Goal: Task Accomplishment & Management: Use online tool/utility

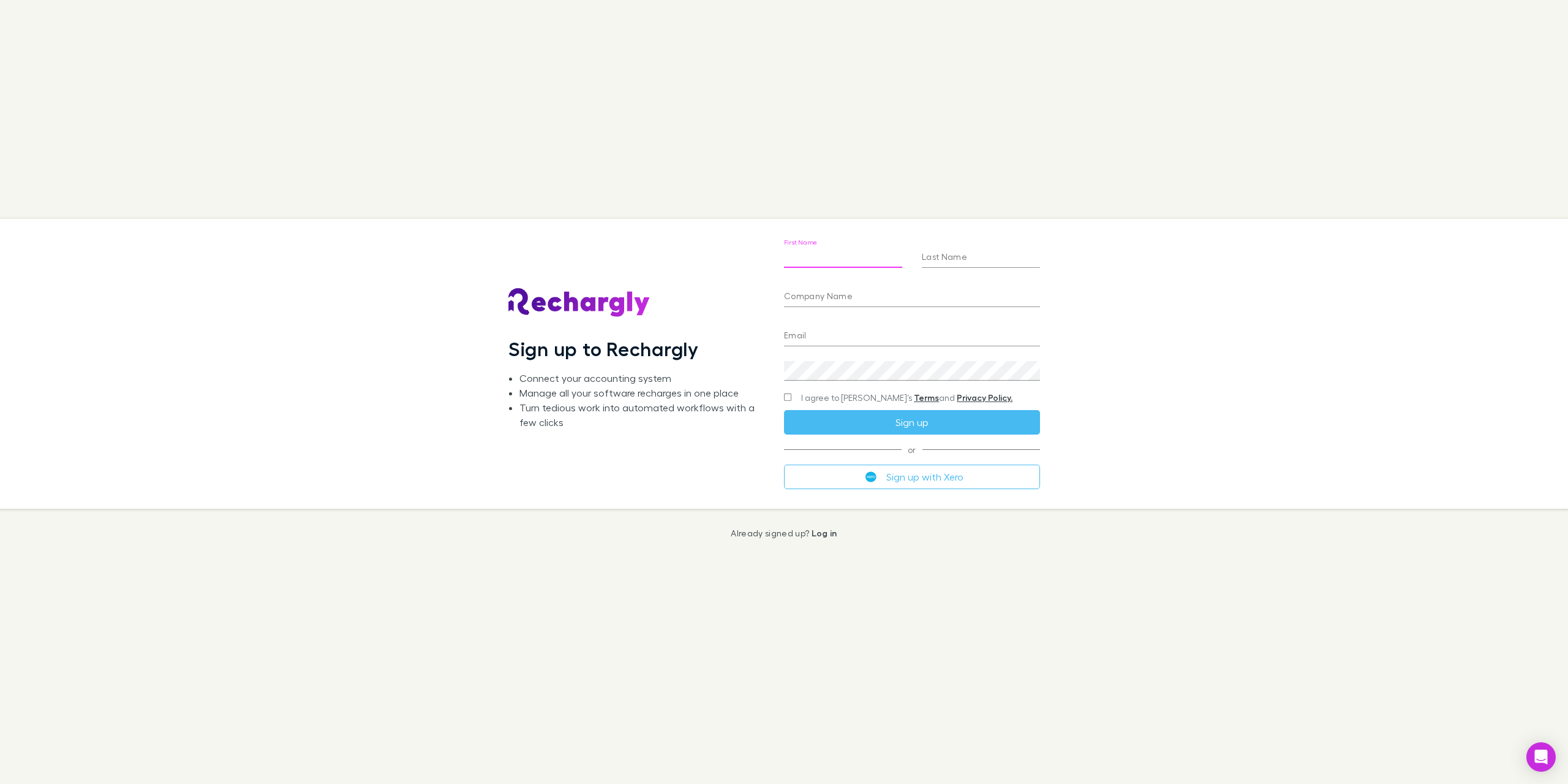
click at [824, 263] on input "First Name" at bounding box center [843, 258] width 119 height 20
type input "******"
type input "*********"
type input "**********"
click at [834, 294] on input "Company Name" at bounding box center [912, 297] width 256 height 20
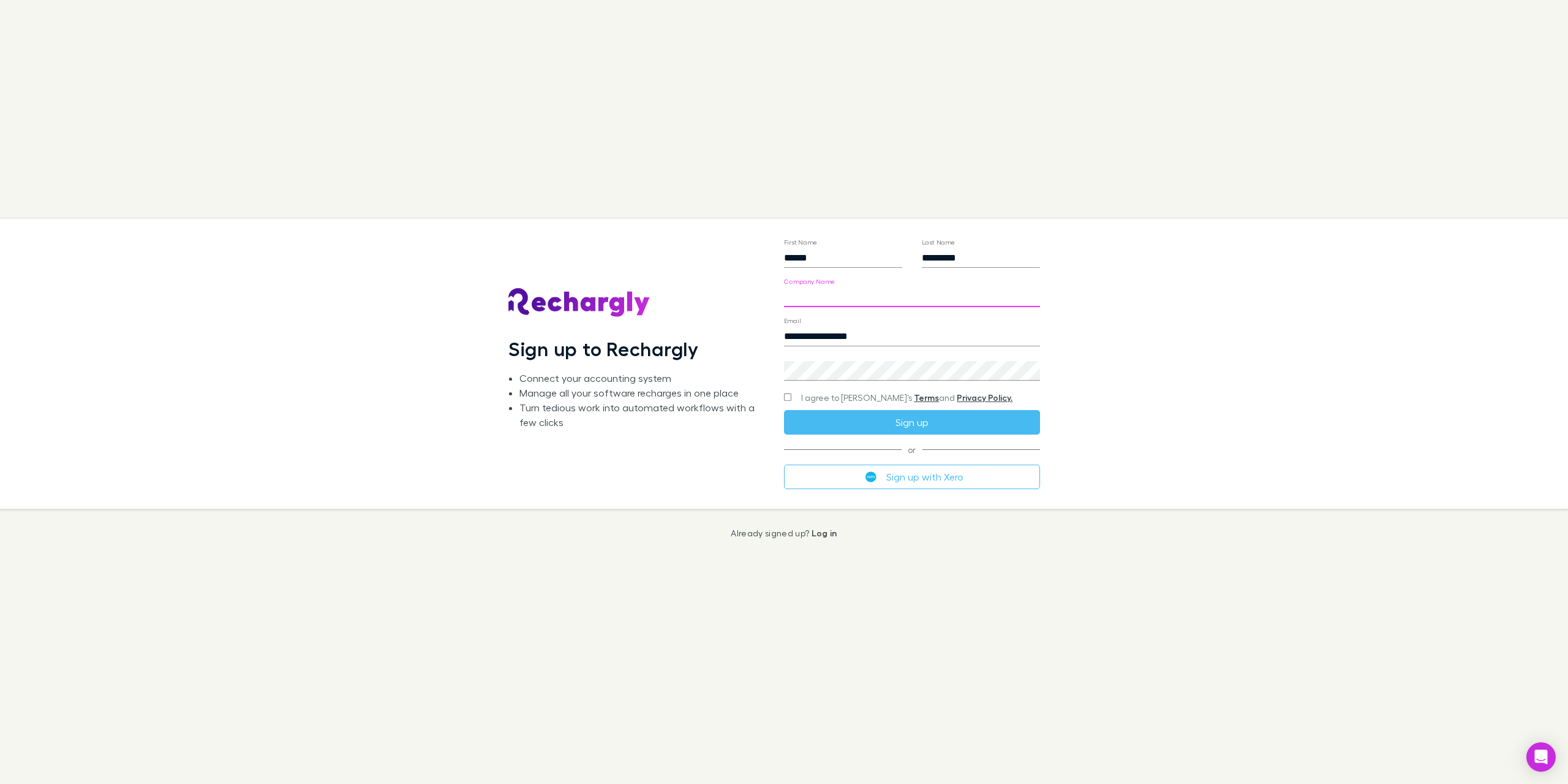
click at [721, 326] on div "Sign up to Rechargly Connect your accounting system Manage all your software re…" at bounding box center [636, 364] width 256 height 271
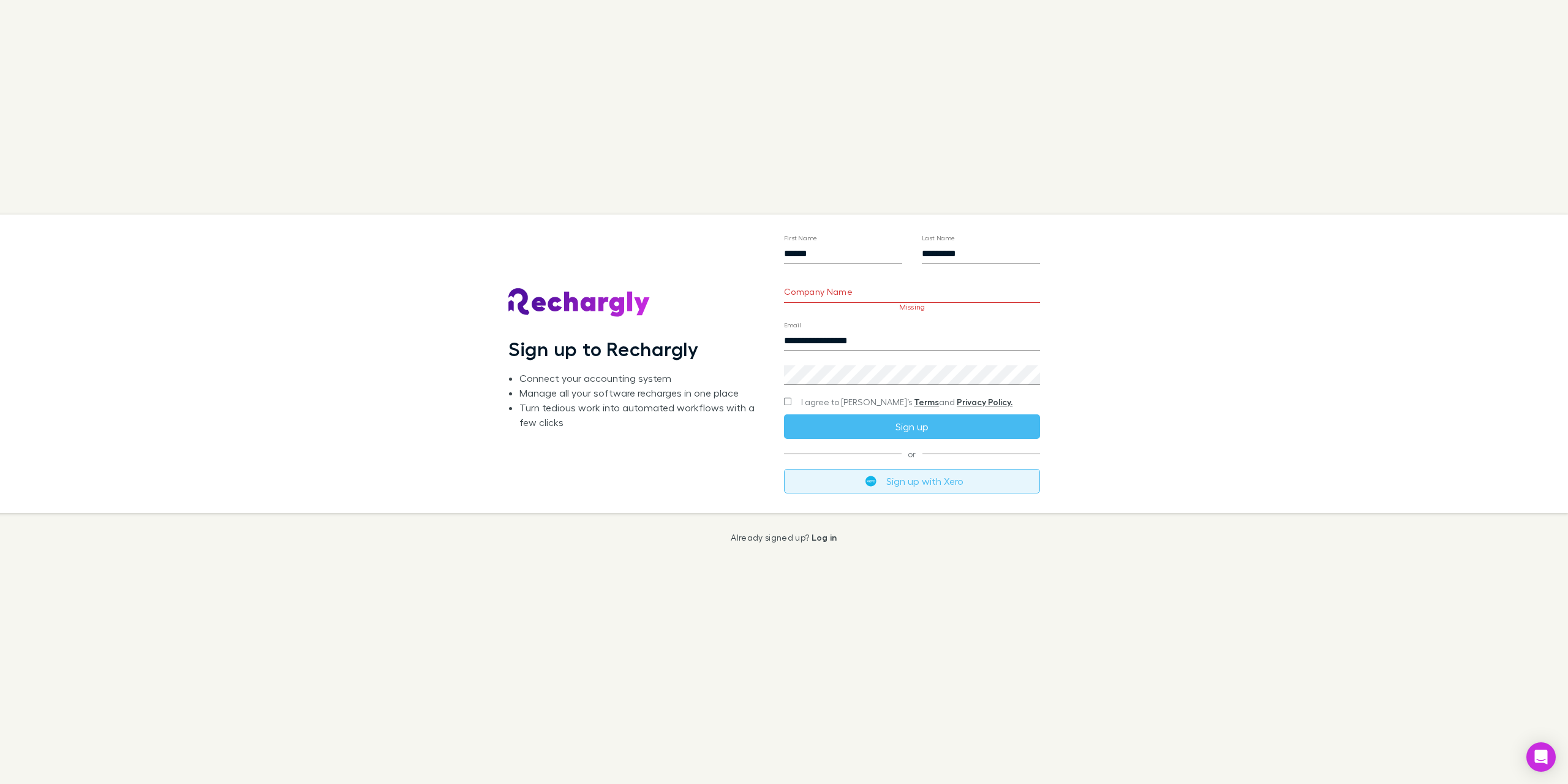
click at [851, 484] on button "Sign up with Xero" at bounding box center [912, 481] width 256 height 25
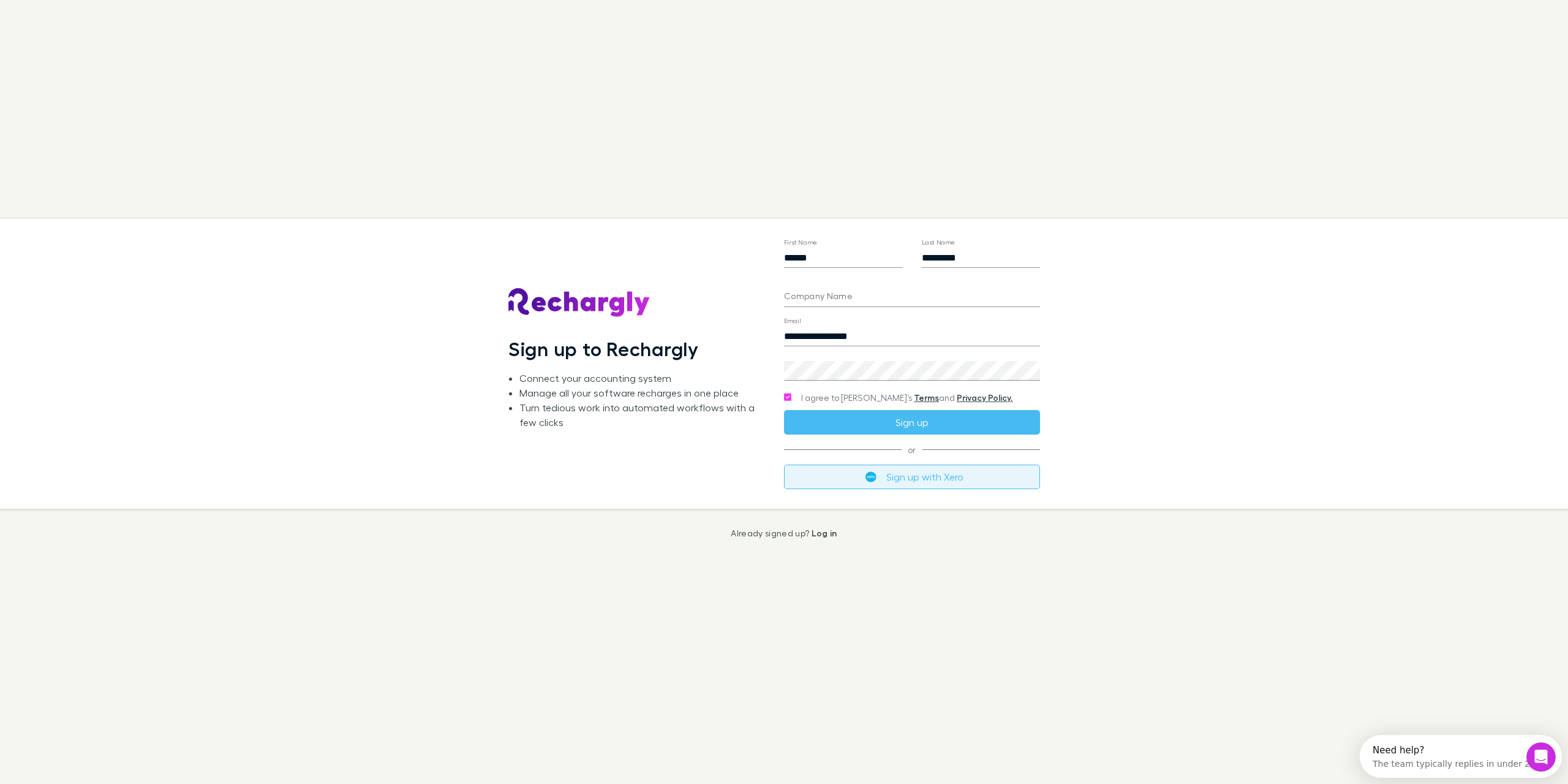
click at [819, 483] on button "Sign up with Xero" at bounding box center [912, 477] width 256 height 25
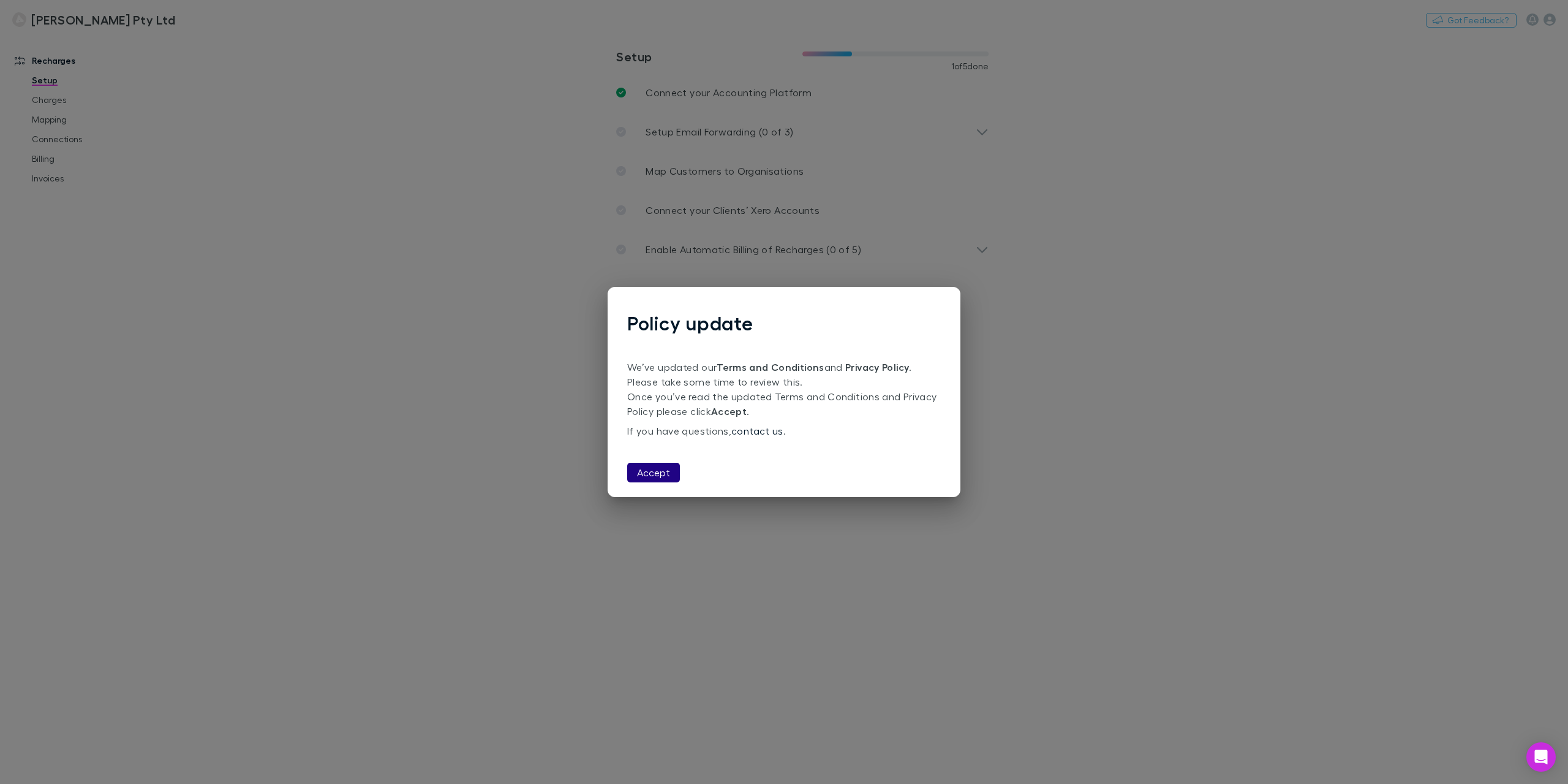
click at [641, 475] on button "Accept" at bounding box center [654, 472] width 53 height 20
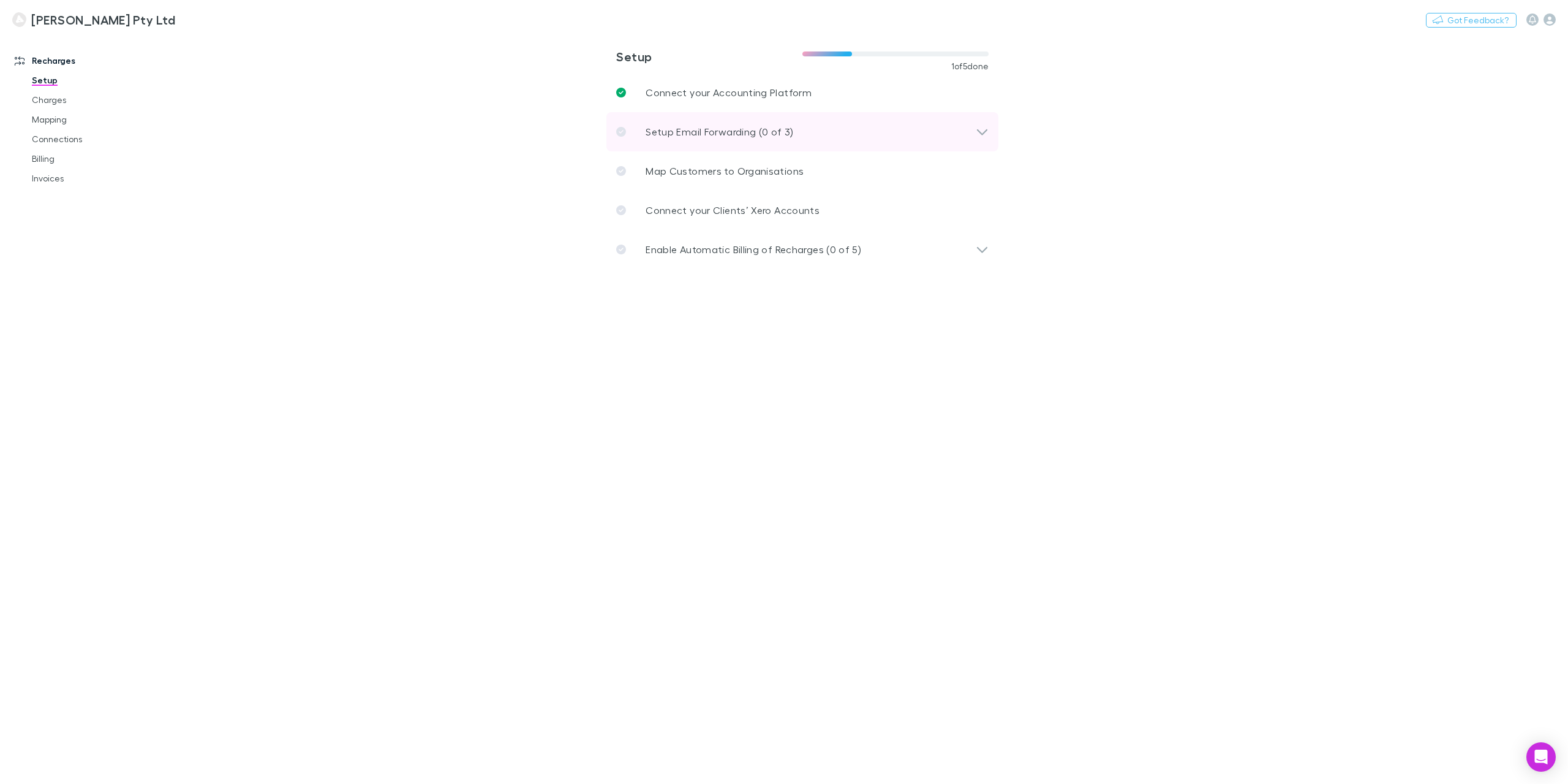
click at [709, 129] on p "Setup Email Forwarding (0 of 3)" at bounding box center [720, 131] width 148 height 14
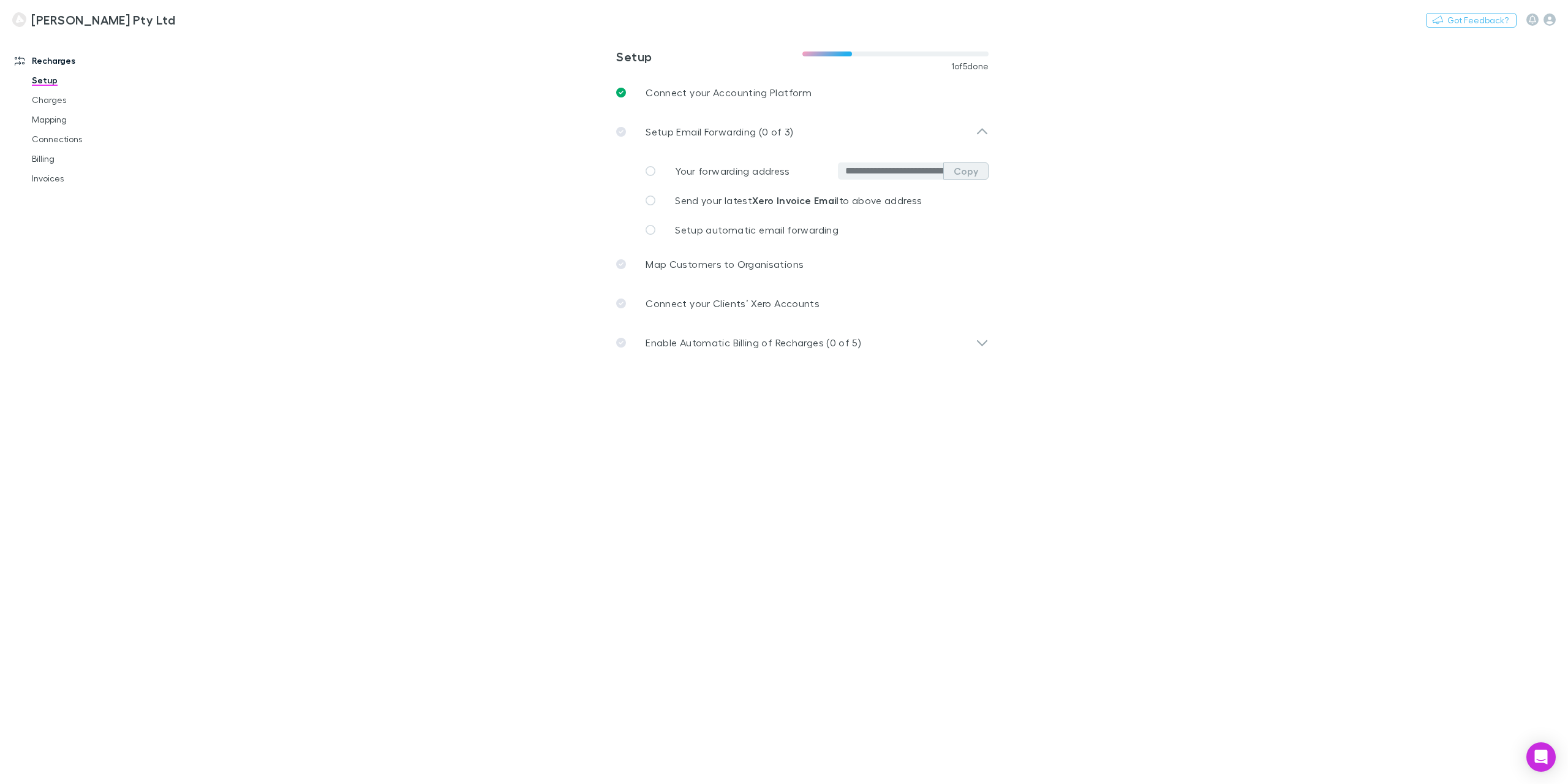
click at [960, 174] on button "Copy" at bounding box center [966, 171] width 45 height 18
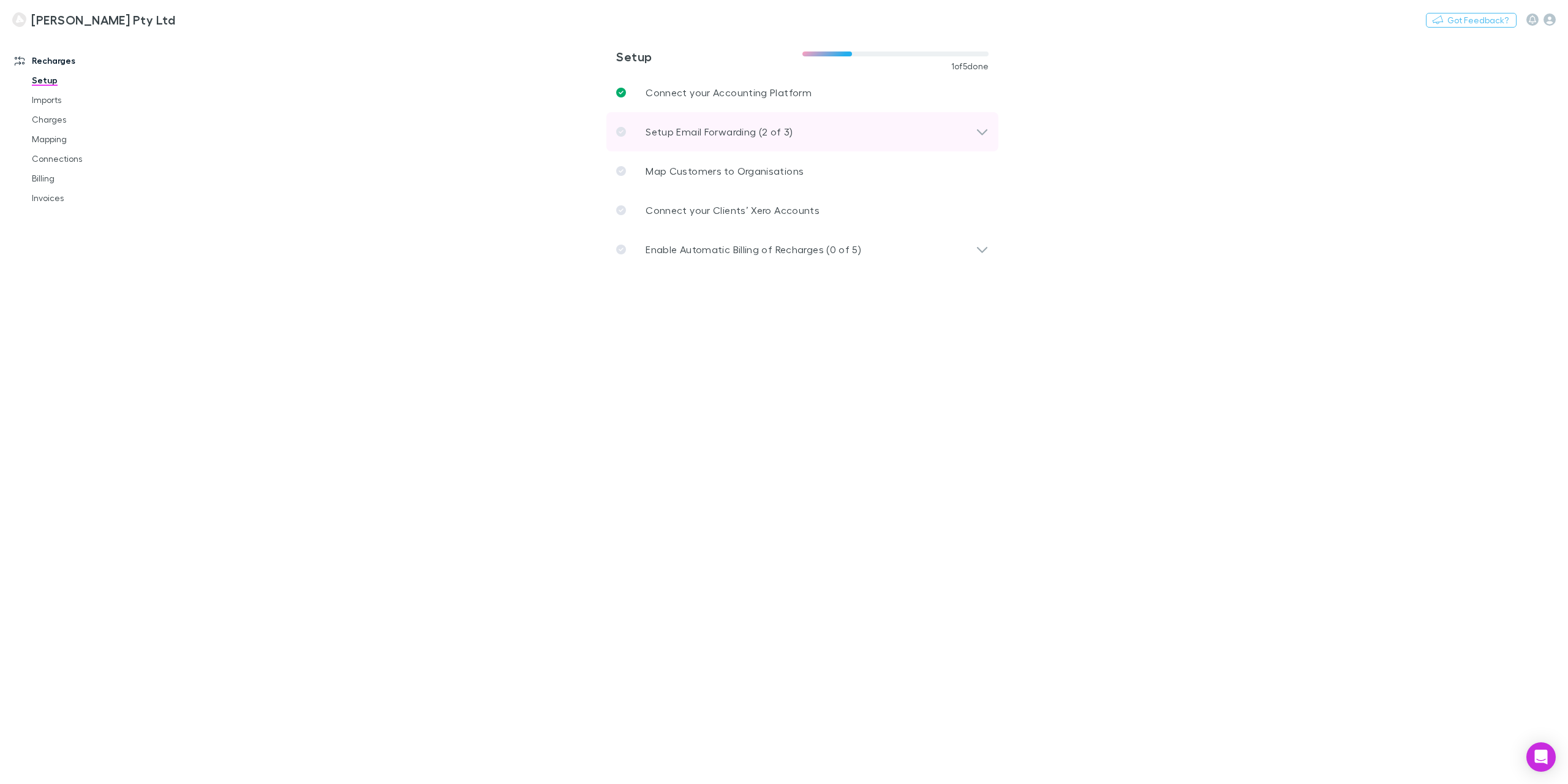
click at [982, 131] on icon at bounding box center [982, 131] width 13 height 14
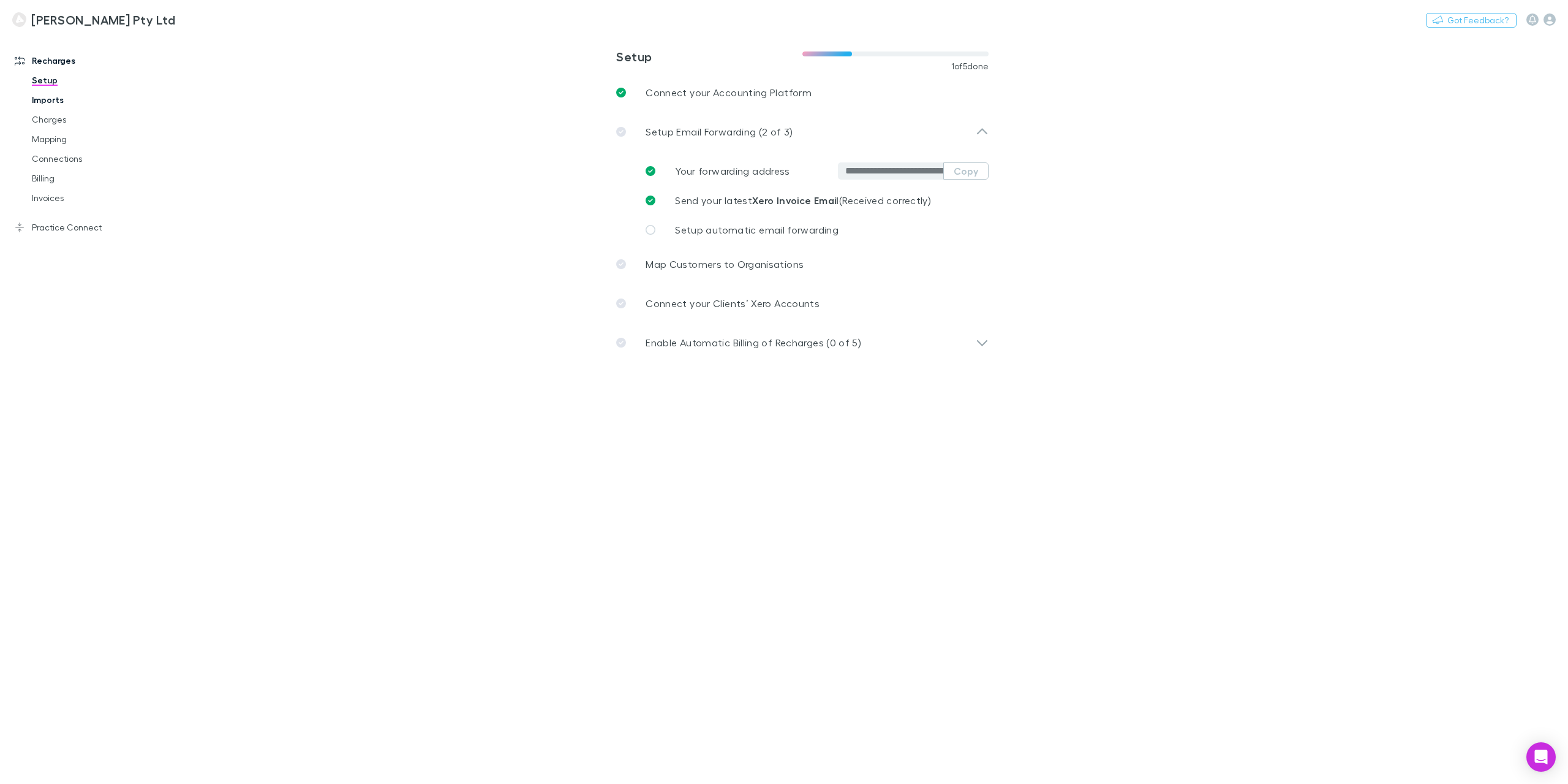
click at [45, 99] on link "Imports" at bounding box center [95, 99] width 152 height 20
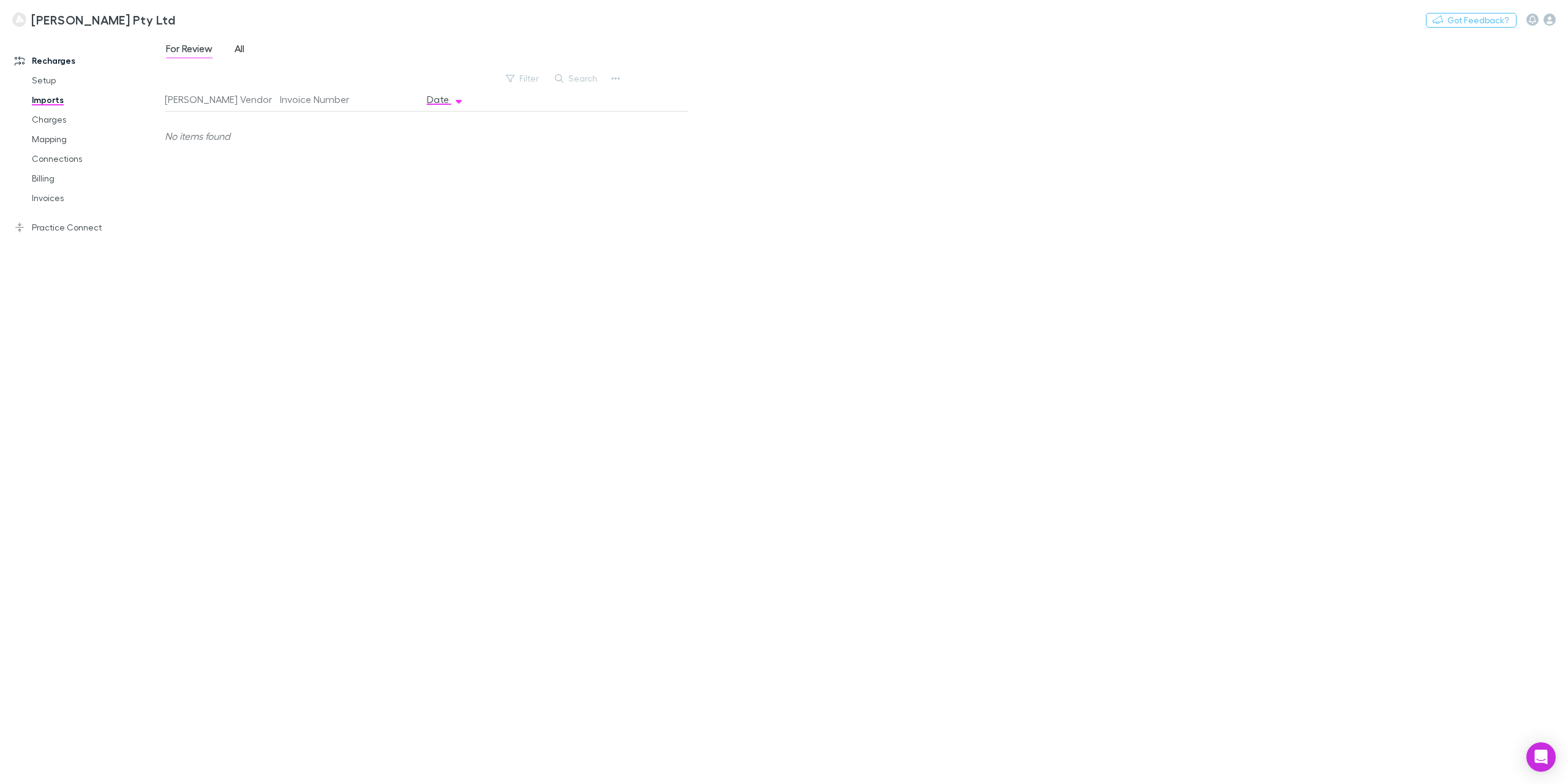
click at [243, 48] on span "All" at bounding box center [239, 50] width 10 height 16
click at [59, 229] on link "Practice Connect" at bounding box center [87, 227] width 169 height 20
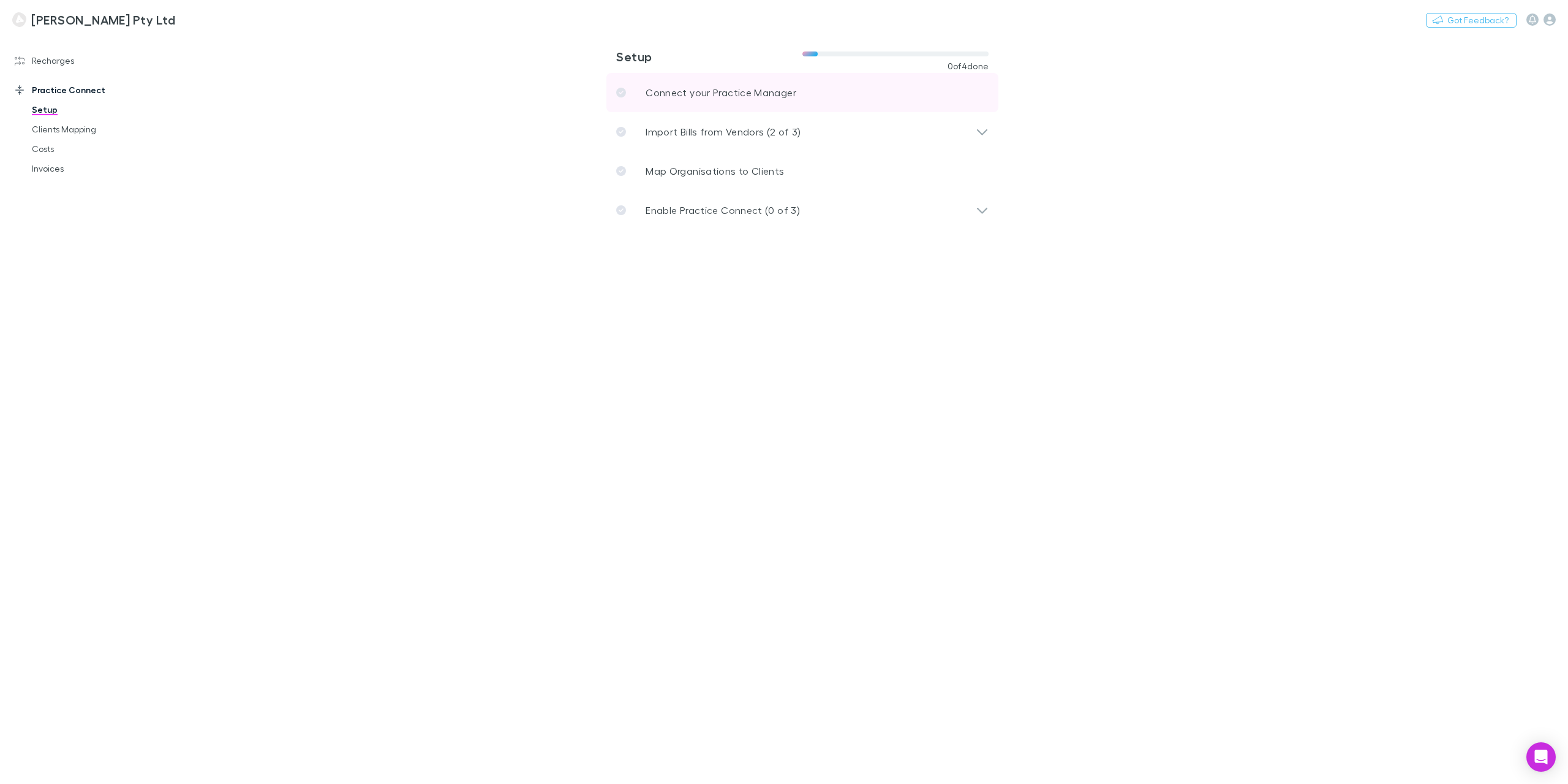
click at [726, 89] on p "Connect your Practice Manager" at bounding box center [721, 92] width 150 height 14
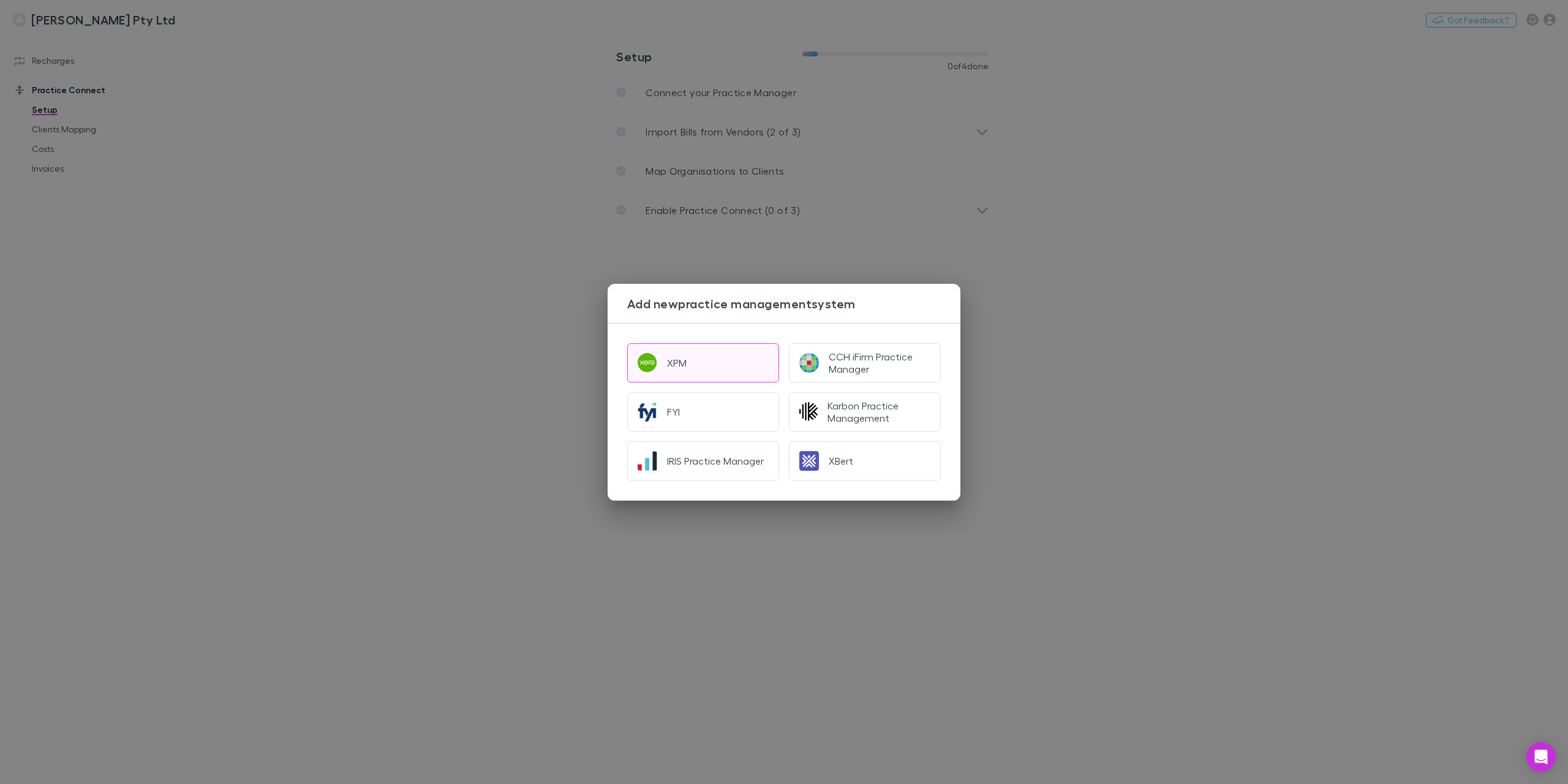
click at [670, 362] on div "XPM" at bounding box center [677, 362] width 20 height 12
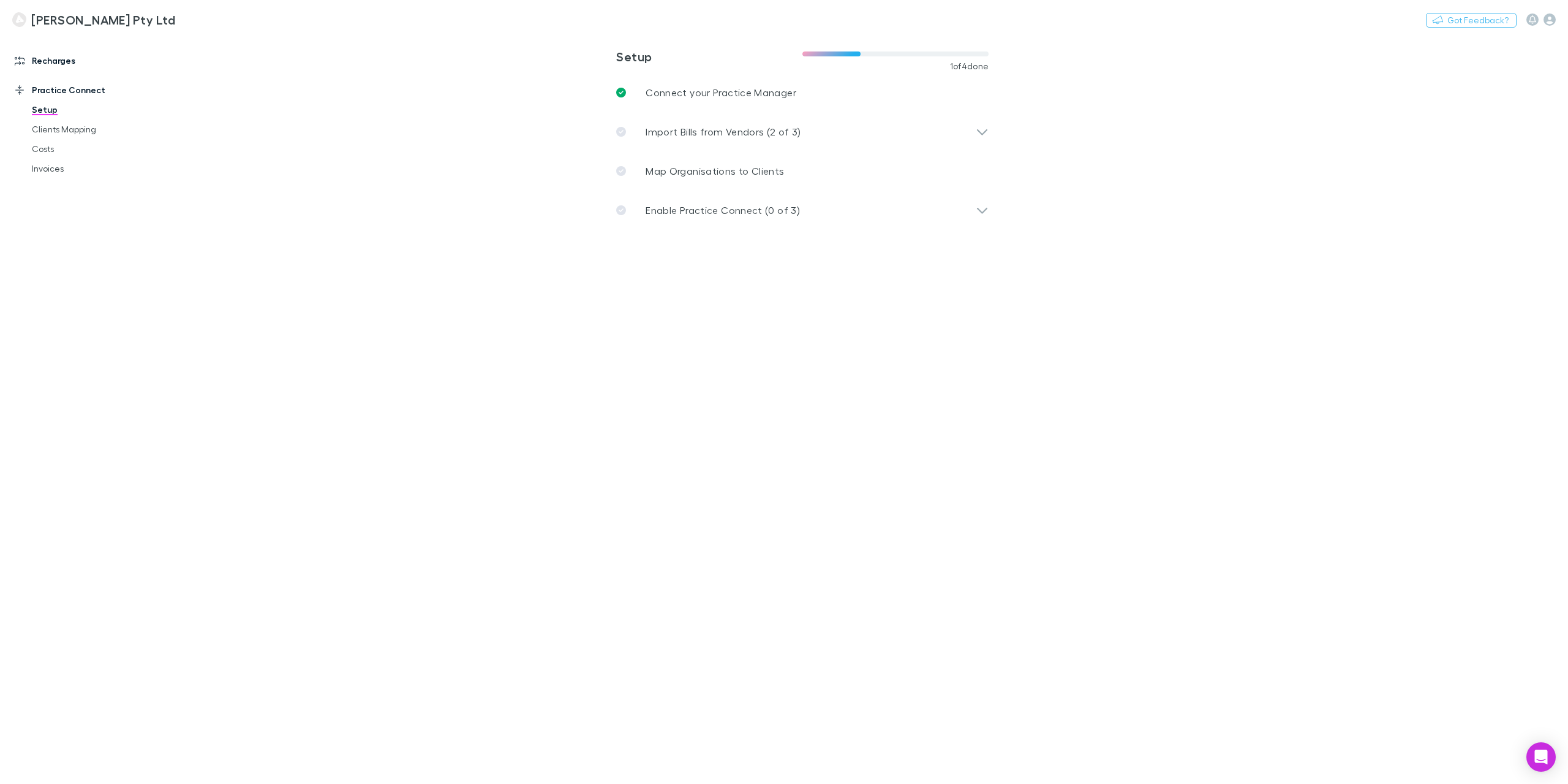
click at [59, 60] on link "Recharges" at bounding box center [87, 60] width 169 height 20
click at [47, 136] on link "Mapping" at bounding box center [95, 138] width 152 height 20
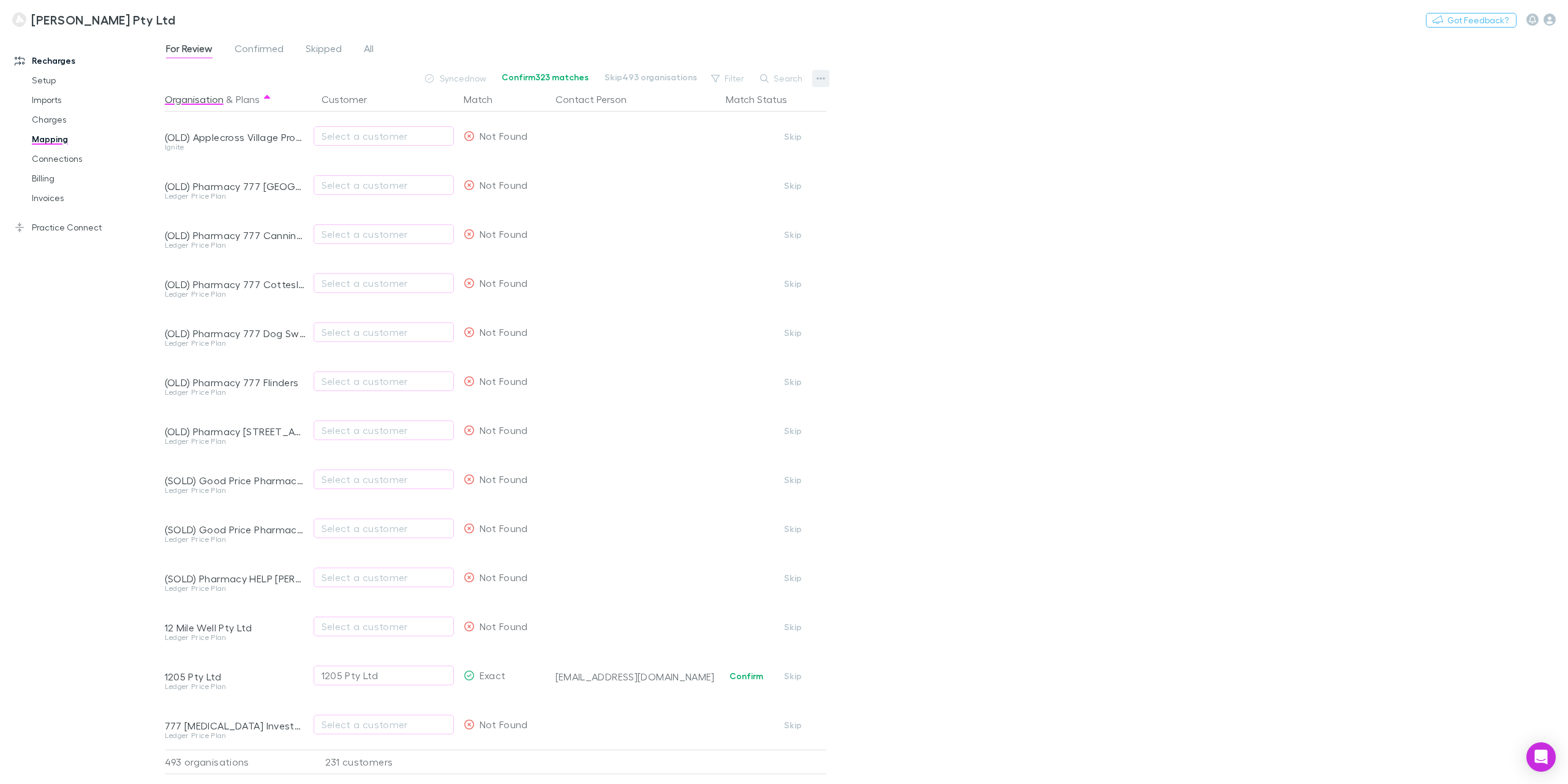
click at [822, 77] on icon "button" at bounding box center [820, 78] width 9 height 10
click at [904, 84] on div at bounding box center [784, 392] width 1568 height 784
click at [56, 119] on link "Charges" at bounding box center [95, 119] width 152 height 20
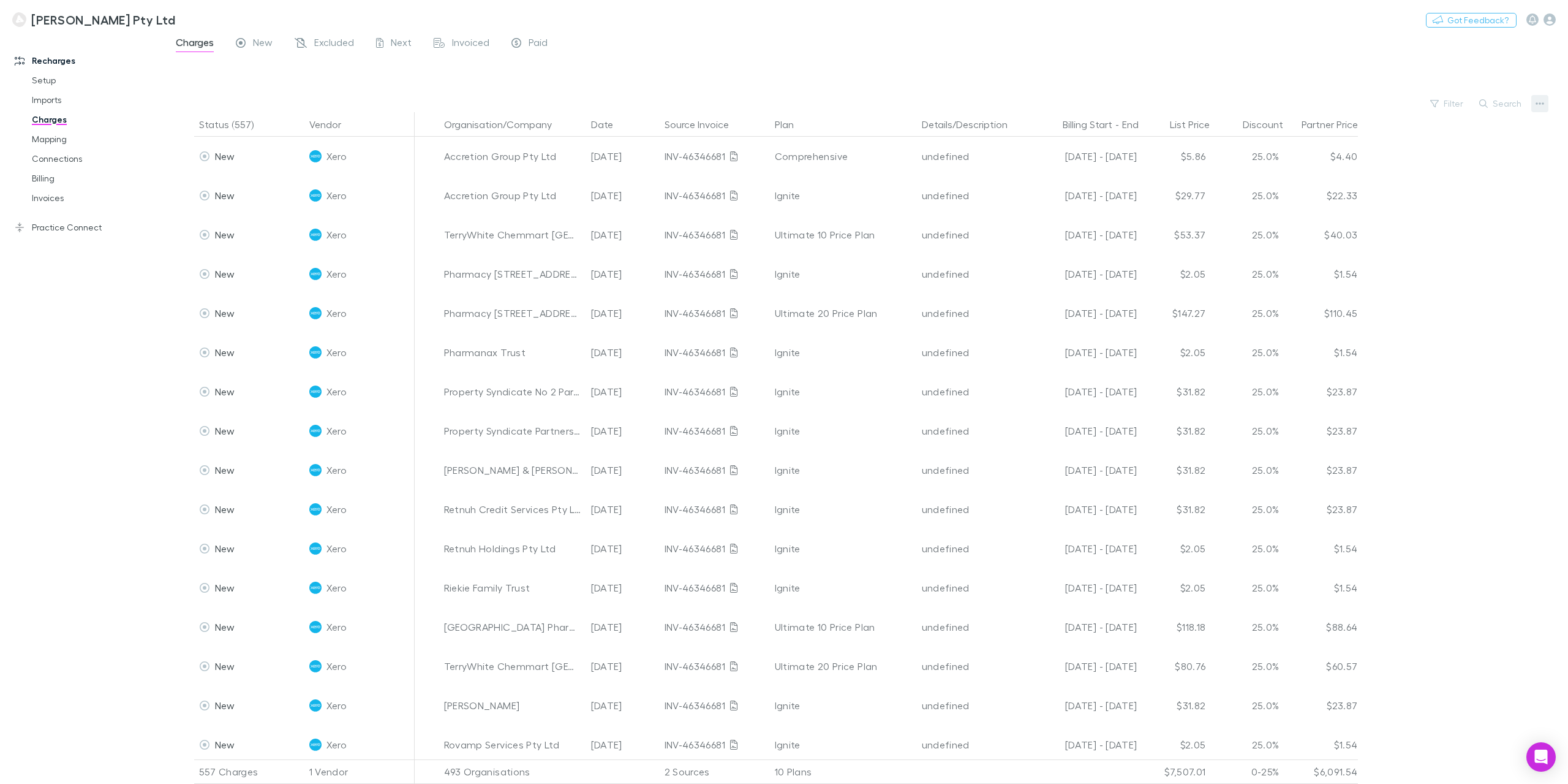
click at [1546, 105] on button "button" at bounding box center [1540, 103] width 18 height 18
click at [1425, 148] on p "Plan exclusions" at bounding box center [1464, 150] width 149 height 14
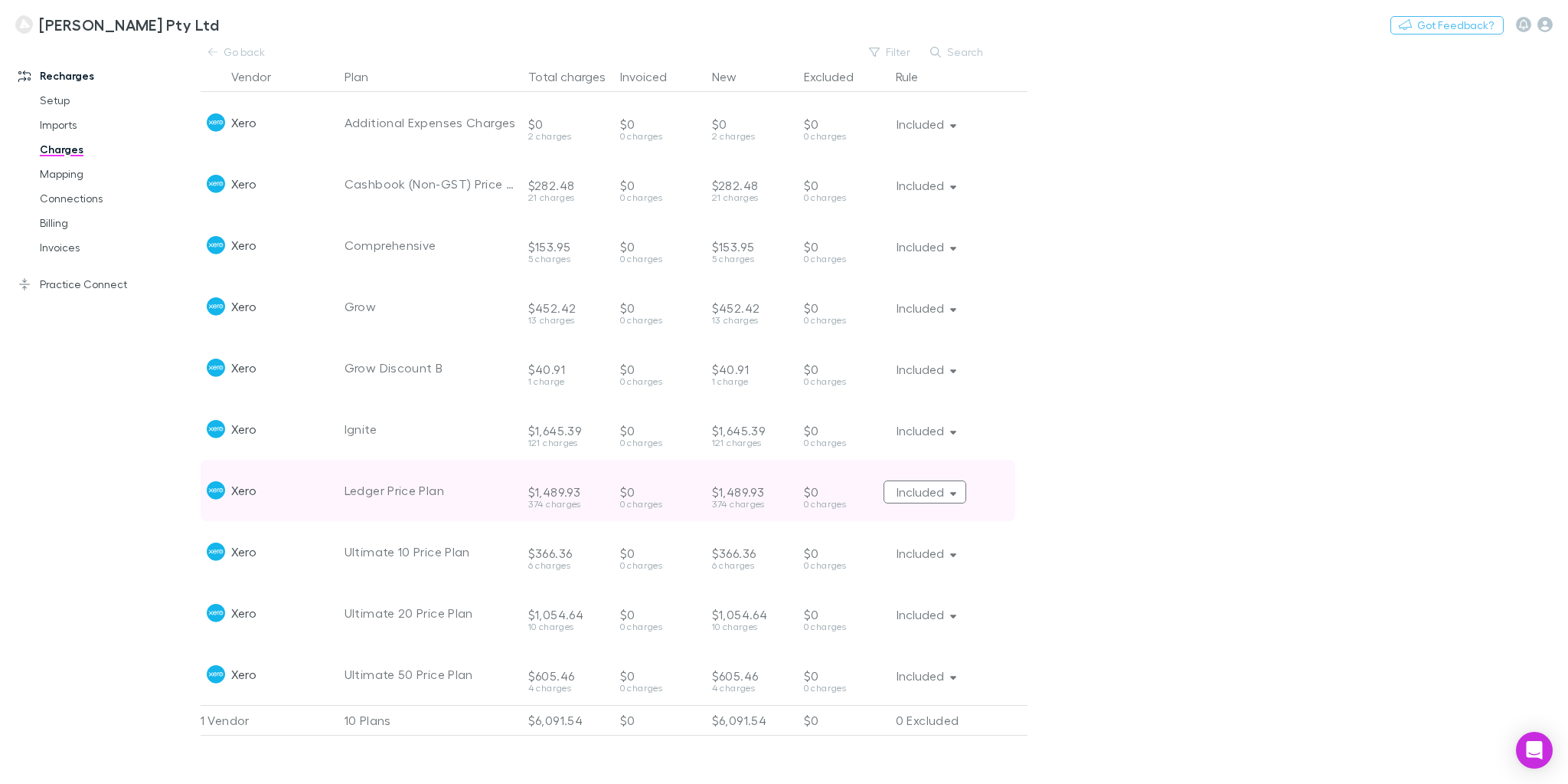
click at [955, 491] on icon "button" at bounding box center [954, 491] width 7 height 11
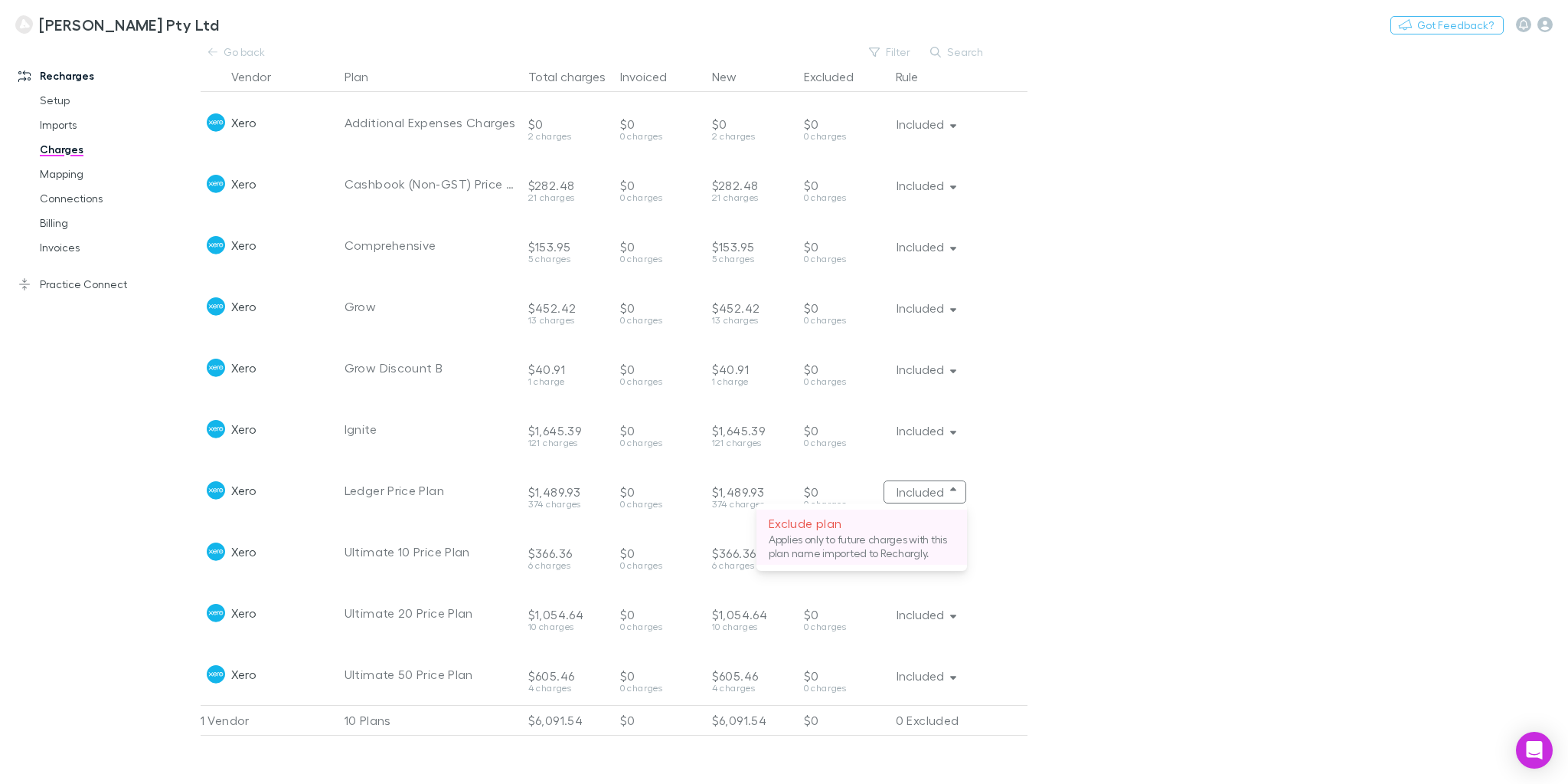
click at [807, 524] on p "Exclude plan" at bounding box center [861, 523] width 186 height 18
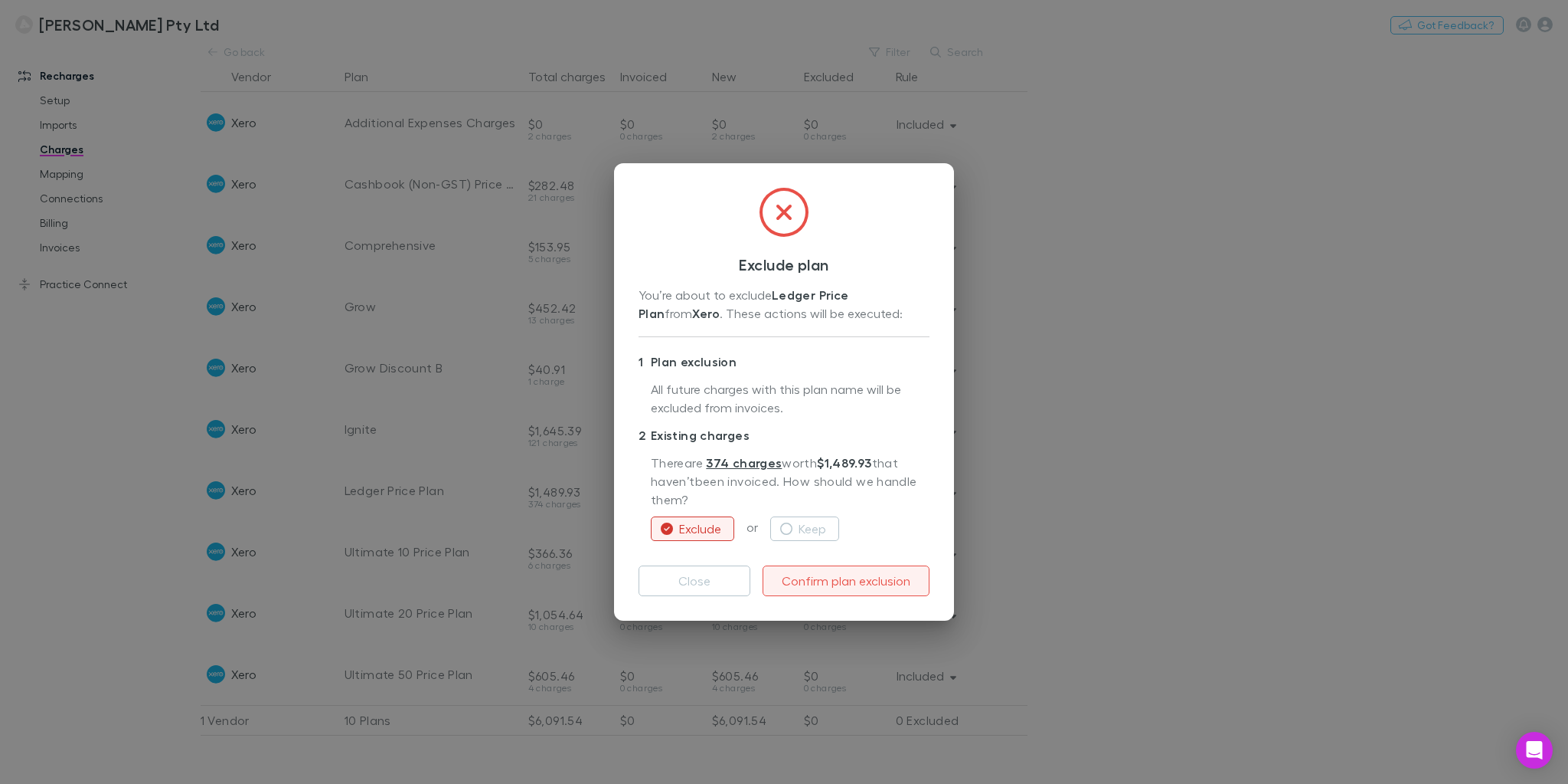
click at [832, 580] on button "Confirm plan exclusion" at bounding box center [846, 580] width 167 height 31
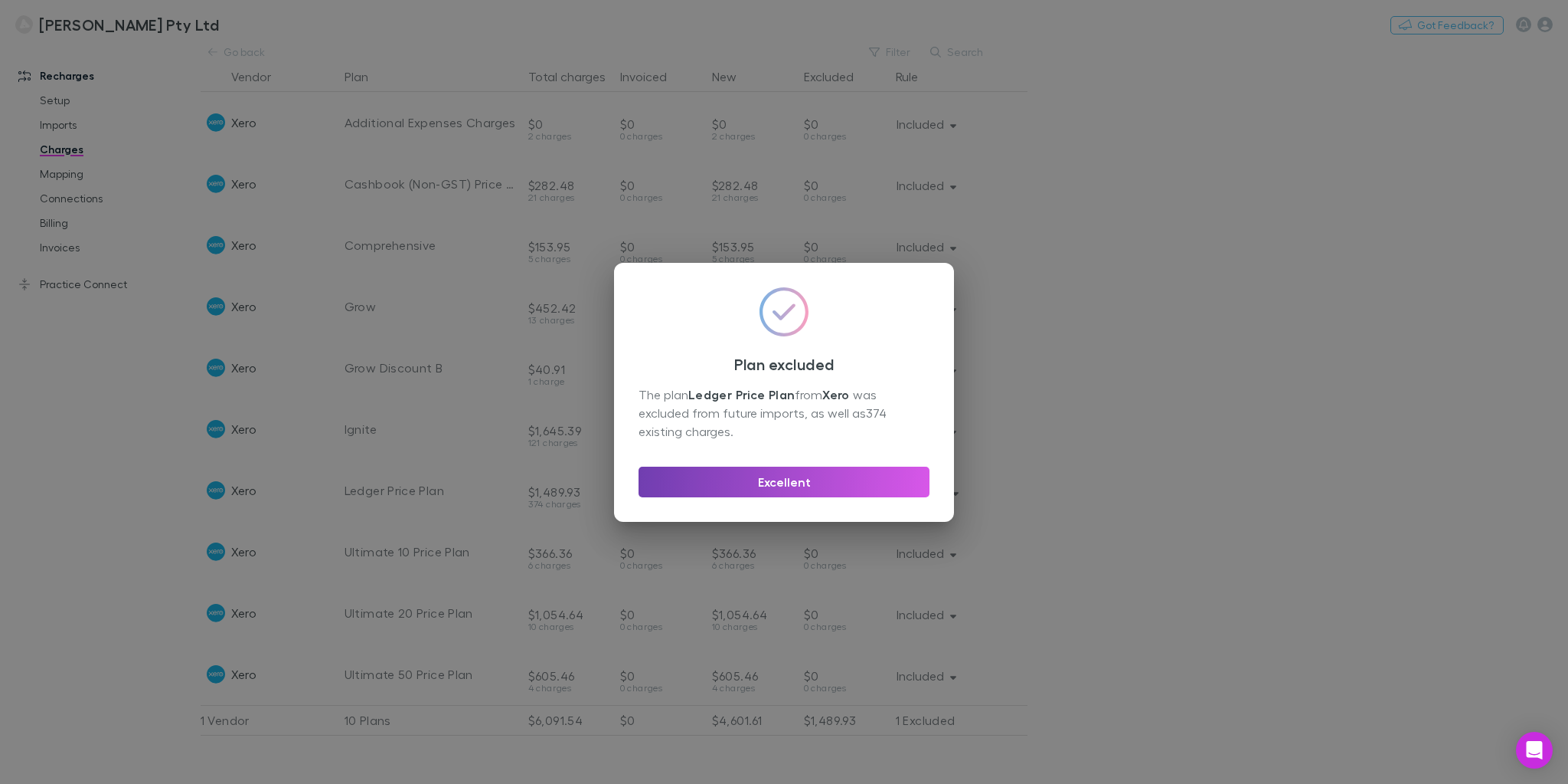
click at [778, 480] on button "Excellent" at bounding box center [784, 482] width 291 height 31
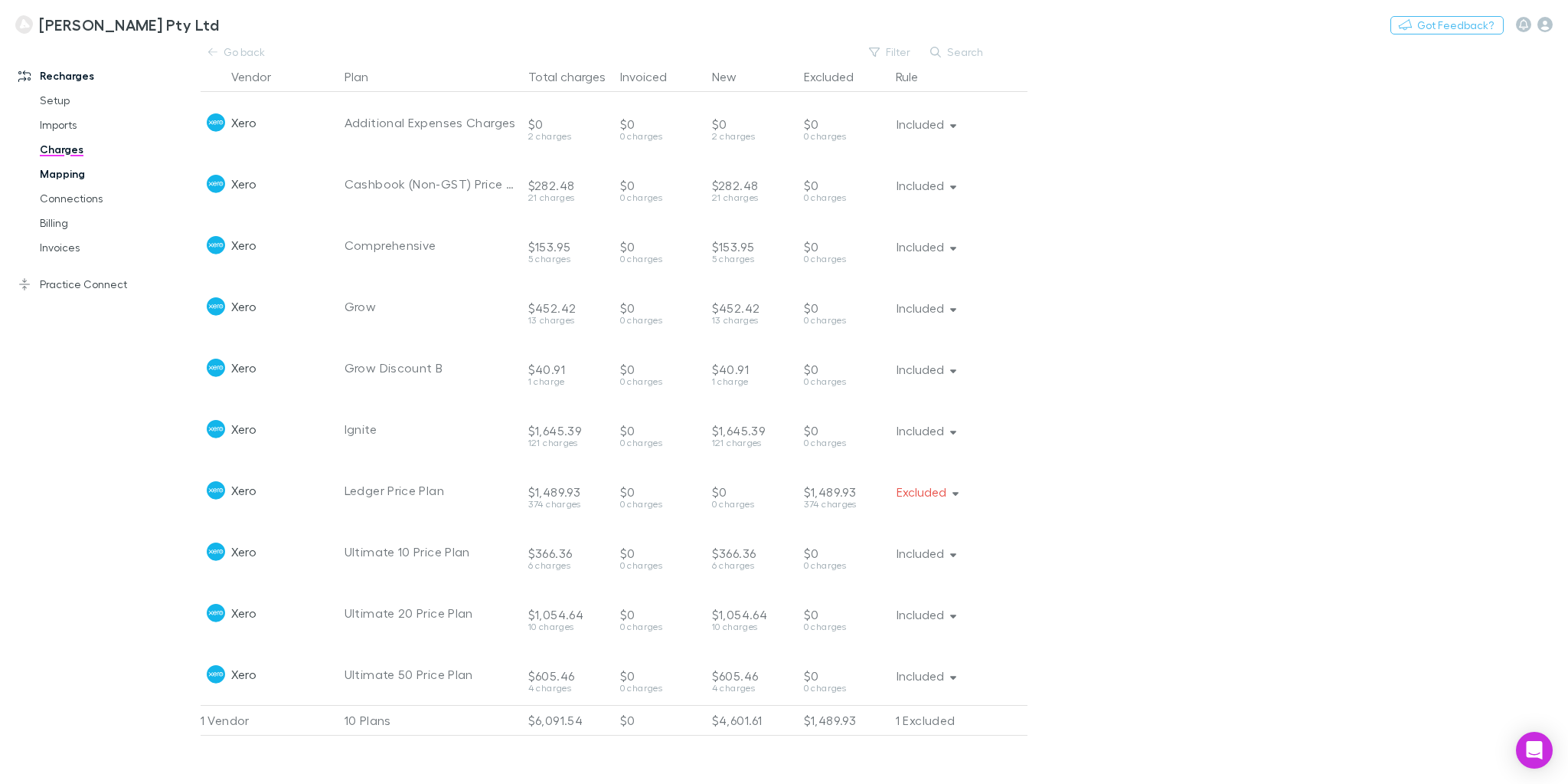
click at [67, 175] on link "Mapping" at bounding box center [115, 173] width 182 height 25
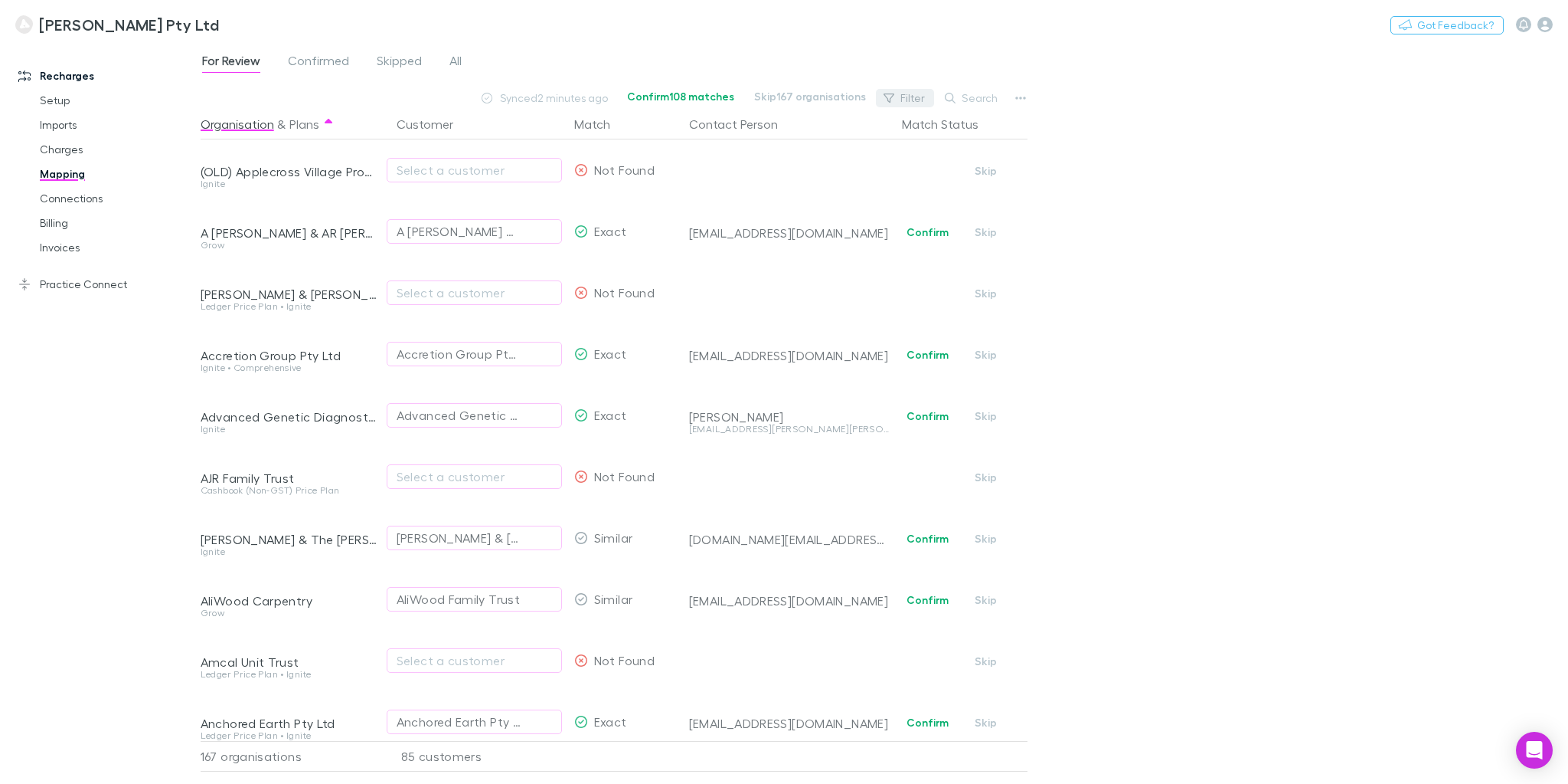
click at [907, 95] on button "Filter" at bounding box center [905, 98] width 59 height 18
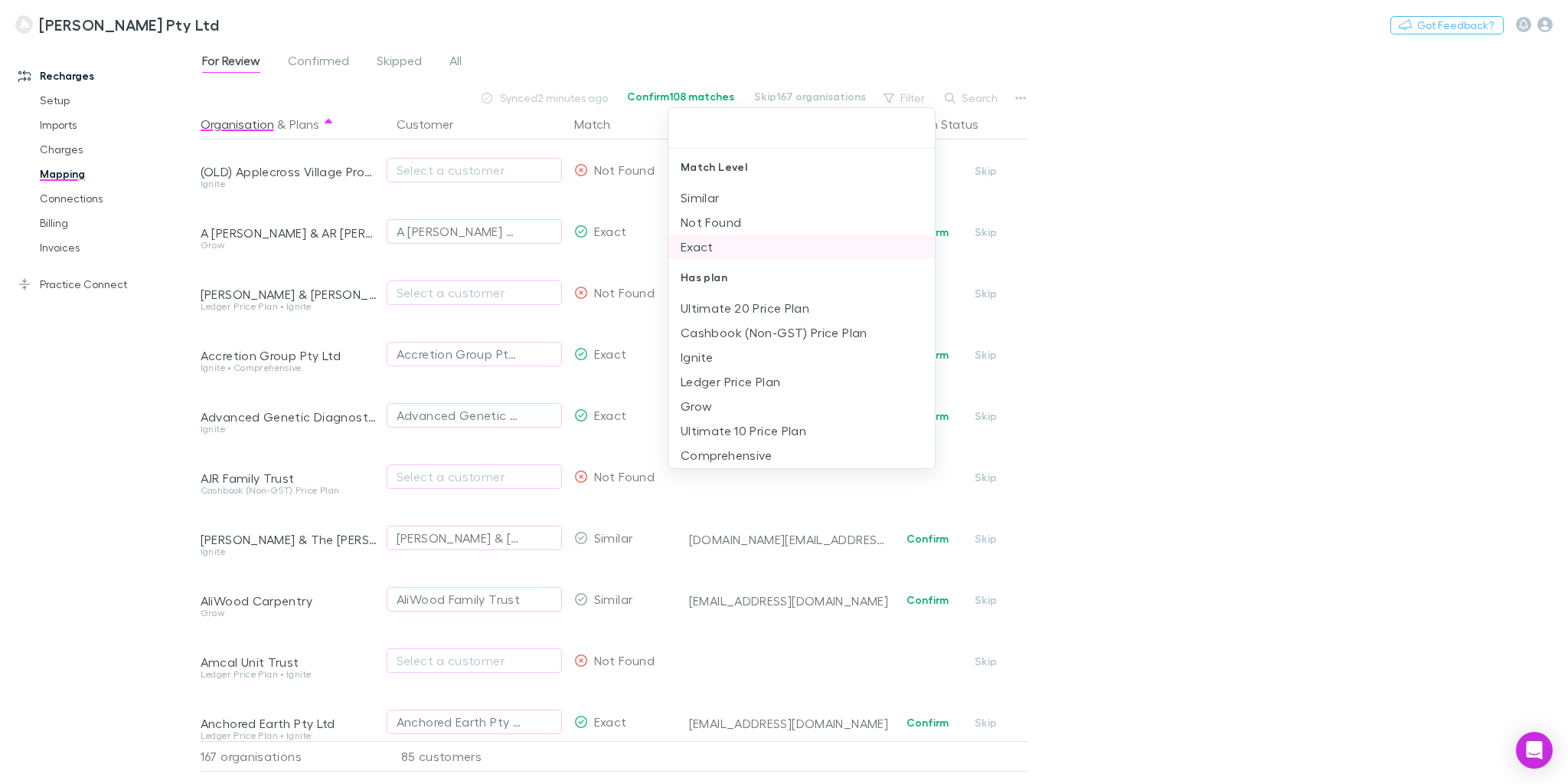
click at [709, 248] on li "Exact" at bounding box center [801, 247] width 266 height 25
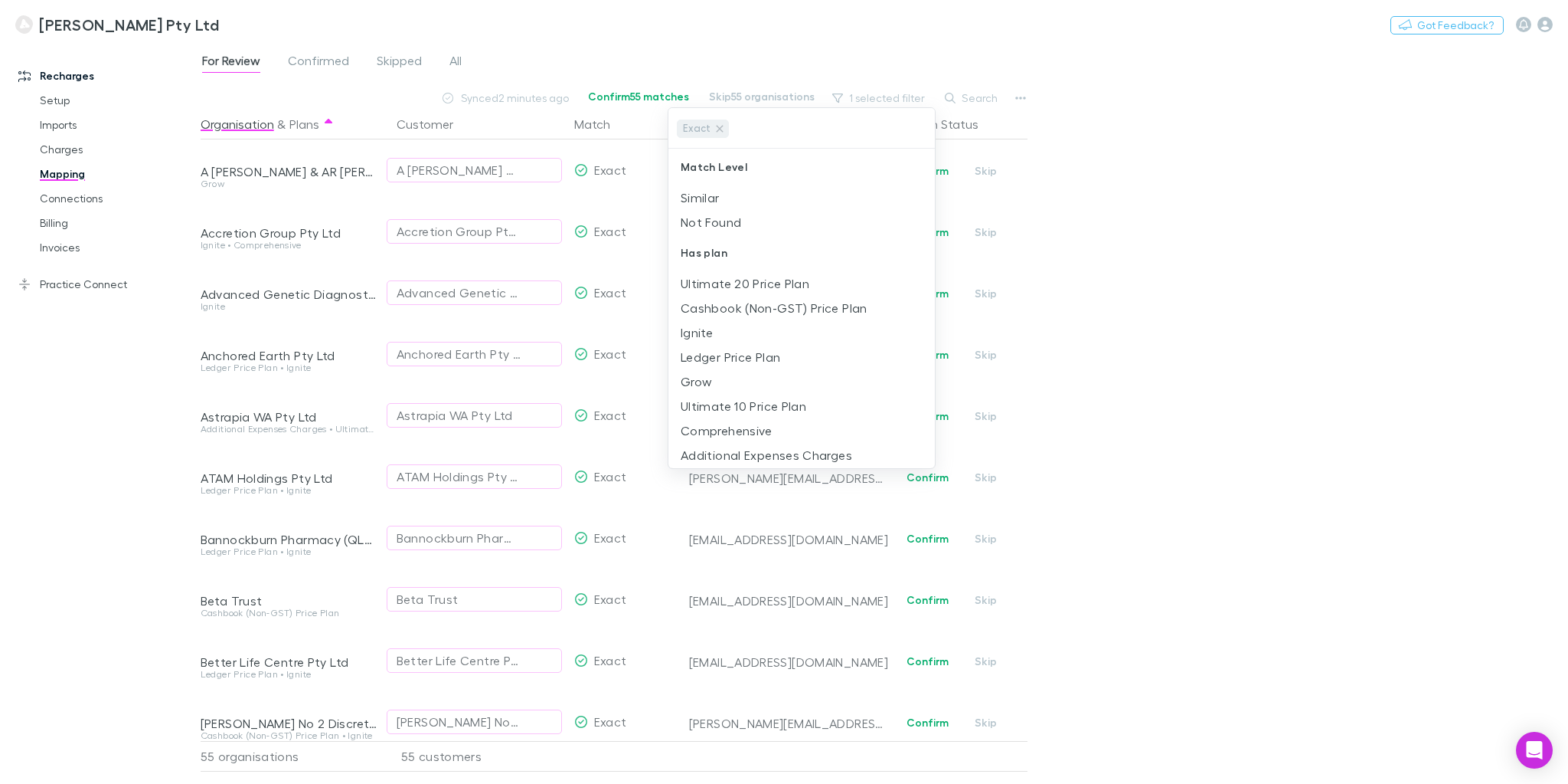
click at [1075, 133] on div at bounding box center [784, 392] width 1568 height 784
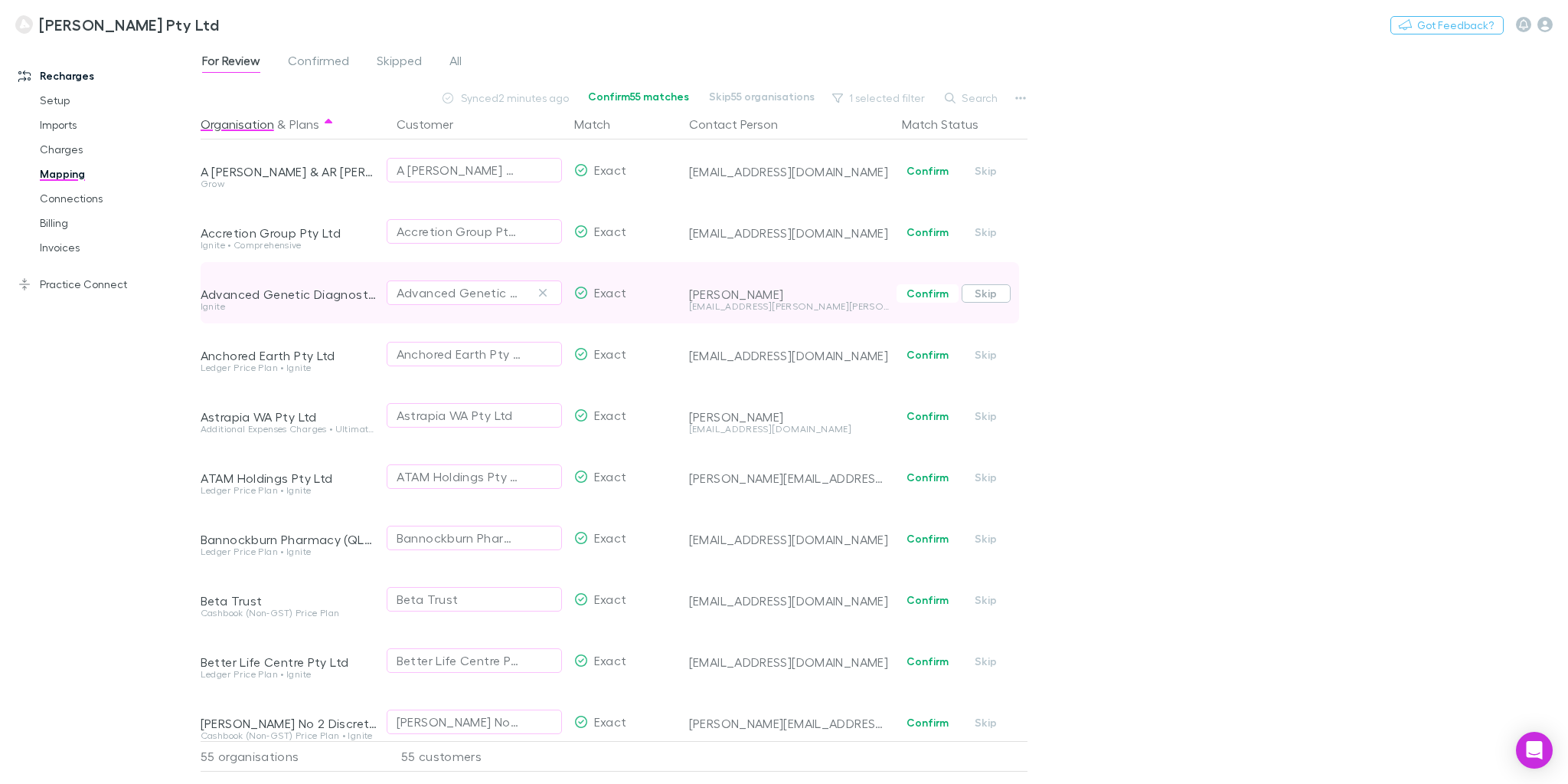
click at [989, 294] on button "Skip" at bounding box center [985, 294] width 49 height 18
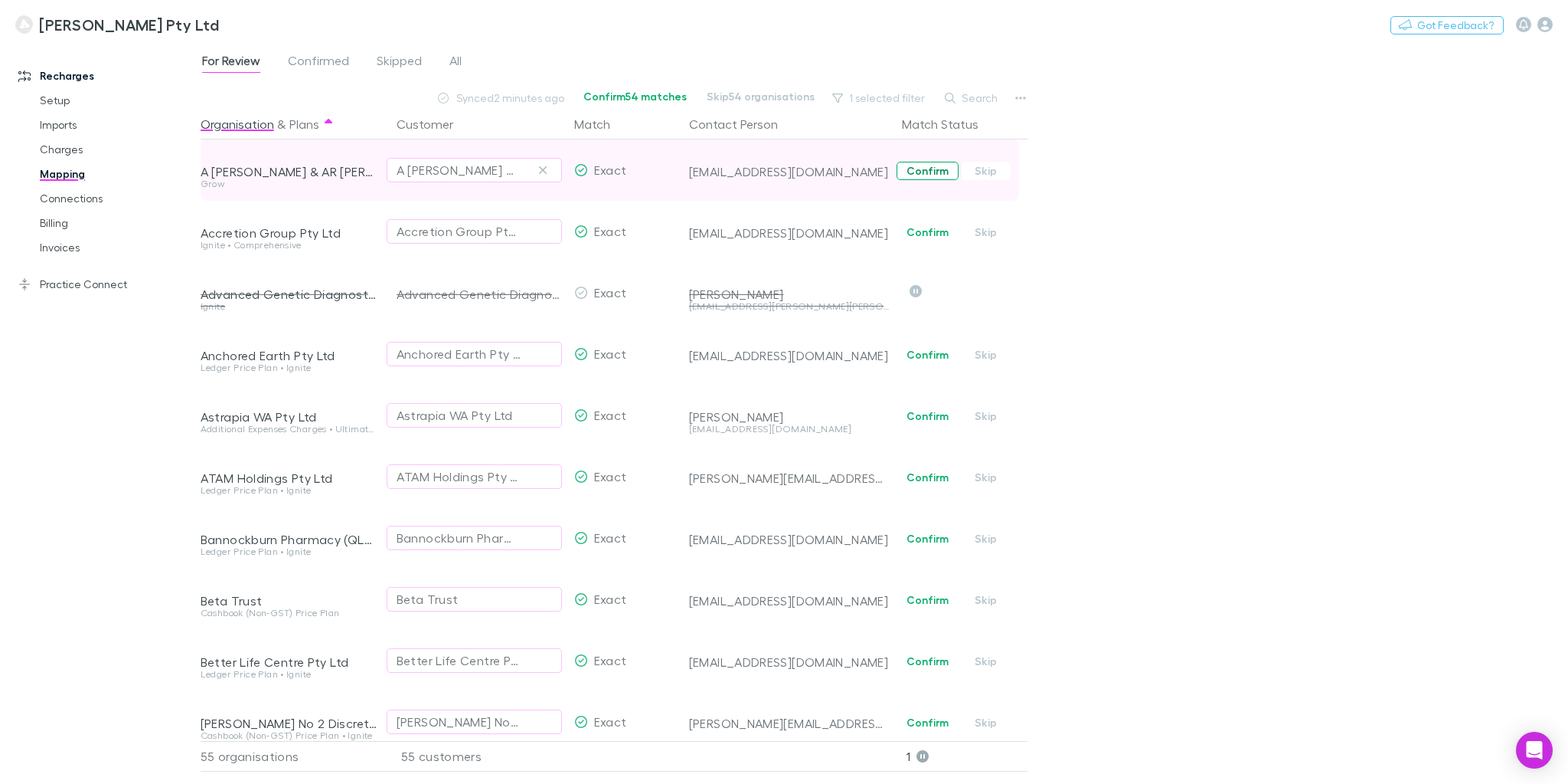
click at [929, 173] on button "Confirm" at bounding box center [928, 170] width 62 height 18
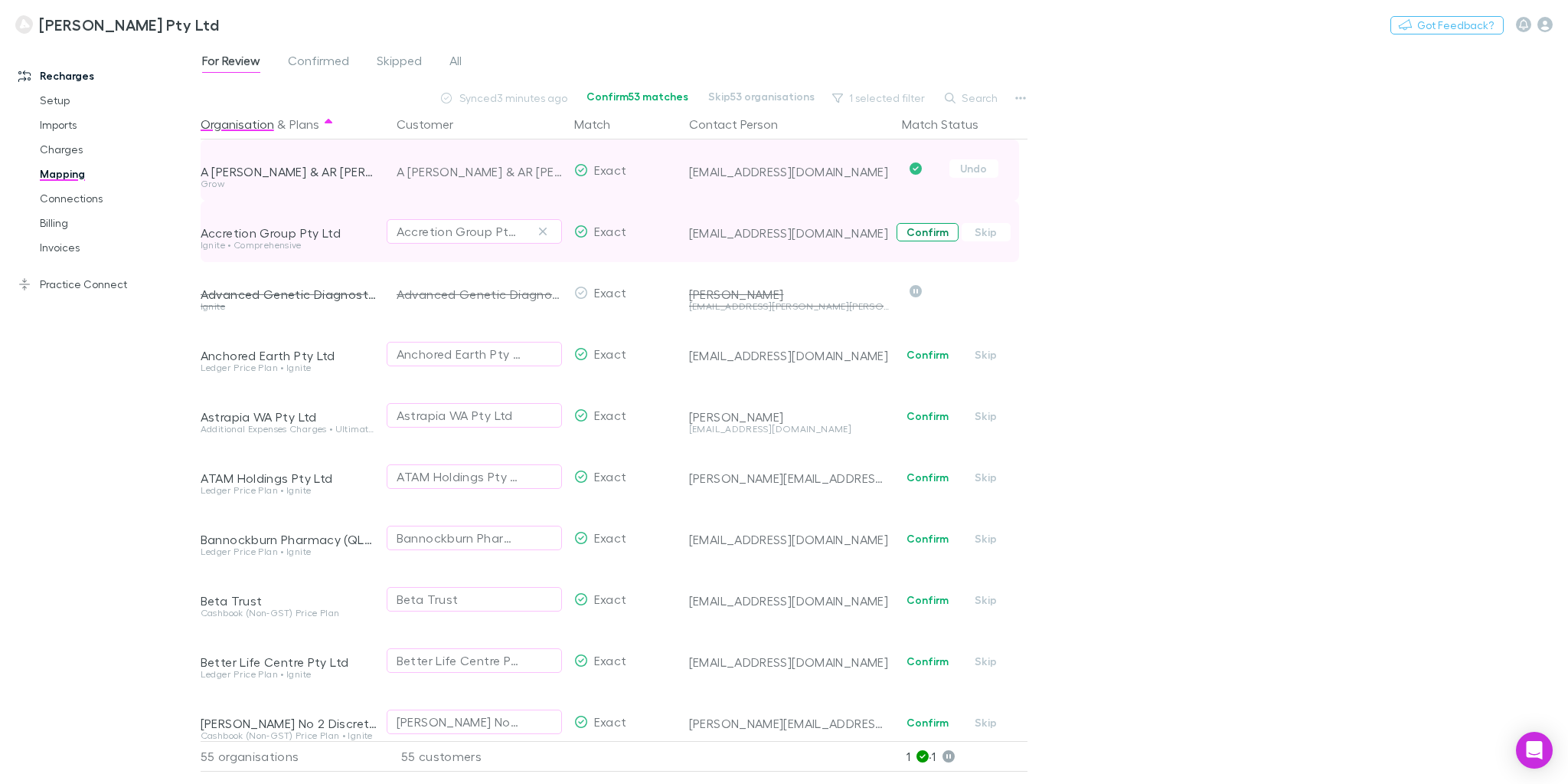
click at [932, 236] on button "Confirm" at bounding box center [928, 232] width 62 height 18
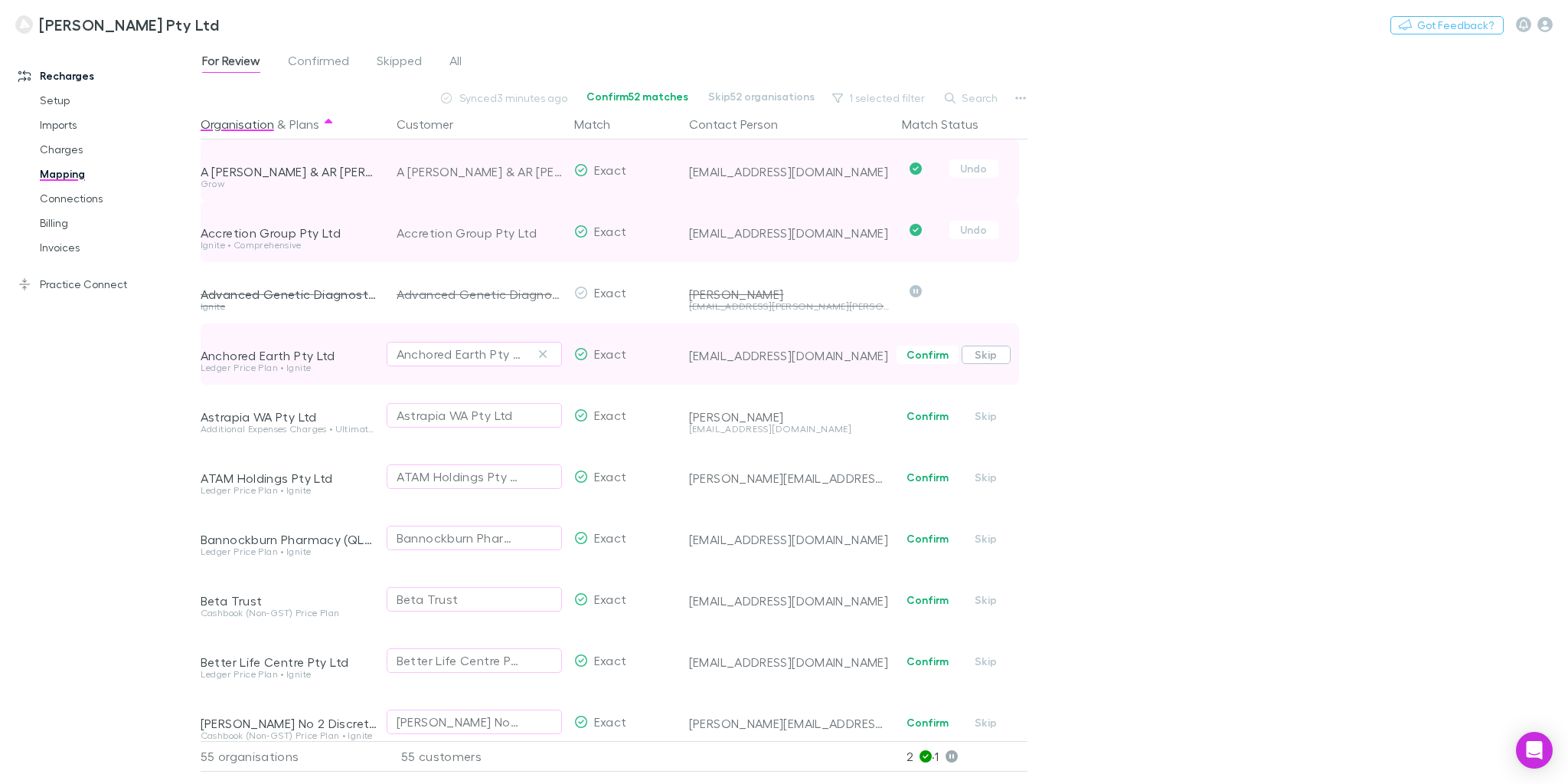
click at [984, 354] on button "Skip" at bounding box center [985, 354] width 49 height 18
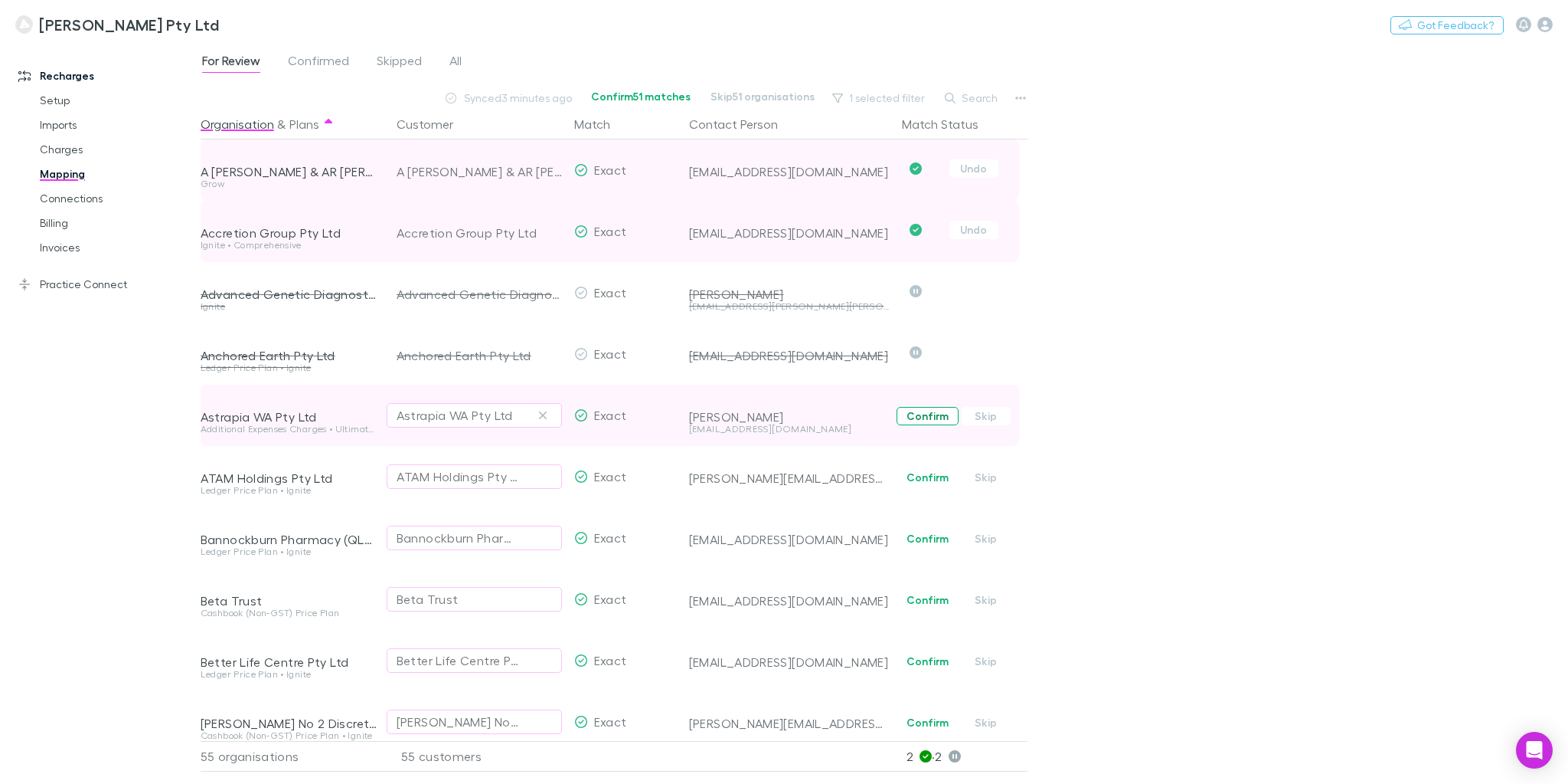
click at [917, 415] on button "Confirm" at bounding box center [928, 416] width 62 height 18
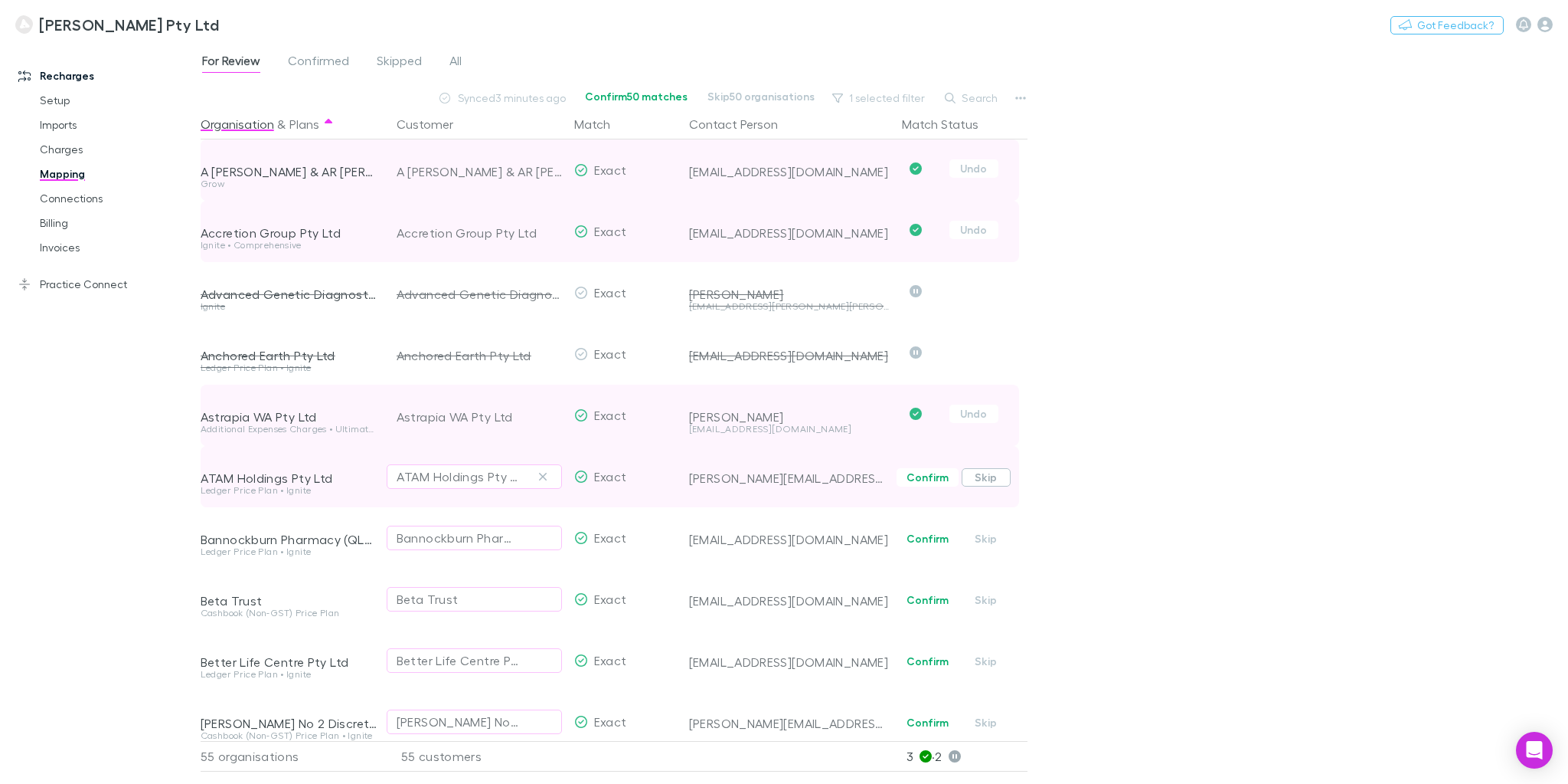
click at [982, 477] on button "Skip" at bounding box center [985, 477] width 49 height 18
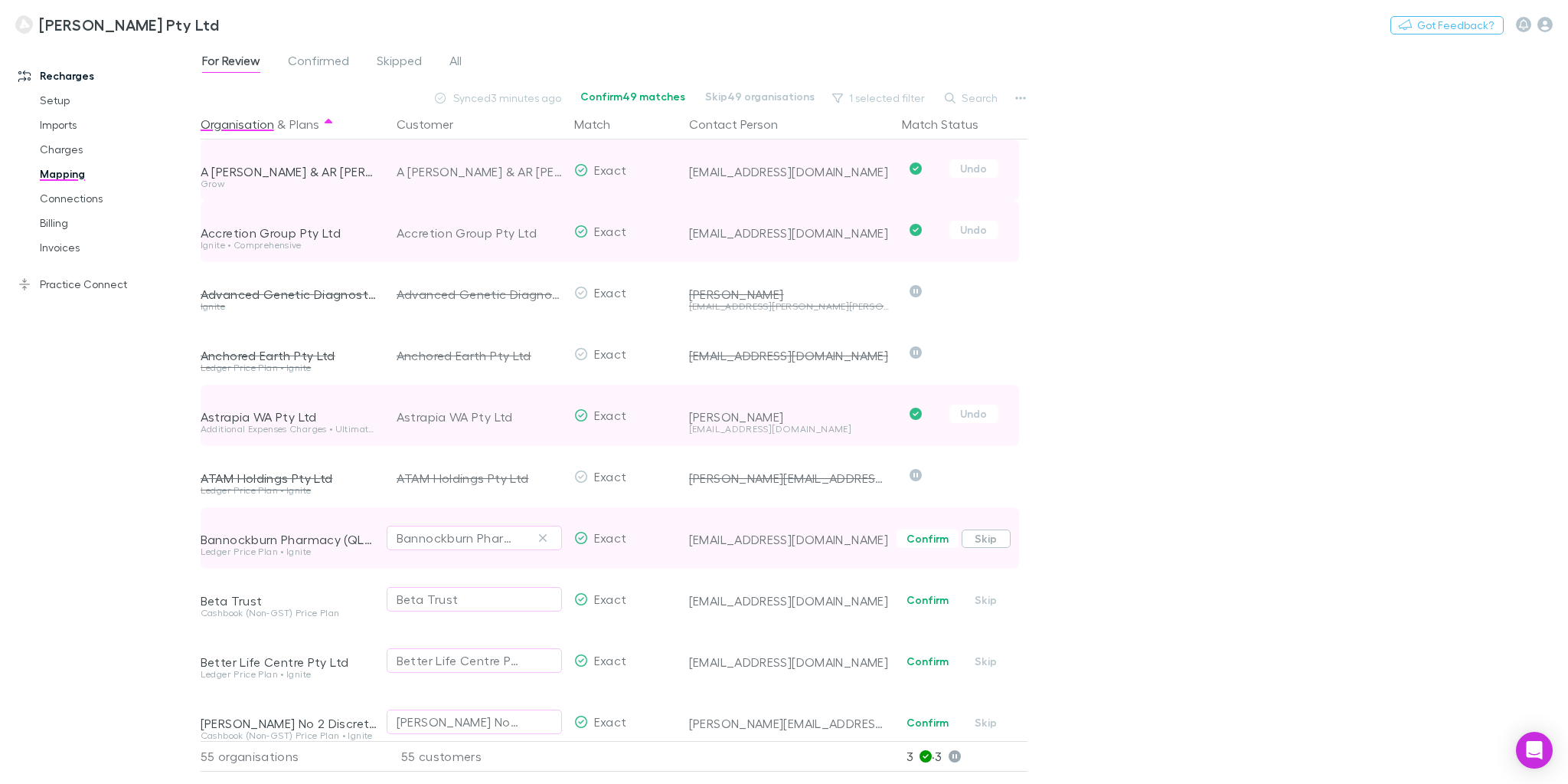
click at [990, 539] on button "Skip" at bounding box center [985, 538] width 49 height 18
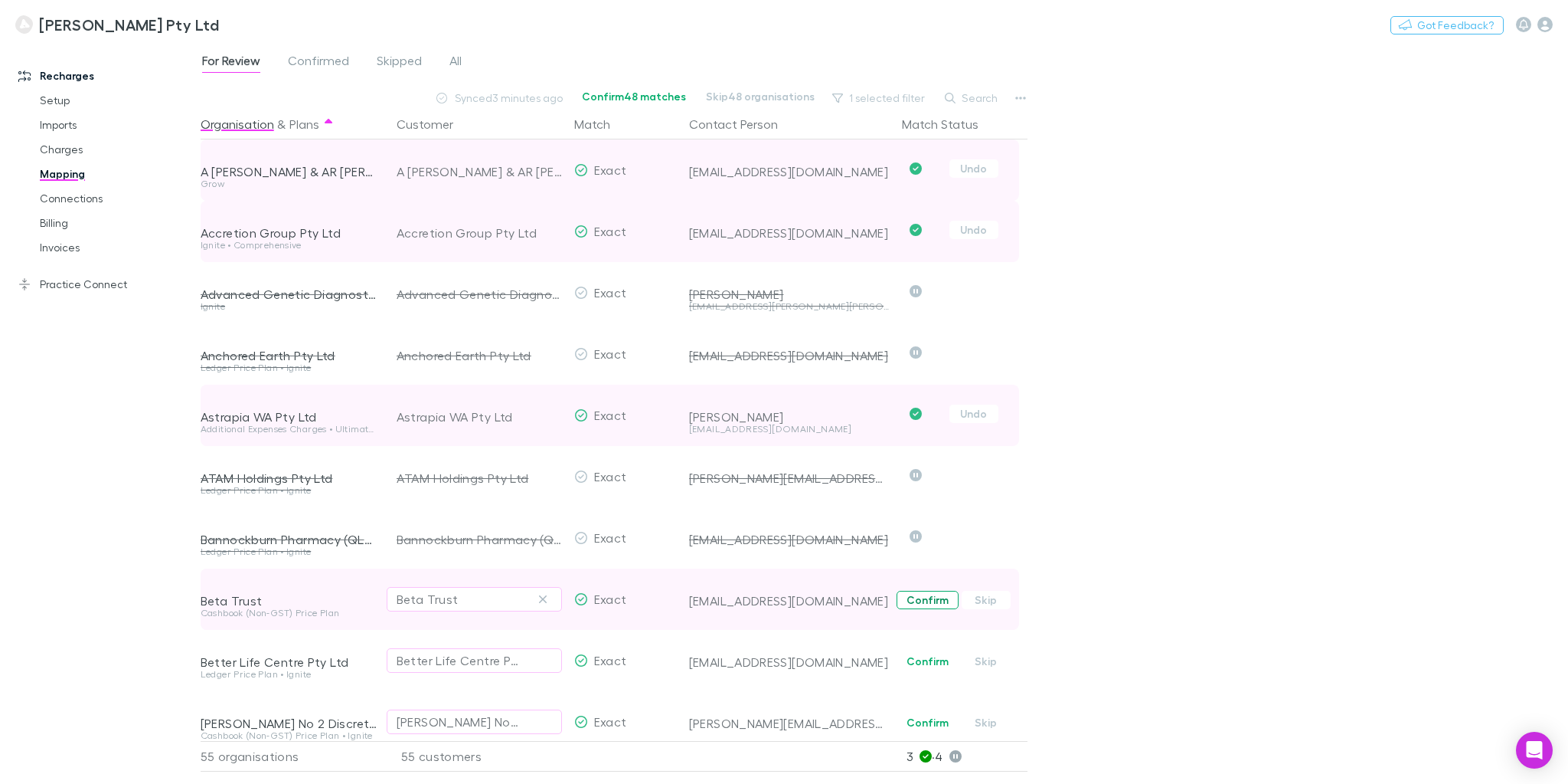
click at [933, 600] on button "Confirm" at bounding box center [928, 600] width 62 height 18
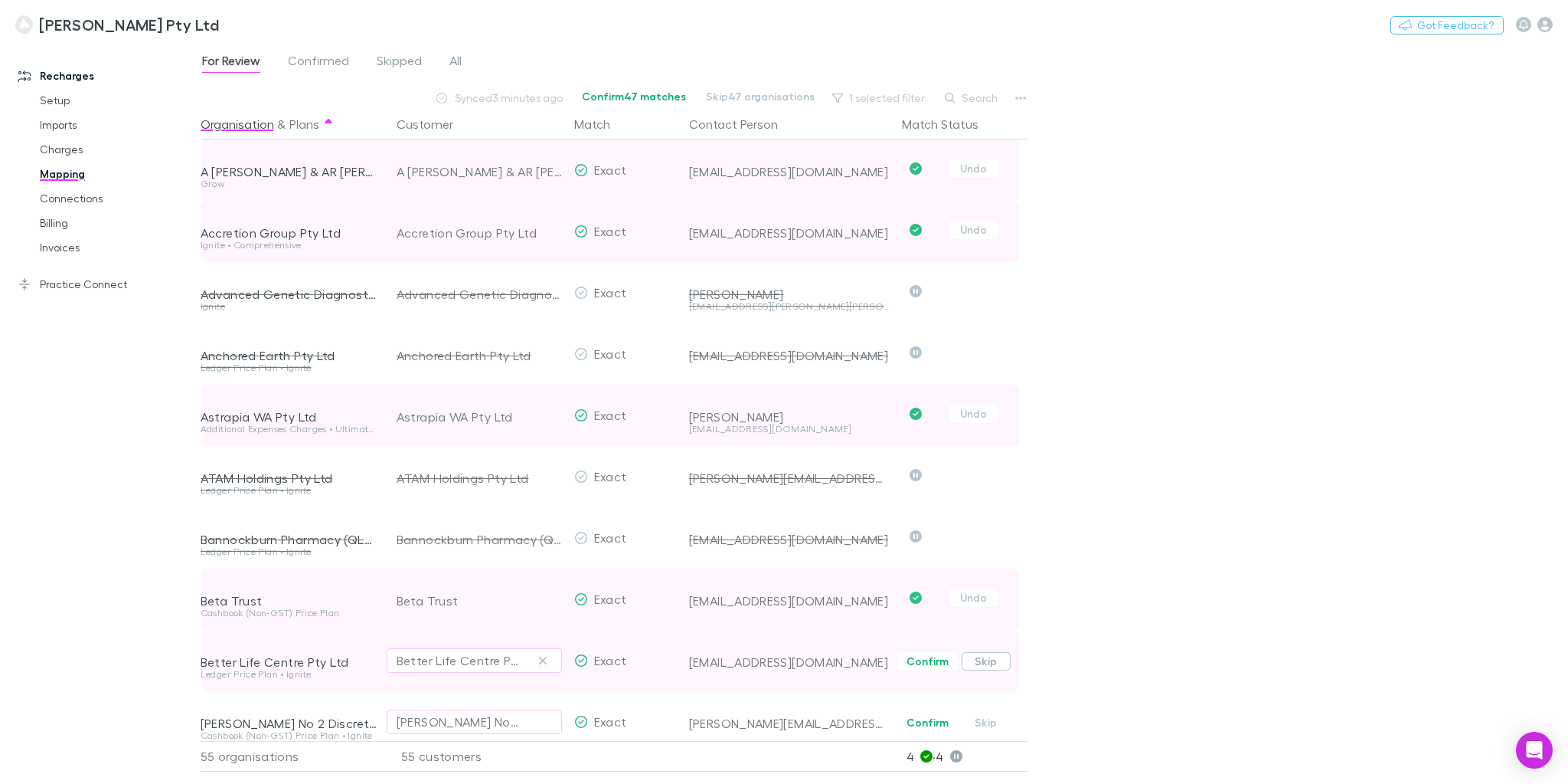
click at [987, 662] on button "Skip" at bounding box center [985, 661] width 49 height 18
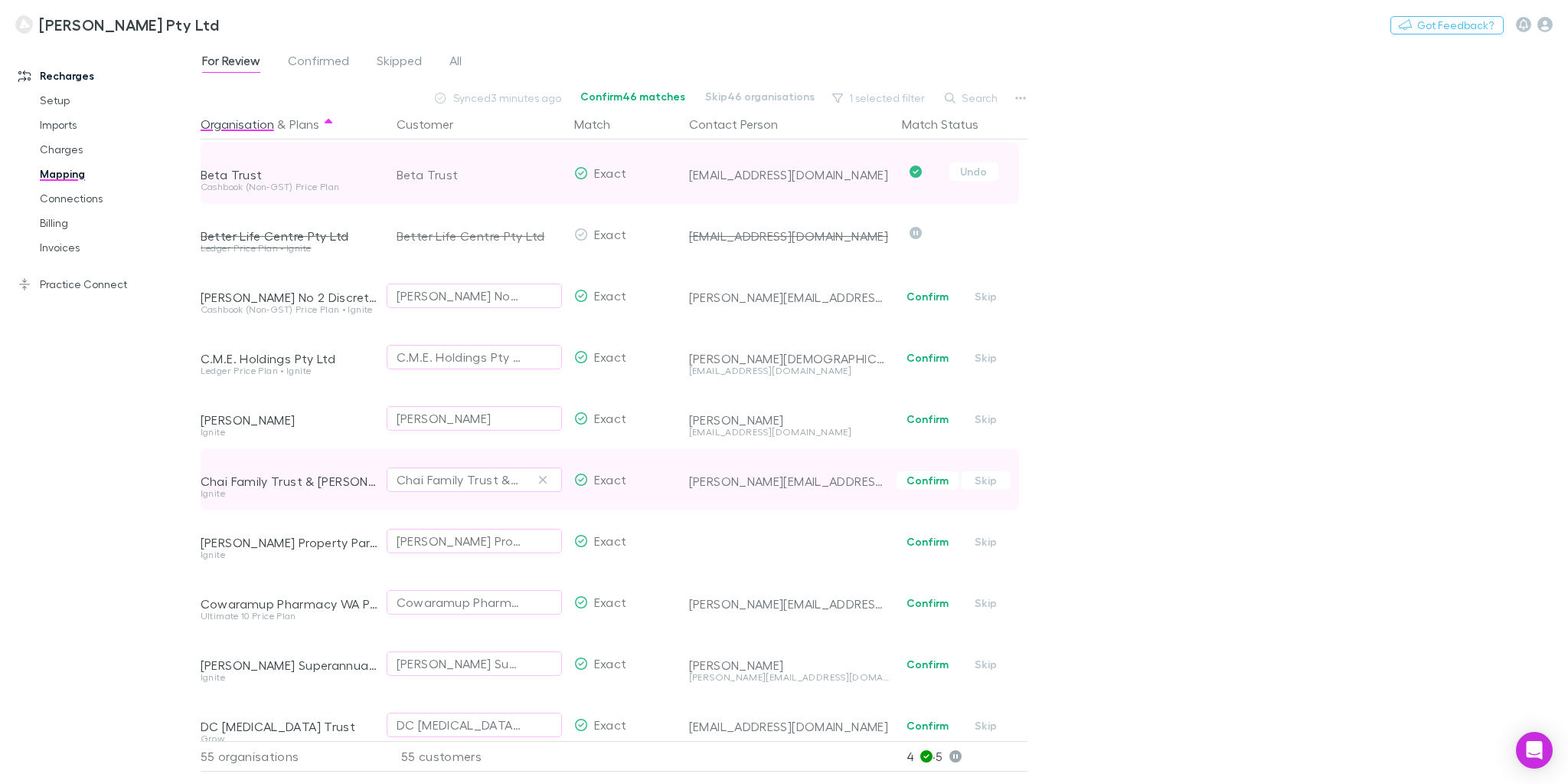
scroll to position [429, 0]
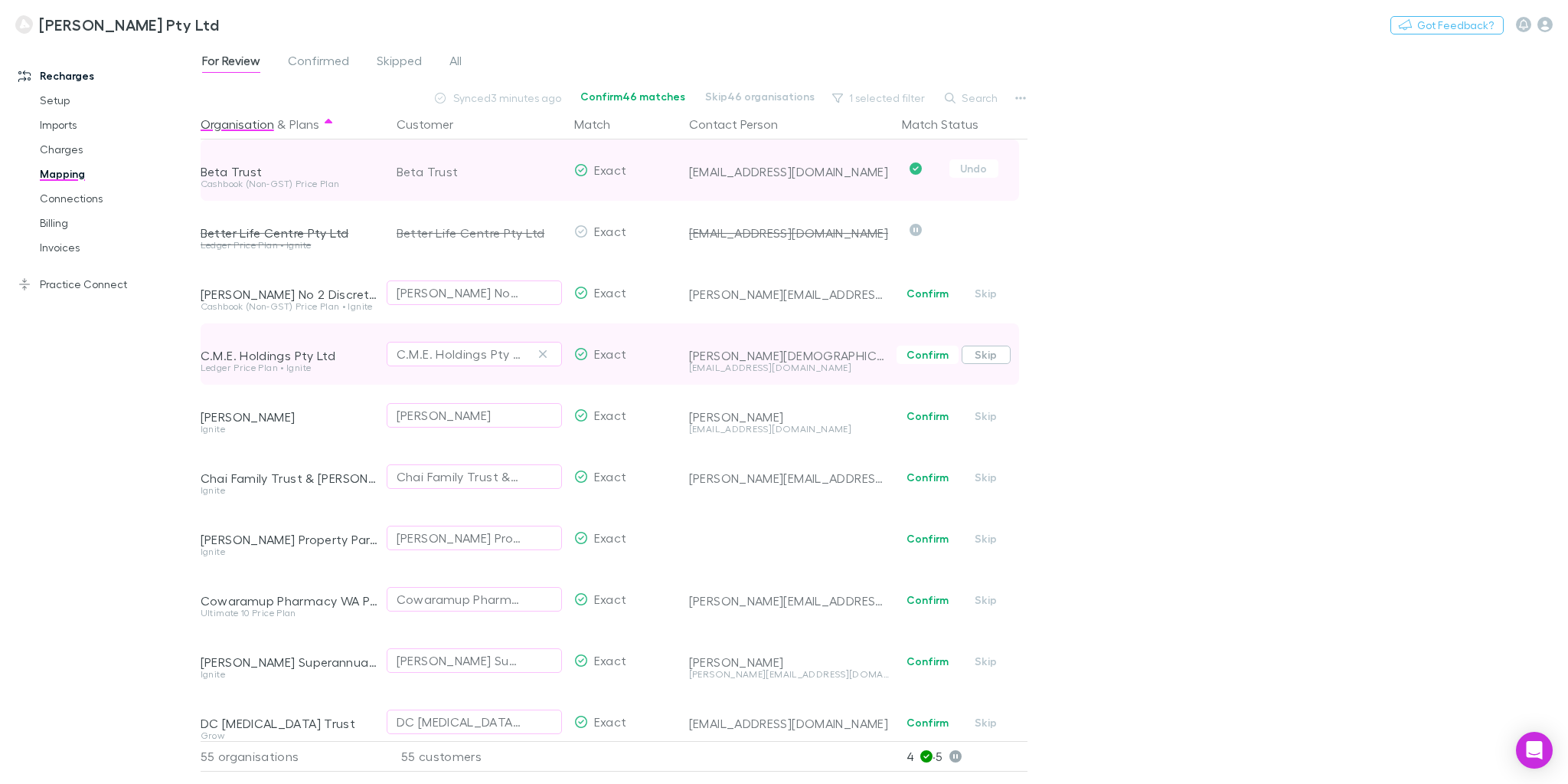
click at [995, 358] on button "Skip" at bounding box center [985, 354] width 49 height 18
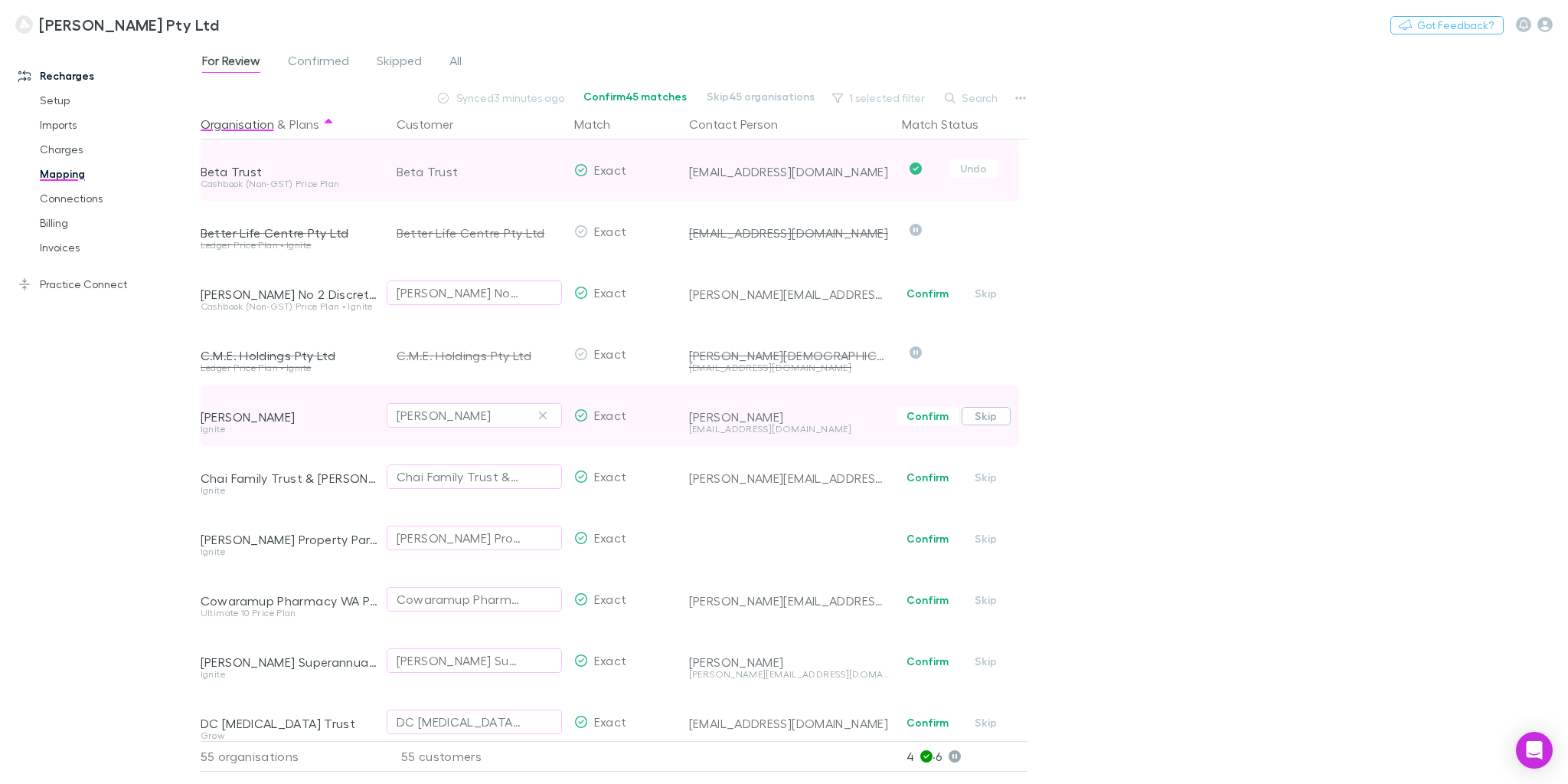
click at [988, 415] on button "Skip" at bounding box center [985, 416] width 49 height 18
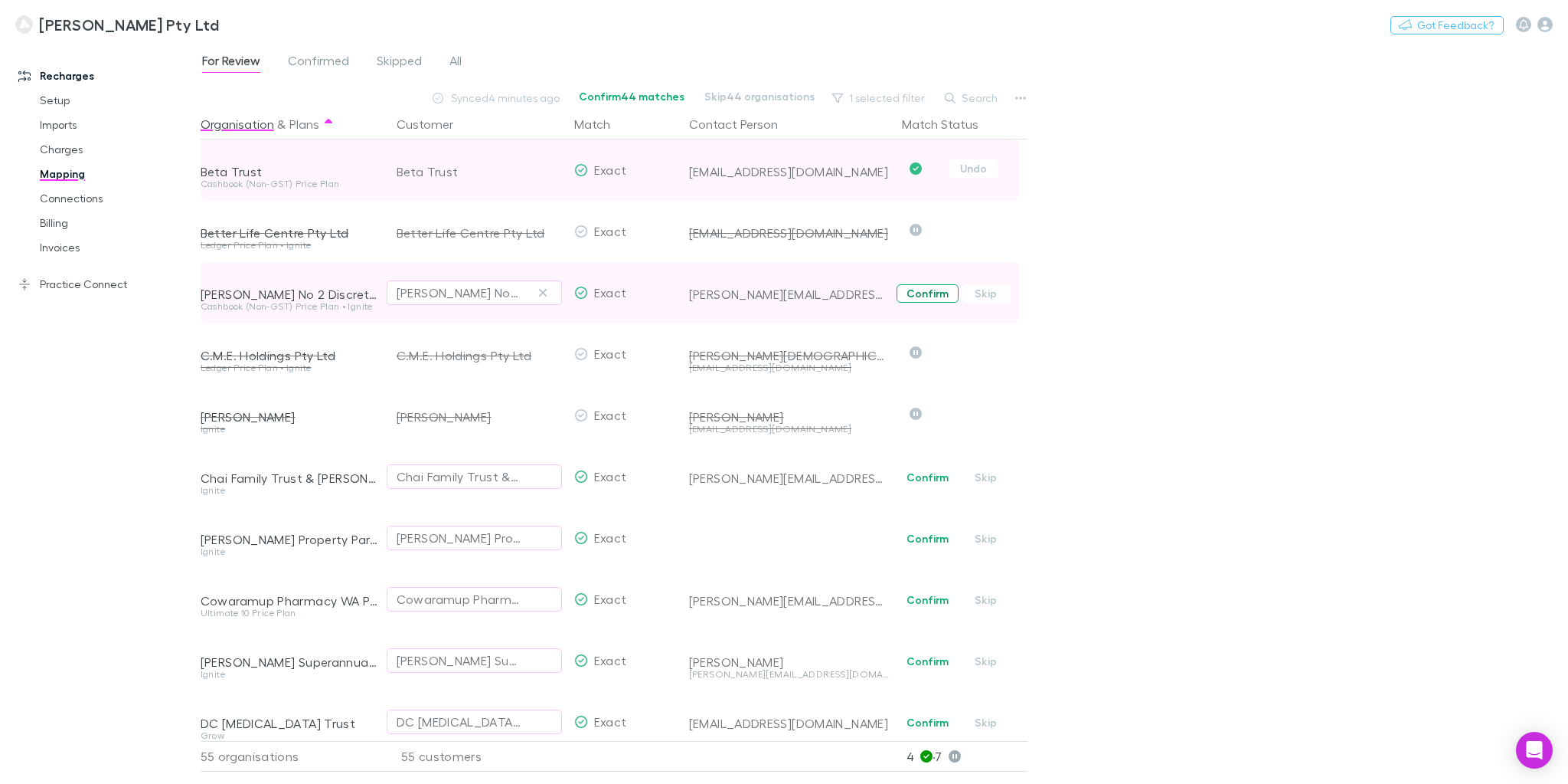
click at [925, 294] on button "Confirm" at bounding box center [928, 294] width 62 height 18
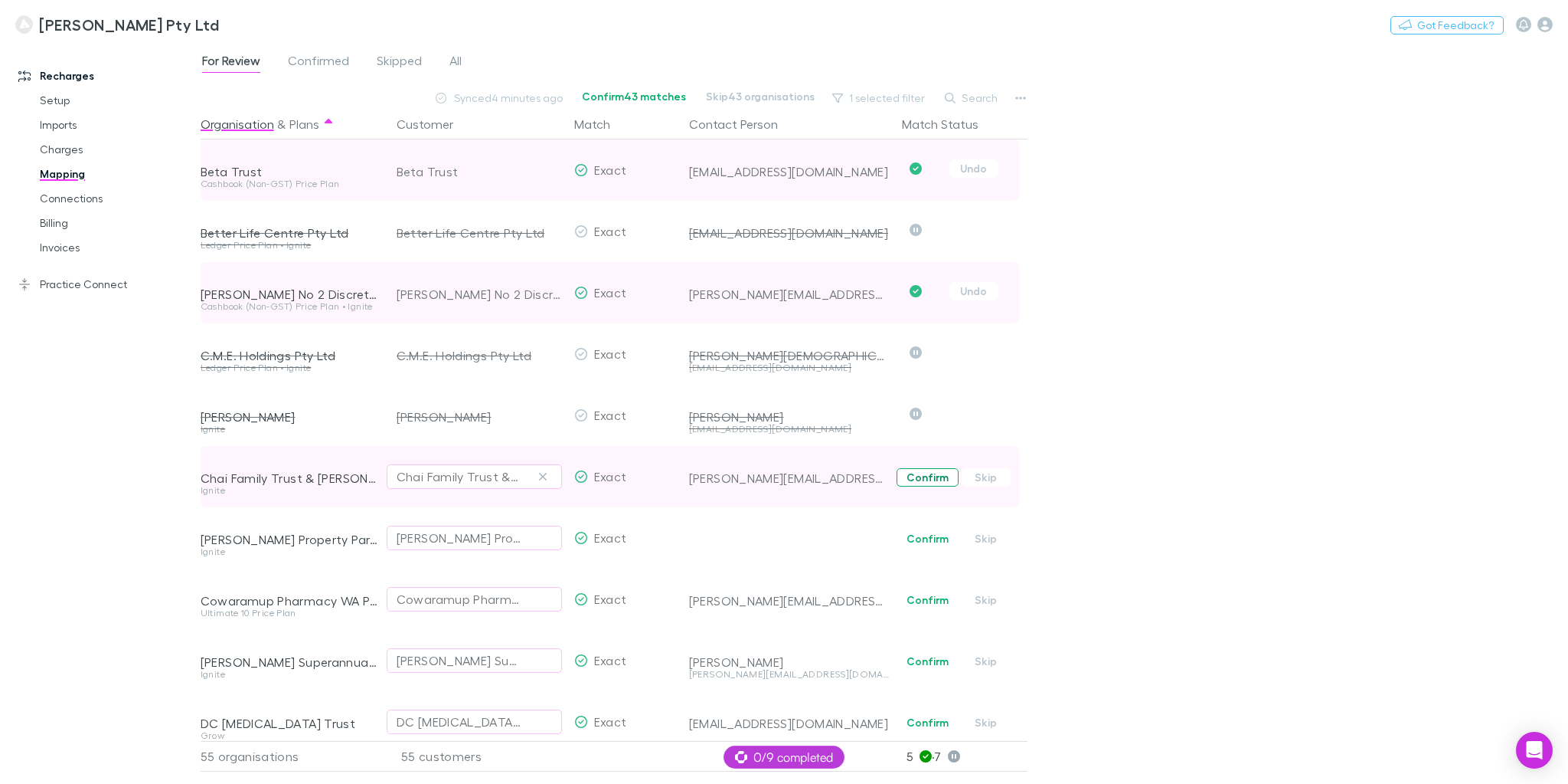
click at [919, 475] on button "Confirm" at bounding box center [928, 477] width 62 height 18
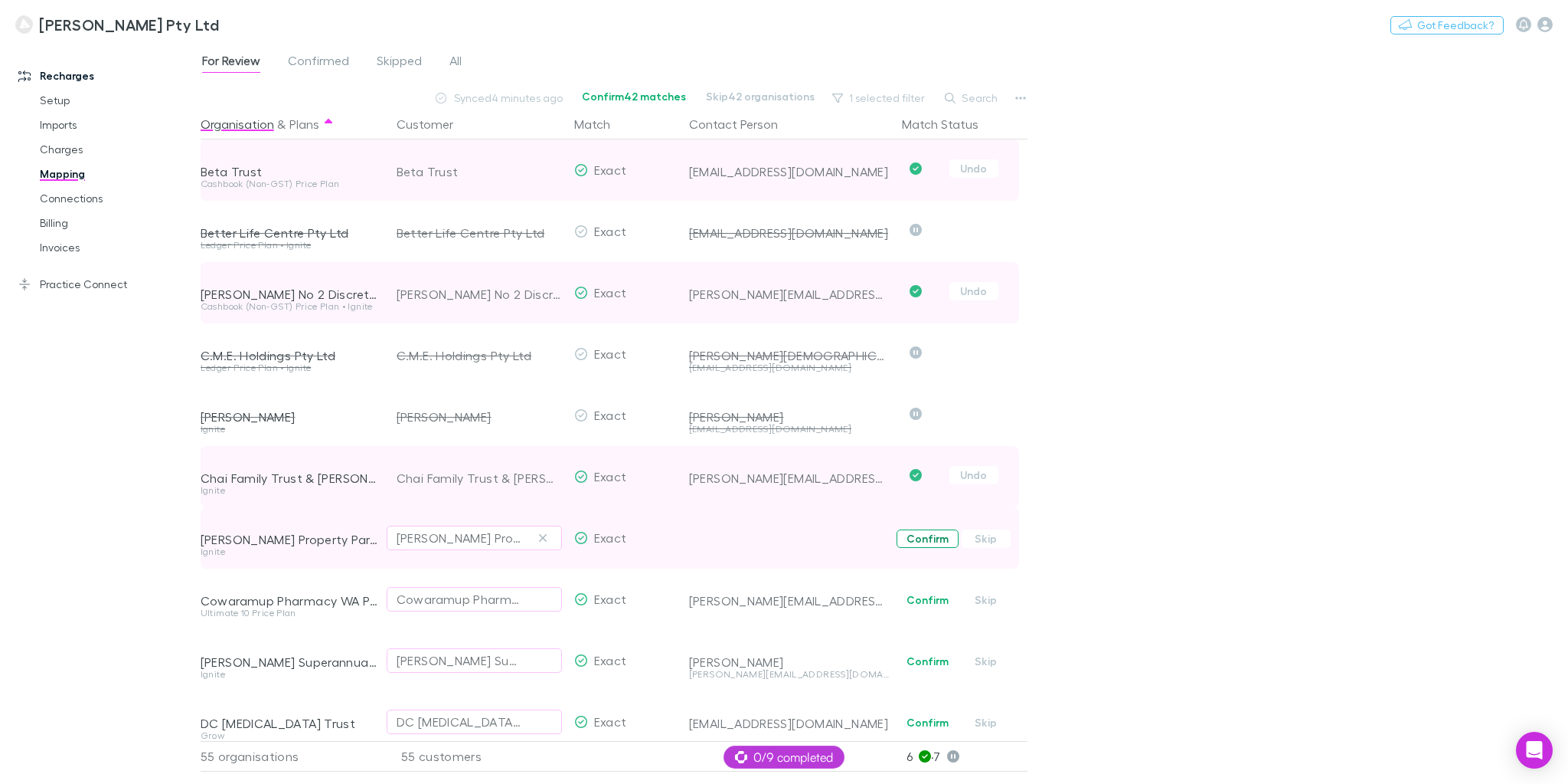
click at [926, 541] on button "Confirm" at bounding box center [928, 538] width 62 height 18
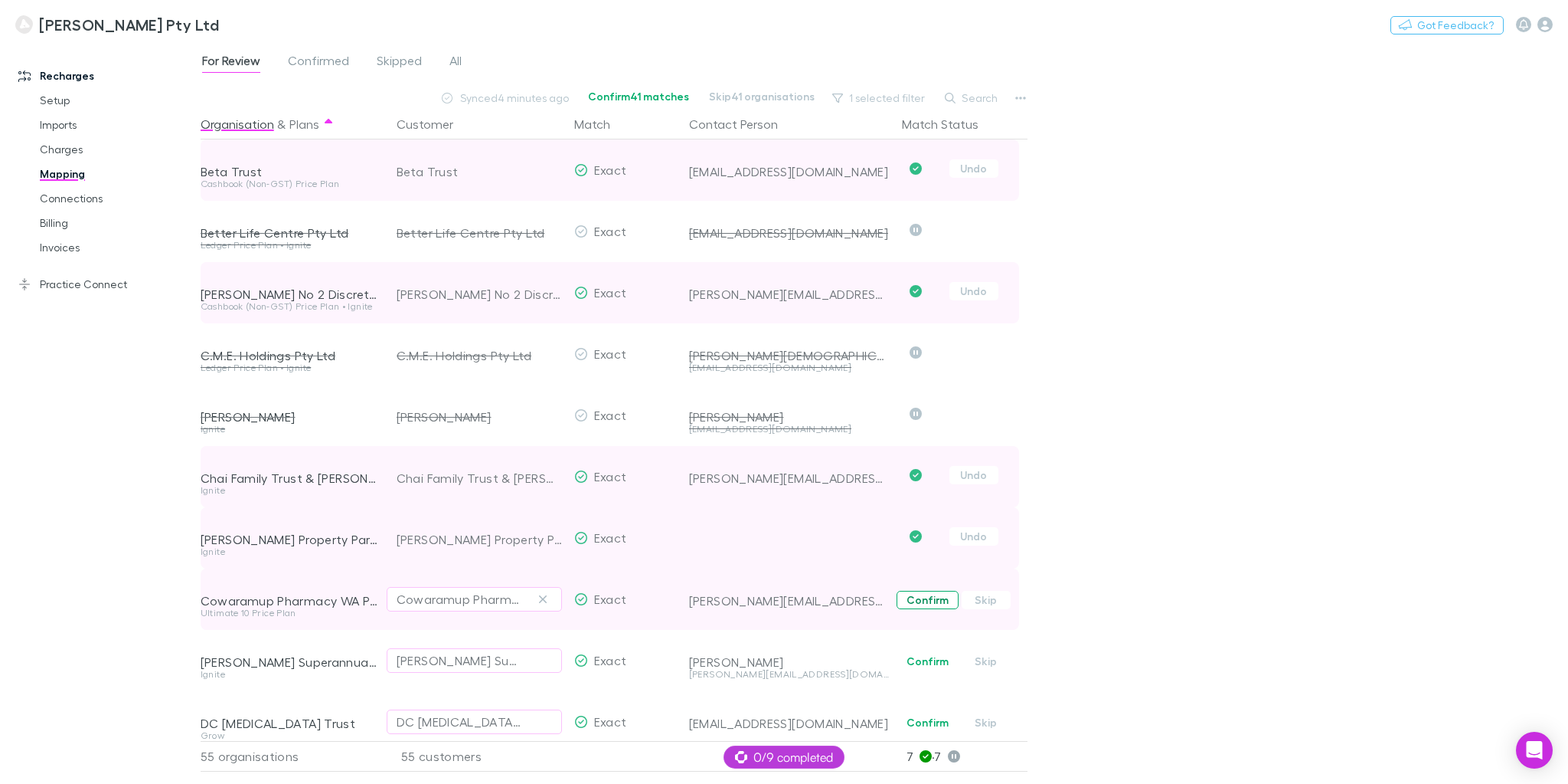
click at [934, 604] on button "Confirm" at bounding box center [928, 600] width 62 height 18
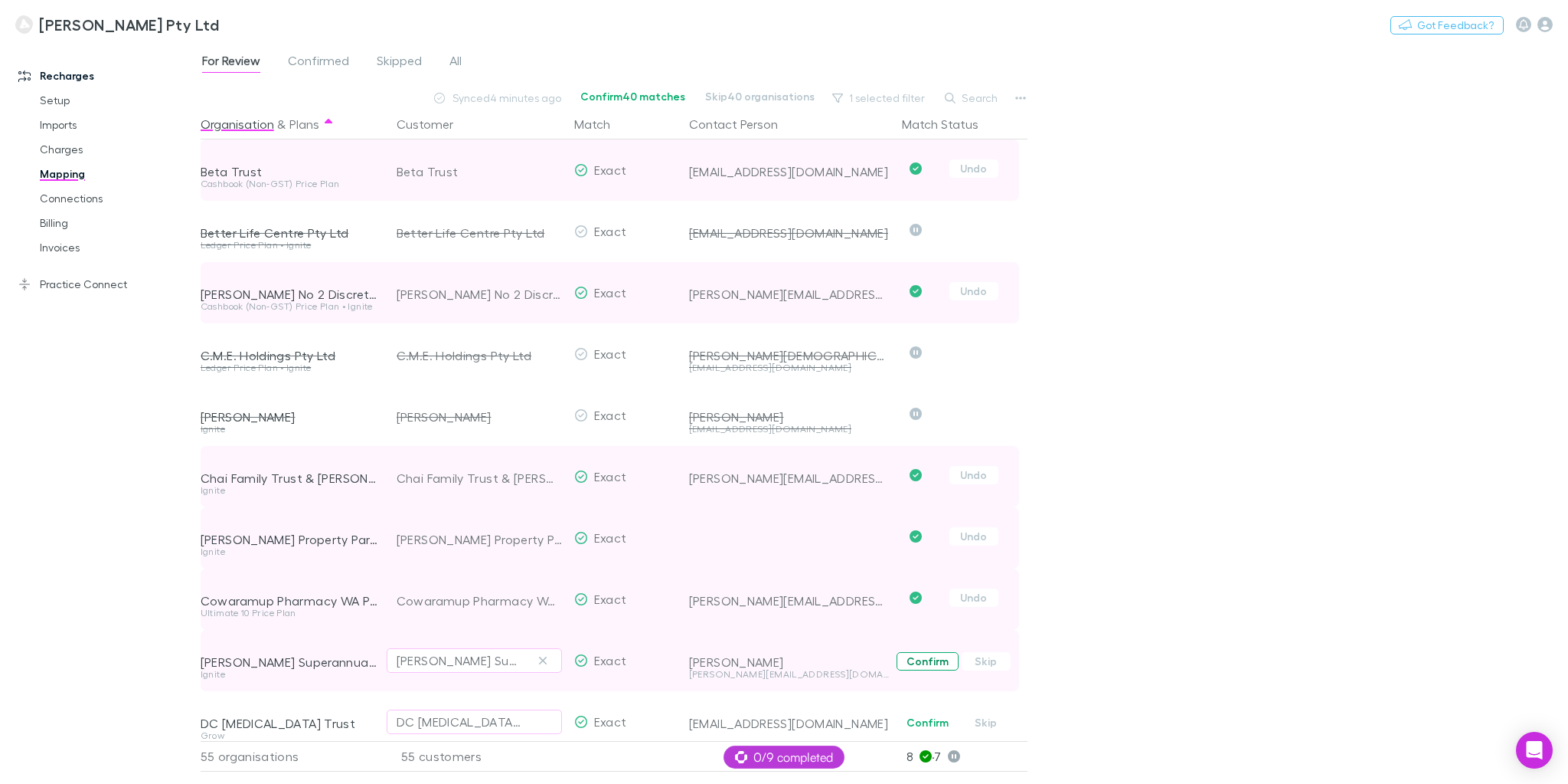
click at [933, 660] on button "Confirm" at bounding box center [928, 661] width 62 height 18
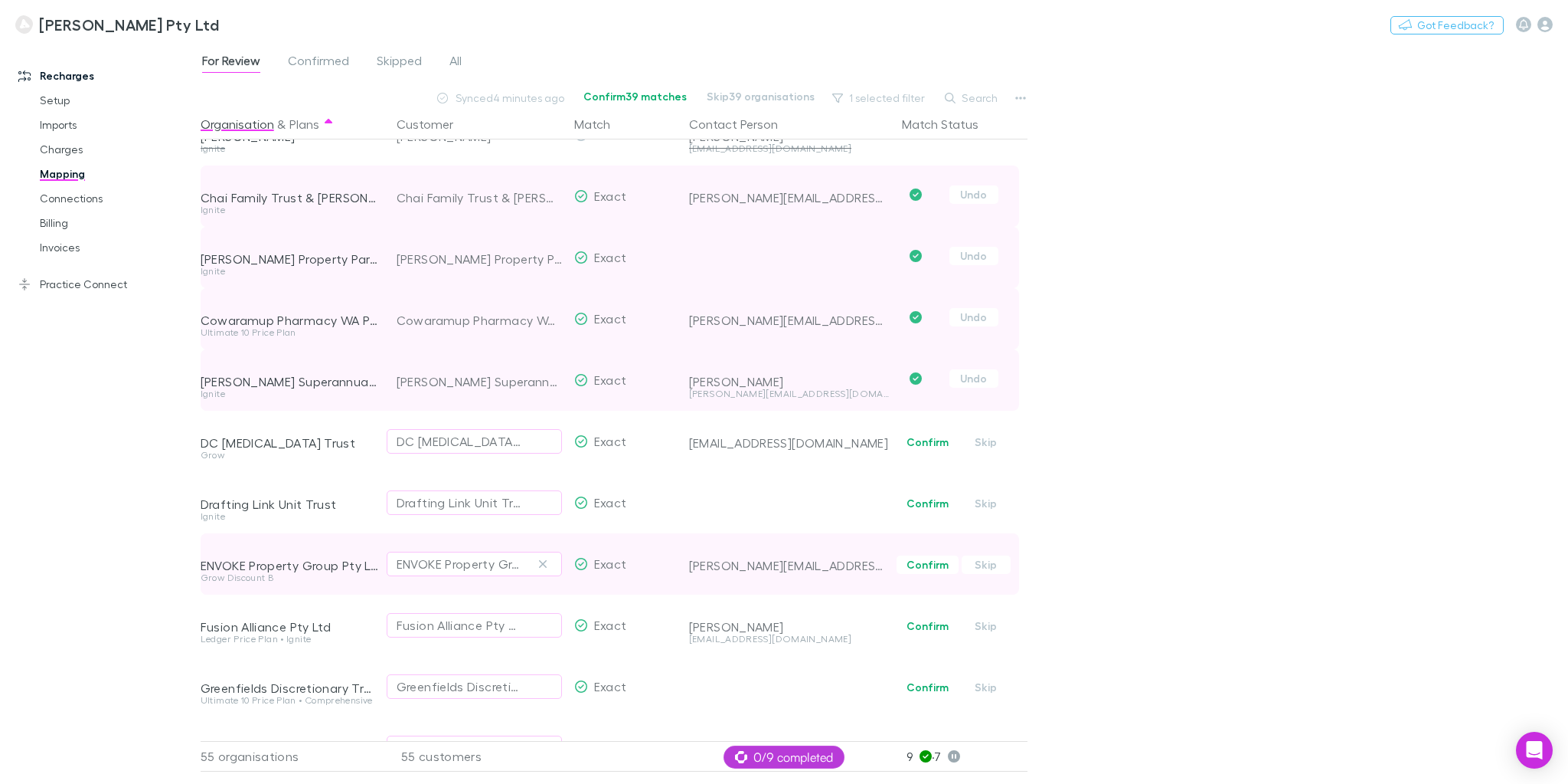
scroll to position [735, 0]
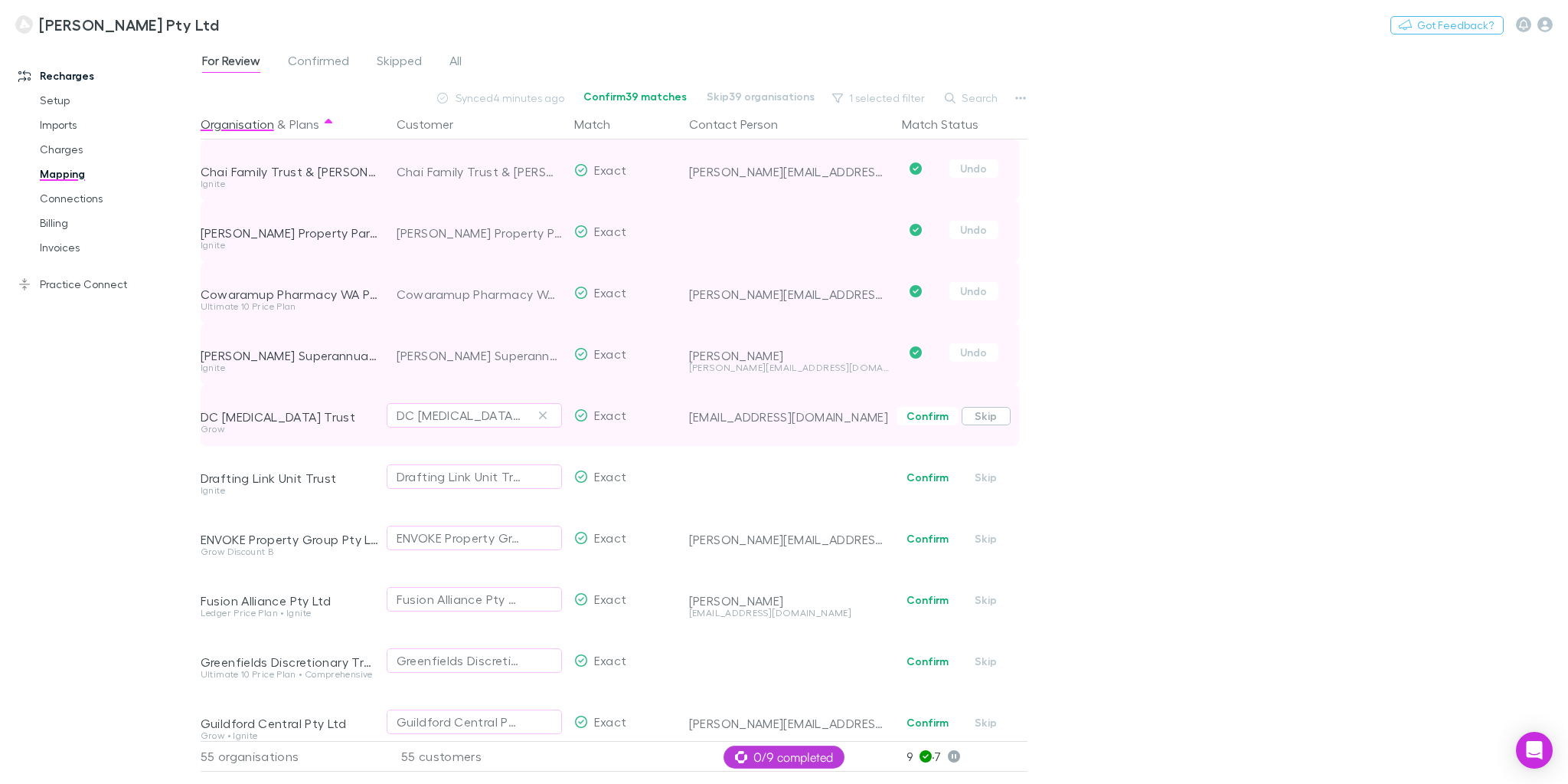
click at [989, 417] on button "Skip" at bounding box center [985, 416] width 49 height 18
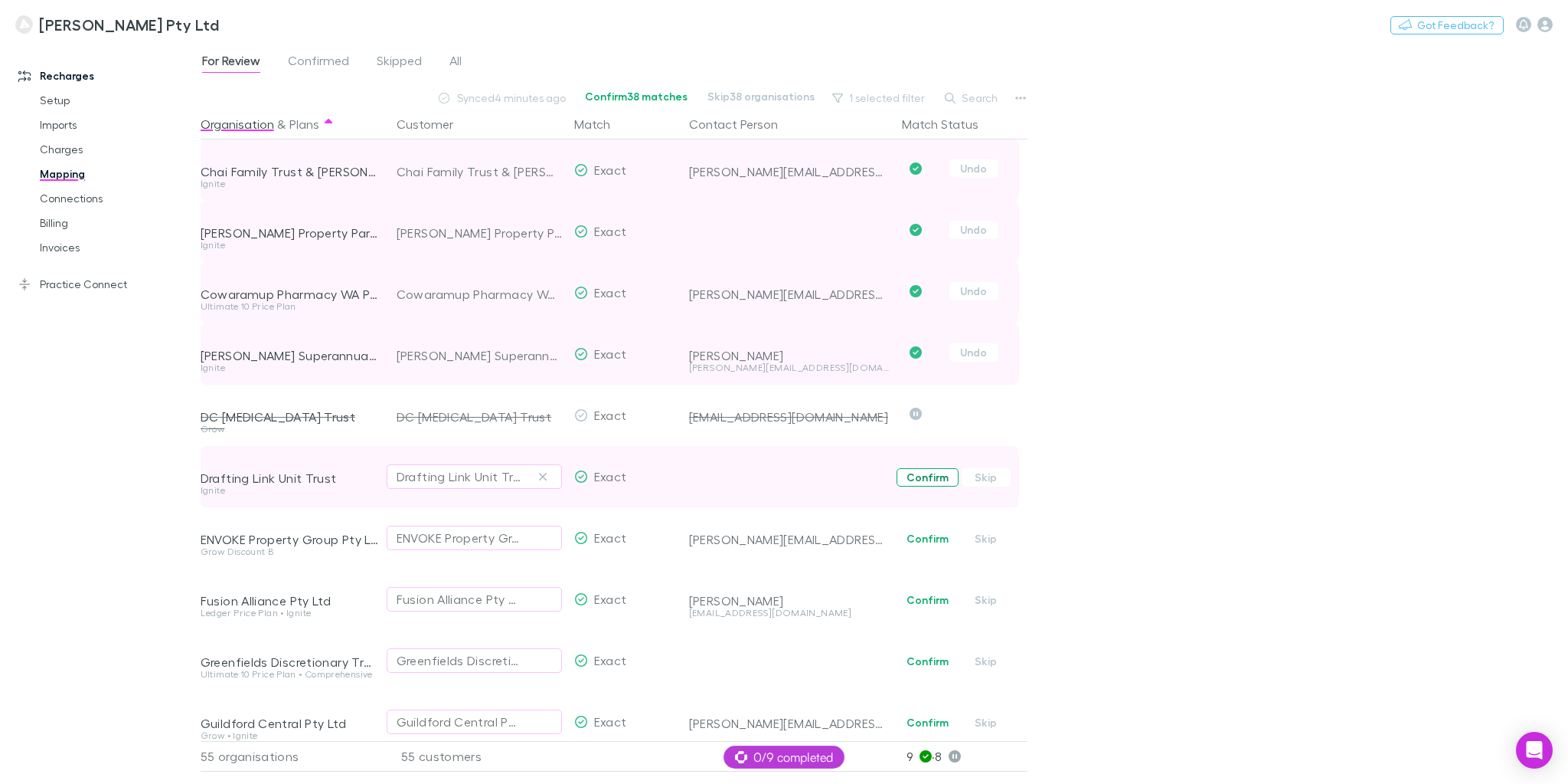
click at [935, 483] on button "Confirm" at bounding box center [928, 477] width 62 height 18
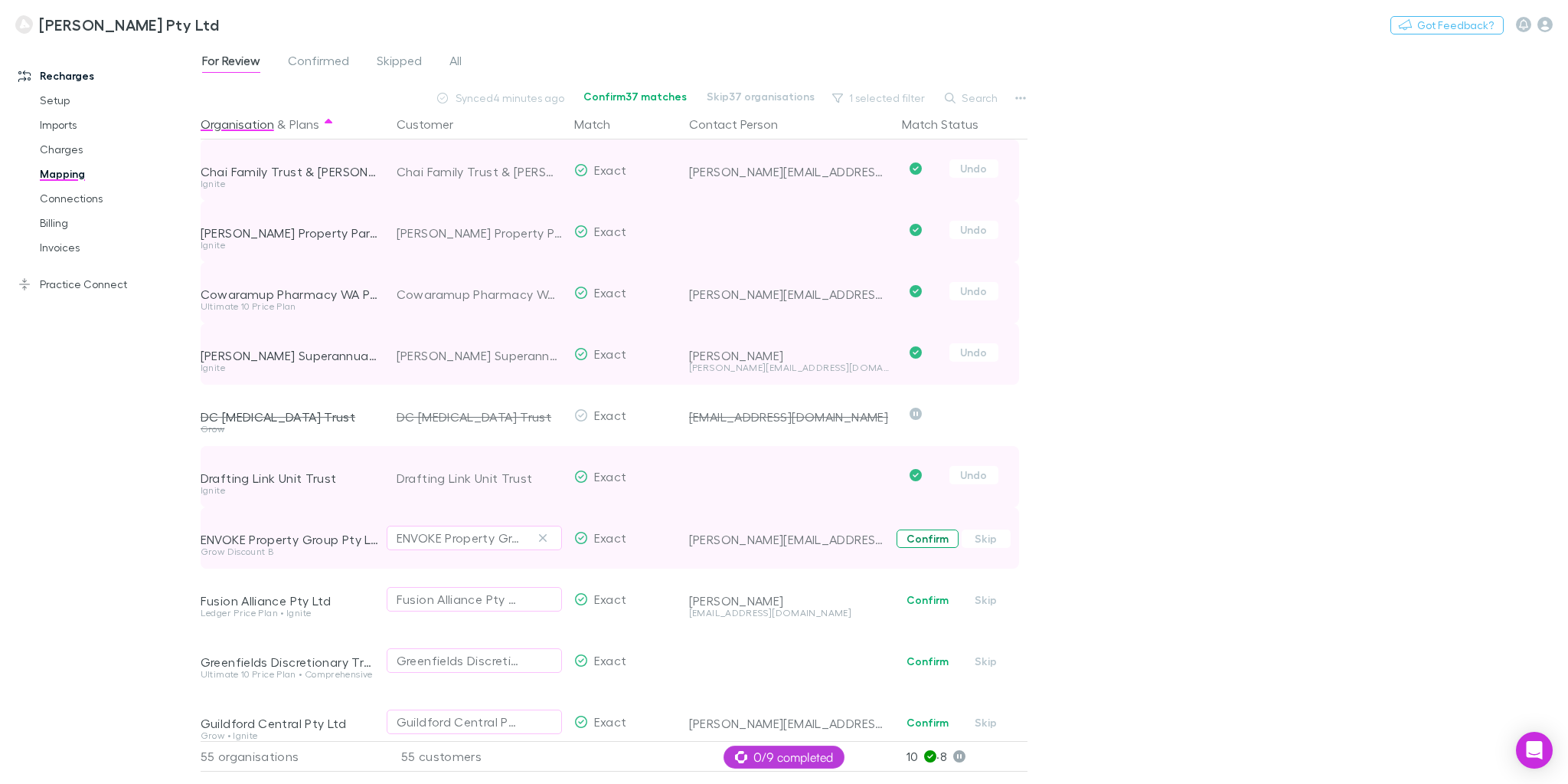
click at [925, 539] on button "Confirm" at bounding box center [928, 538] width 62 height 18
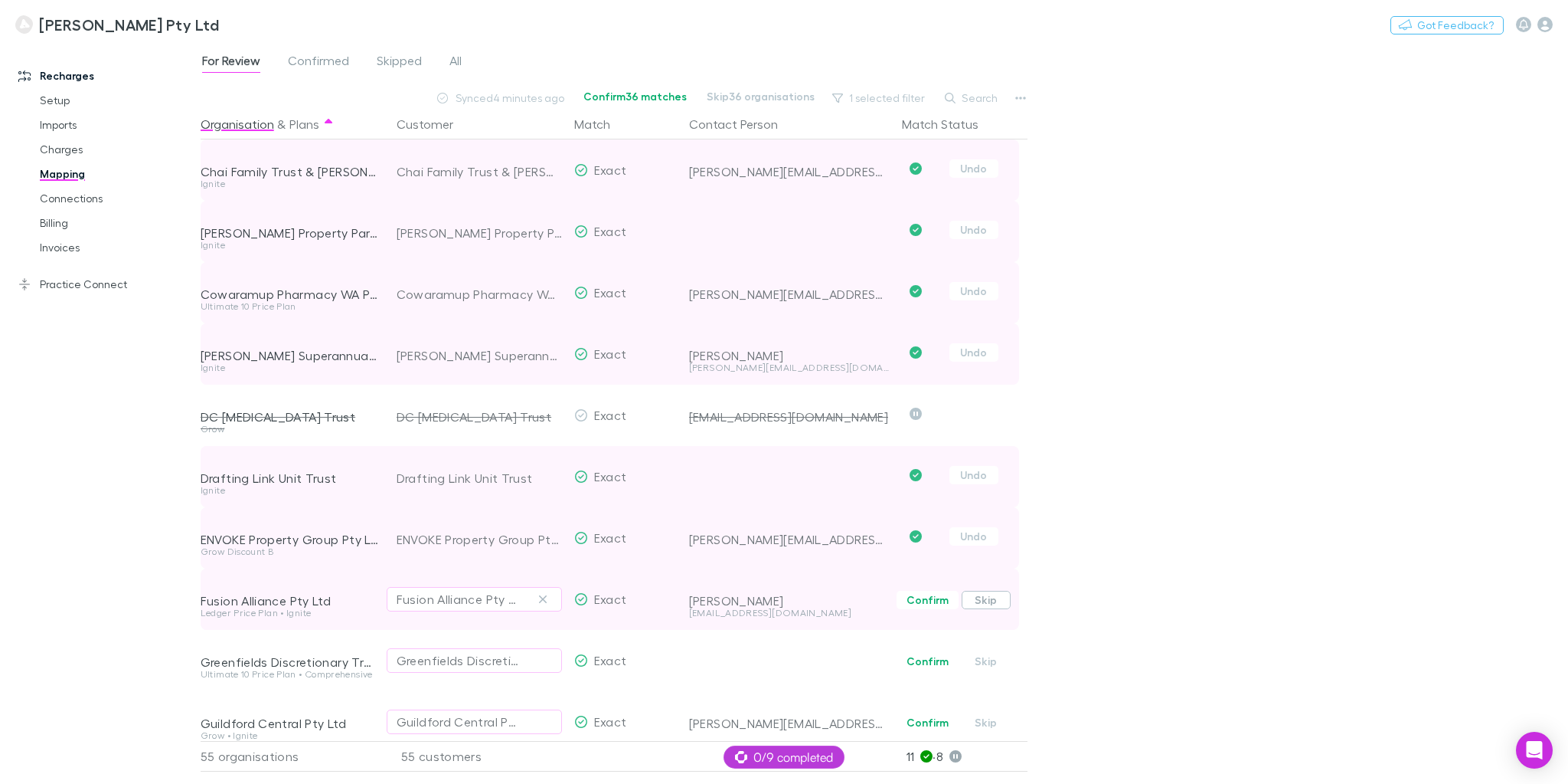
click at [984, 603] on button "Skip" at bounding box center [985, 600] width 49 height 18
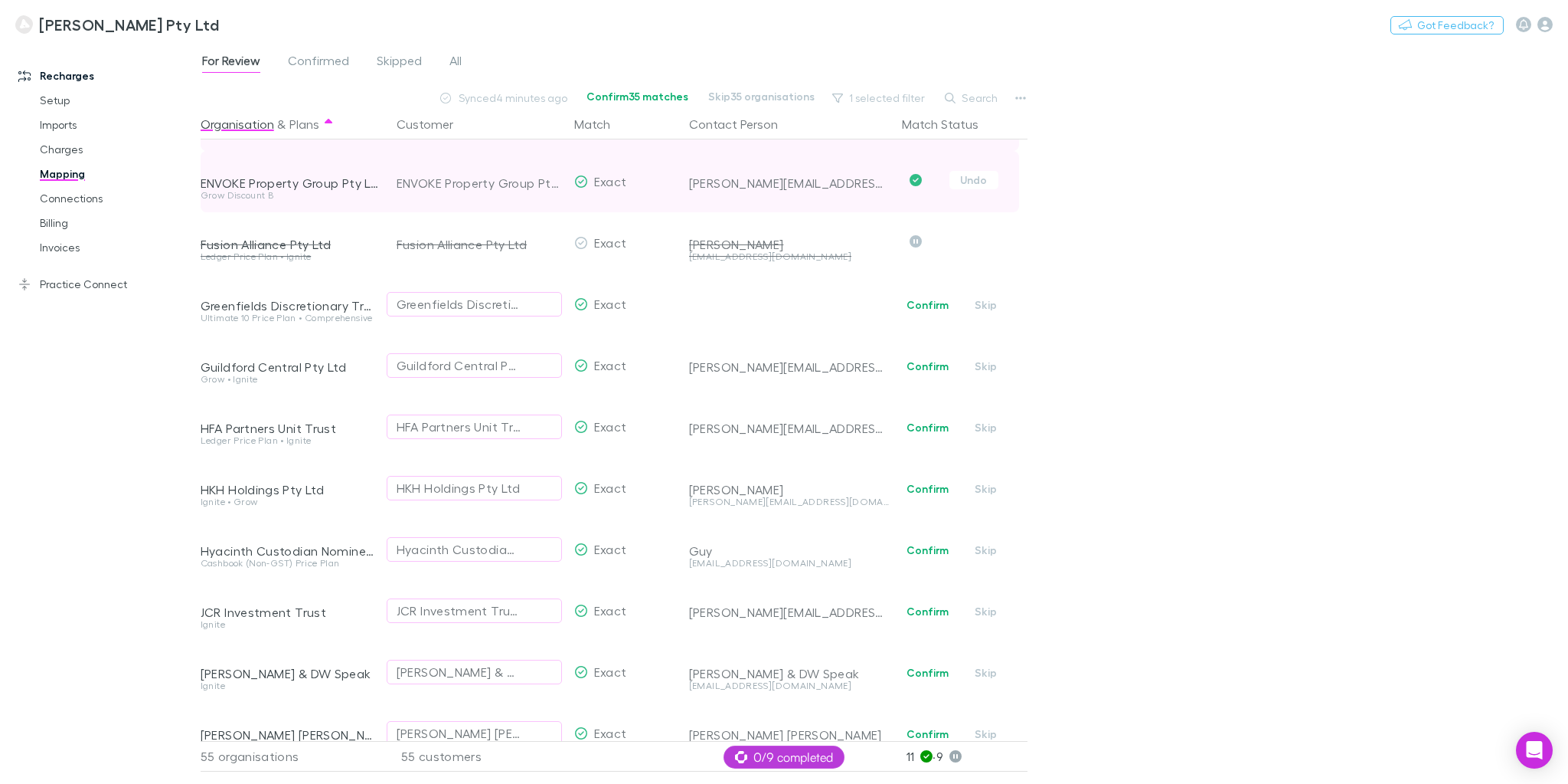
scroll to position [1103, 0]
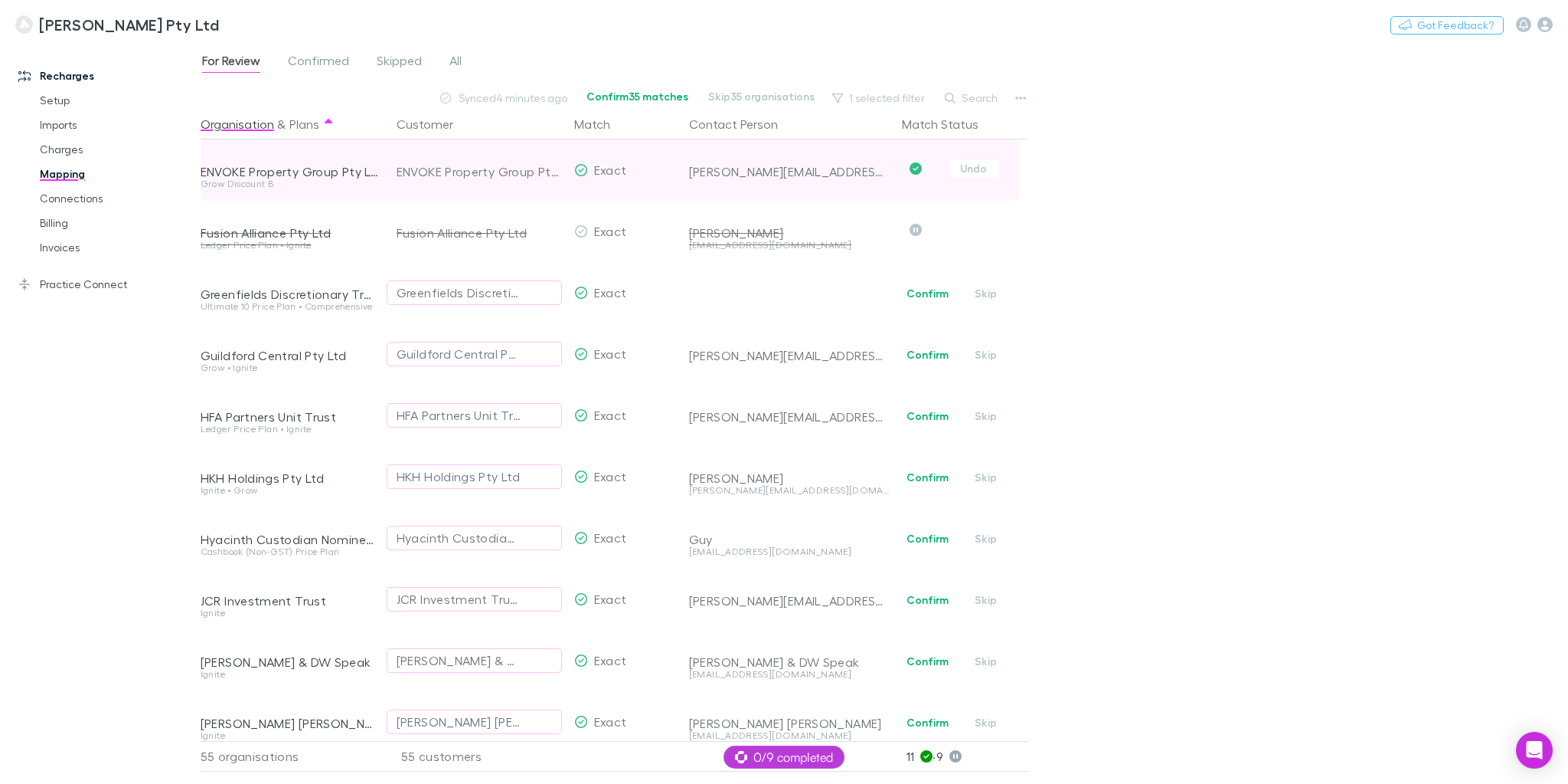
click at [1146, 732] on div "For Review Confirmed Skipped All Synced 4 minutes ago Confirm 35 matches Skip 3…" at bounding box center [884, 413] width 1367 height 741
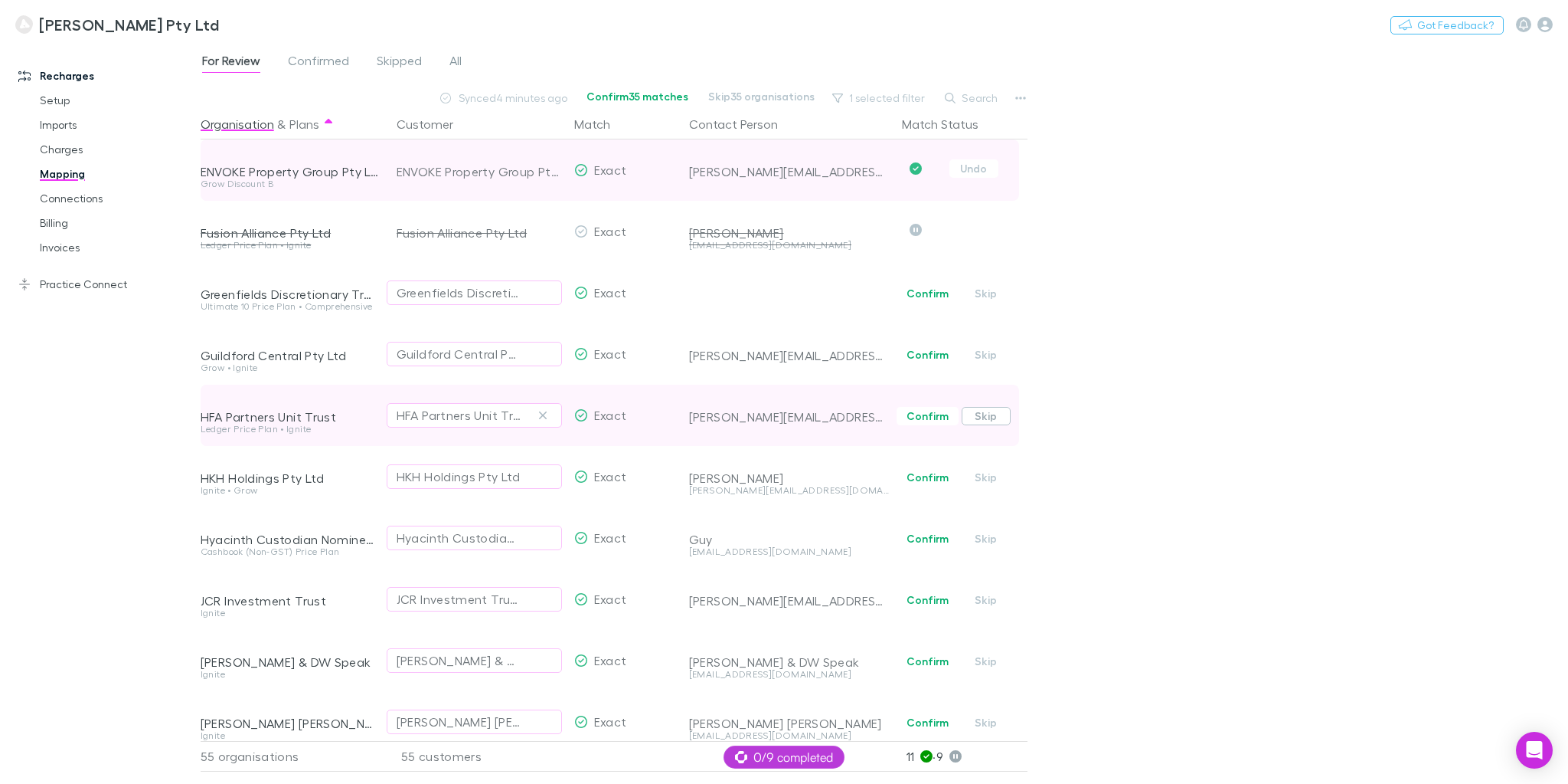
click at [983, 417] on button "Skip" at bounding box center [985, 416] width 49 height 18
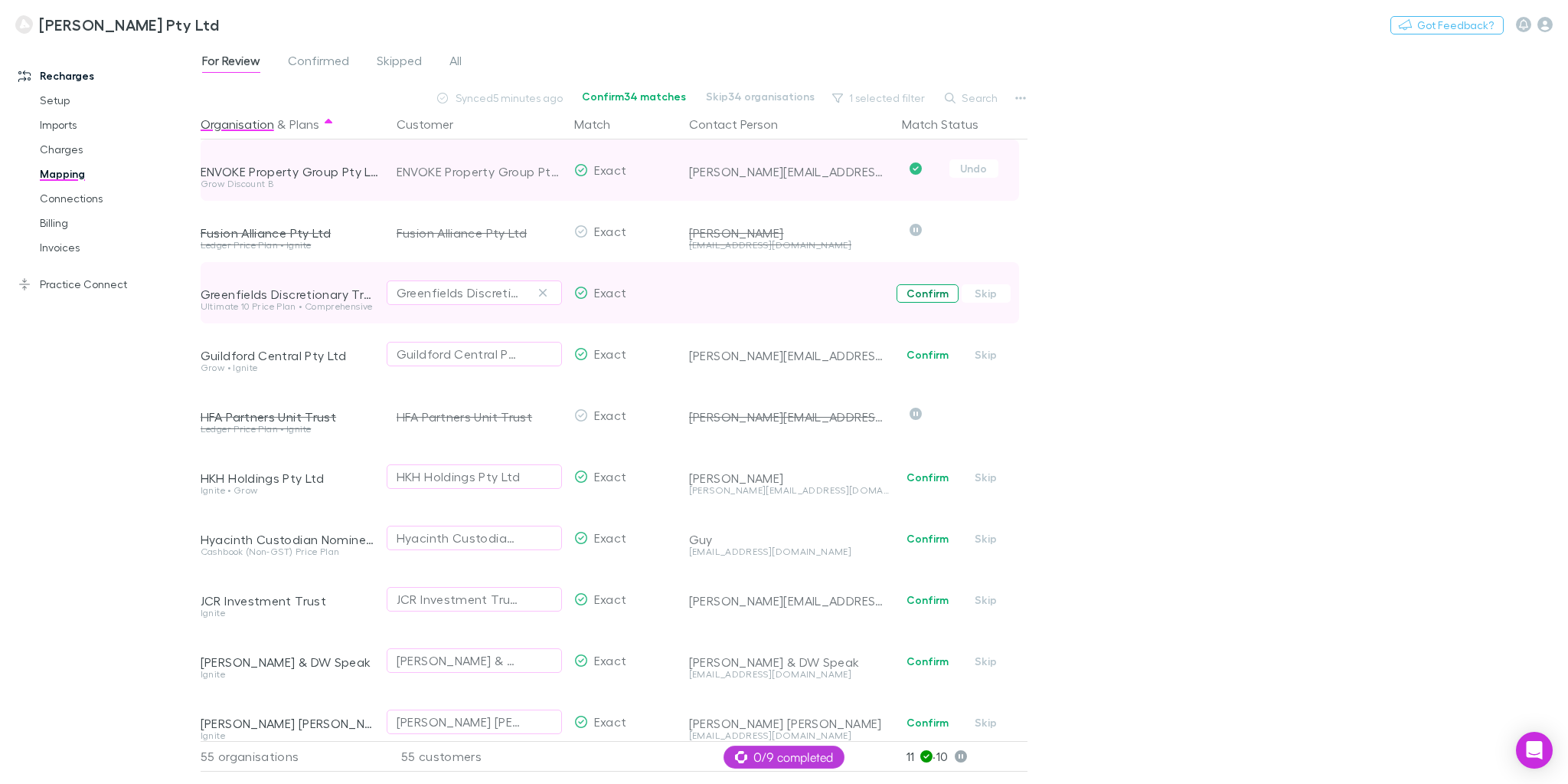
click at [931, 294] on button "Confirm" at bounding box center [928, 294] width 62 height 18
click at [776, 755] on span "0/9 completed" at bounding box center [784, 757] width 98 height 18
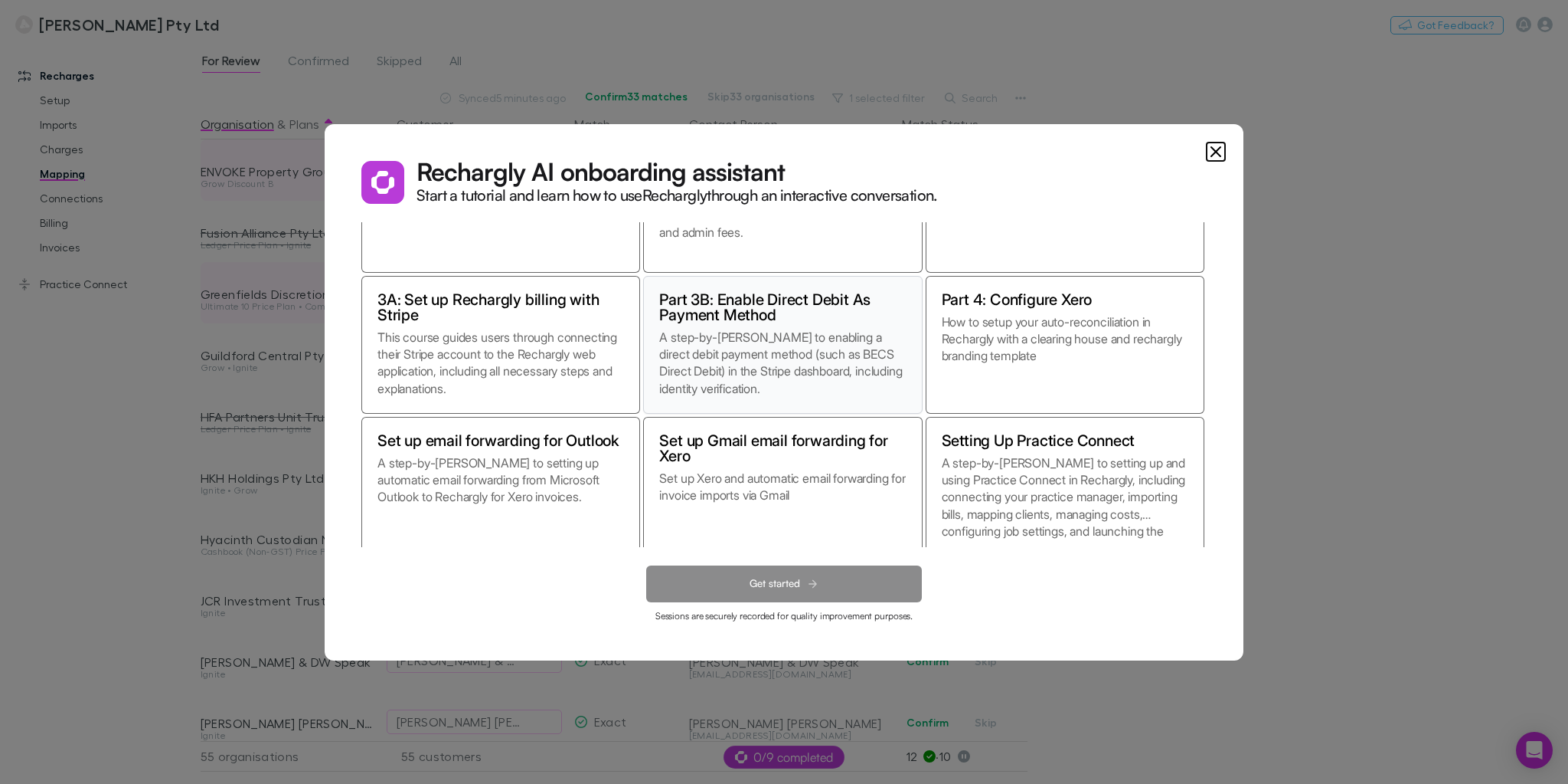
scroll to position [135, 0]
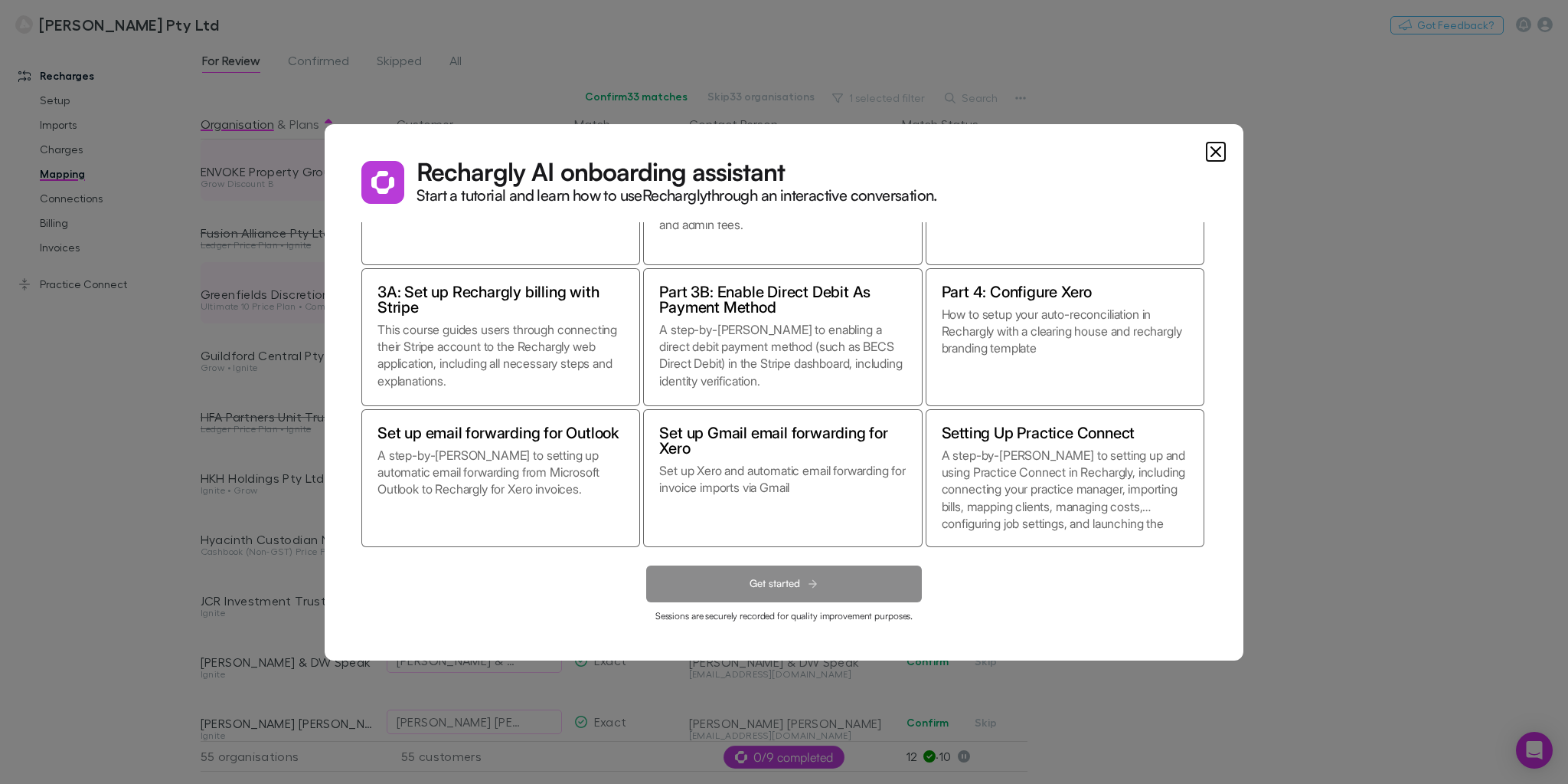
click at [1210, 152] on icon "Close" at bounding box center [1216, 151] width 18 height 18
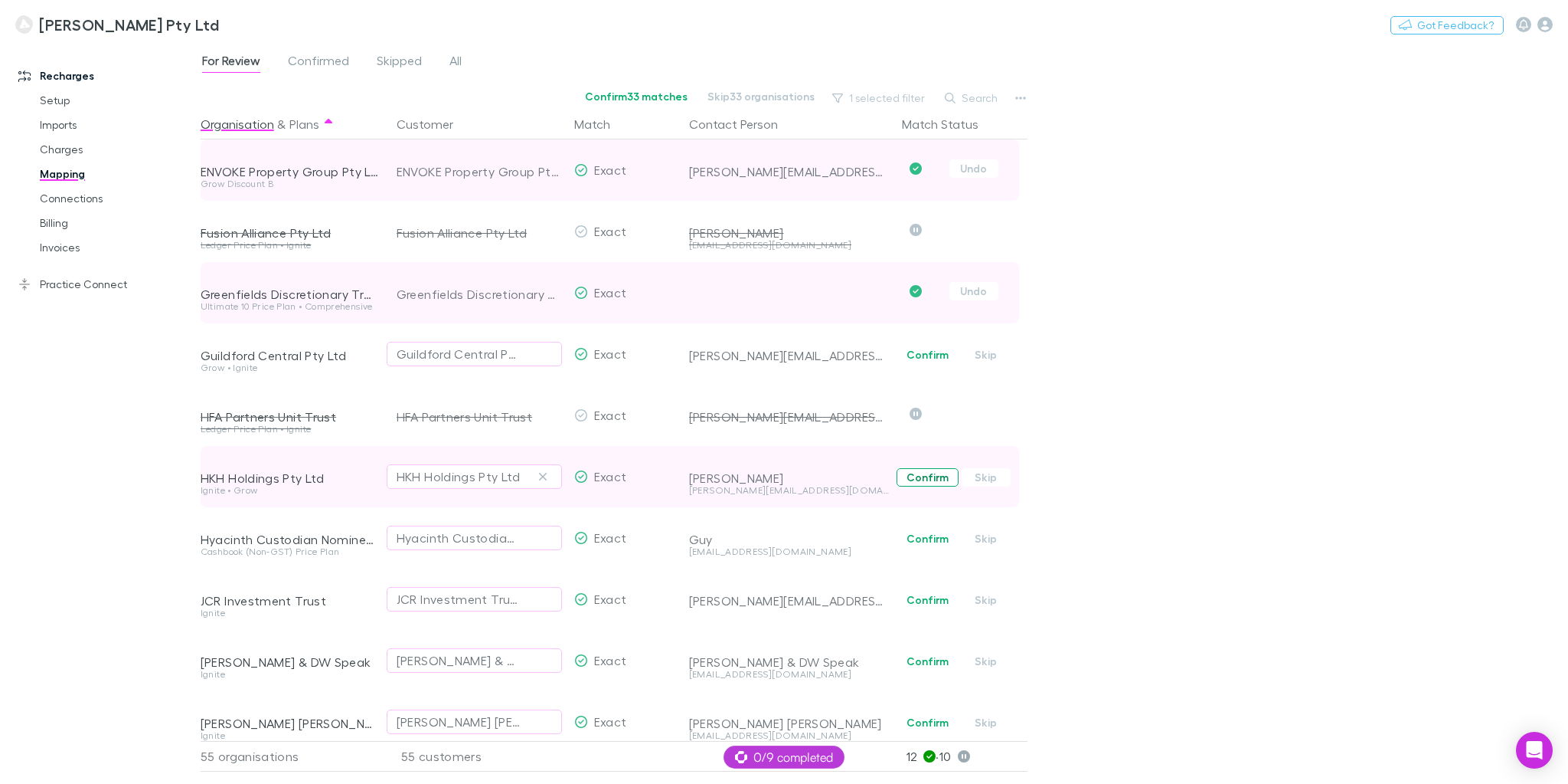
click at [922, 483] on button "Confirm" at bounding box center [928, 477] width 62 height 18
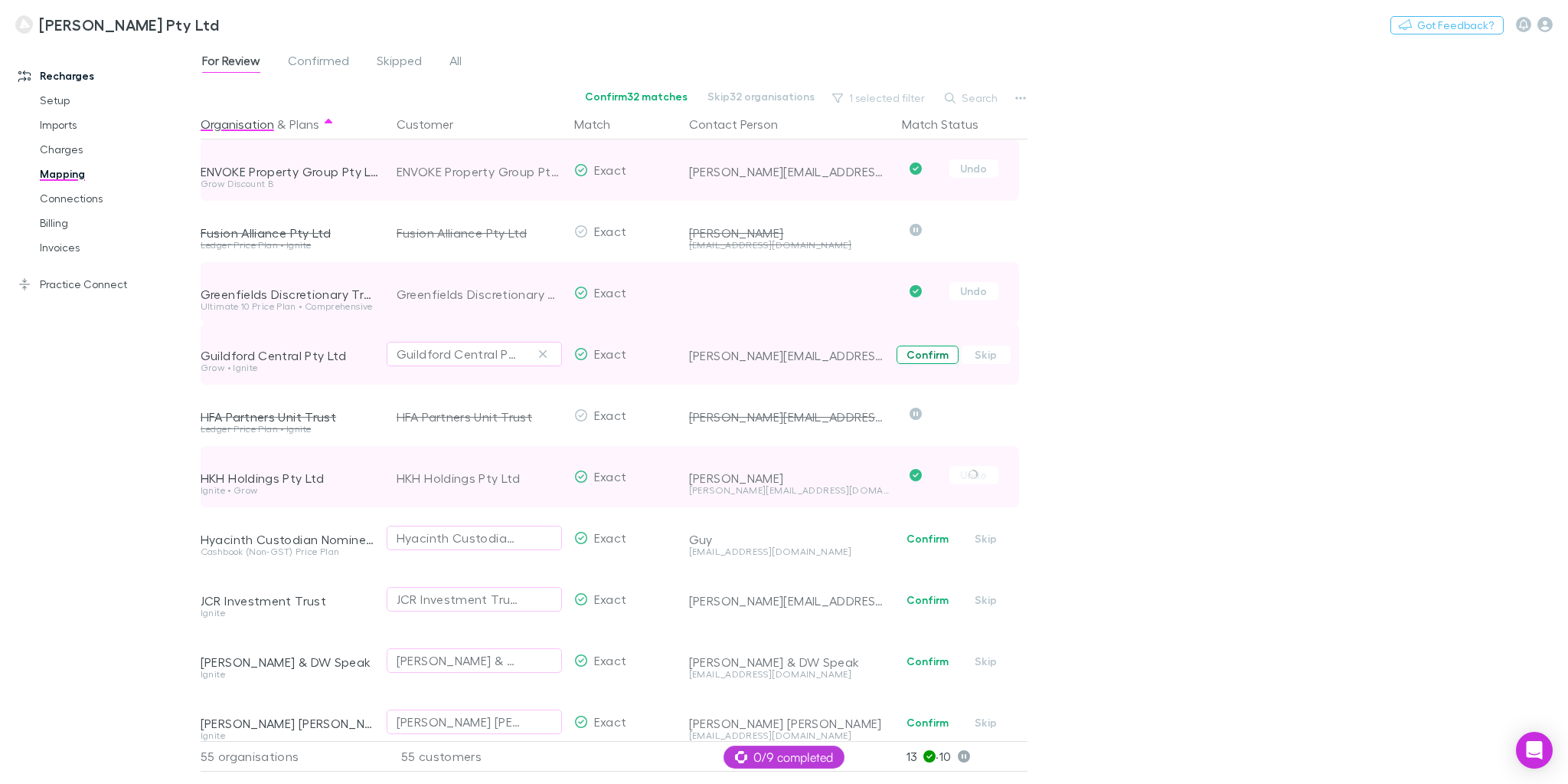
click at [923, 353] on button "Confirm" at bounding box center [928, 354] width 62 height 18
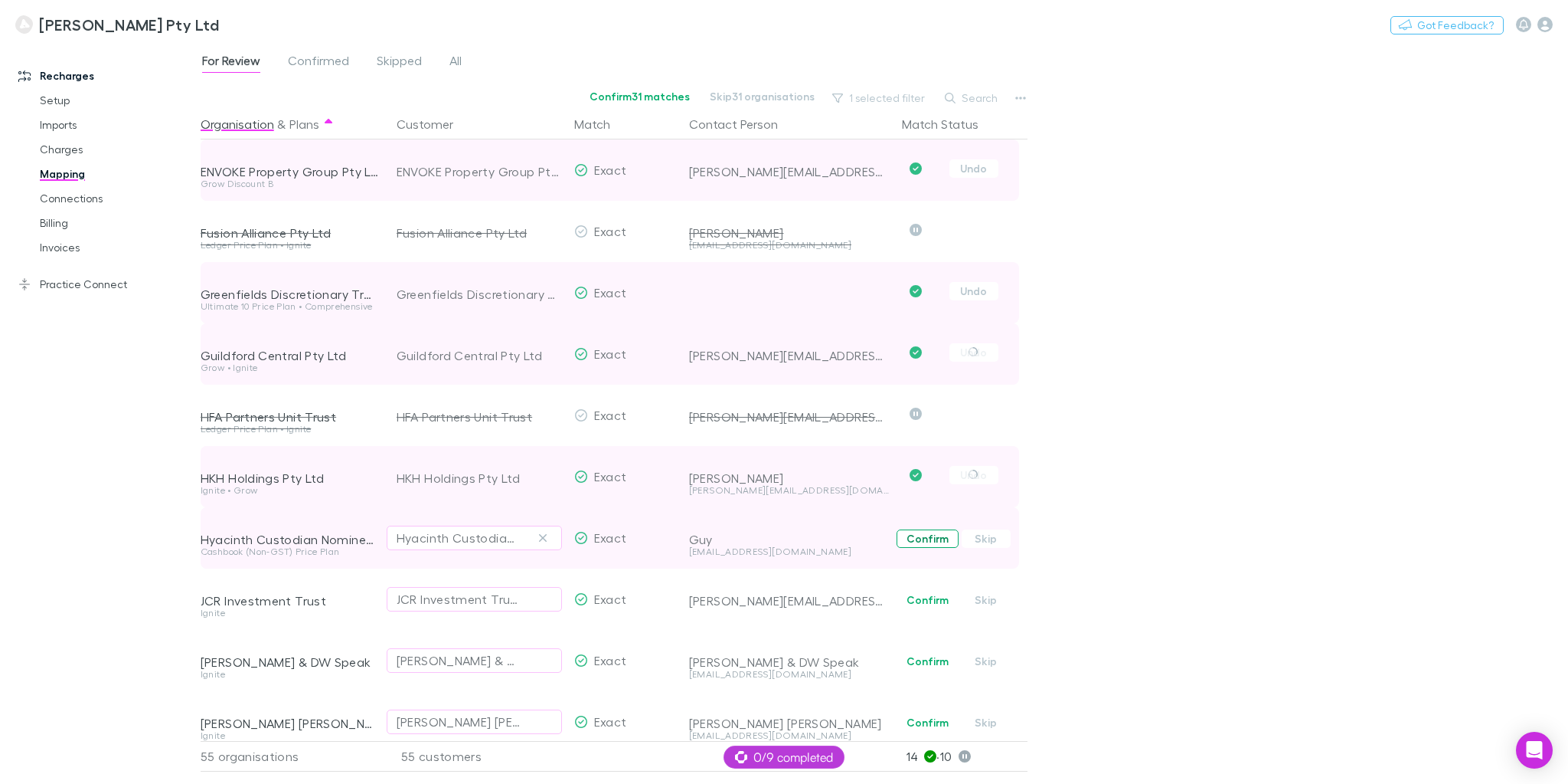
click at [934, 539] on button "Confirm" at bounding box center [928, 538] width 62 height 18
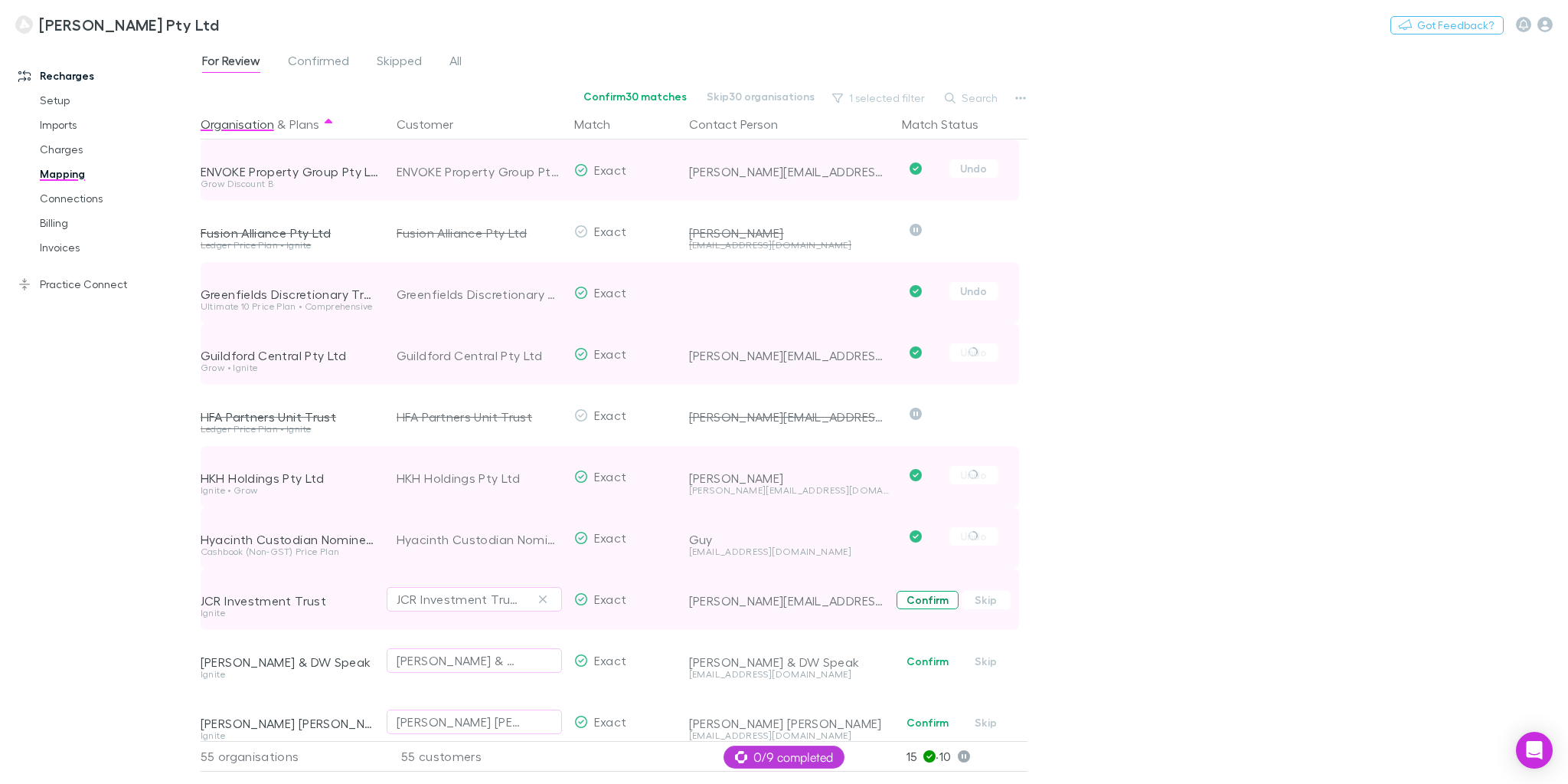
click at [930, 604] on button "Confirm" at bounding box center [928, 600] width 62 height 18
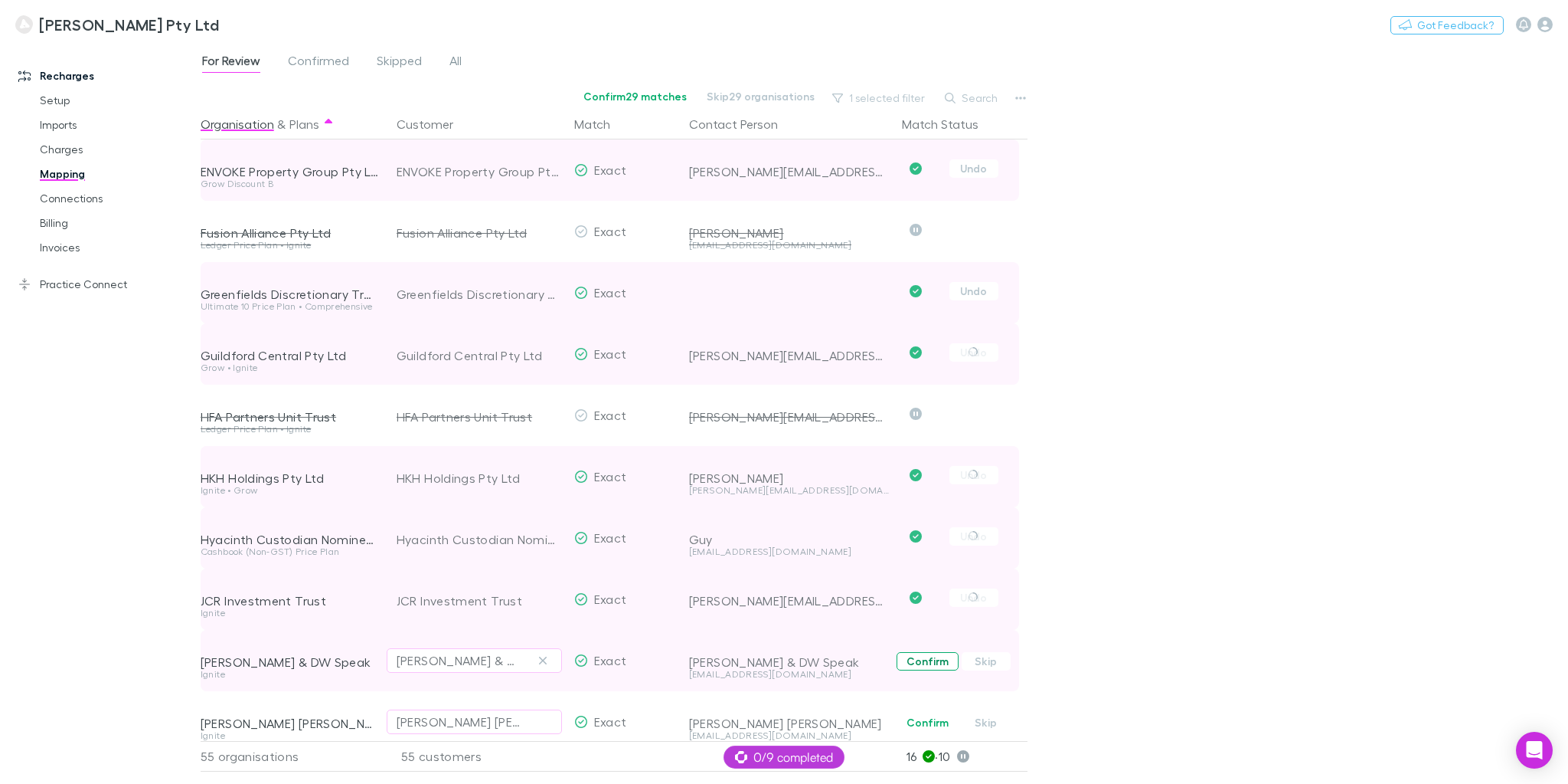
click at [928, 662] on button "Confirm" at bounding box center [928, 661] width 62 height 18
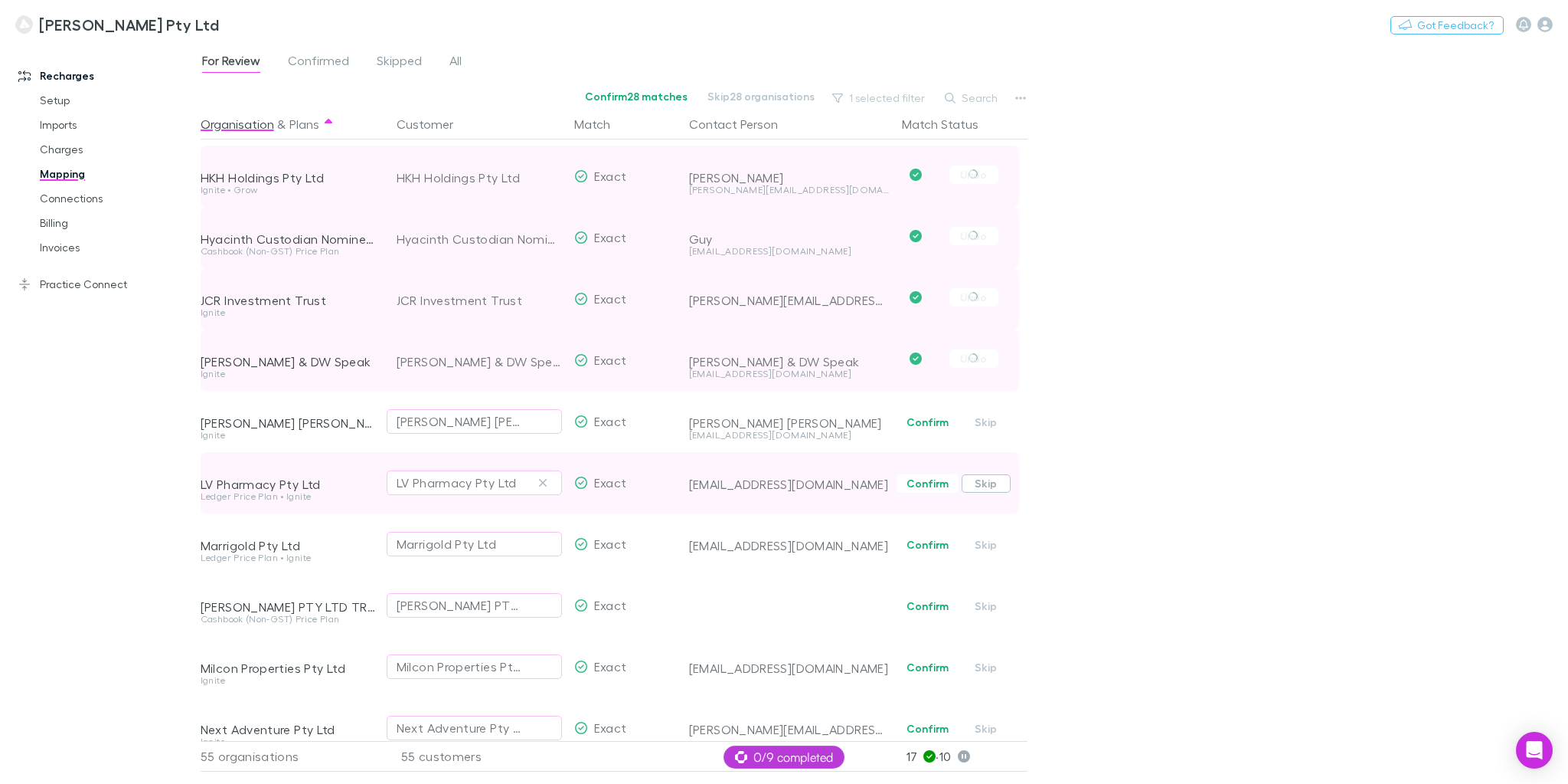
scroll to position [1410, 0]
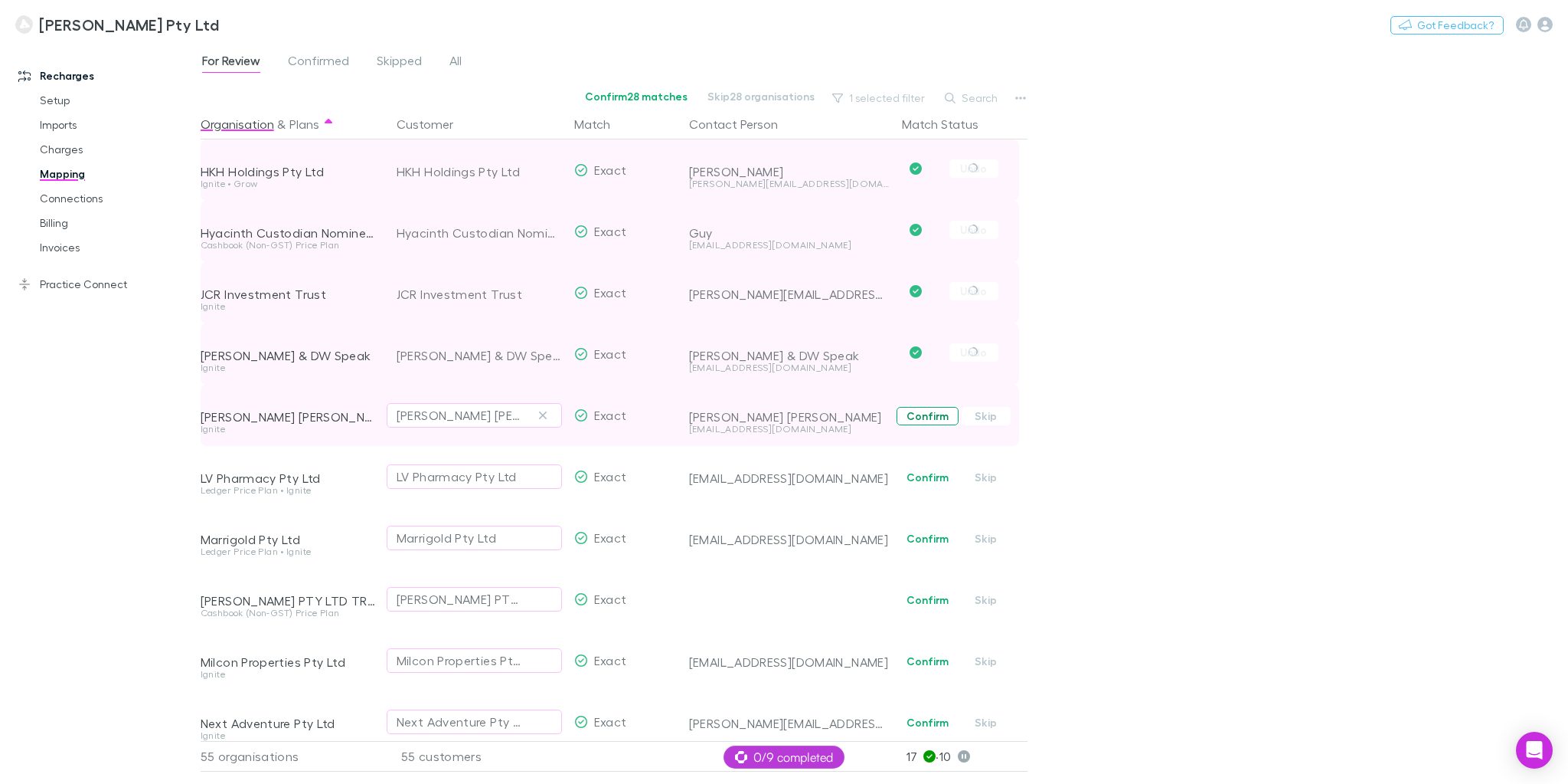
click at [931, 418] on button "Confirm" at bounding box center [928, 416] width 62 height 18
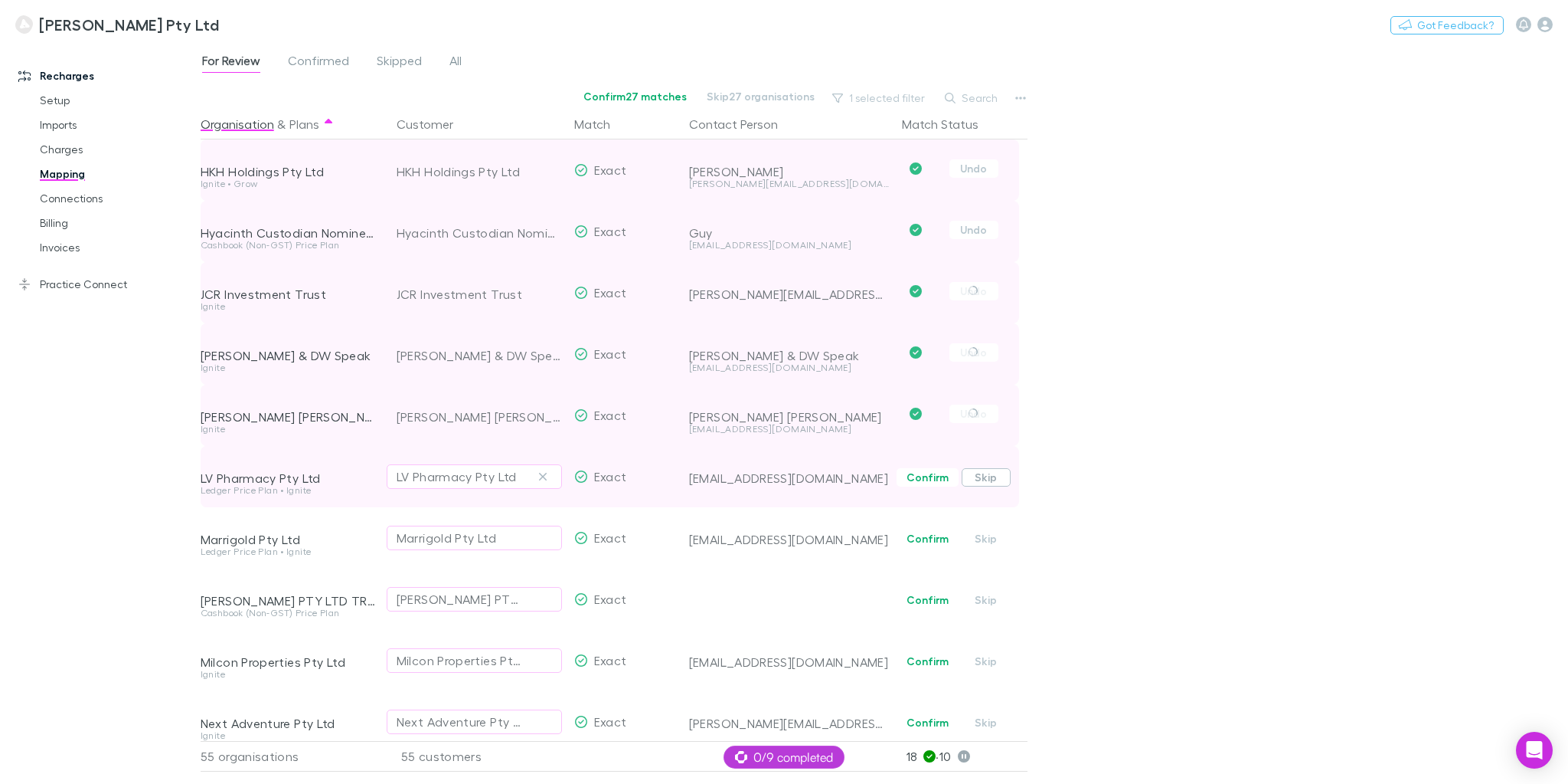
click at [993, 478] on button "Skip" at bounding box center [985, 477] width 49 height 18
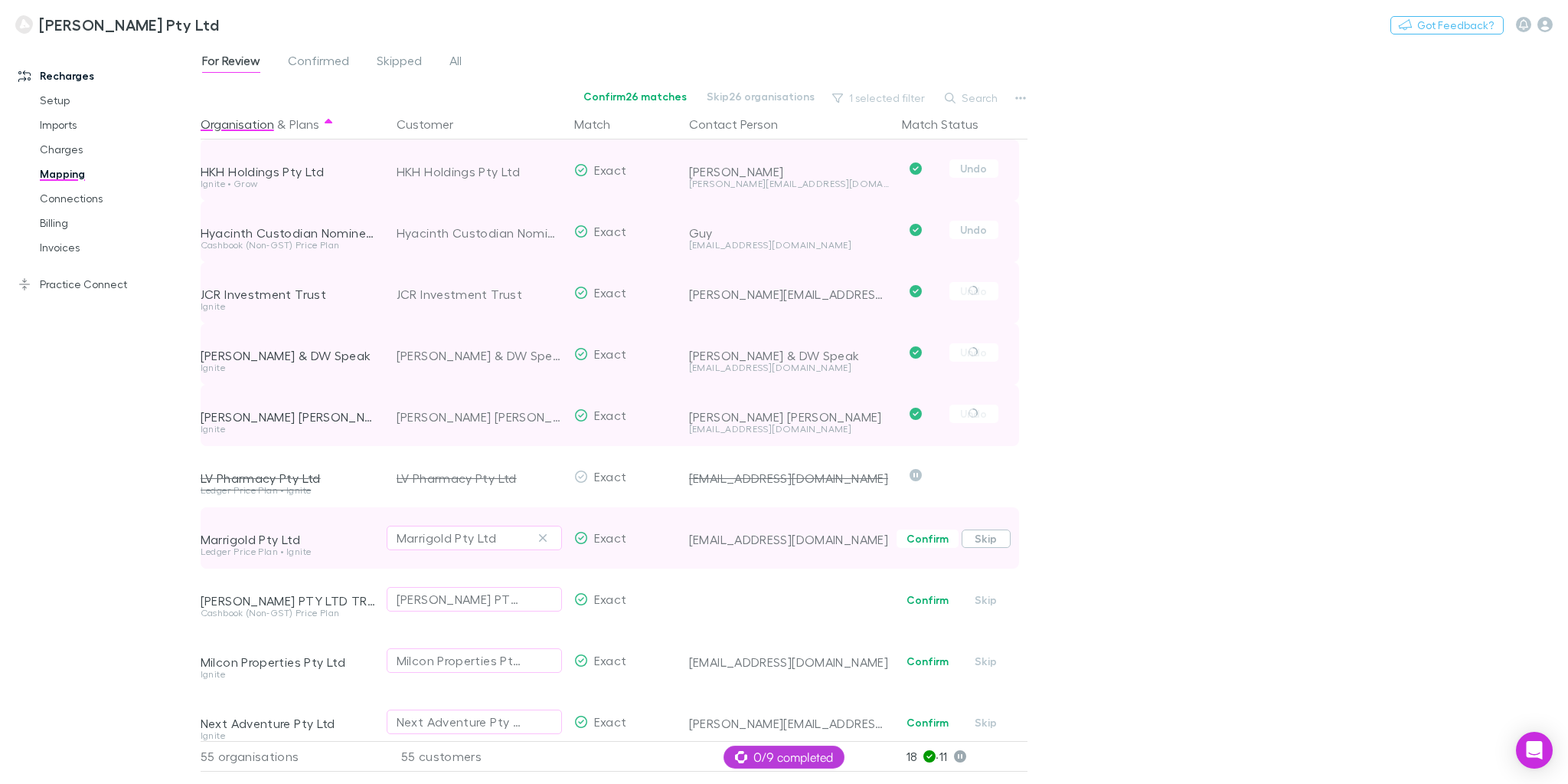
click at [987, 539] on button "Skip" at bounding box center [985, 538] width 49 height 18
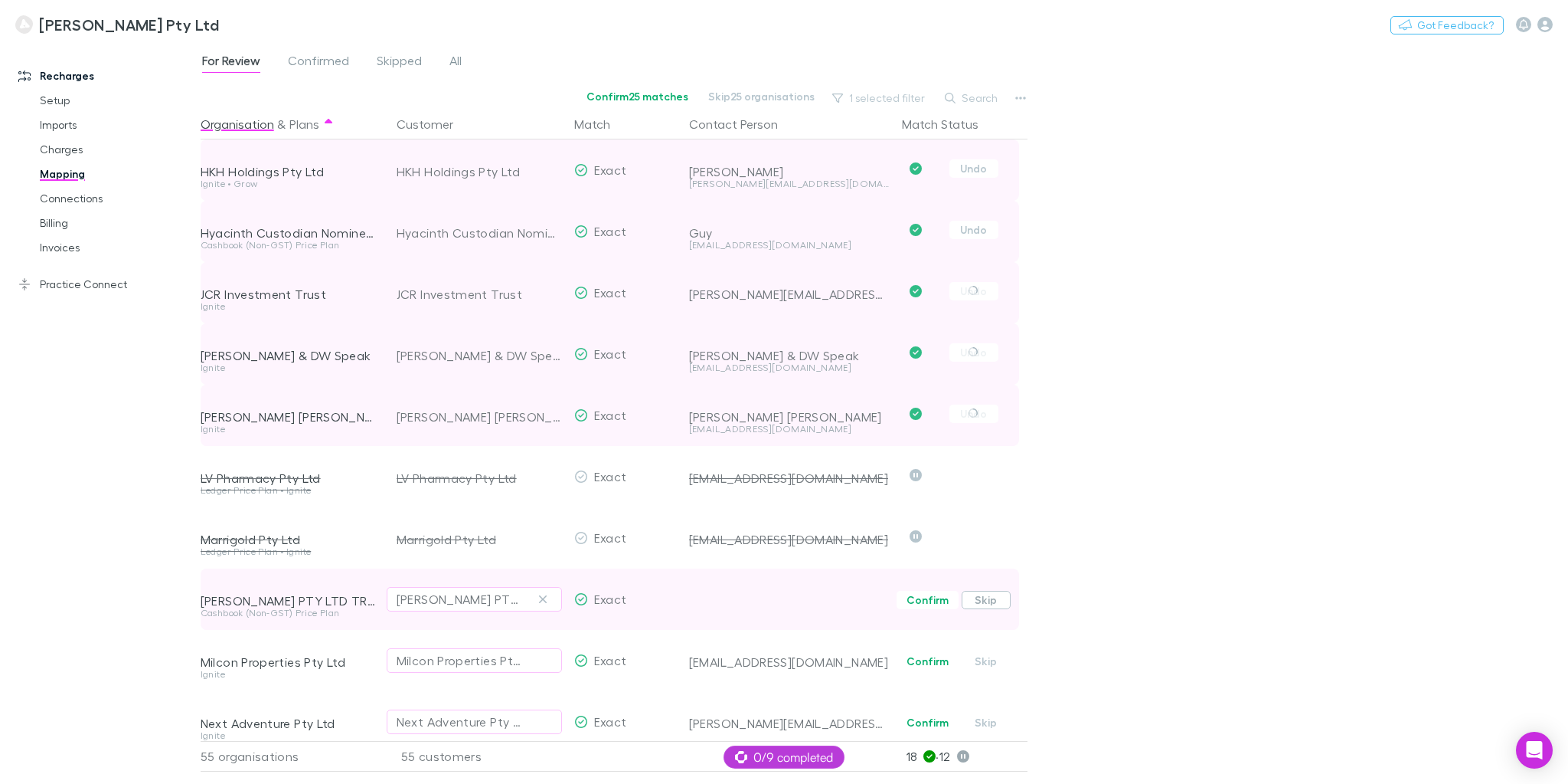
click at [1002, 595] on button "Skip" at bounding box center [985, 600] width 49 height 18
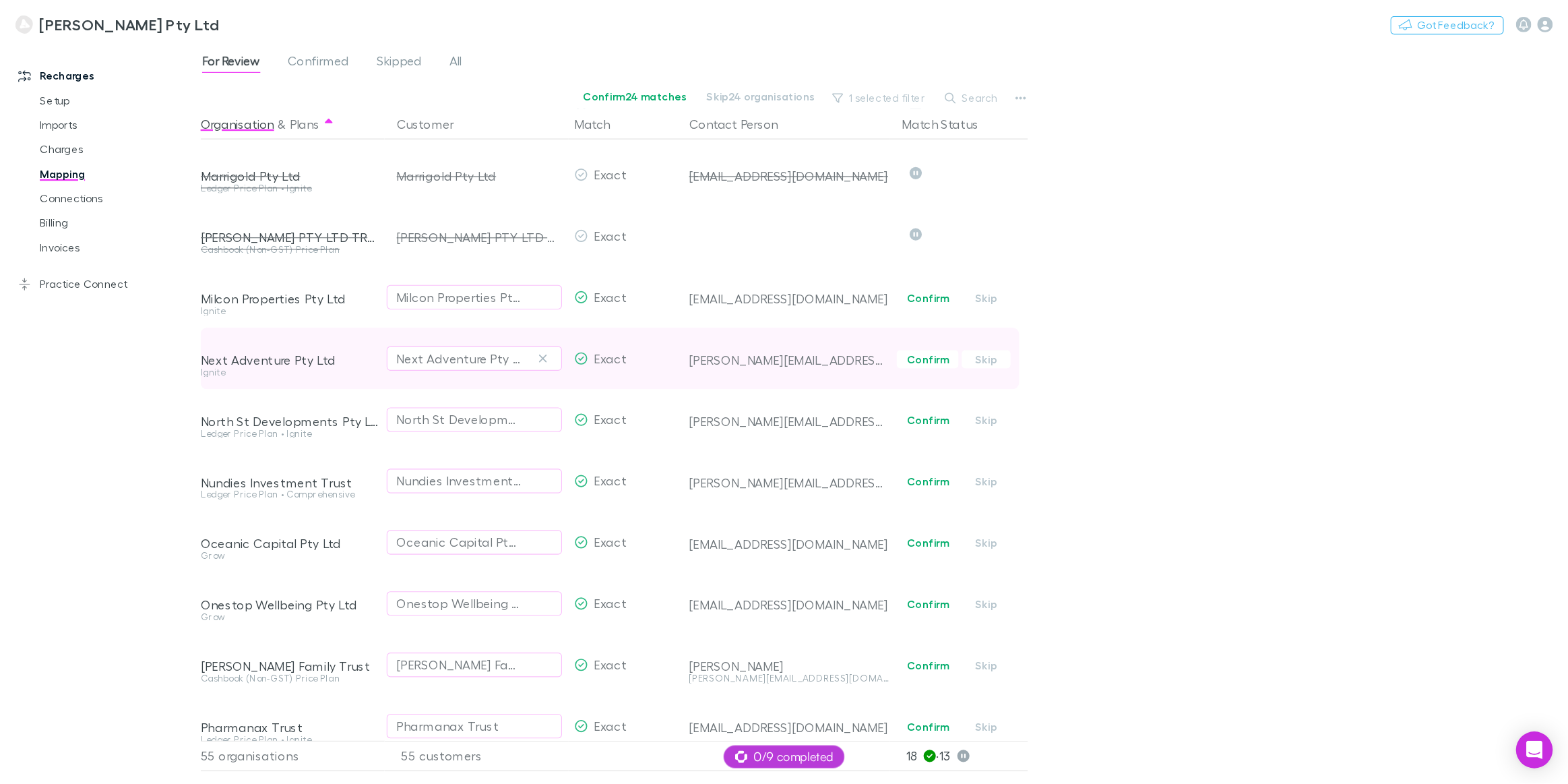
scroll to position [1563, 0]
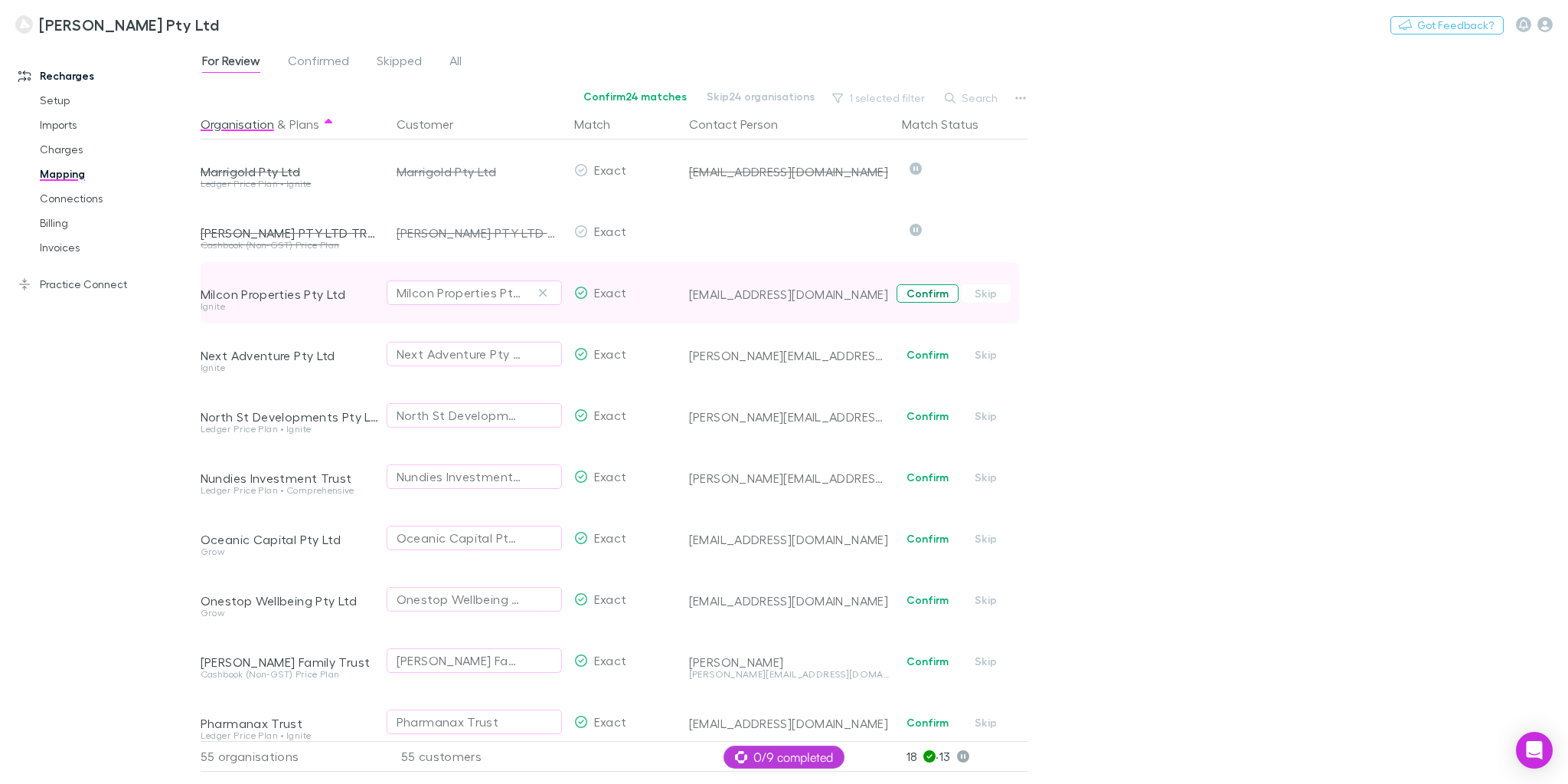
click at [925, 289] on button "Confirm" at bounding box center [928, 294] width 62 height 18
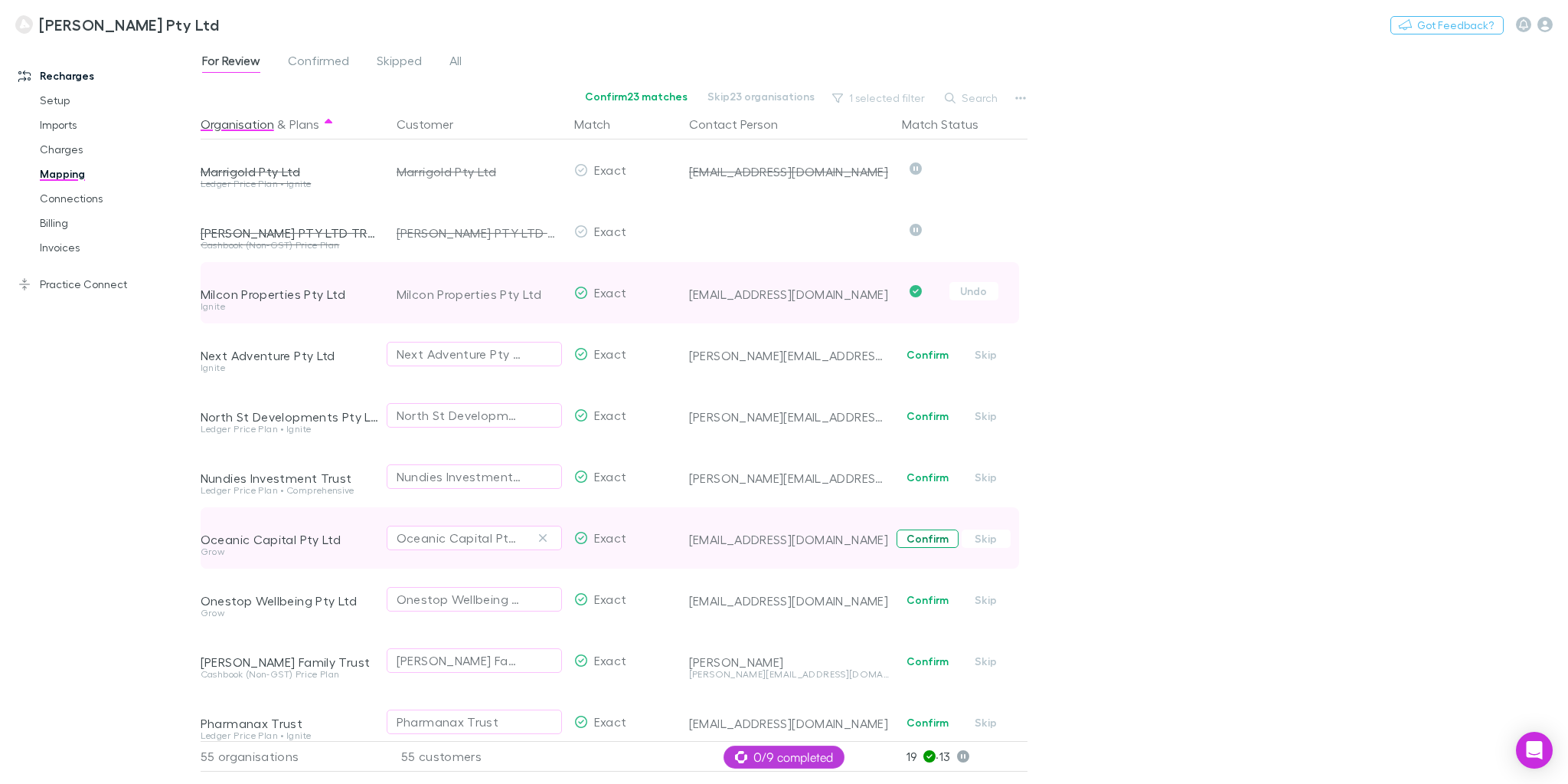
click at [932, 544] on button "Confirm" at bounding box center [928, 538] width 62 height 18
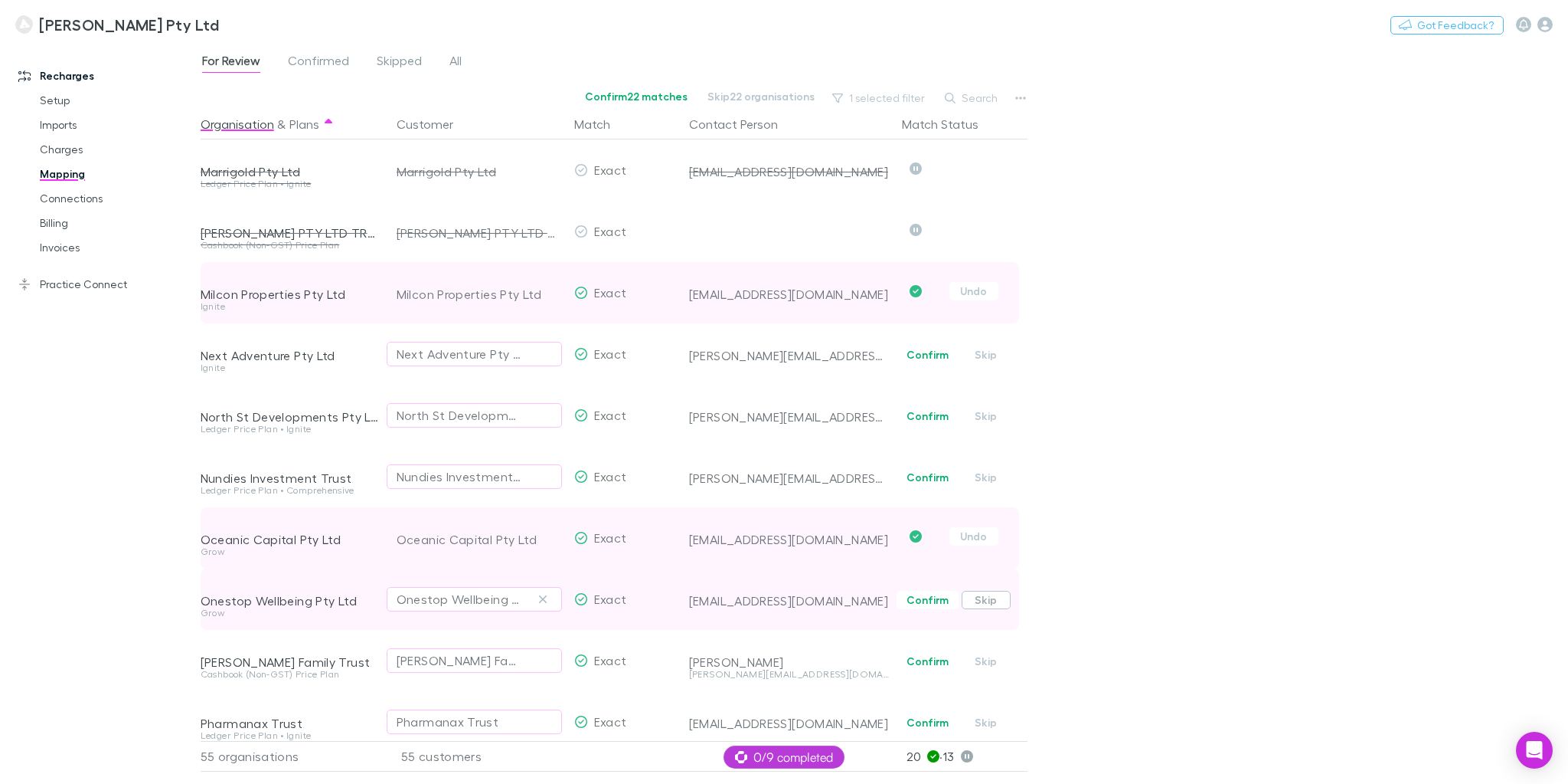
click at [992, 604] on button "Skip" at bounding box center [985, 600] width 49 height 18
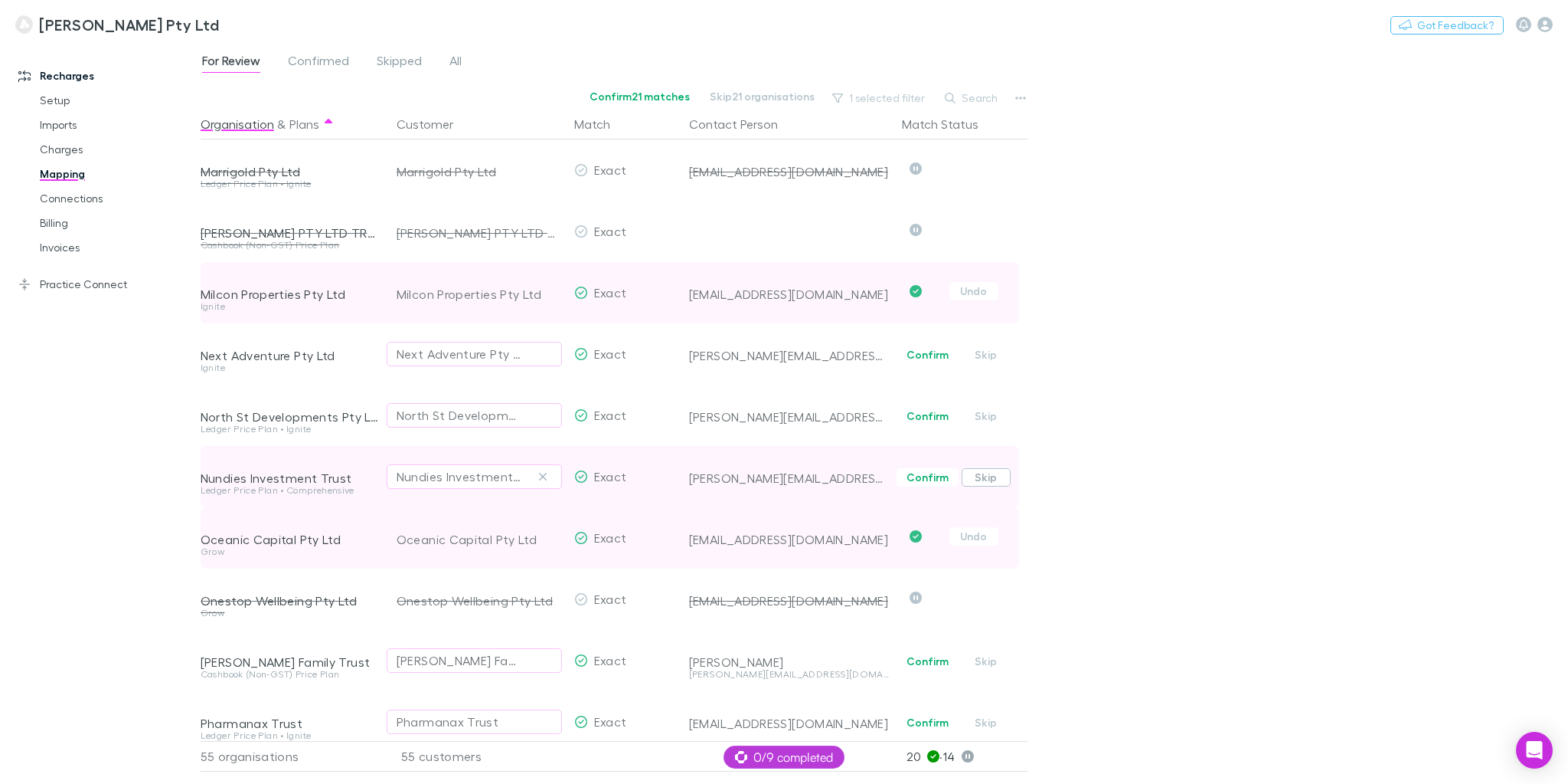
click at [1000, 475] on button "Skip" at bounding box center [985, 477] width 49 height 18
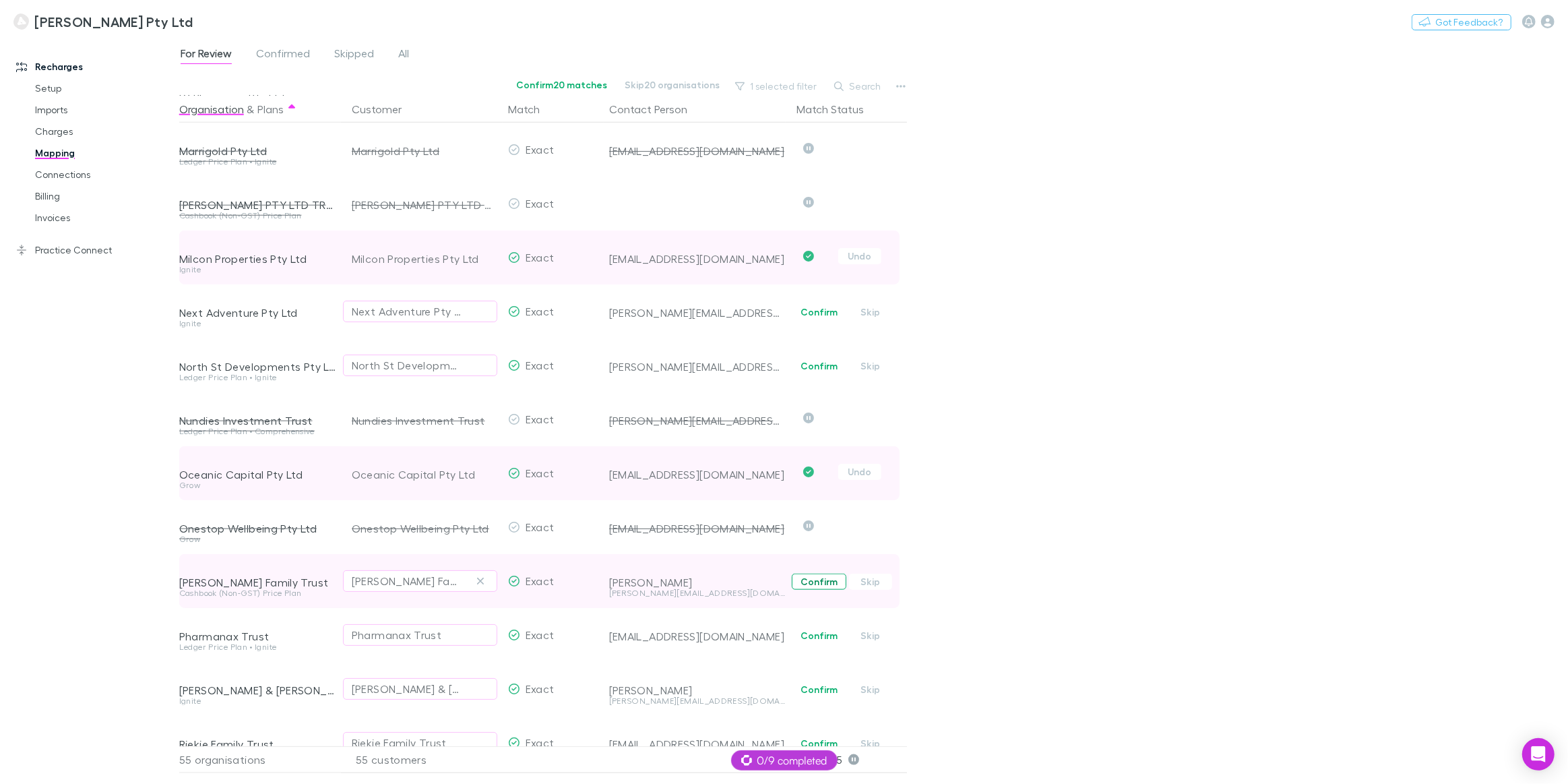
click at [819, 579] on button "Confirm" at bounding box center [819, 581] width 54 height 16
click at [871, 637] on button "Skip" at bounding box center [870, 635] width 43 height 16
click at [821, 689] on button "Confirm" at bounding box center [819, 690] width 54 height 16
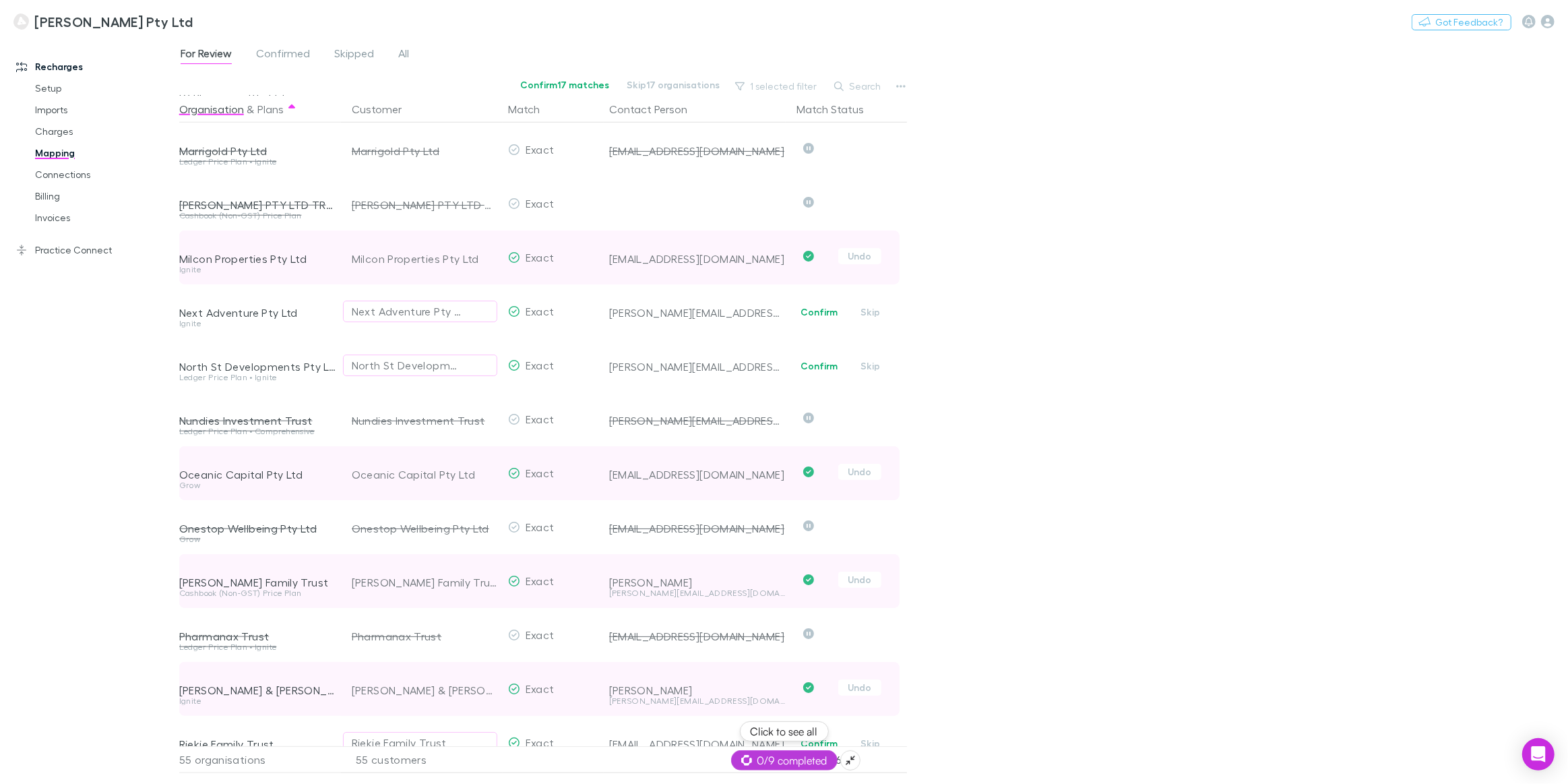
drag, startPoint x: 784, startPoint y: 761, endPoint x: 981, endPoint y: 759, distance: 197.0
click at [981, 689] on body "Marshall Michael Pty Ltd Nothing Got Feedback? Recharges Setup Imports Charges …" at bounding box center [784, 392] width 1568 height 784
click at [953, 689] on div "For Review Confirmed Skipped All Confirm 17 matches Skip 17 organisations 1 sel…" at bounding box center [873, 410] width 1389 height 746
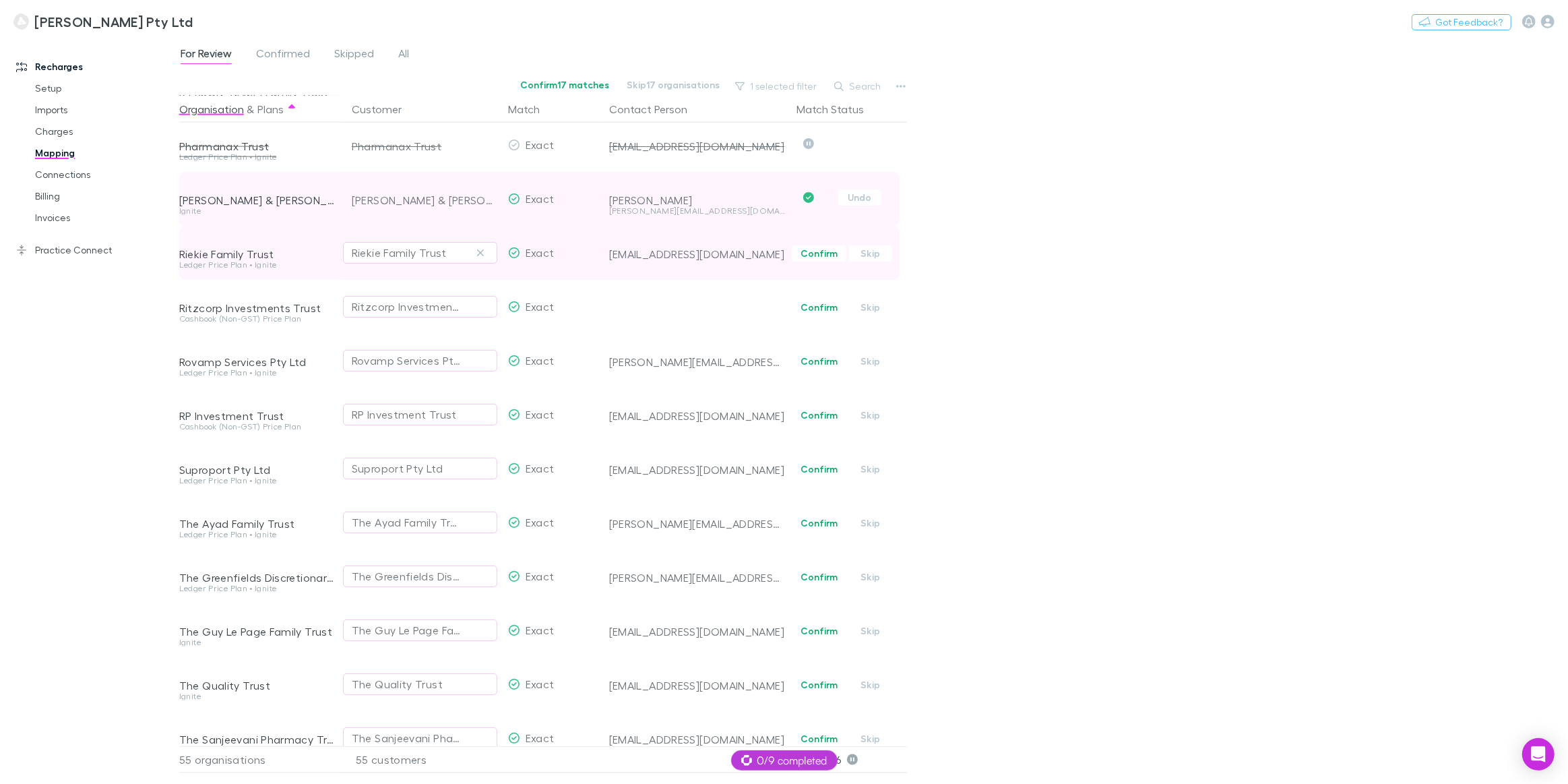
scroll to position [2082, 0]
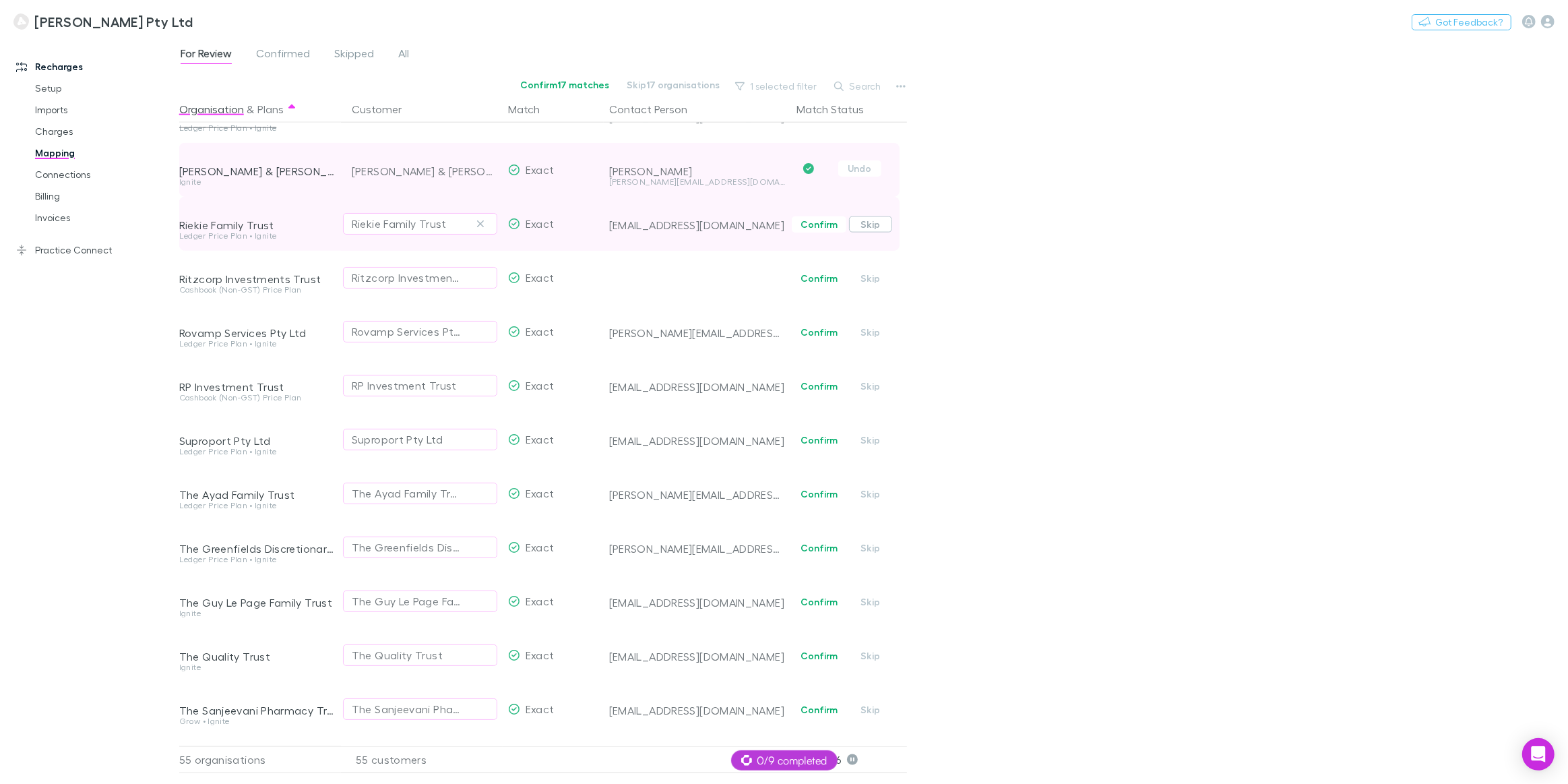
click at [878, 222] on button "Skip" at bounding box center [870, 224] width 43 height 16
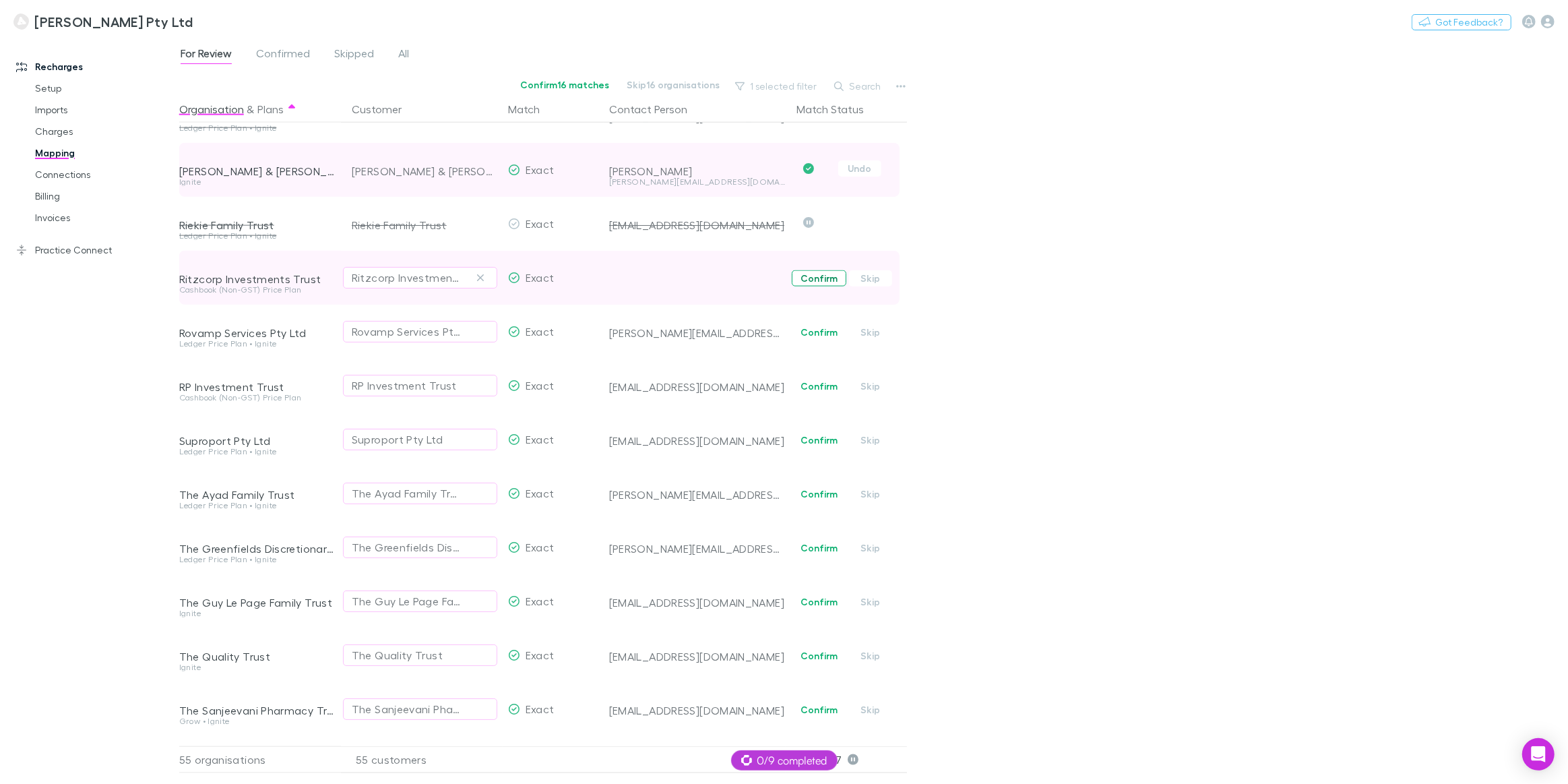
click at [819, 278] on button "Confirm" at bounding box center [819, 278] width 54 height 16
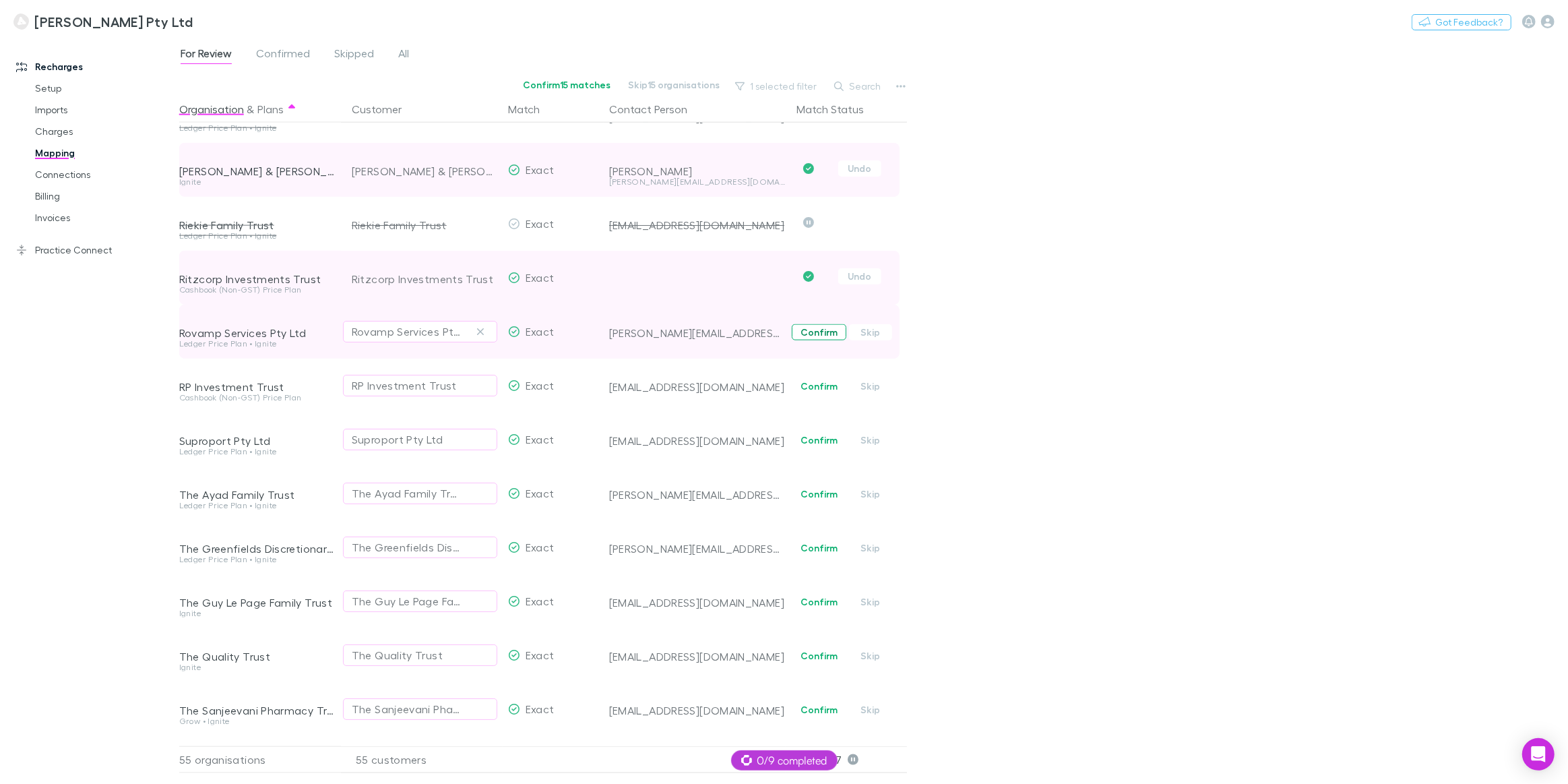
click at [822, 334] on button "Confirm" at bounding box center [819, 332] width 54 height 16
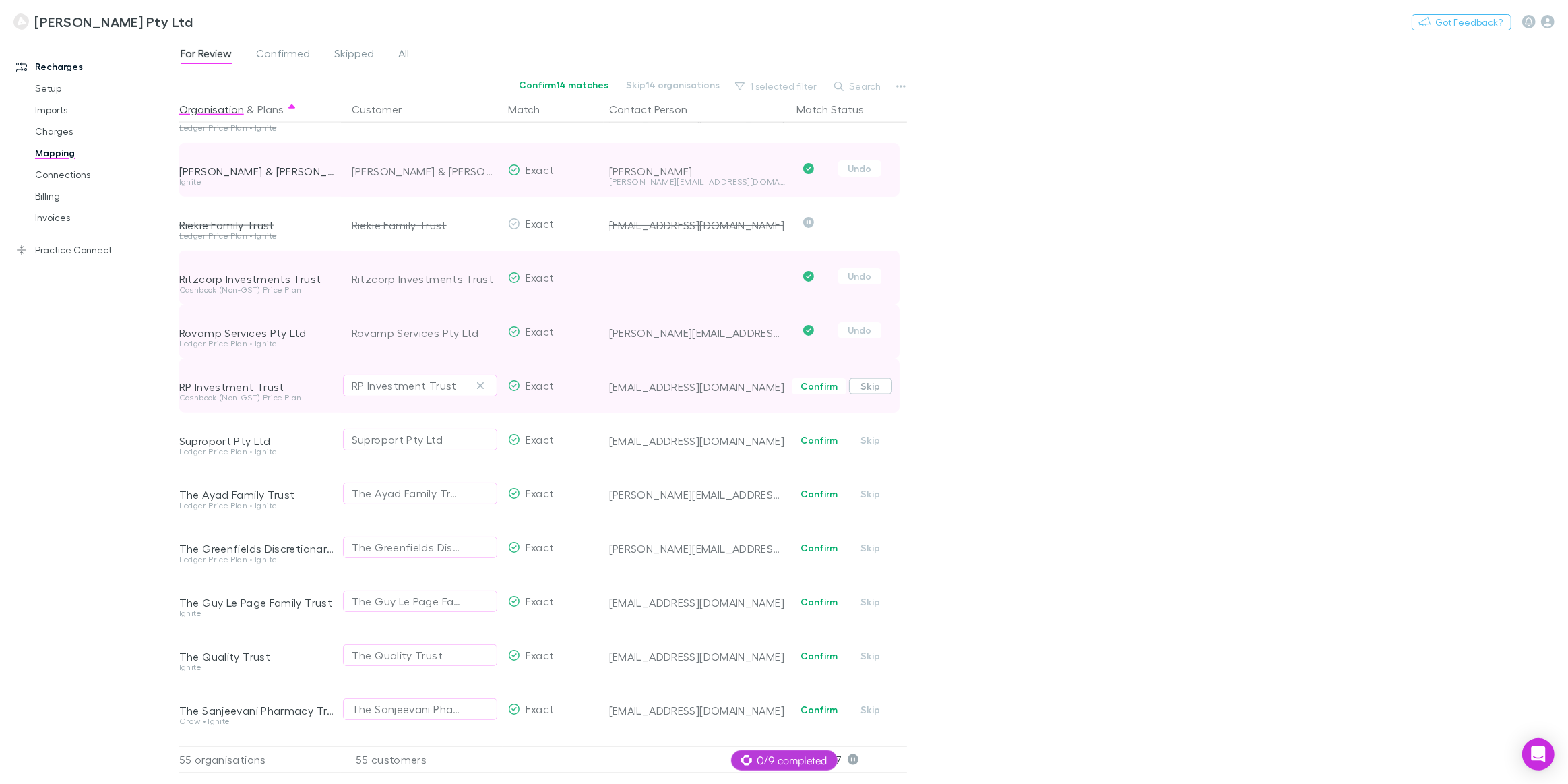
click at [872, 389] on button "Skip" at bounding box center [870, 386] width 43 height 16
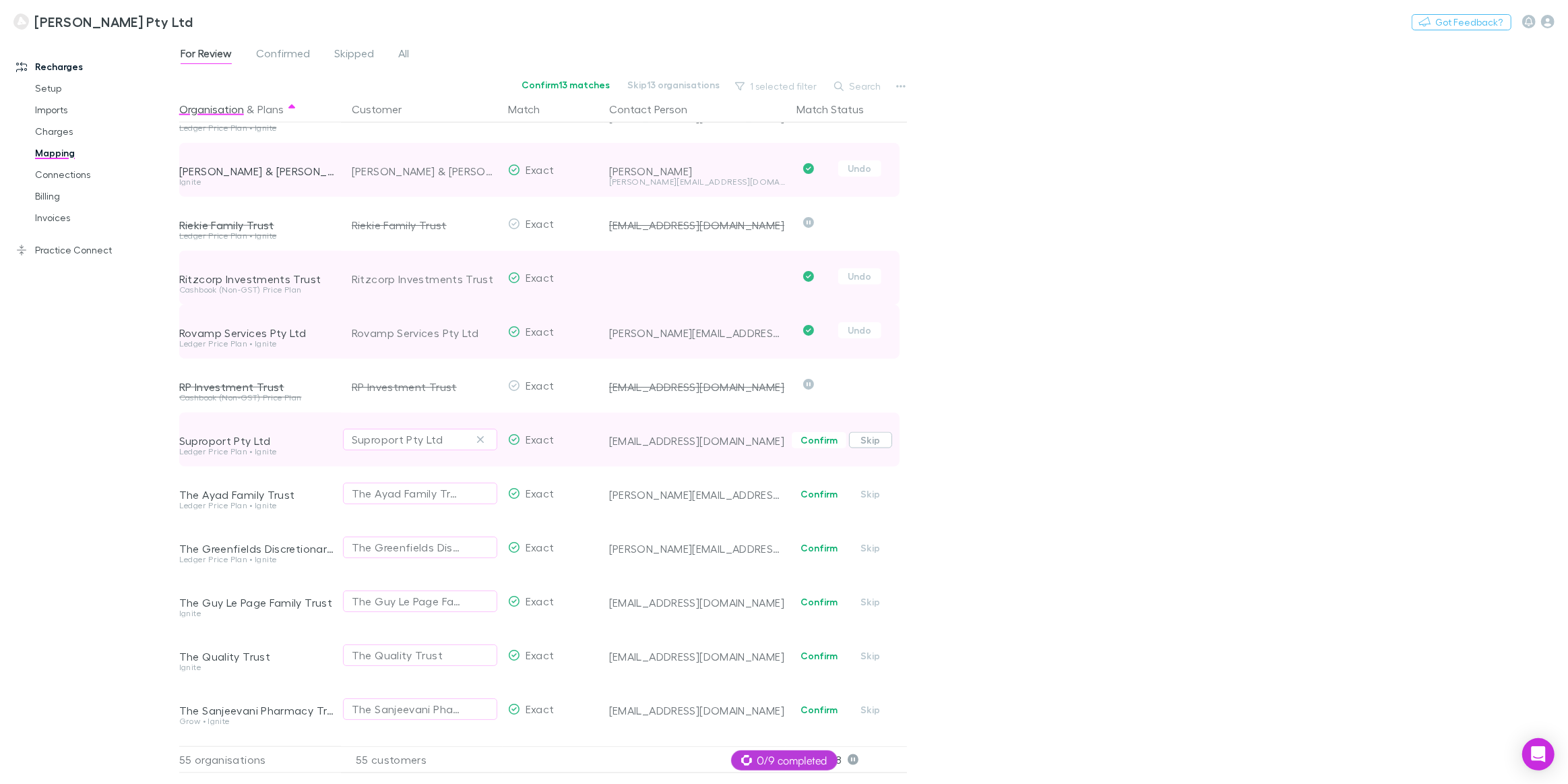
click at [878, 438] on button "Skip" at bounding box center [870, 440] width 43 height 16
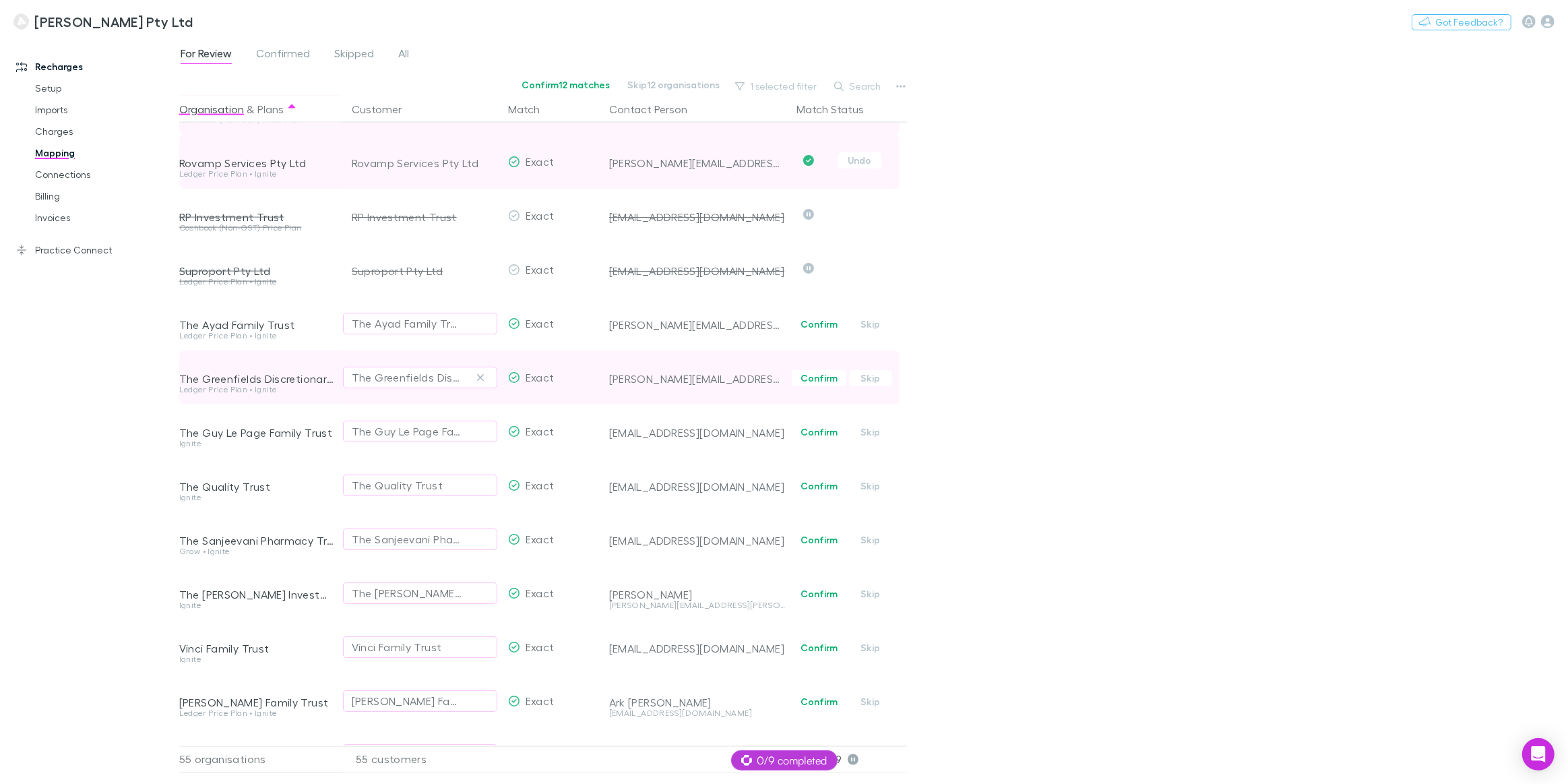
scroll to position [2266, 0]
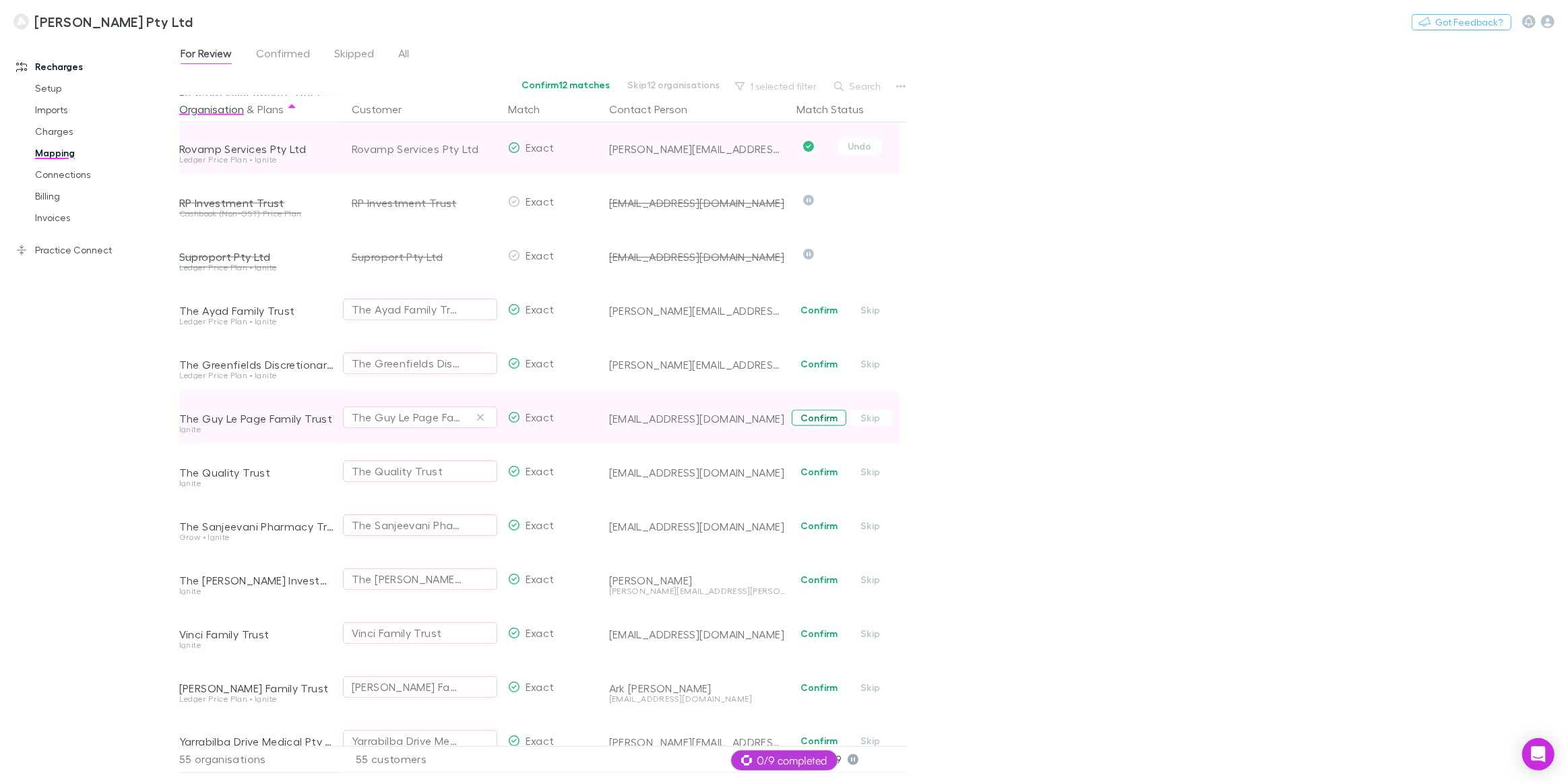
click at [820, 418] on button "Confirm" at bounding box center [819, 417] width 54 height 16
click at [816, 471] on button "Confirm" at bounding box center [819, 472] width 54 height 16
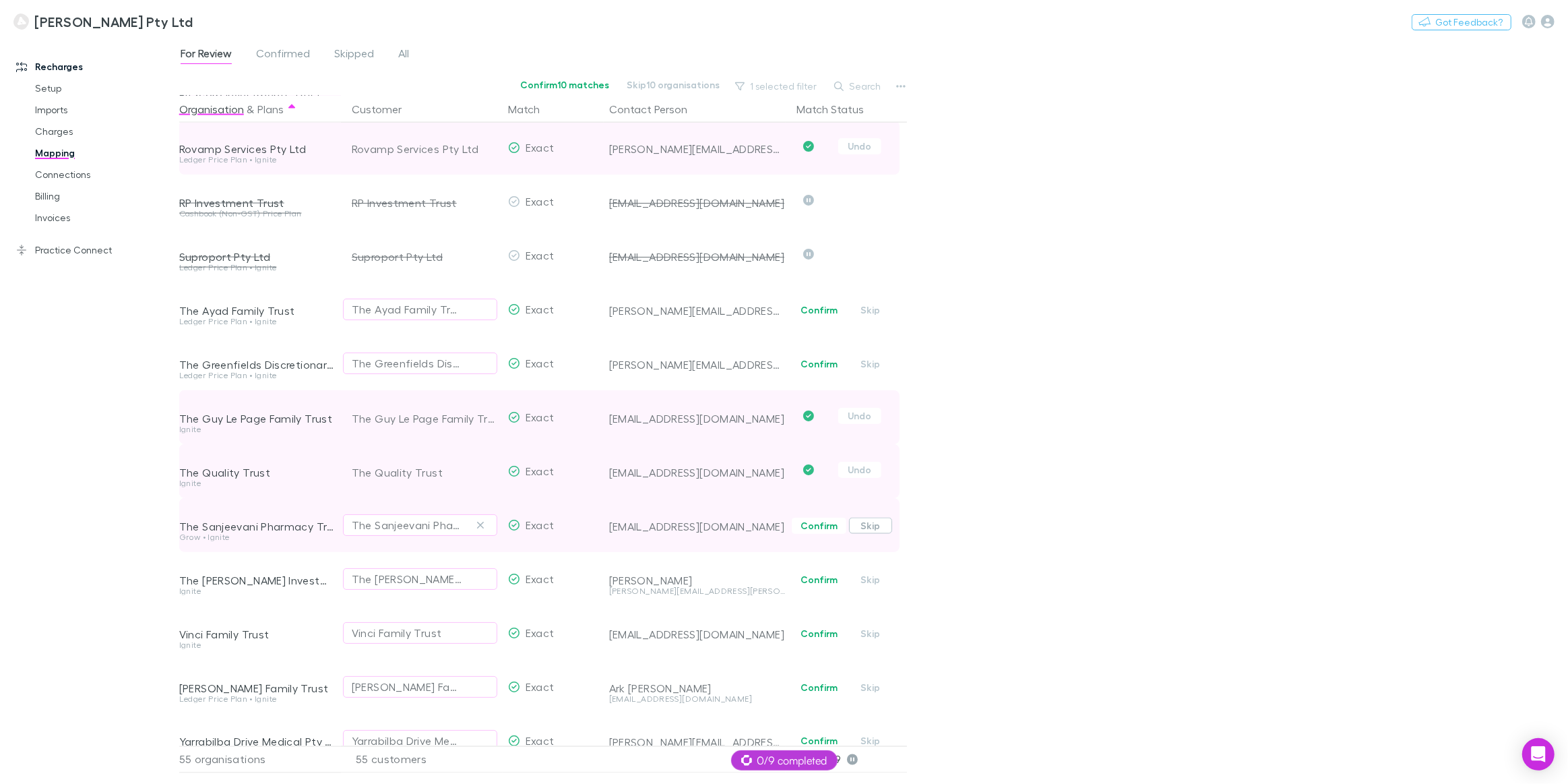
click at [870, 526] on button "Skip" at bounding box center [870, 525] width 43 height 16
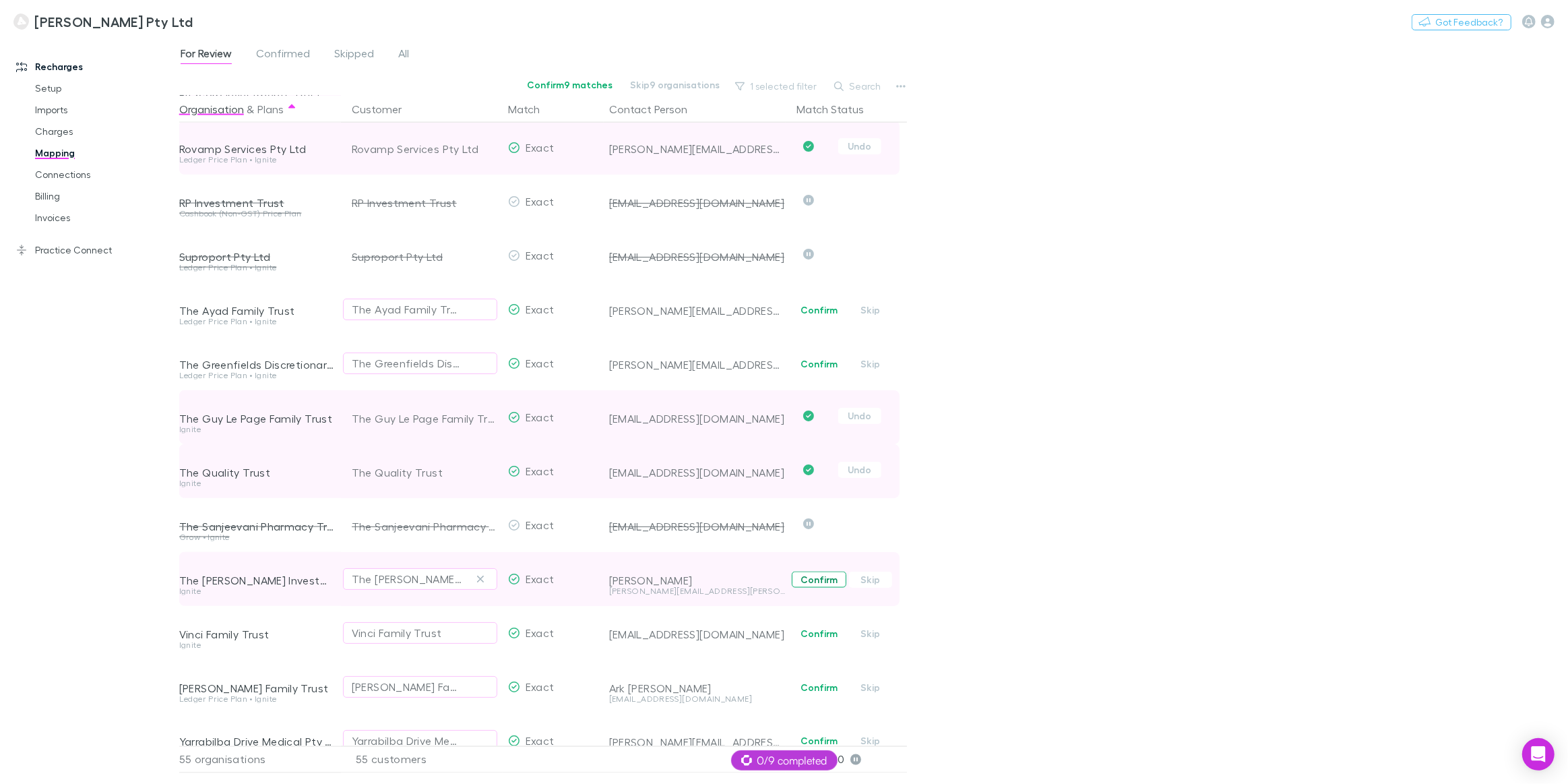
click at [816, 582] on button "Confirm" at bounding box center [819, 579] width 54 height 16
click at [872, 637] on button "Skip" at bounding box center [870, 634] width 43 height 16
click at [872, 689] on button "Skip" at bounding box center [870, 687] width 43 height 16
click at [877, 310] on button "Skip" at bounding box center [870, 310] width 43 height 16
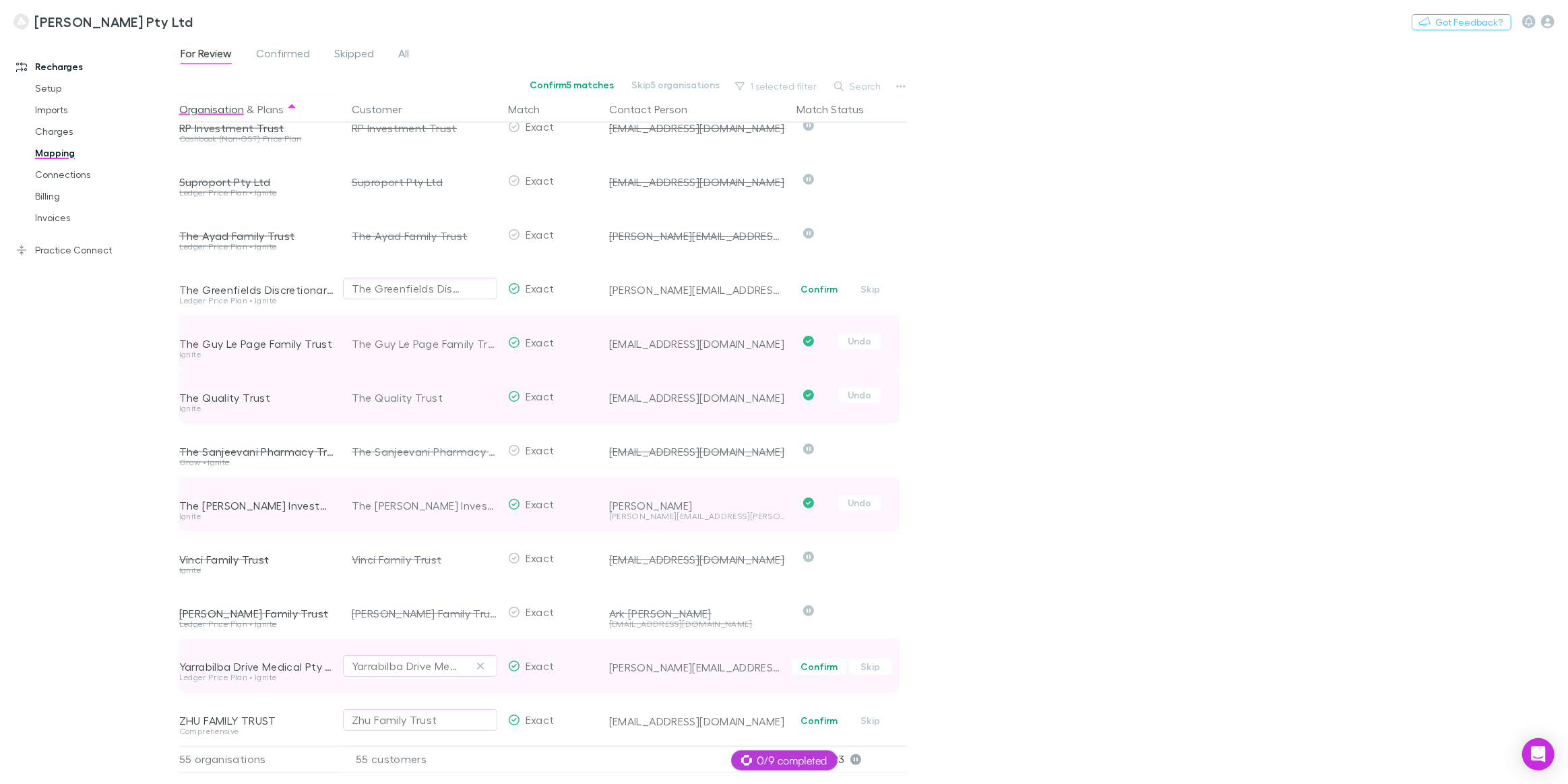
scroll to position [2351, 0]
click at [868, 659] on button "Skip" at bounding box center [870, 665] width 43 height 16
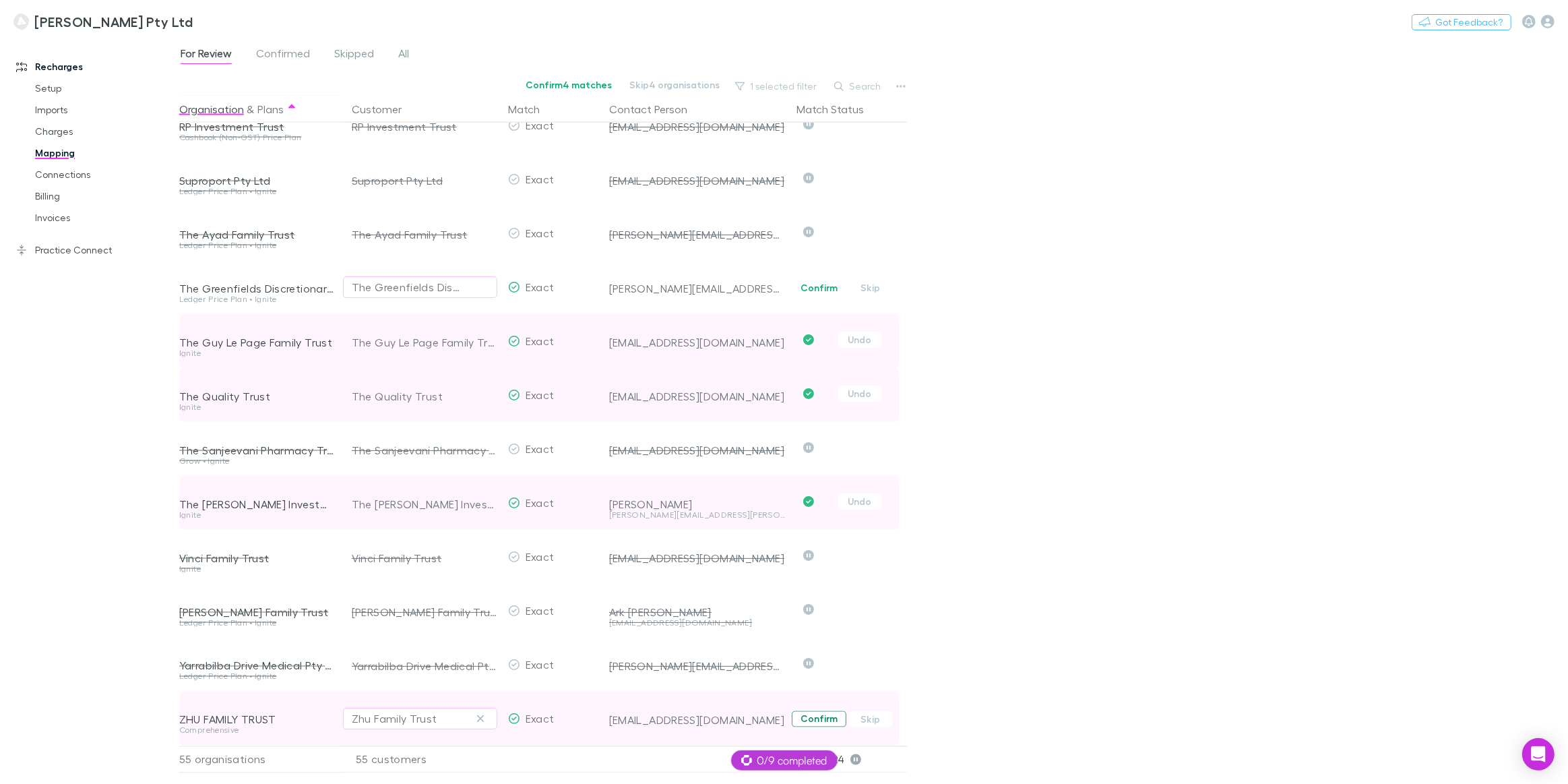
click at [821, 689] on button "Confirm" at bounding box center [819, 718] width 54 height 16
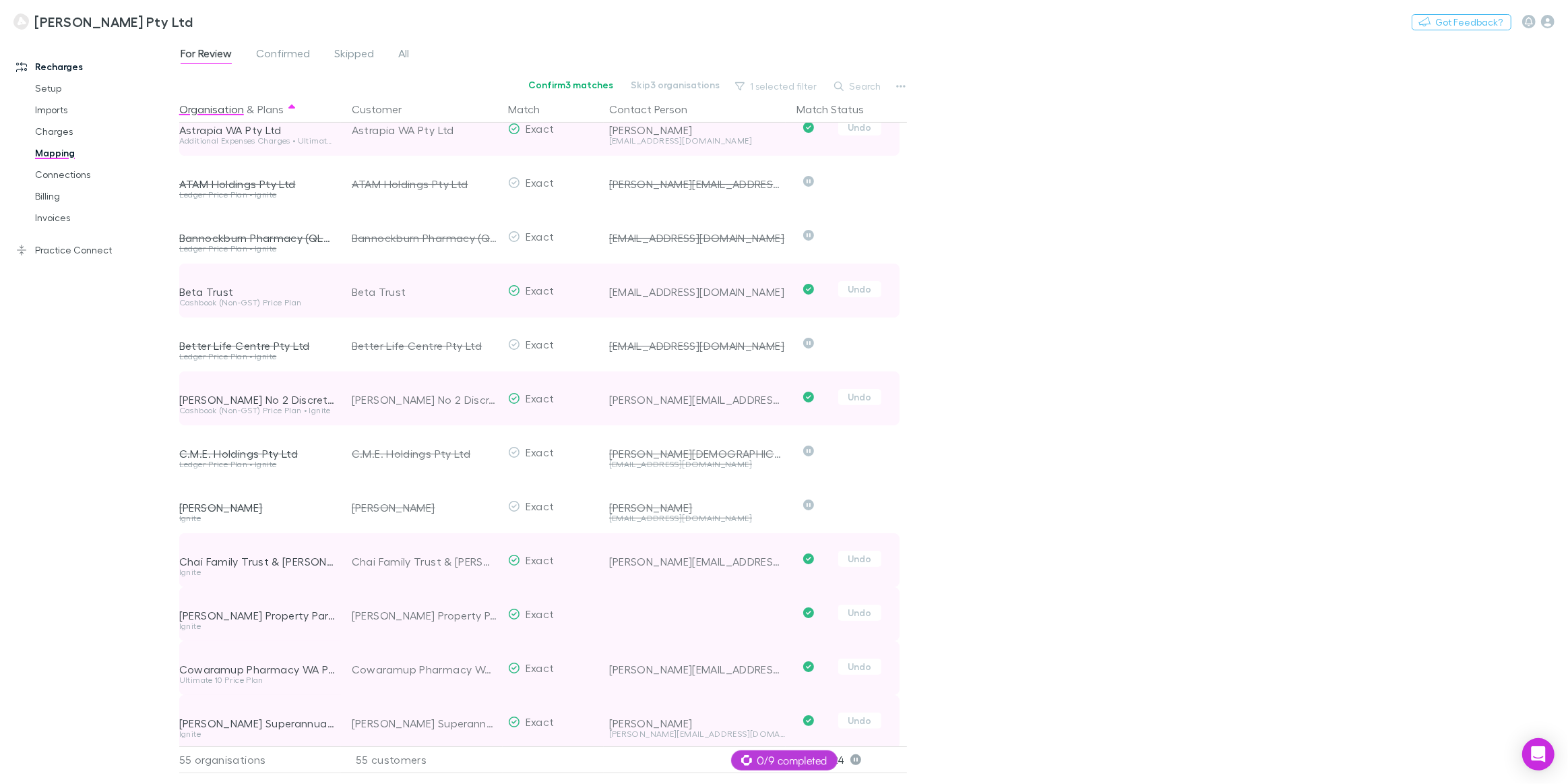
scroll to position [0, 0]
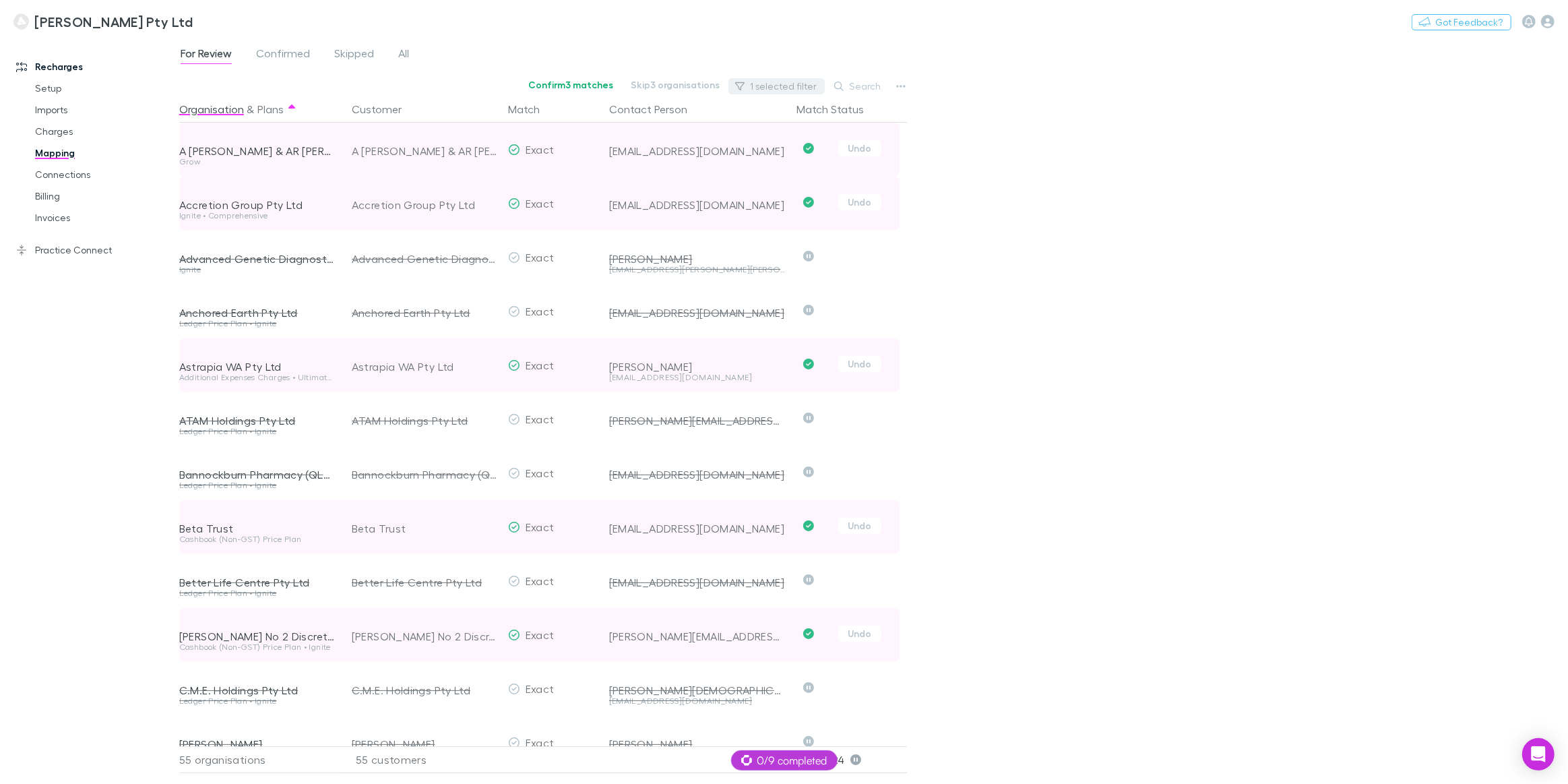
click at [758, 87] on button "1 selected filter" at bounding box center [776, 86] width 96 height 16
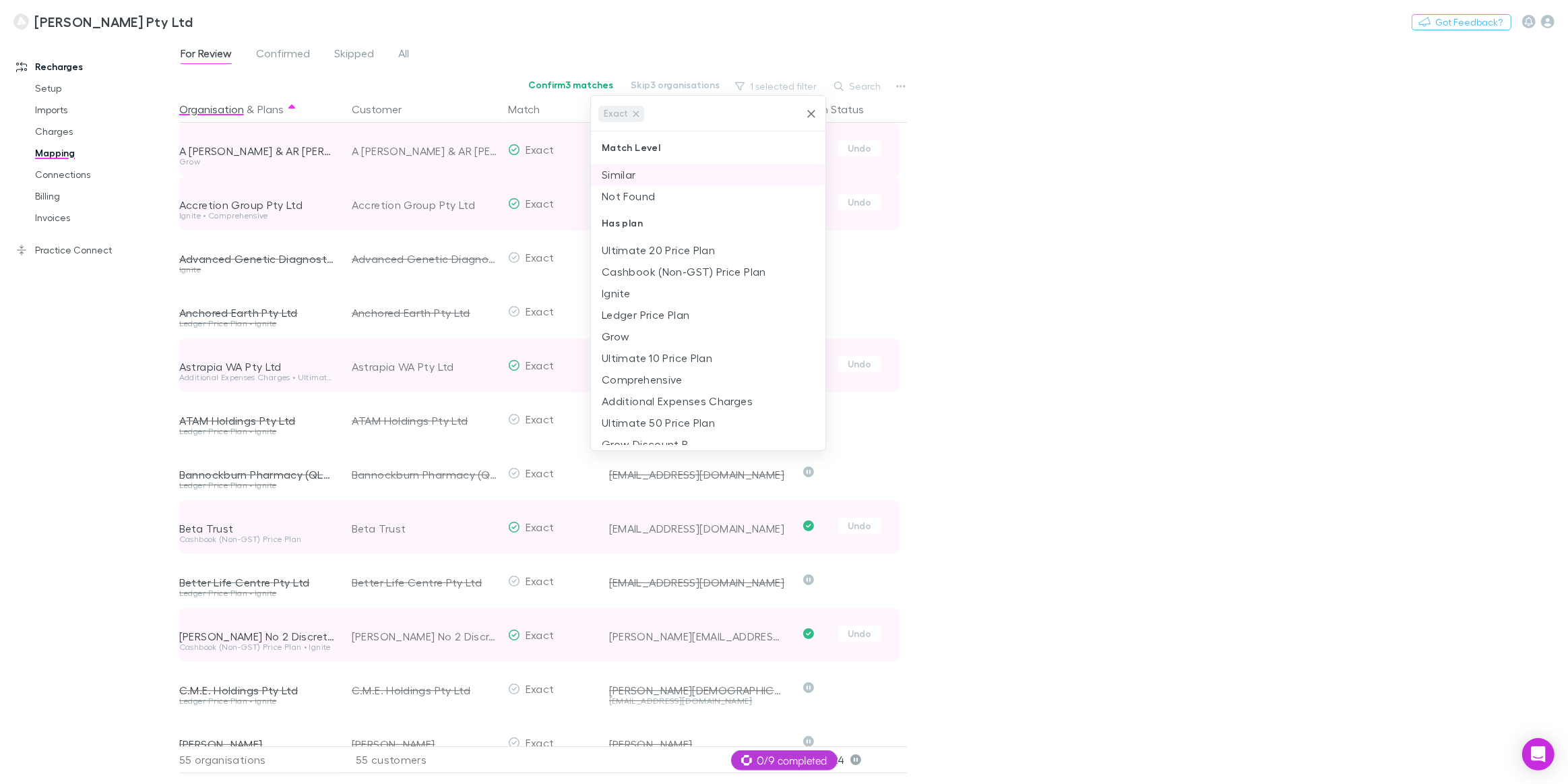
click at [620, 178] on li "Similar" at bounding box center [708, 174] width 234 height 22
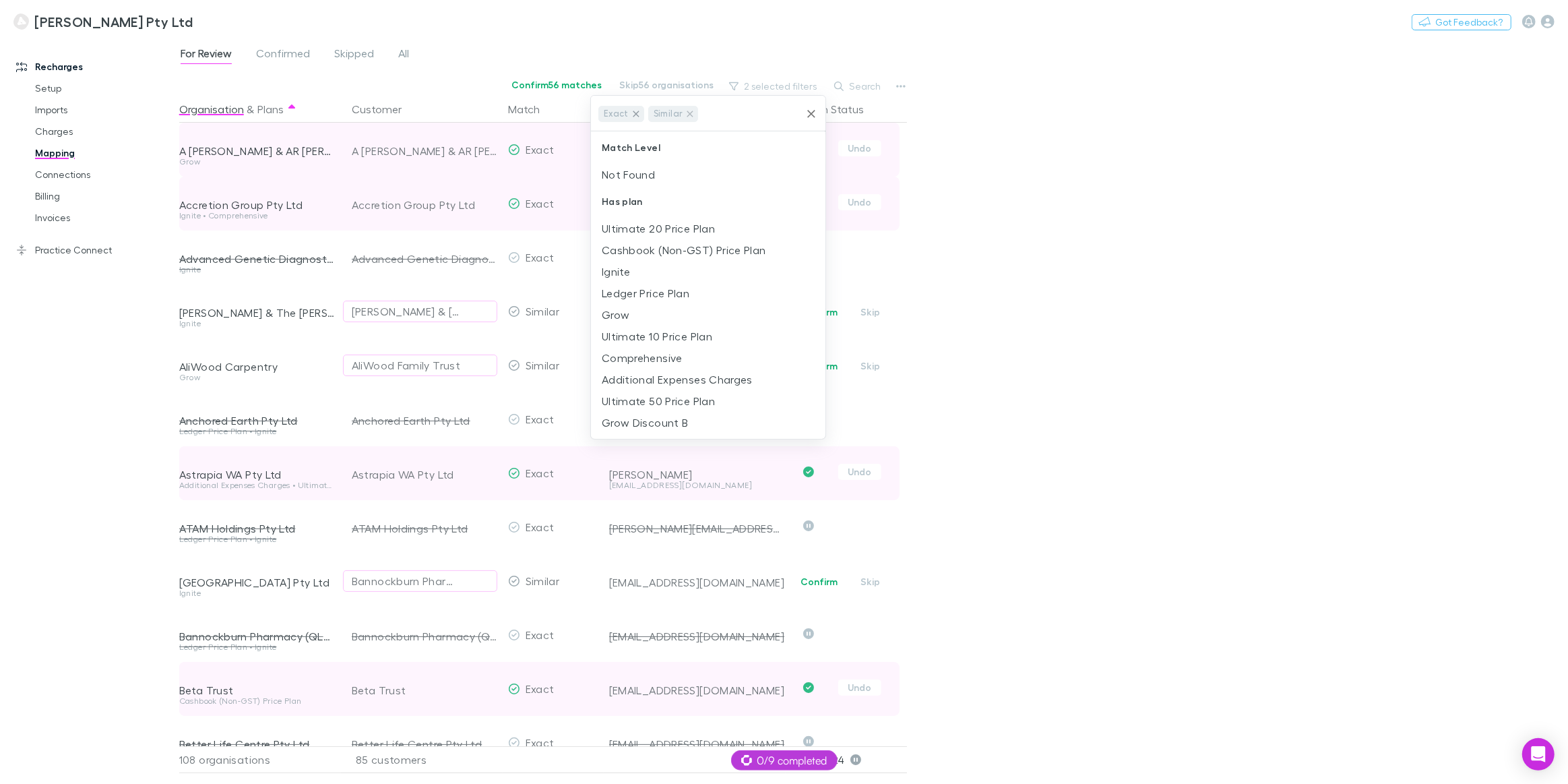
click at [633, 117] on icon at bounding box center [636, 114] width 10 height 10
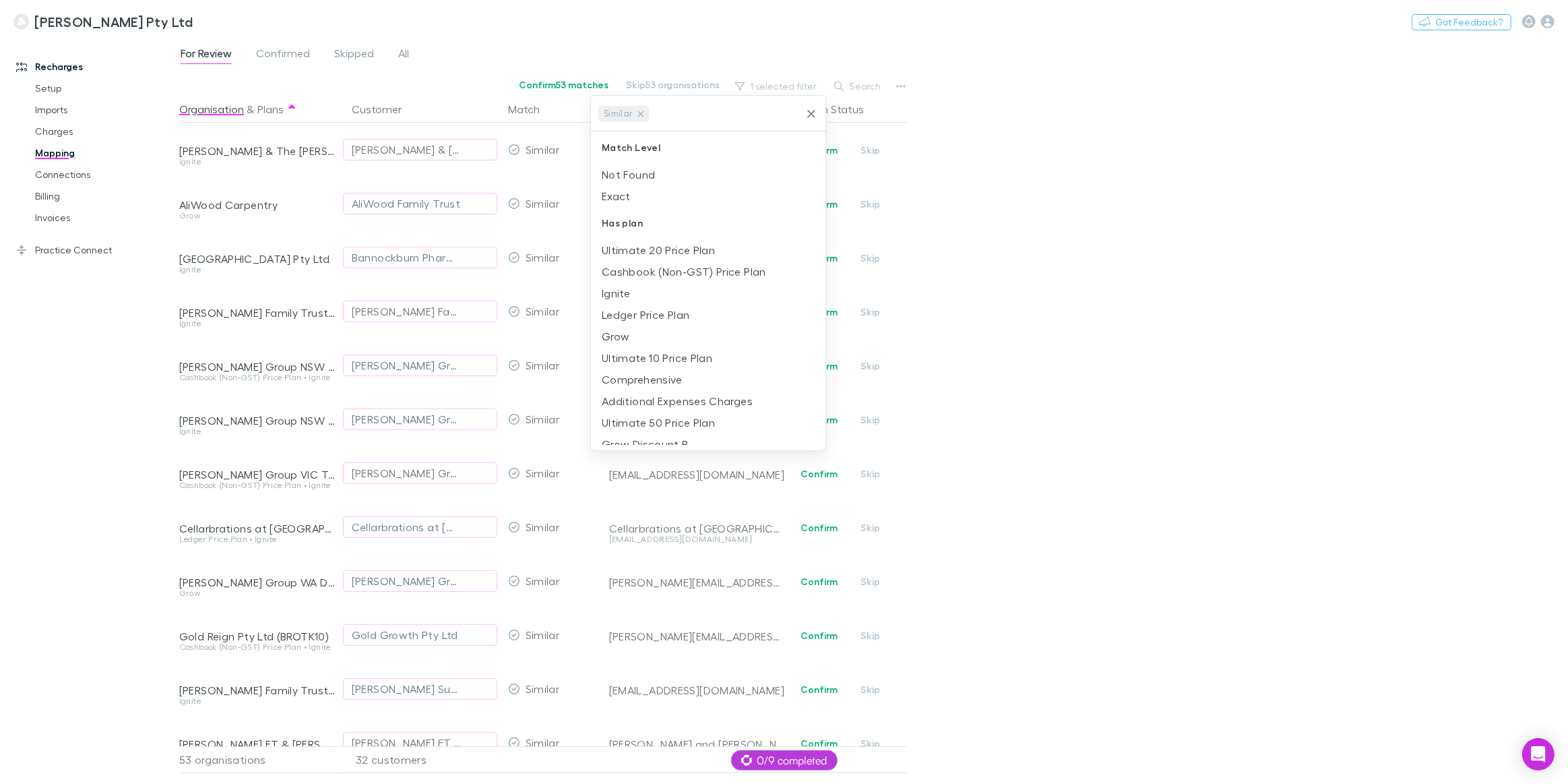
click at [1026, 235] on div at bounding box center [784, 392] width 1568 height 784
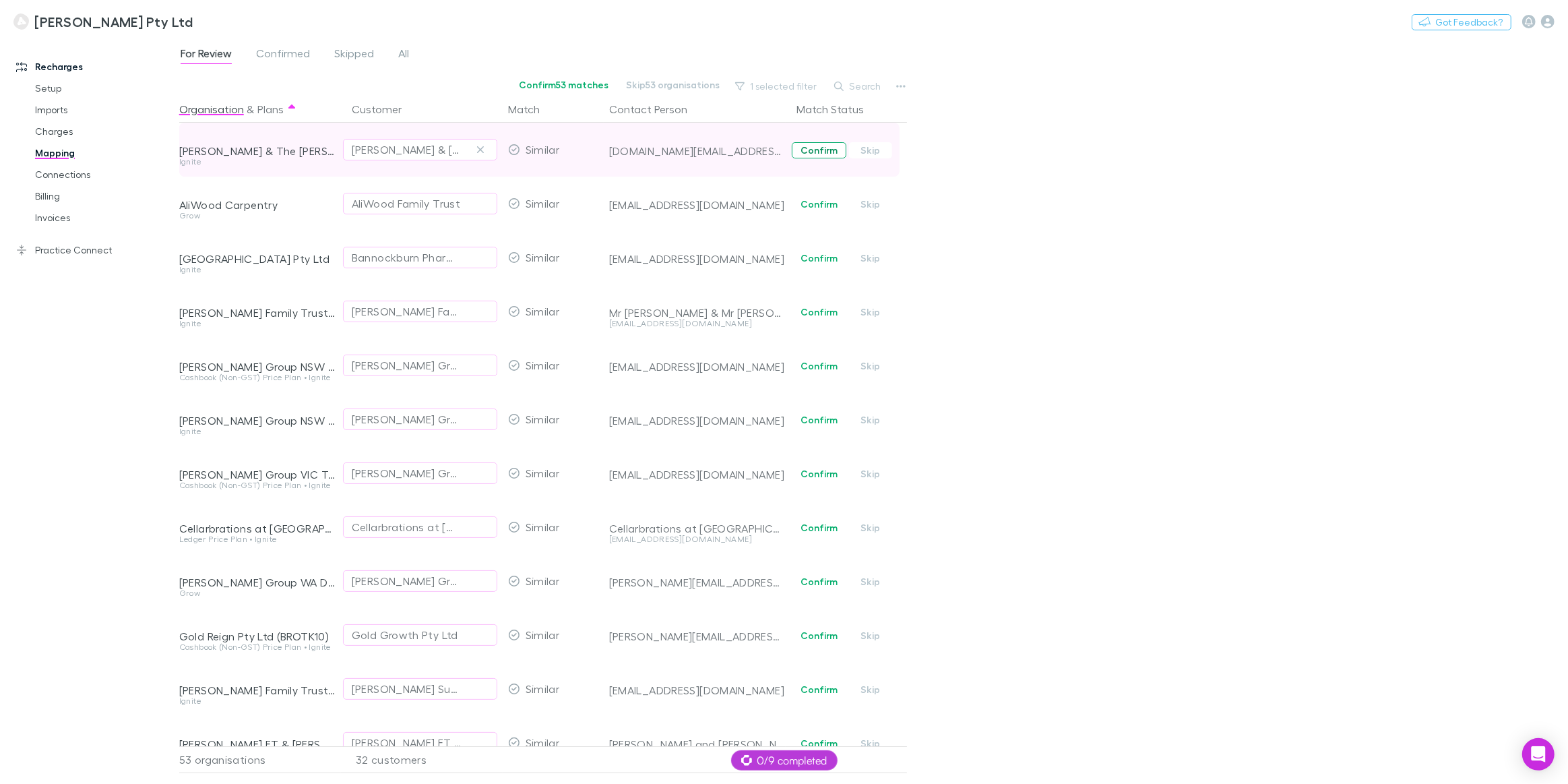
click at [816, 148] on button "Confirm" at bounding box center [819, 150] width 54 height 16
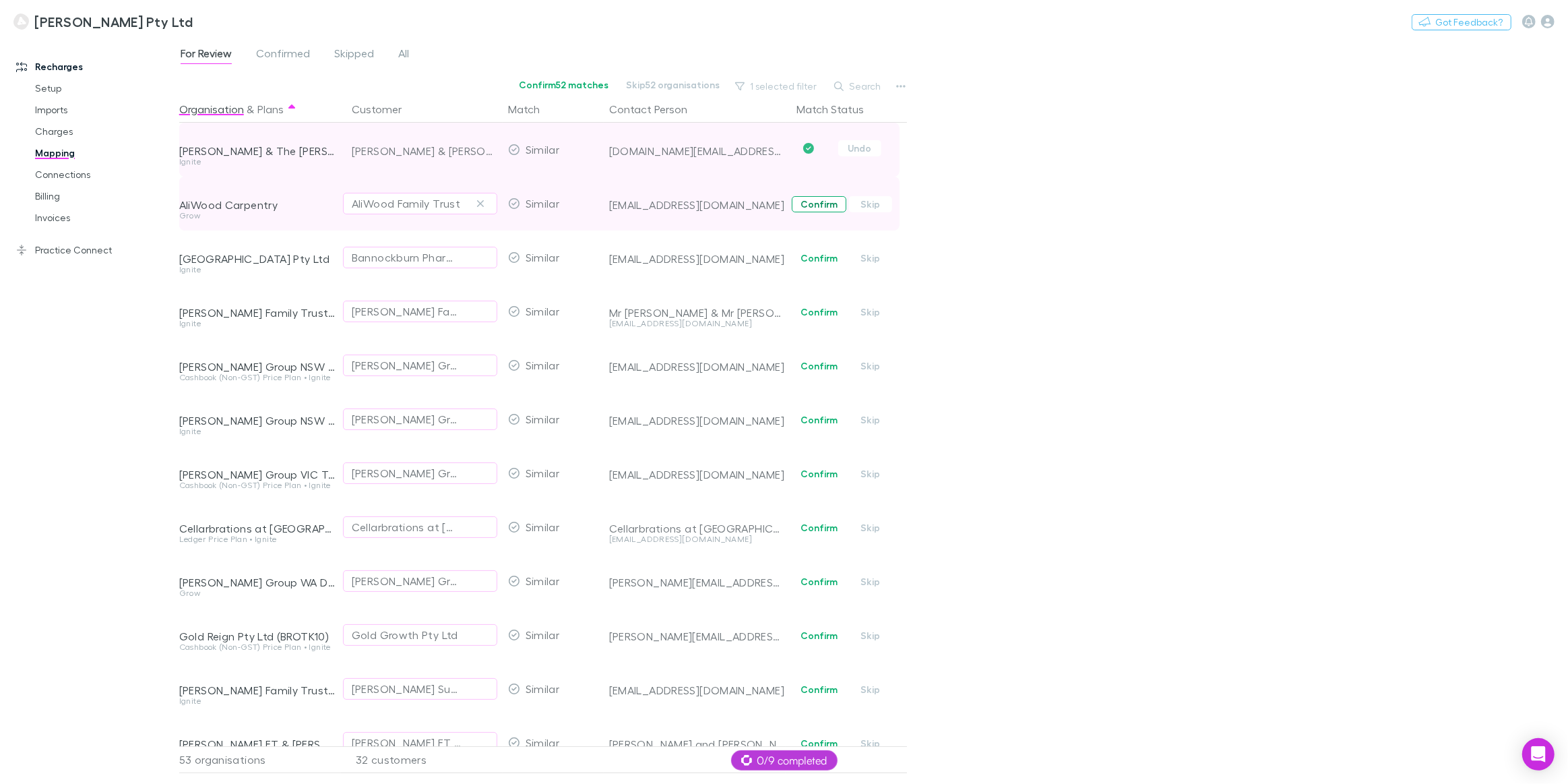
click at [818, 206] on button "Confirm" at bounding box center [819, 204] width 54 height 16
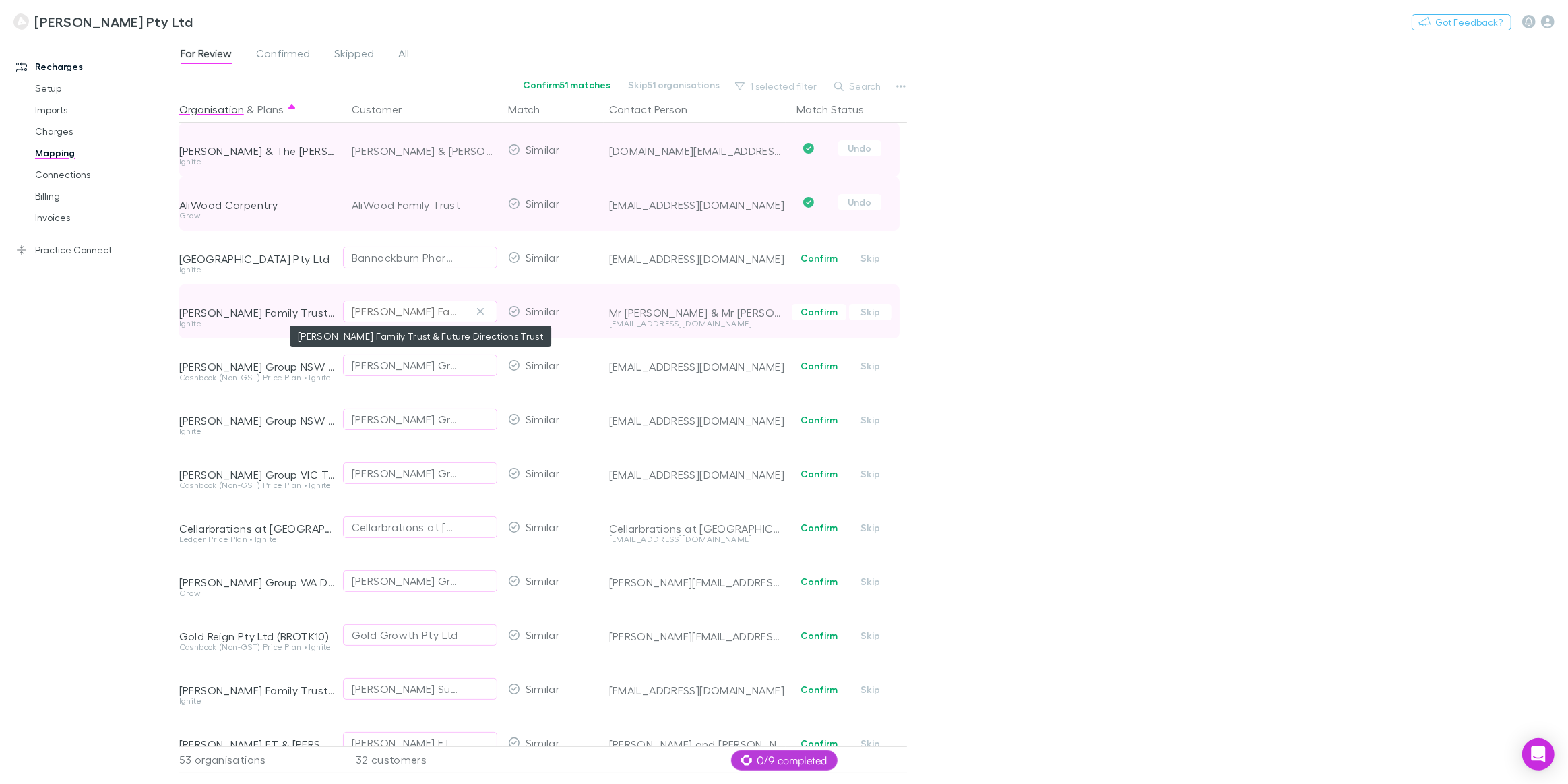
click at [429, 312] on div "Brotherson Family Trust & Future Directions Trust" at bounding box center [407, 312] width 110 height 16
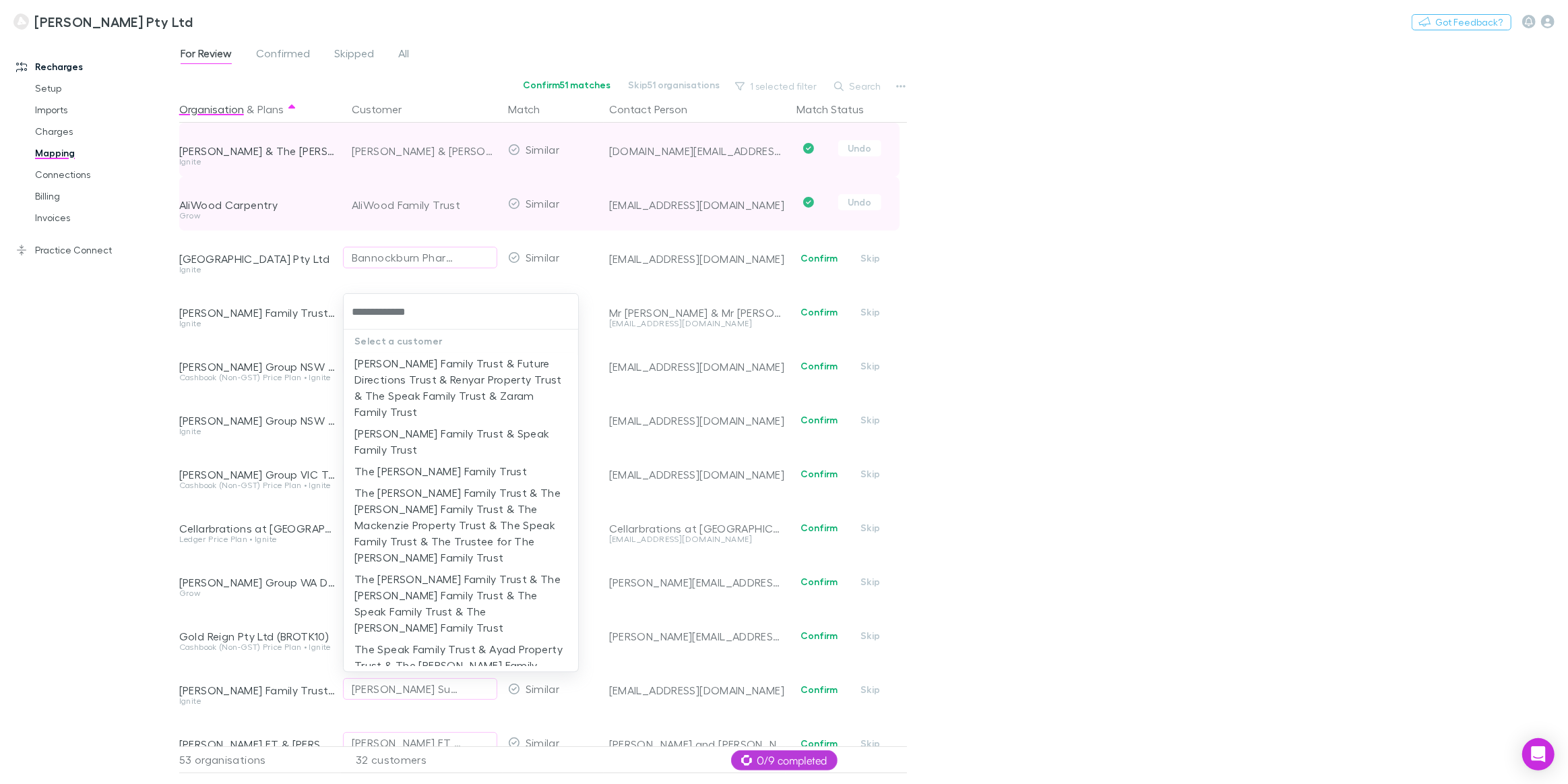
type input "**********"
click at [415, 465] on li "The Brotherson Family Trust" at bounding box center [461, 471] width 234 height 22
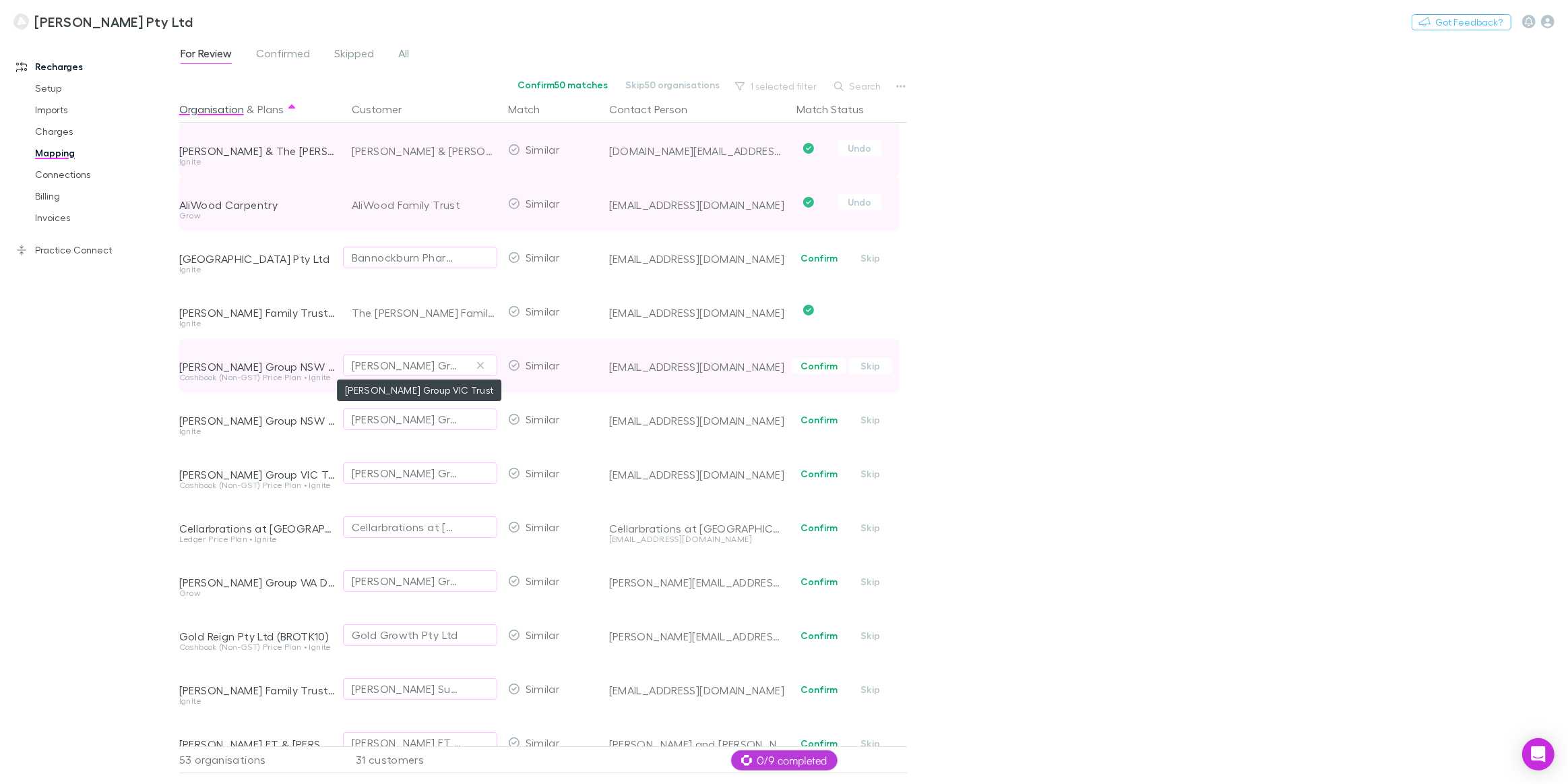
click at [401, 362] on div "Brotherson Group VIC Trust" at bounding box center [407, 365] width 110 height 16
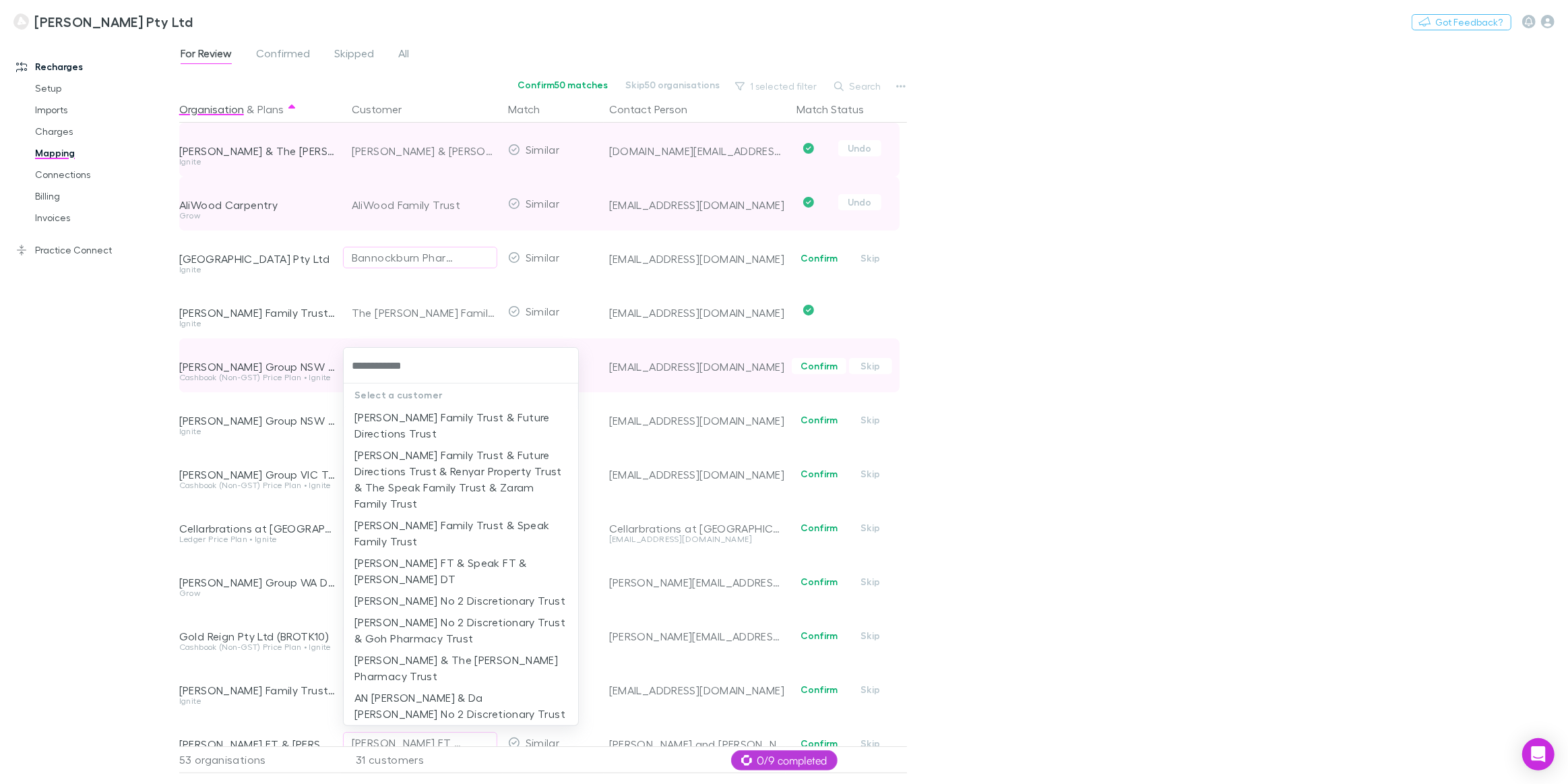
type input "**********"
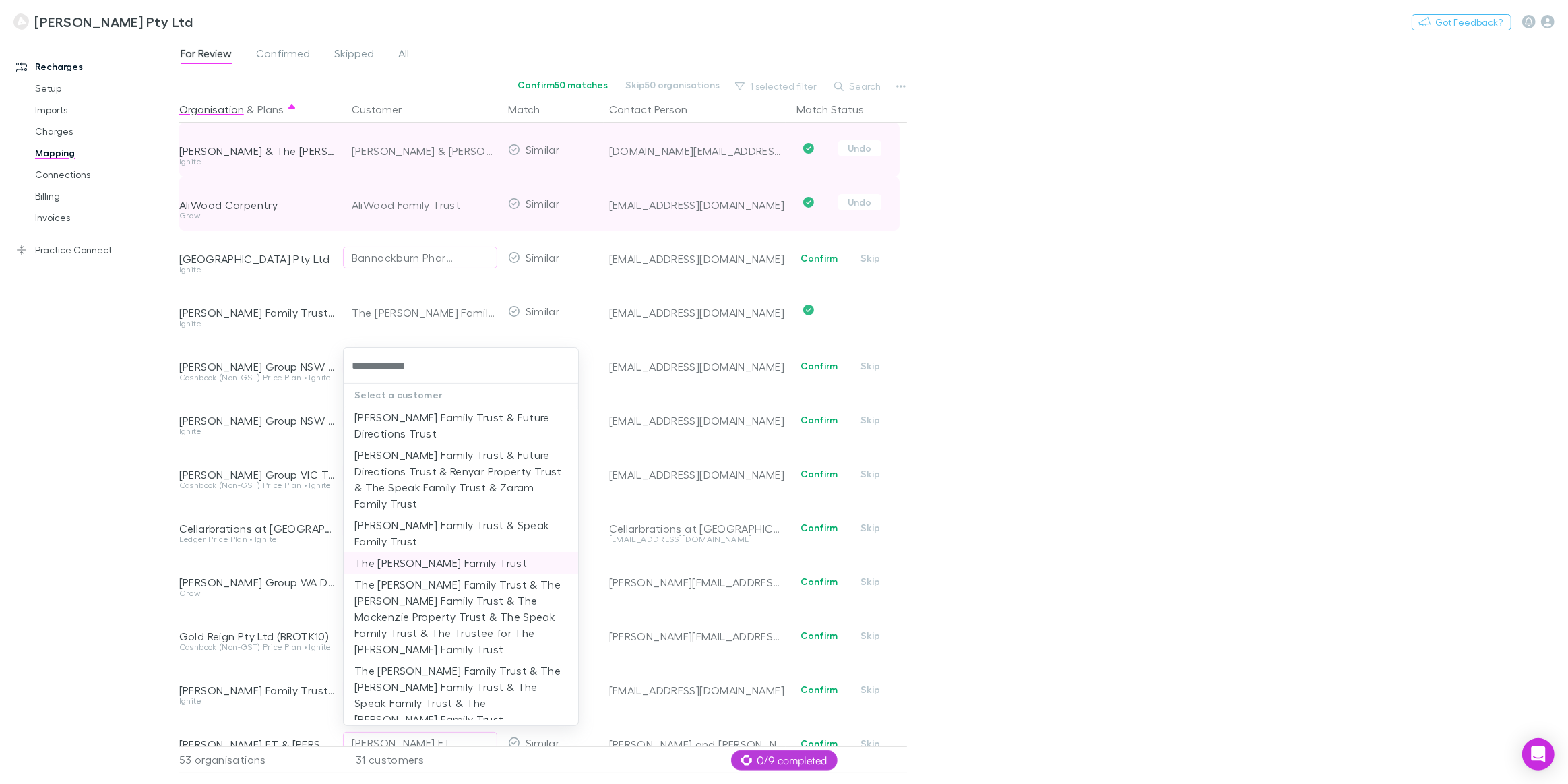
click at [398, 559] on li "The Brotherson Family Trust" at bounding box center [461, 563] width 234 height 22
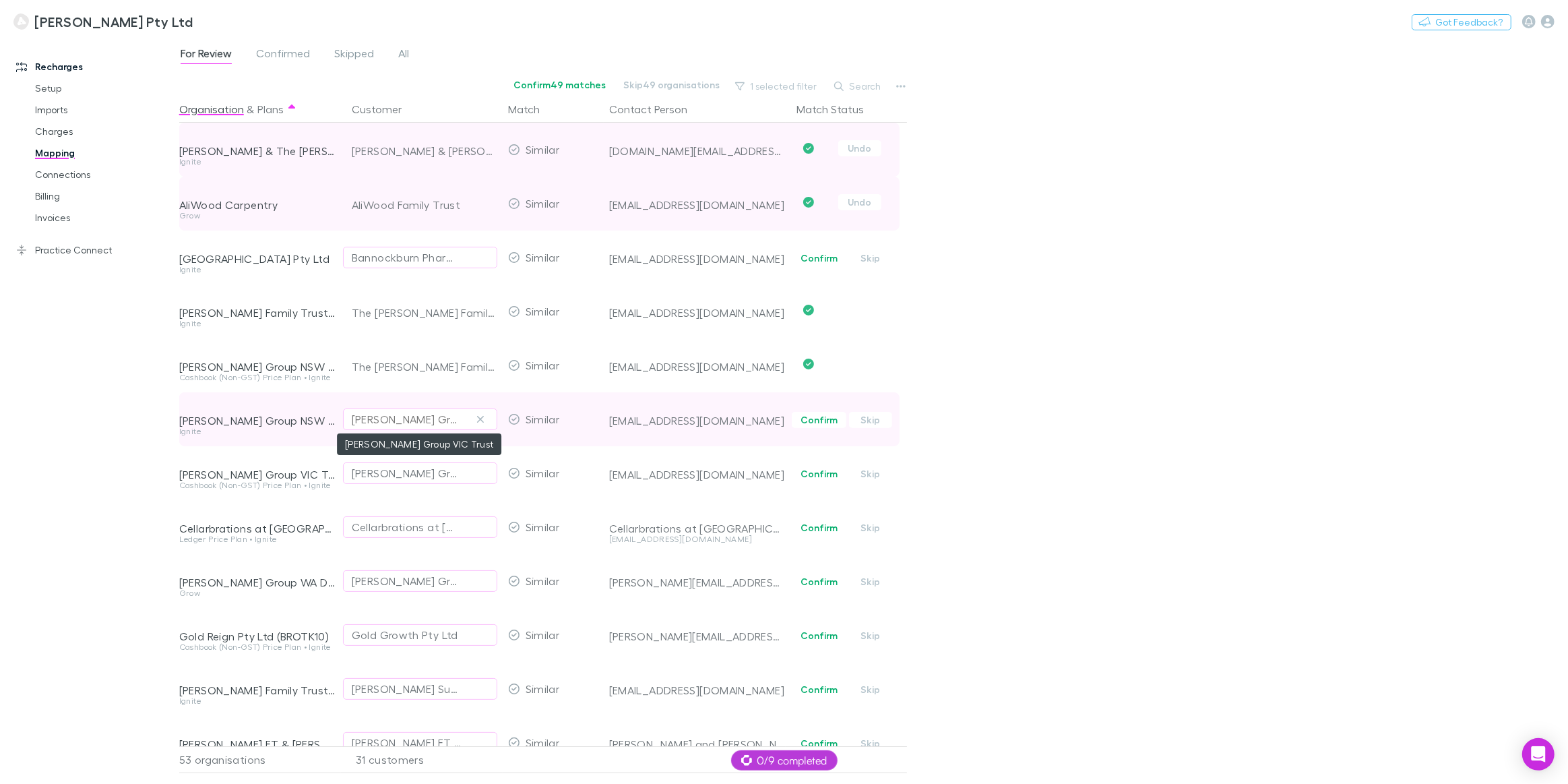
click at [402, 424] on div "Brotherson Group VIC Trust" at bounding box center [407, 419] width 110 height 16
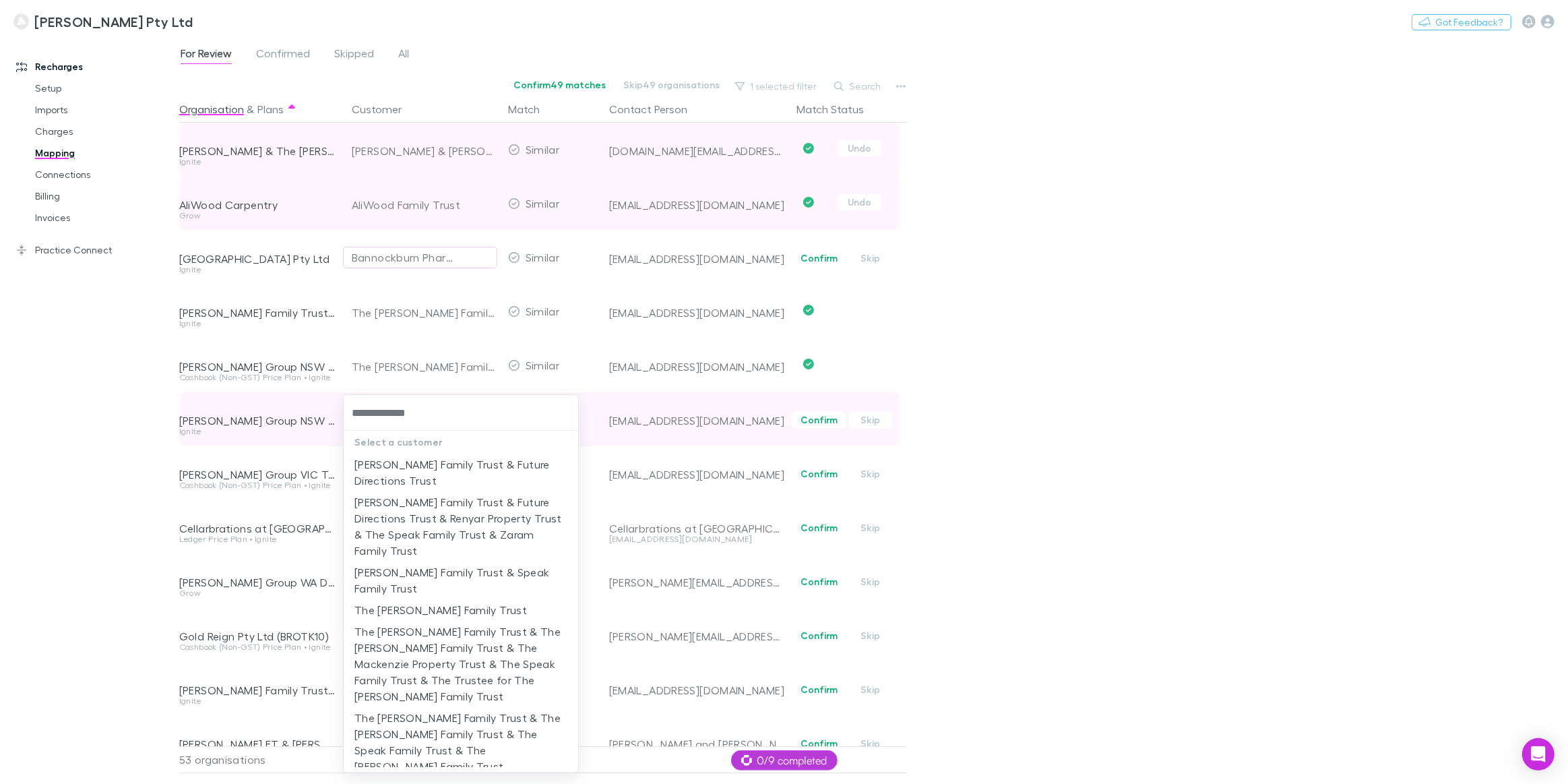
type input "**********"
click at [435, 616] on li "The Brotherson Family Trust" at bounding box center [461, 610] width 234 height 22
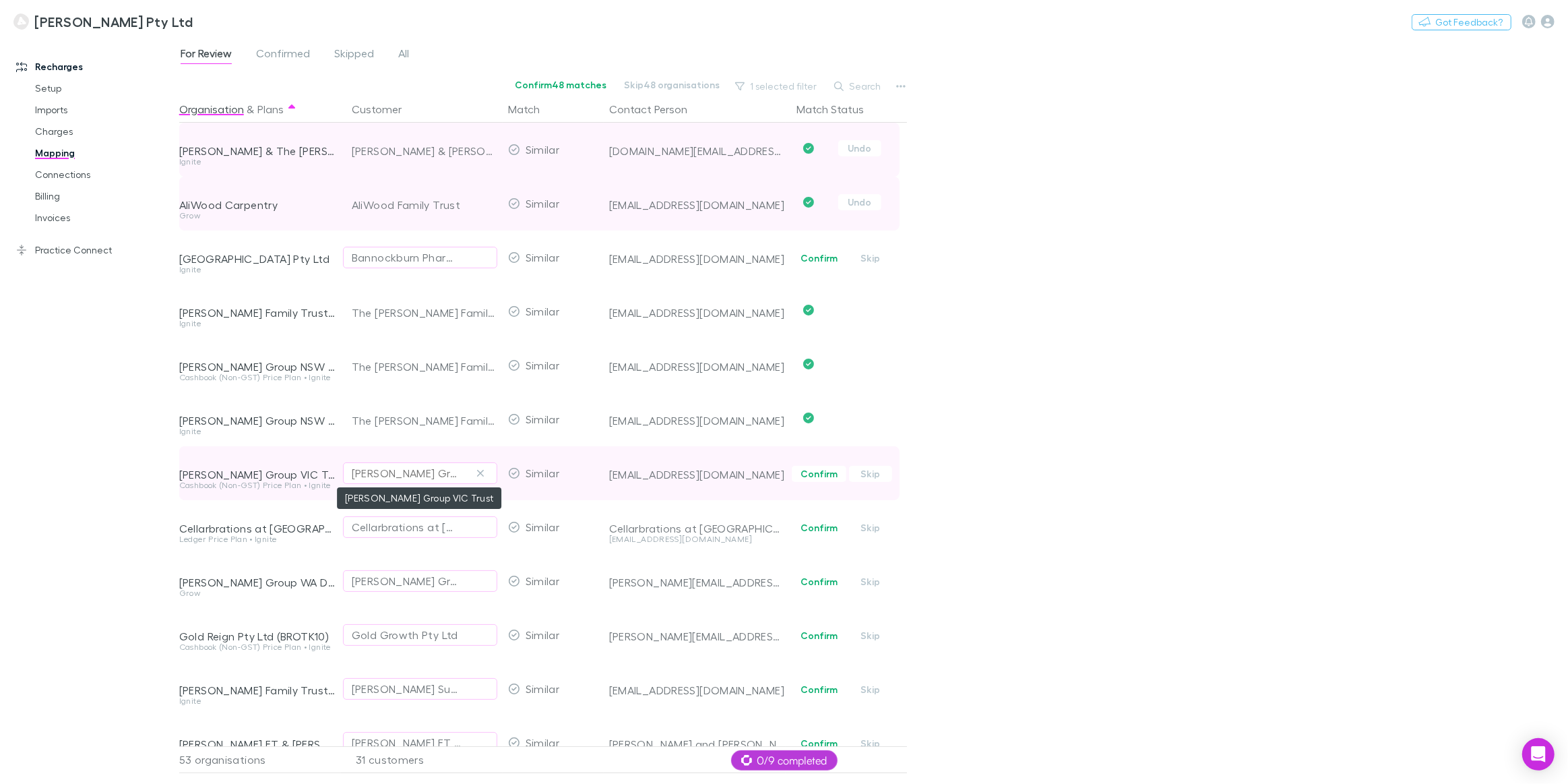
click at [406, 479] on div "Brotherson Group VIC Trust" at bounding box center [407, 472] width 110 height 16
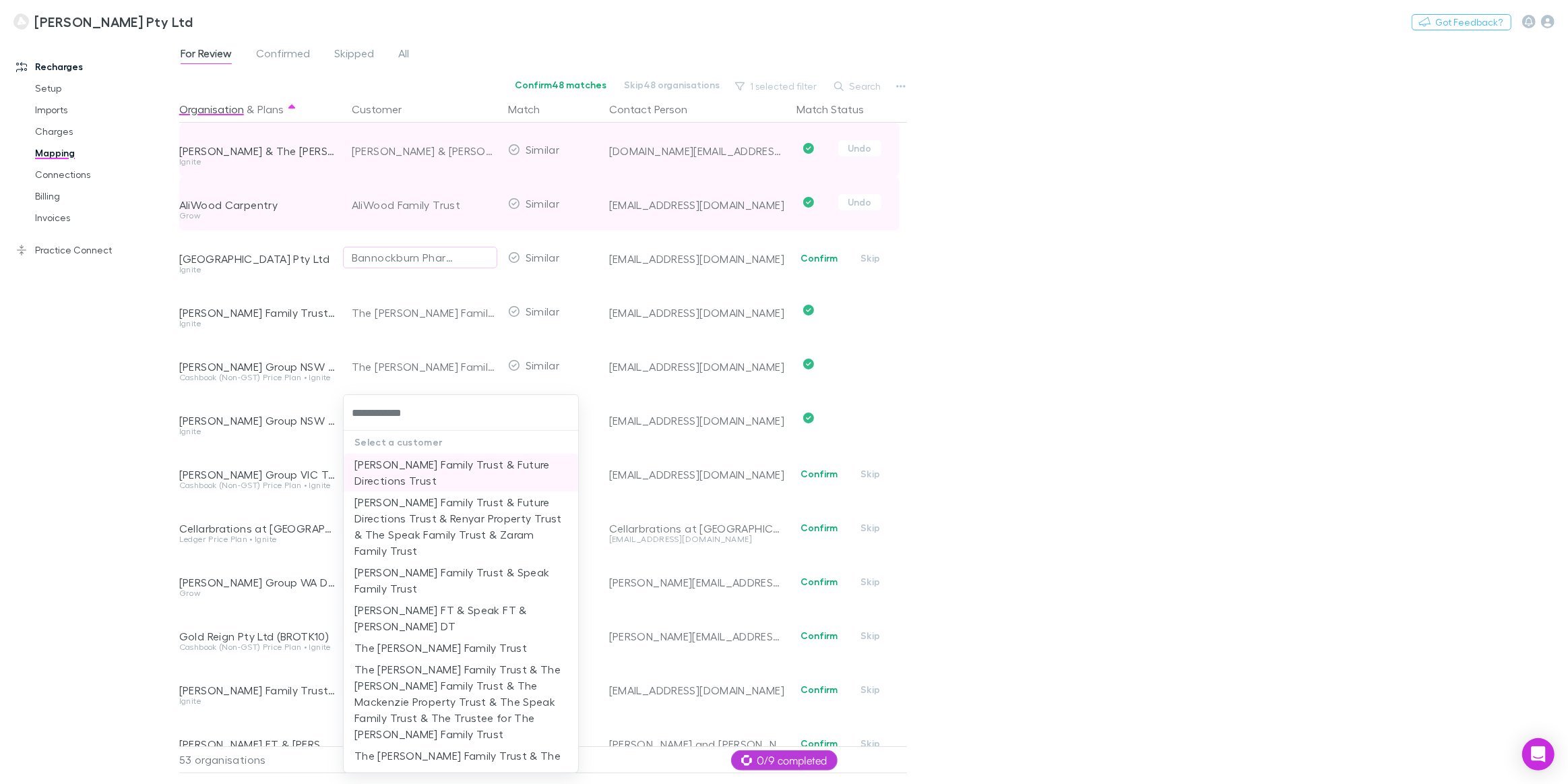
type input "**********"
click at [472, 606] on li "The Brotherson Family Trust" at bounding box center [461, 610] width 234 height 22
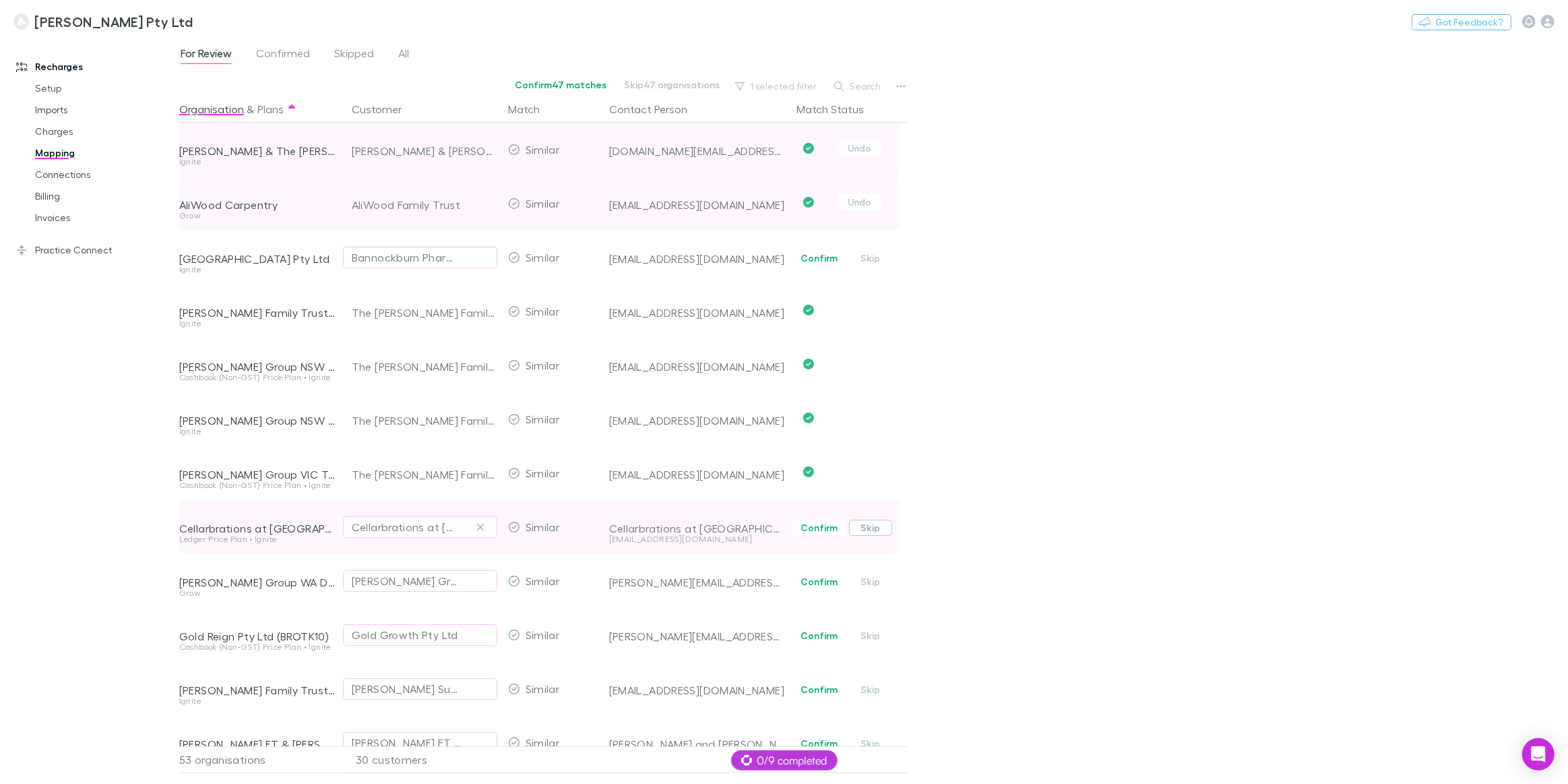
click at [875, 528] on button "Skip" at bounding box center [870, 528] width 43 height 16
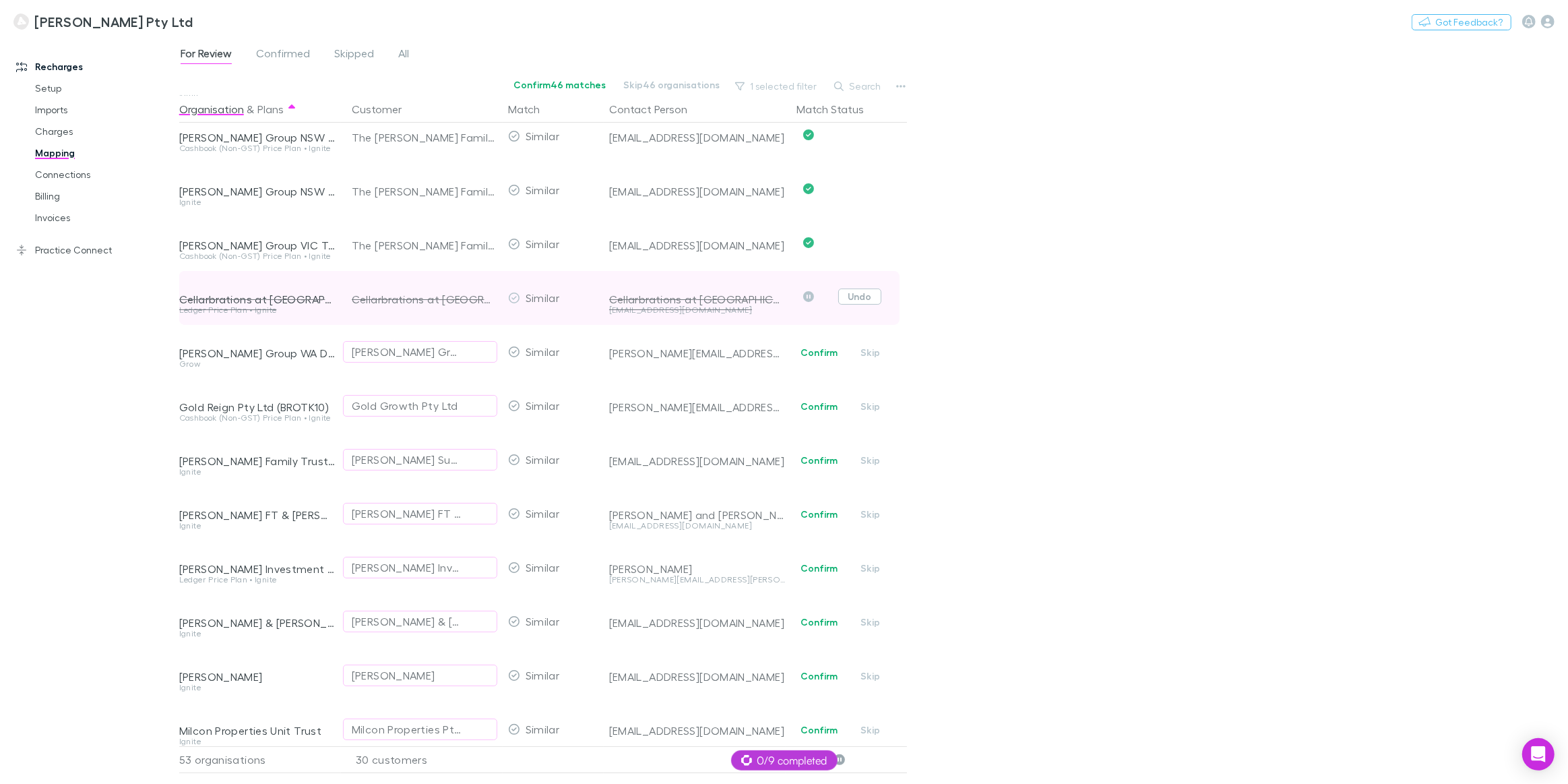
scroll to position [245, 0]
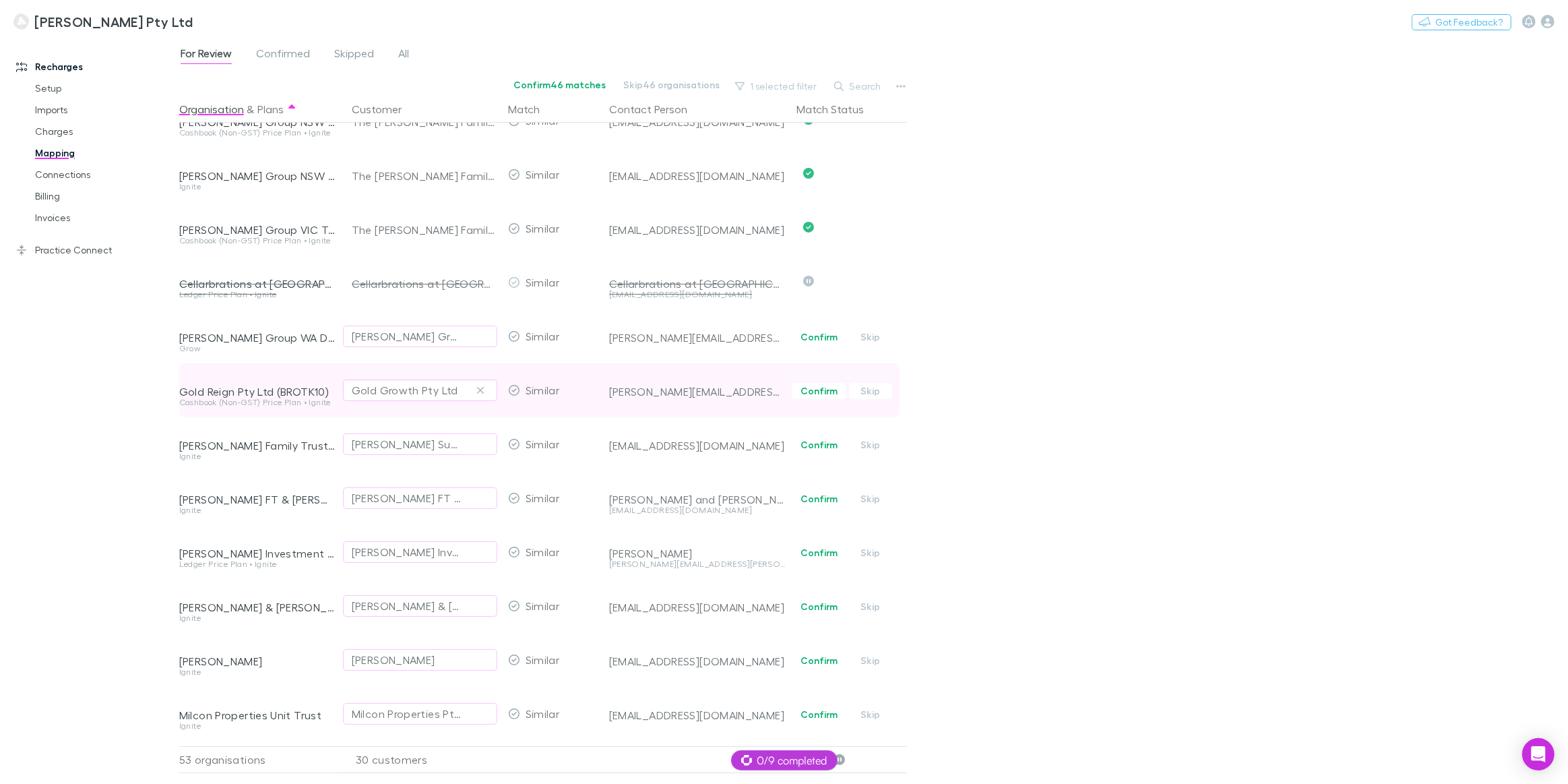
click at [417, 391] on div "Gold Growth Pty Ltd" at bounding box center [405, 390] width 107 height 16
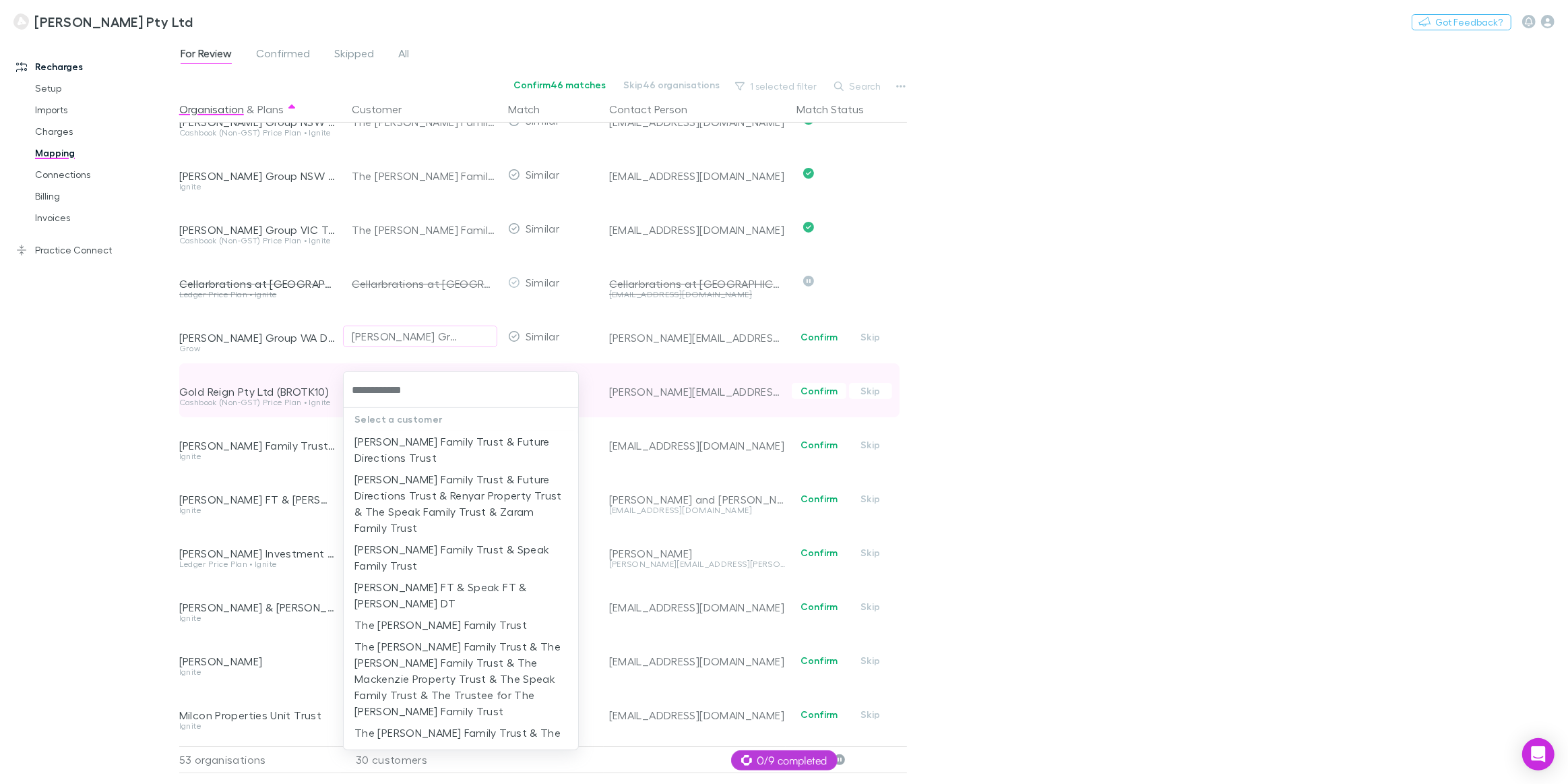
type input "**********"
click at [411, 584] on li "The Brotherson Family Trust" at bounding box center [461, 586] width 234 height 22
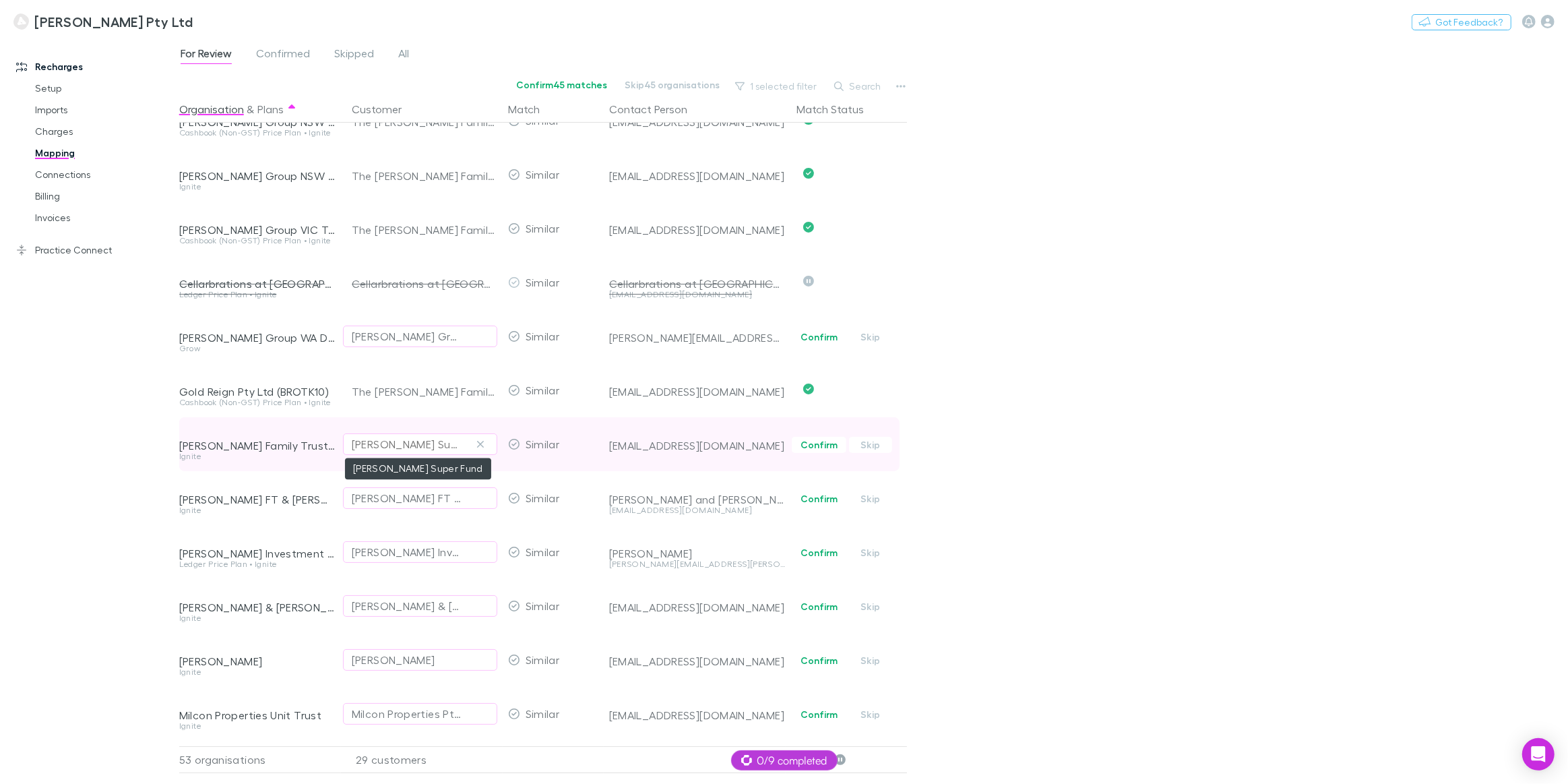
click at [379, 444] on div "Hodgkinson Super Fund" at bounding box center [407, 444] width 110 height 16
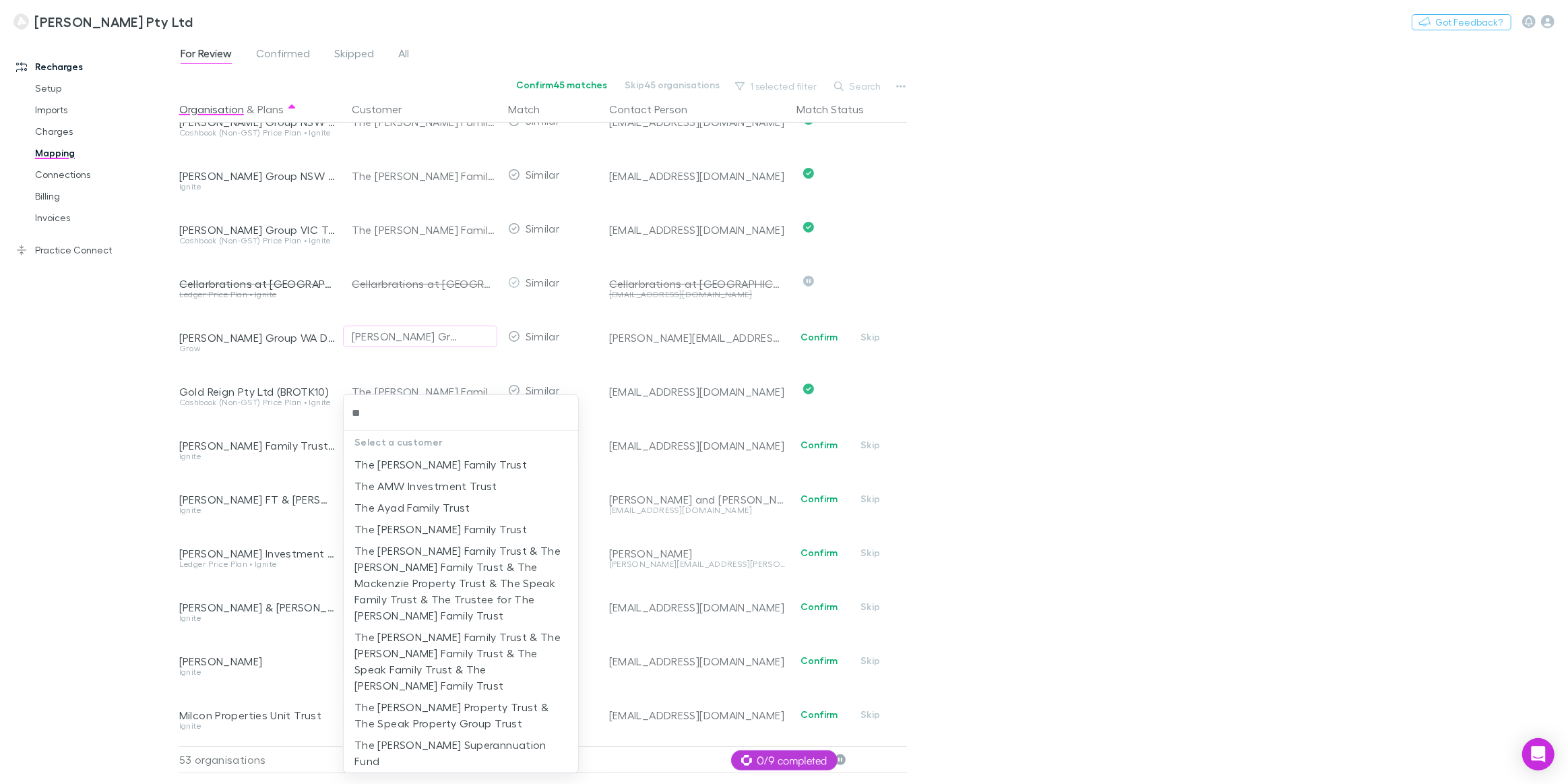
type input "*"
click at [872, 442] on div at bounding box center [784, 392] width 1568 height 784
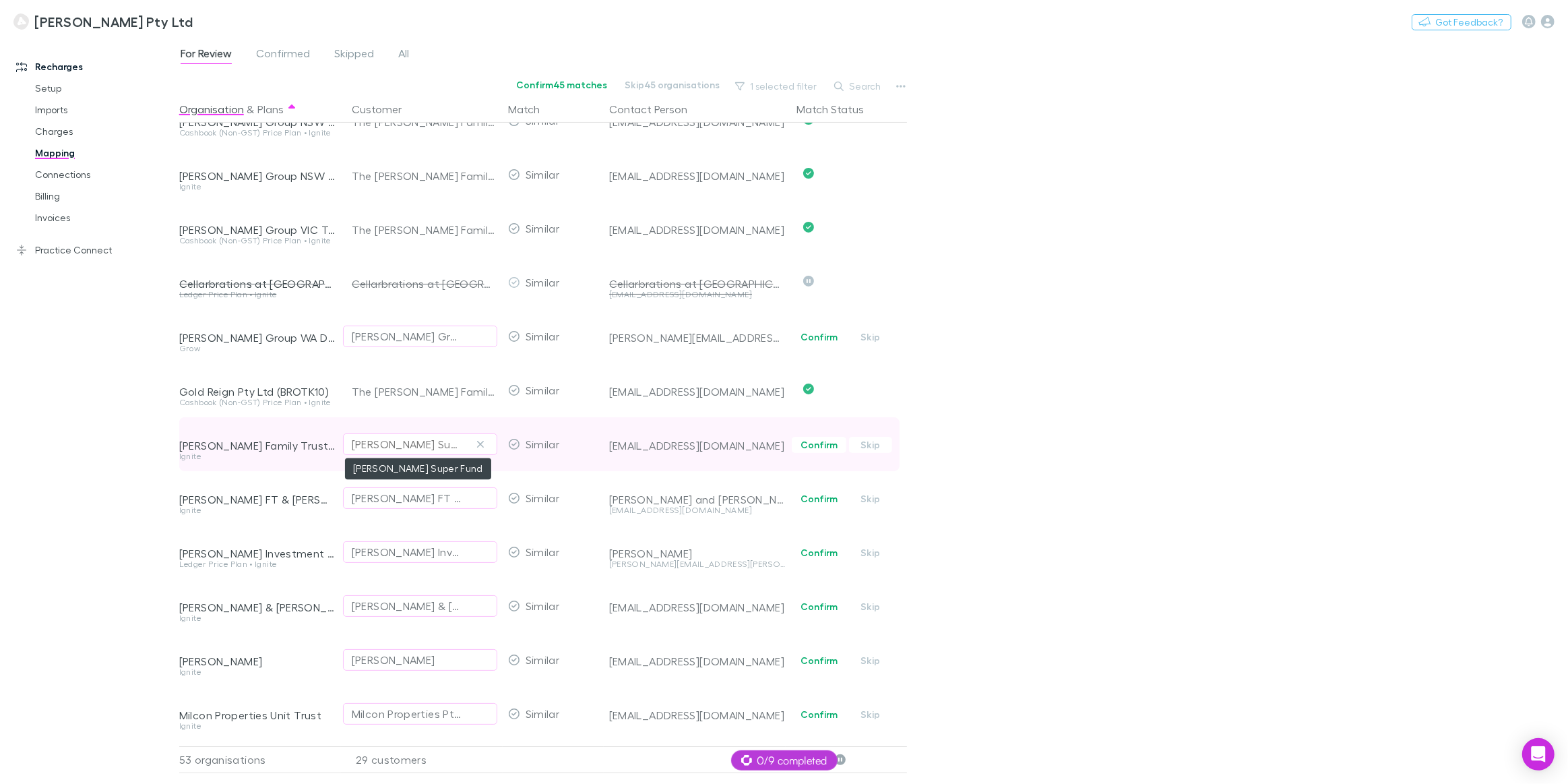
click at [415, 451] on div "Hodgkinson Super Fund" at bounding box center [407, 444] width 110 height 16
type input "*****"
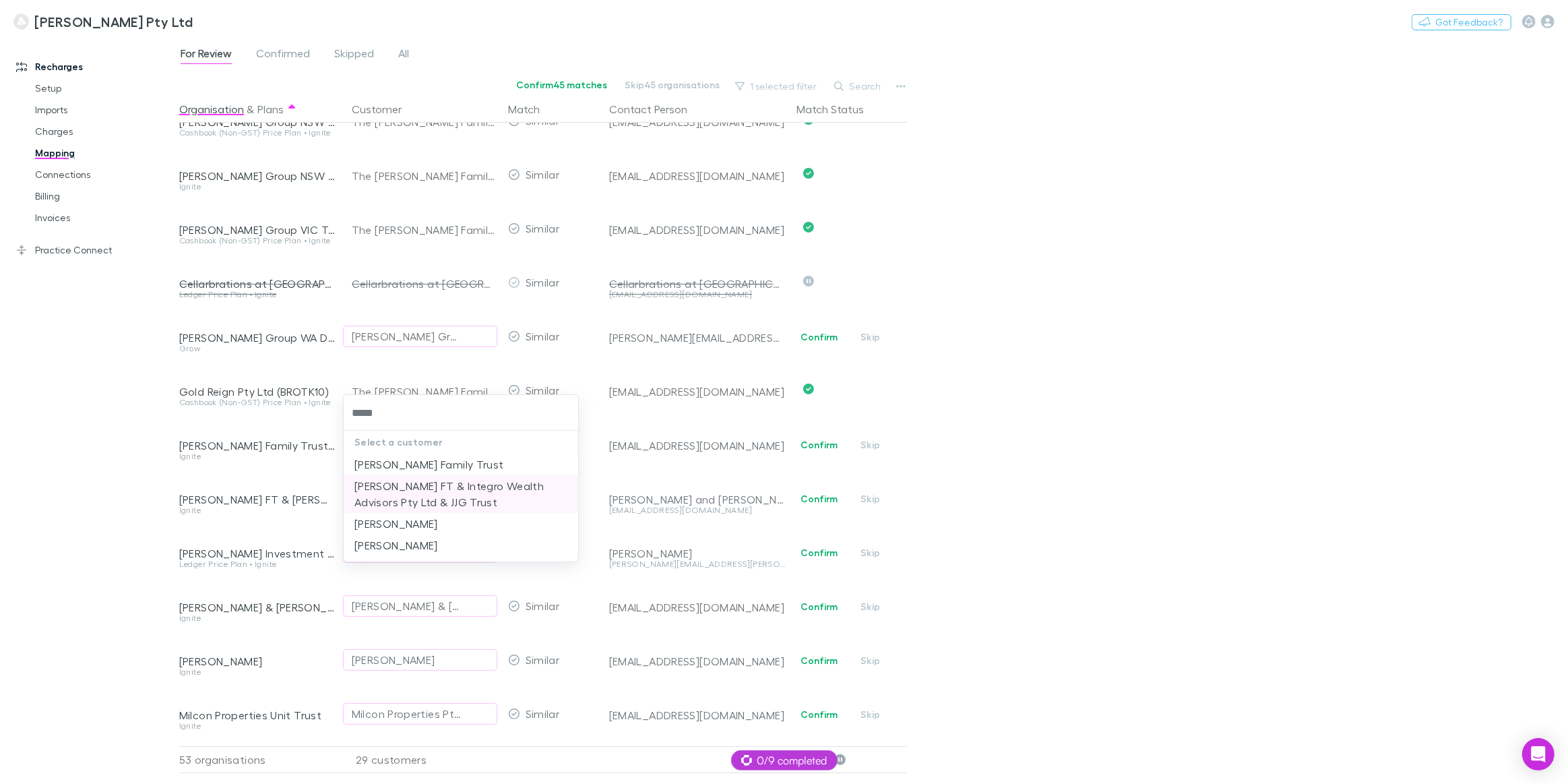
click at [398, 497] on li "Hodgkinson FT & Integro Wealth Advisors Pty Ltd & JJG Trust" at bounding box center [461, 494] width 234 height 38
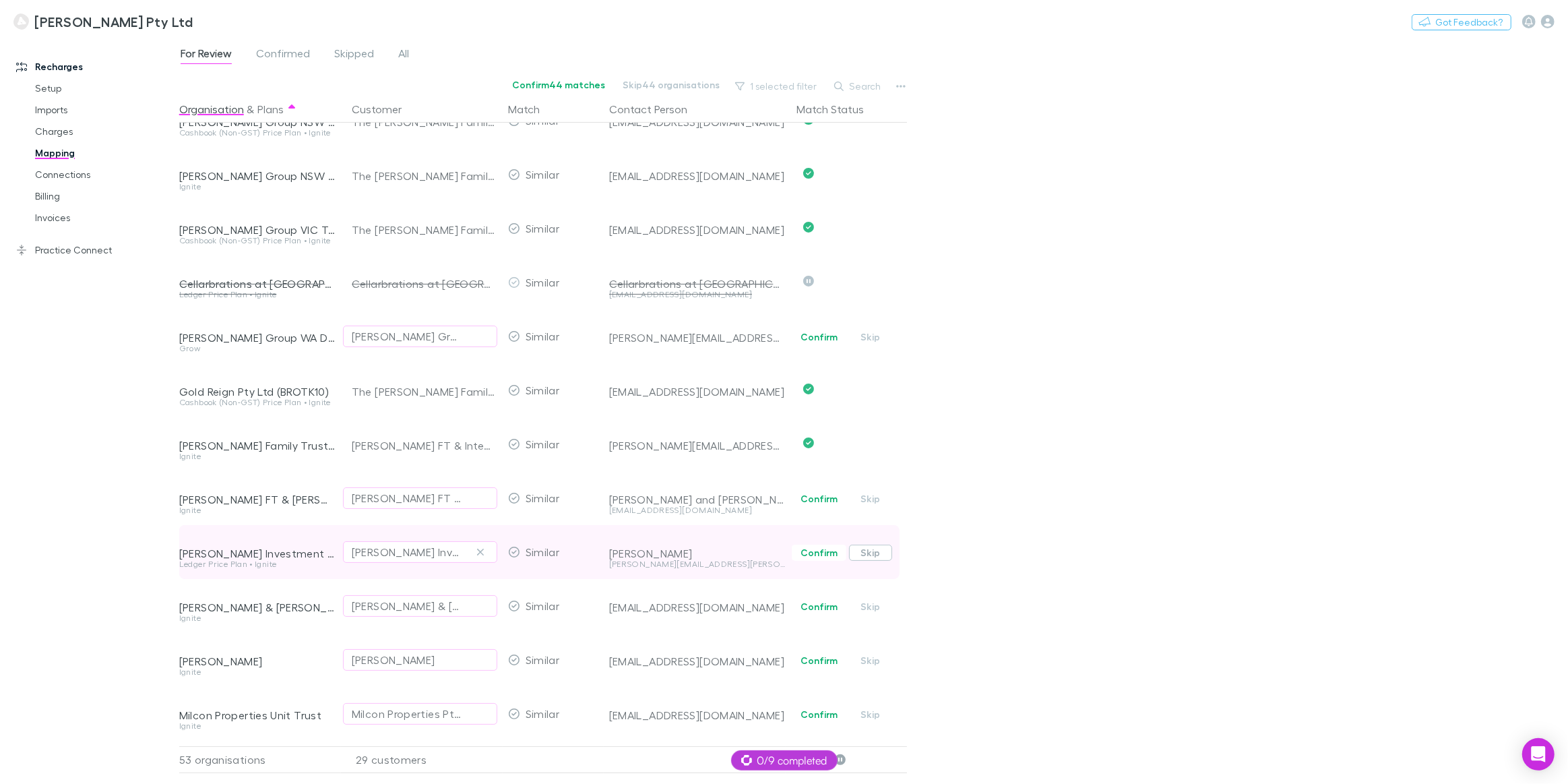
click at [872, 552] on button "Skip" at bounding box center [870, 552] width 43 height 16
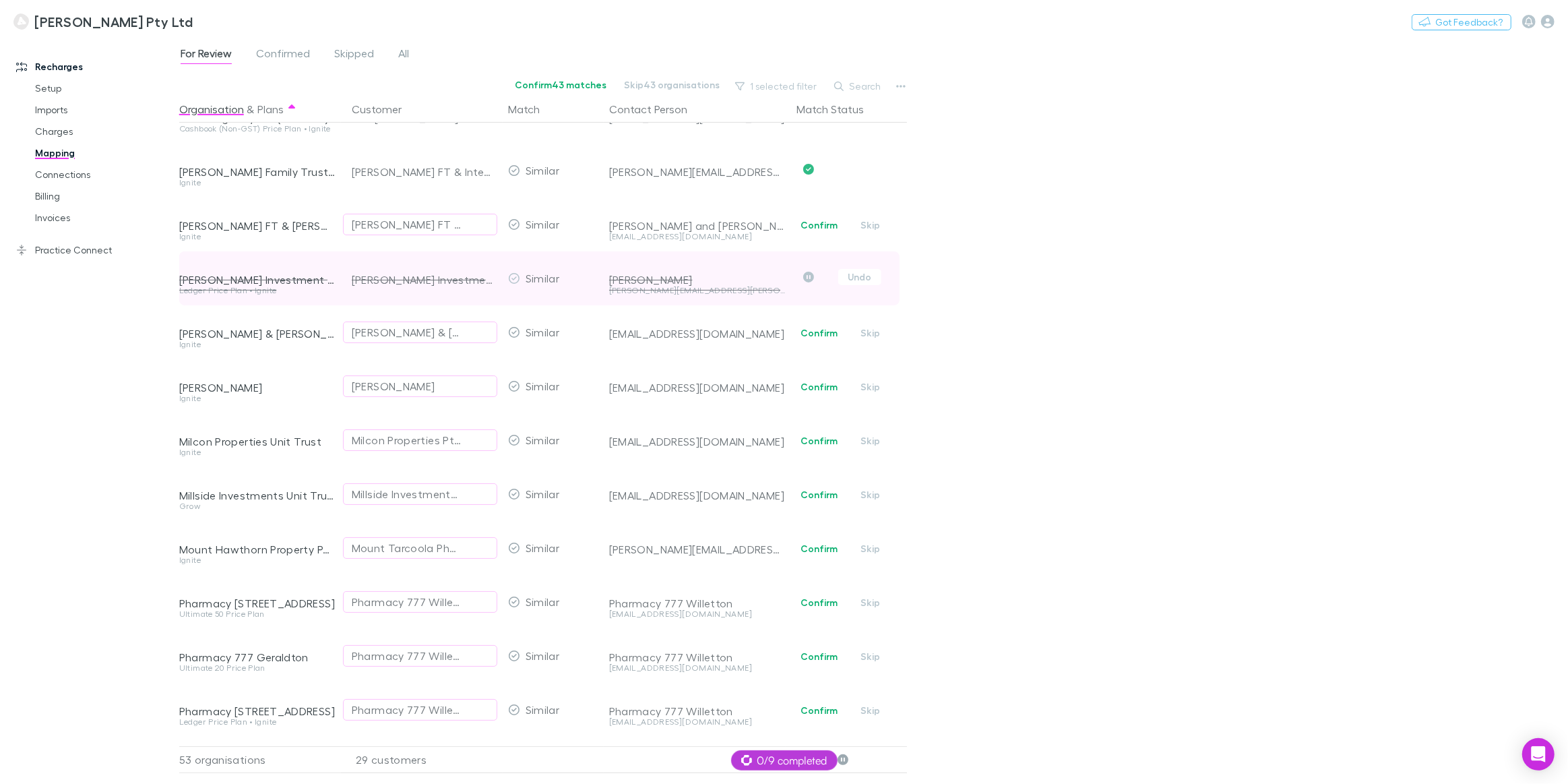
scroll to position [551, 0]
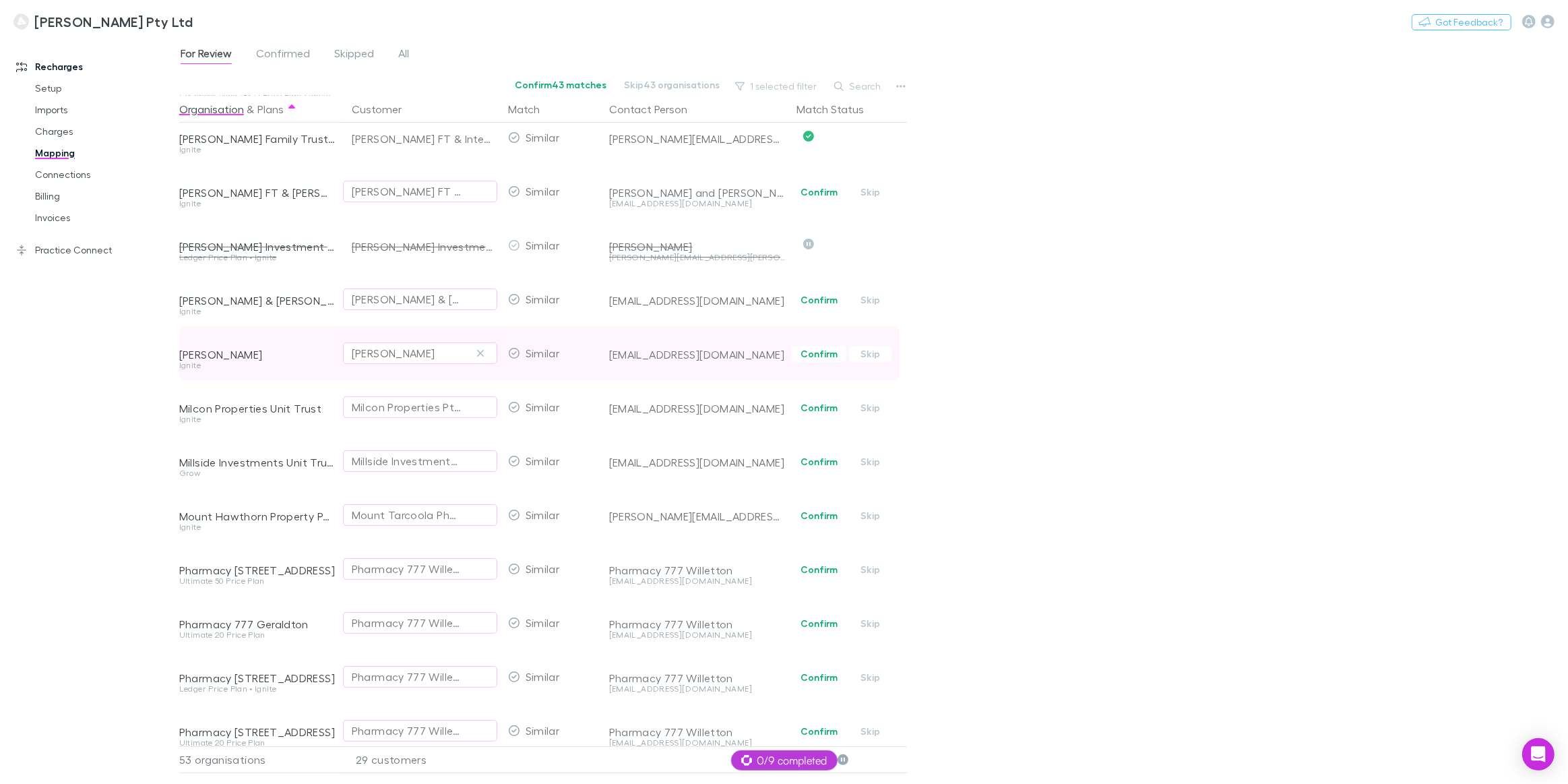
click at [434, 357] on div "Maria Luz Ciancia" at bounding box center [393, 353] width 83 height 16
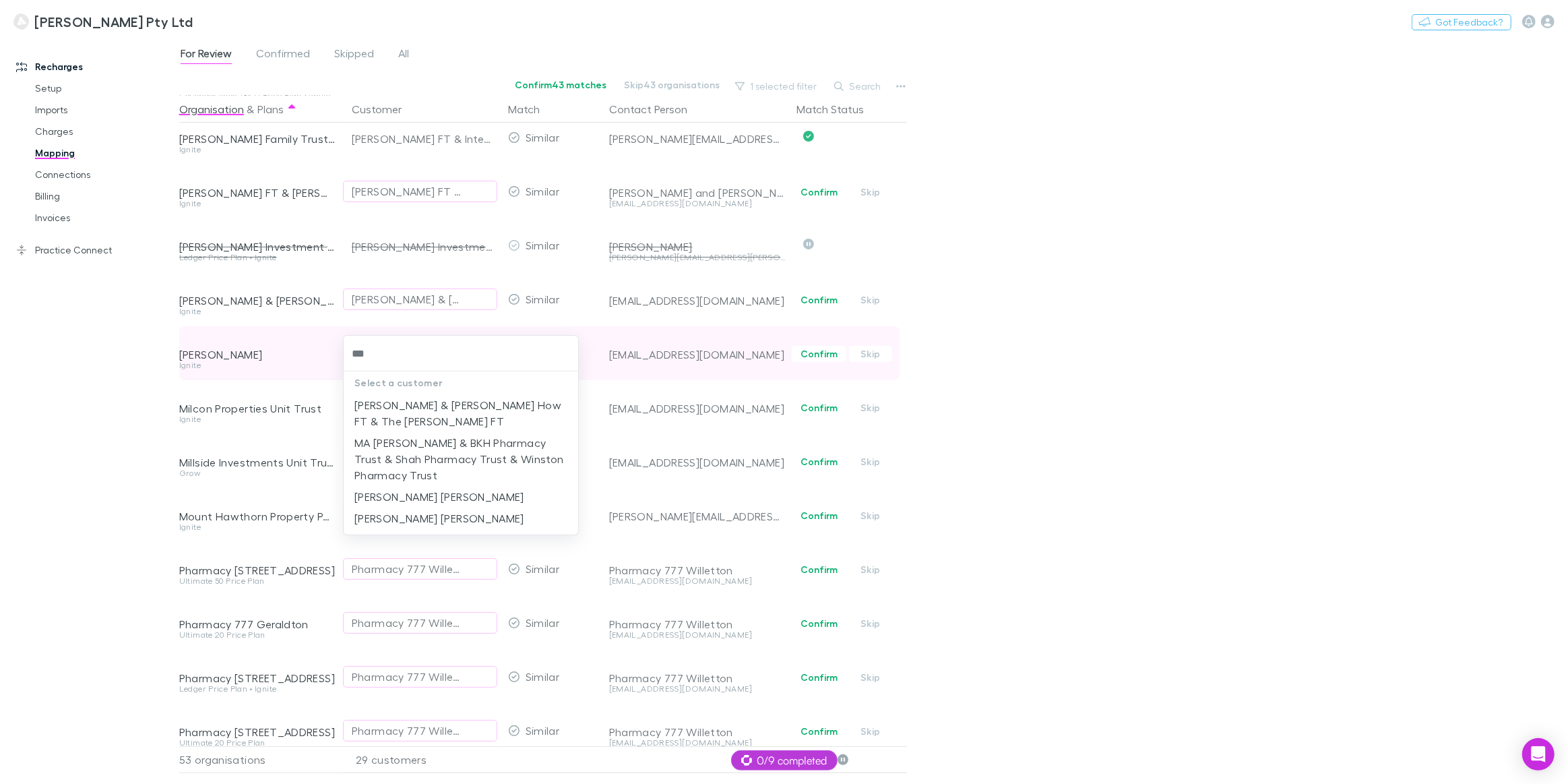
type input "****"
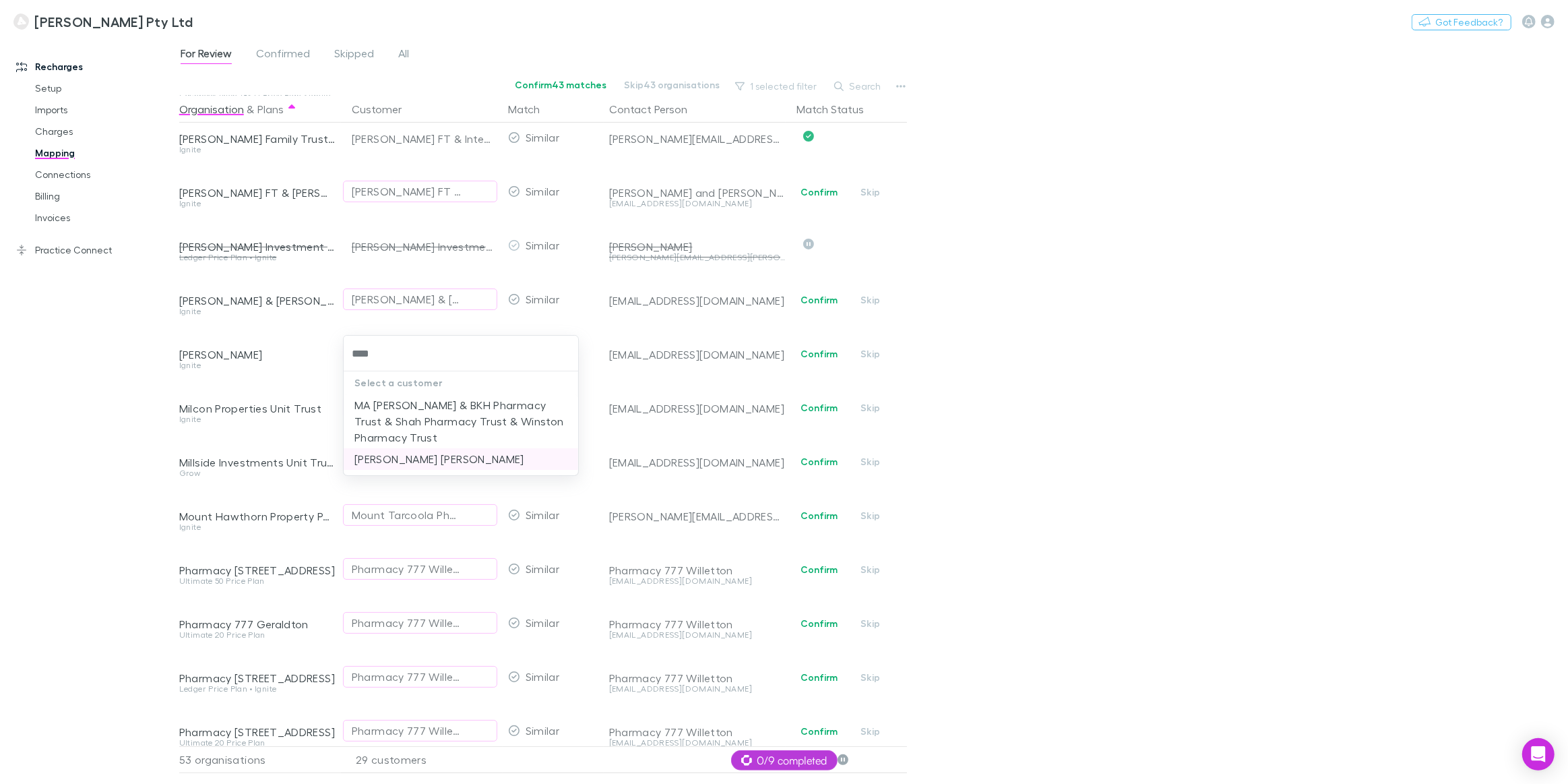
click at [457, 458] on li "Maria Antoinette Talma Bryson" at bounding box center [461, 458] width 234 height 22
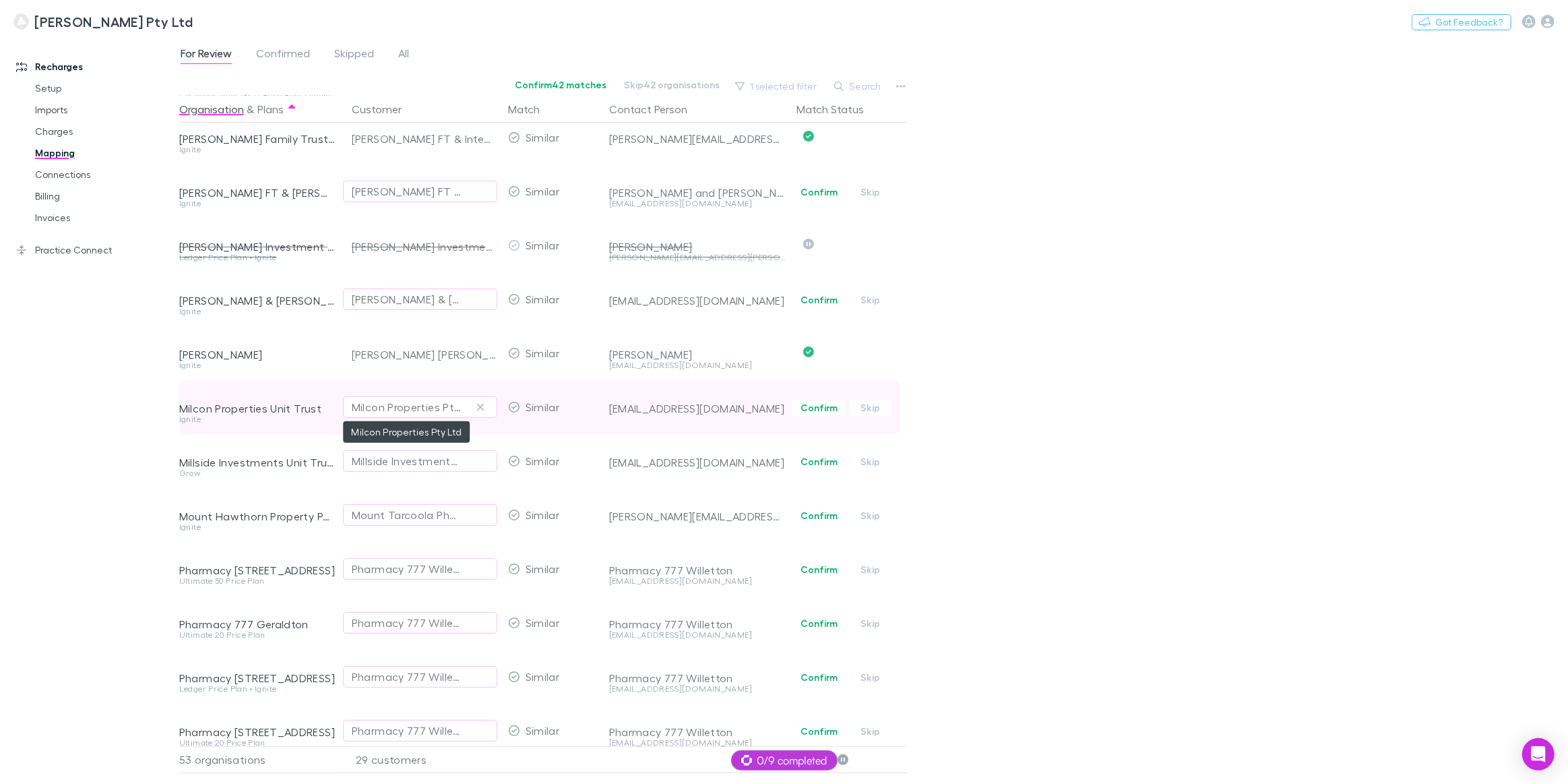
click at [431, 408] on div "Milcon Properties Pty Ltd" at bounding box center [407, 407] width 110 height 16
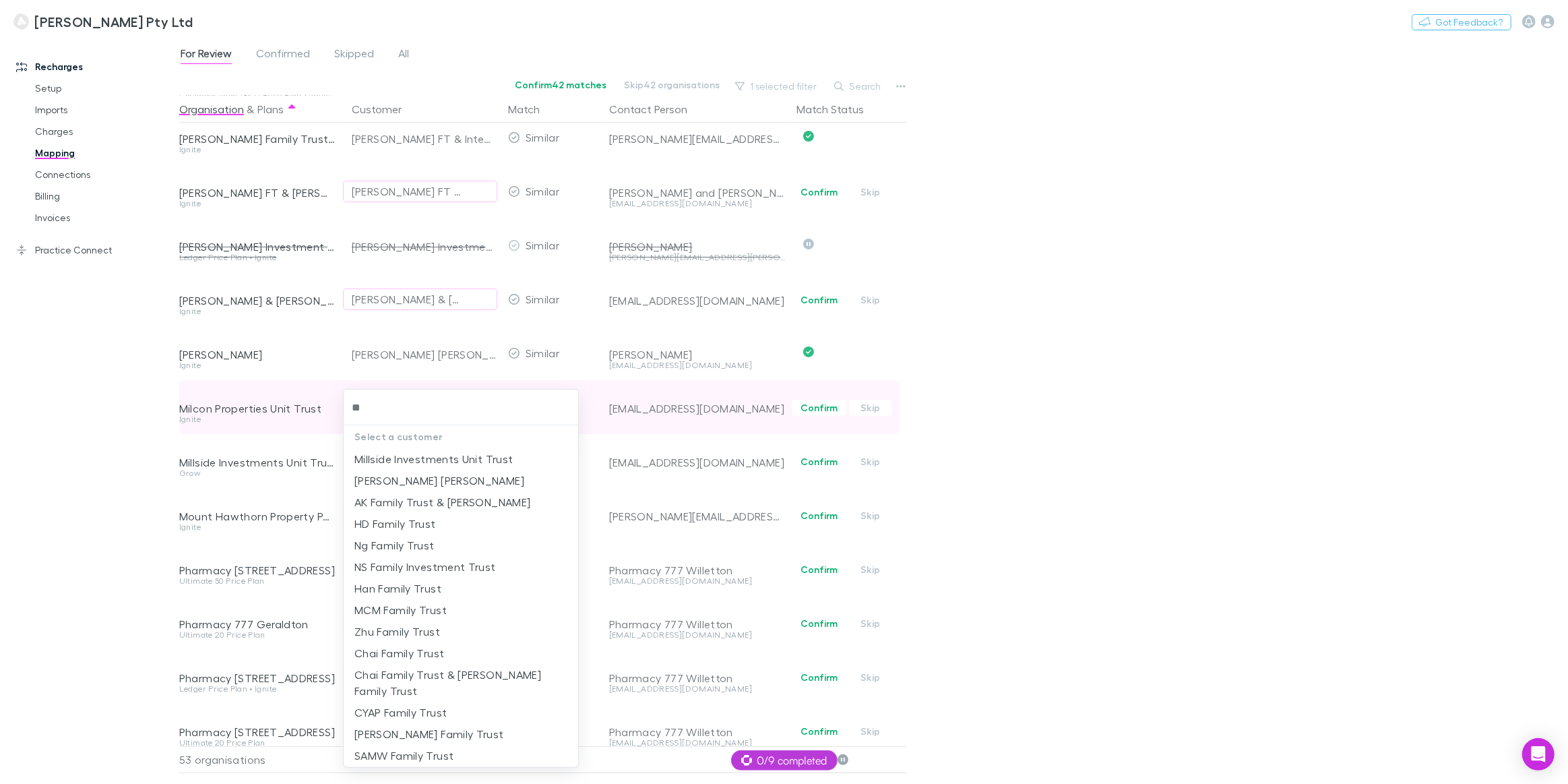
type input "*"
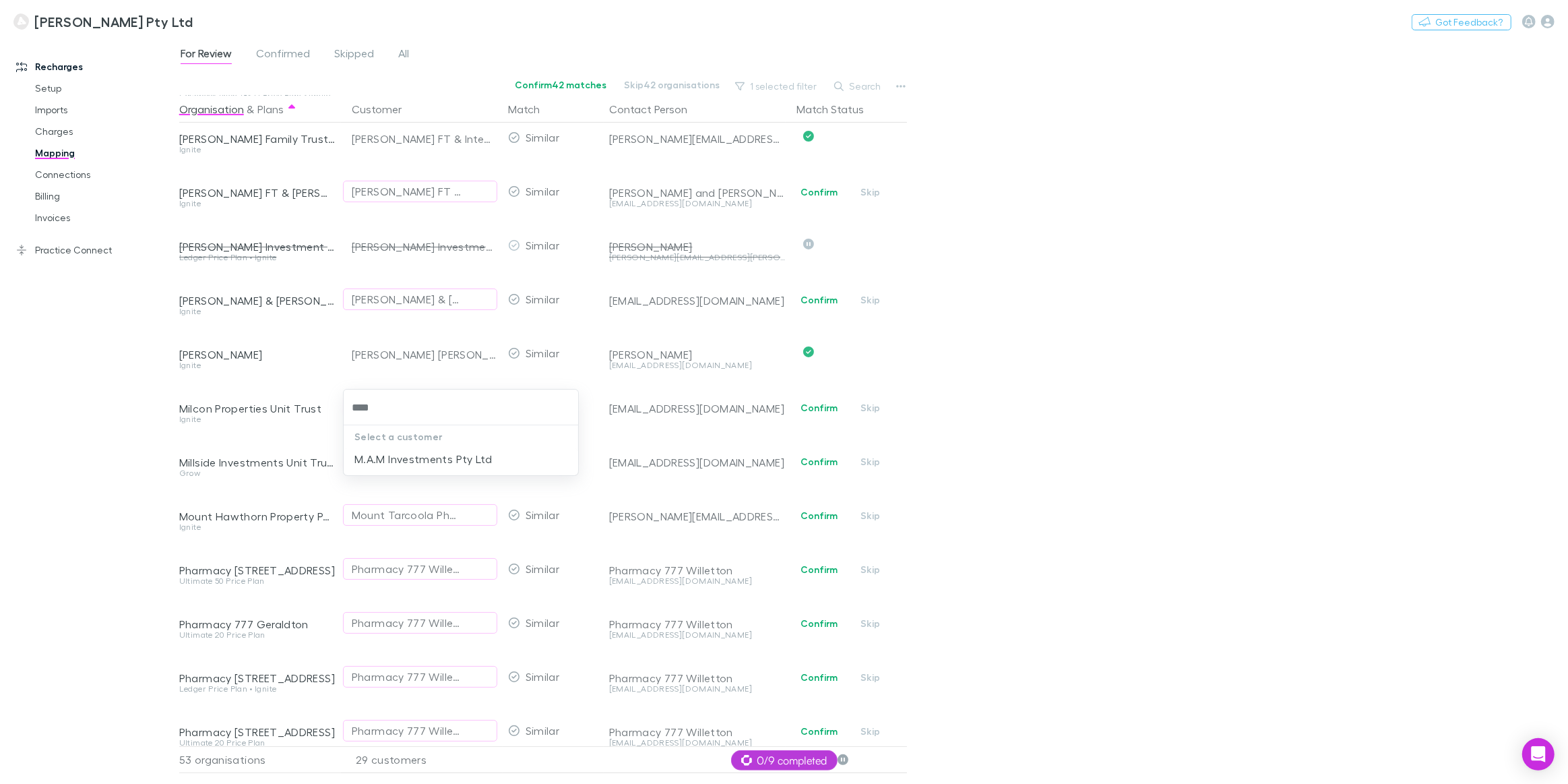
type input "****"
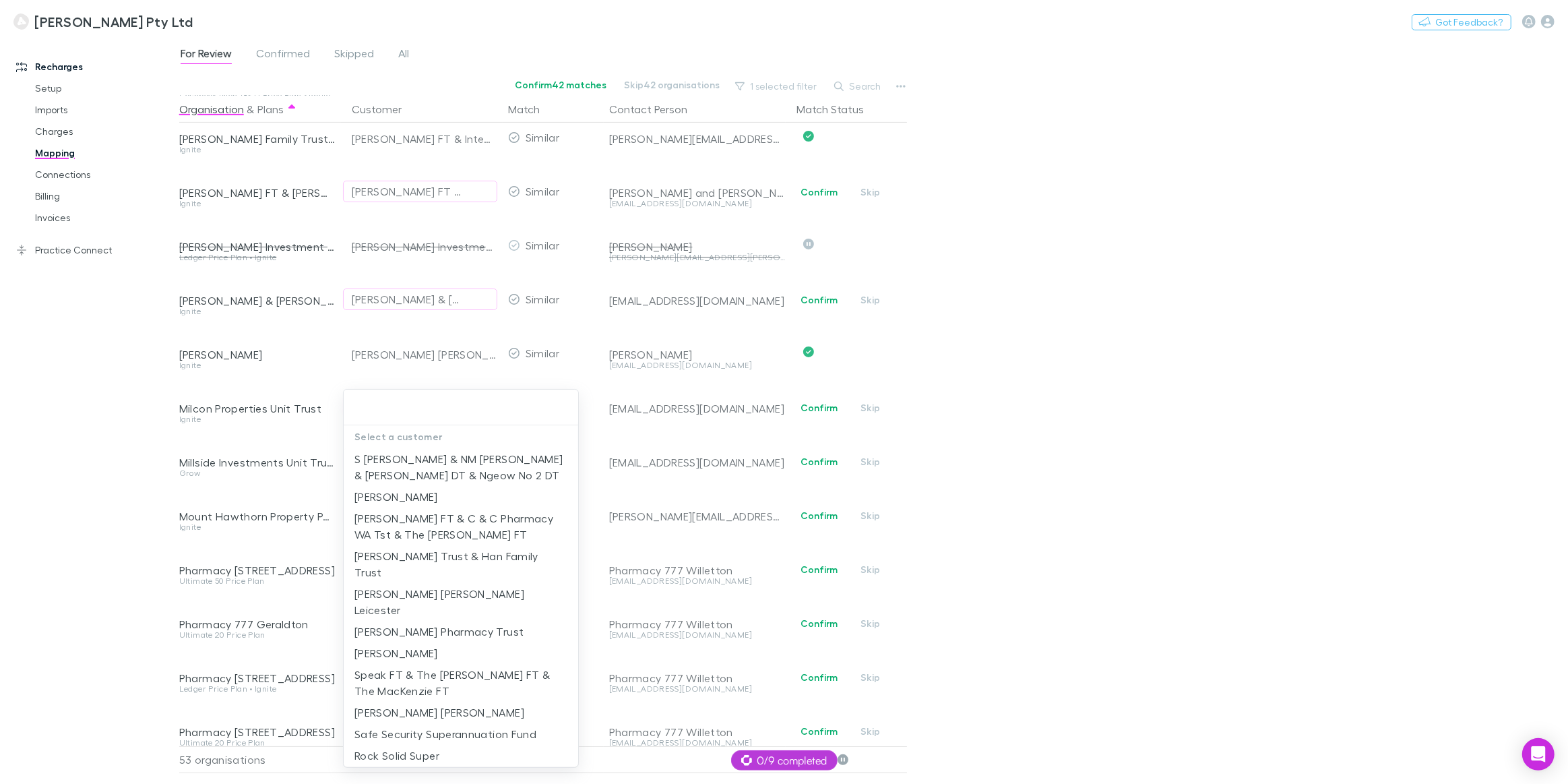
click at [932, 391] on div at bounding box center [784, 392] width 1568 height 784
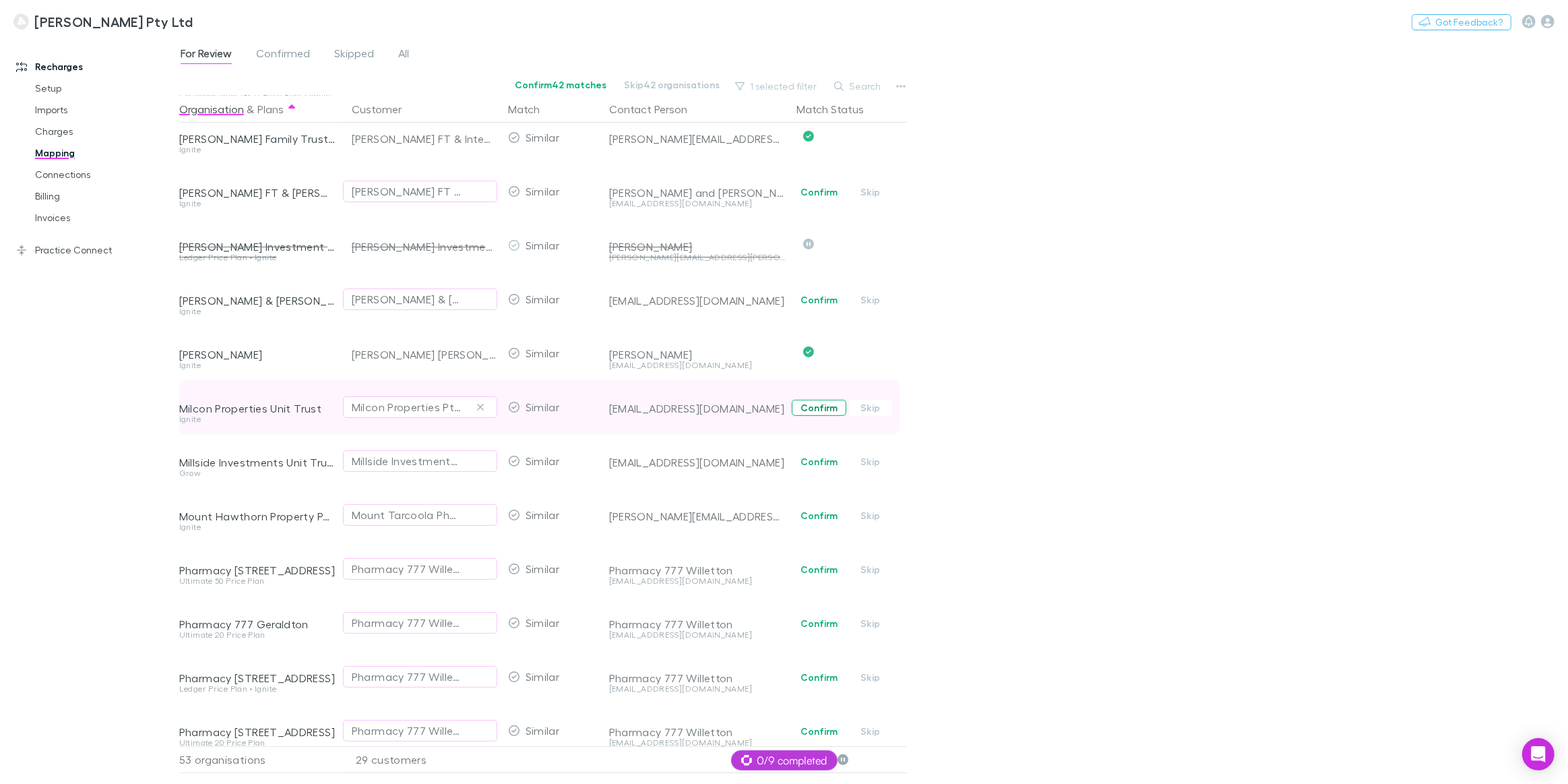
click at [823, 409] on button "Confirm" at bounding box center [819, 408] width 54 height 16
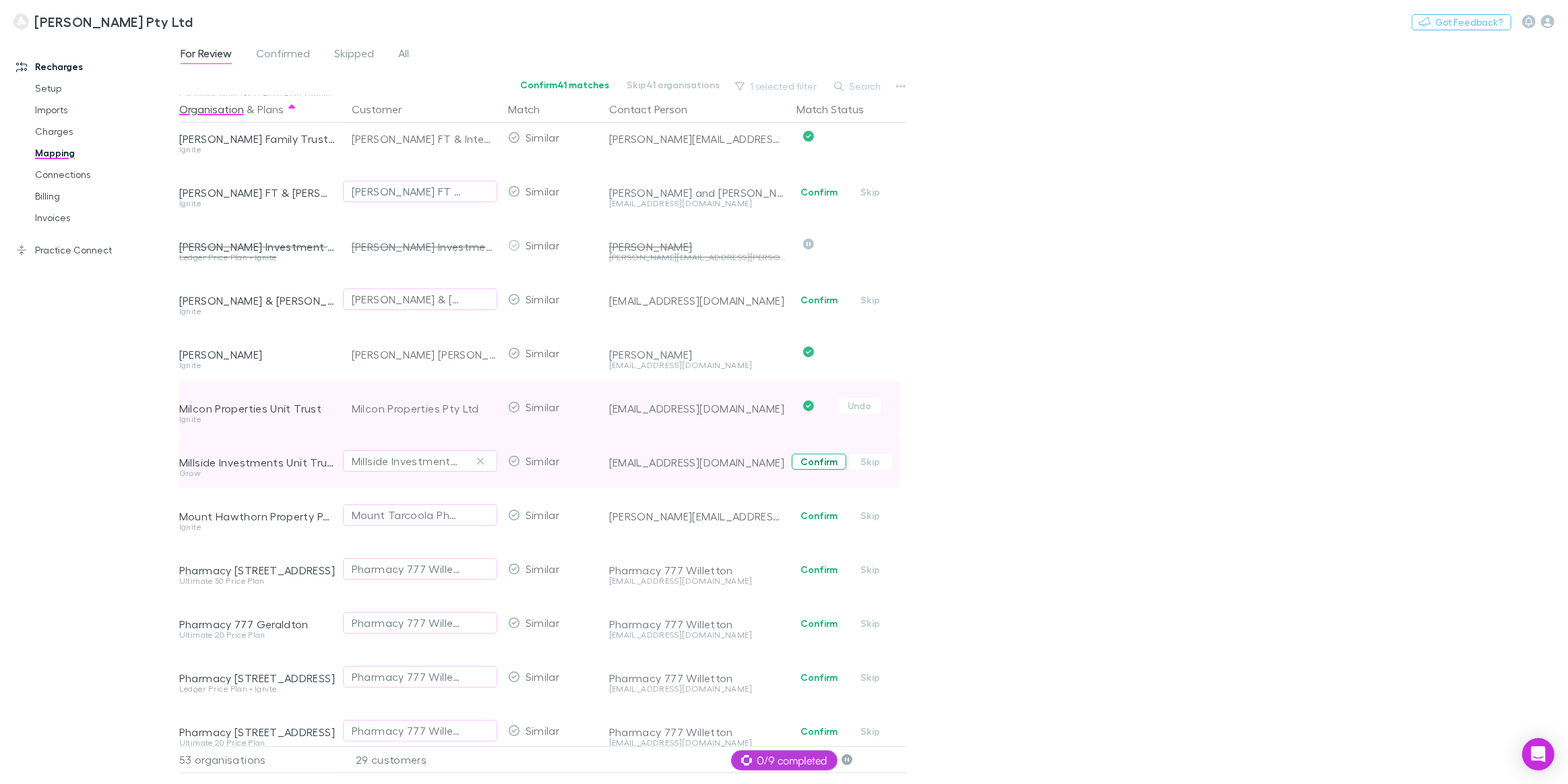
click at [819, 465] on button "Confirm" at bounding box center [819, 461] width 54 height 16
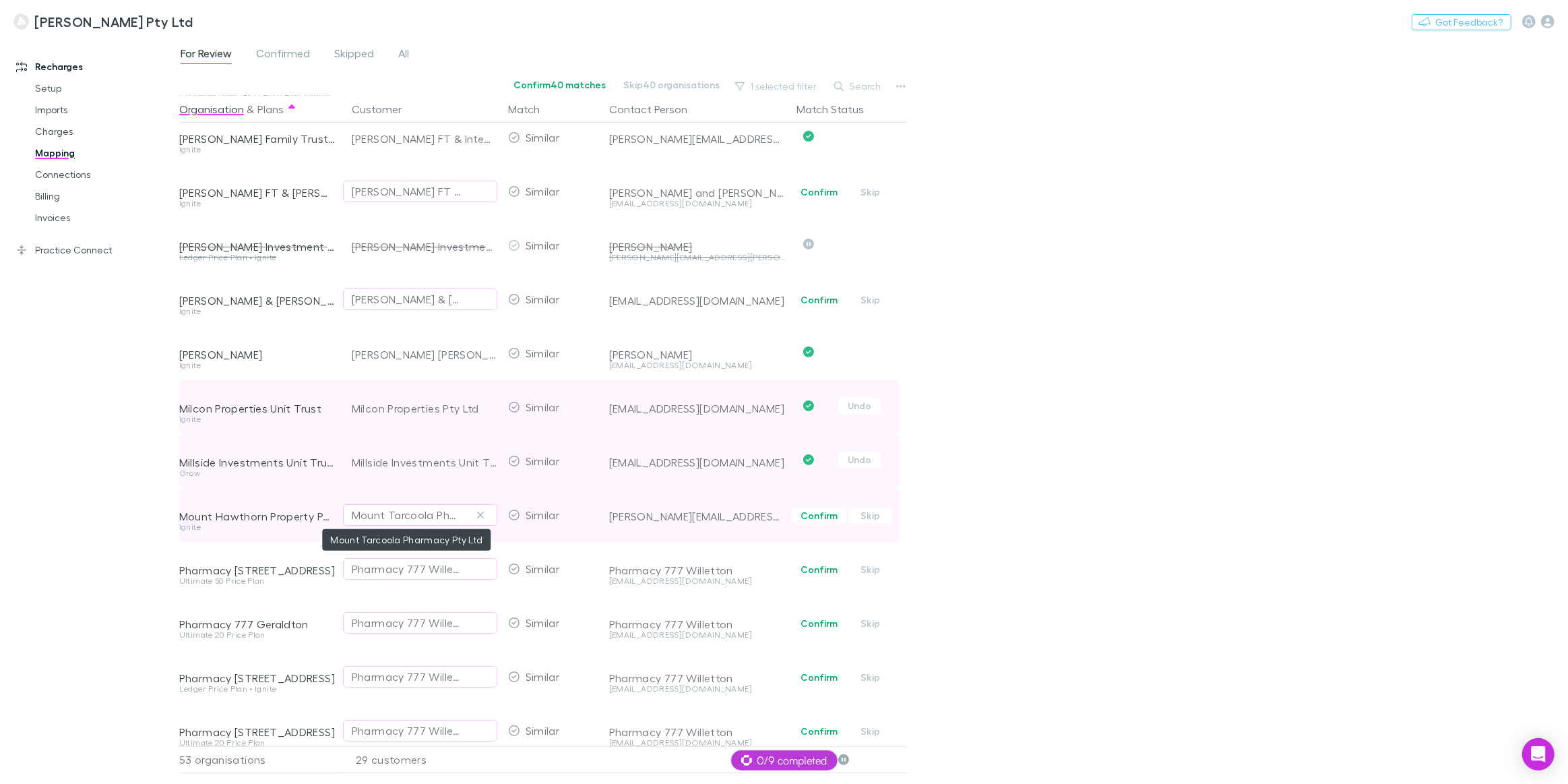
click at [368, 513] on div "Mount Tarcoola Pharmacy Pty Ltd" at bounding box center [407, 514] width 110 height 16
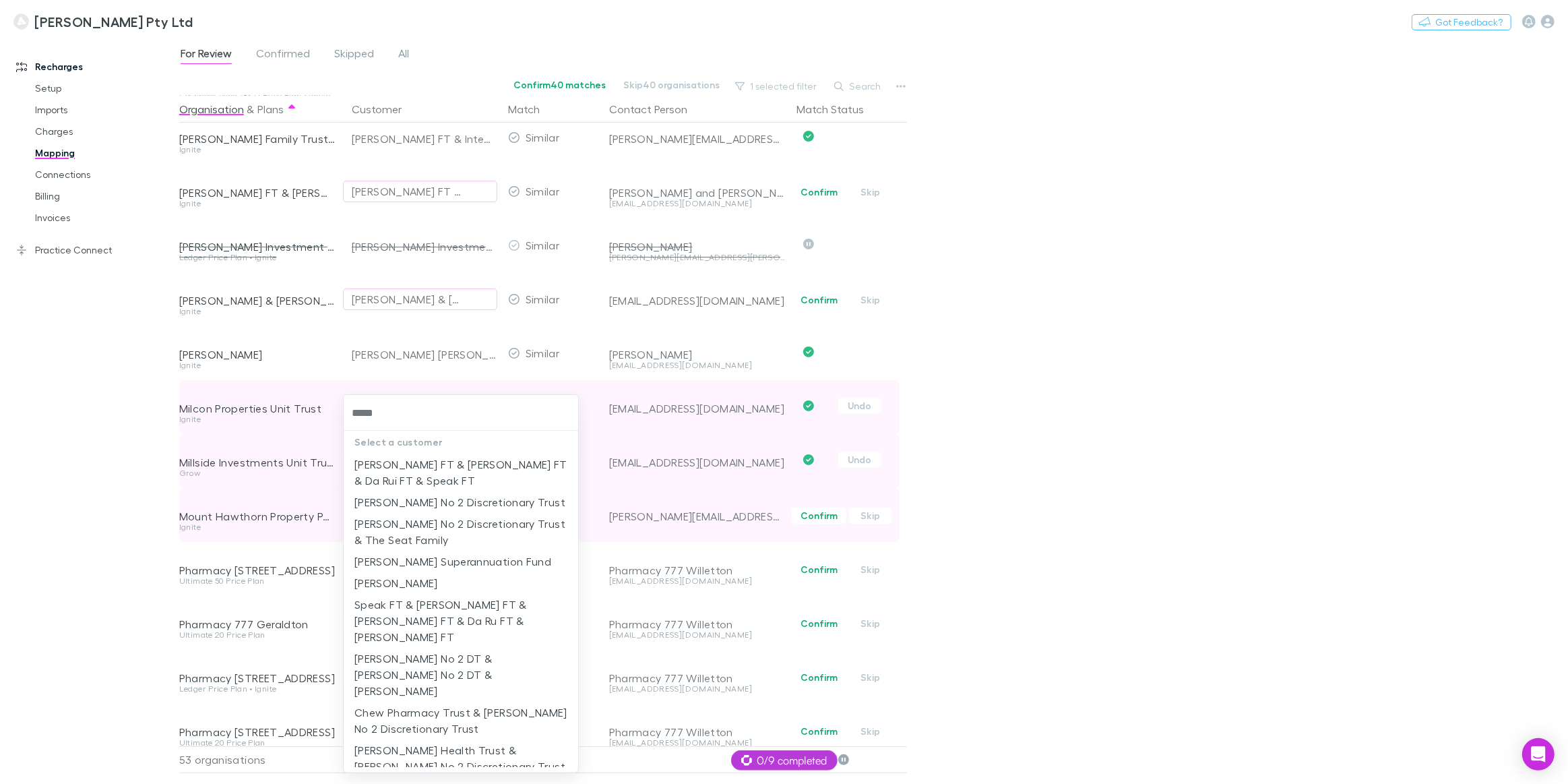
type input "******"
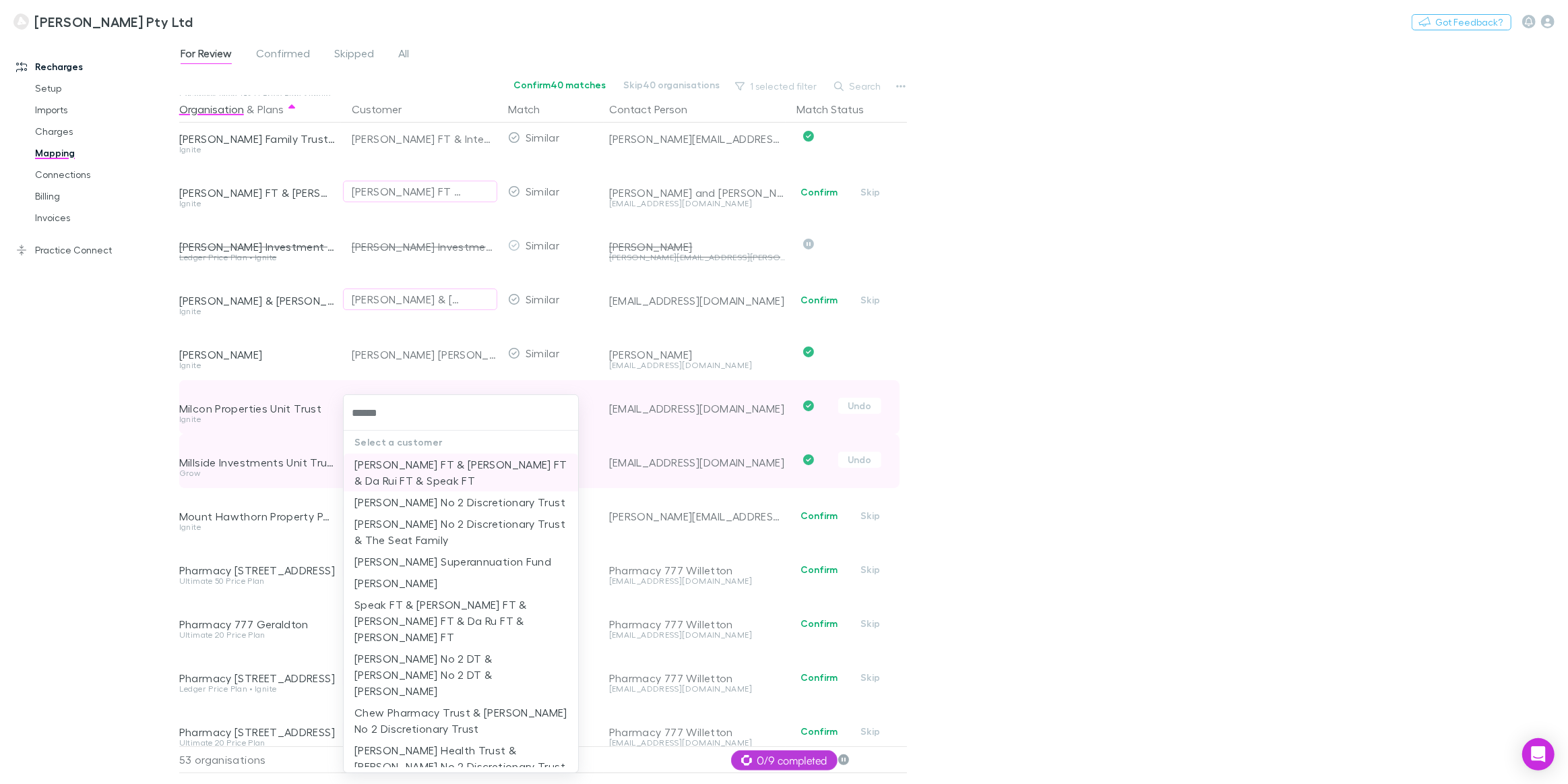
click at [370, 479] on li "Stocco FT & Brotherson FT & Da Rui FT & Speak FT" at bounding box center [461, 472] width 234 height 38
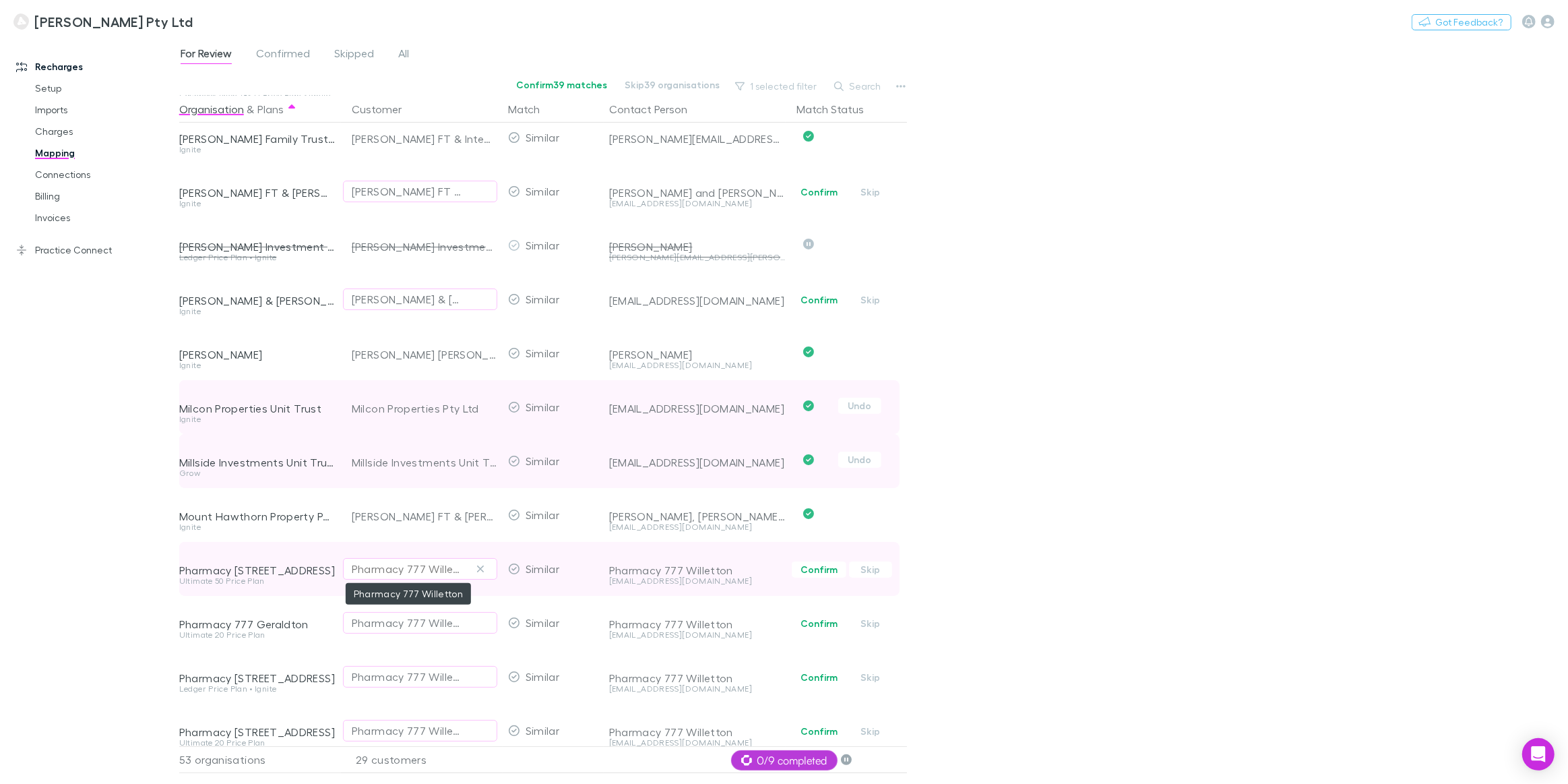
click at [436, 573] on div "Pharmacy 777 Willetton" at bounding box center [407, 569] width 110 height 16
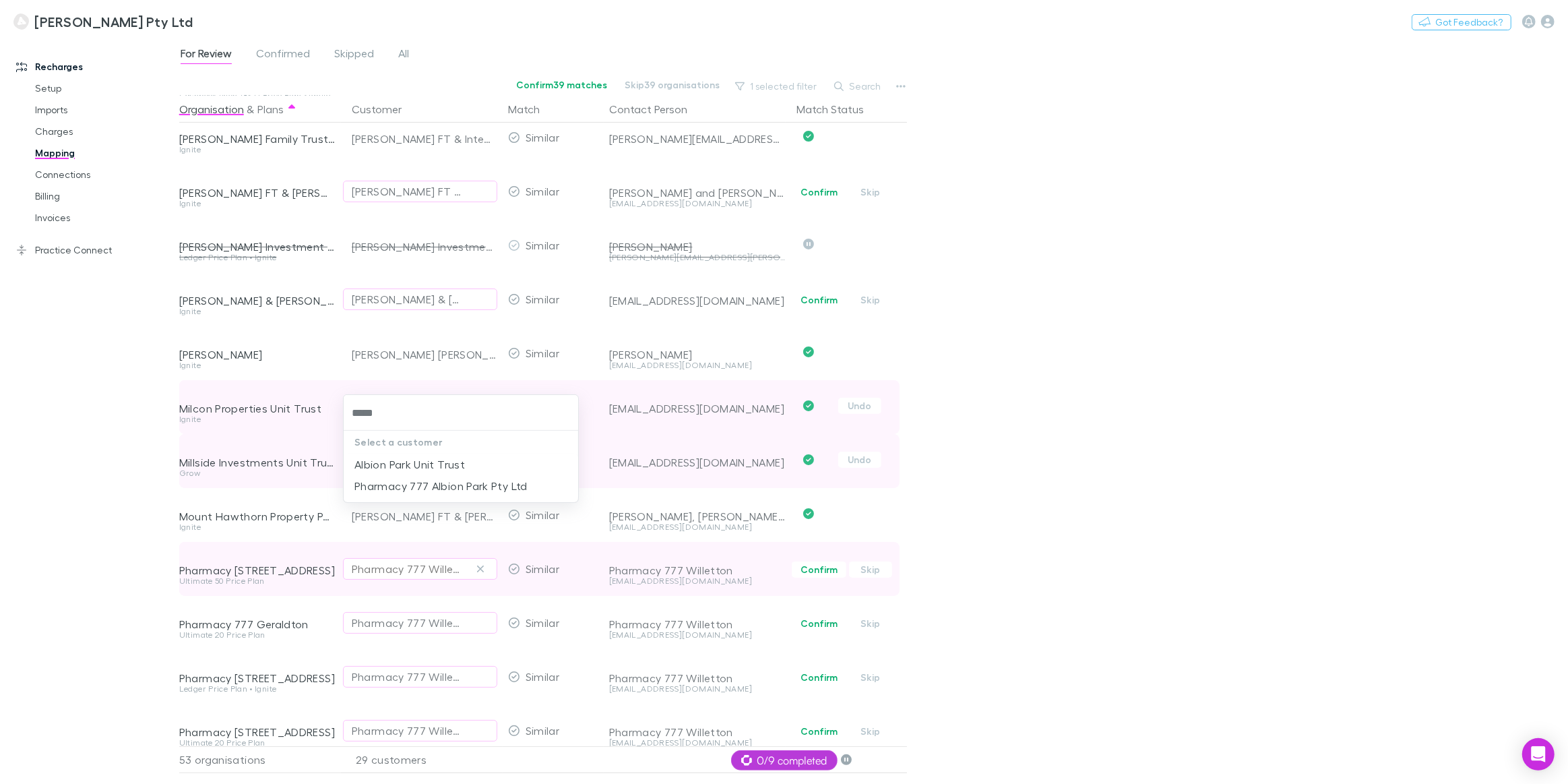
type input "******"
click at [409, 458] on li "Albion Park Unit Trust" at bounding box center [461, 464] width 234 height 22
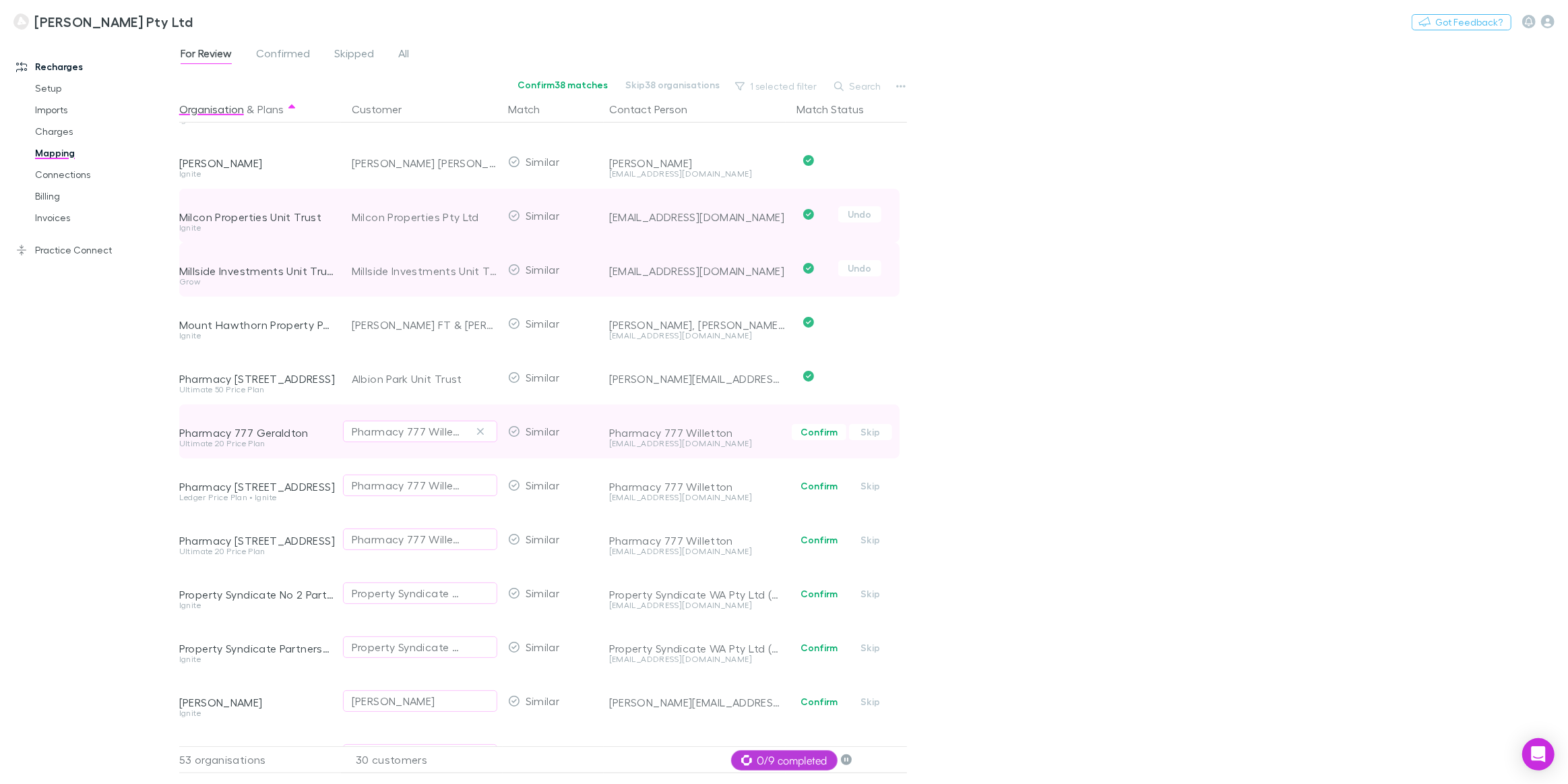
scroll to position [795, 0]
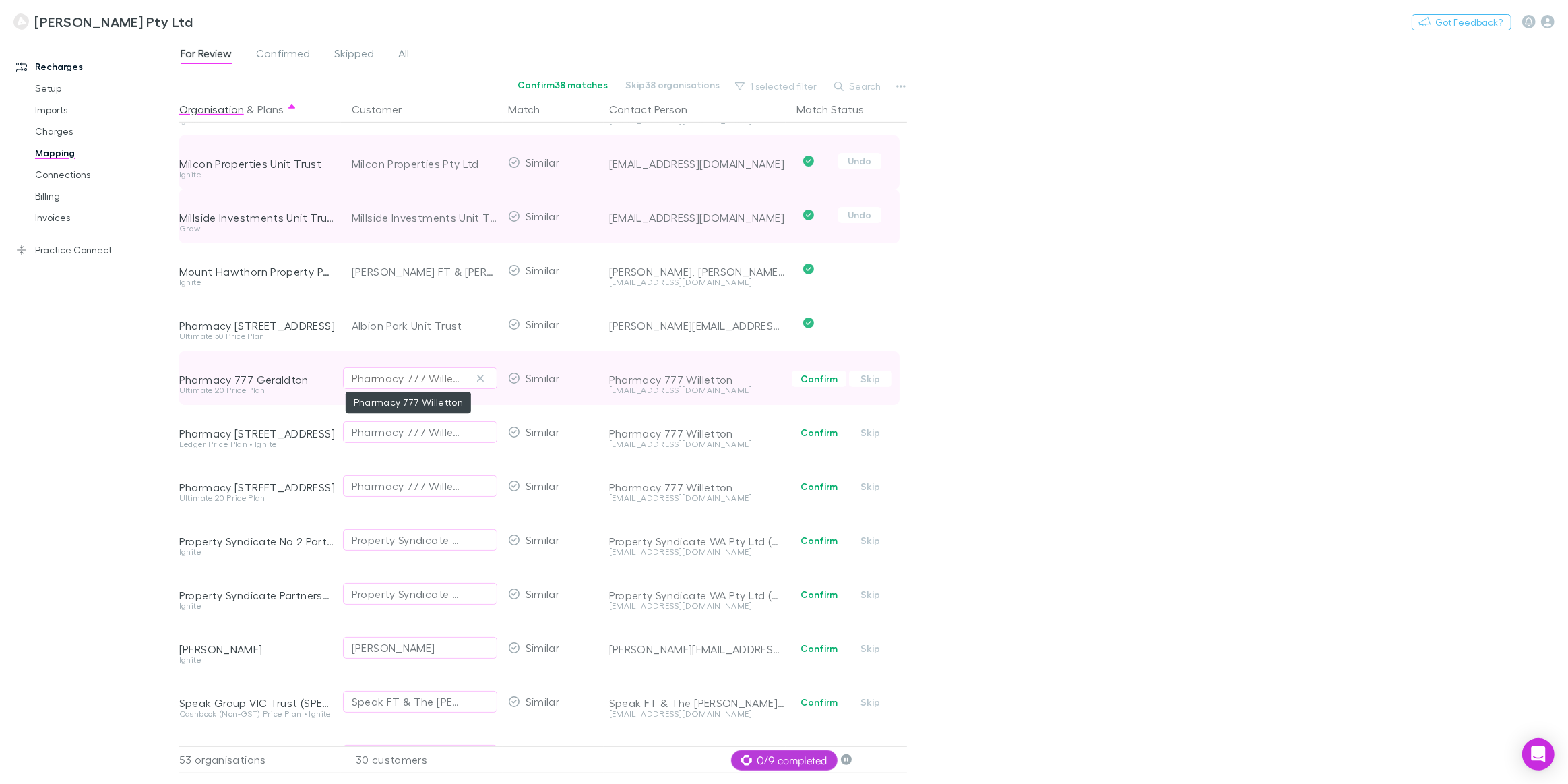
click at [371, 382] on div "Pharmacy 777 Willetton" at bounding box center [407, 378] width 110 height 16
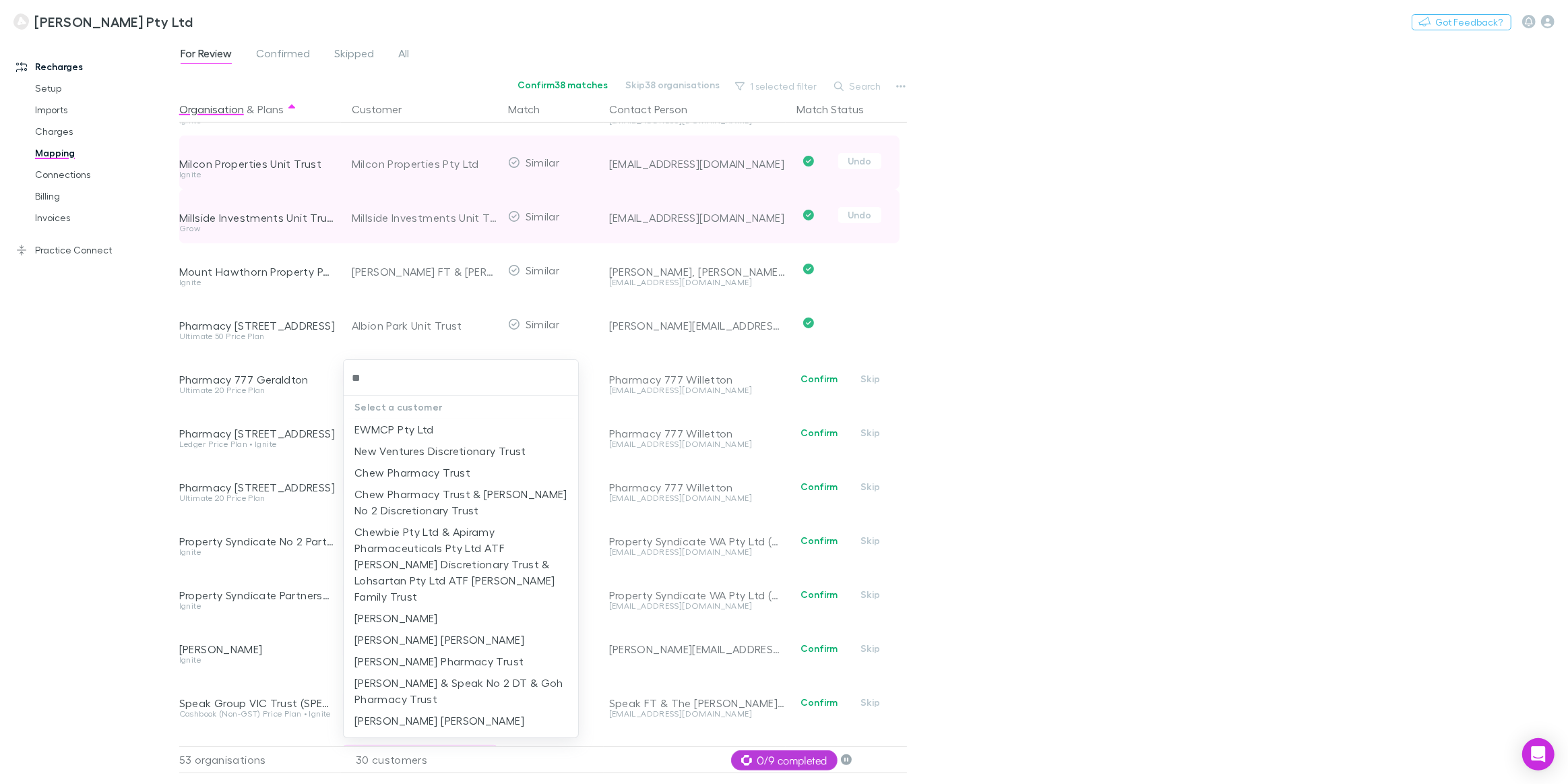
type input "***"
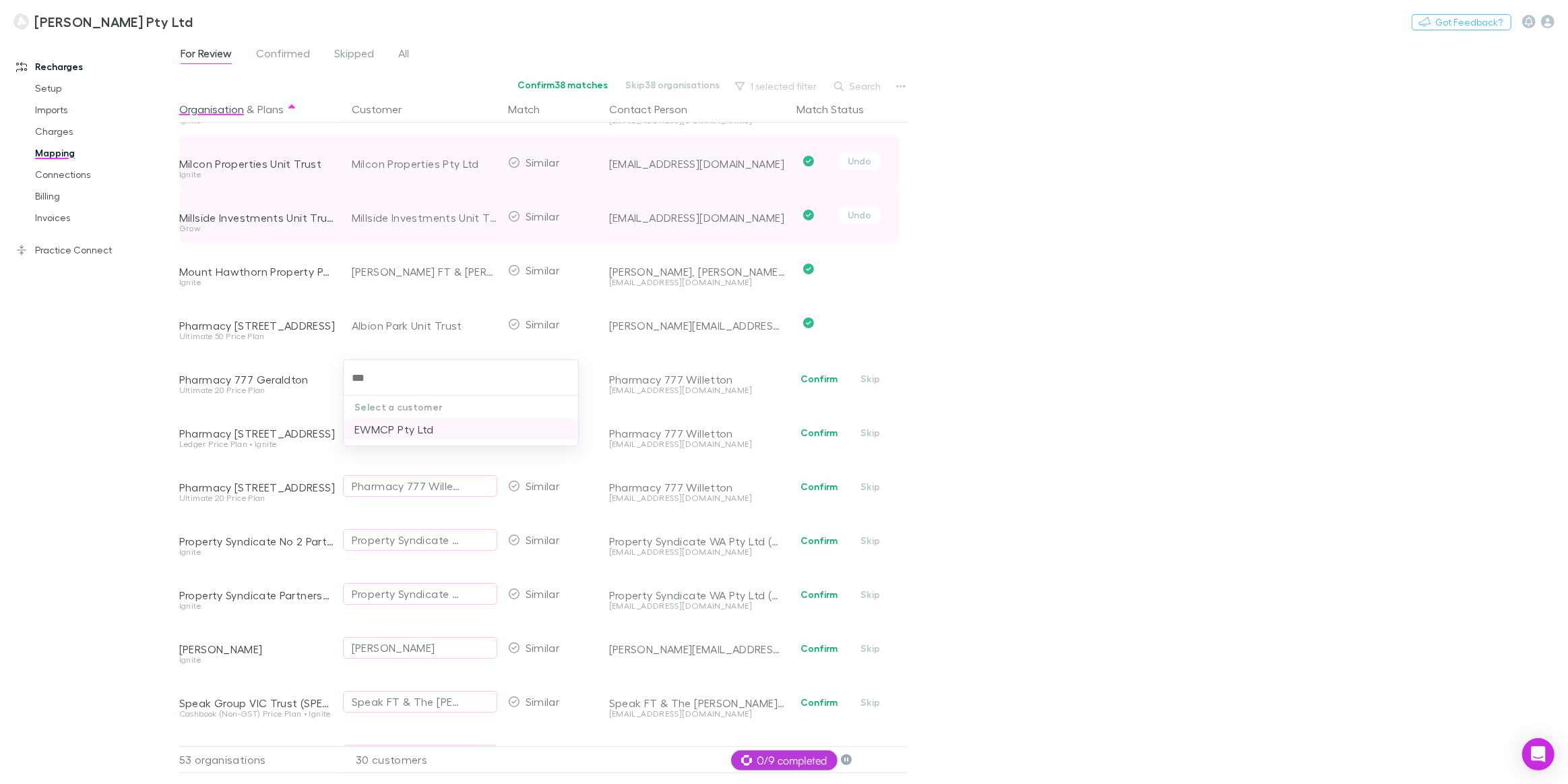
click at [417, 435] on li "EWMCP Pty Ltd" at bounding box center [461, 429] width 234 height 22
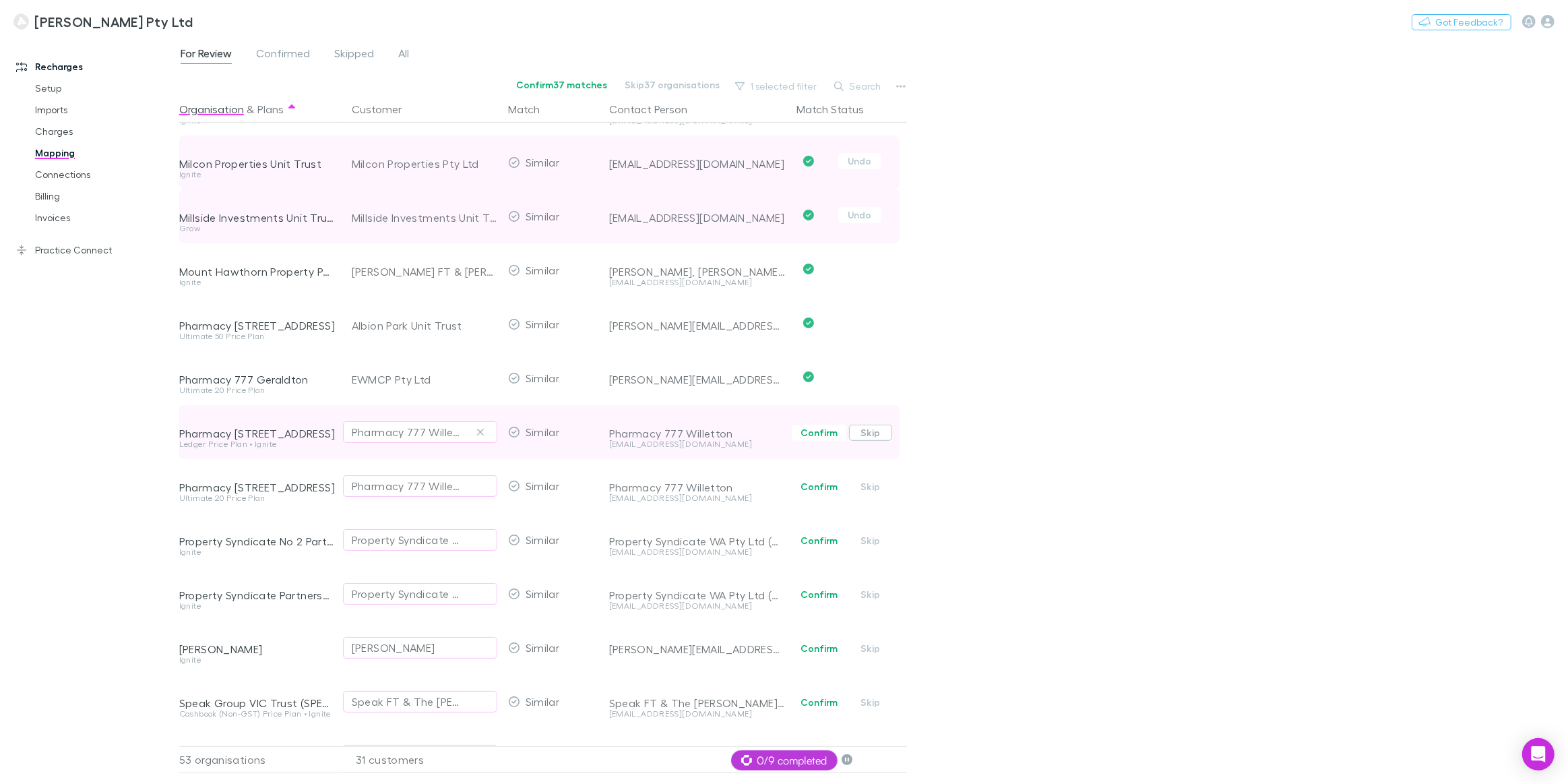
click at [875, 435] on button "Skip" at bounding box center [870, 432] width 43 height 16
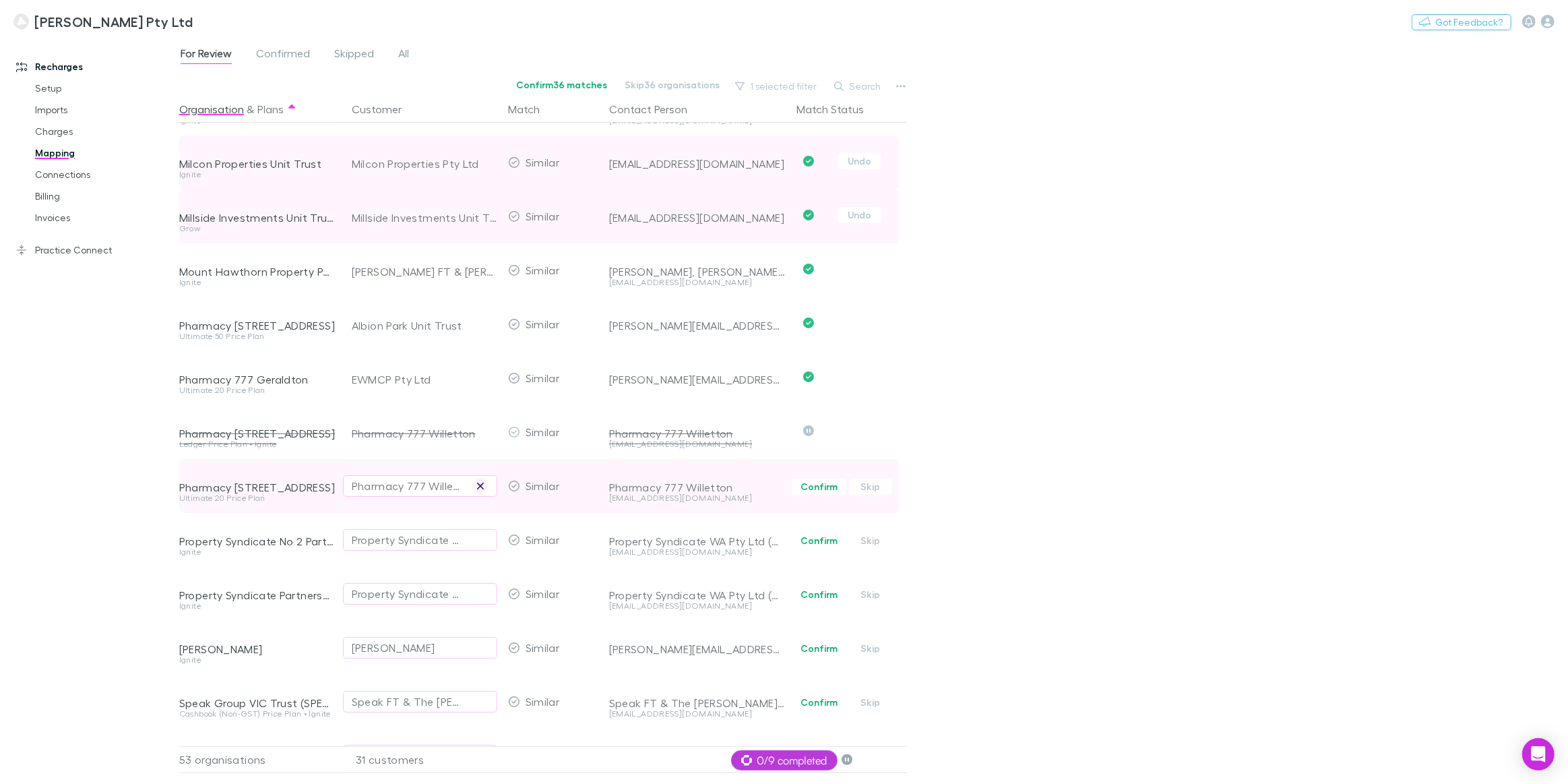
click at [482, 485] on icon "button" at bounding box center [480, 486] width 8 height 10
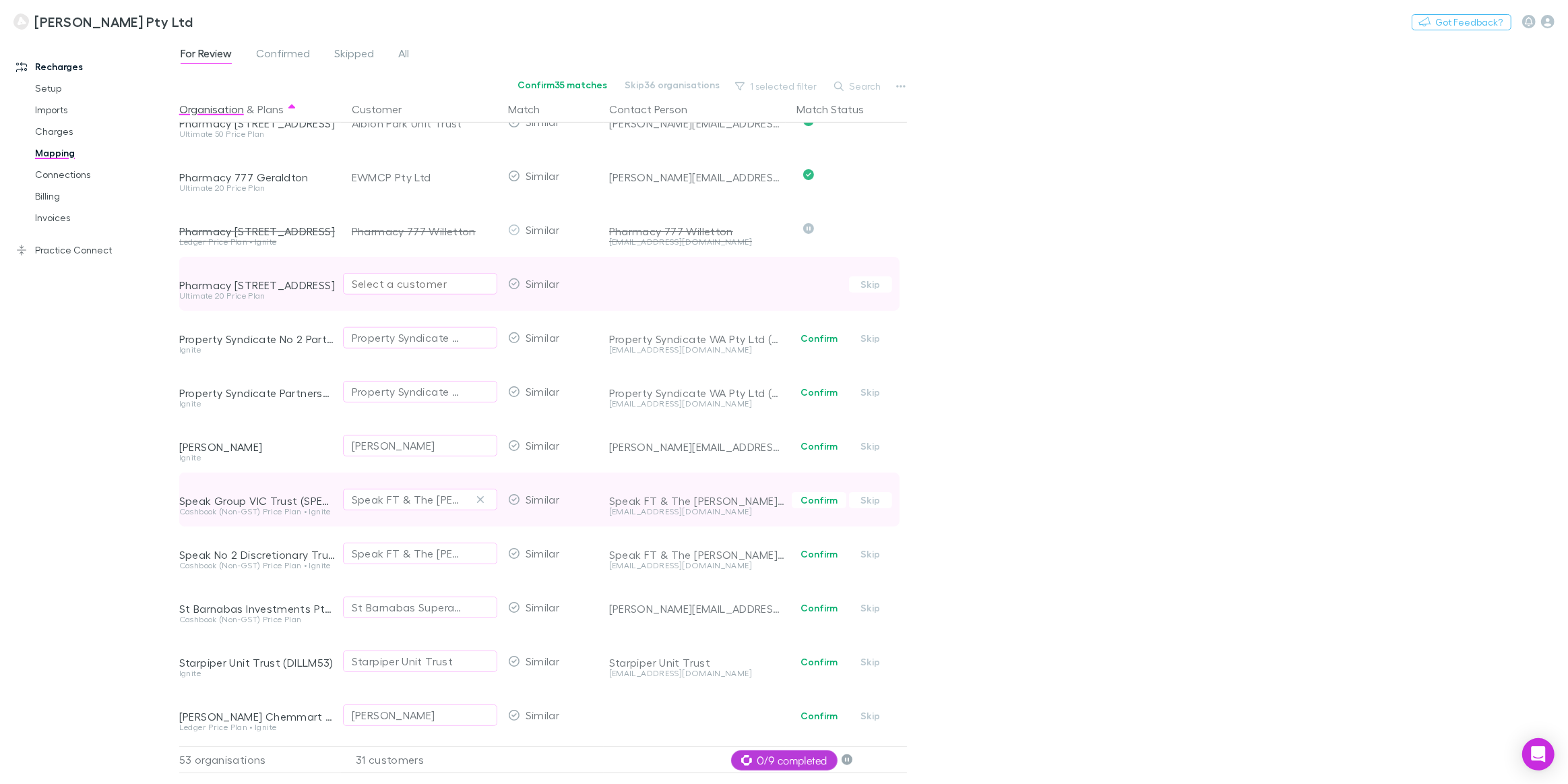
scroll to position [1041, 0]
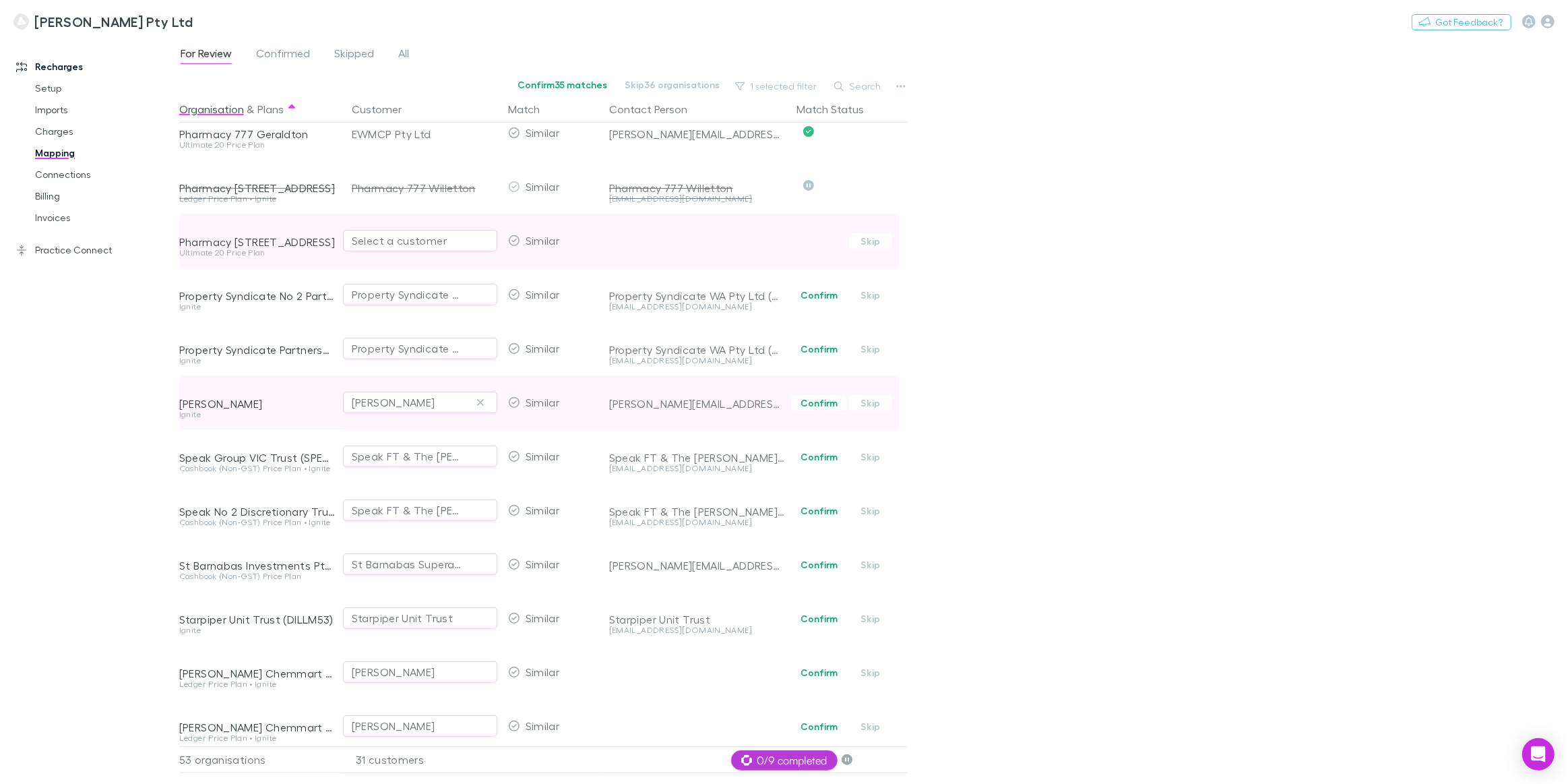
click at [892, 408] on div "Confirm Skip" at bounding box center [849, 402] width 116 height 16
click at [880, 405] on button "Skip" at bounding box center [870, 402] width 43 height 16
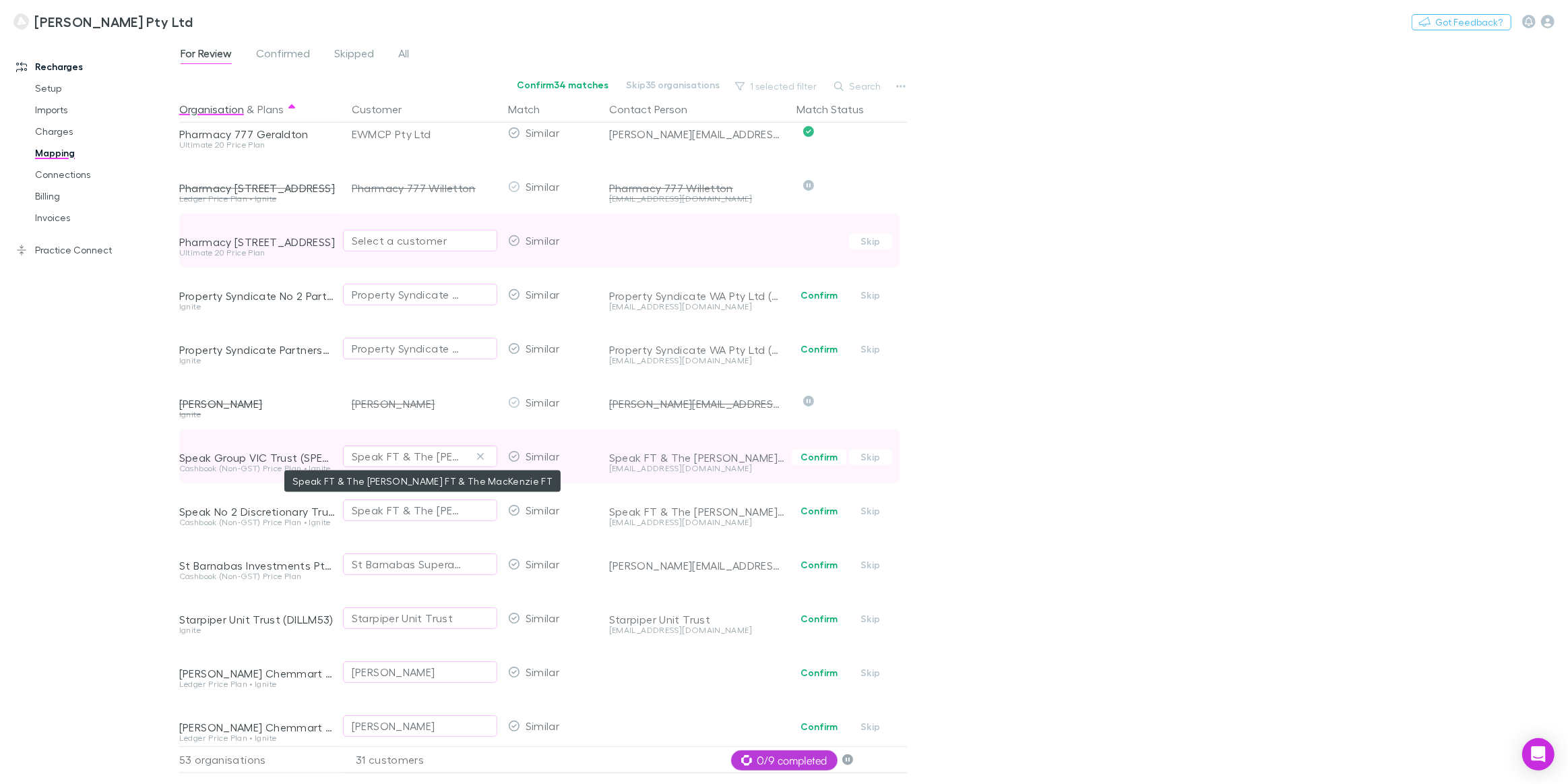
click at [395, 454] on div "Speak FT & The Brotherson FT & The MacKenzie FT" at bounding box center [407, 456] width 110 height 16
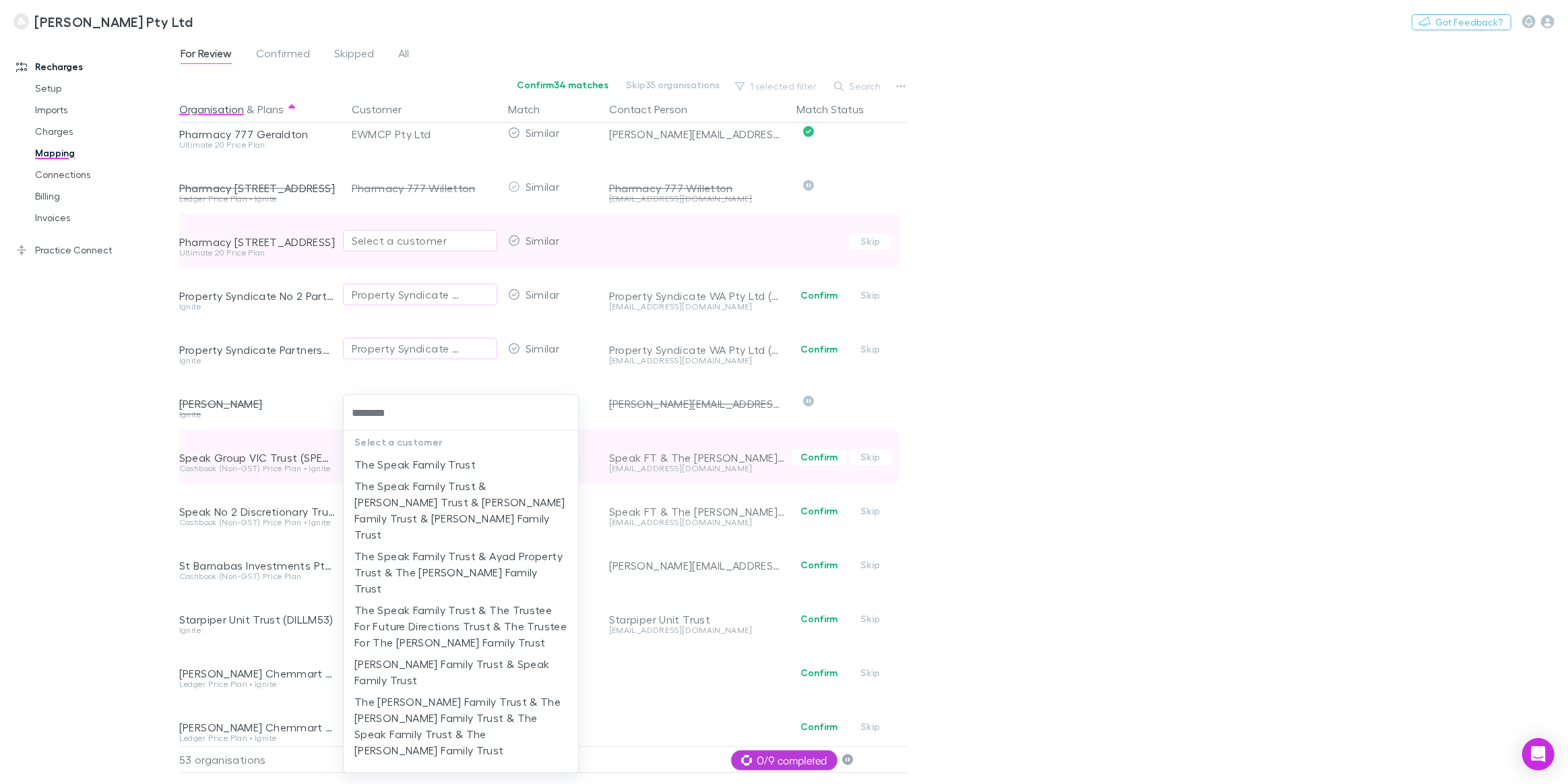
type input "*********"
click at [398, 463] on li "The Speak Family Trust" at bounding box center [461, 464] width 234 height 22
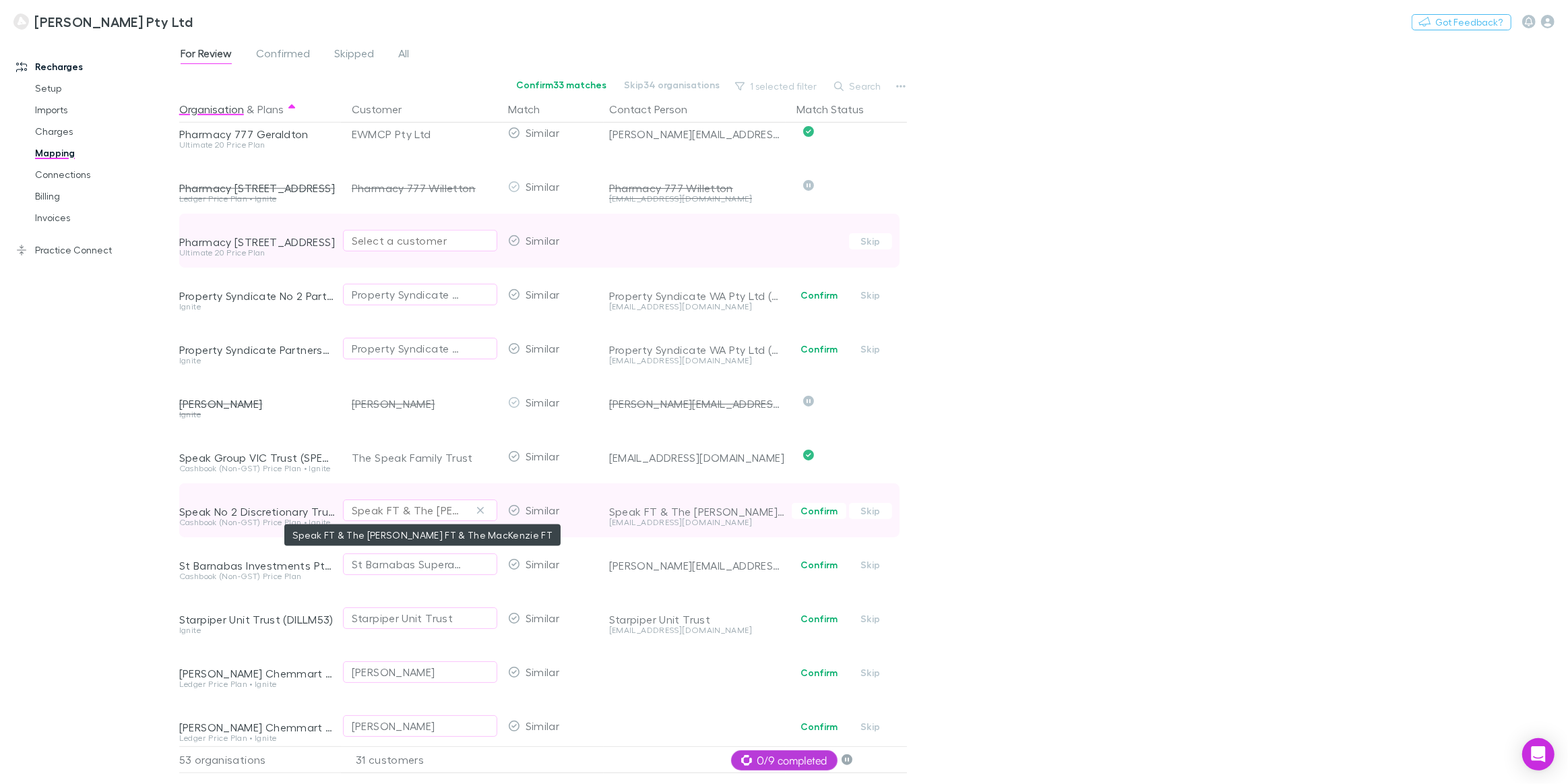
click at [359, 514] on div "Speak FT & The Brotherson FT & The MacKenzie FT" at bounding box center [407, 510] width 110 height 16
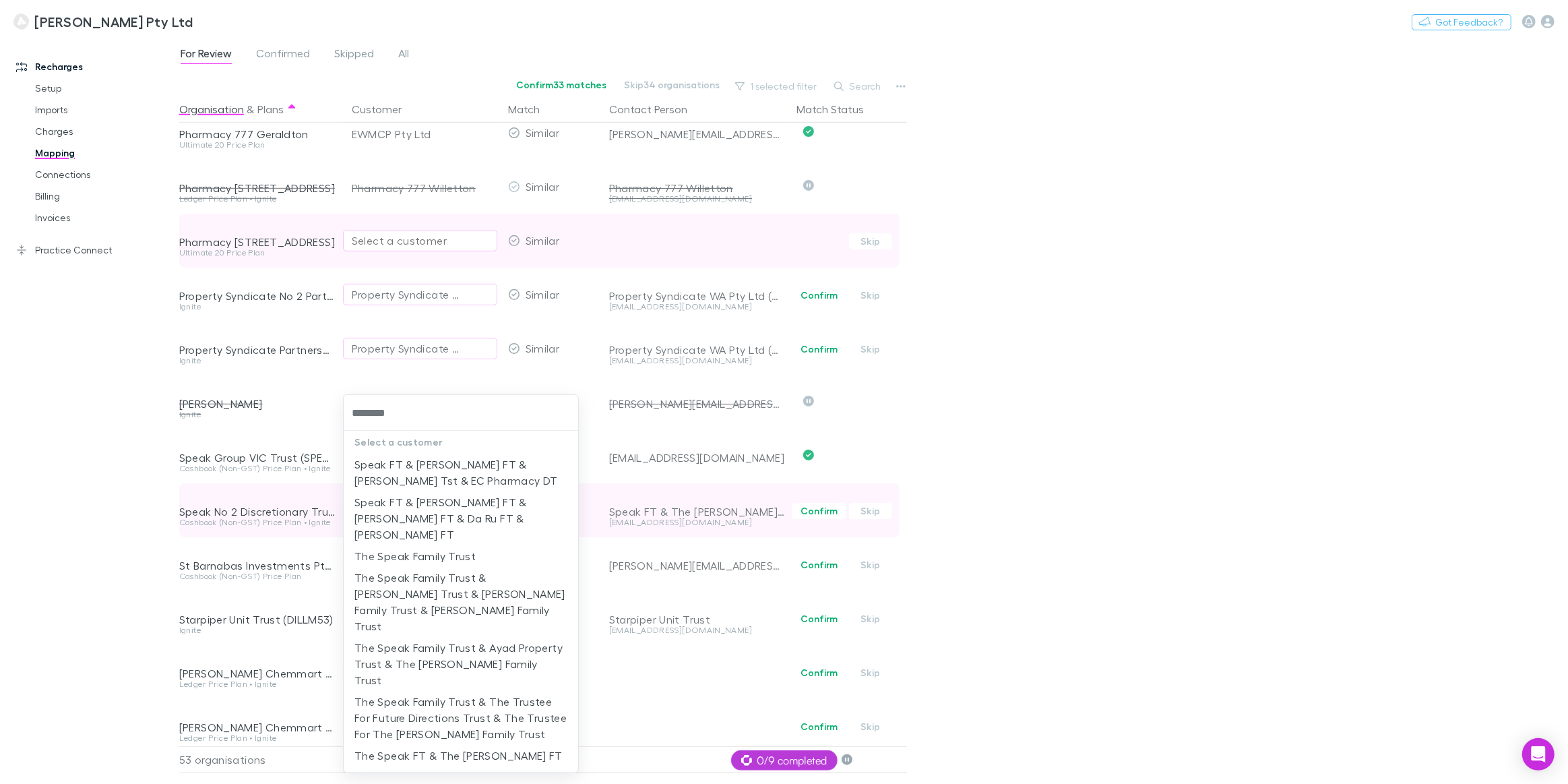
type input "*********"
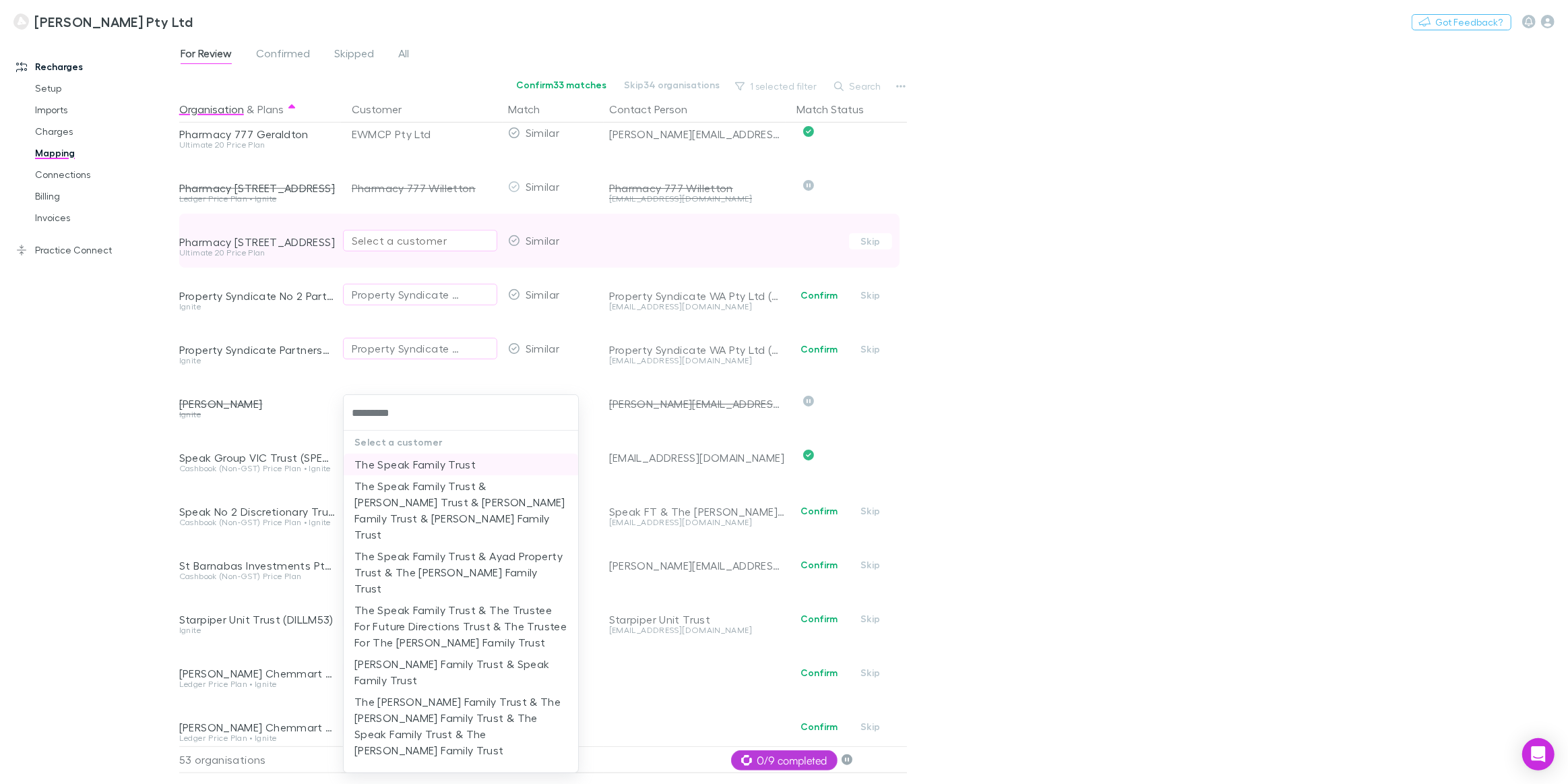
click at [409, 458] on li "The Speak Family Trust" at bounding box center [461, 464] width 234 height 22
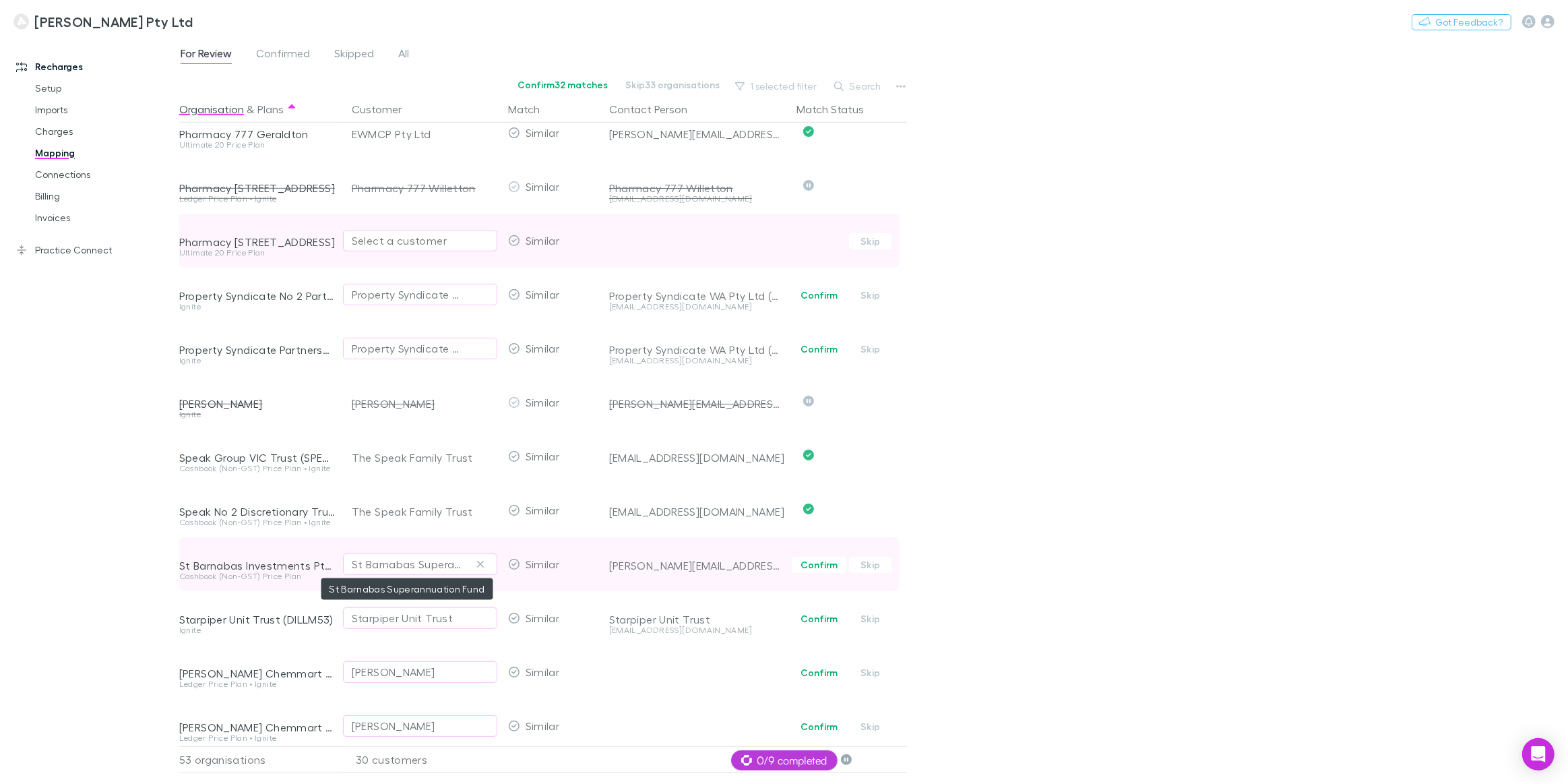
click at [352, 566] on div "St Barnabas Superannuation Fund" at bounding box center [407, 564] width 110 height 16
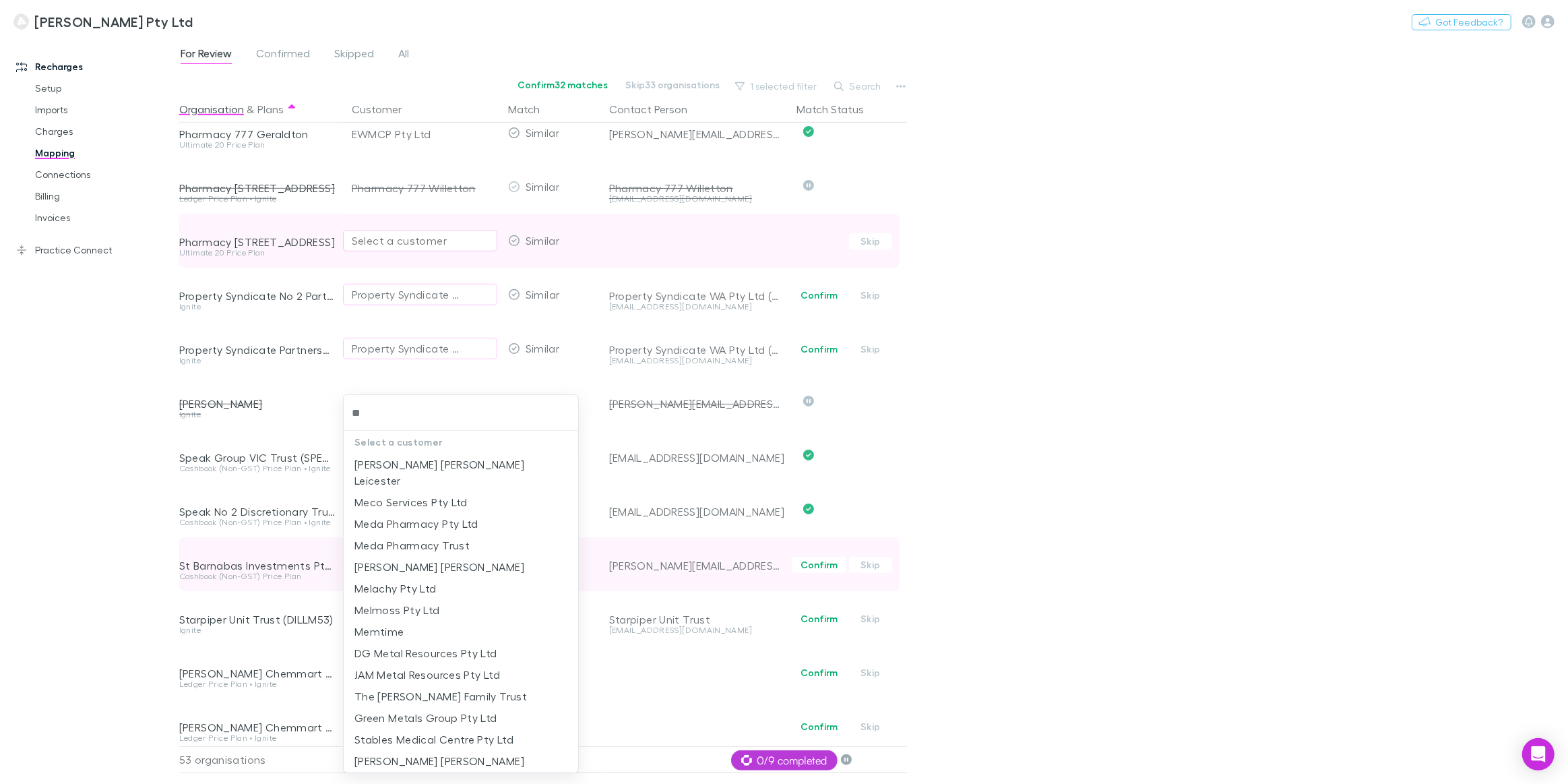
type input "*"
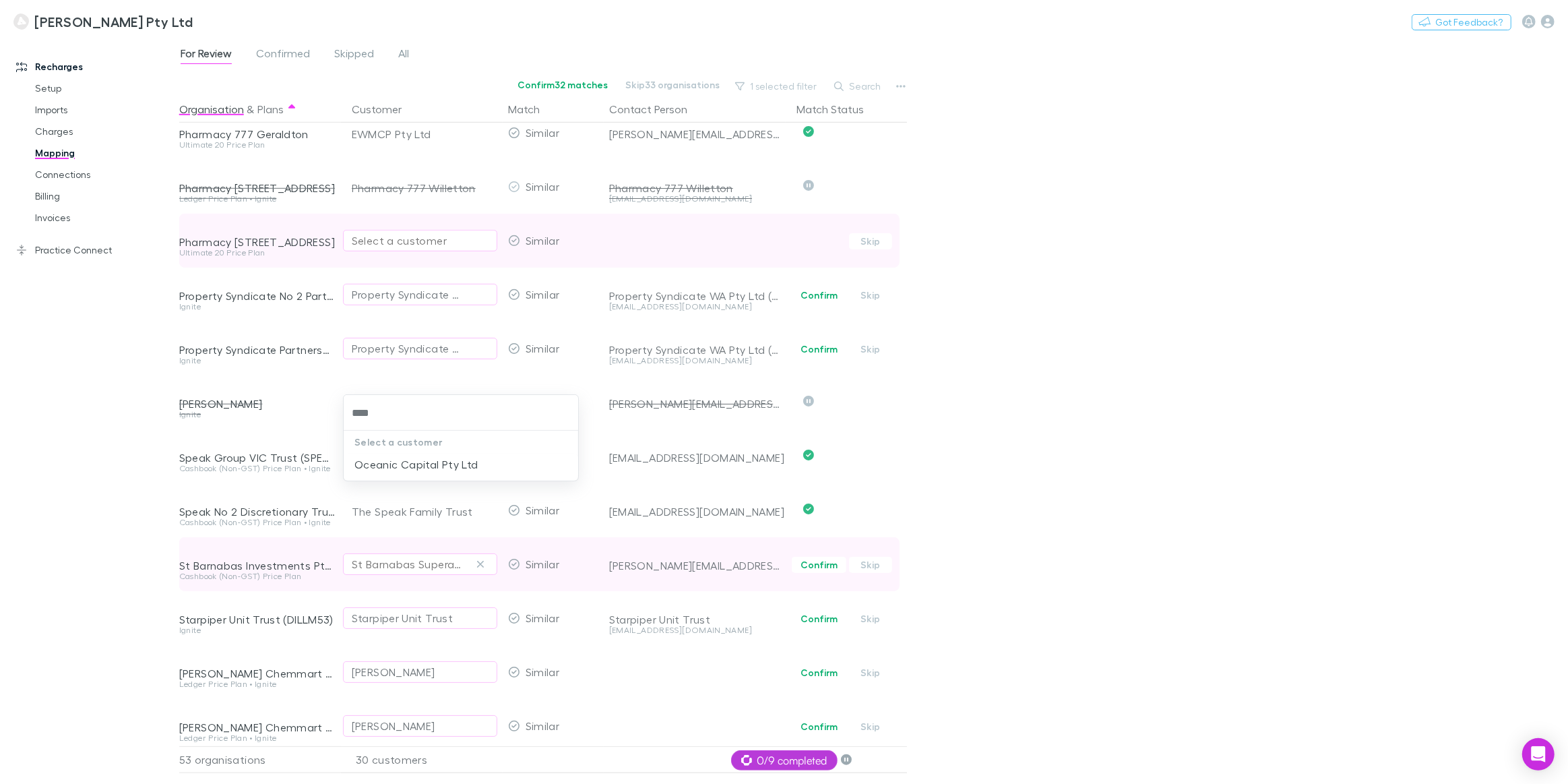
type input "*****"
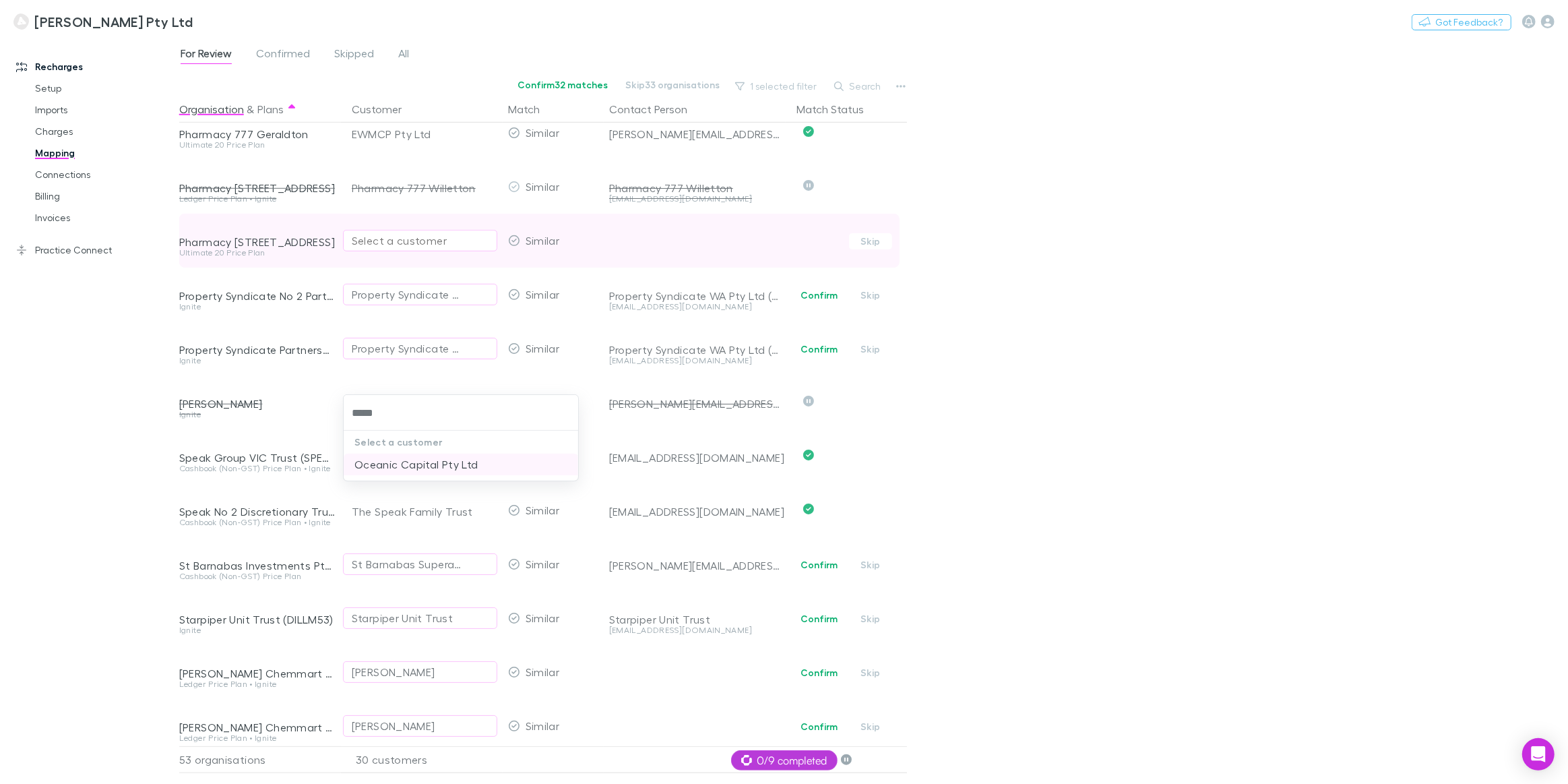
click at [421, 472] on li "Oceanic Capital Pty Ltd" at bounding box center [461, 464] width 234 height 22
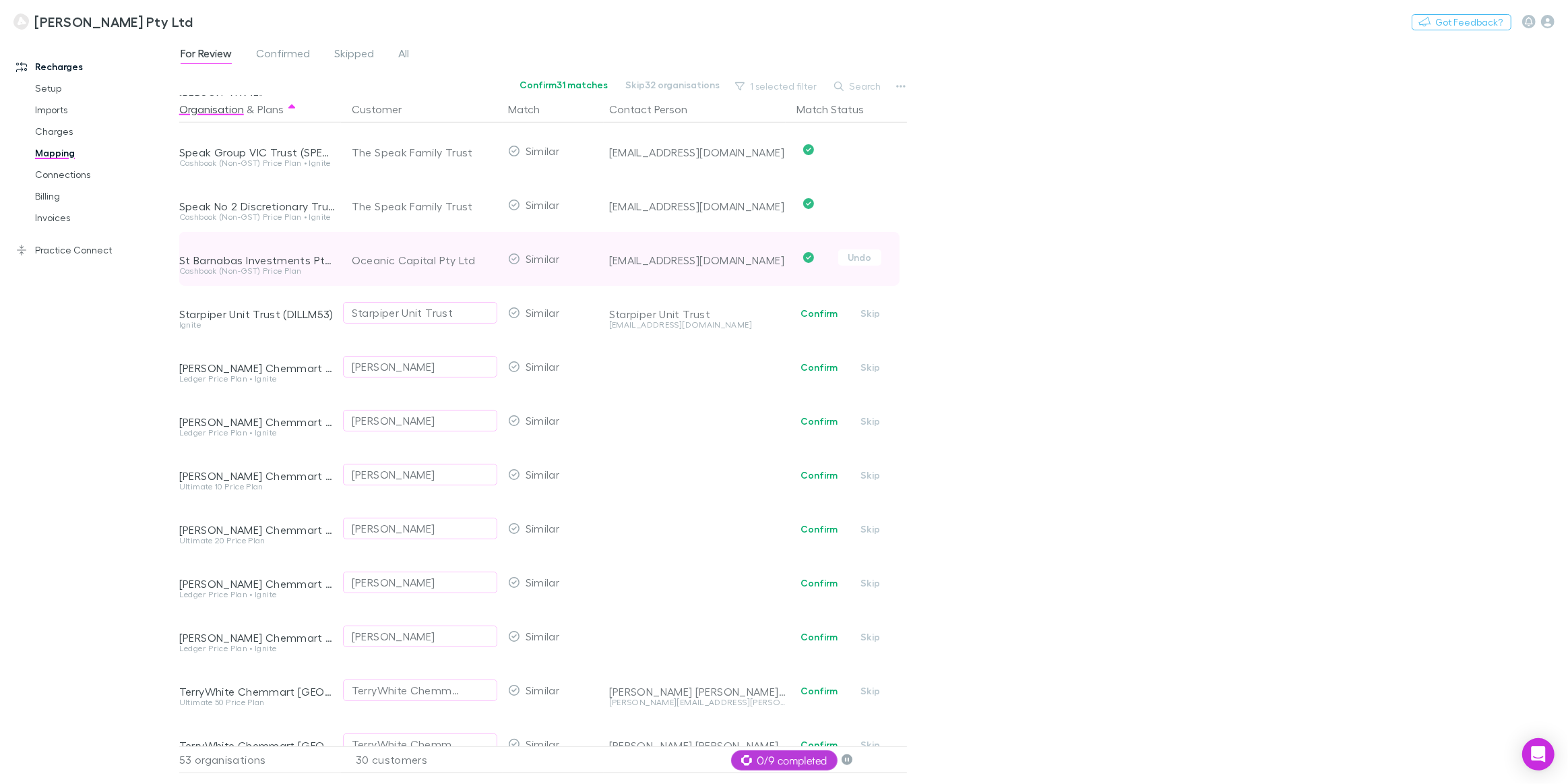
scroll to position [1348, 0]
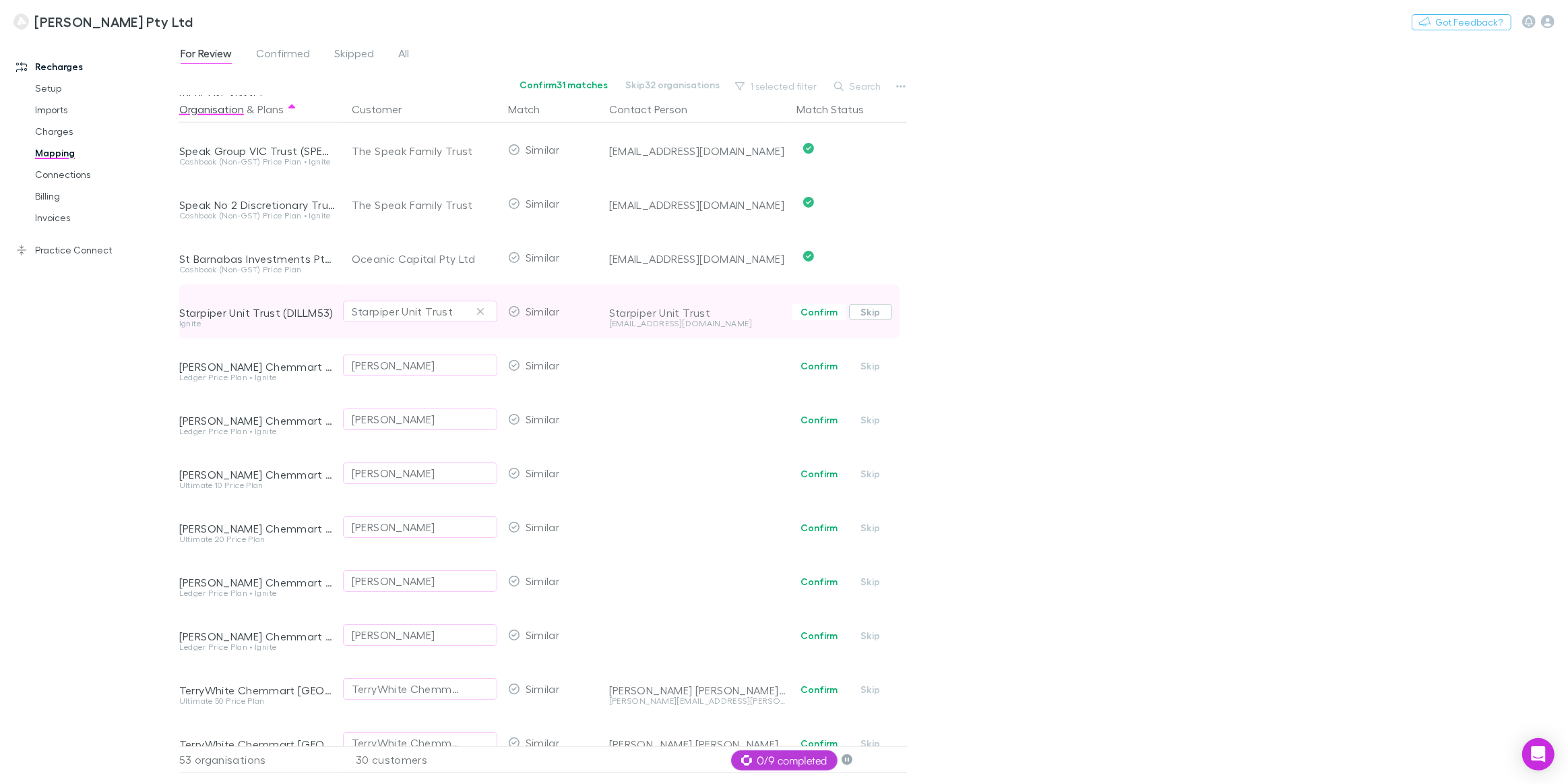
click at [878, 313] on button "Skip" at bounding box center [870, 312] width 43 height 16
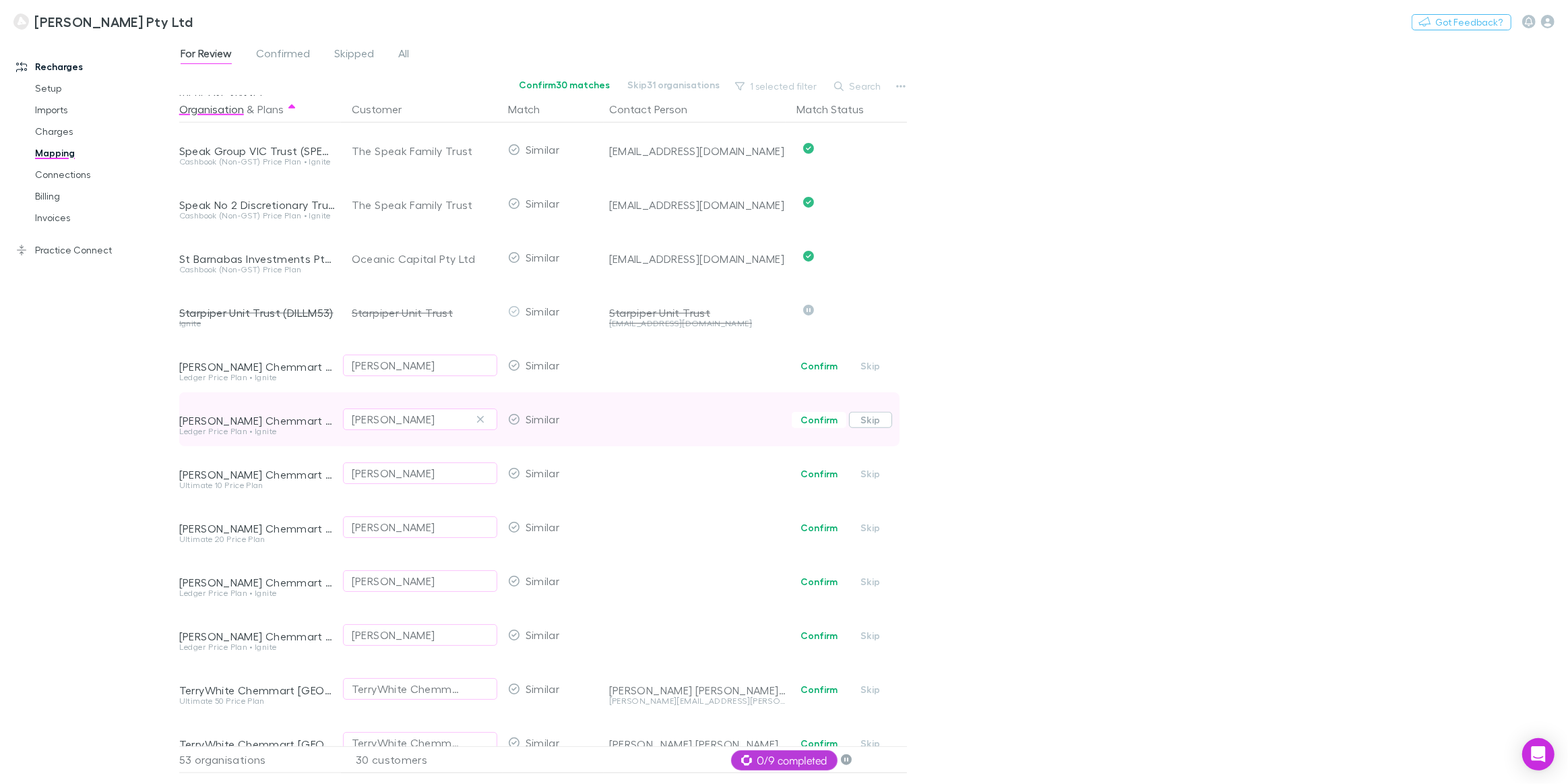
click at [868, 423] on button "Skip" at bounding box center [870, 419] width 43 height 16
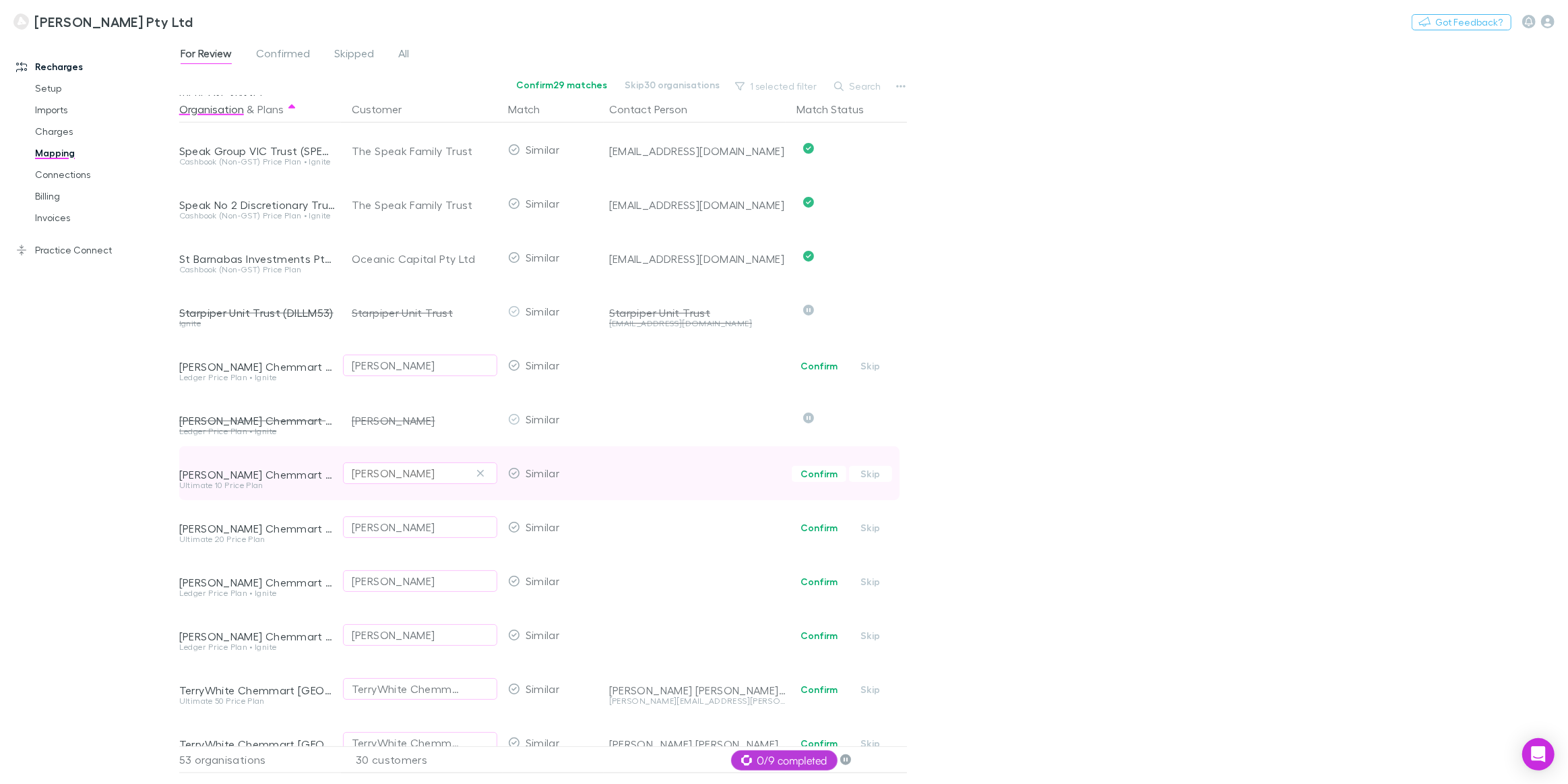
click at [381, 472] on div "Terry Cook" at bounding box center [393, 472] width 83 height 16
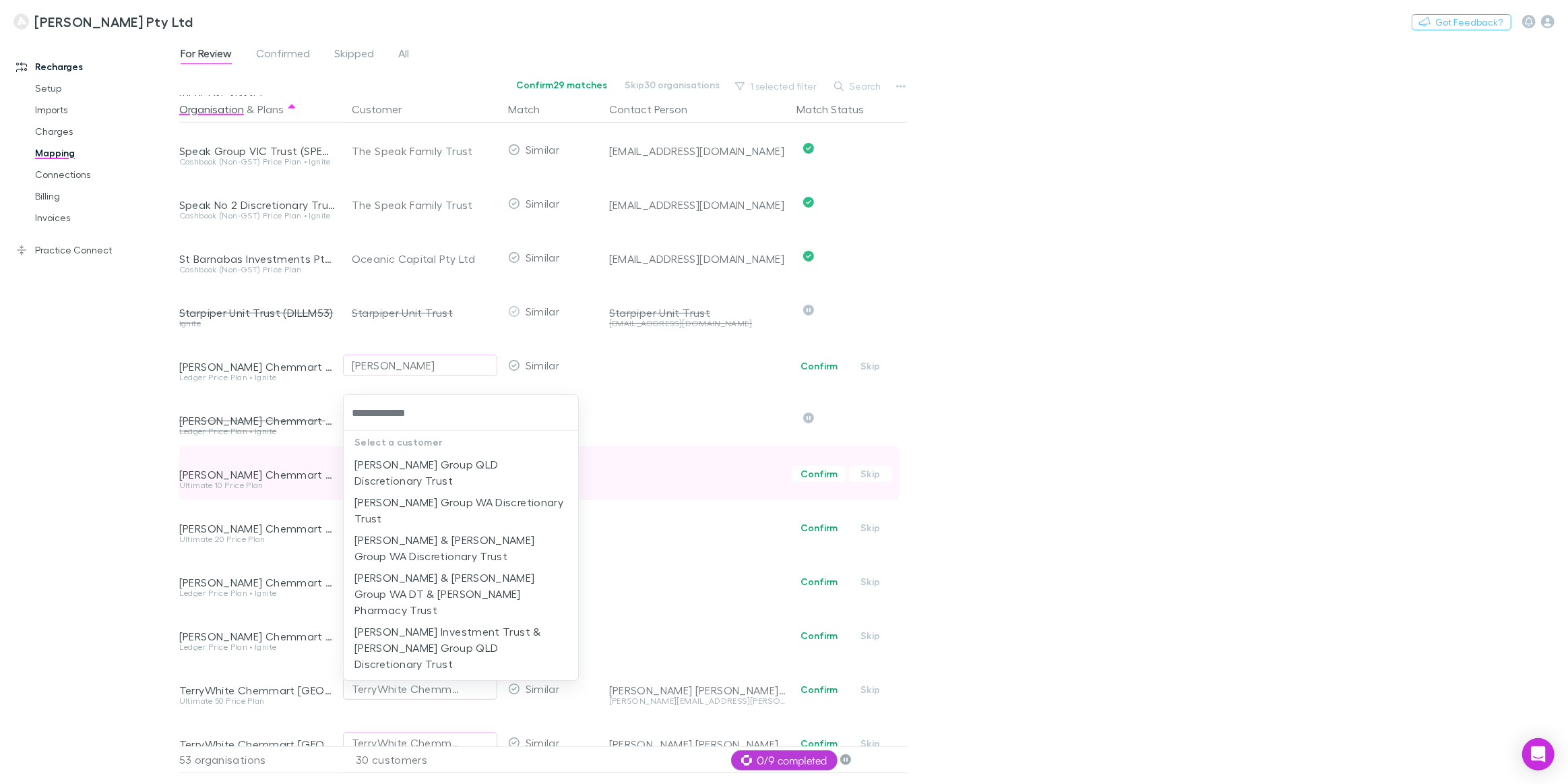
type input "**********"
click at [381, 472] on li "[PERSON_NAME] Group QLD Discretionary Trust" at bounding box center [461, 472] width 234 height 38
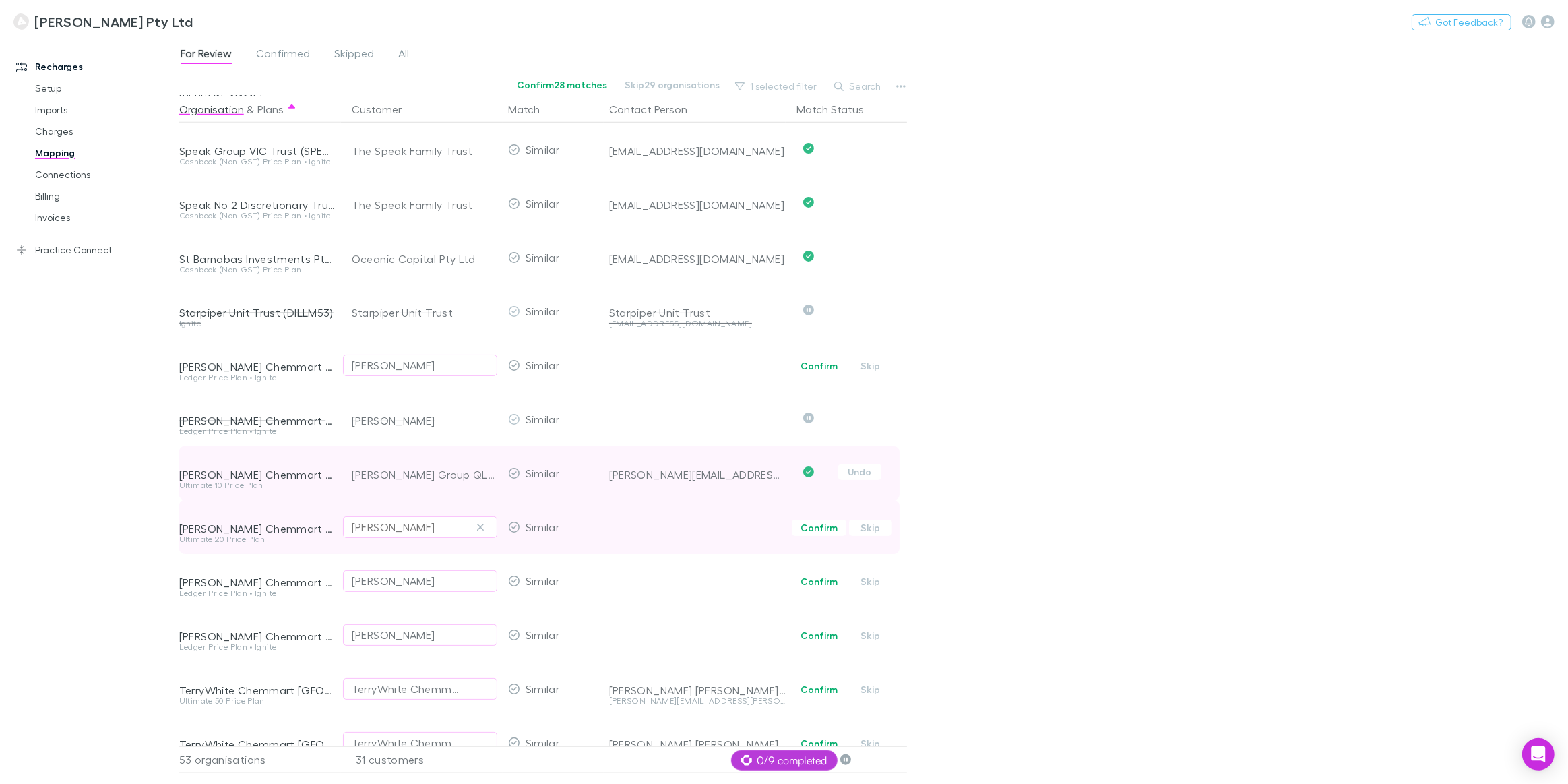
click at [359, 530] on div "Terry Cook" at bounding box center [393, 527] width 83 height 16
type input "****"
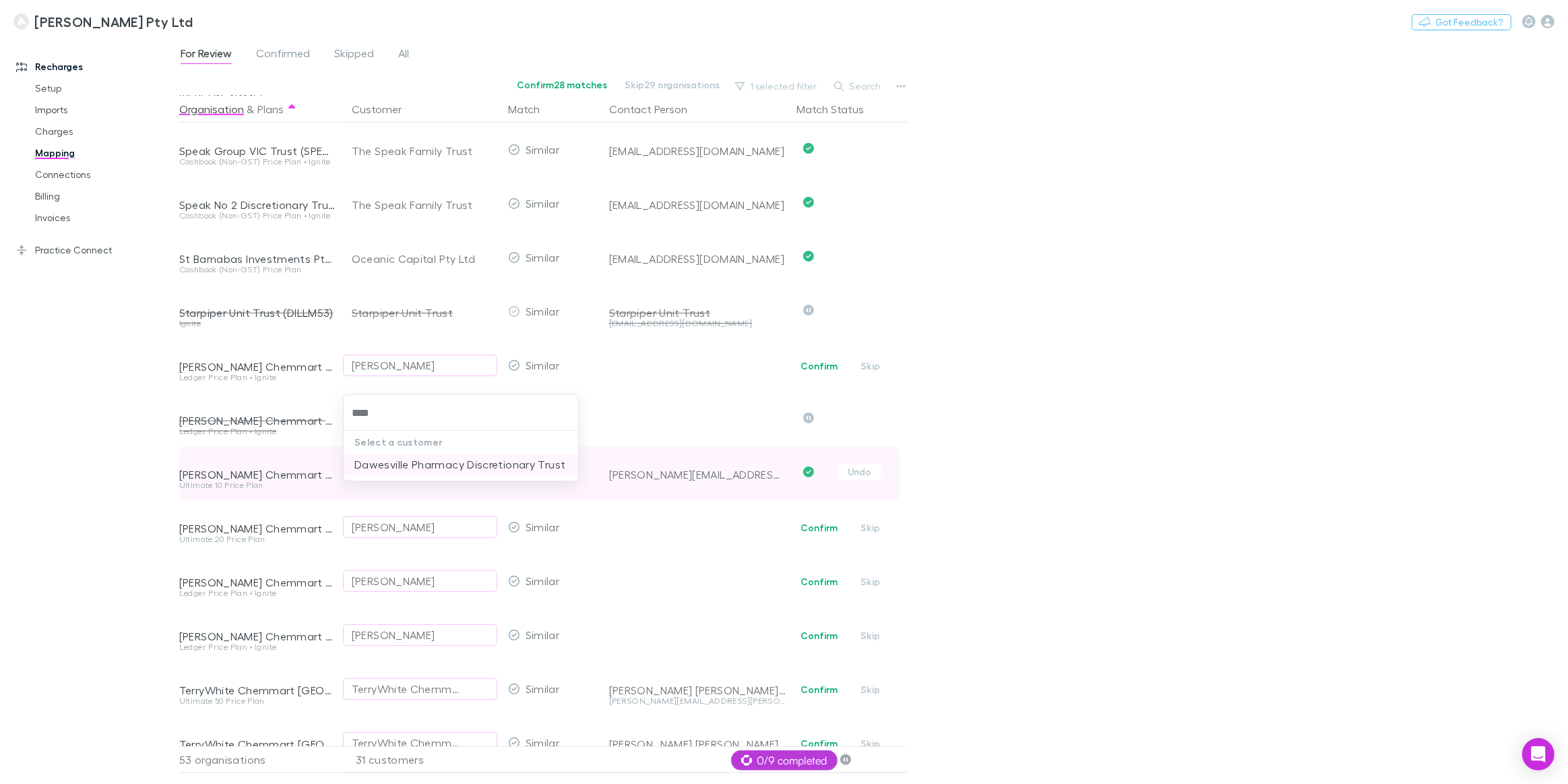
click at [467, 463] on li "Dawesville Pharmacy Discretionary Trust" at bounding box center [461, 464] width 234 height 22
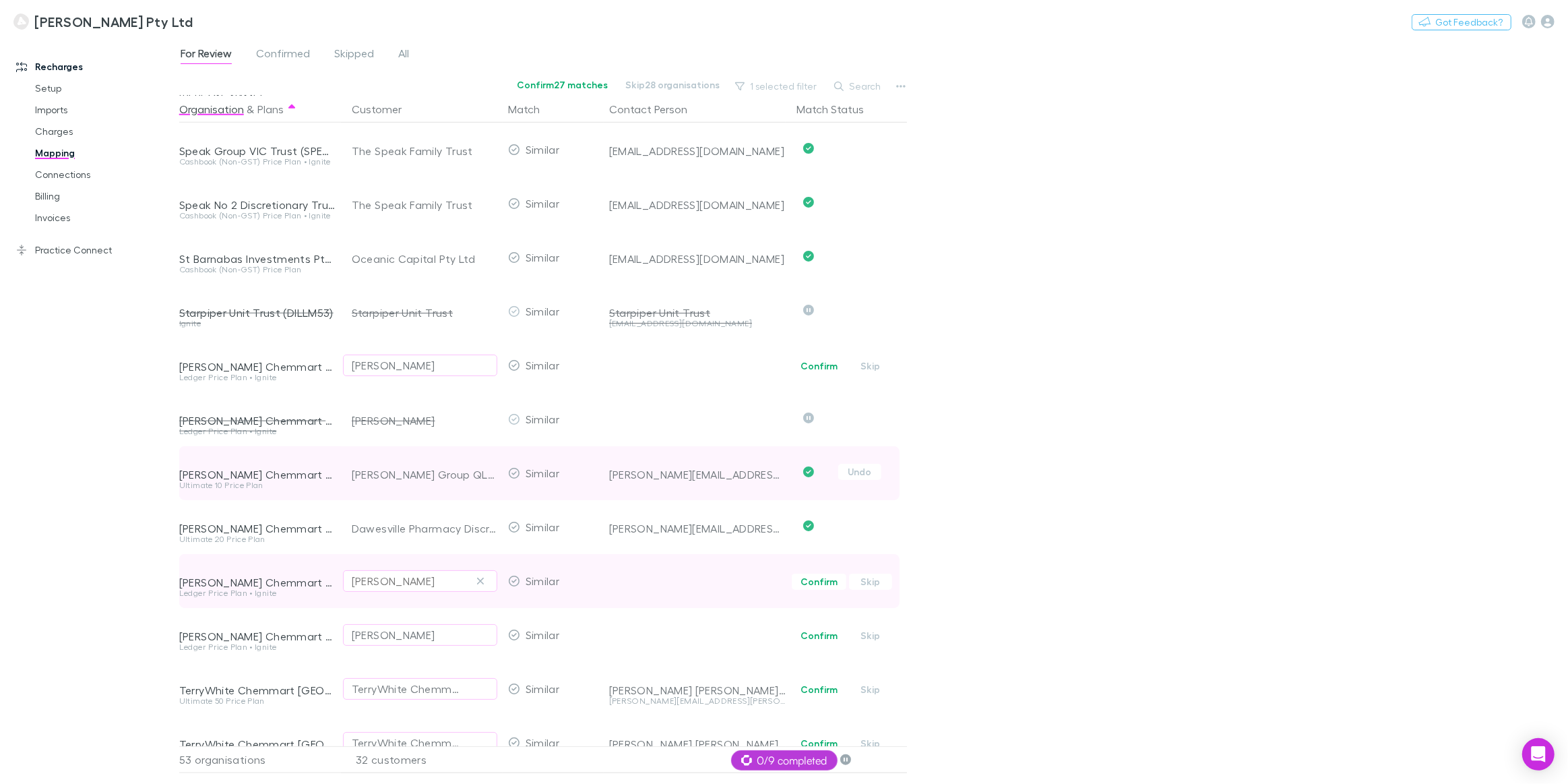
click at [400, 585] on div "Terry Cook" at bounding box center [393, 581] width 83 height 16
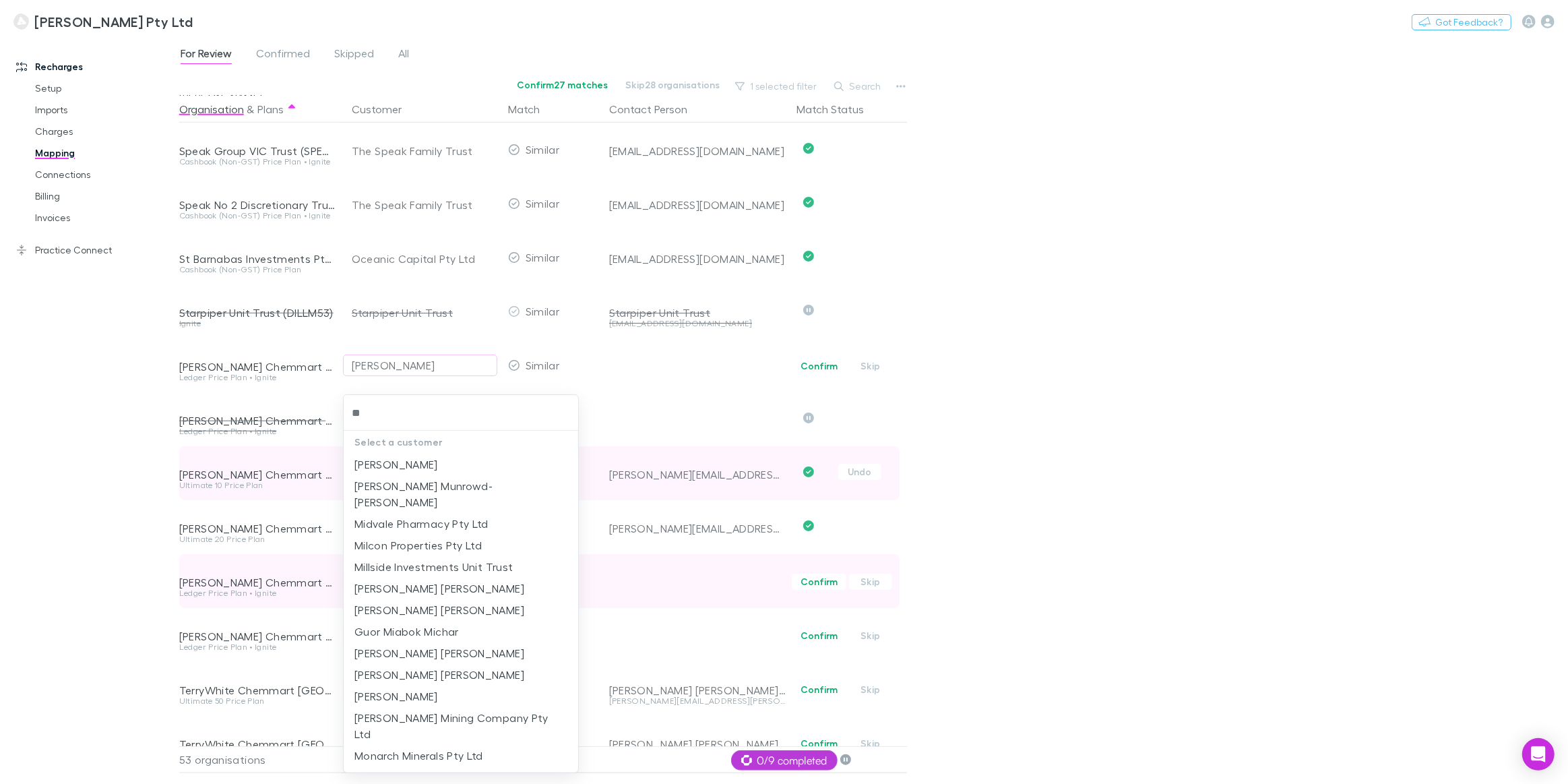
type input "***"
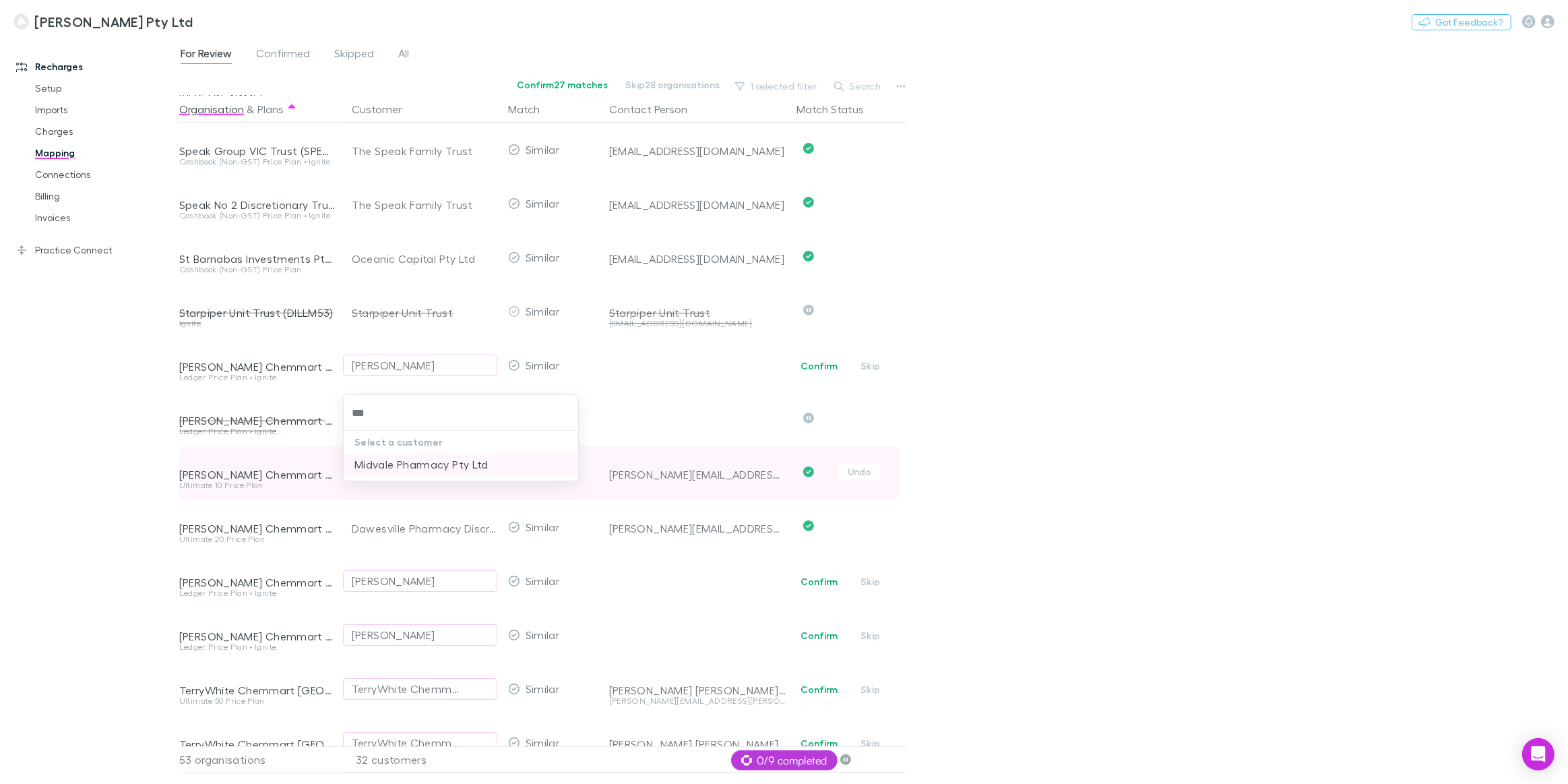
click at [395, 472] on li "Midvale Pharmacy Pty Ltd" at bounding box center [461, 464] width 234 height 22
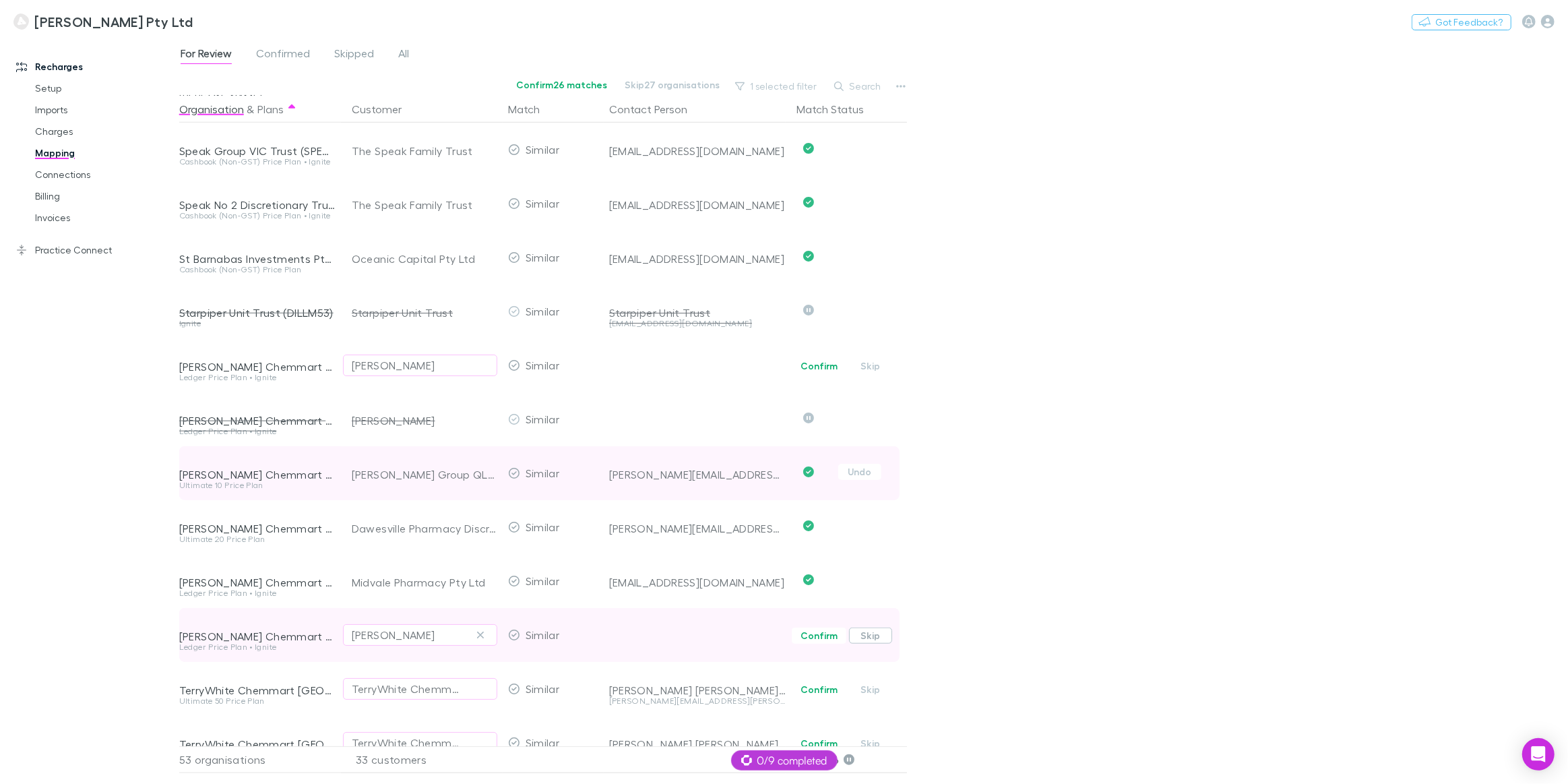
click at [866, 635] on button "Skip" at bounding box center [870, 635] width 43 height 16
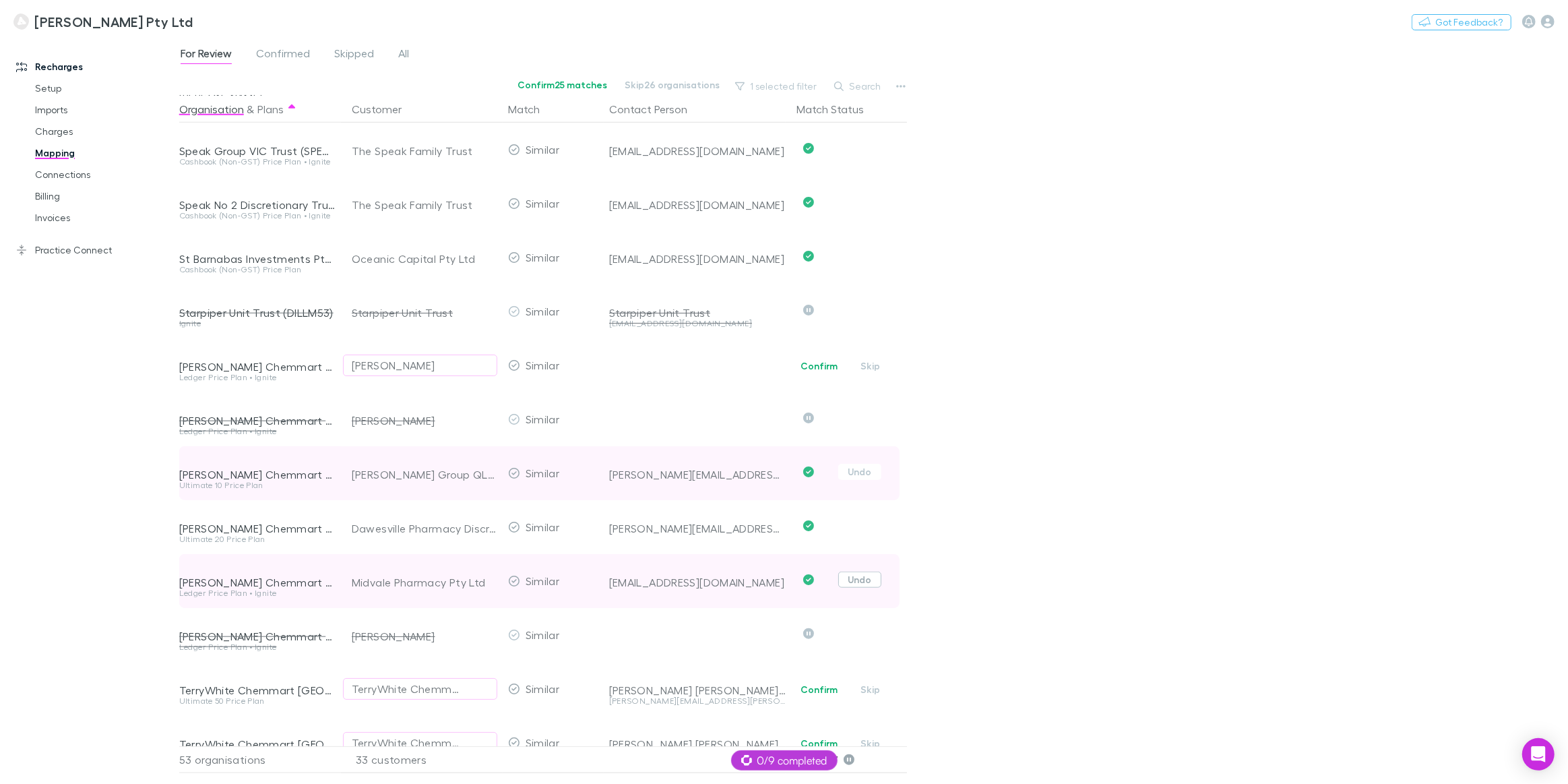
click at [863, 582] on button "Undo" at bounding box center [859, 579] width 43 height 16
click at [869, 584] on button "Skip" at bounding box center [870, 581] width 43 height 16
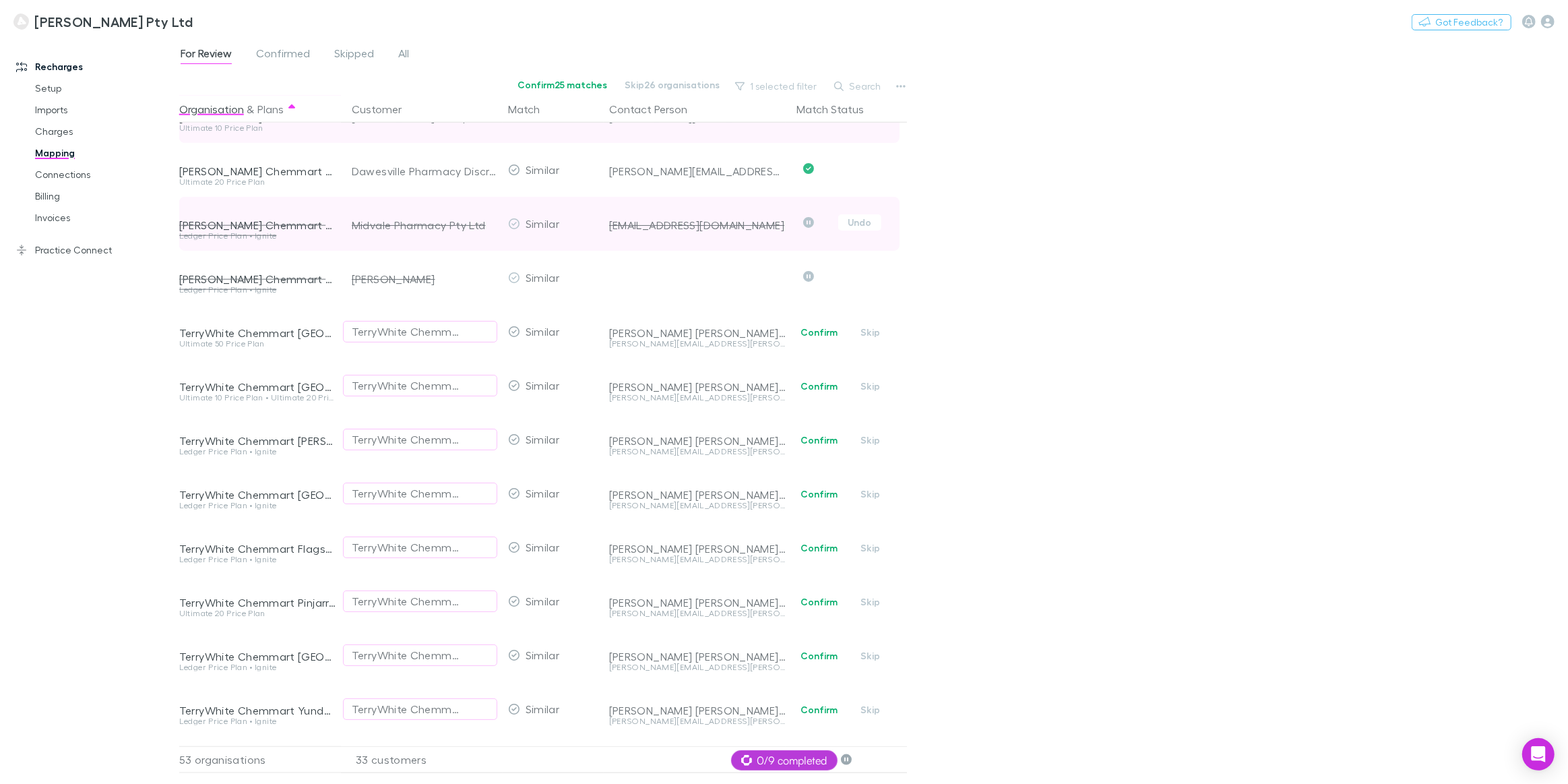
scroll to position [1715, 0]
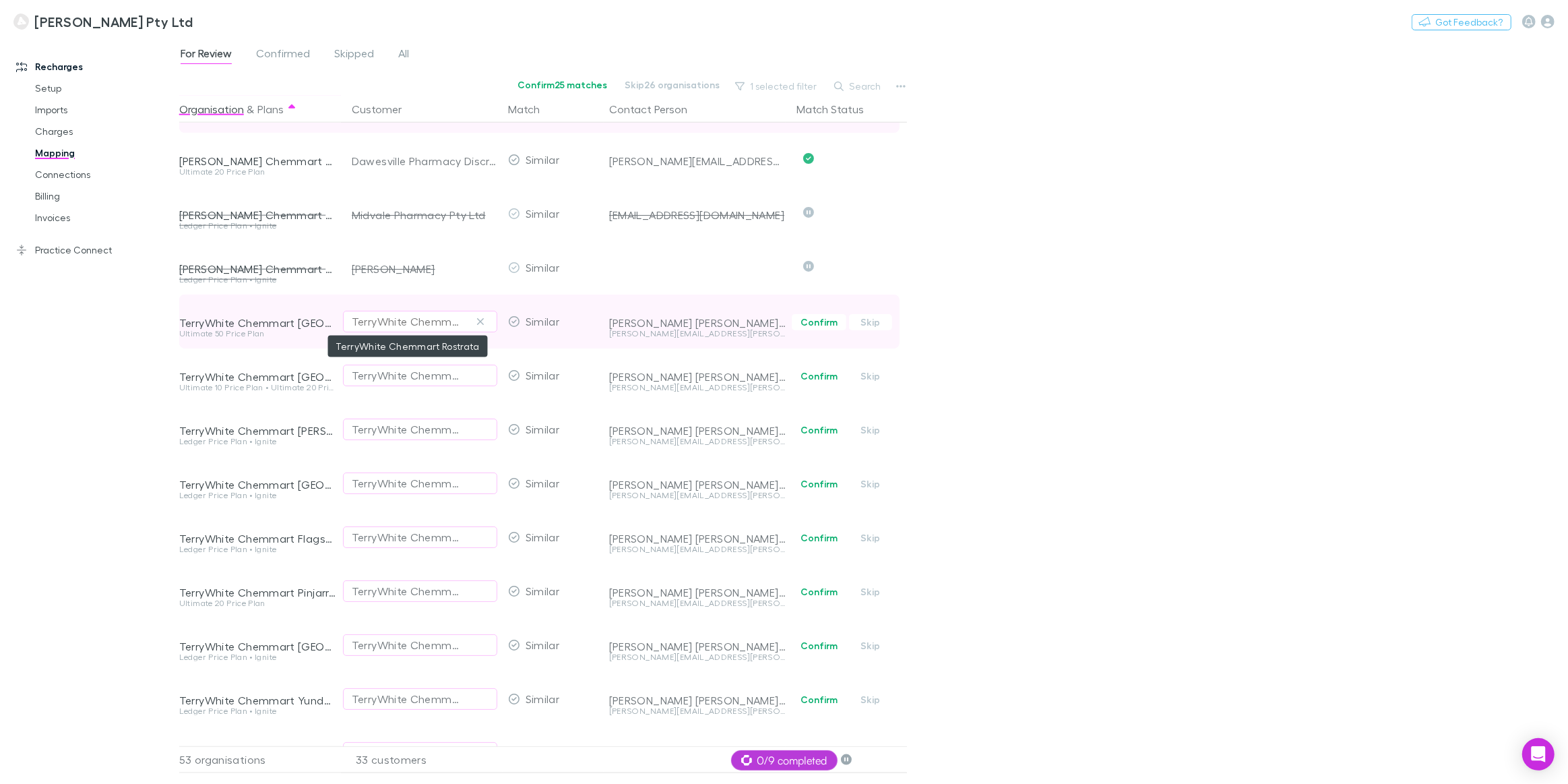
click at [369, 322] on div "TerryWhite Chemmart Rostrata" at bounding box center [407, 321] width 110 height 16
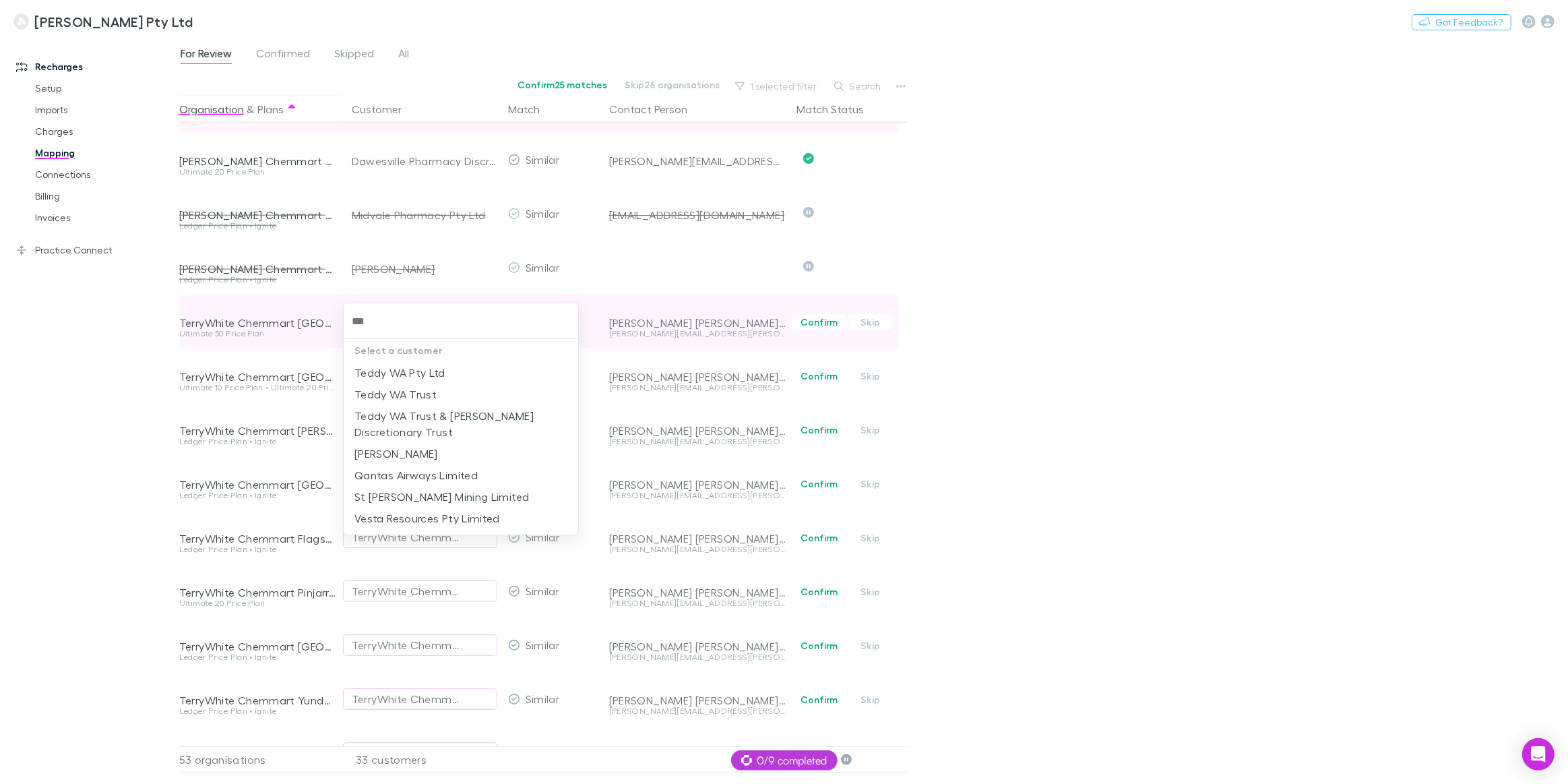
type input "****"
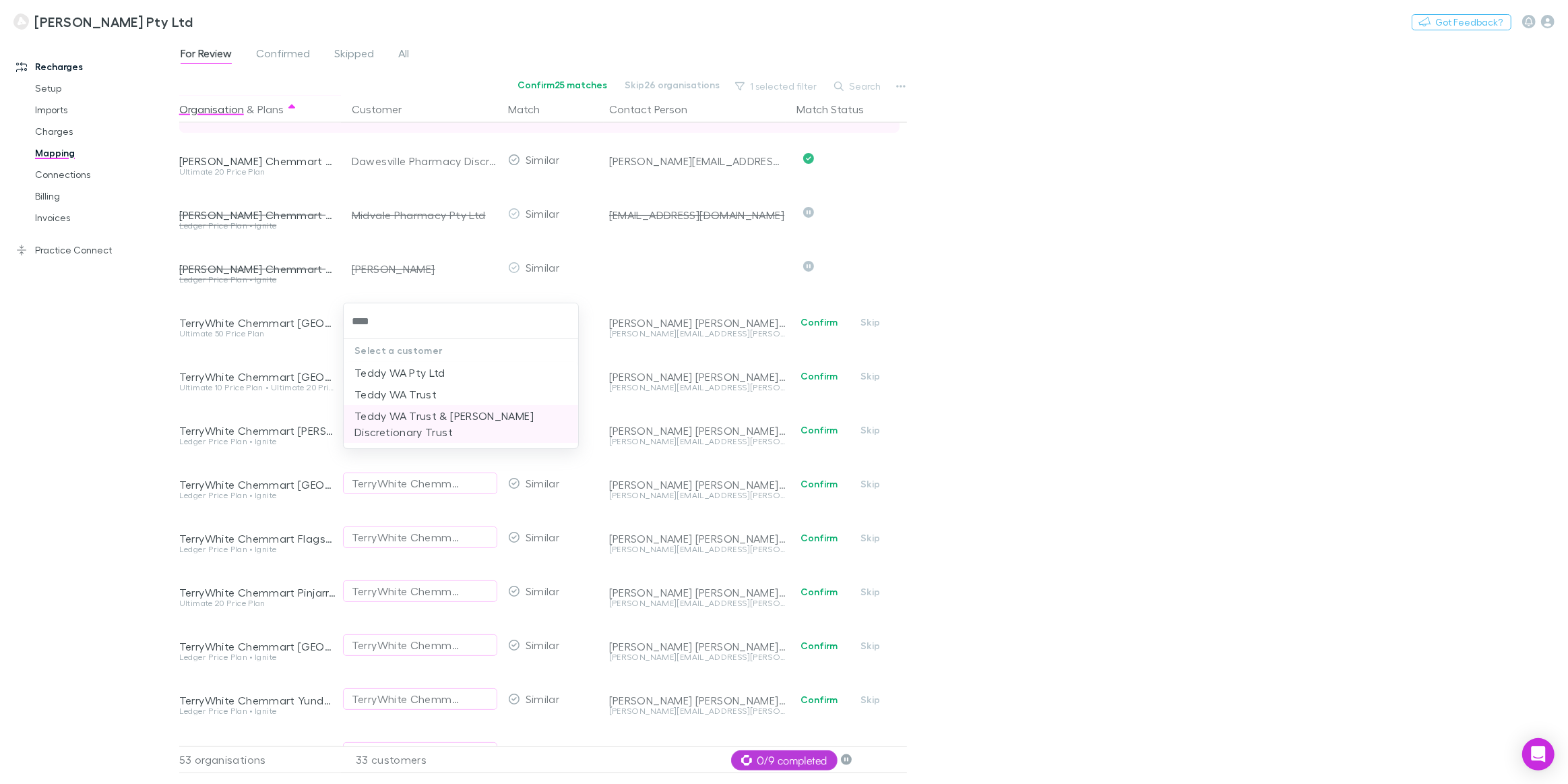
click at [375, 426] on li "Teddy WA Trust & Wan Noor Discretionary Trust" at bounding box center [461, 424] width 234 height 38
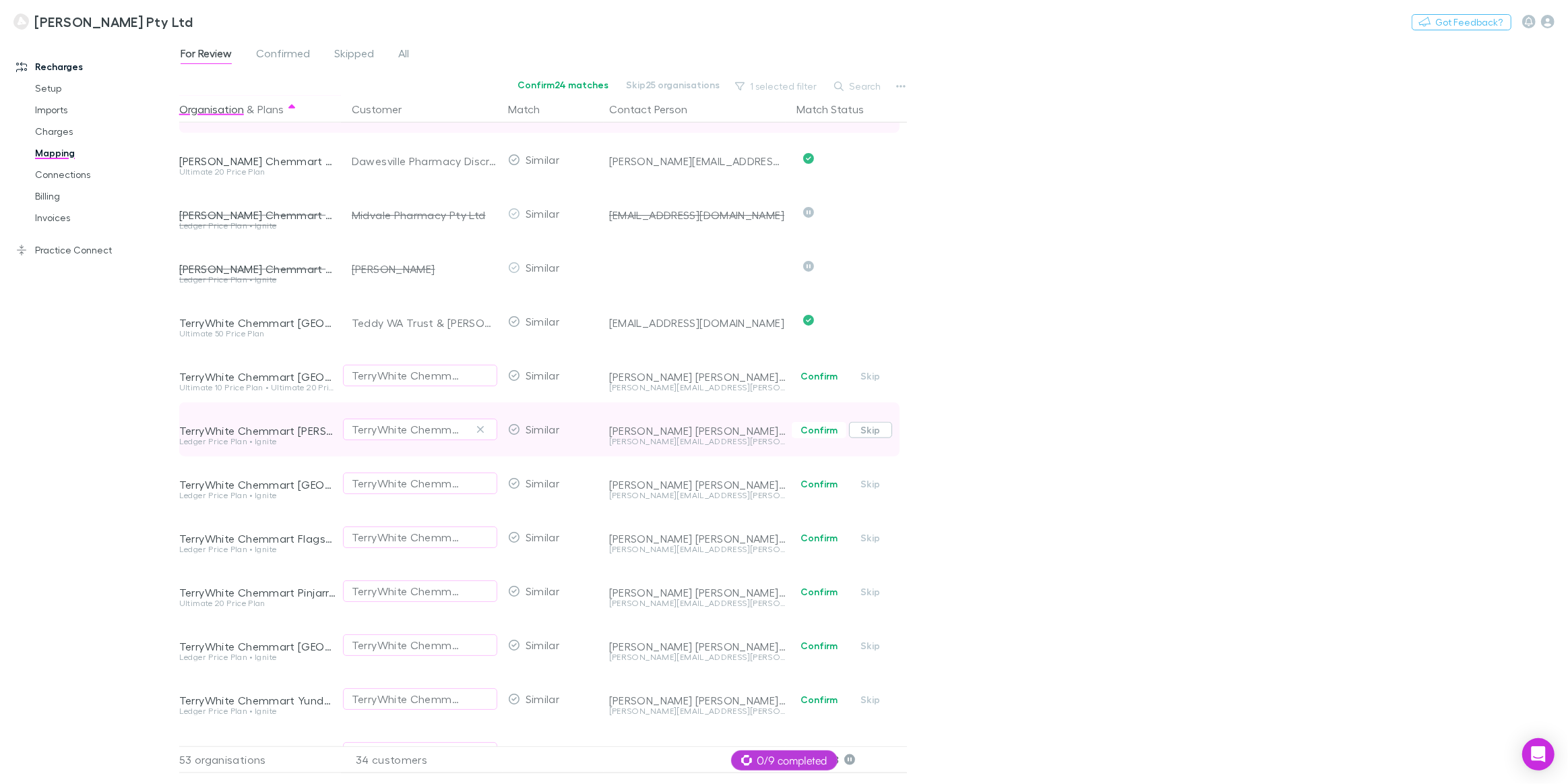
click at [889, 432] on button "Skip" at bounding box center [870, 430] width 43 height 16
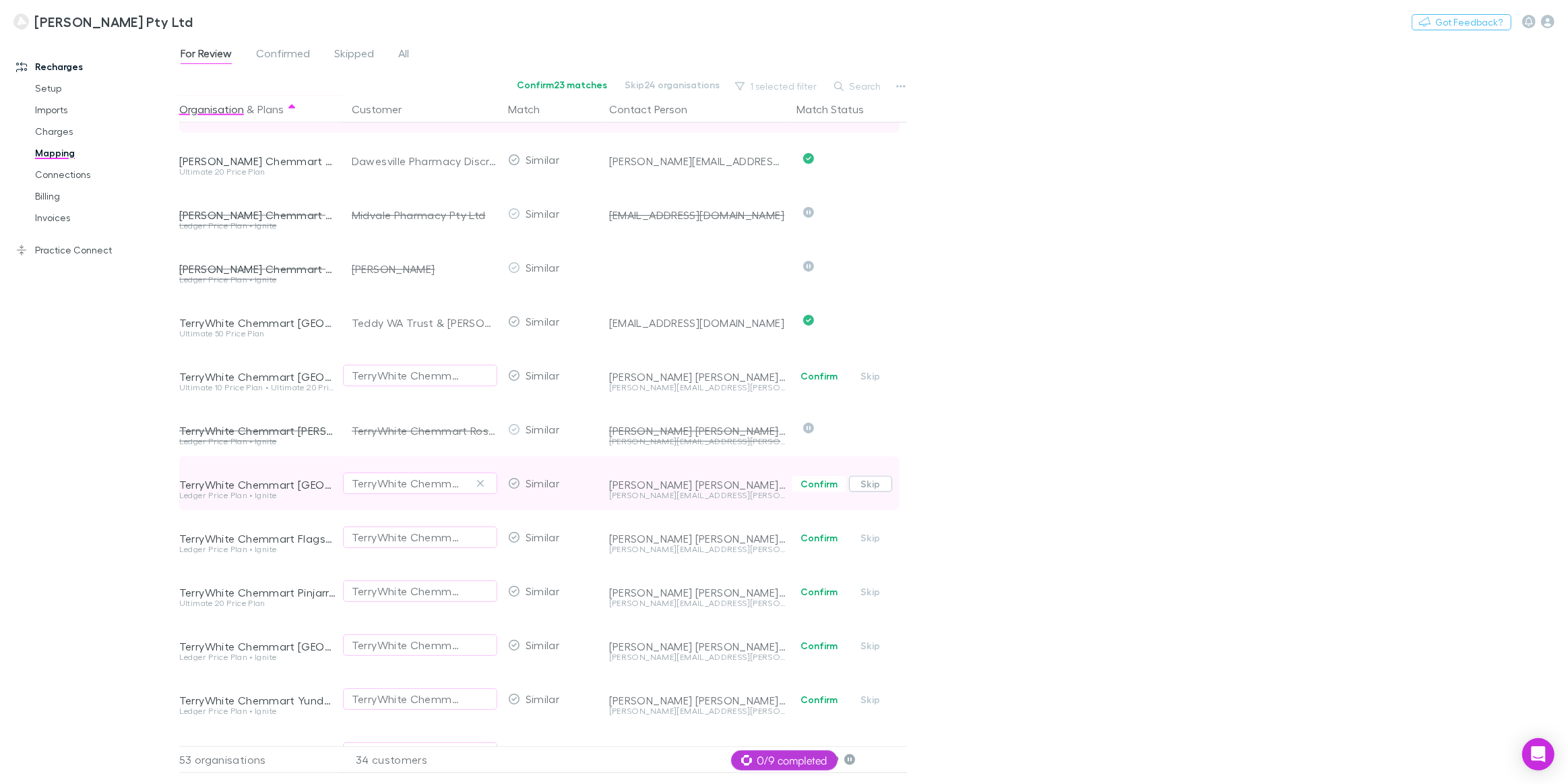
click at [878, 485] on button "Skip" at bounding box center [870, 484] width 43 height 16
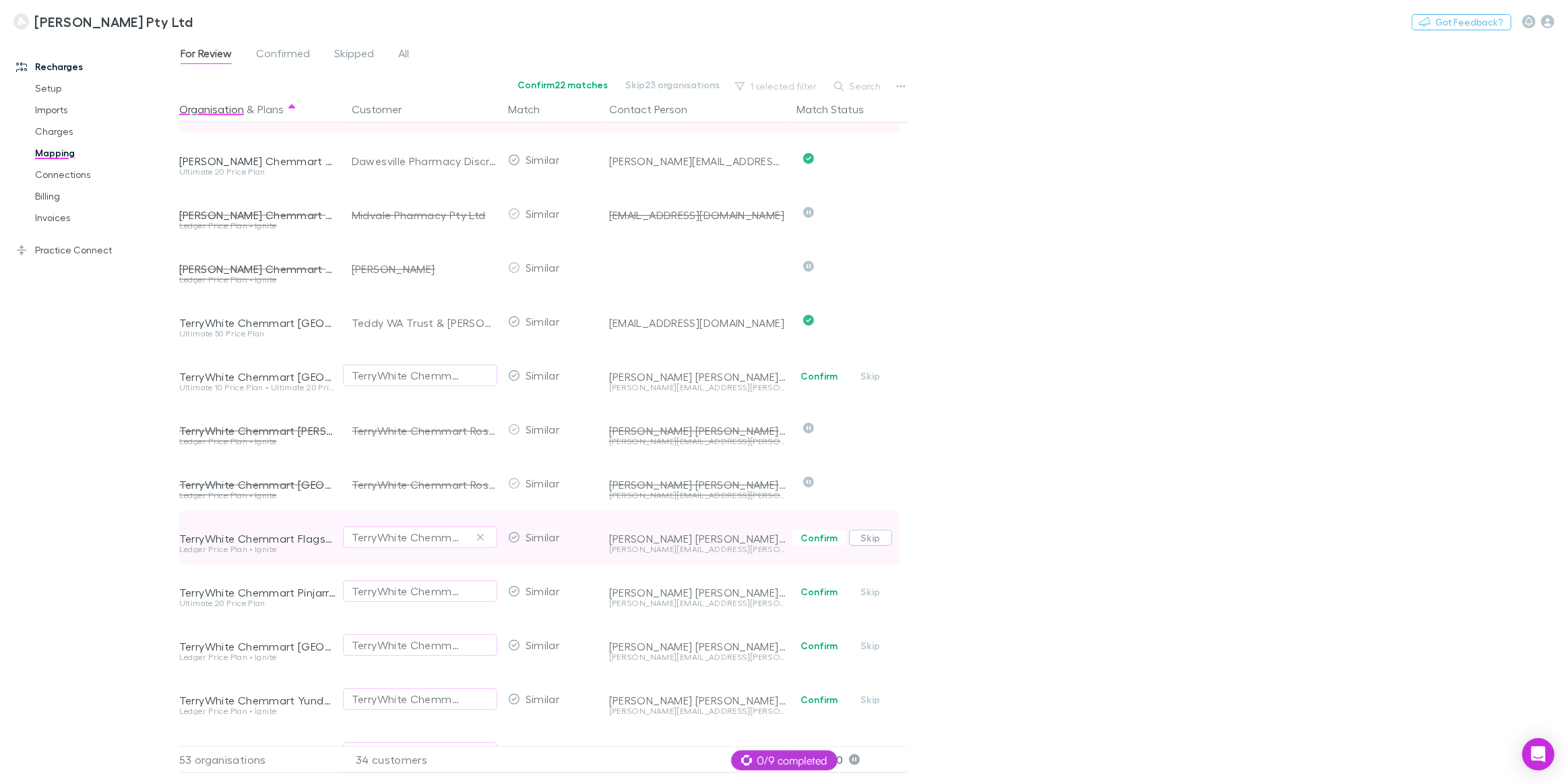
click at [871, 538] on button "Skip" at bounding box center [870, 537] width 43 height 16
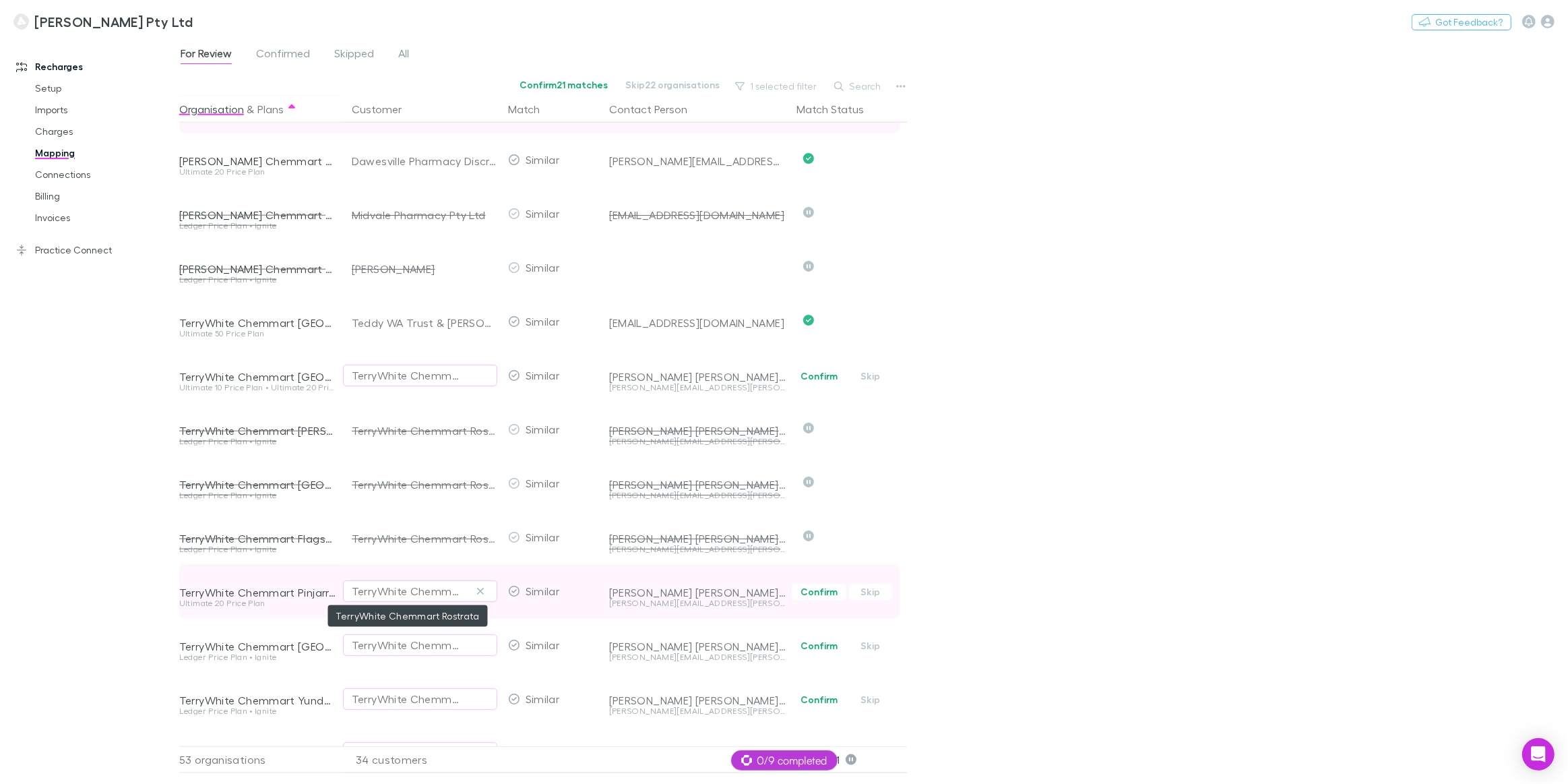
click at [385, 593] on div "TerryWhite Chemmart Rostrata" at bounding box center [407, 591] width 110 height 16
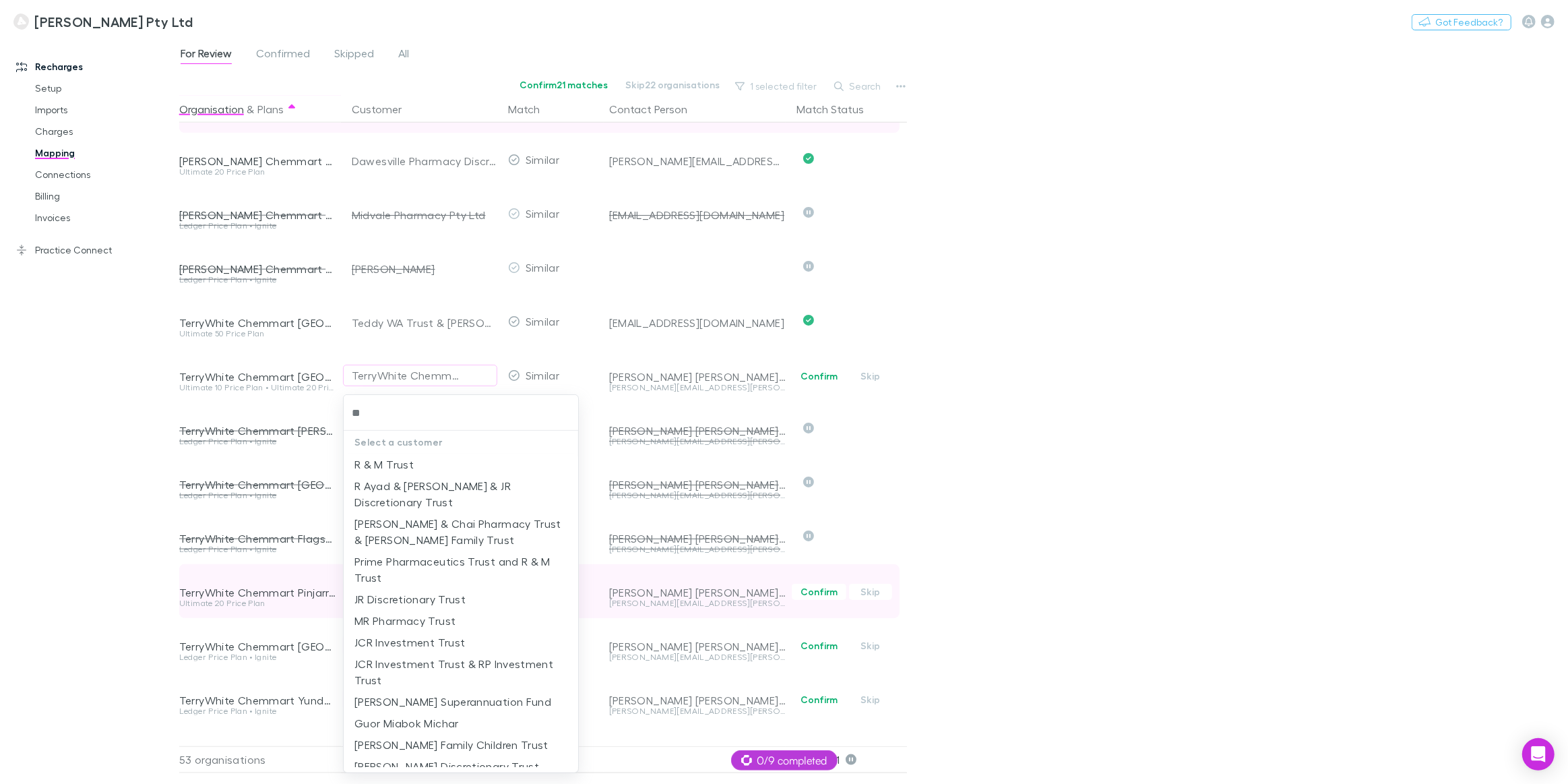
type input "***"
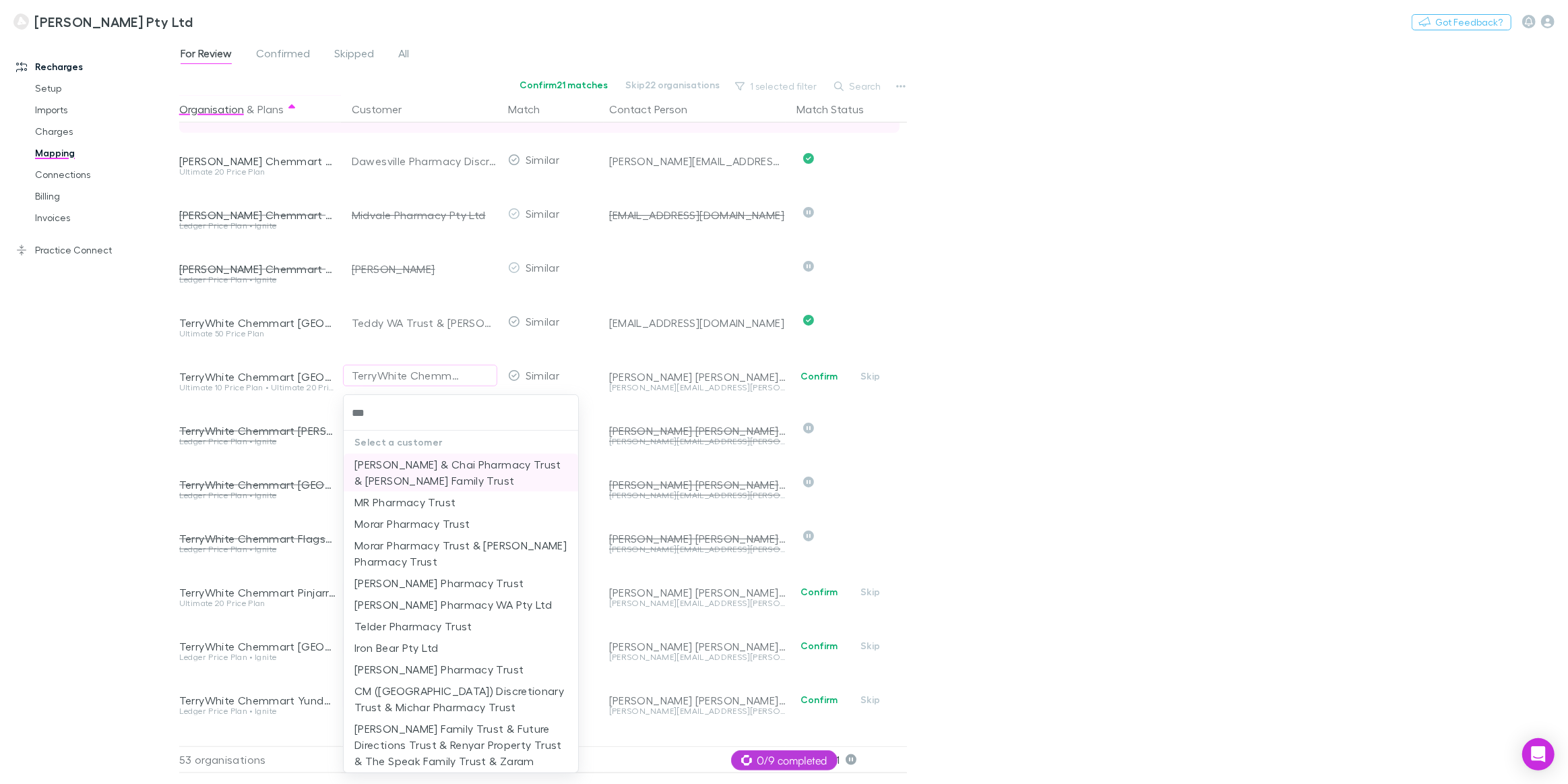
click at [409, 470] on li "R Pearson & Chai Pharmacy Trust & Pearson Family Trust" at bounding box center [461, 472] width 234 height 38
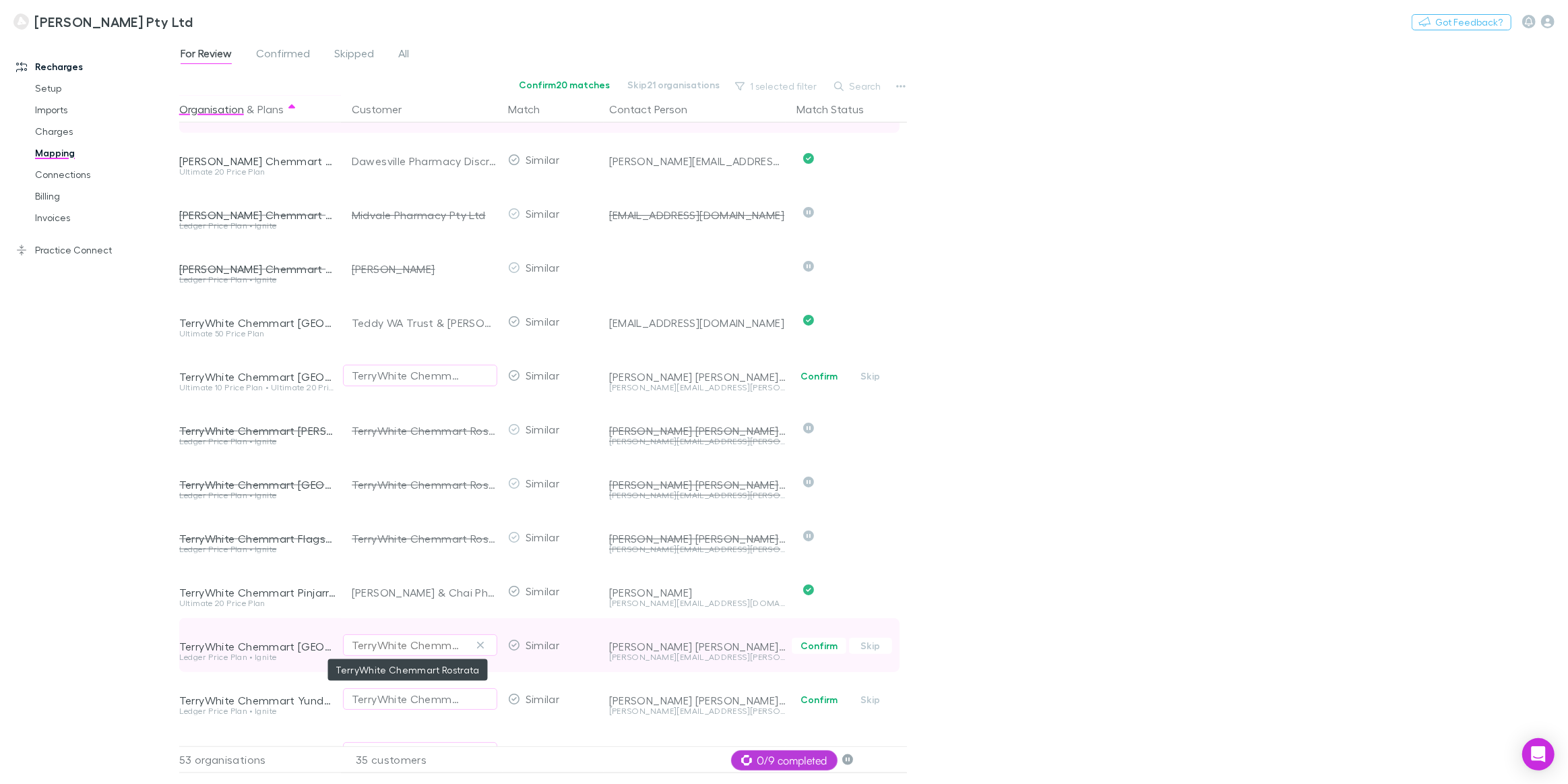
click at [385, 646] on div "TerryWhite Chemmart Rostrata" at bounding box center [407, 645] width 110 height 16
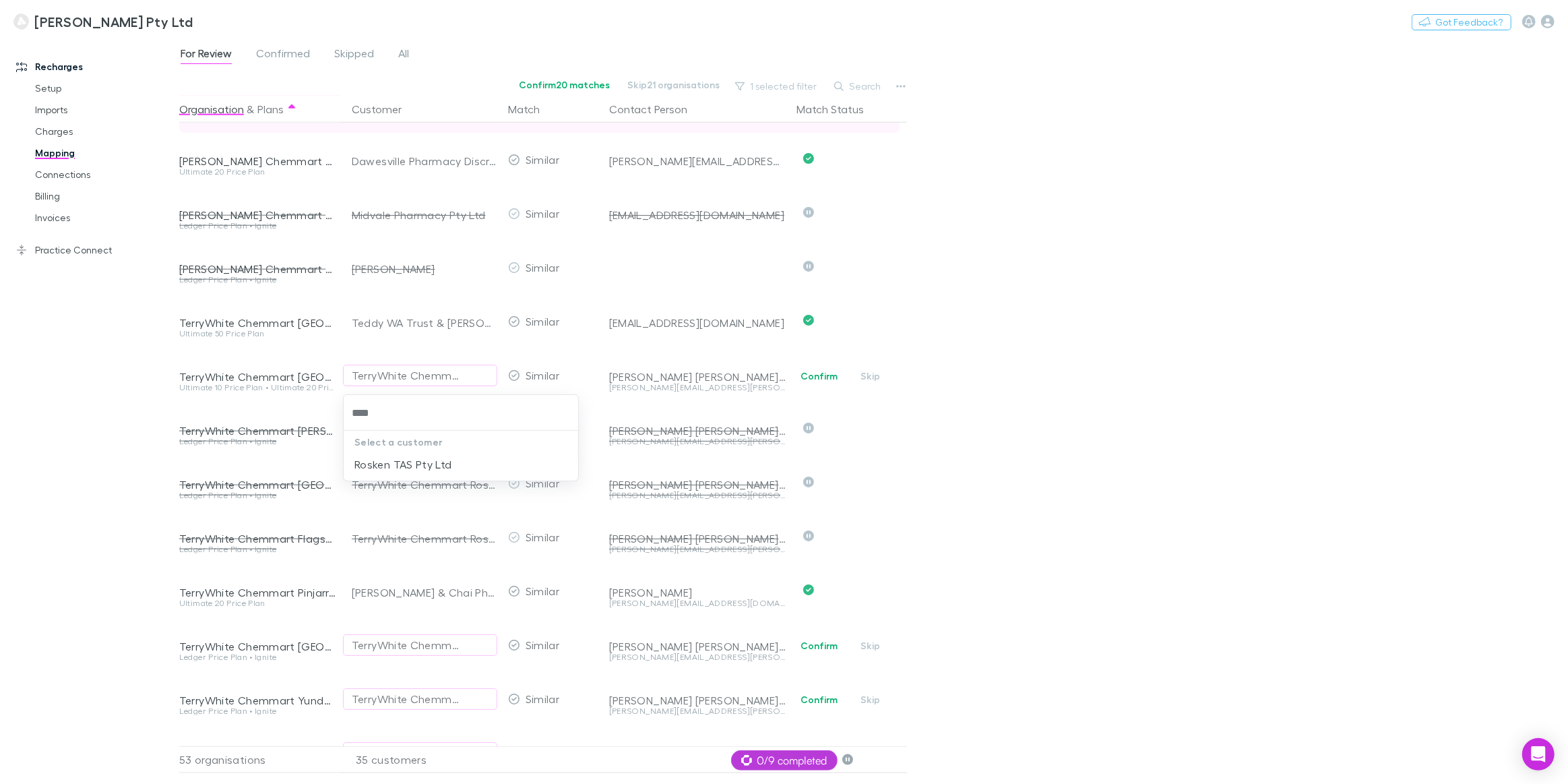
type input "****"
click at [866, 649] on div at bounding box center [784, 392] width 1568 height 784
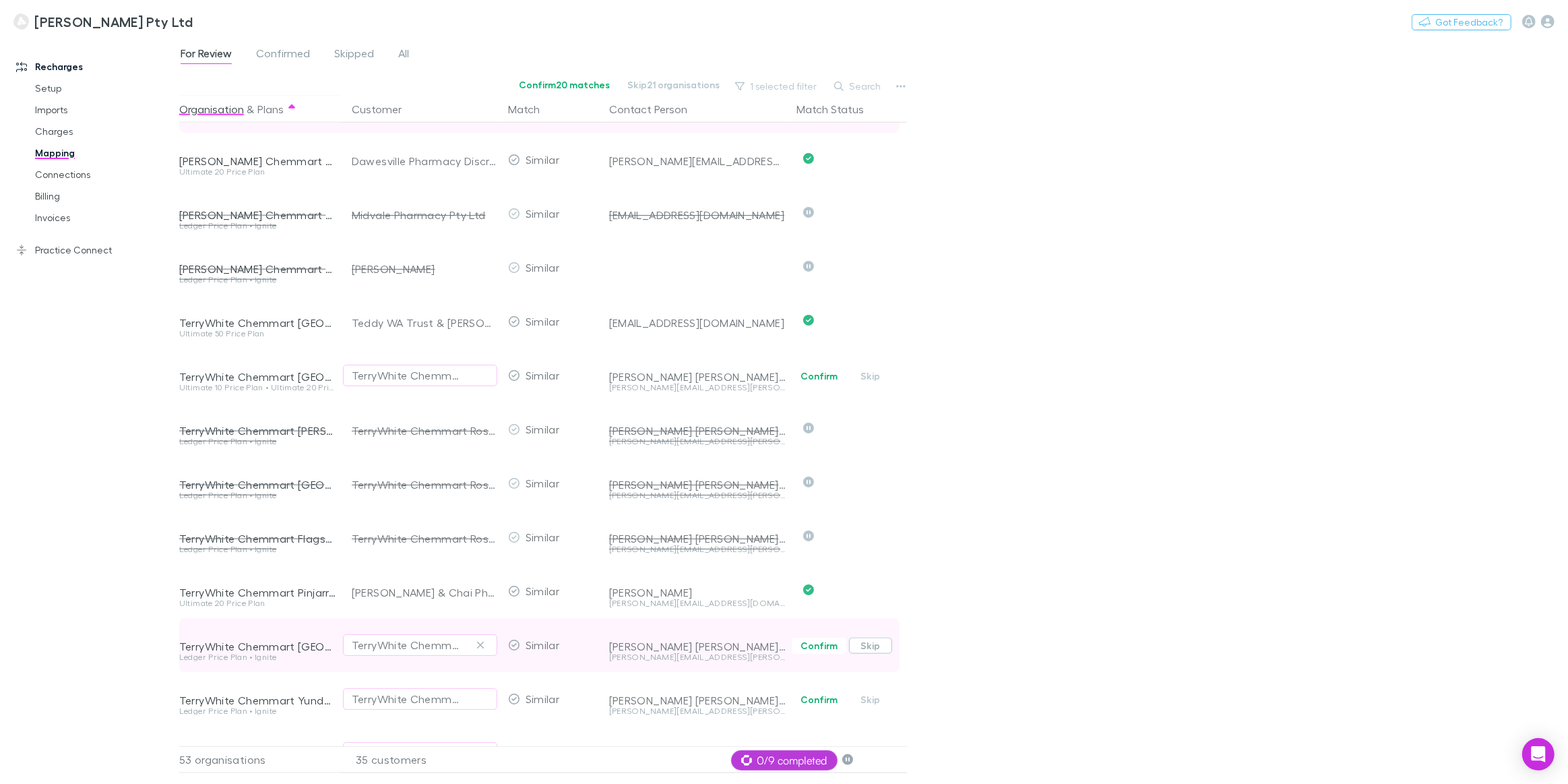
click at [871, 646] on button "Skip" at bounding box center [870, 645] width 43 height 16
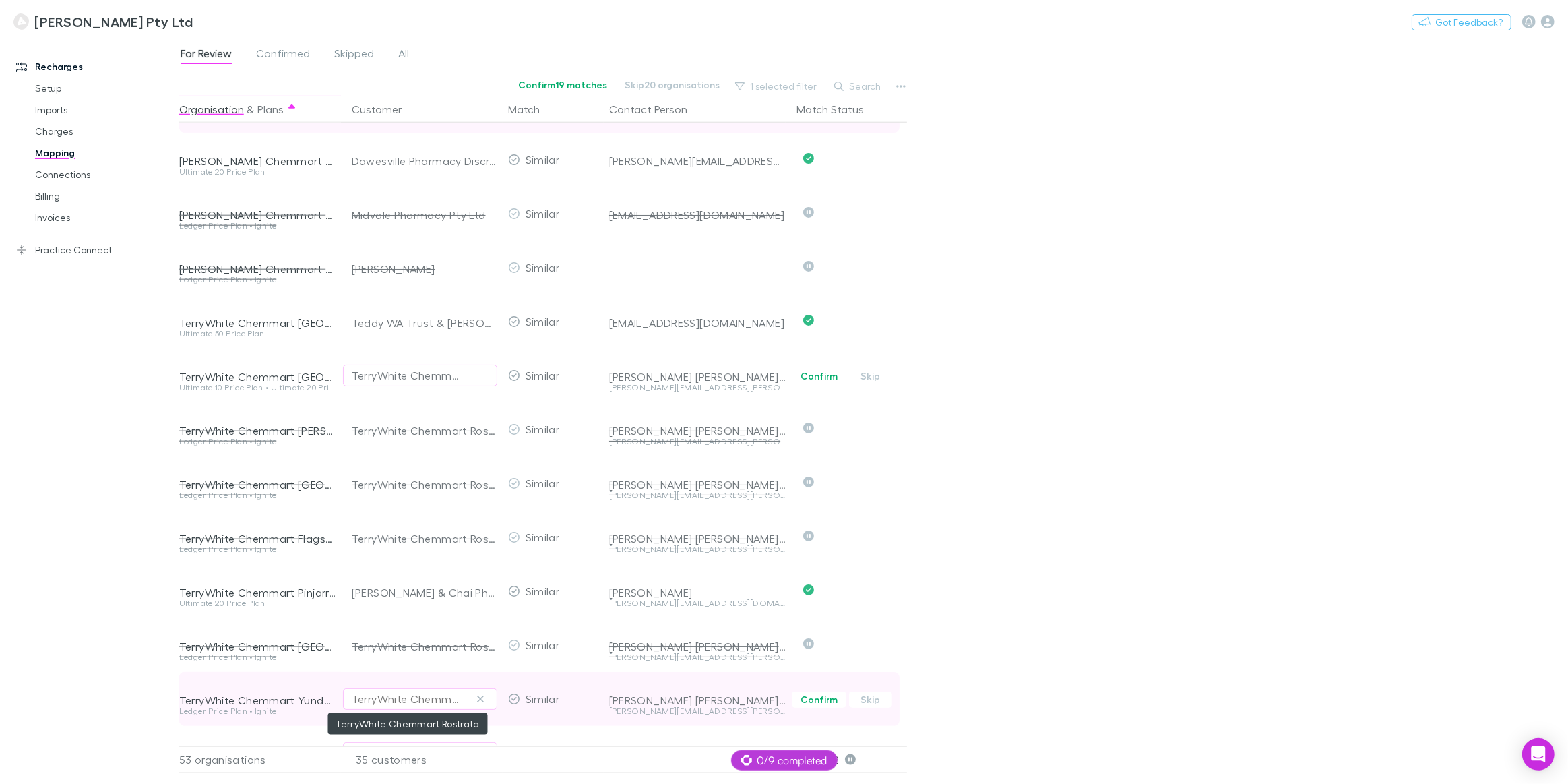
click at [407, 689] on div "TerryWhite Chemmart Rostrata" at bounding box center [407, 698] width 110 height 16
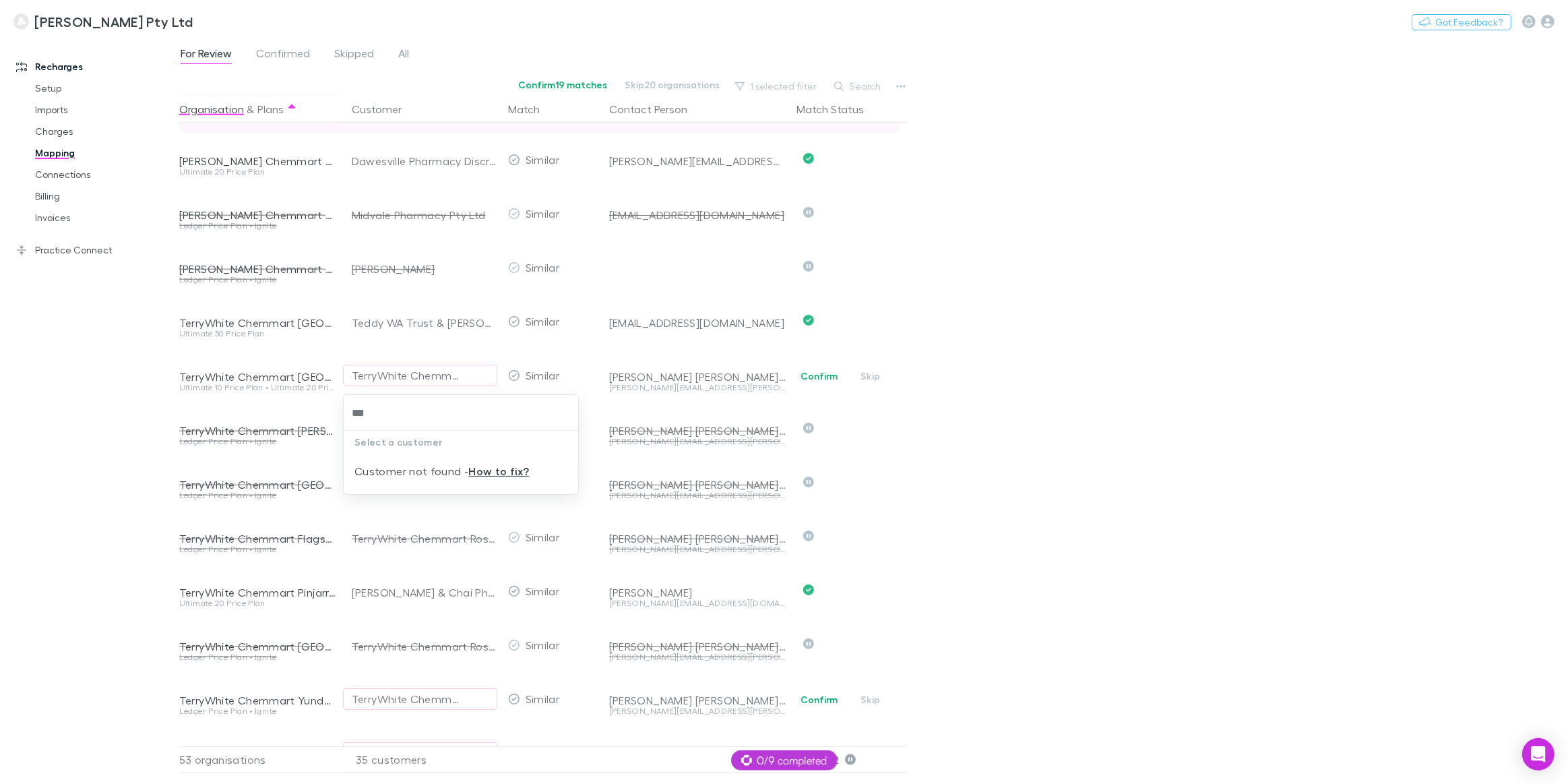
type input "***"
click at [921, 687] on div at bounding box center [784, 392] width 1568 height 784
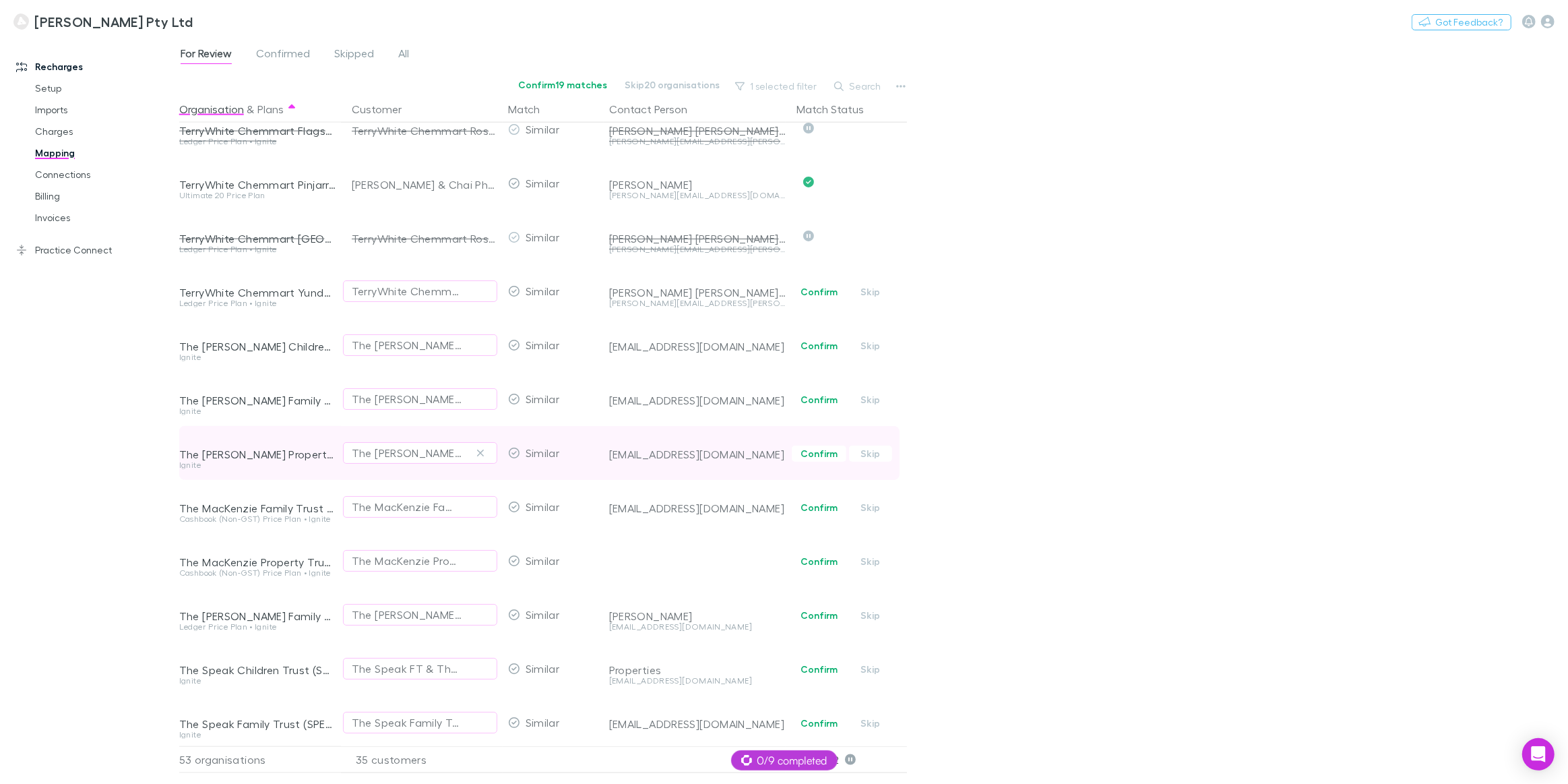
scroll to position [2143, 0]
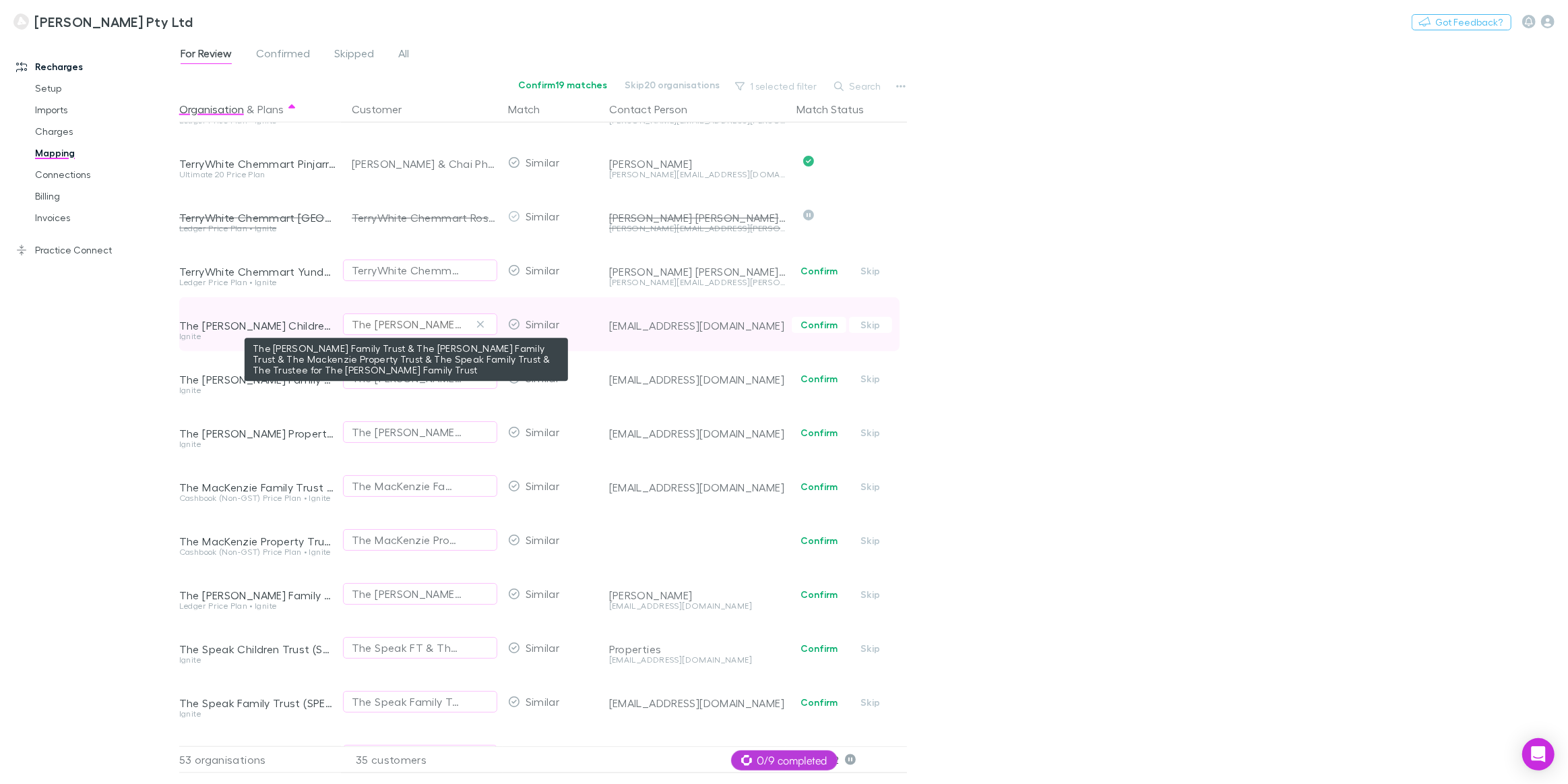
click at [418, 325] on div "The Brotherson Family Trust & The Luke Dillon Family Trust & The Mackenzie Prop…" at bounding box center [407, 324] width 110 height 16
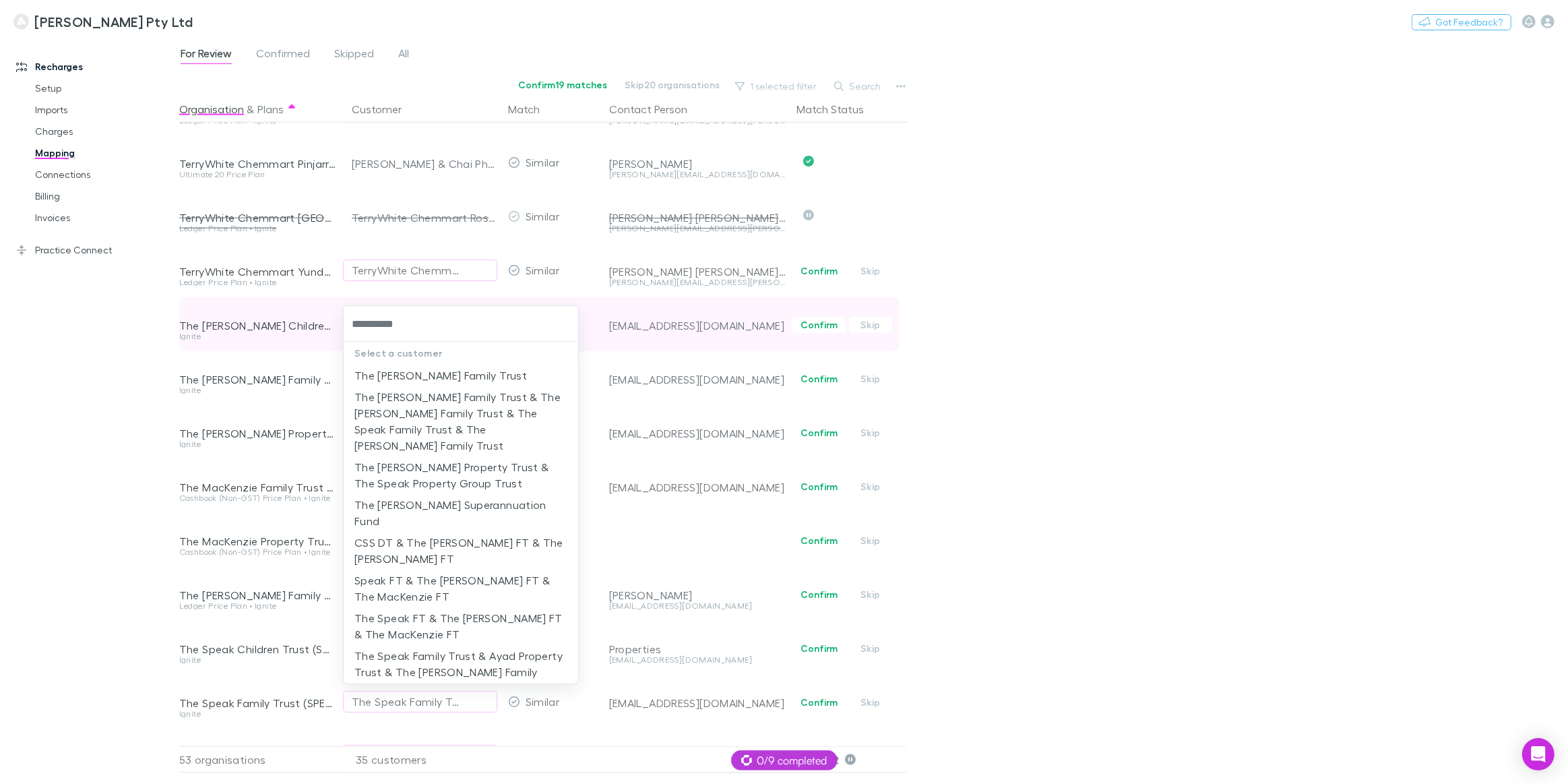
type input "**********"
click at [433, 374] on li "The Brotherson Family Trust" at bounding box center [461, 375] width 234 height 22
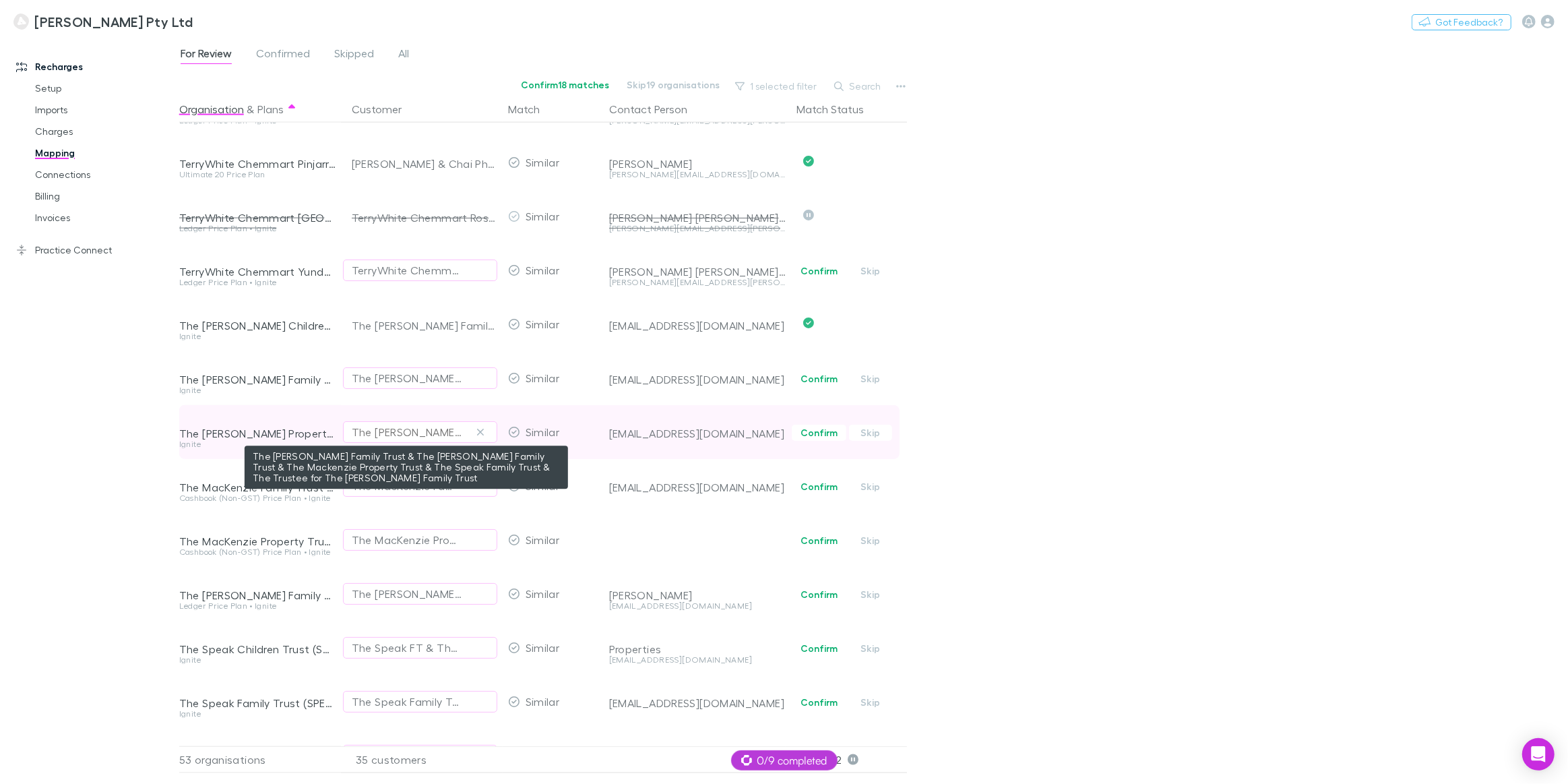
click at [358, 431] on div "The Brotherson Family Trust & The Luke Dillon Family Trust & The Mackenzie Prop…" at bounding box center [407, 431] width 110 height 16
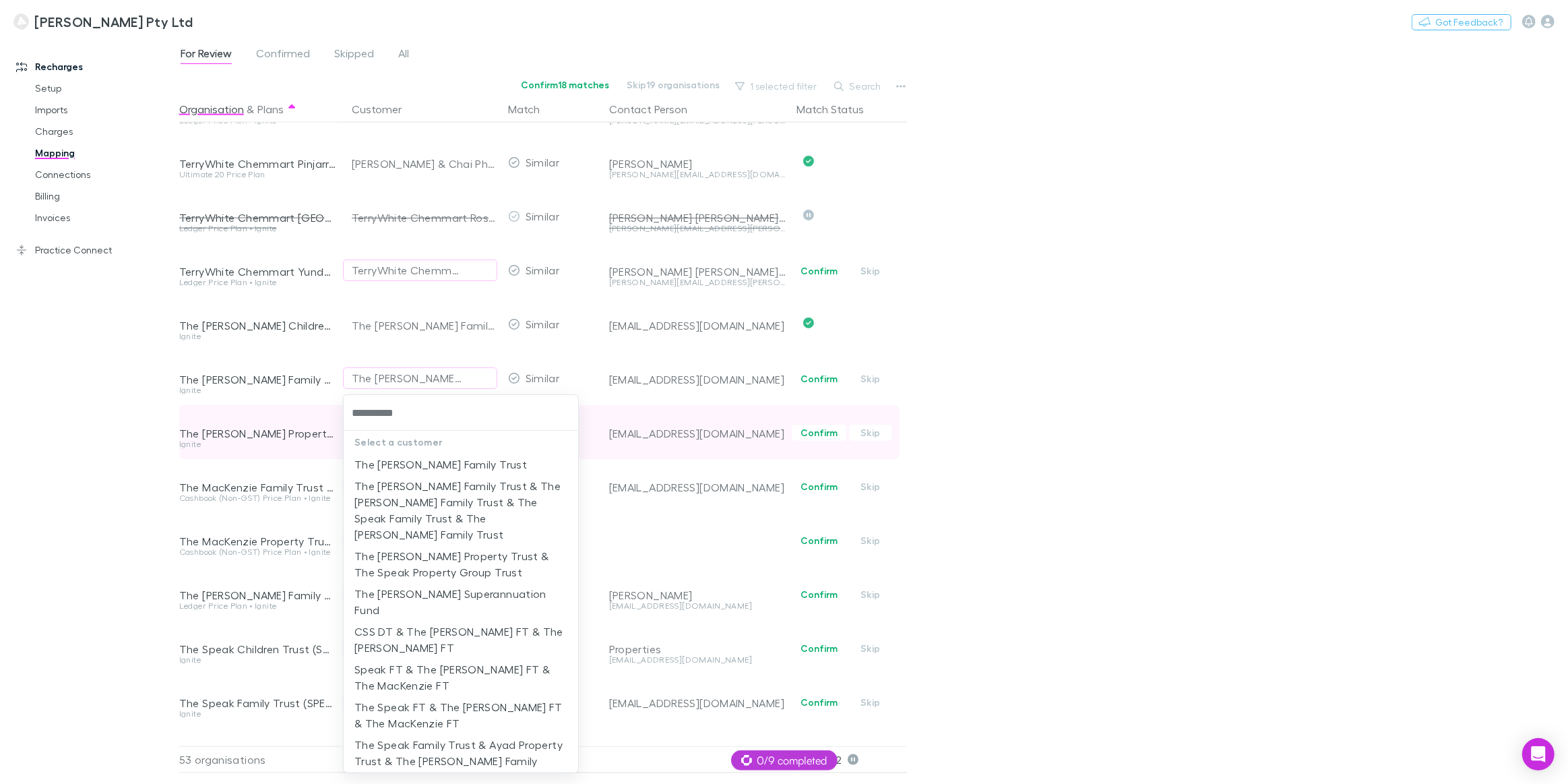
type input "**********"
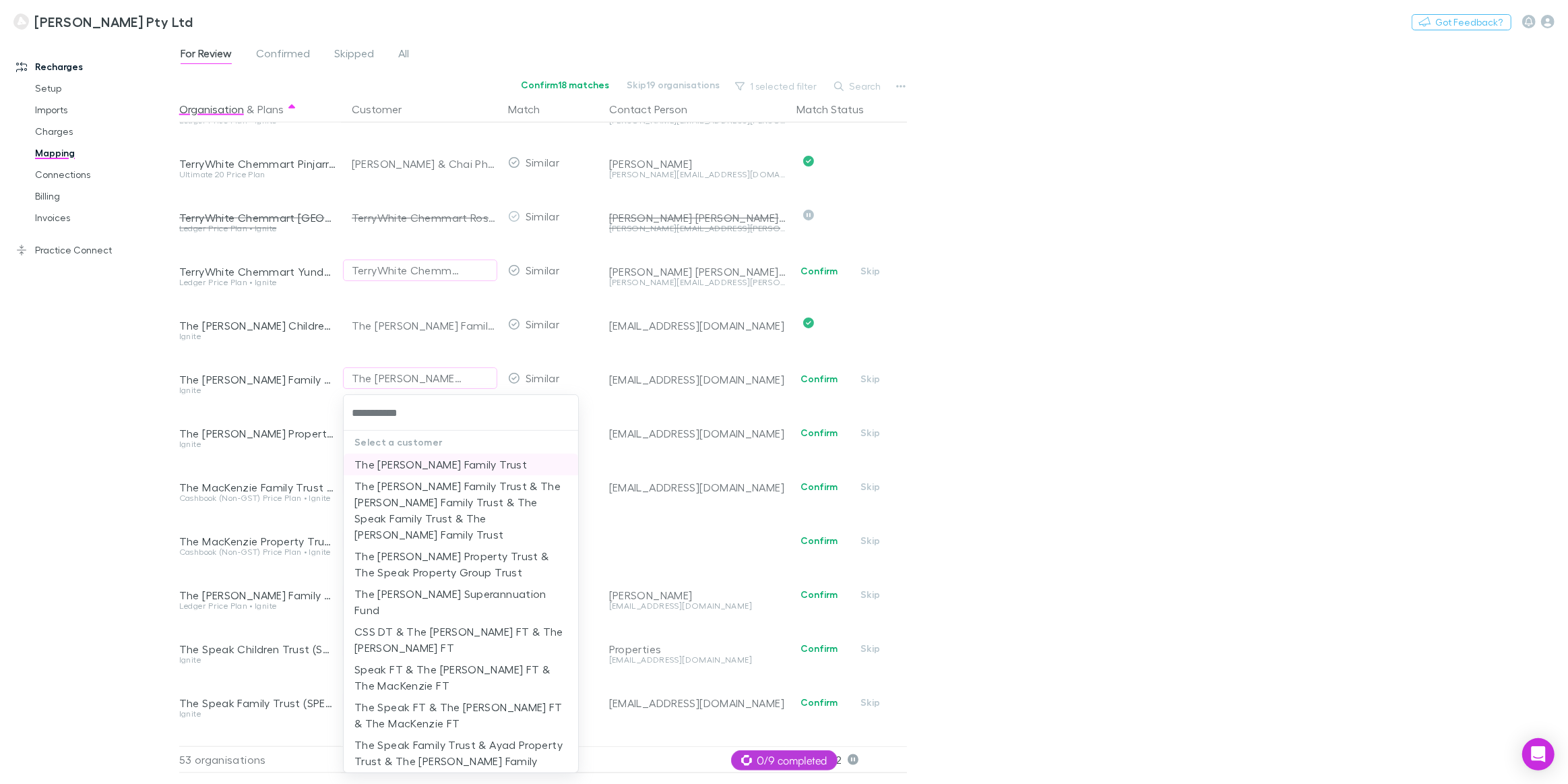
click at [388, 465] on li "The Brotherson Family Trust" at bounding box center [461, 464] width 234 height 22
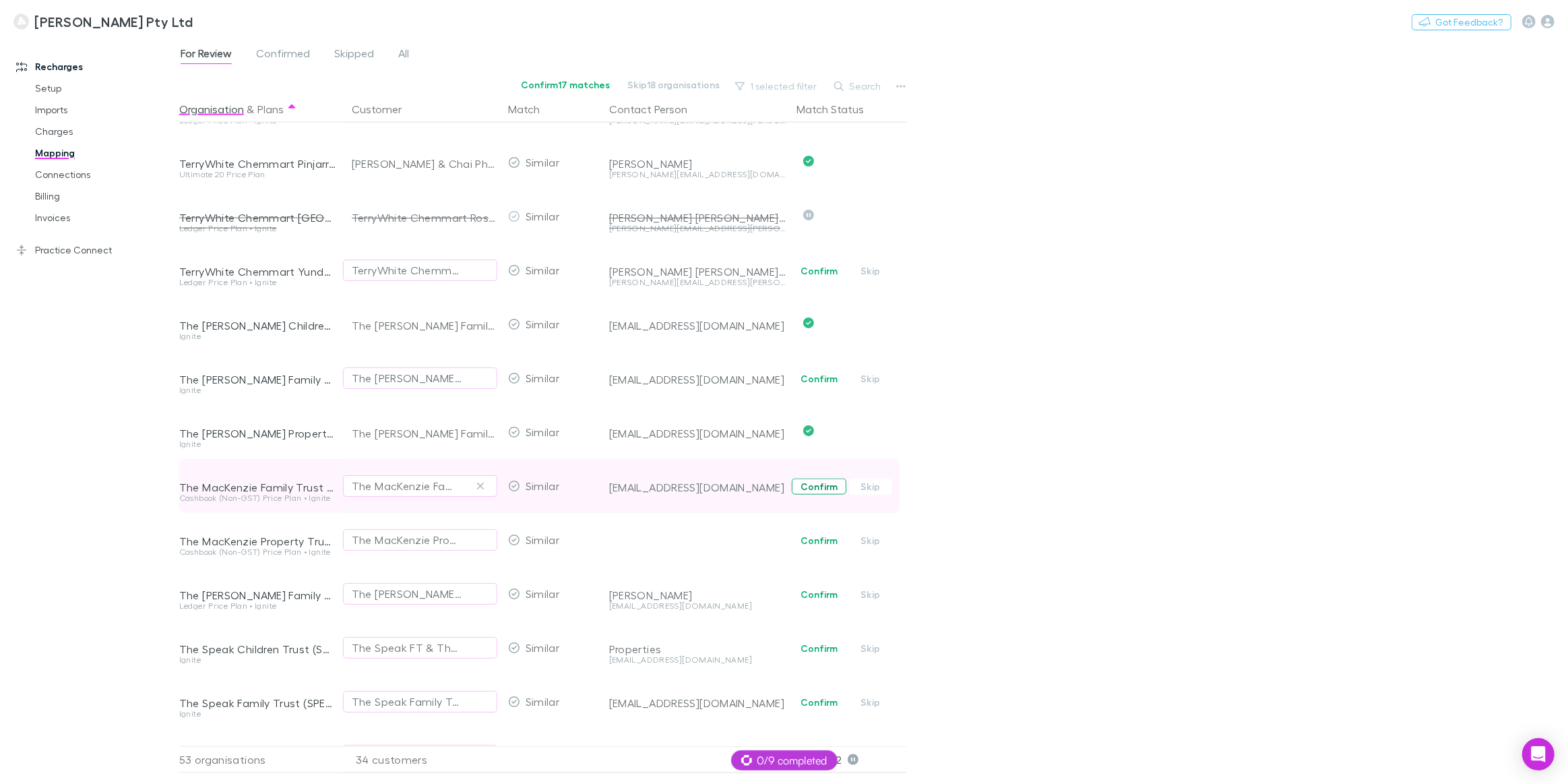
click at [826, 491] on button "Confirm" at bounding box center [819, 486] width 54 height 16
click at [812, 377] on button "Confirm" at bounding box center [819, 379] width 54 height 16
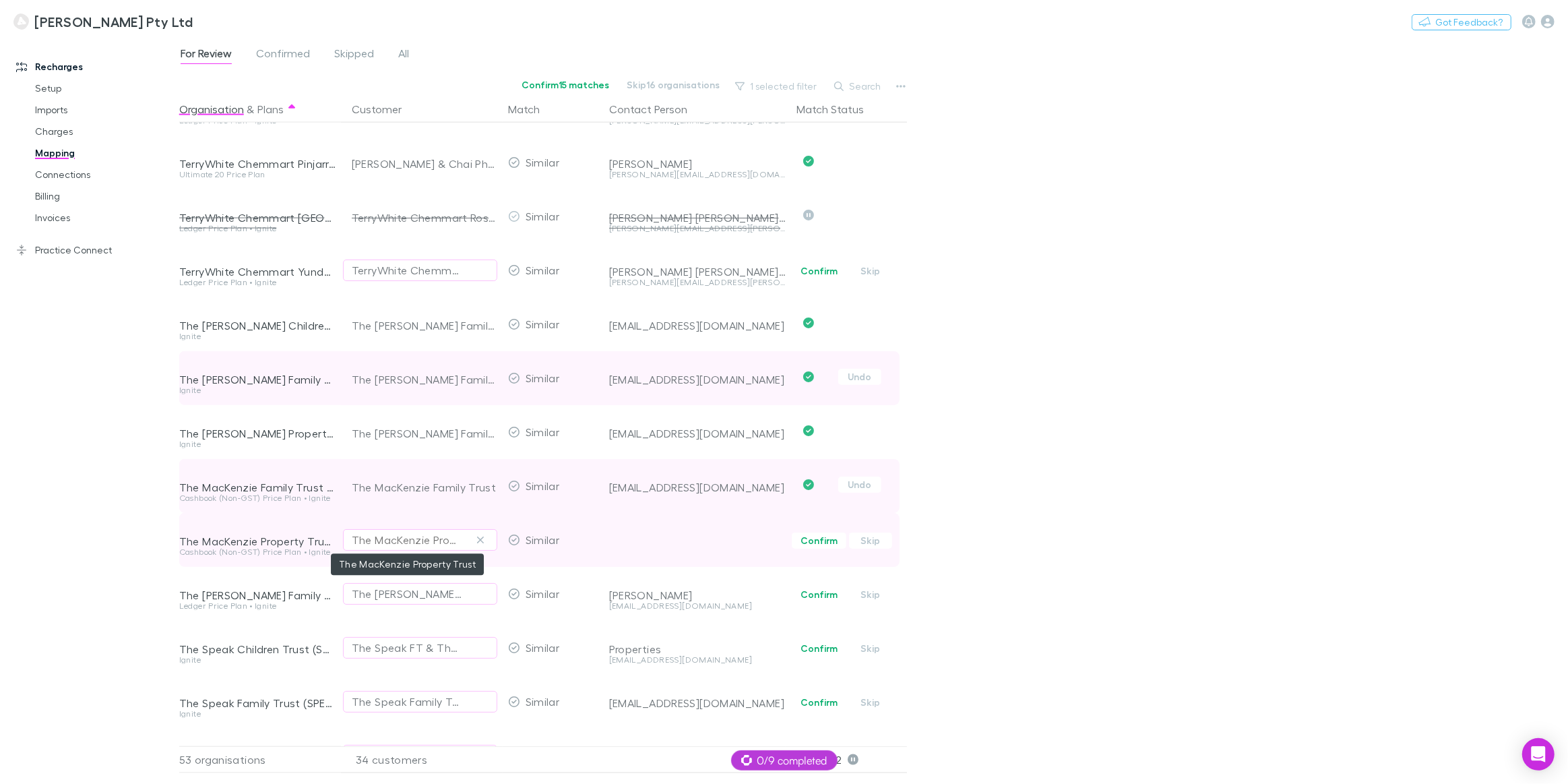
click at [378, 540] on div "The MacKenzie Property Trust" at bounding box center [407, 540] width 110 height 16
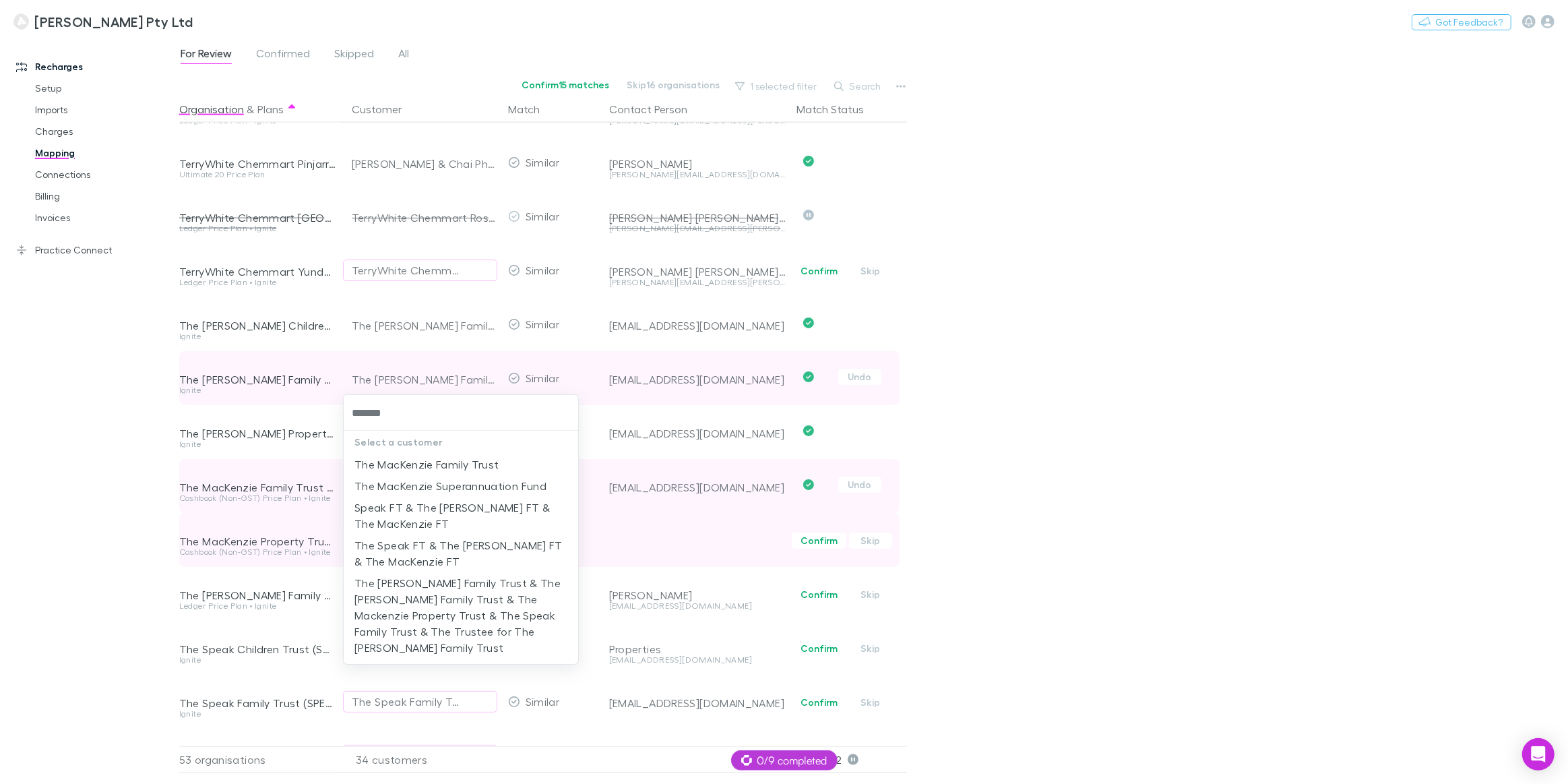
type input "********"
click at [419, 464] on li "The MacKenzie Family Trust" at bounding box center [461, 464] width 234 height 22
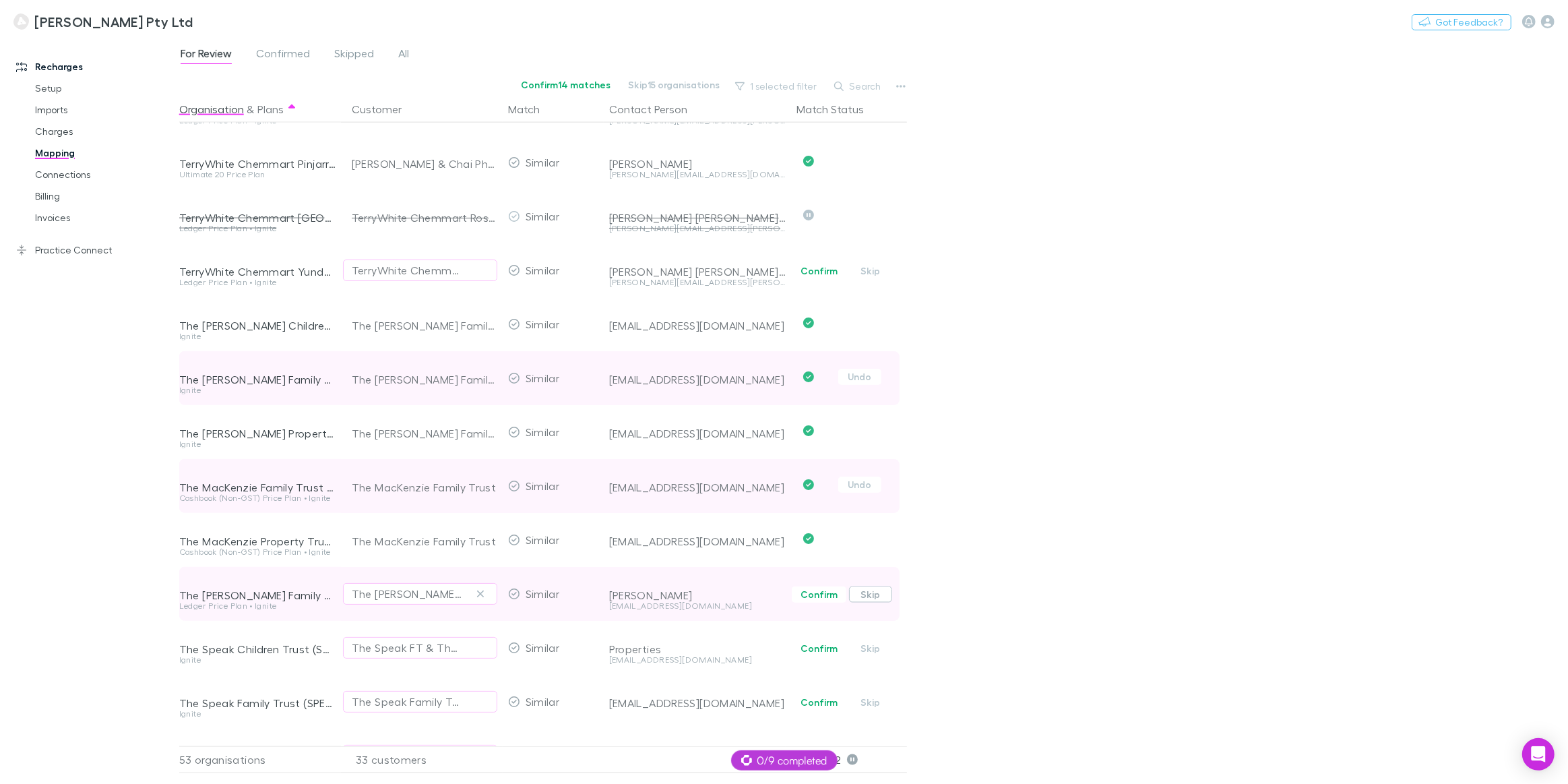
click at [864, 592] on button "Skip" at bounding box center [870, 594] width 43 height 16
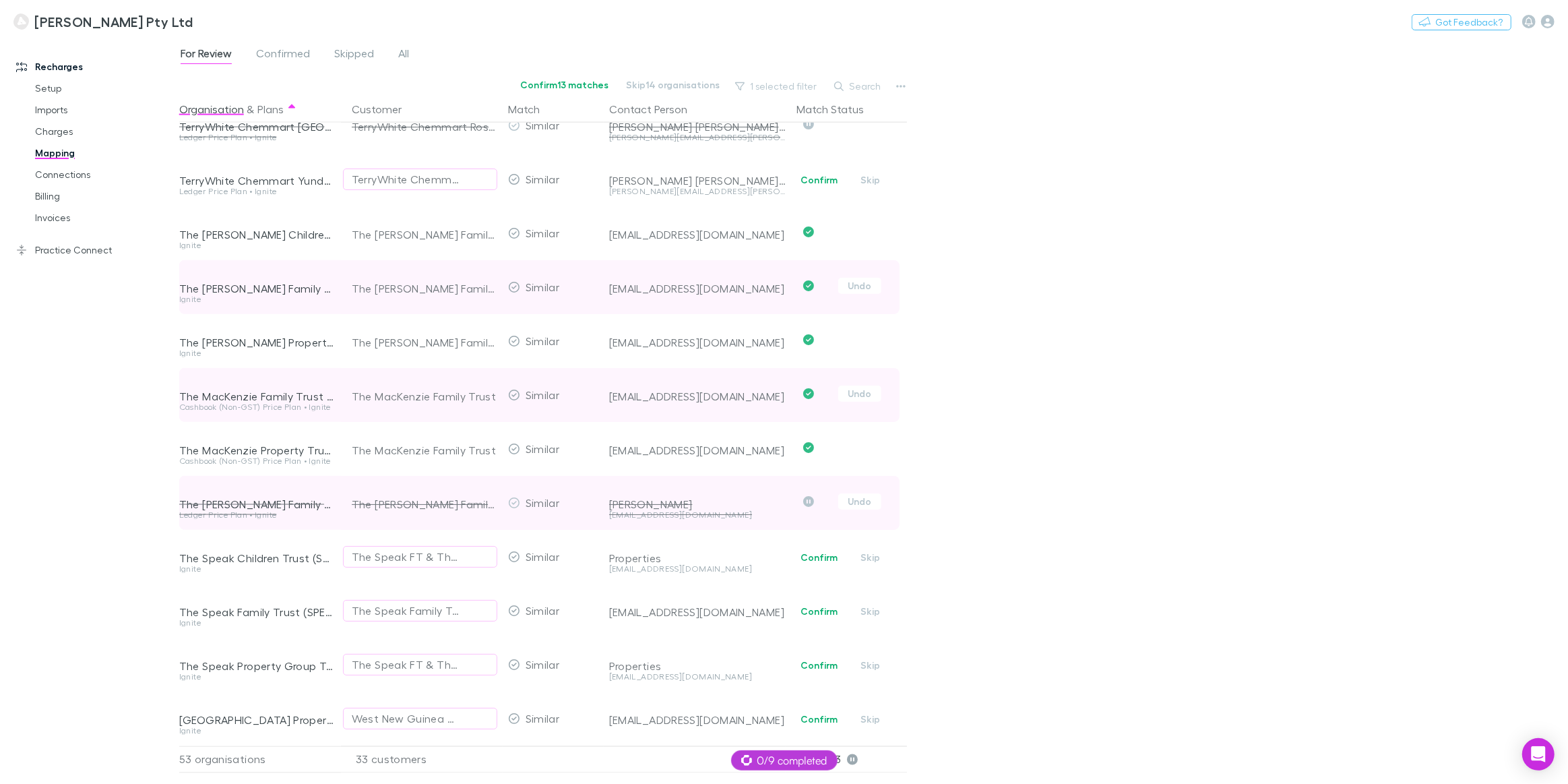
scroll to position [2244, 0]
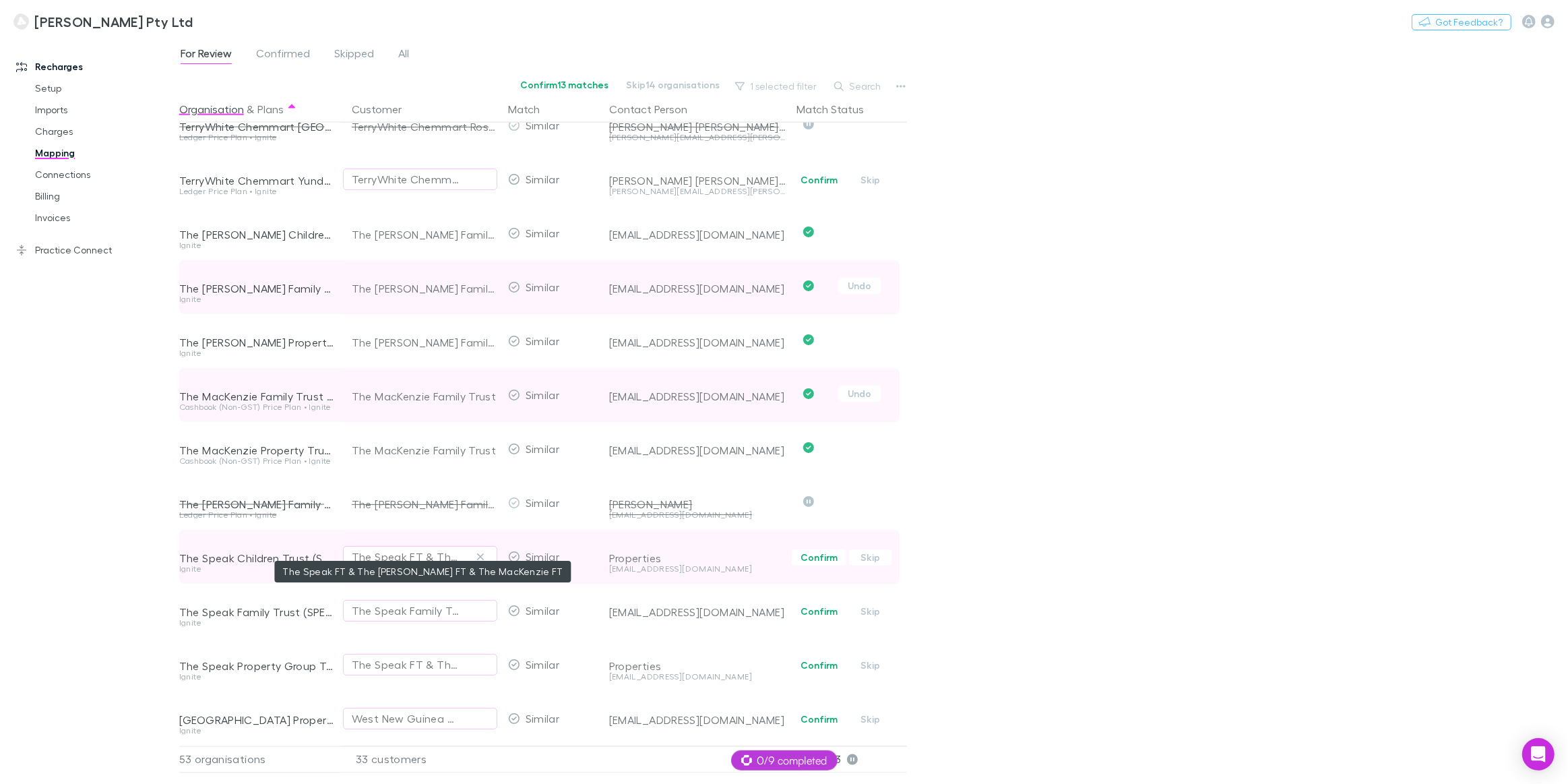
click at [382, 549] on div "The Speak FT & The Brotherson FT & The MacKenzie FT" at bounding box center [407, 556] width 110 height 16
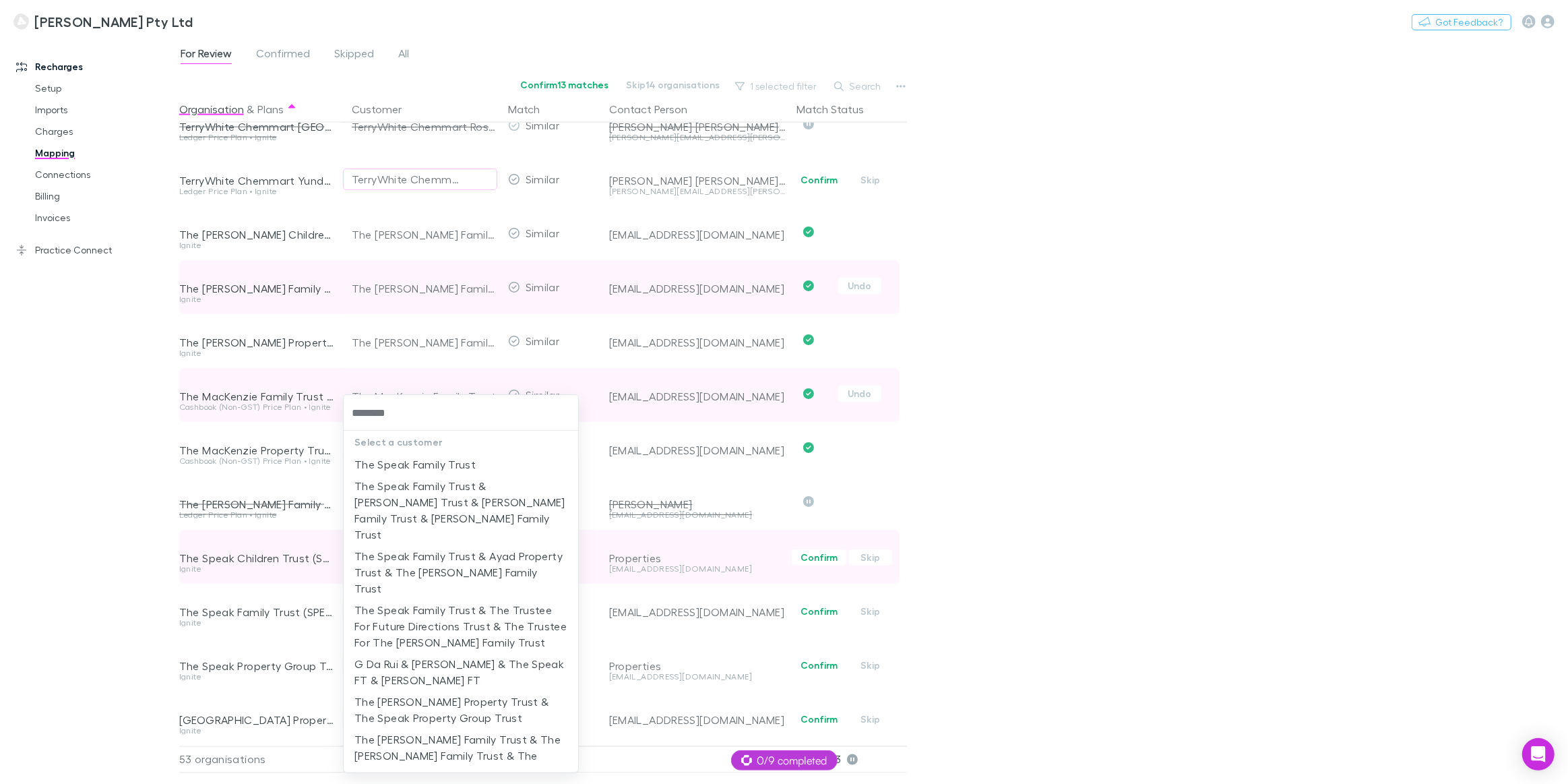
type input "*********"
click at [411, 461] on li "The Speak Family Trust" at bounding box center [461, 464] width 234 height 22
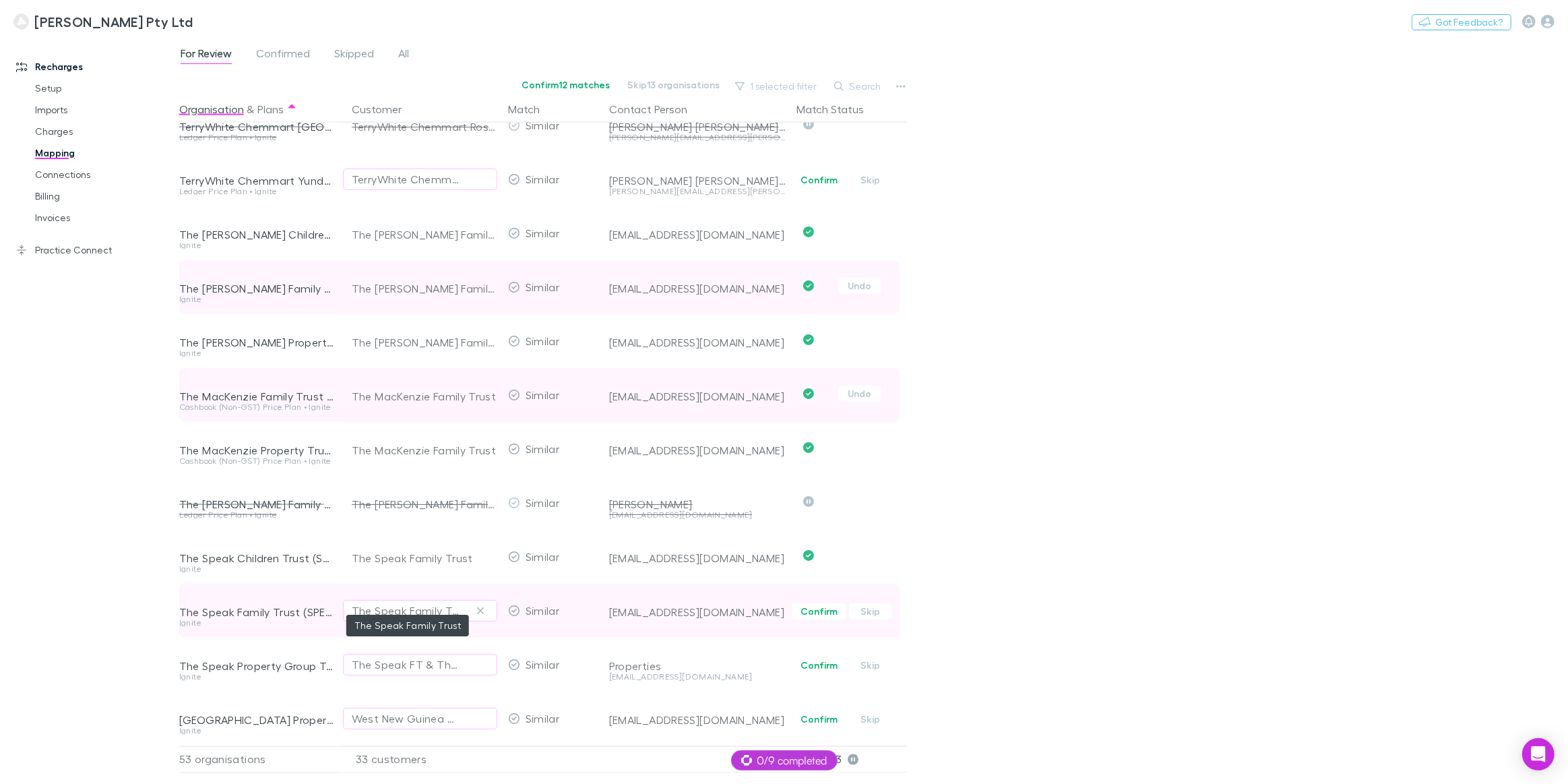
click at [357, 604] on div "The Speak Family Trust" at bounding box center [407, 610] width 110 height 16
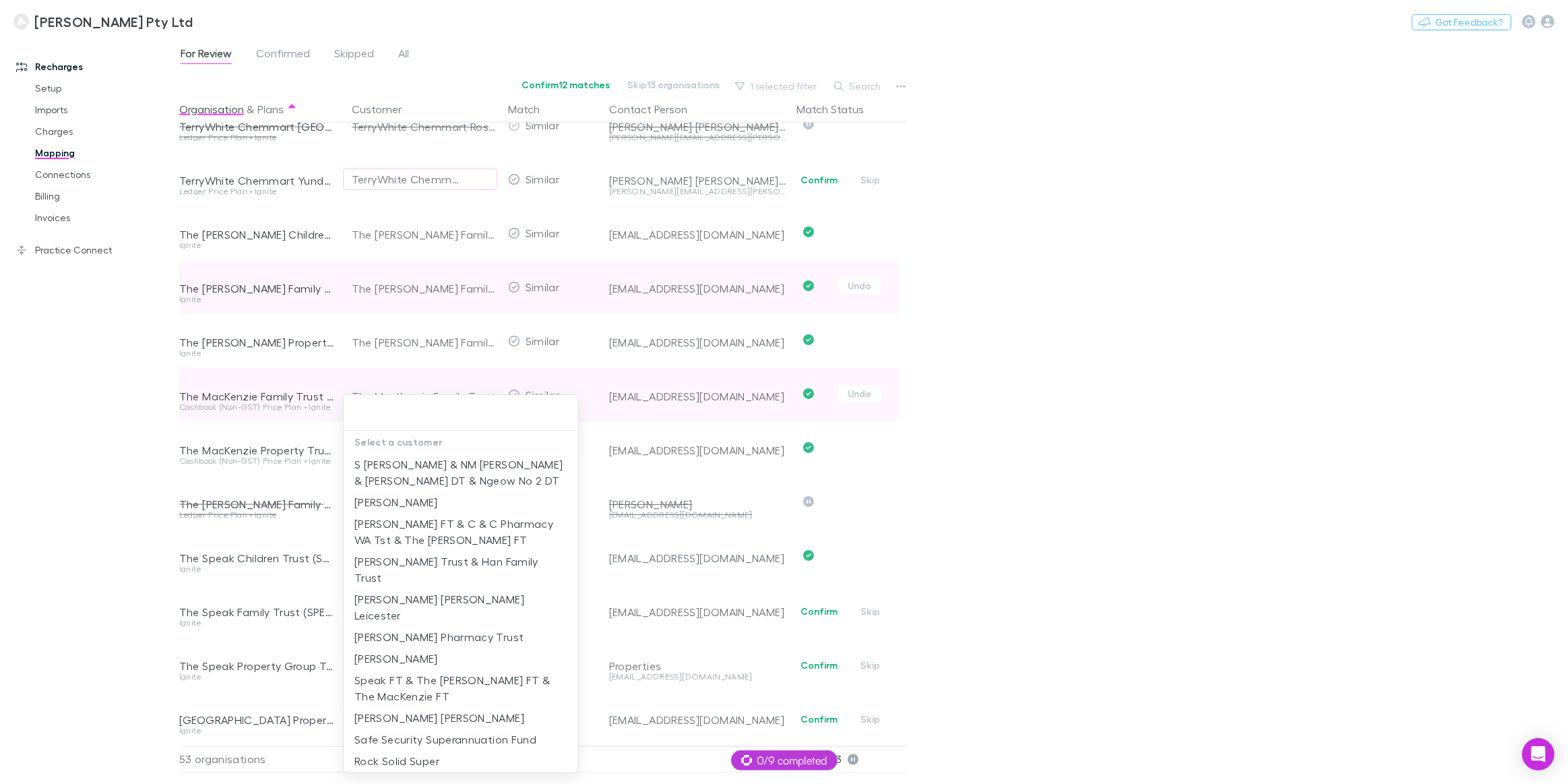
click at [816, 569] on div at bounding box center [784, 392] width 1568 height 784
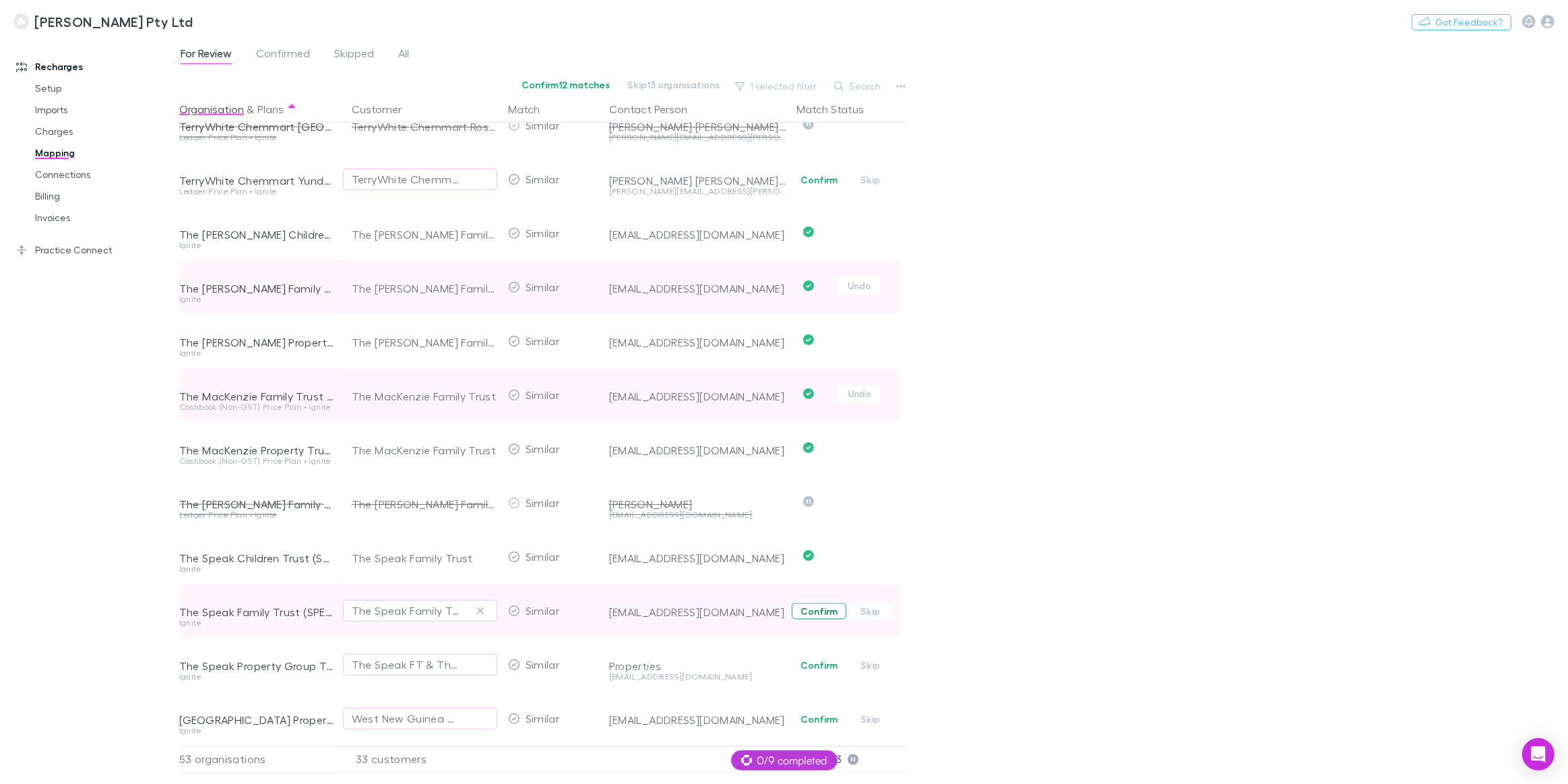
click at [817, 605] on button "Confirm" at bounding box center [819, 611] width 54 height 16
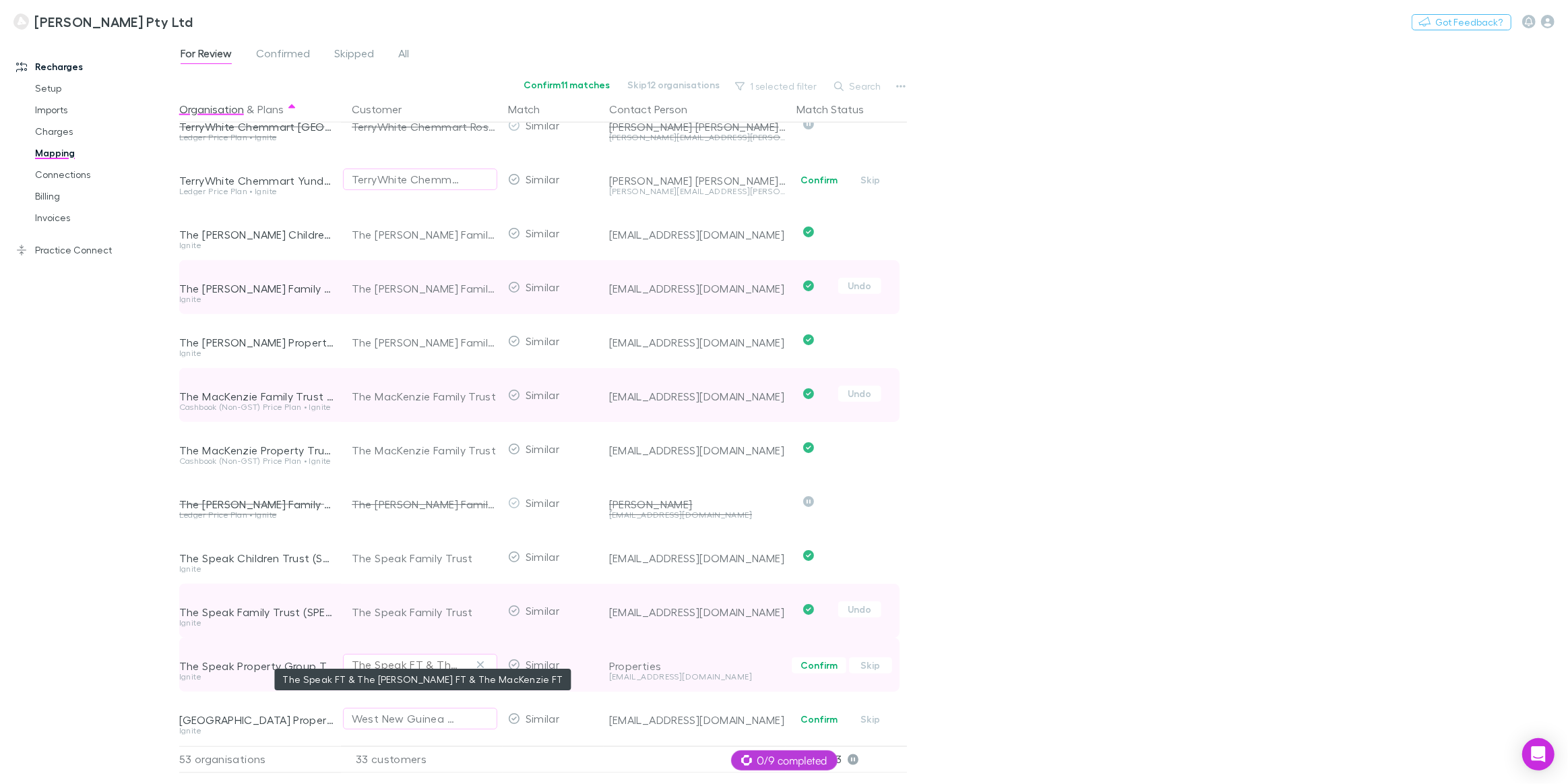
click at [362, 656] on div "The Speak FT & The Brotherson FT & The MacKenzie FT" at bounding box center [407, 664] width 110 height 16
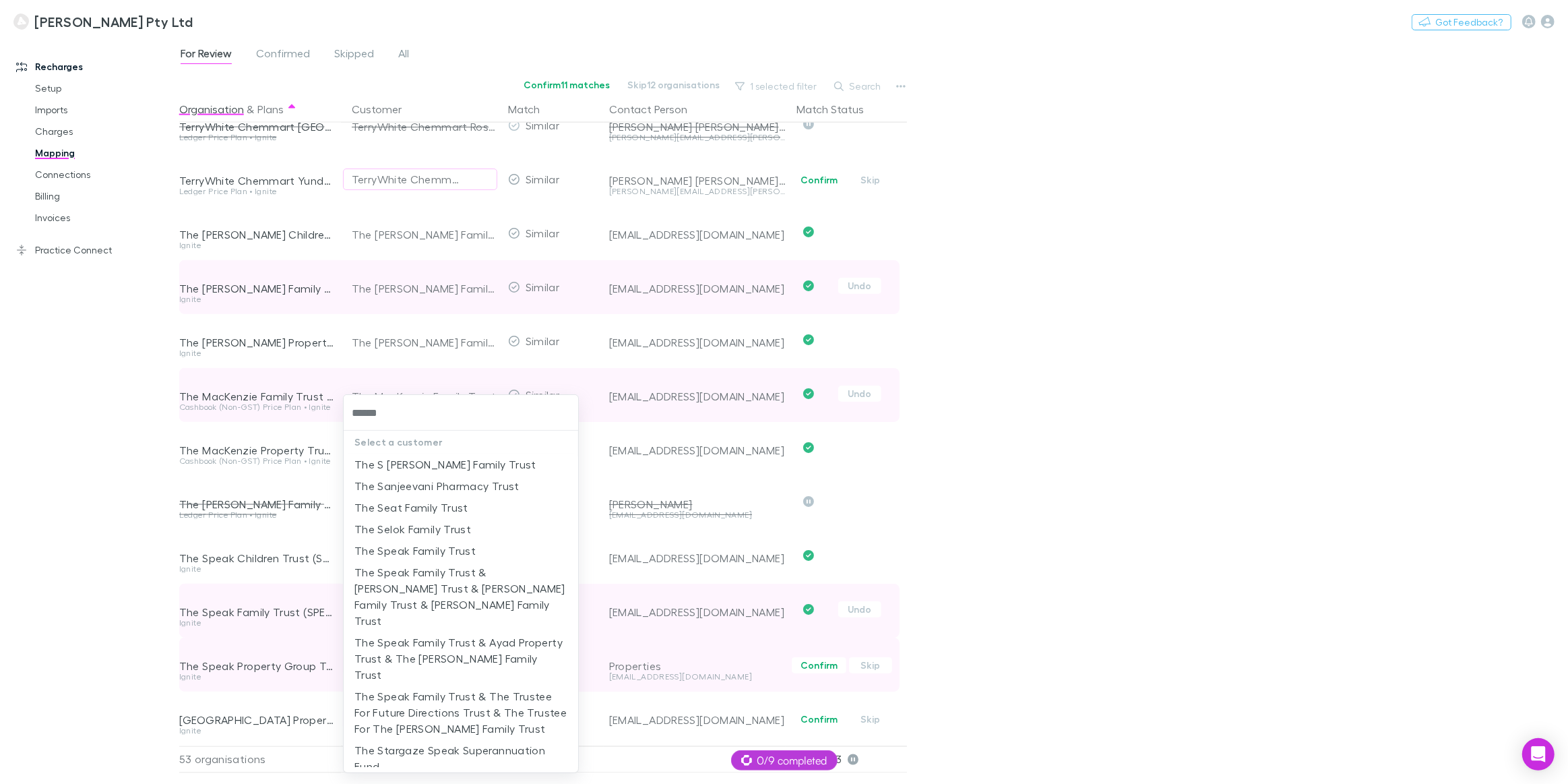
type input "*******"
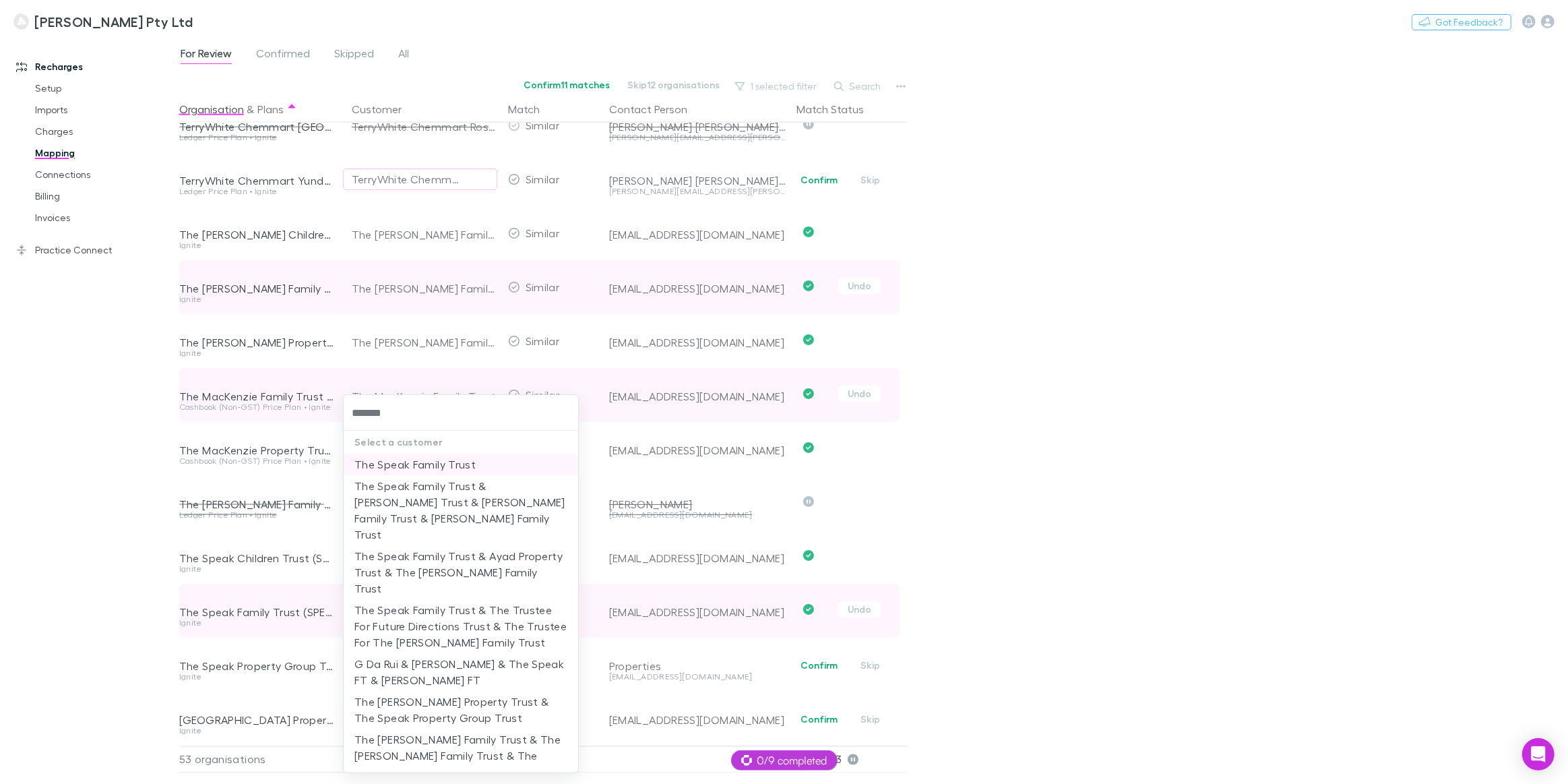
click at [441, 467] on li "The Speak Family Trust" at bounding box center [461, 464] width 234 height 22
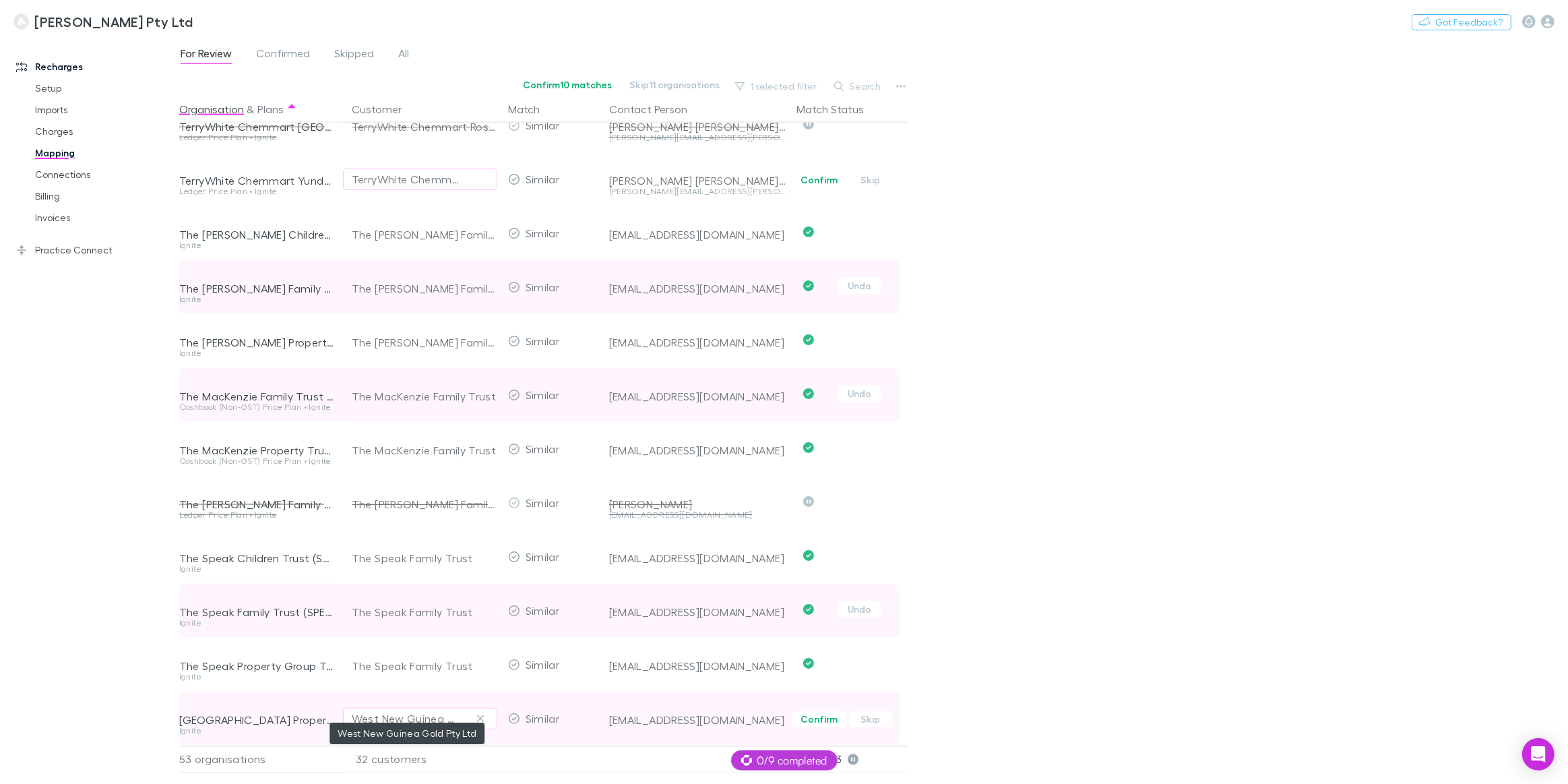
click at [377, 689] on div "West New Guinea Gold Pty Ltd" at bounding box center [407, 718] width 110 height 16
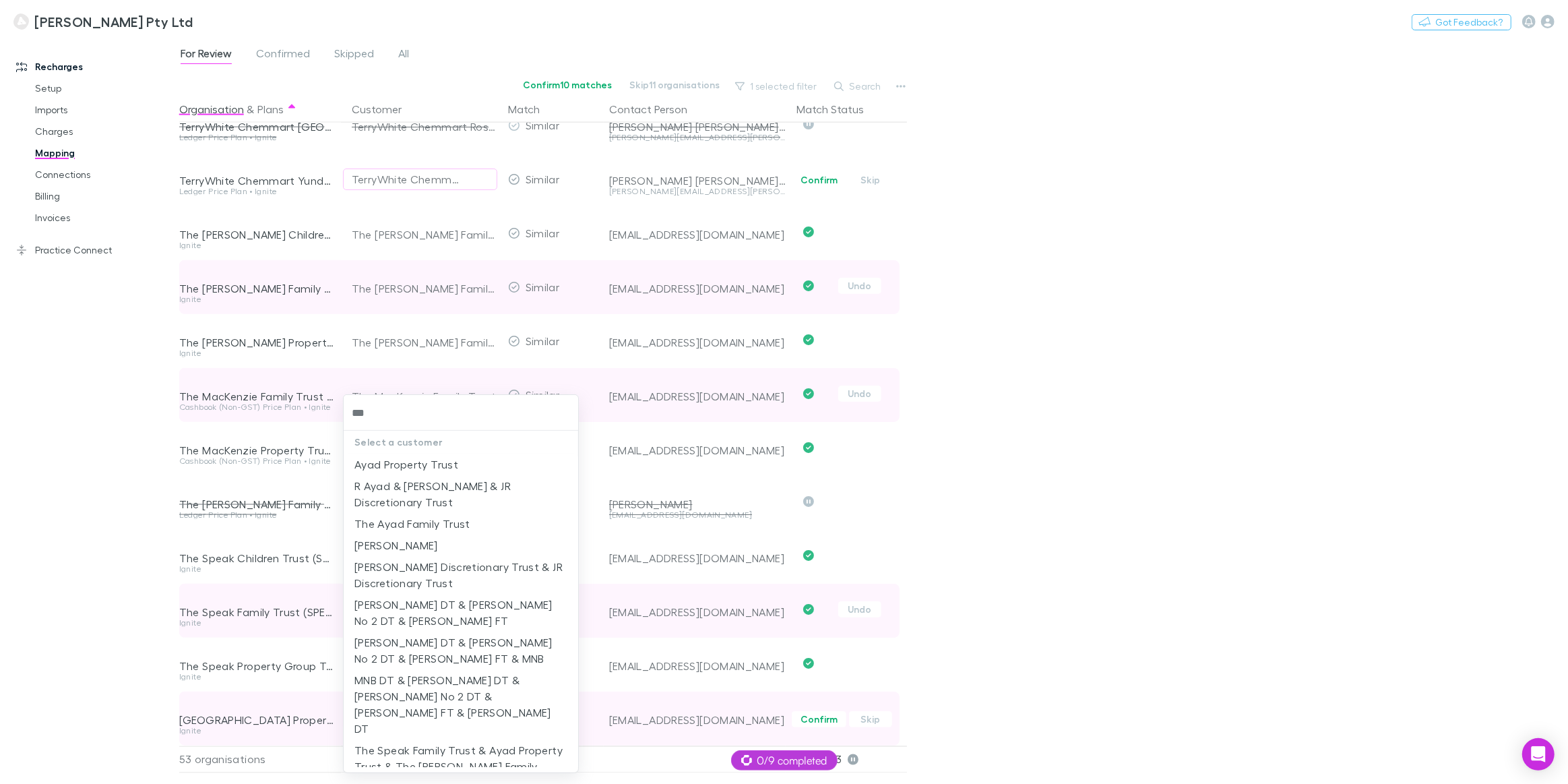
type input "****"
click at [405, 689] on li "The Speak Family Trust & Ayad Property Trust & The Brotherson Family Trust" at bounding box center [461, 766] width 234 height 54
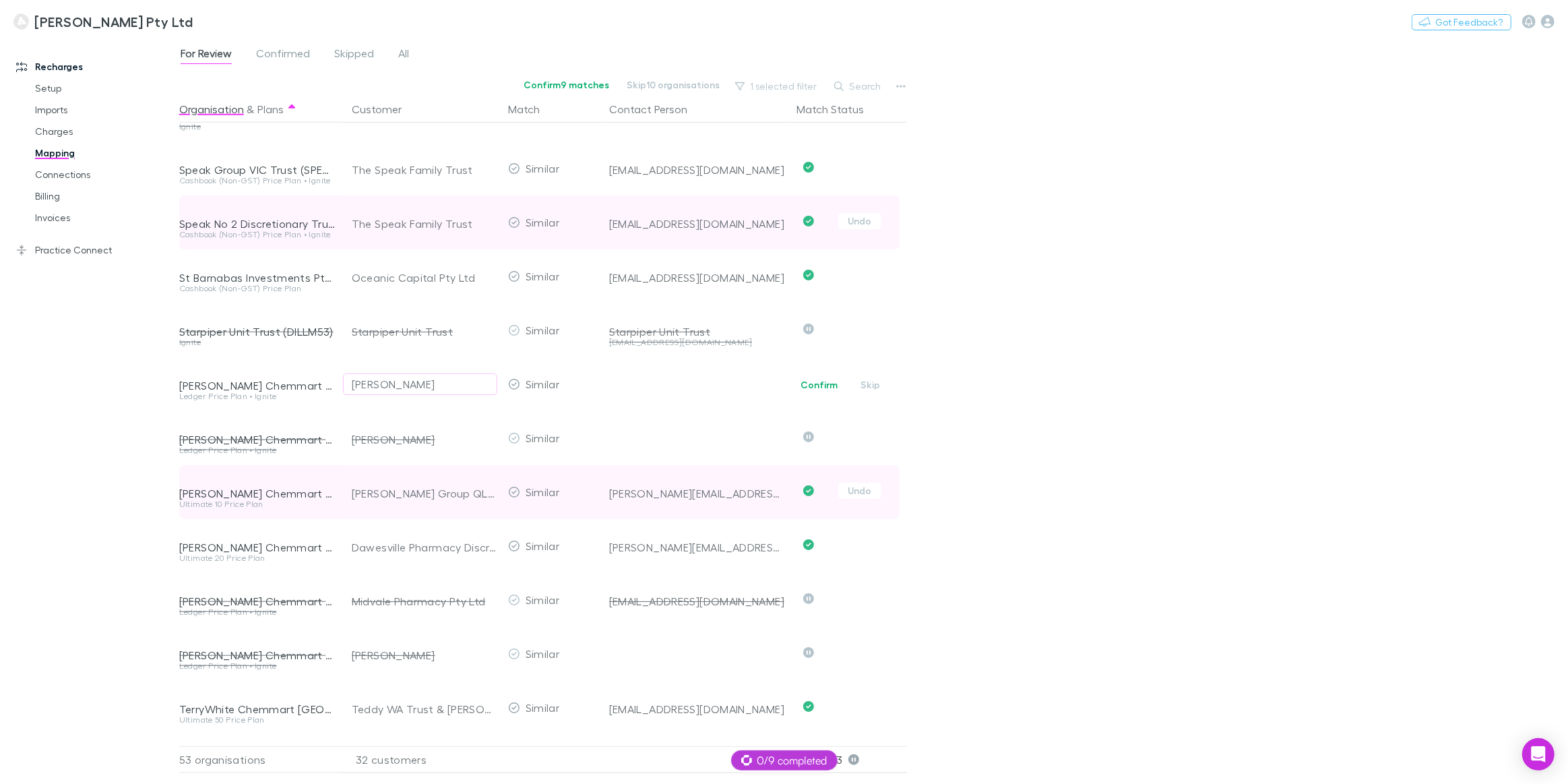
scroll to position [1203, 0]
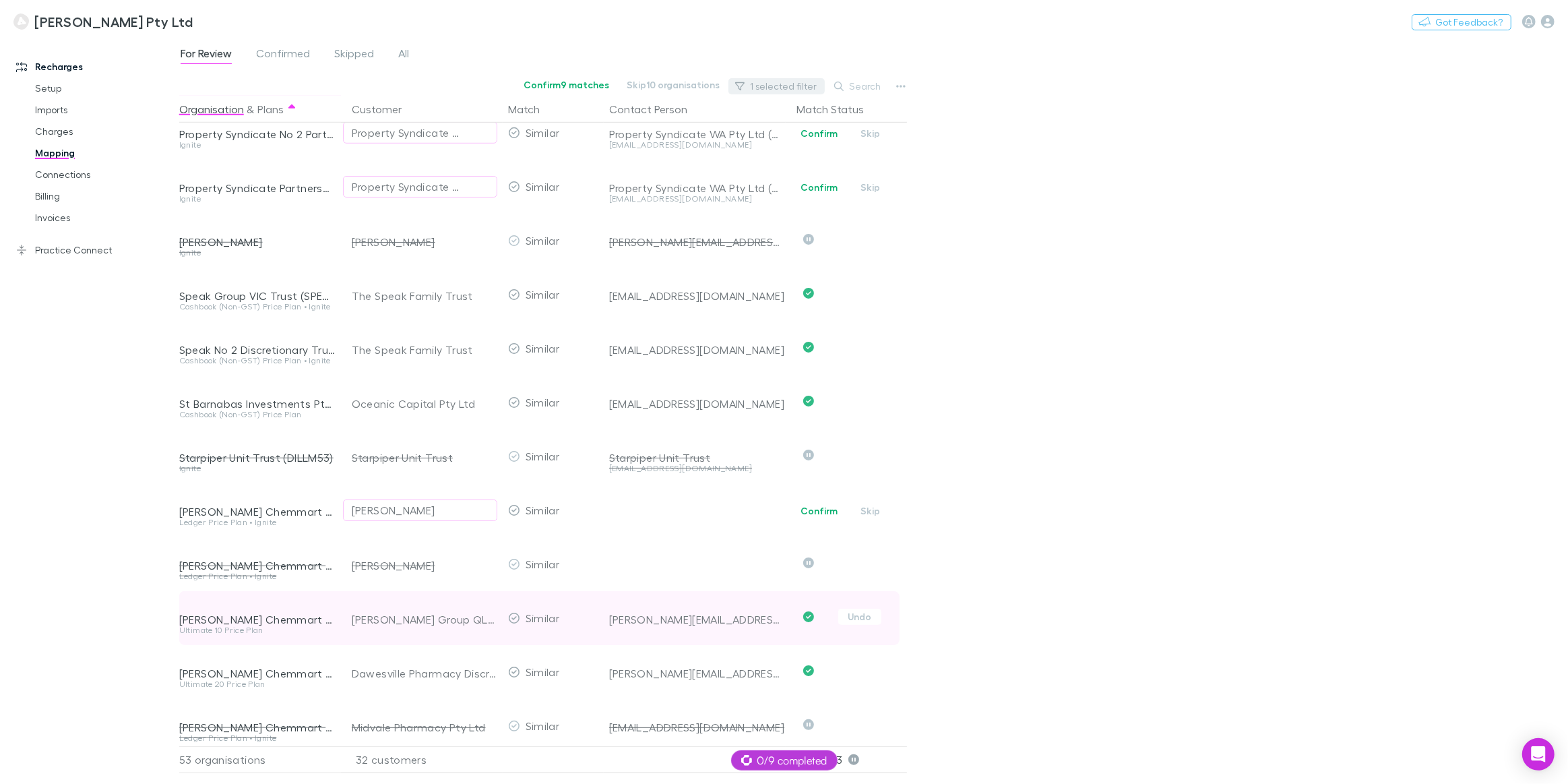
click at [787, 85] on button "1 selected filter" at bounding box center [776, 86] width 96 height 16
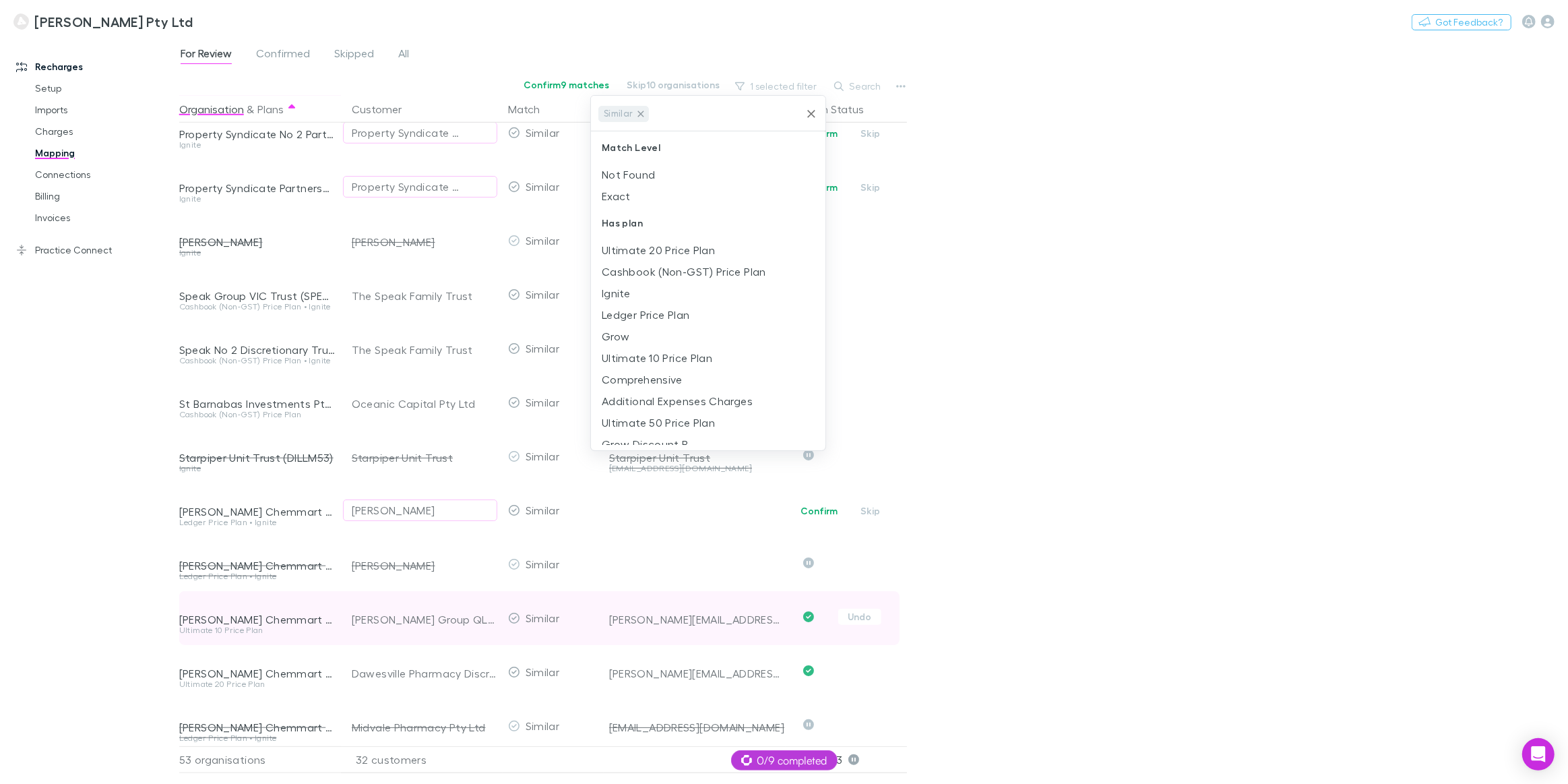
click at [641, 113] on icon at bounding box center [640, 114] width 10 height 10
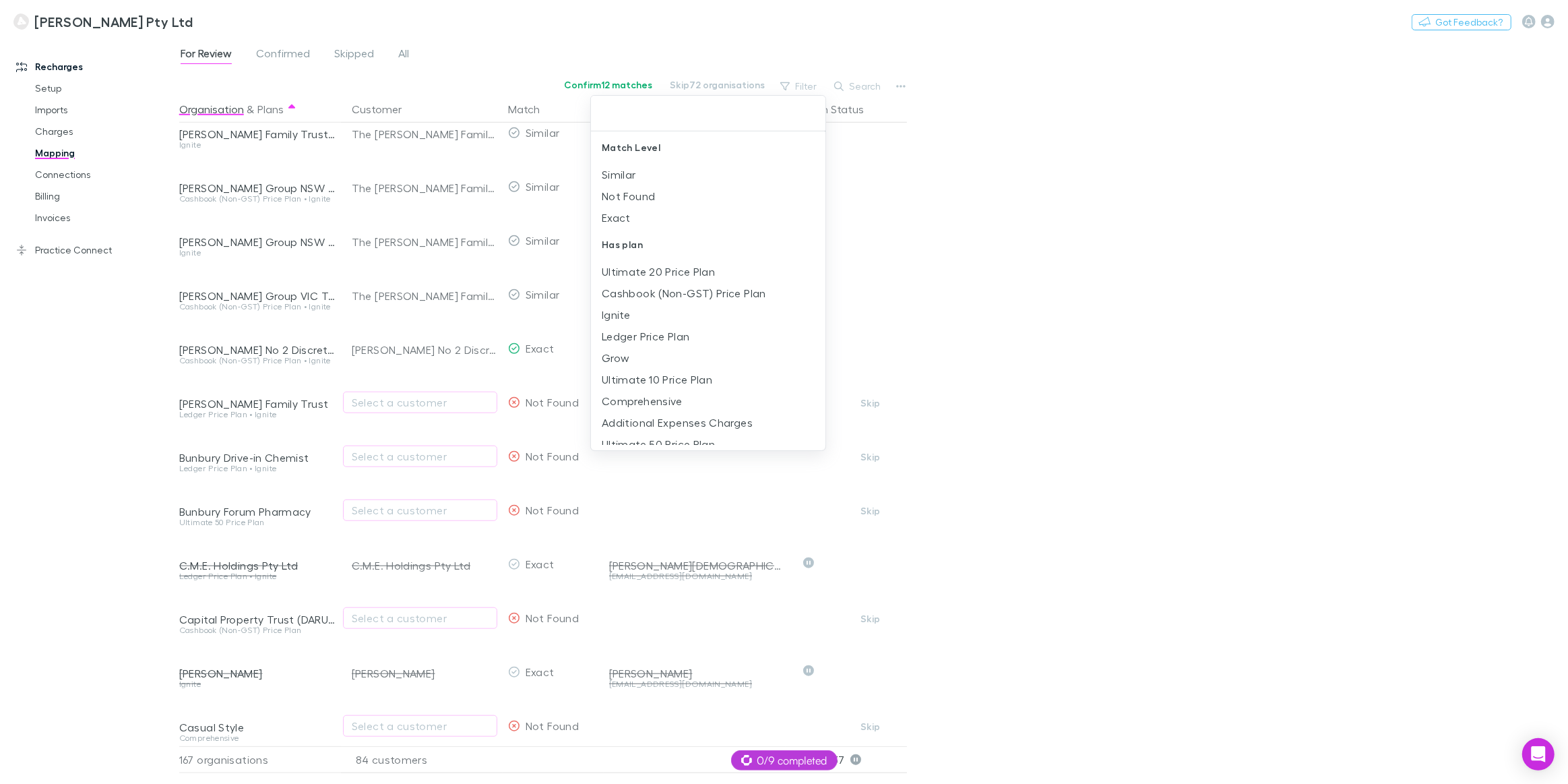
scroll to position [5461, 0]
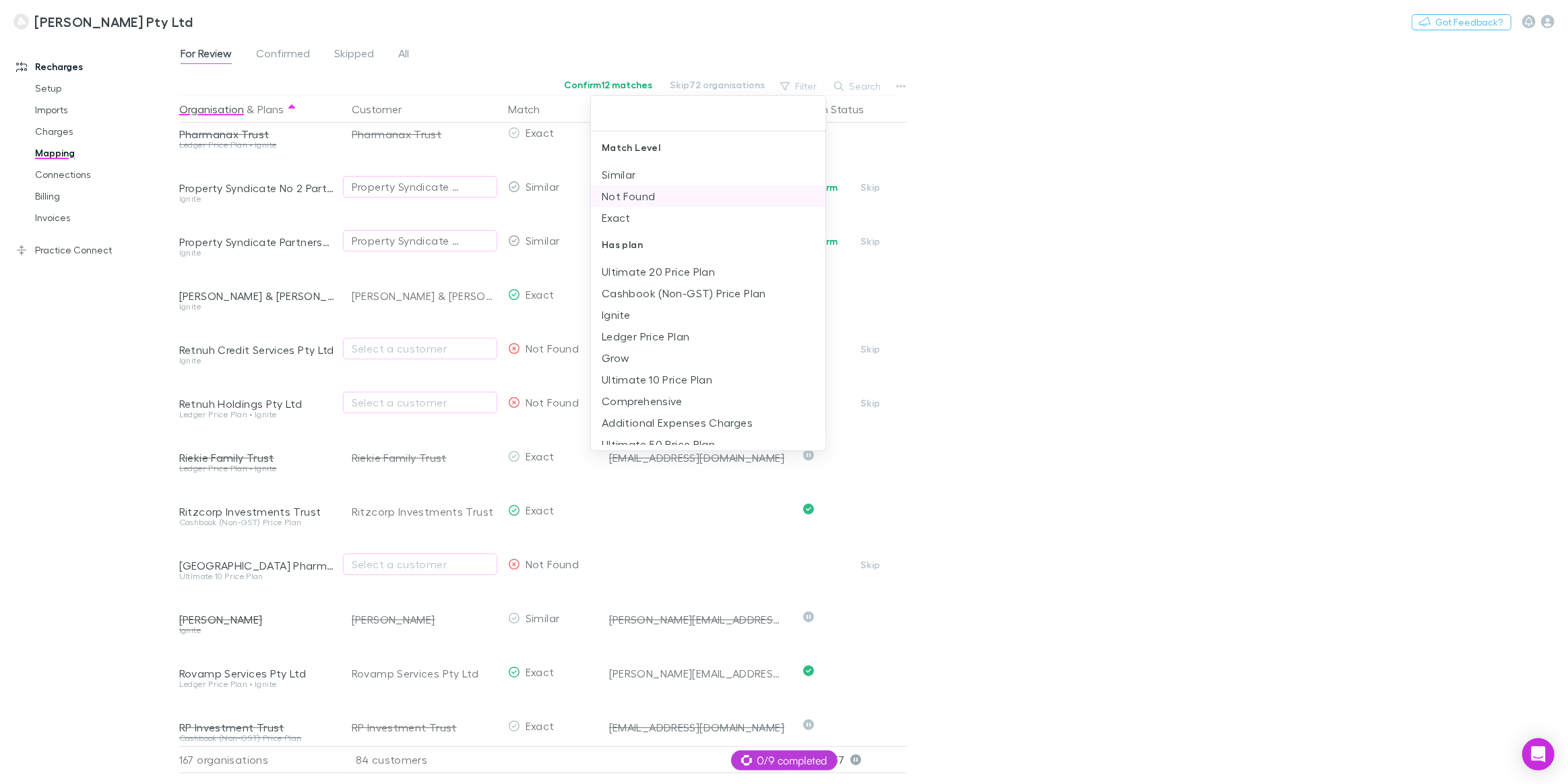
click at [690, 199] on li "Not Found" at bounding box center [708, 196] width 234 height 22
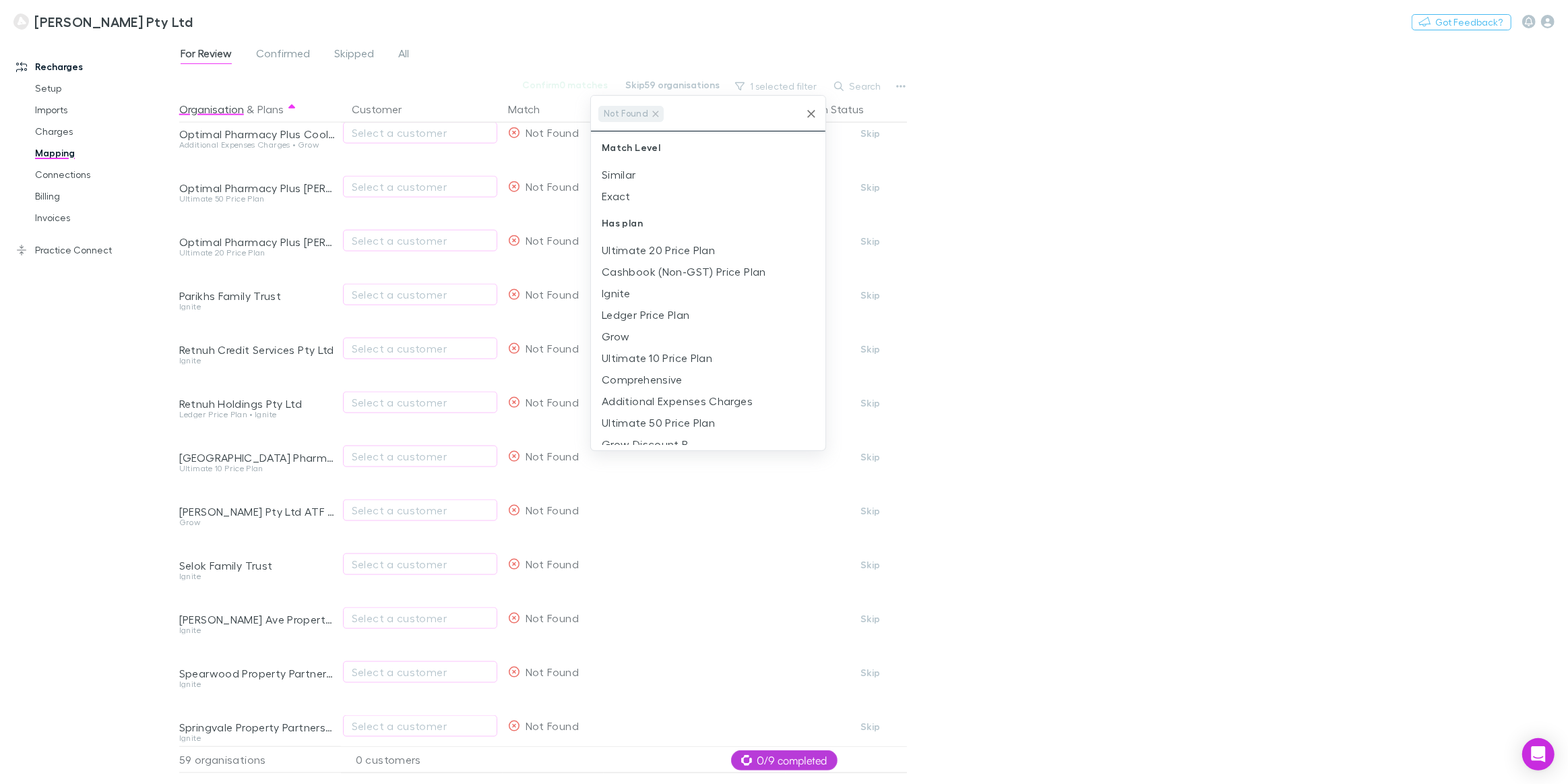
click at [1029, 206] on div at bounding box center [784, 392] width 1568 height 784
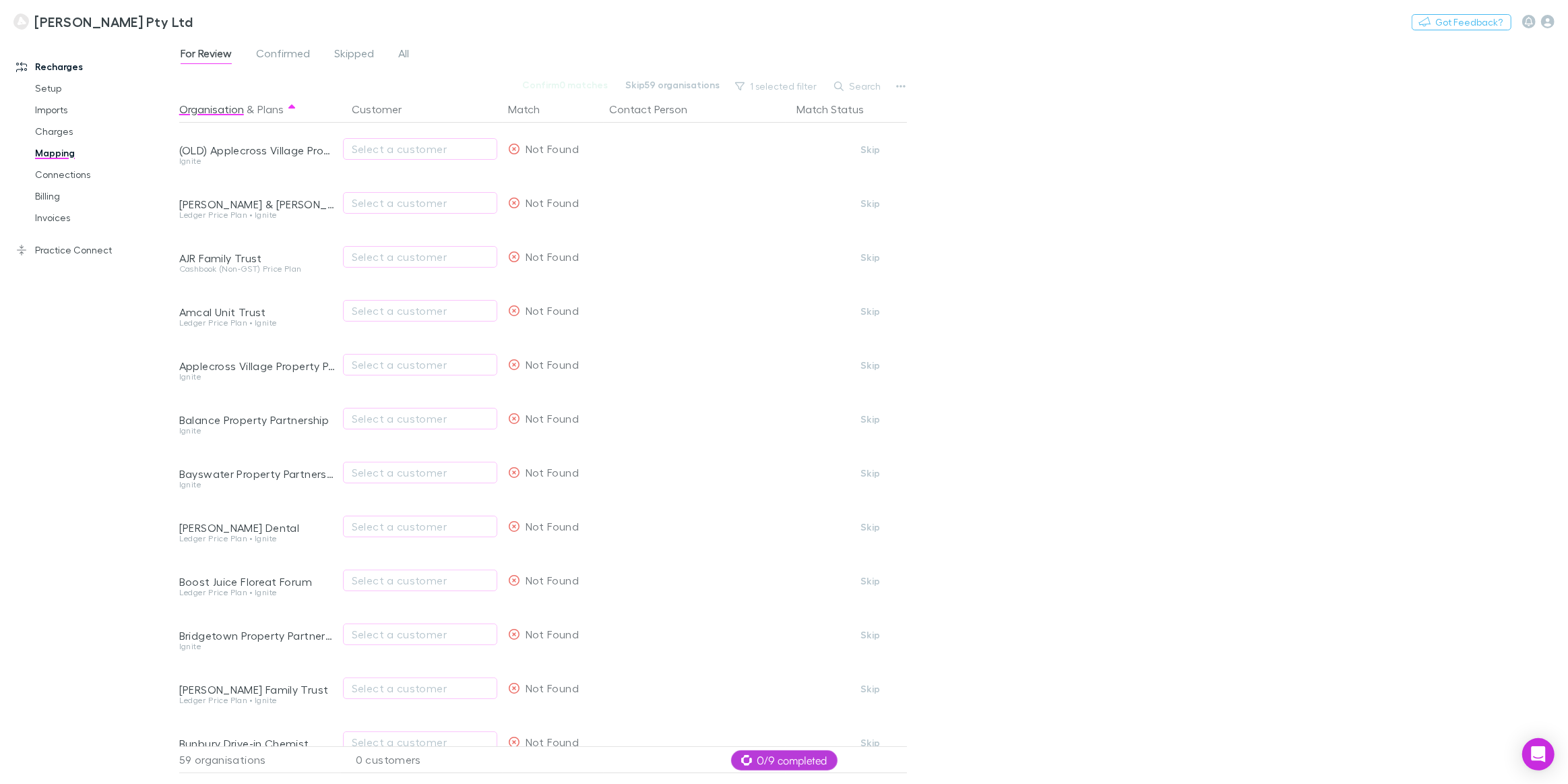
scroll to position [0, 0]
click at [870, 315] on button "Skip" at bounding box center [870, 312] width 43 height 16
click at [873, 152] on button "Skip" at bounding box center [870, 150] width 43 height 16
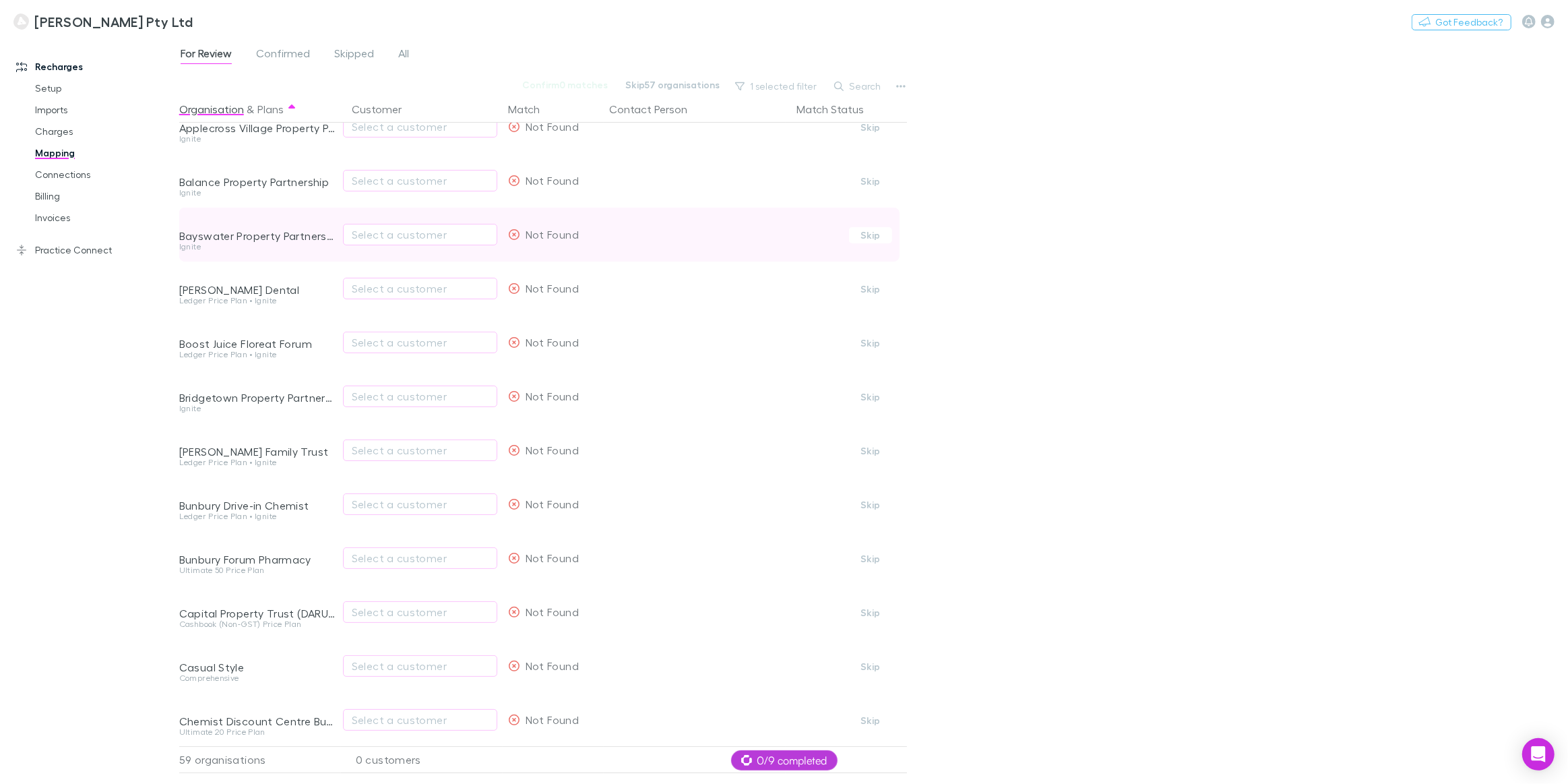
scroll to position [245, 0]
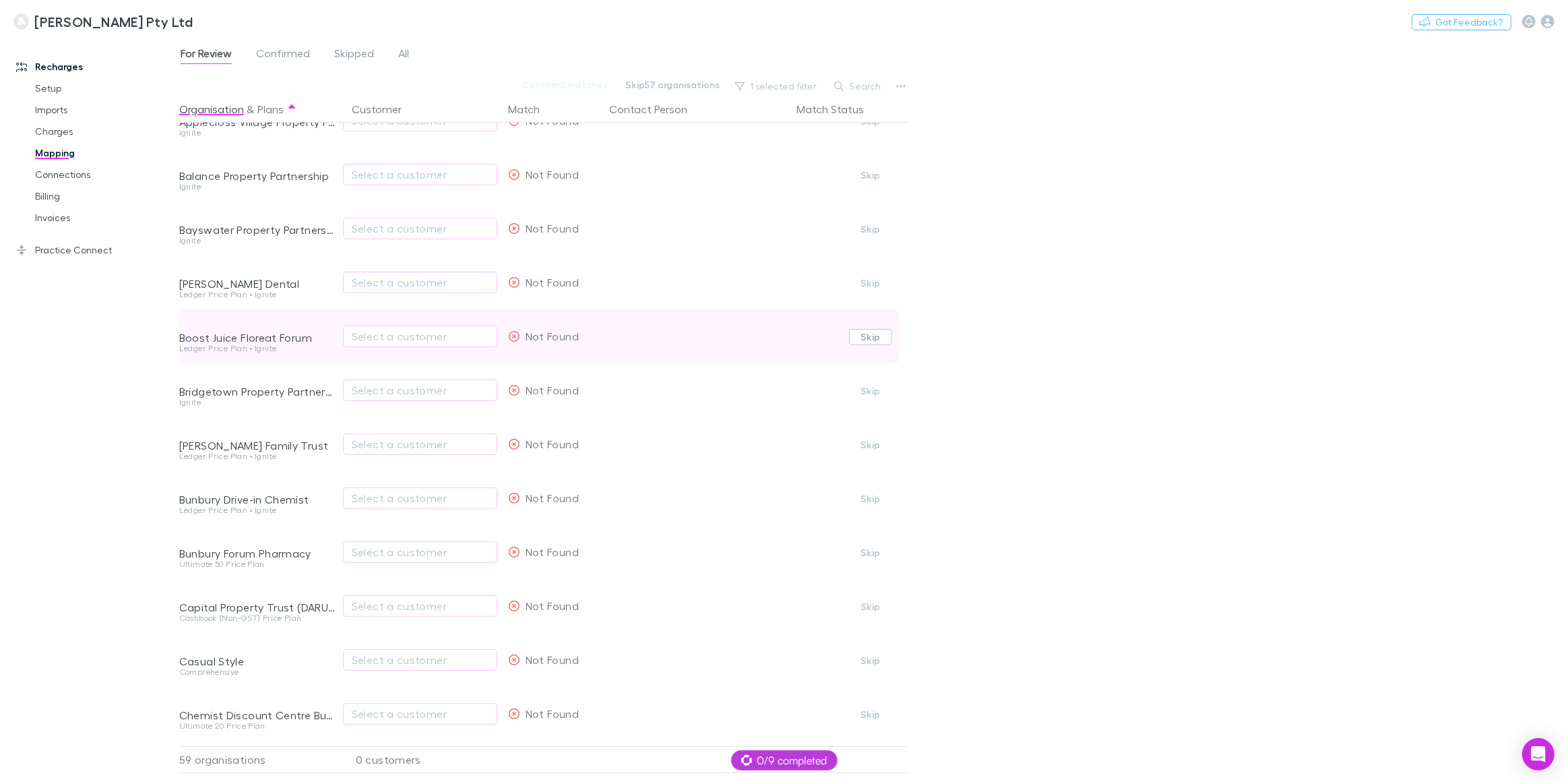
click at [878, 338] on button "Skip" at bounding box center [870, 337] width 43 height 16
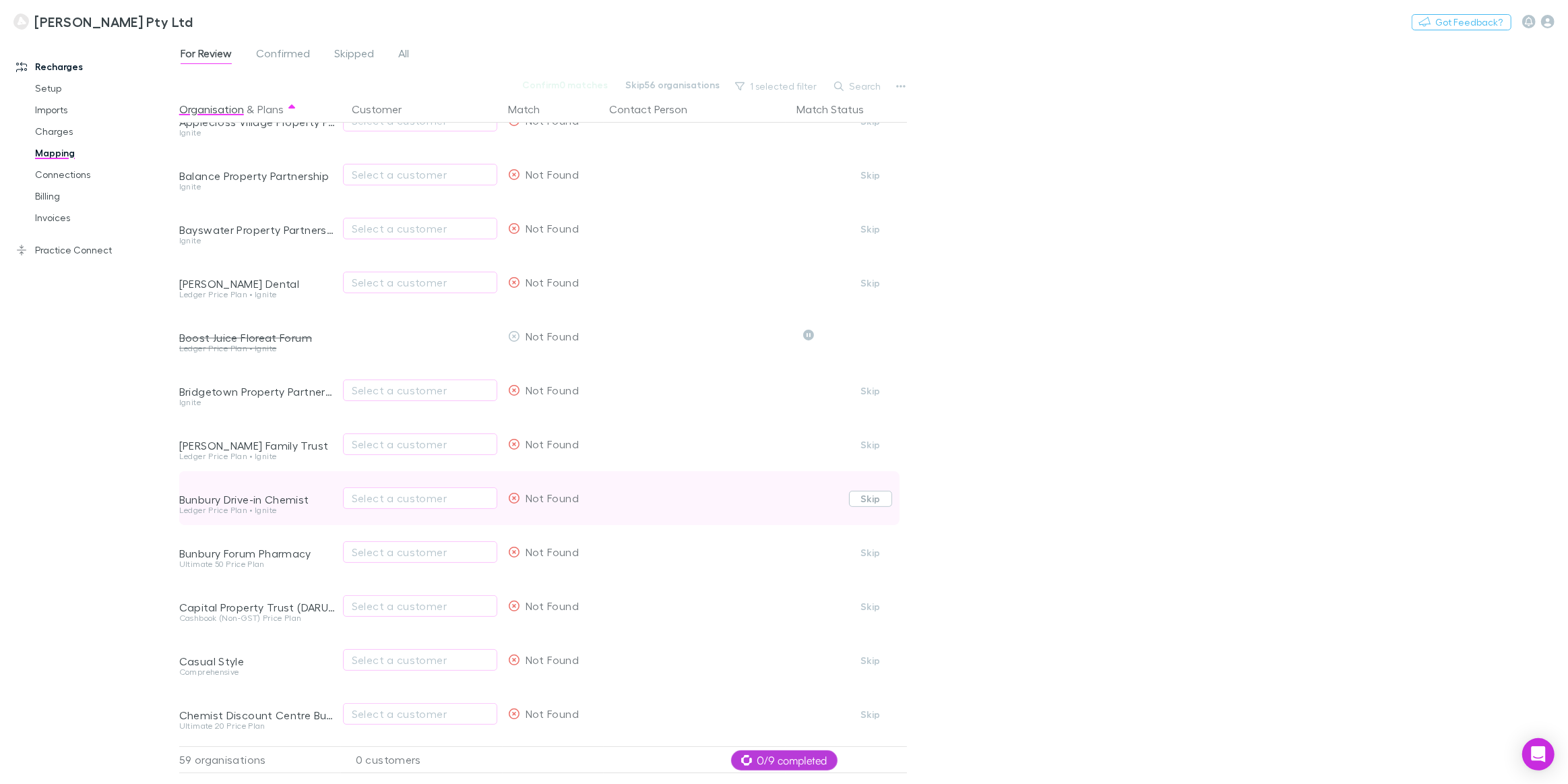
click at [872, 500] on button "Skip" at bounding box center [870, 499] width 43 height 16
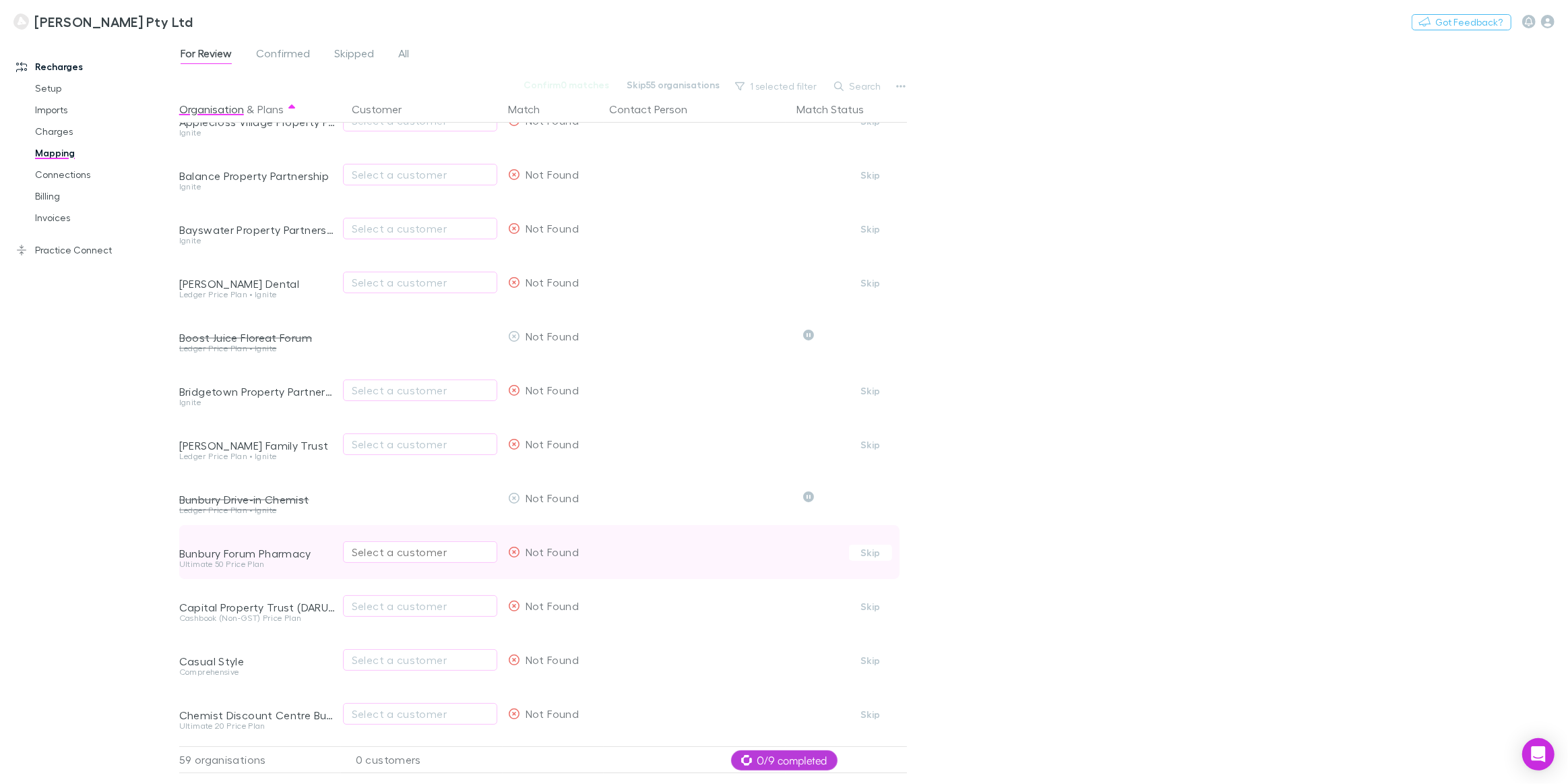
click at [435, 559] on div "Select a customer" at bounding box center [420, 551] width 136 height 16
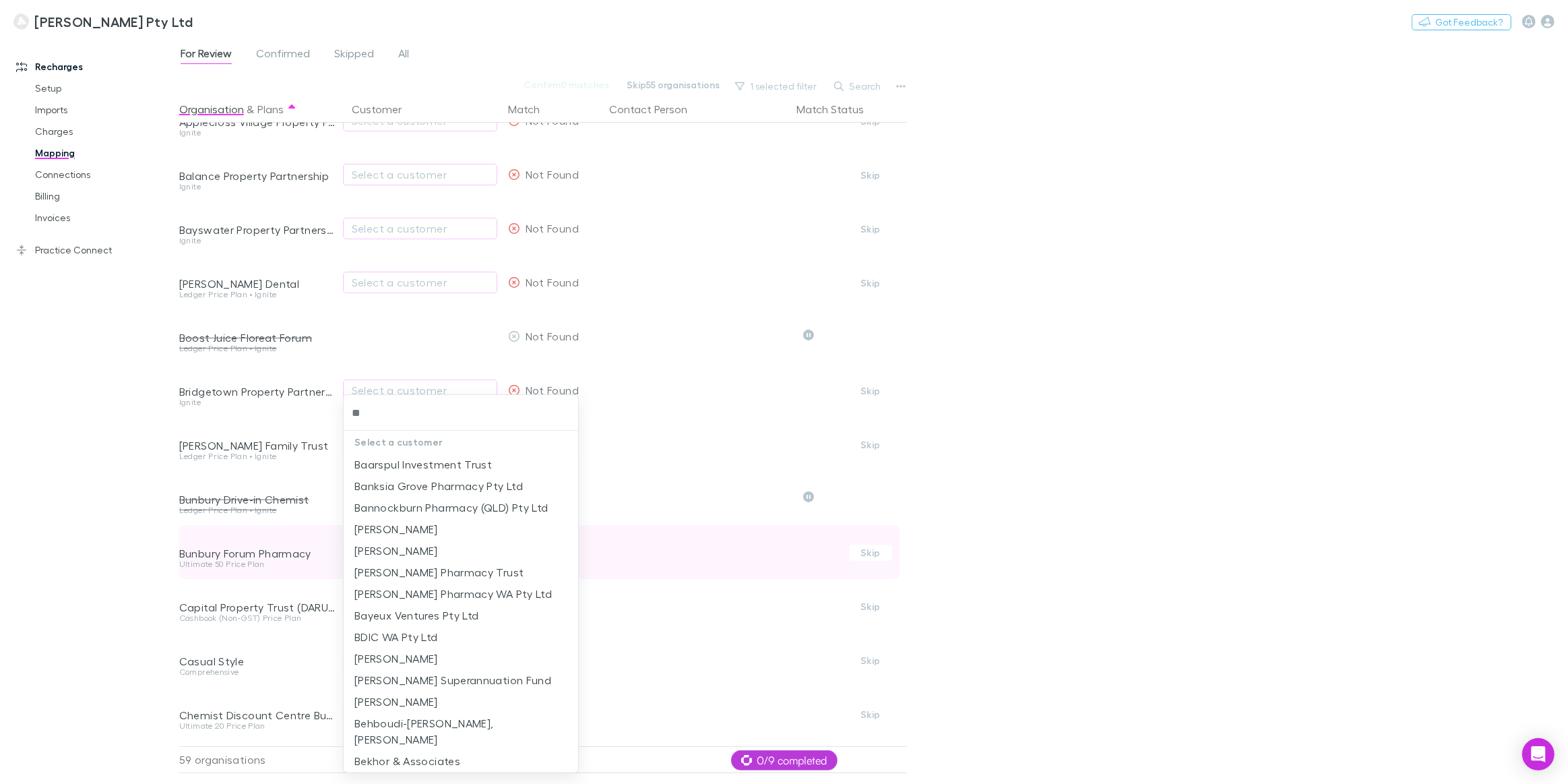
type input "***"
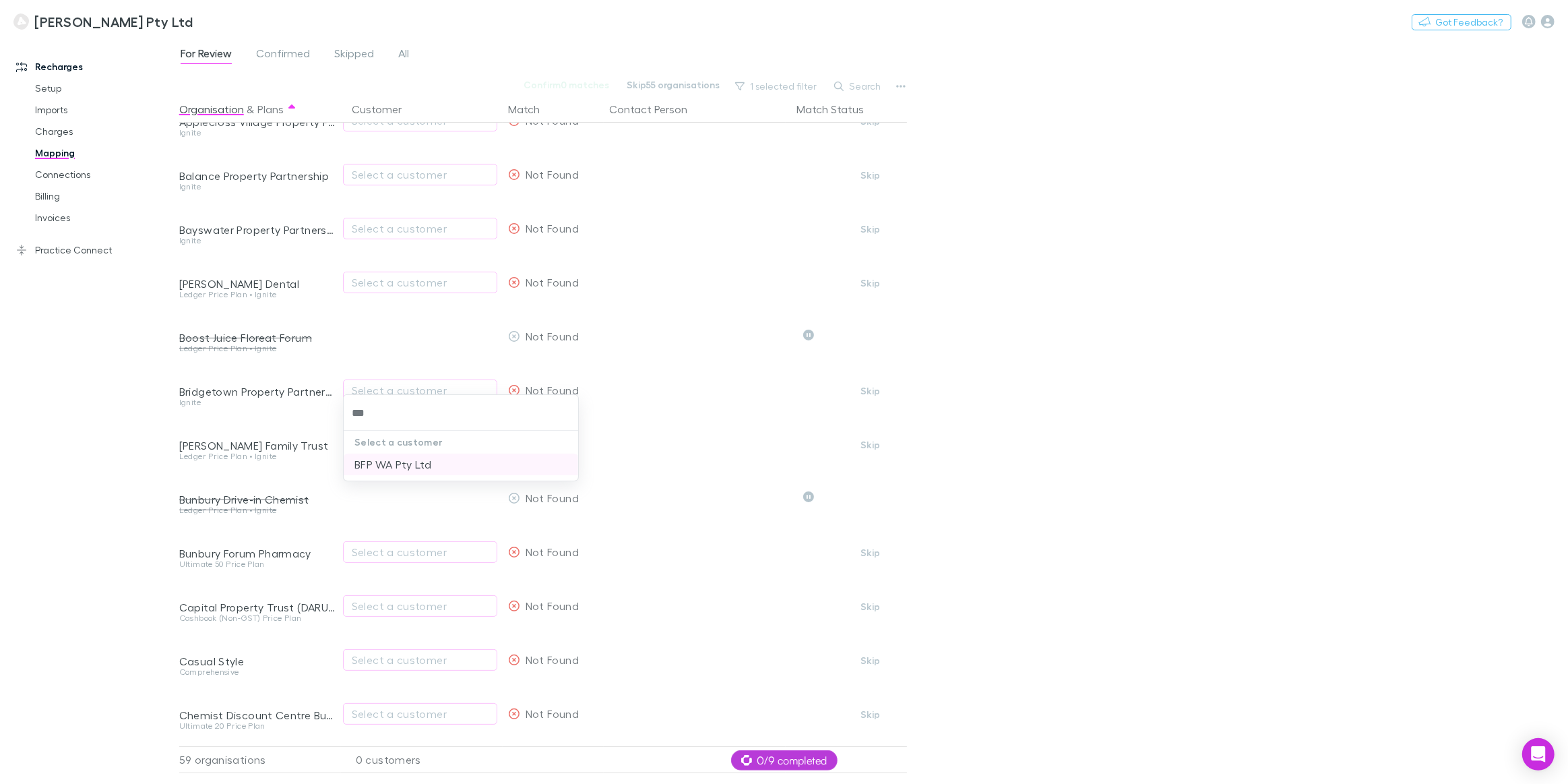
click at [415, 463] on li "BFP WA Pty Ltd" at bounding box center [461, 464] width 234 height 22
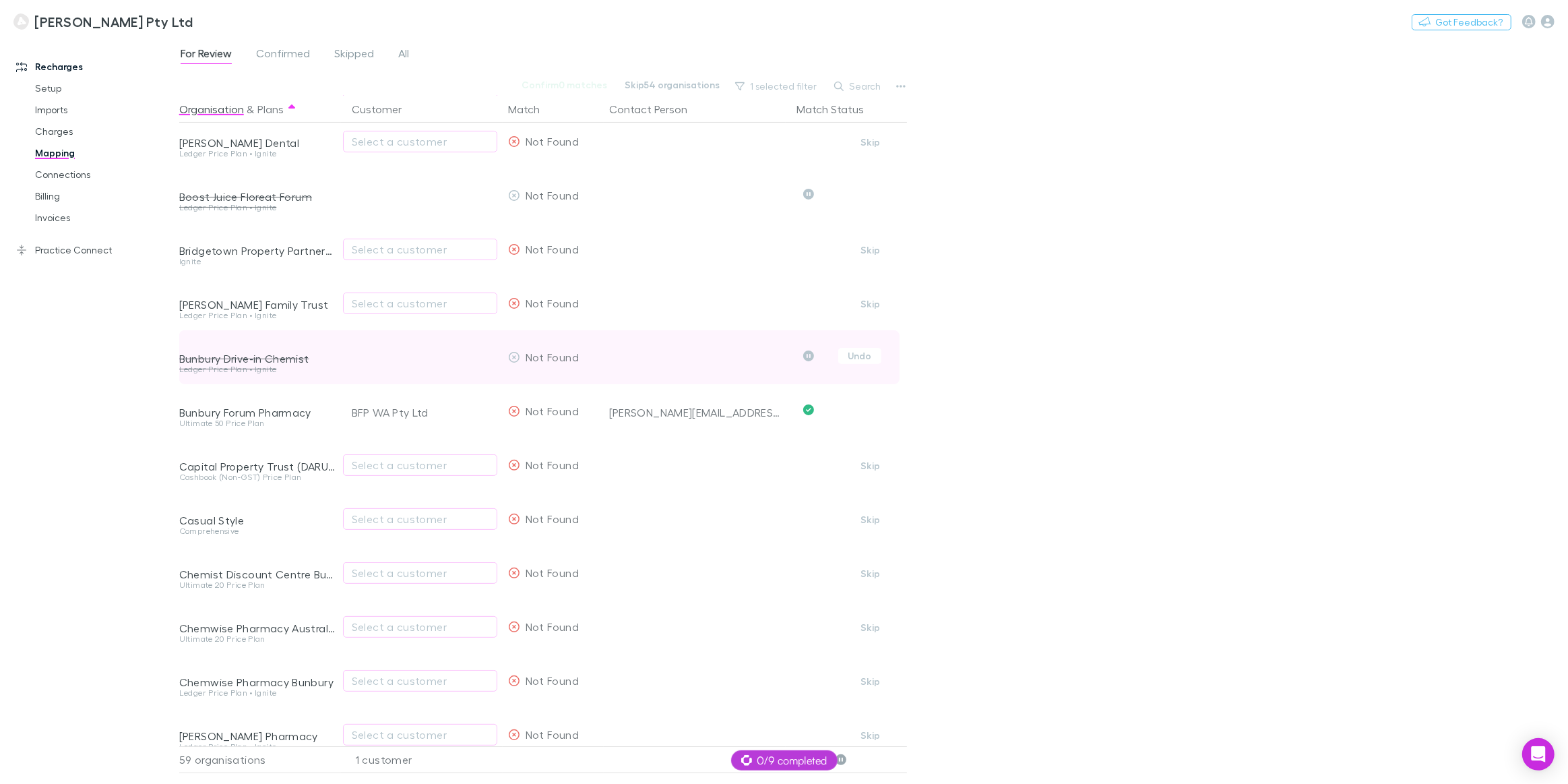
scroll to position [429, 0]
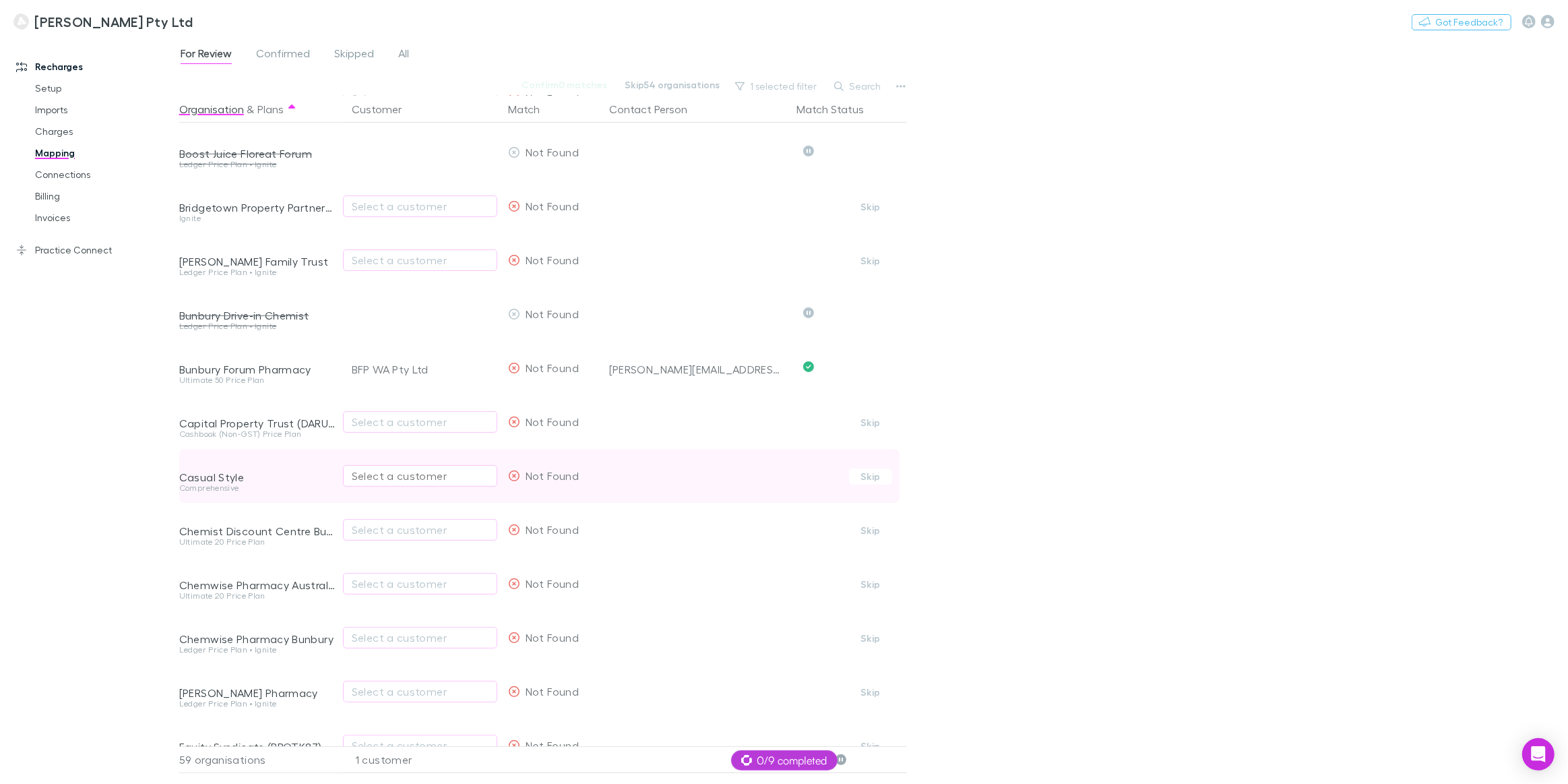
click at [390, 475] on div "Select a customer" at bounding box center [420, 475] width 136 height 16
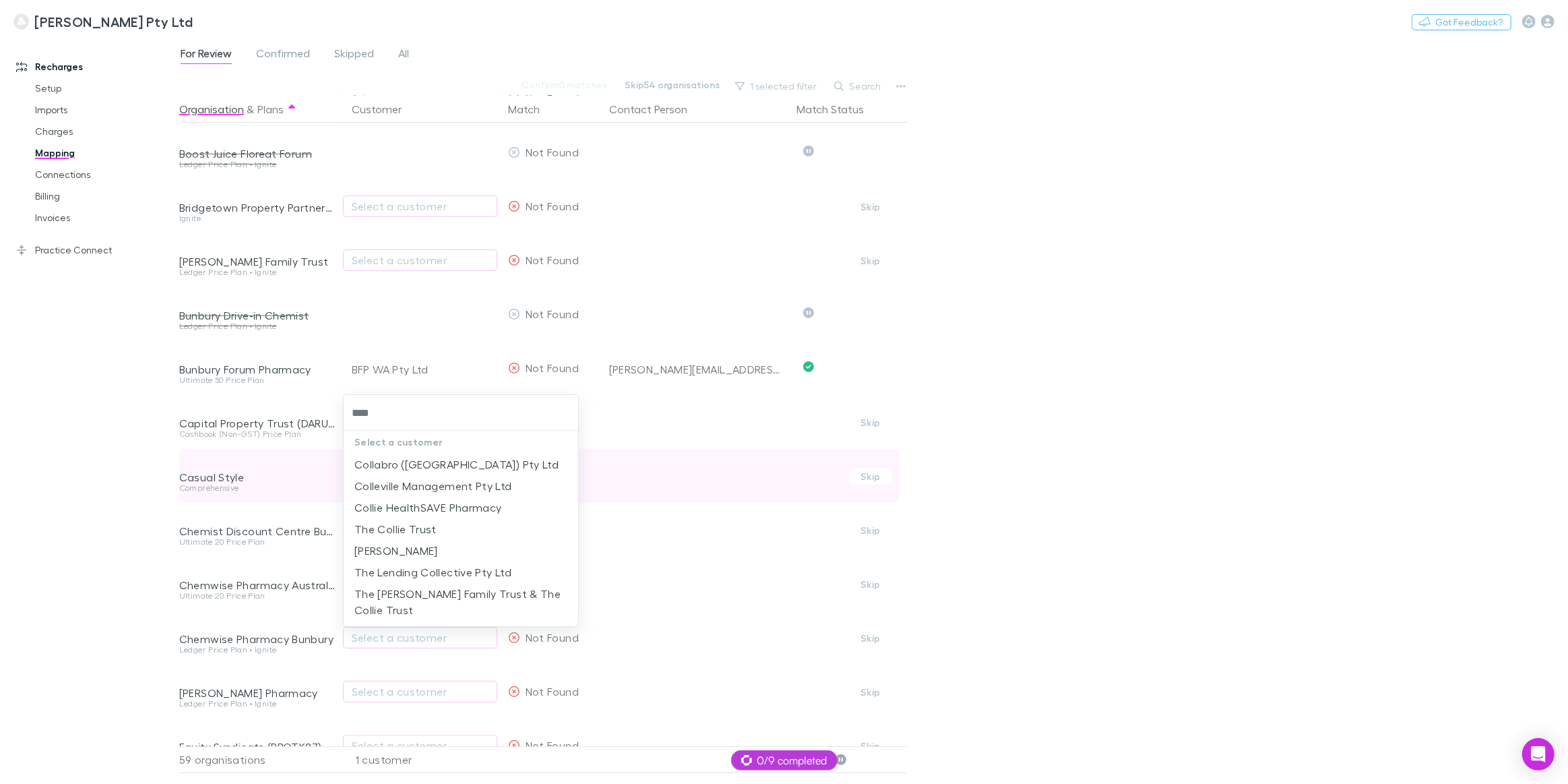
type input "*****"
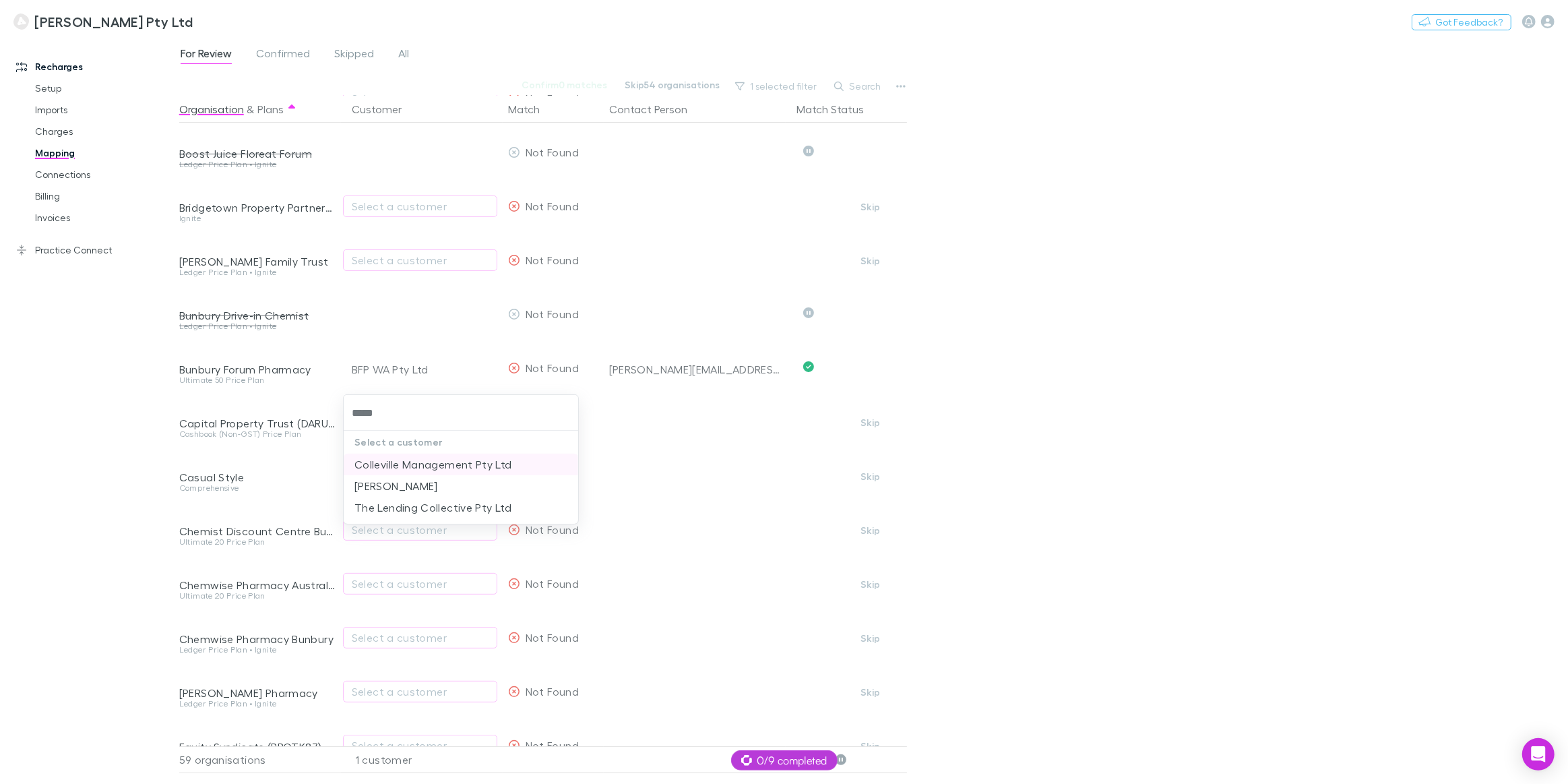
click at [389, 458] on li "Colleville Management Pty Ltd" at bounding box center [461, 464] width 234 height 22
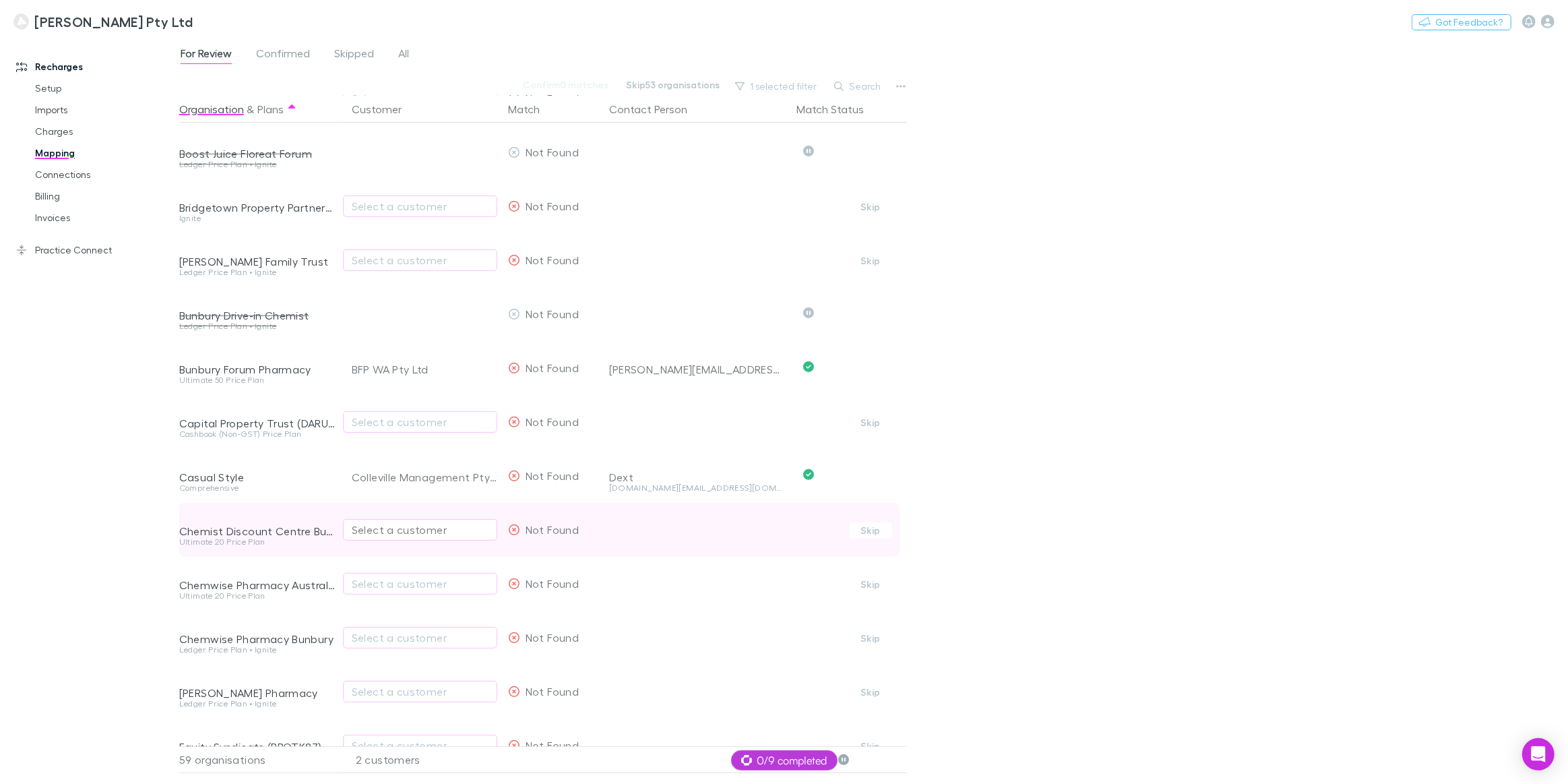
click at [348, 533] on button "Select a customer" at bounding box center [420, 529] width 154 height 22
type input "****"
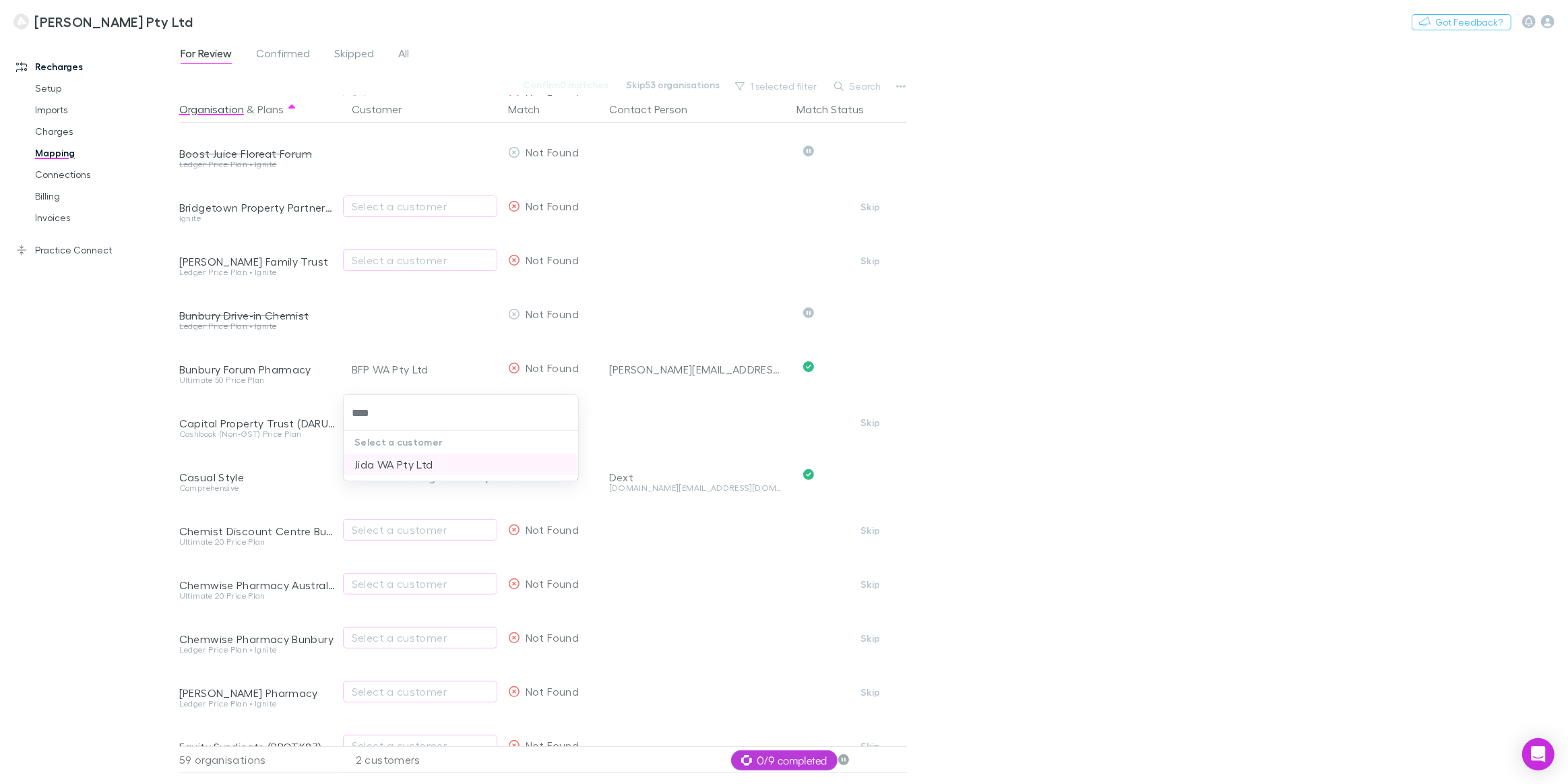
click at [402, 465] on li "Jida WA Pty Ltd" at bounding box center [461, 464] width 234 height 22
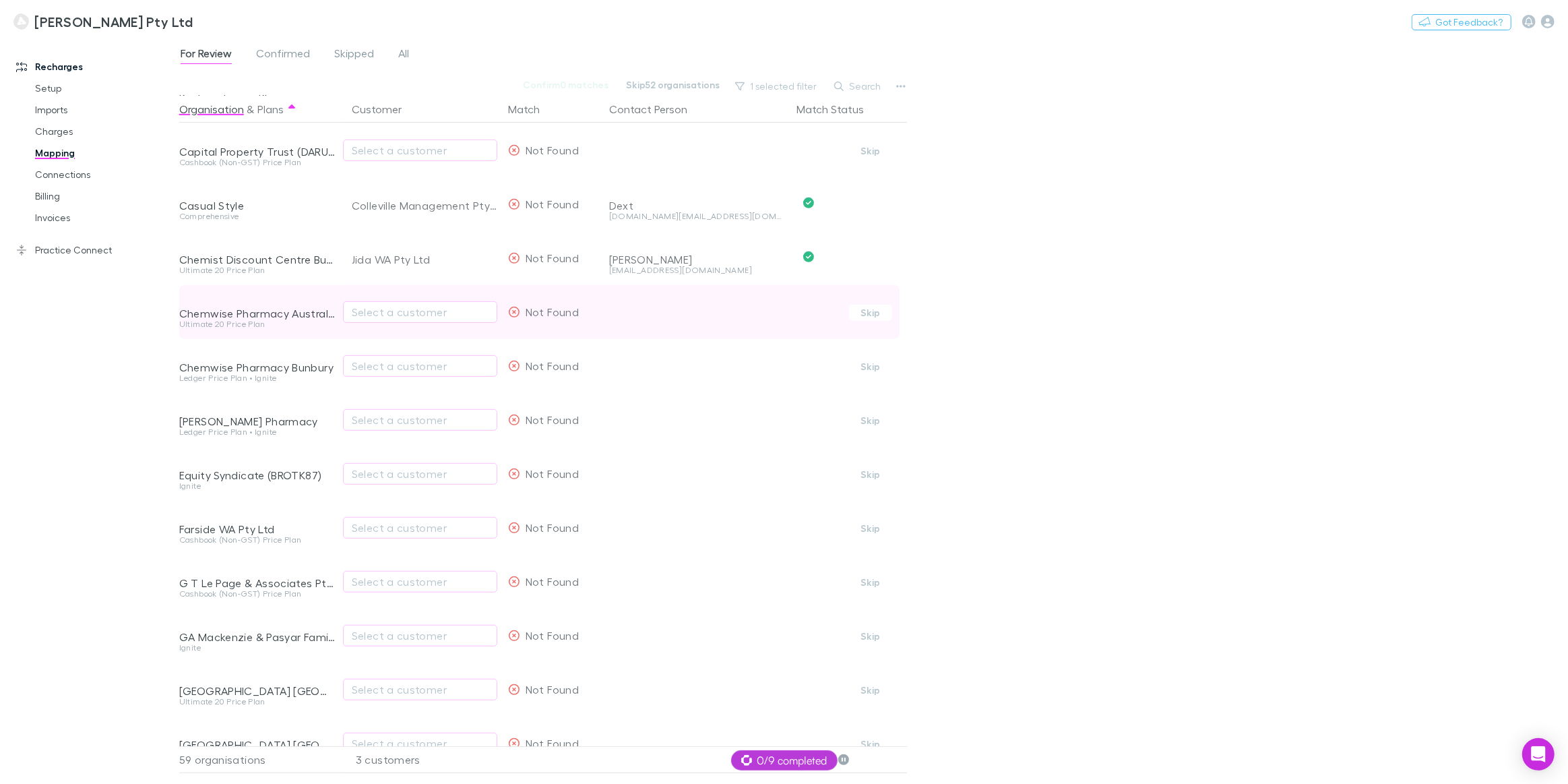
scroll to position [734, 0]
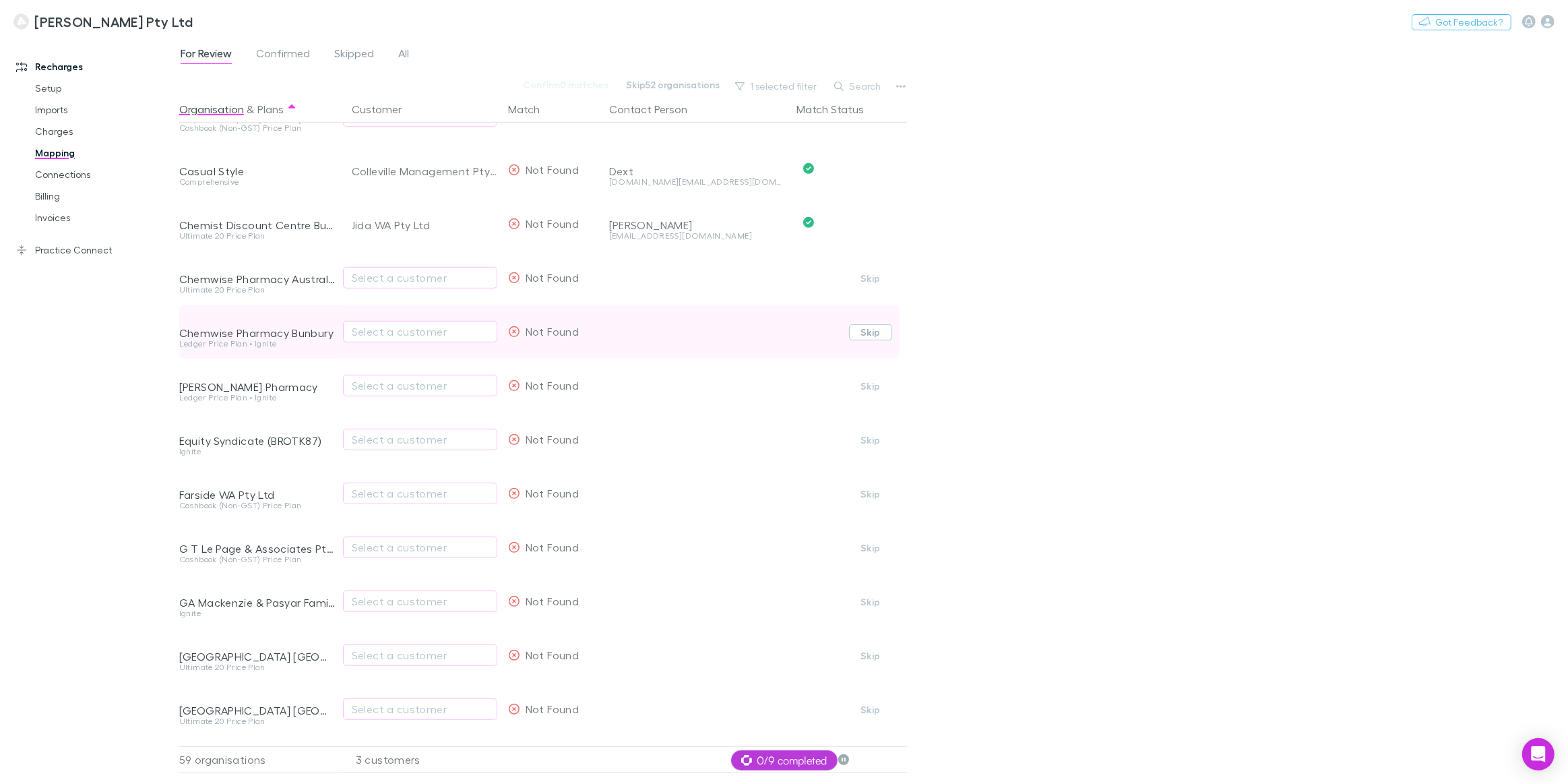
click at [863, 334] on button "Skip" at bounding box center [870, 332] width 43 height 16
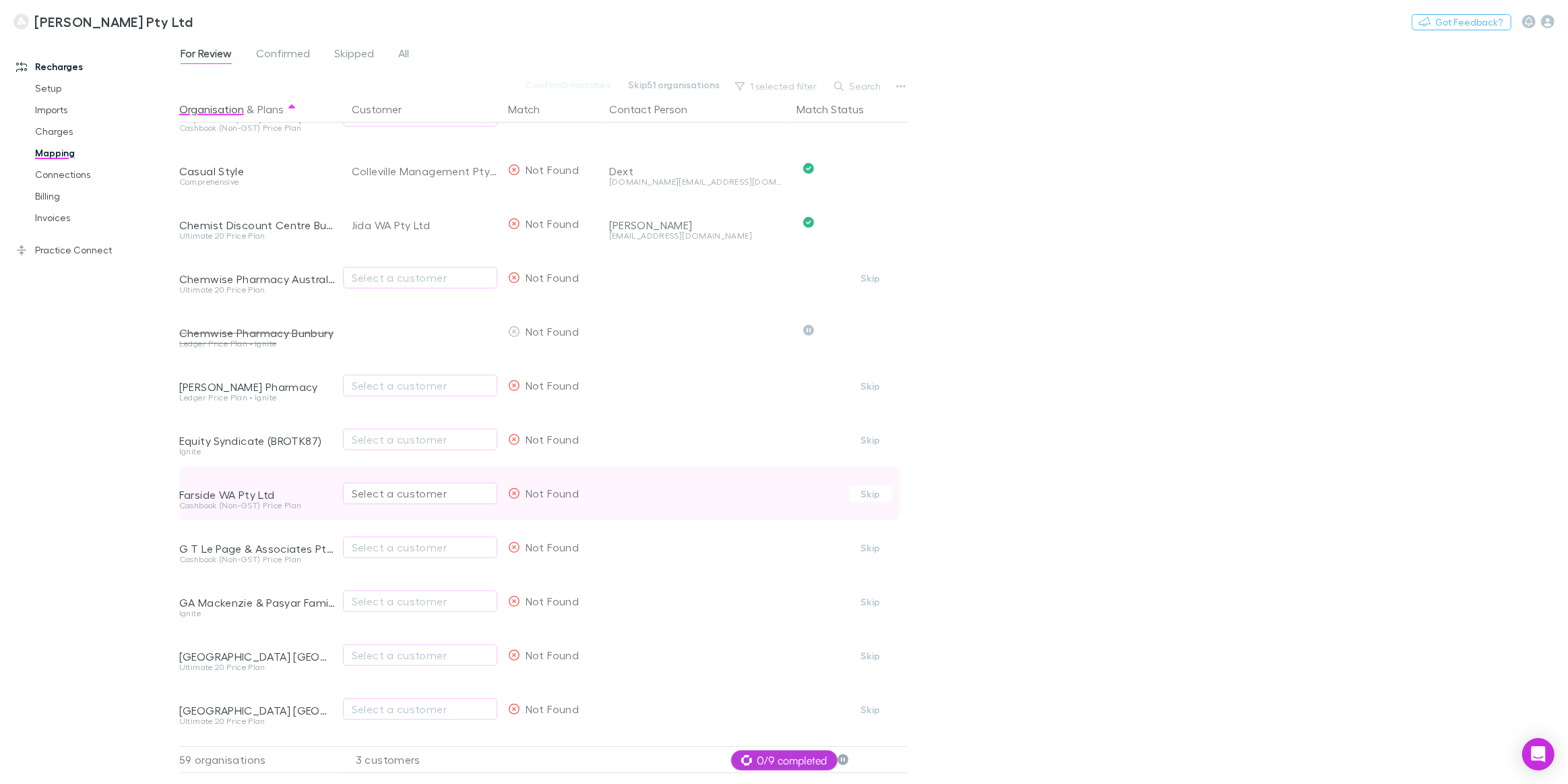
click at [435, 491] on div "Select a customer" at bounding box center [420, 493] width 136 height 16
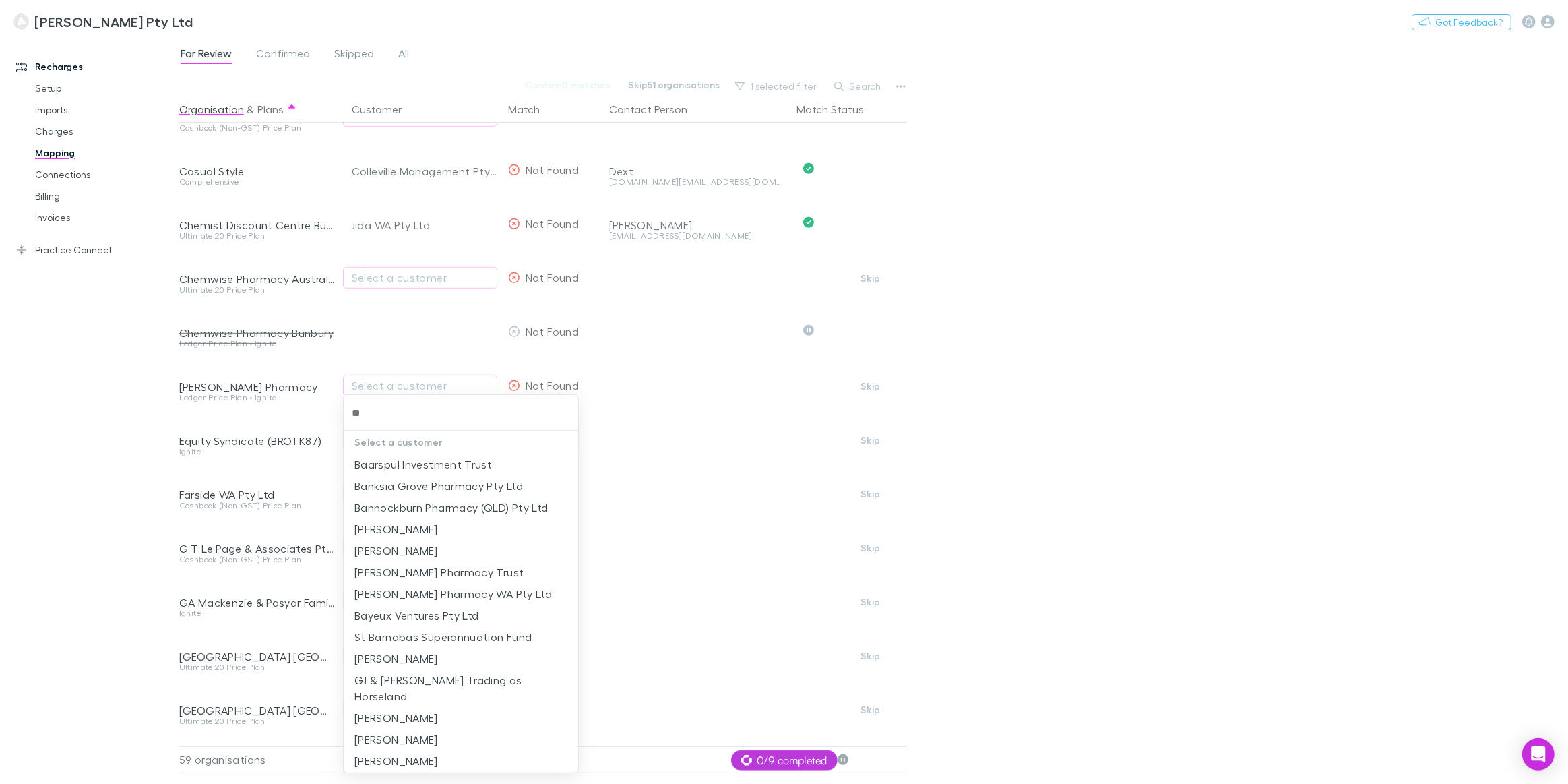
type input "*"
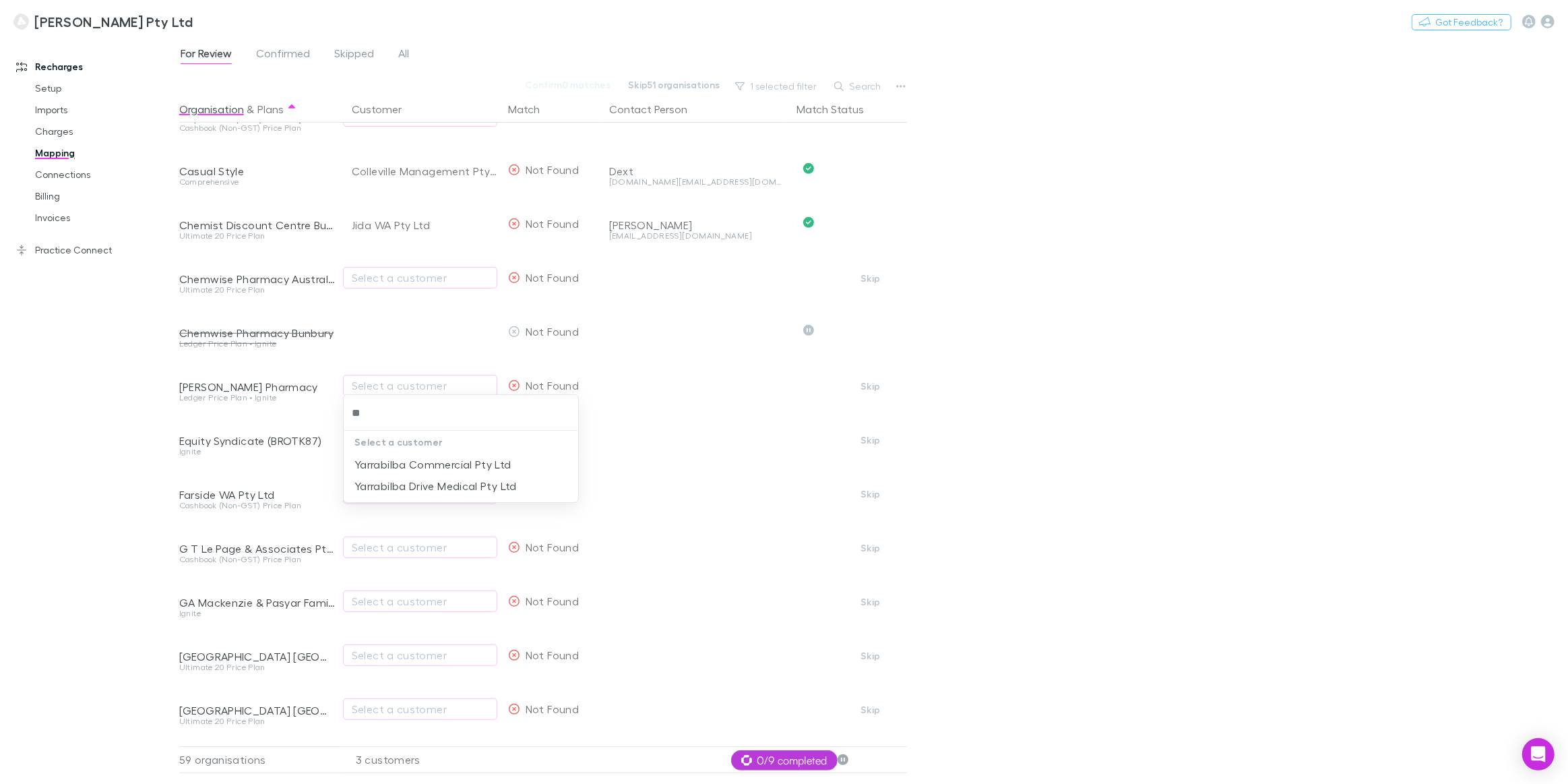
type input "*"
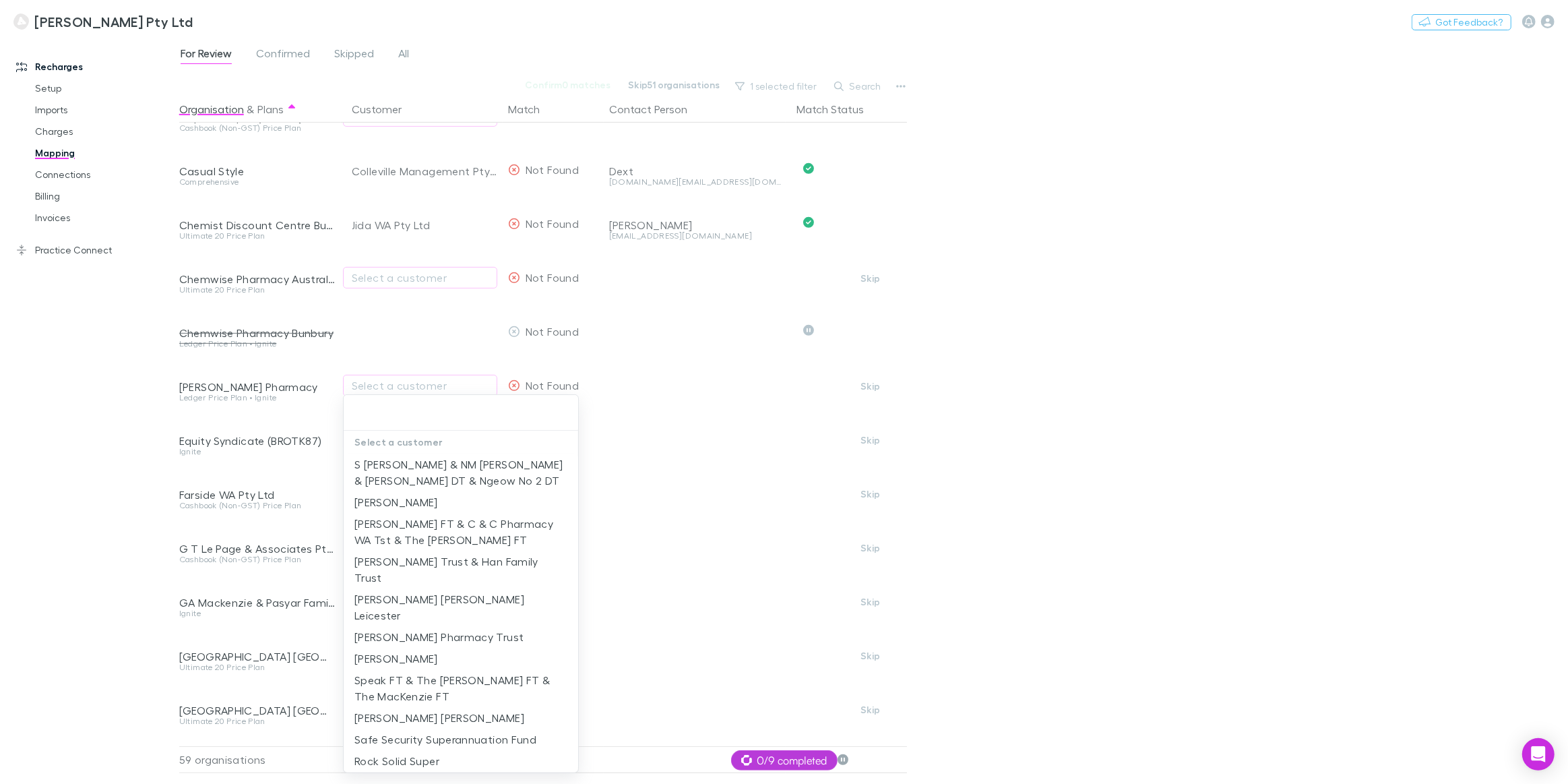
click at [695, 437] on div at bounding box center [784, 392] width 1568 height 784
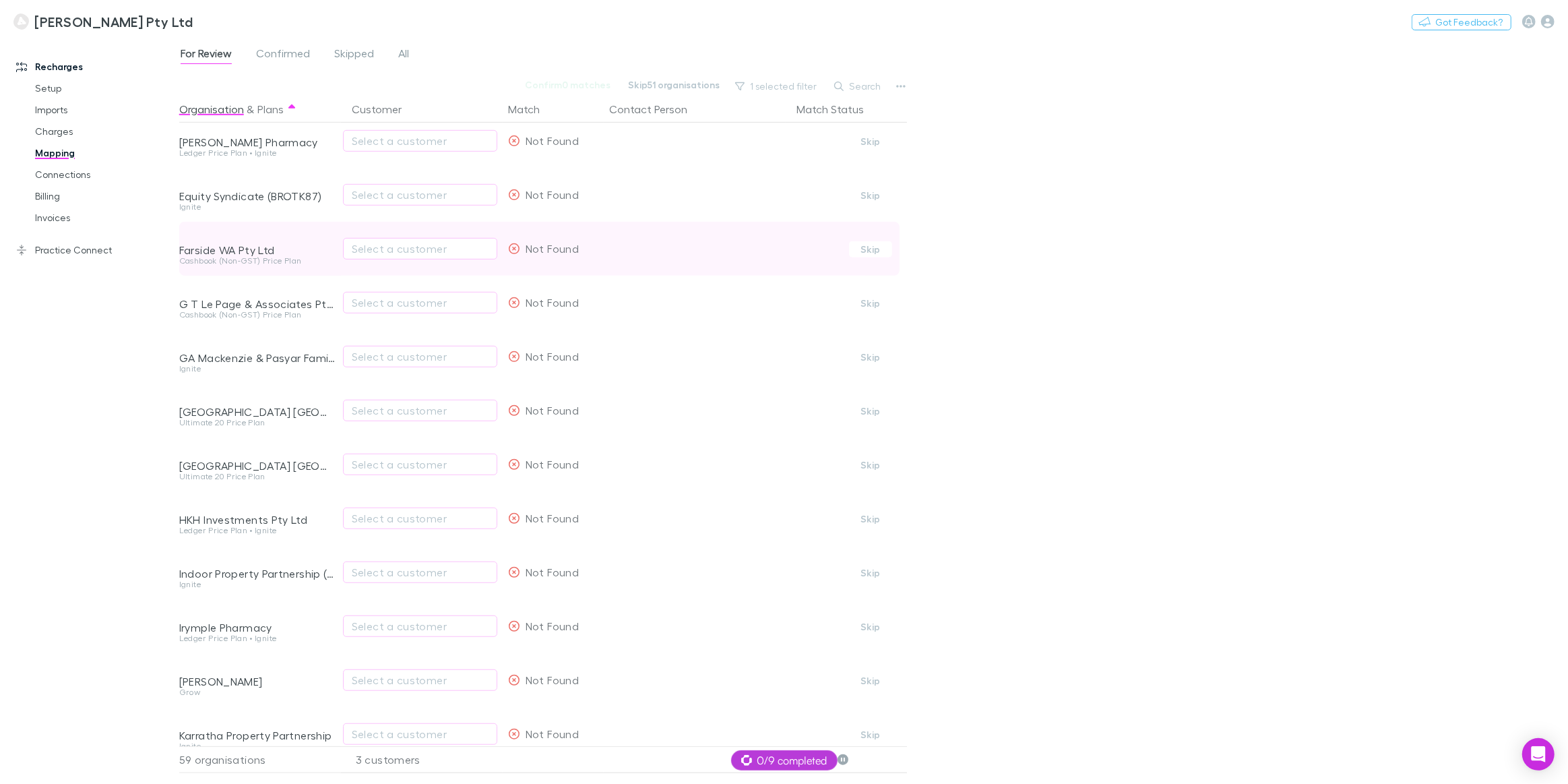
scroll to position [980, 0]
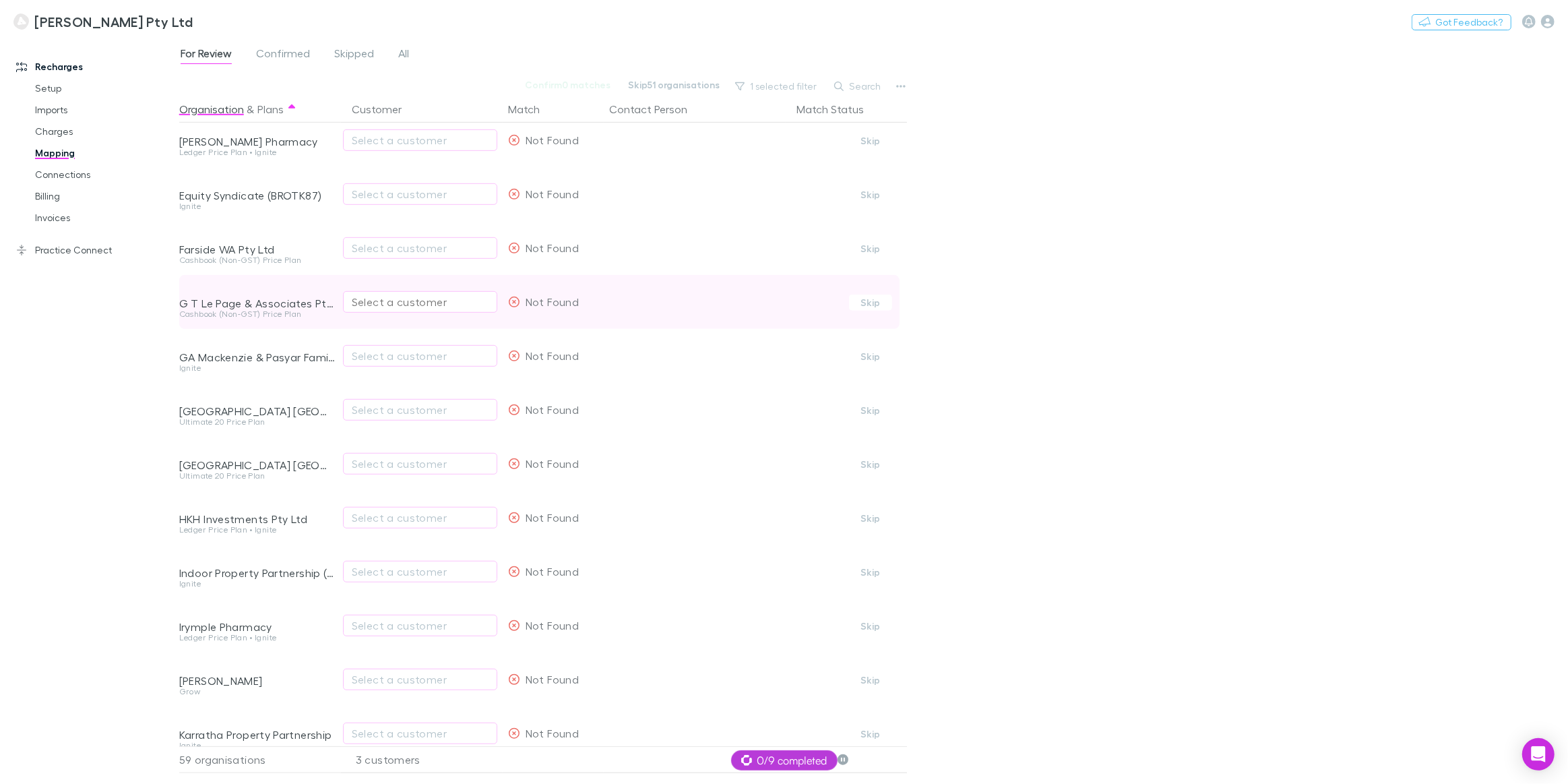
click at [385, 304] on div "Select a customer" at bounding box center [420, 302] width 136 height 16
type input "***"
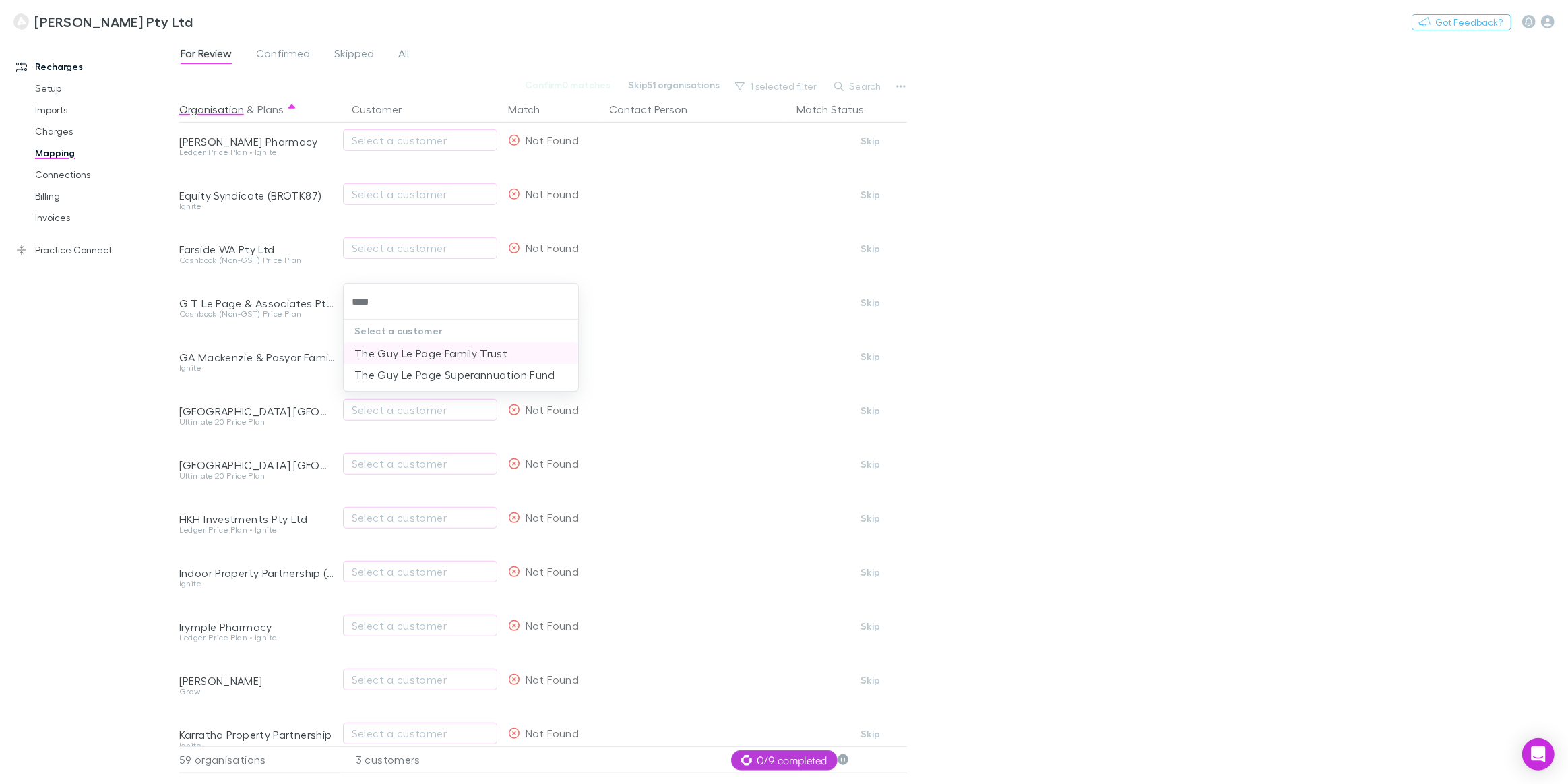
click at [396, 350] on li "The Guy Le Page Family Trust" at bounding box center [461, 353] width 234 height 22
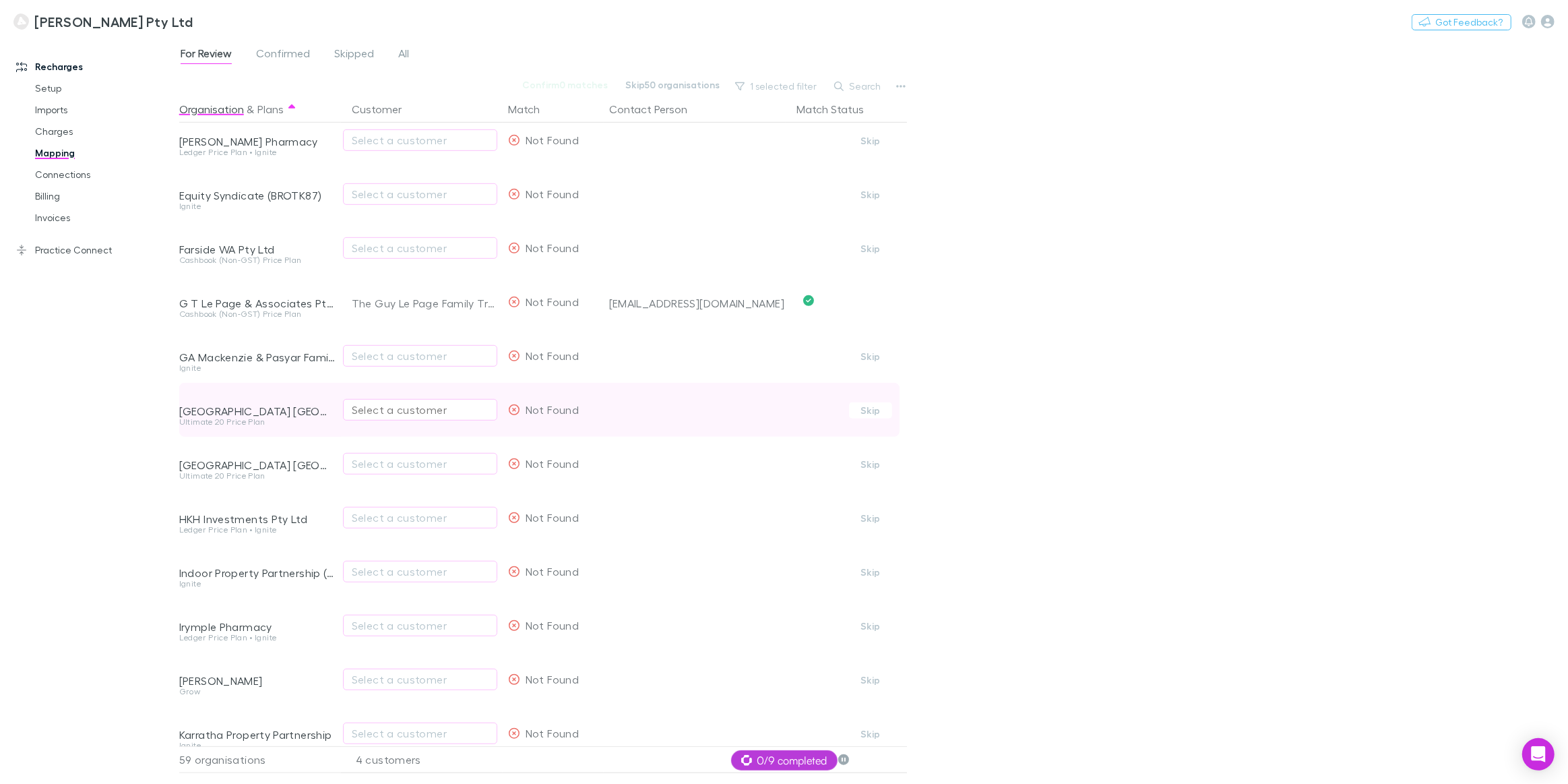
click at [368, 411] on div "Select a customer" at bounding box center [420, 410] width 136 height 16
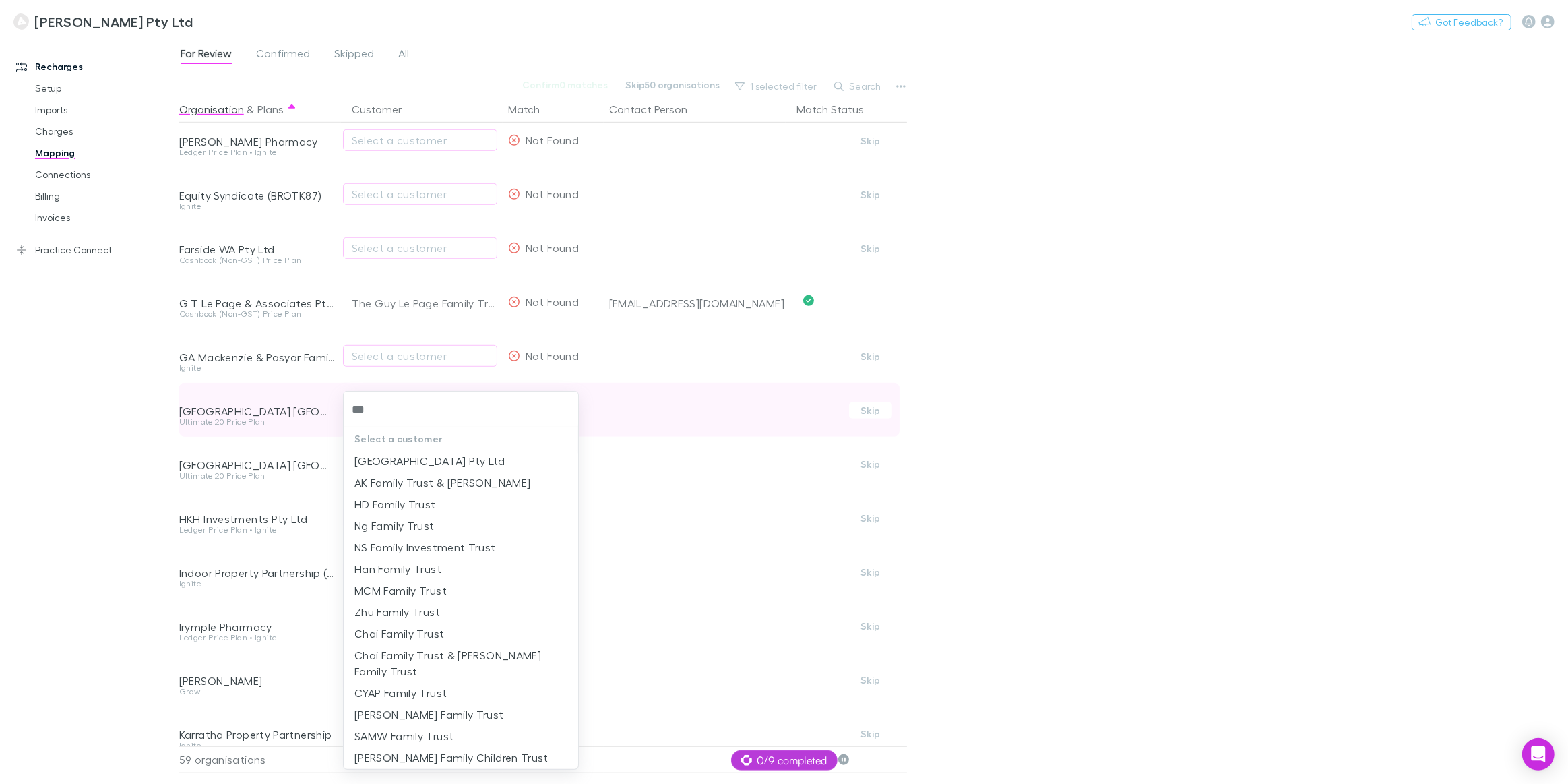
type input "****"
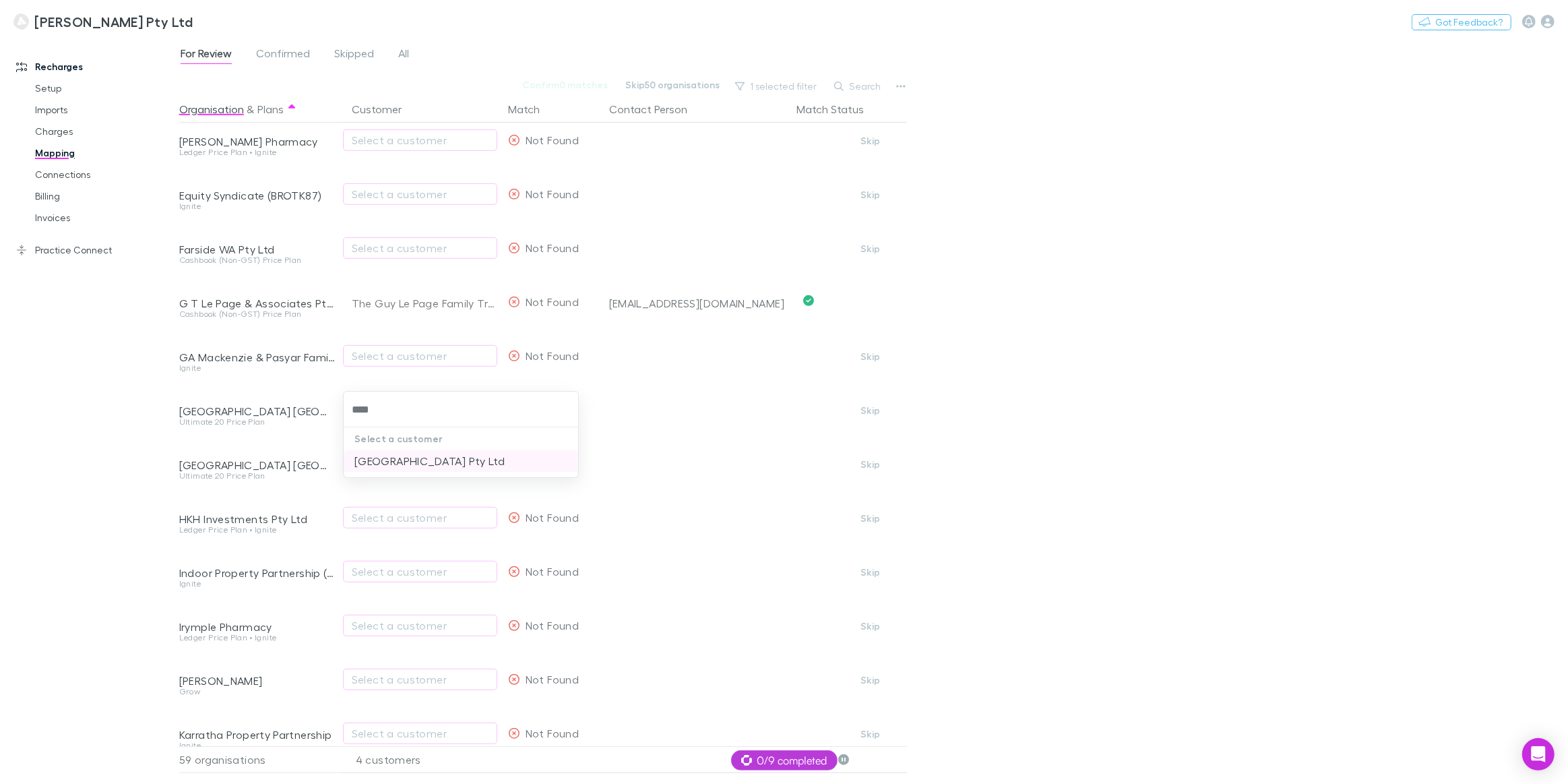
click at [373, 465] on li "Fairview Green Medical Centre Pty Ltd" at bounding box center [461, 460] width 234 height 22
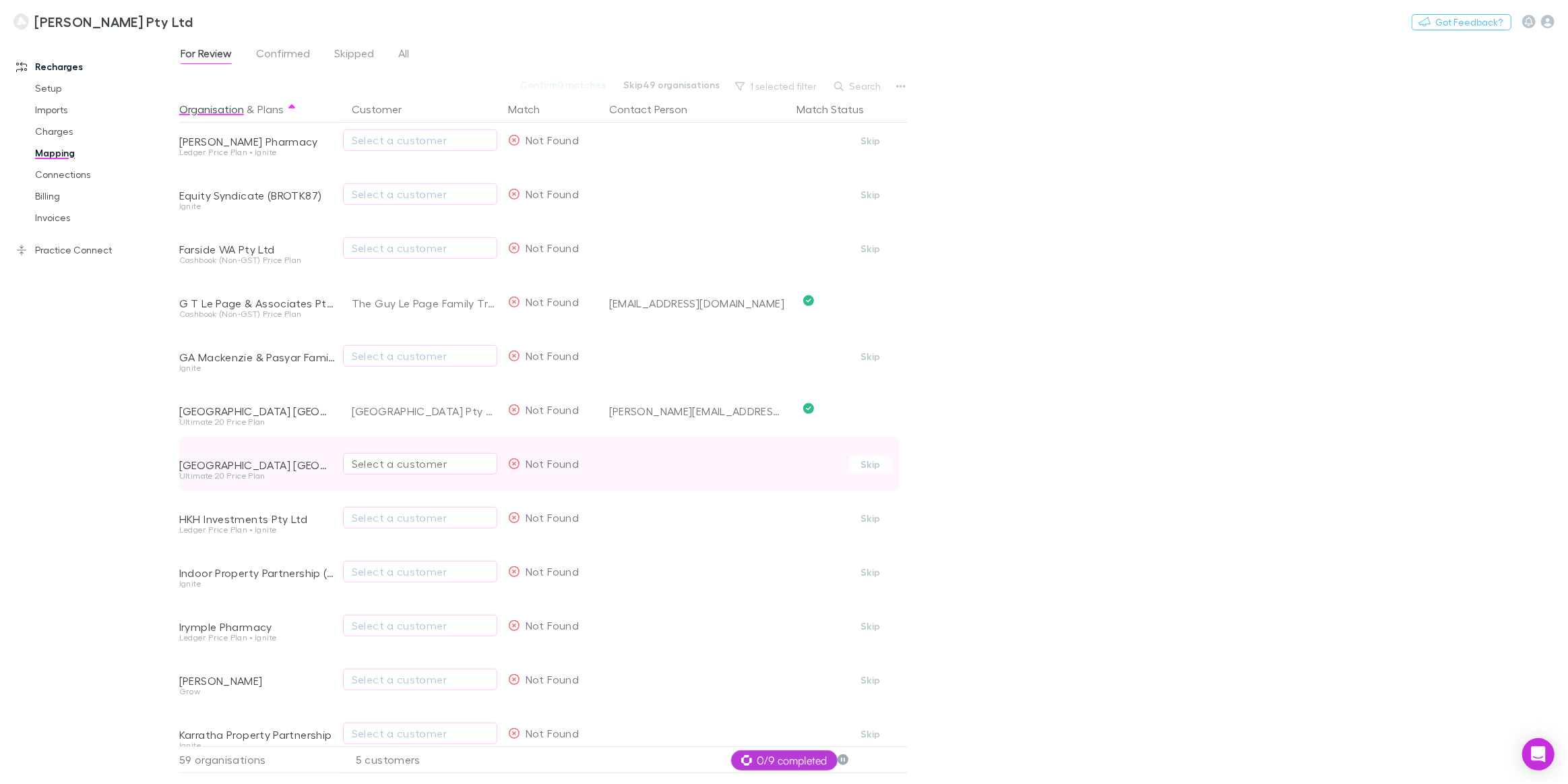
click at [368, 467] on div "Select a customer" at bounding box center [420, 464] width 136 height 16
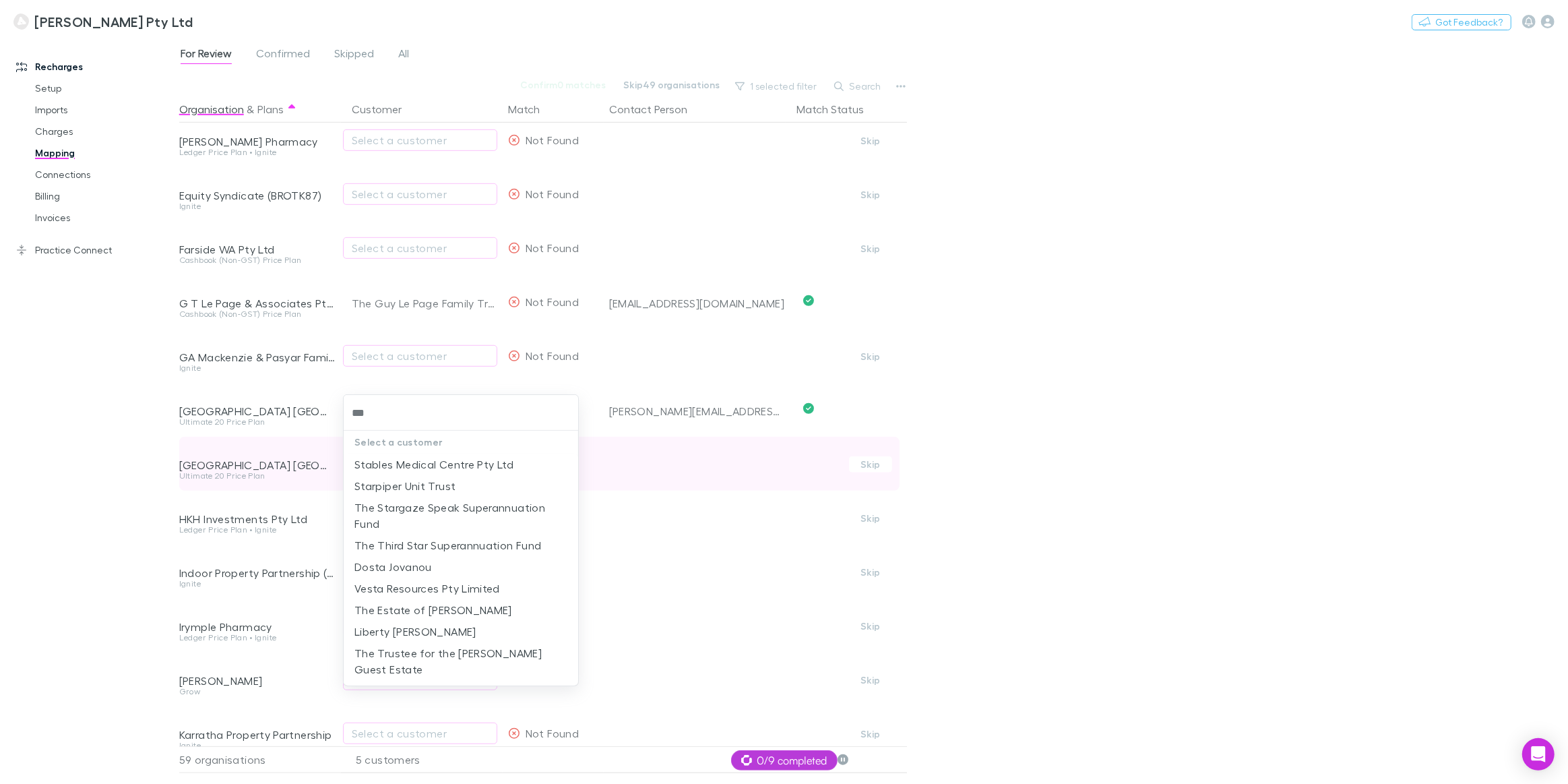
type input "****"
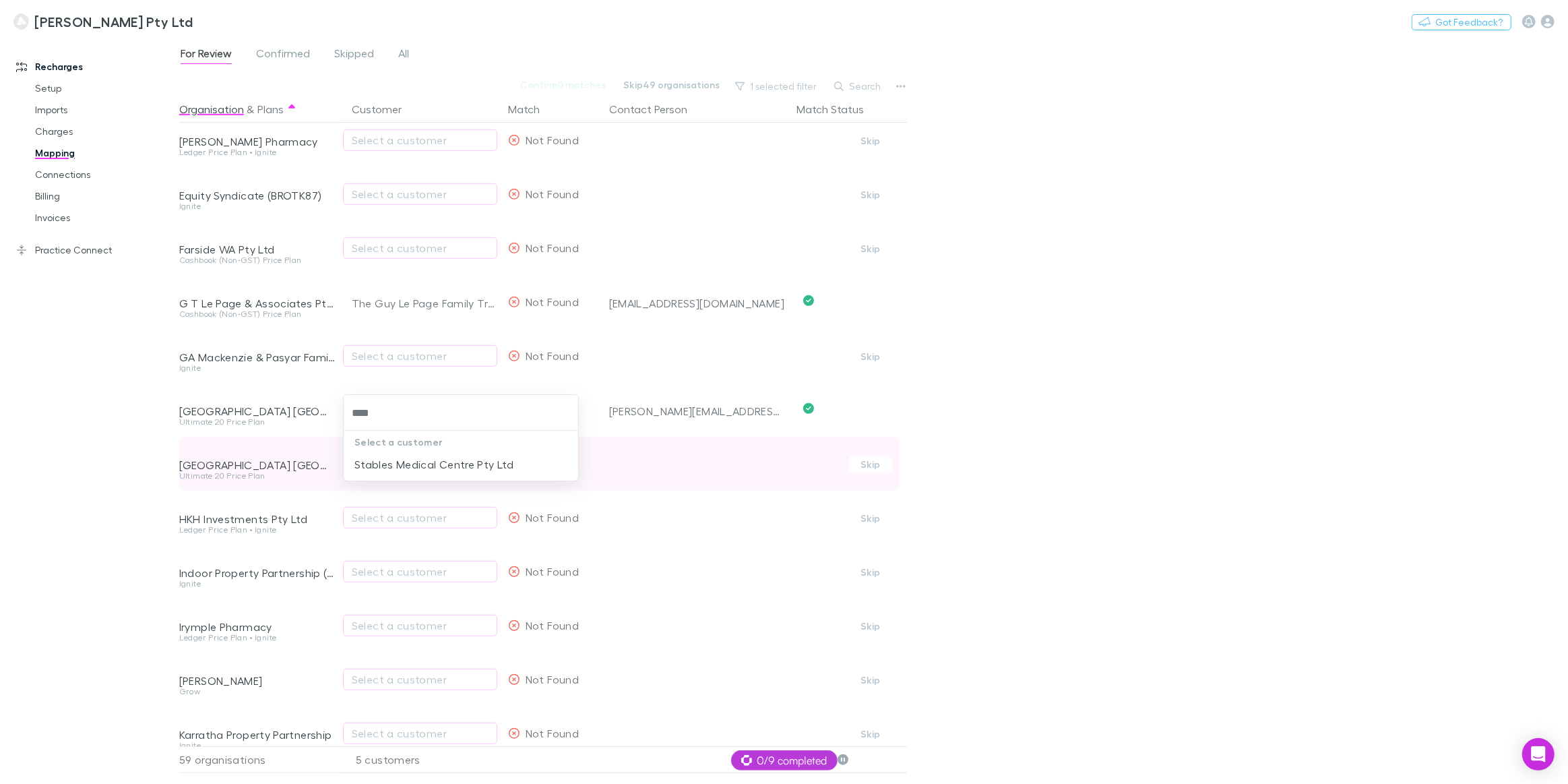
click at [368, 467] on li "Stables Medical Centre Pty Ltd" at bounding box center [461, 464] width 234 height 22
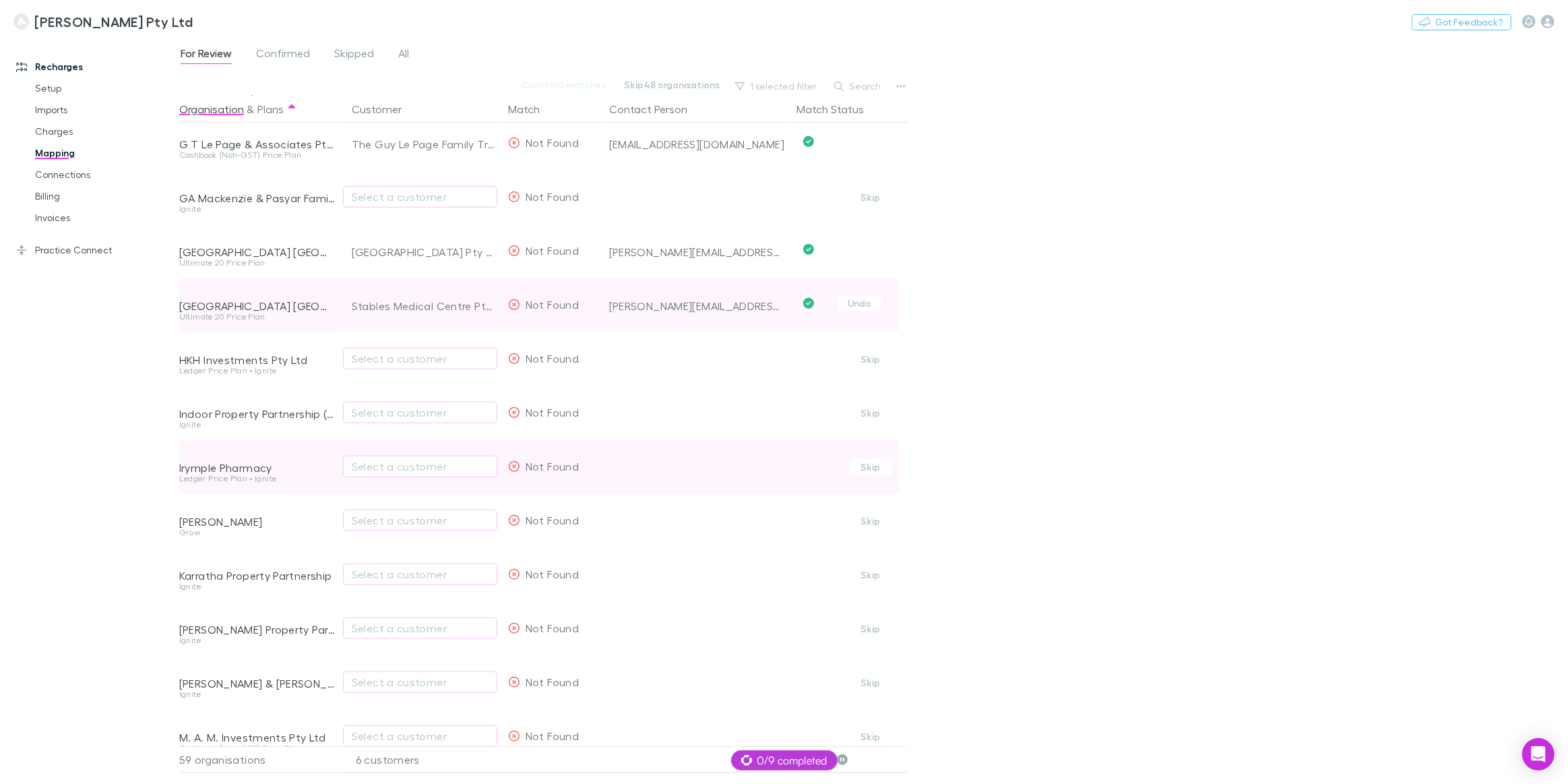
scroll to position [1164, 0]
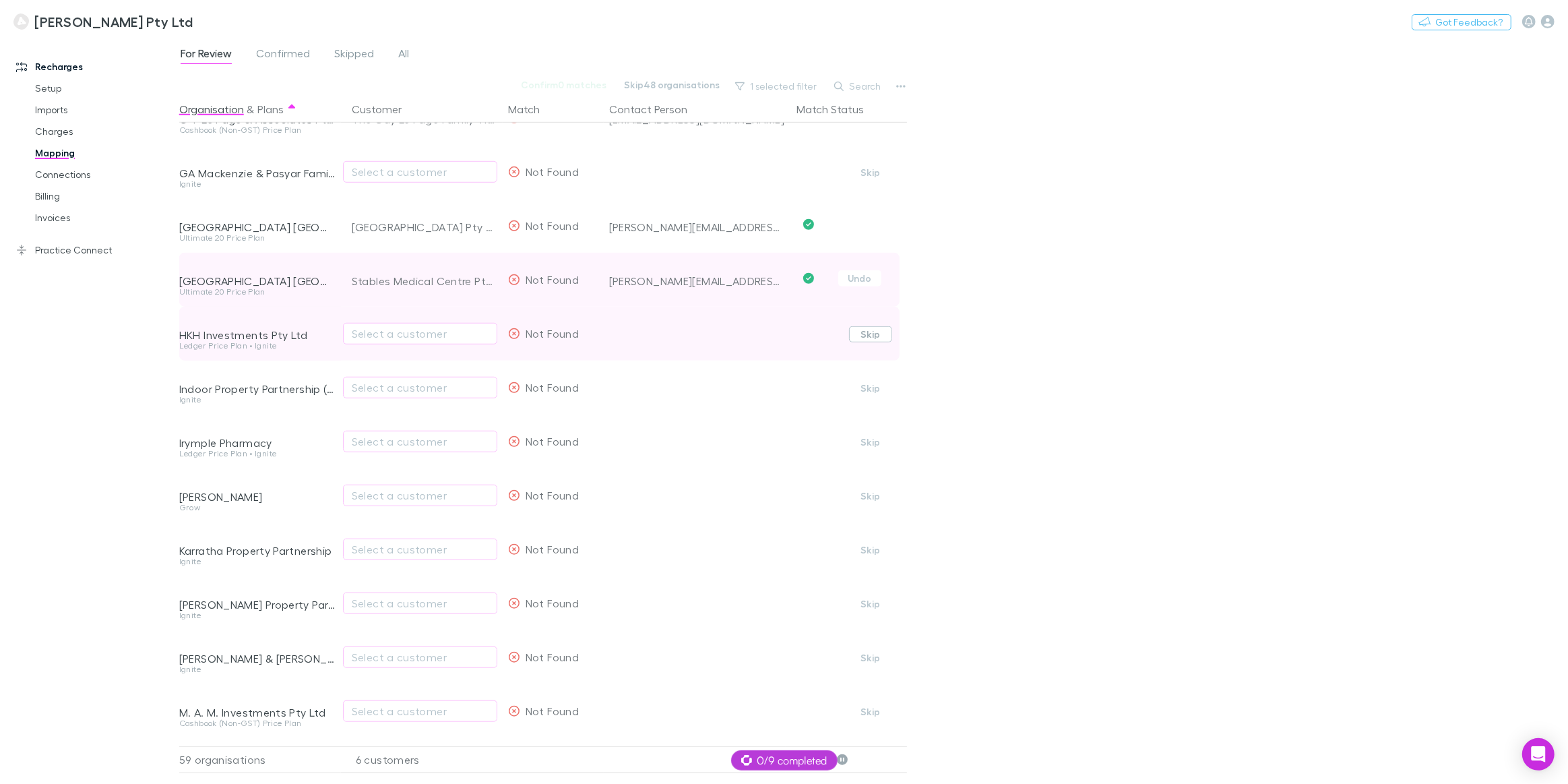
click at [875, 336] on button "Skip" at bounding box center [870, 334] width 43 height 16
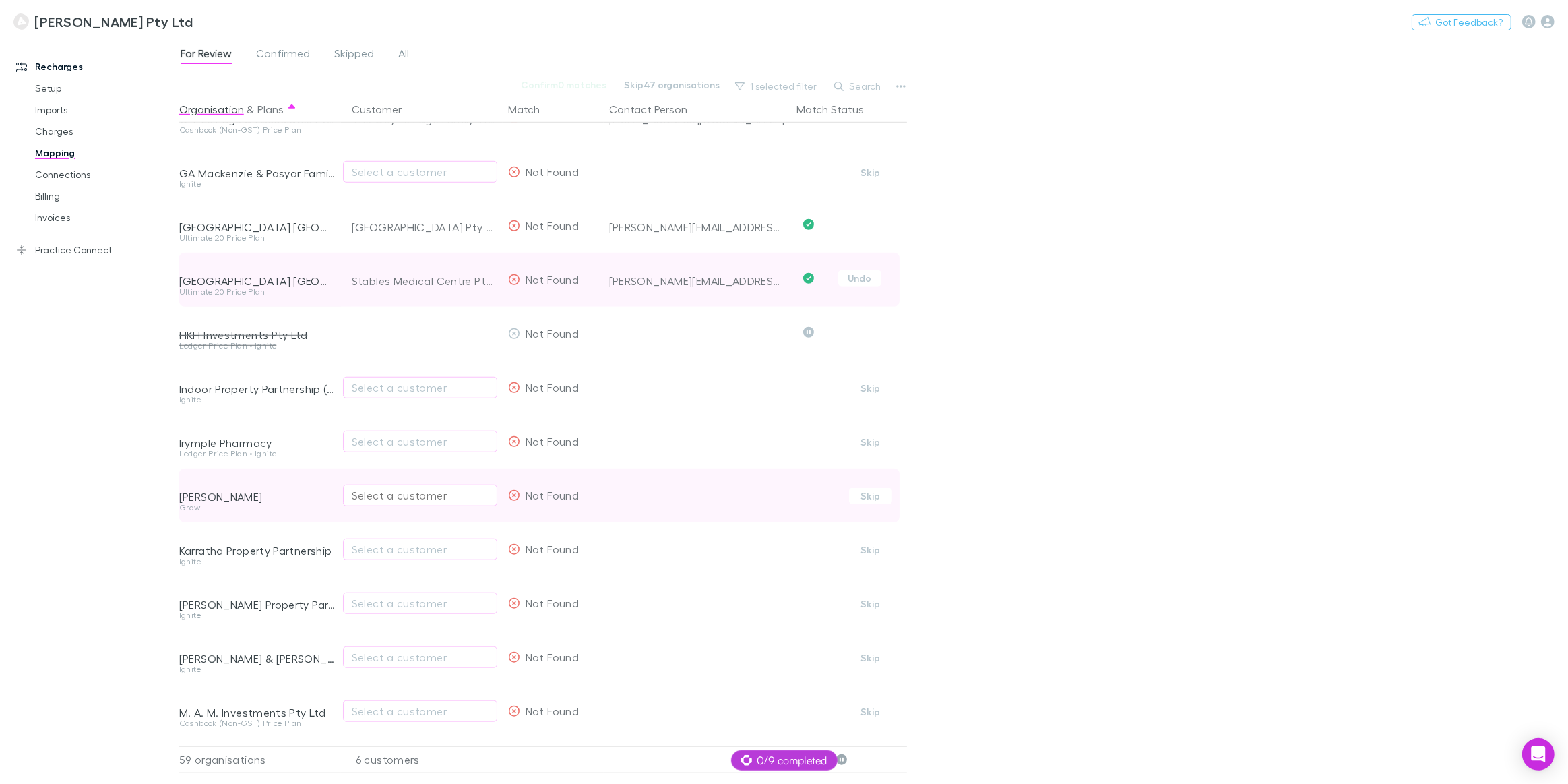
click at [394, 498] on div "Select a customer" at bounding box center [420, 495] width 136 height 16
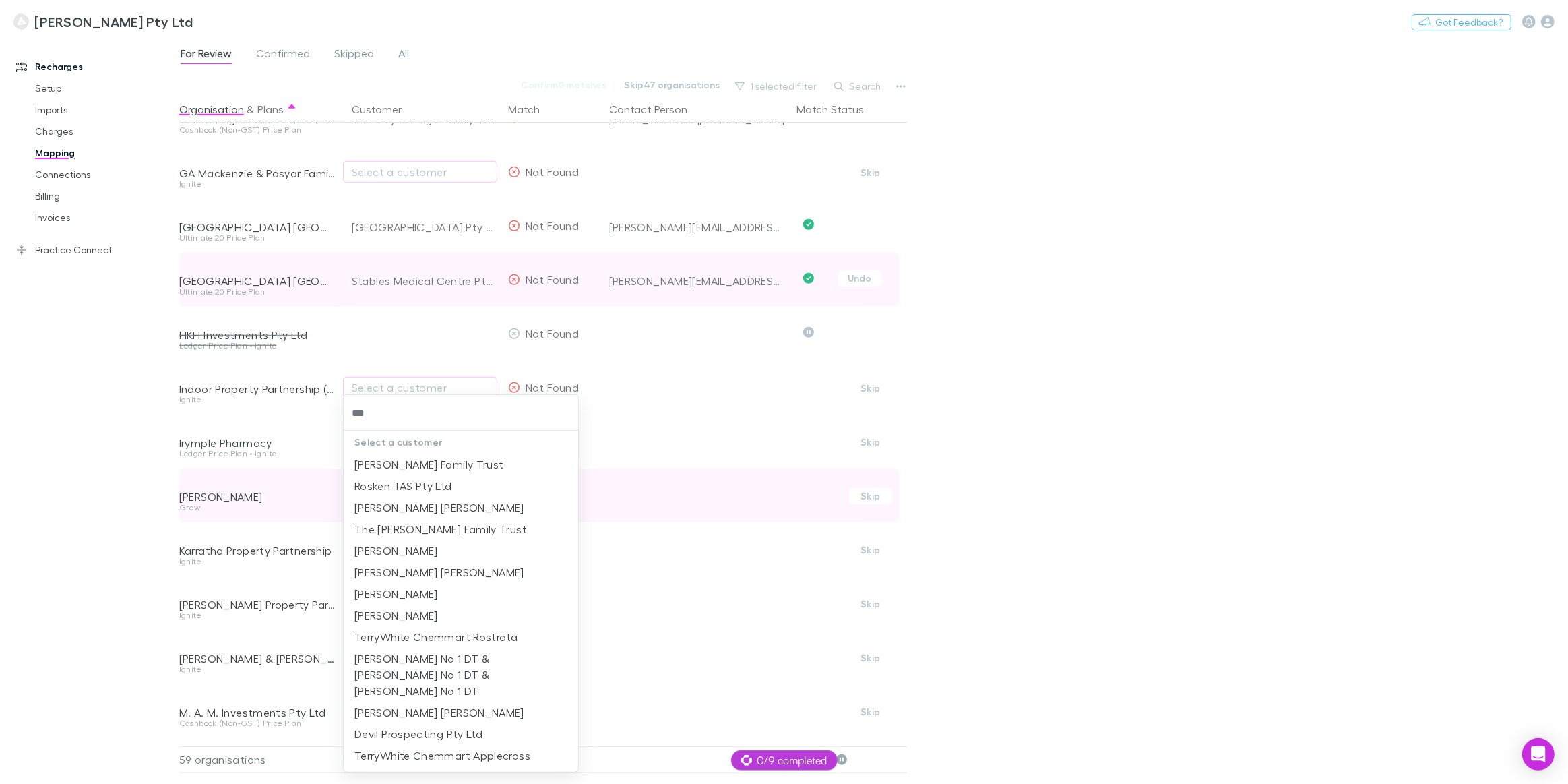
type input "****"
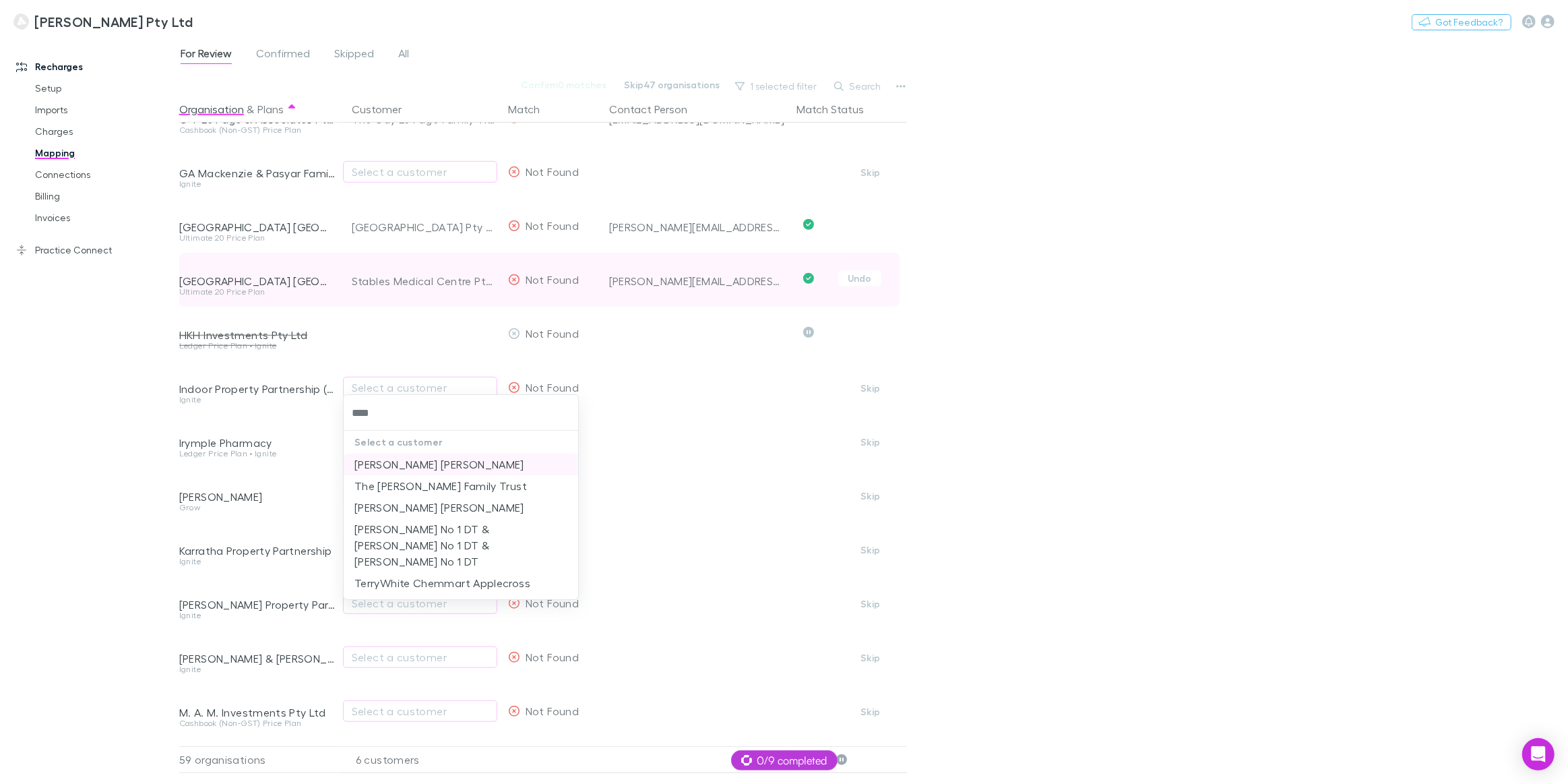
click at [417, 466] on li "Ross David Darnell" at bounding box center [461, 464] width 234 height 22
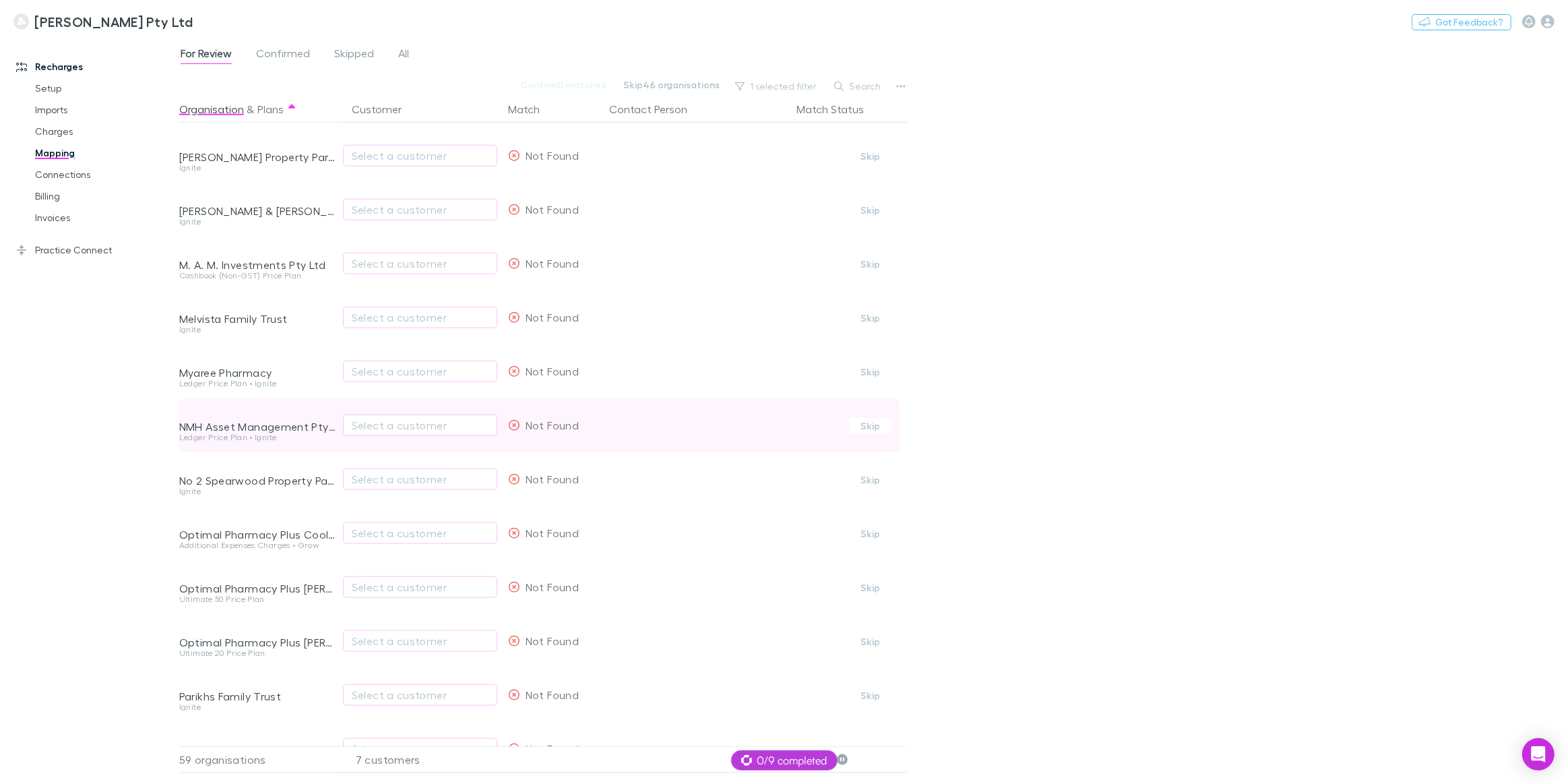
scroll to position [1654, 0]
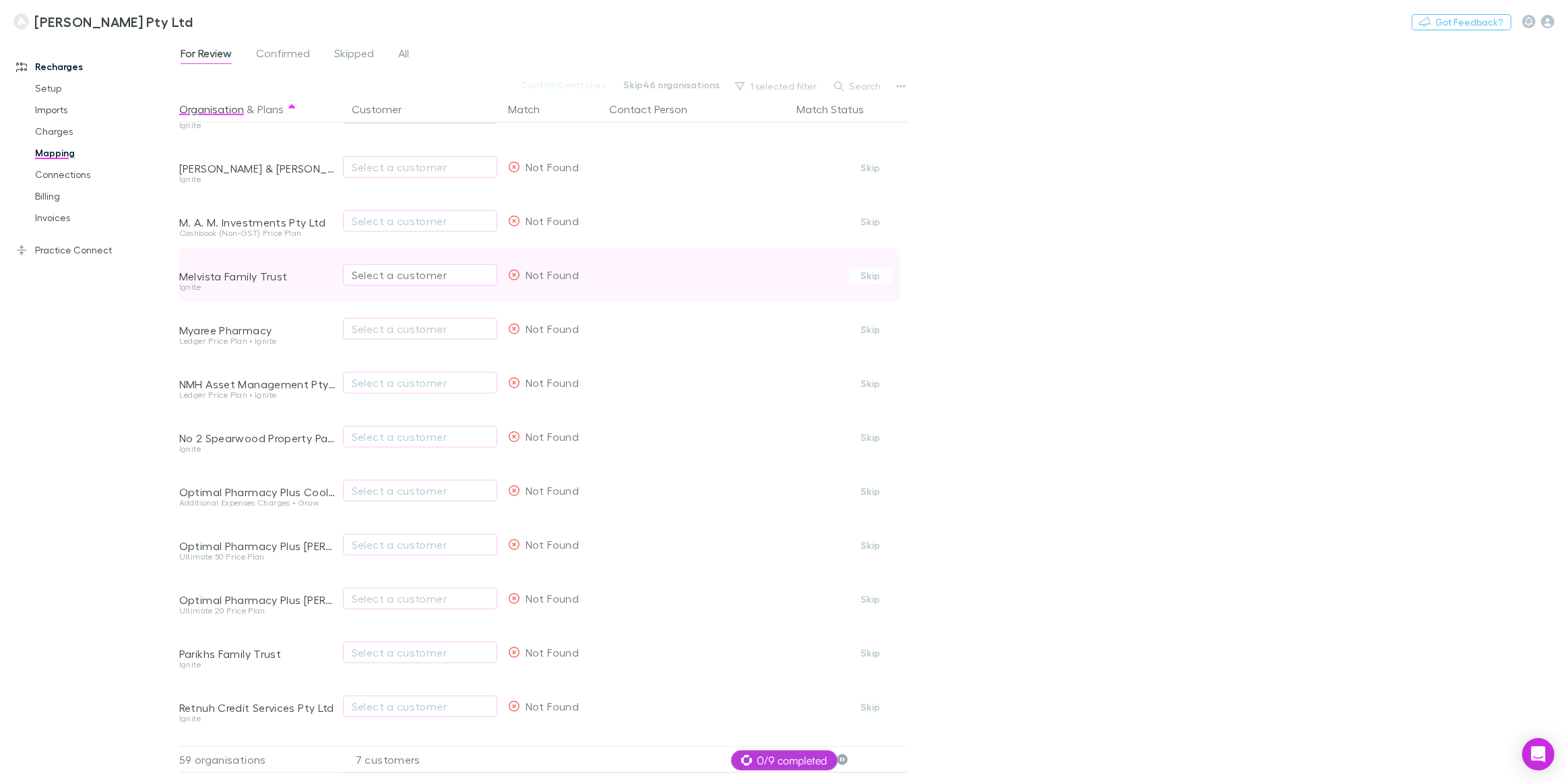
click at [402, 283] on div "Select a customer" at bounding box center [420, 275] width 136 height 16
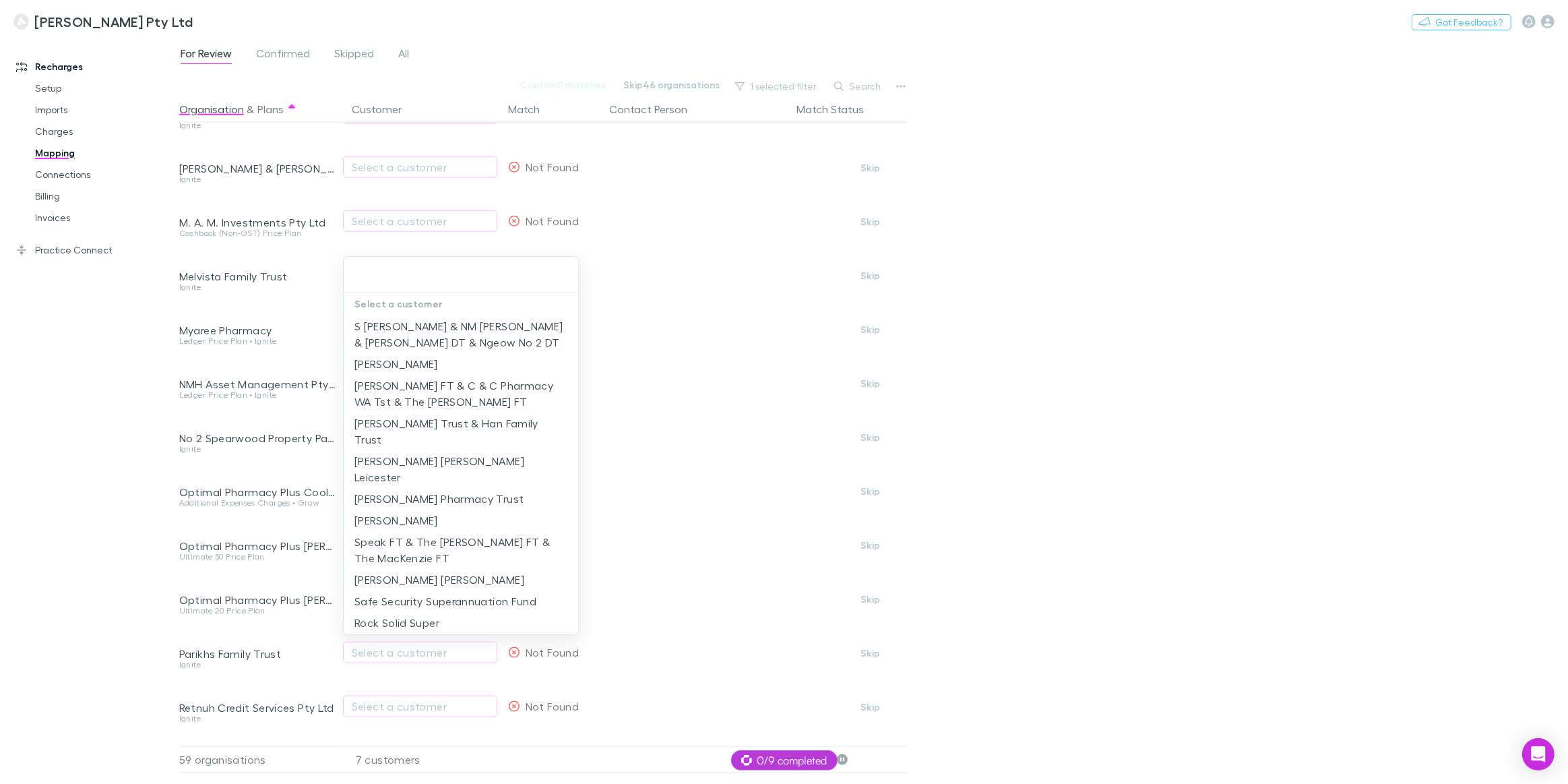
click at [403, 268] on input "text" at bounding box center [461, 275] width 224 height 24
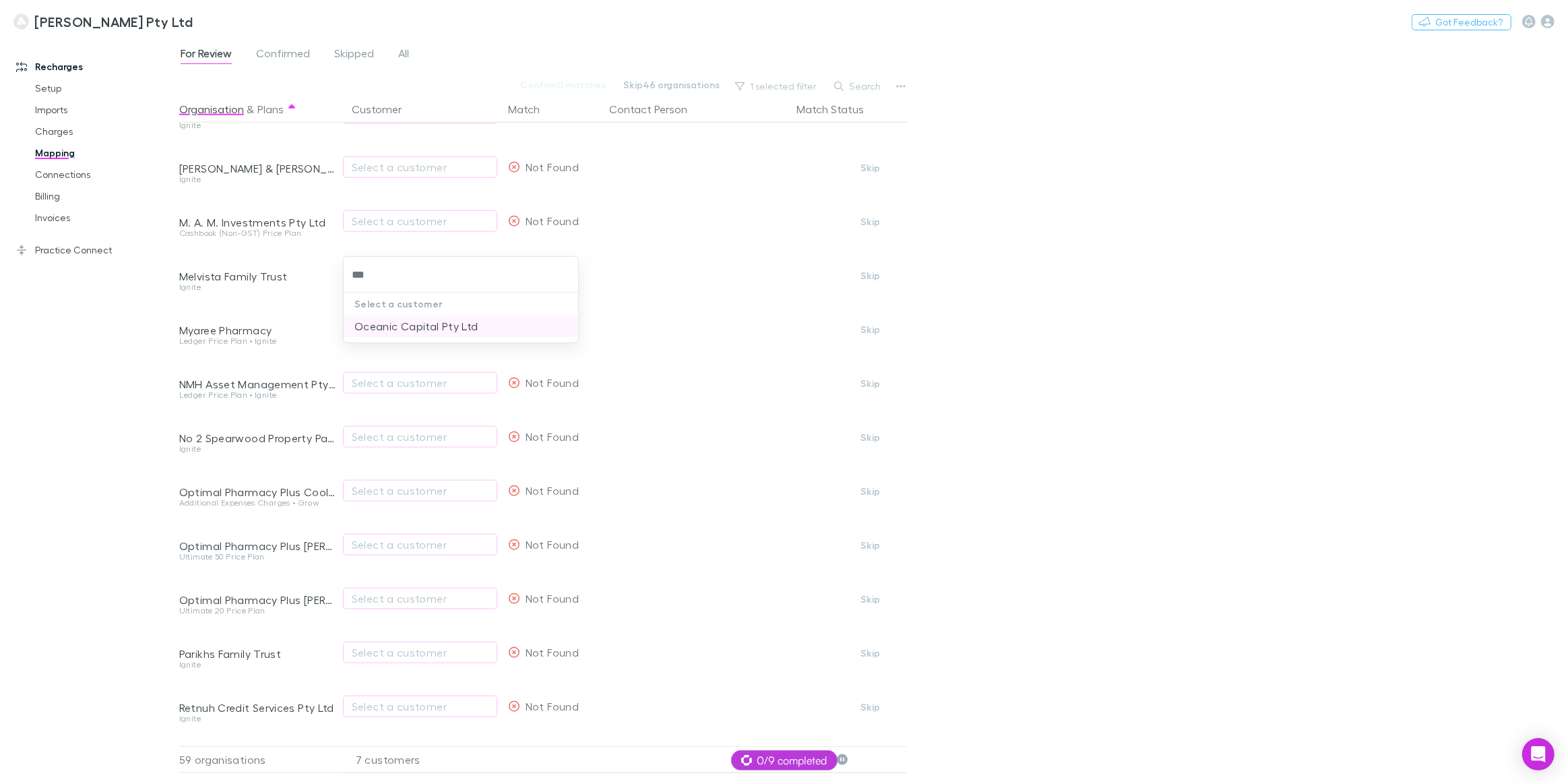
click at [408, 328] on li "Oceanic Capital Pty Ltd" at bounding box center [461, 326] width 234 height 22
type input "**********"
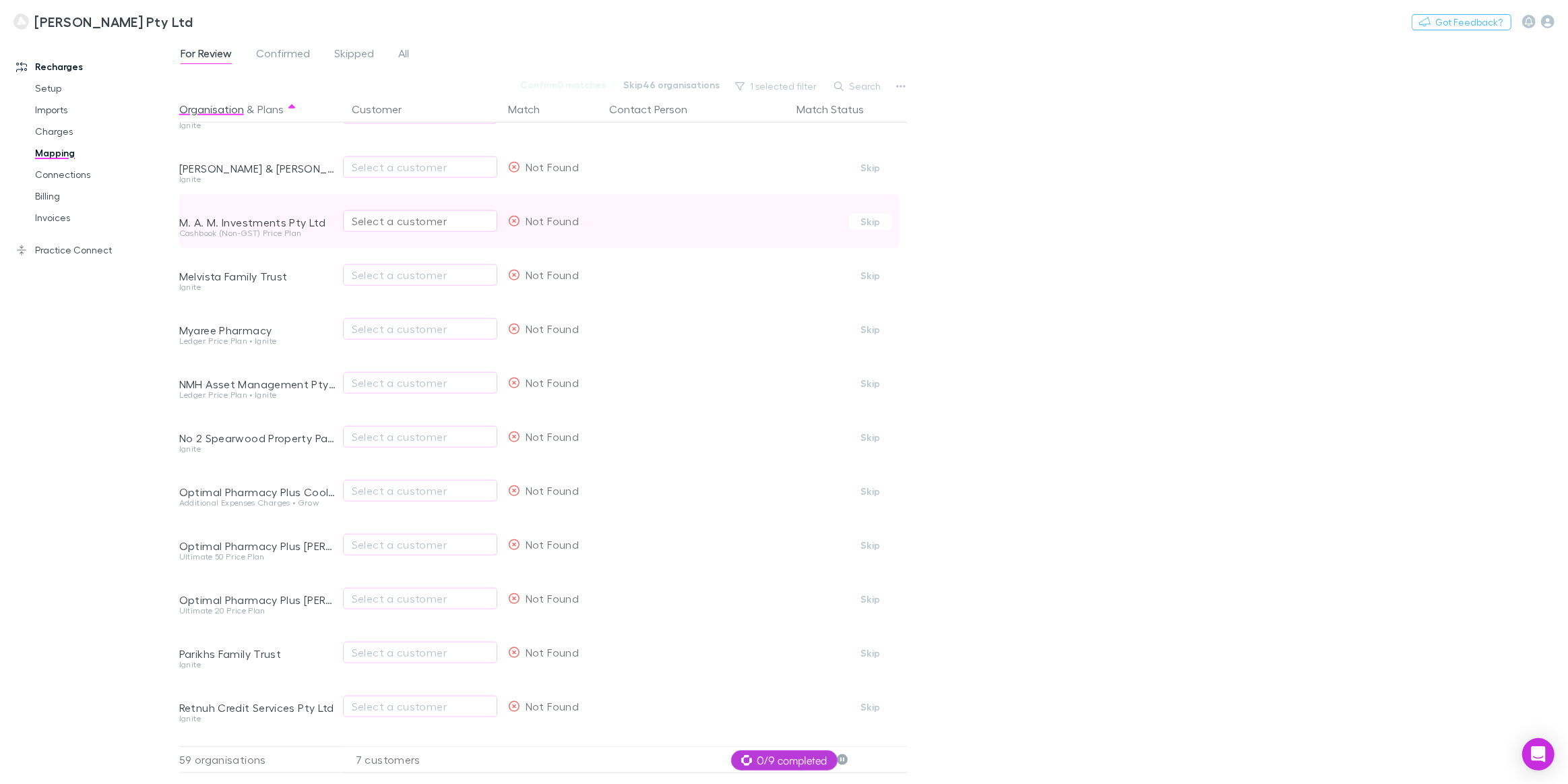
click at [388, 225] on div "Select a customer" at bounding box center [420, 220] width 136 height 16
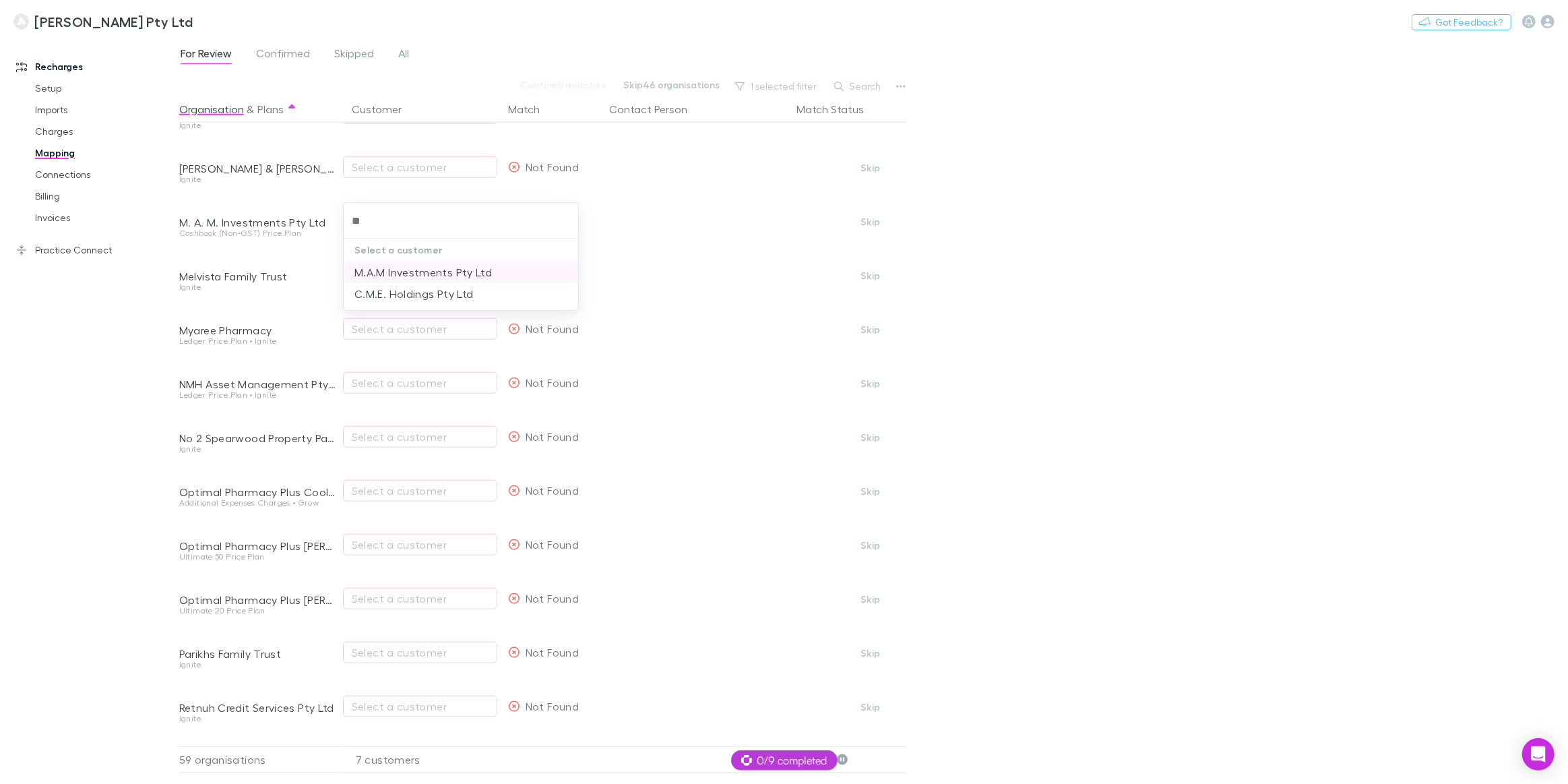
click at [390, 268] on li "M.A.M Investments Pty Ltd" at bounding box center [461, 272] width 234 height 22
type input "**********"
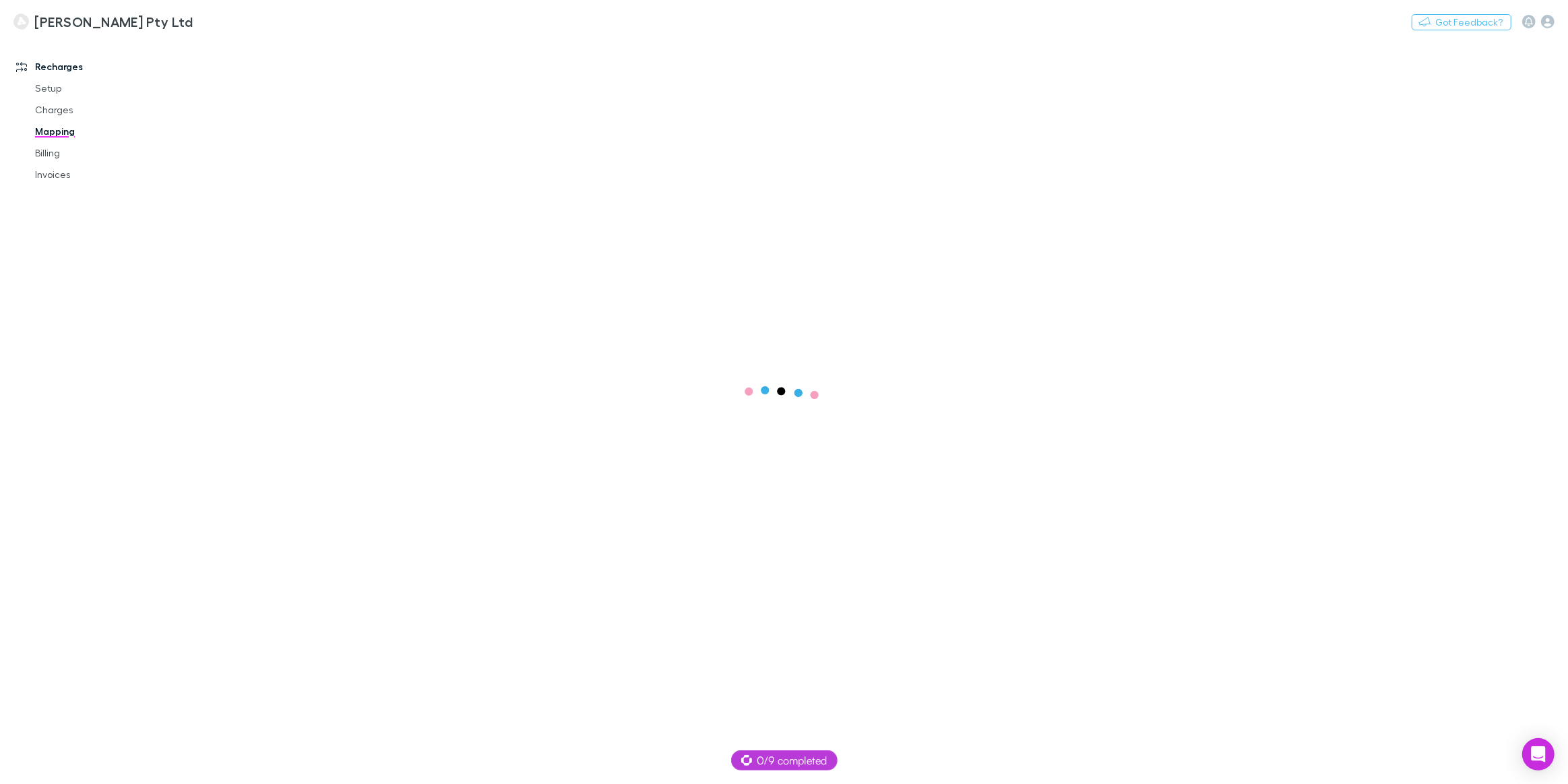
click at [67, 66] on link "Recharges" at bounding box center [94, 66] width 183 height 22
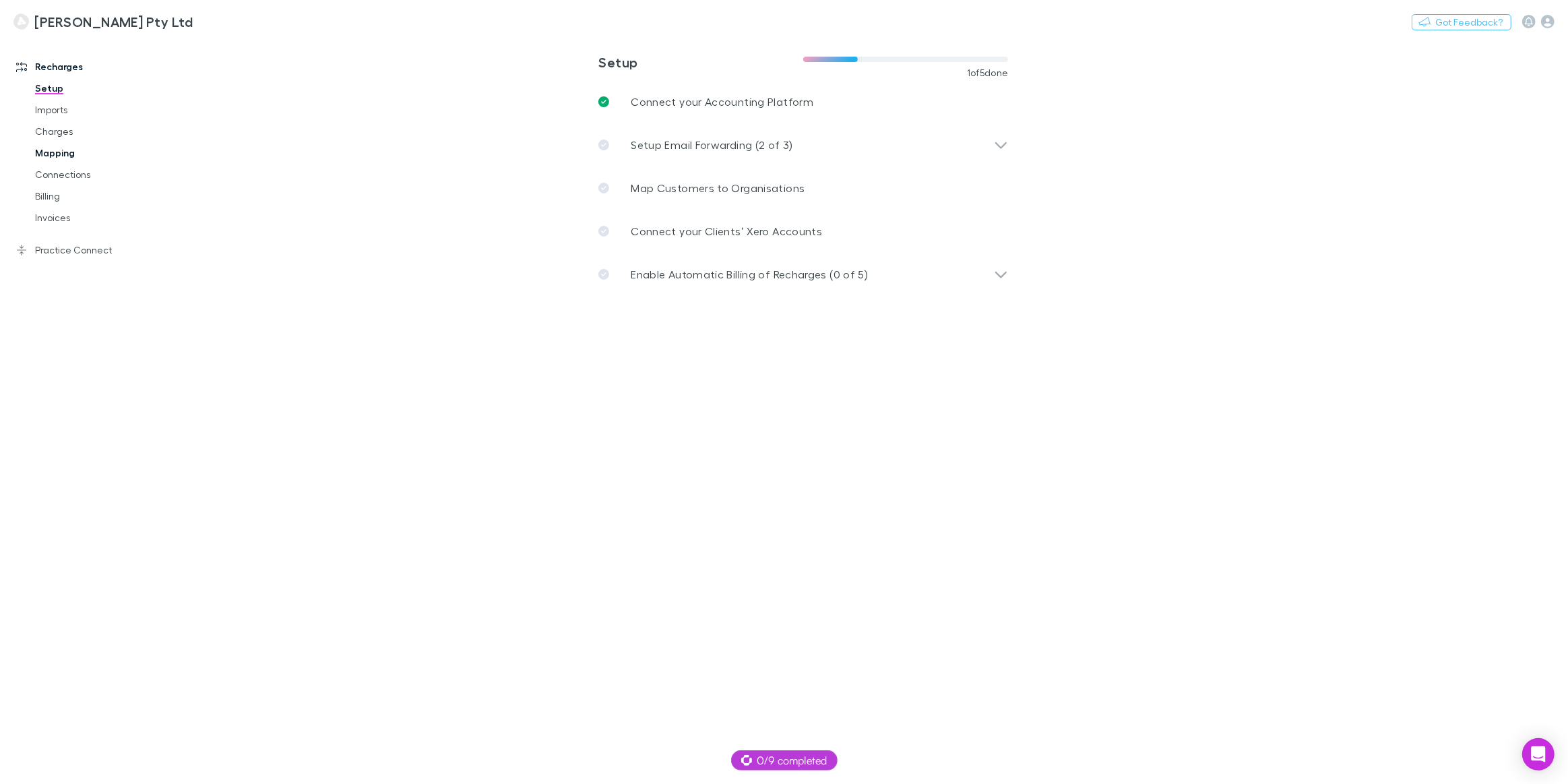
click at [71, 150] on link "Mapping" at bounding box center [104, 152] width 164 height 22
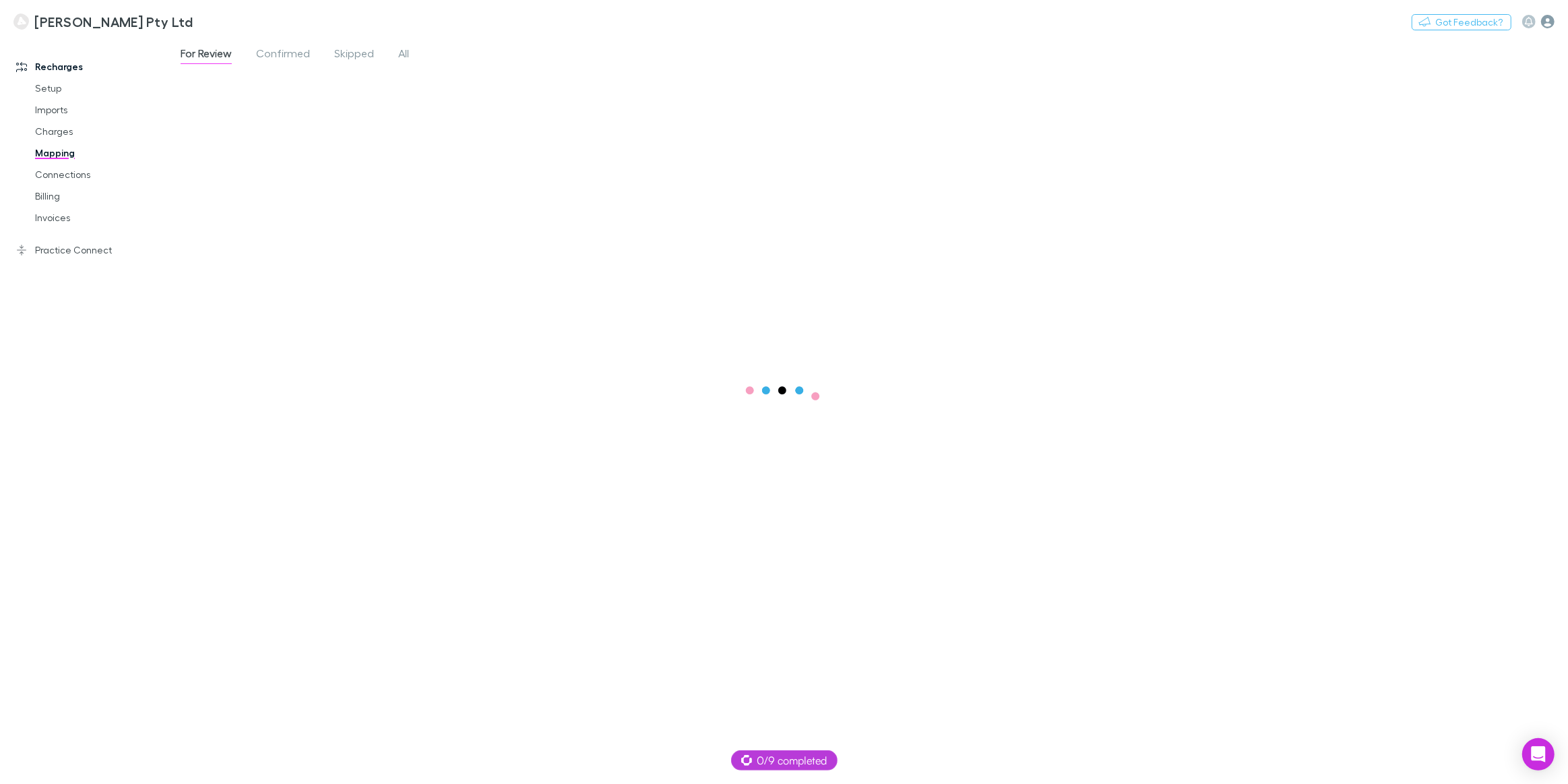
click at [1552, 27] on icon "button" at bounding box center [1547, 21] width 13 height 13
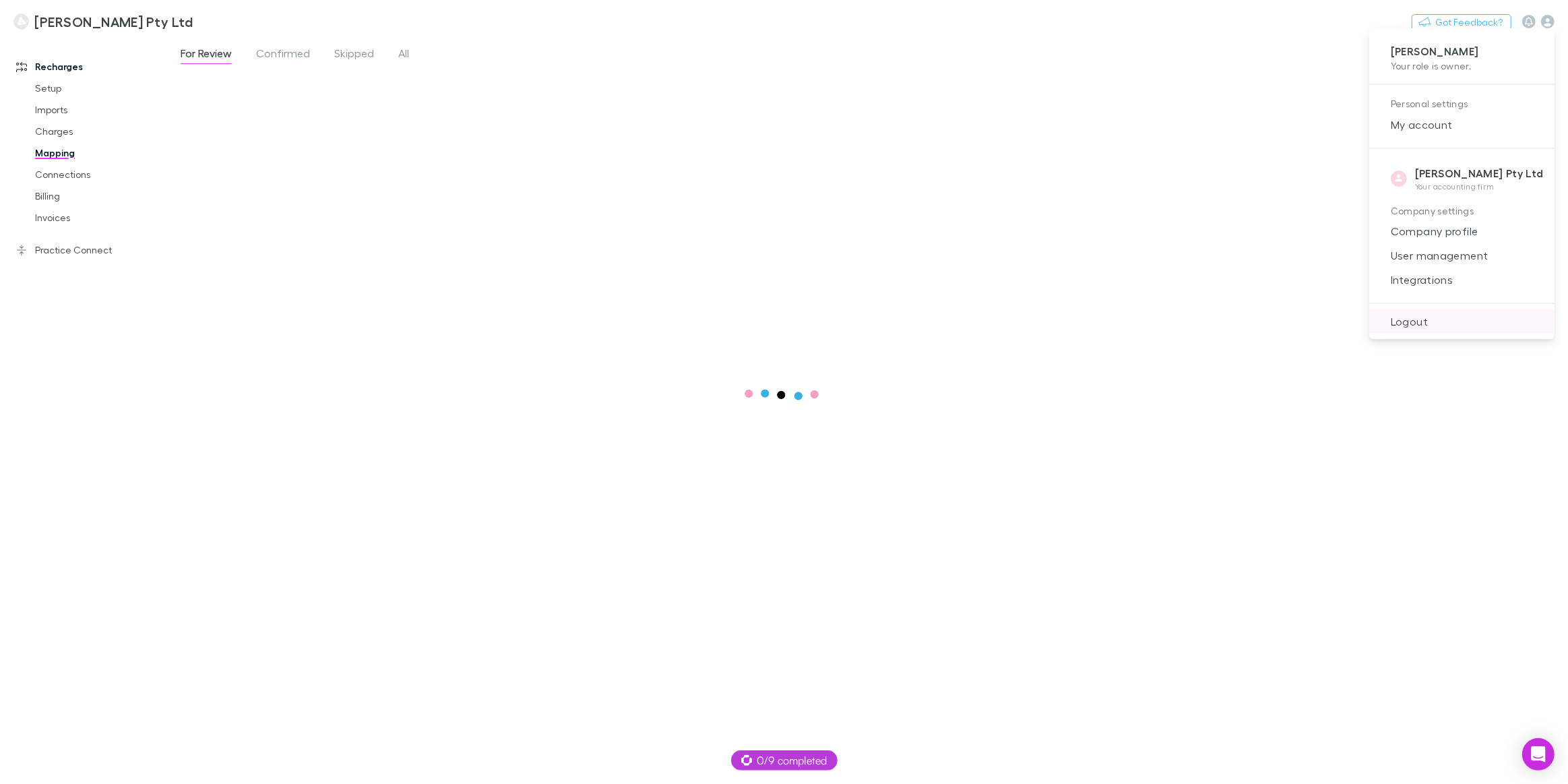
click at [1426, 321] on span "Logout" at bounding box center [1461, 321] width 164 height 16
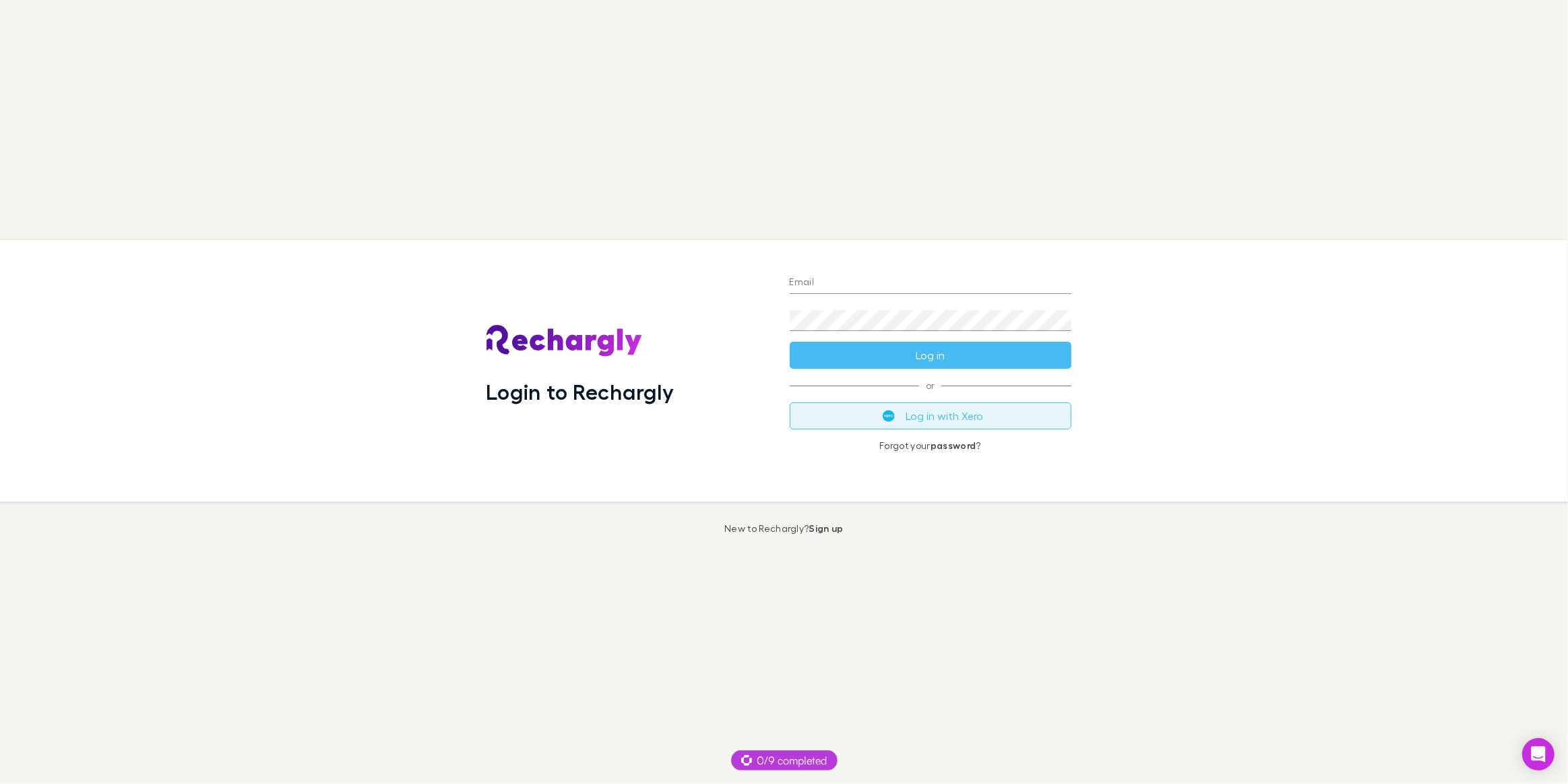
click at [883, 424] on button "Log in with Xero" at bounding box center [930, 416] width 282 height 27
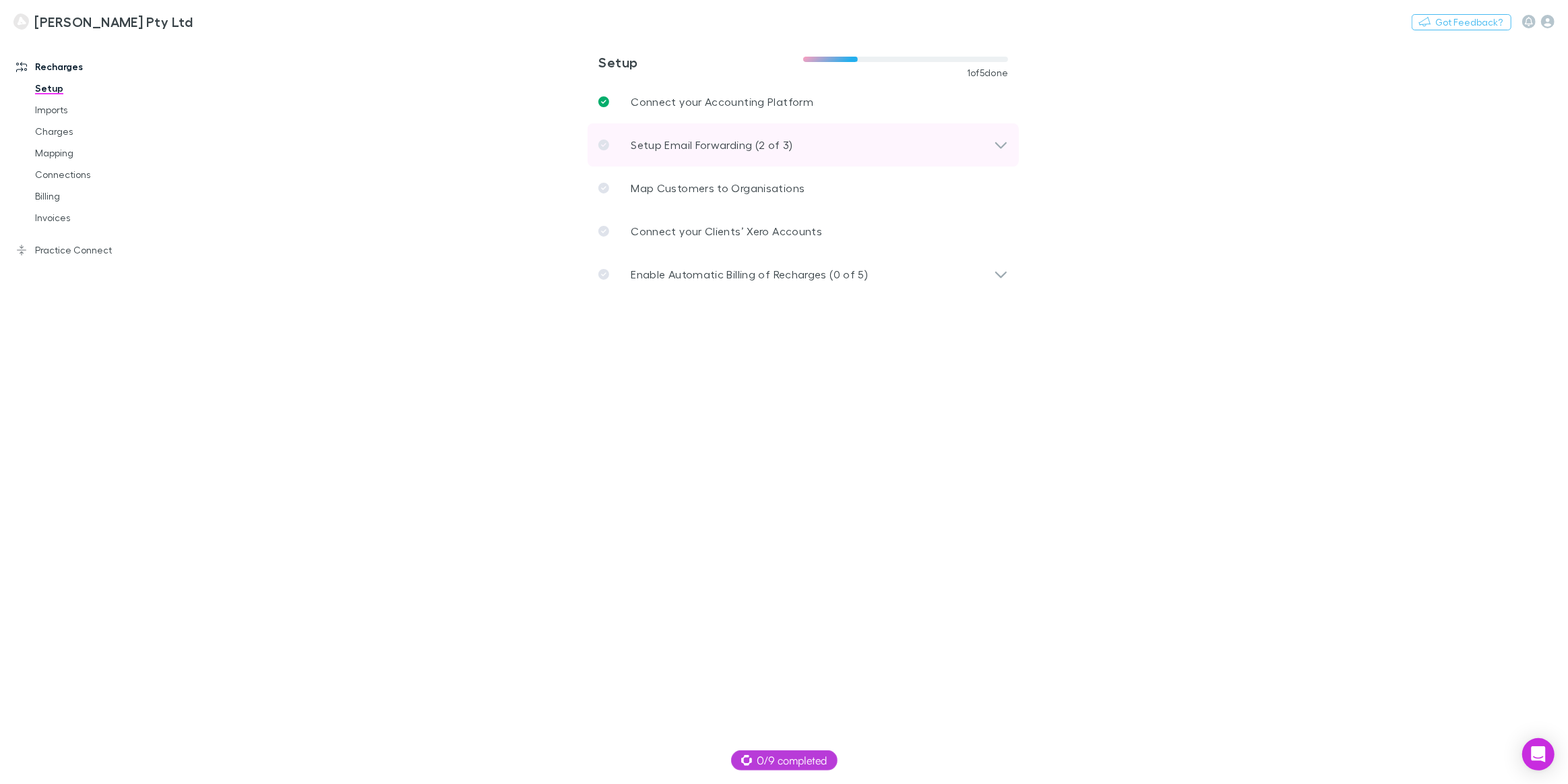
click at [1012, 144] on div "Setup Email Forwarding (2 of 3)" at bounding box center [802, 144] width 431 height 43
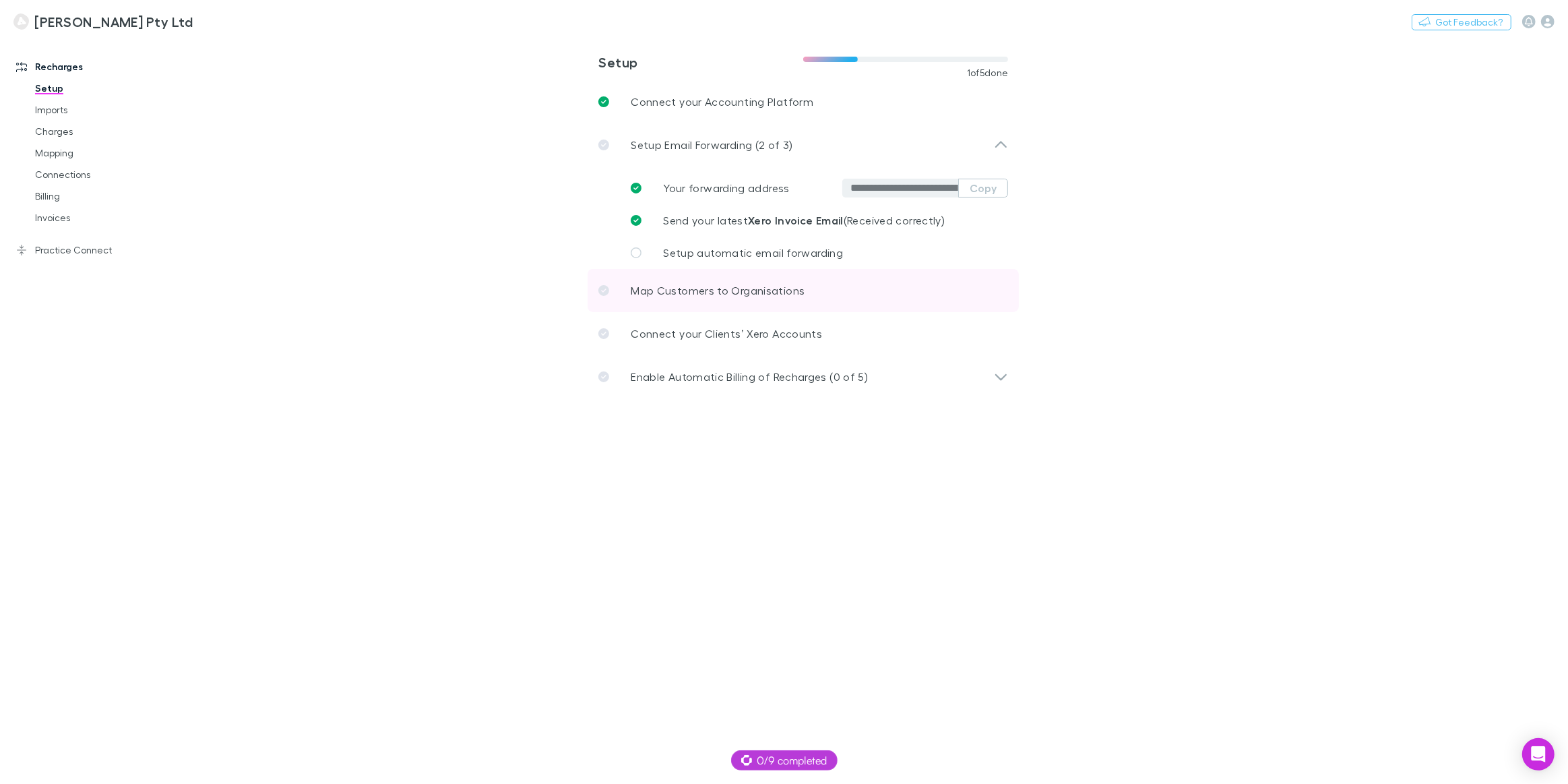
click at [734, 295] on p "Map Customers to Organisations" at bounding box center [718, 290] width 174 height 16
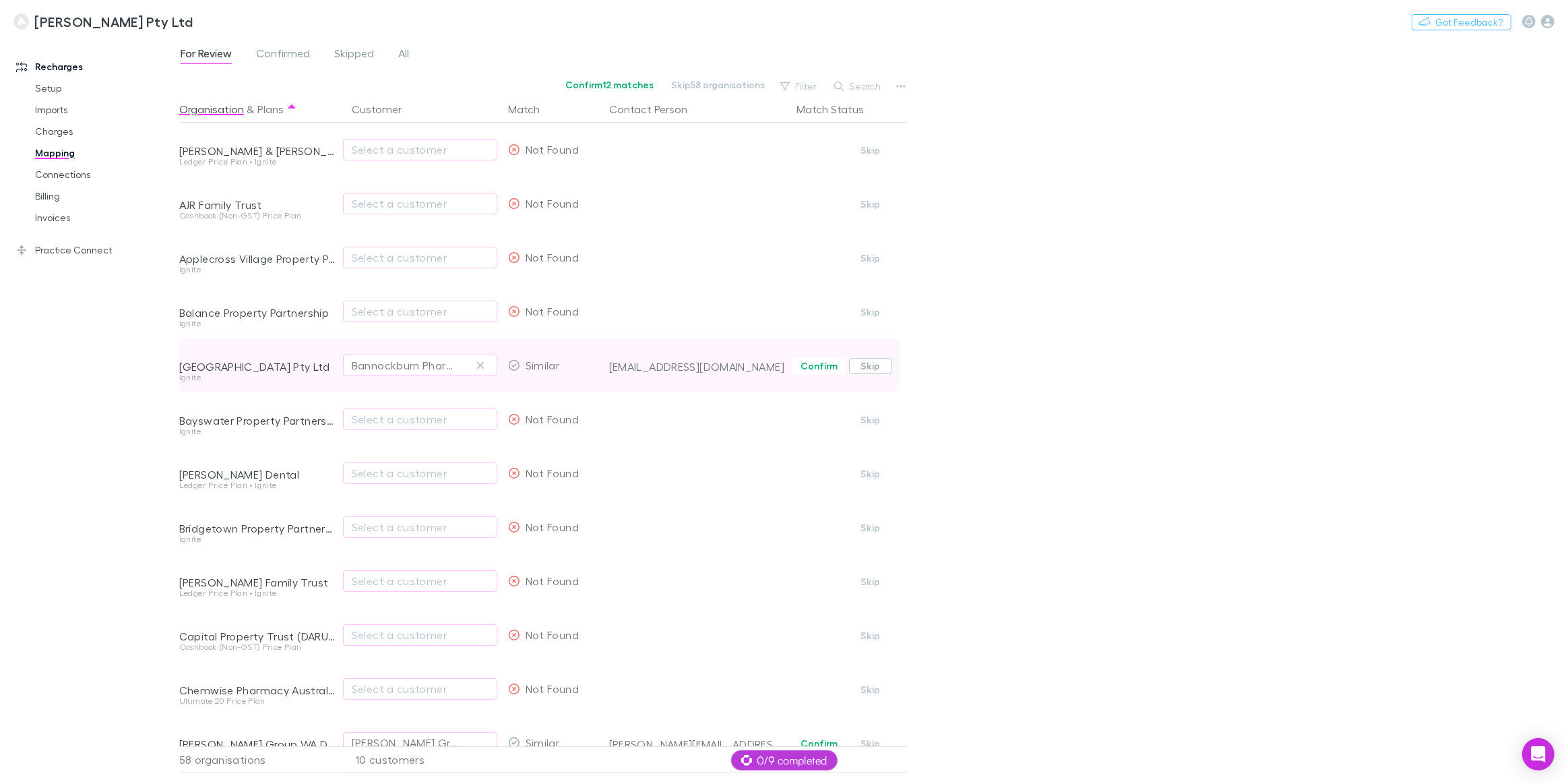
click at [876, 371] on button "Skip" at bounding box center [870, 366] width 43 height 16
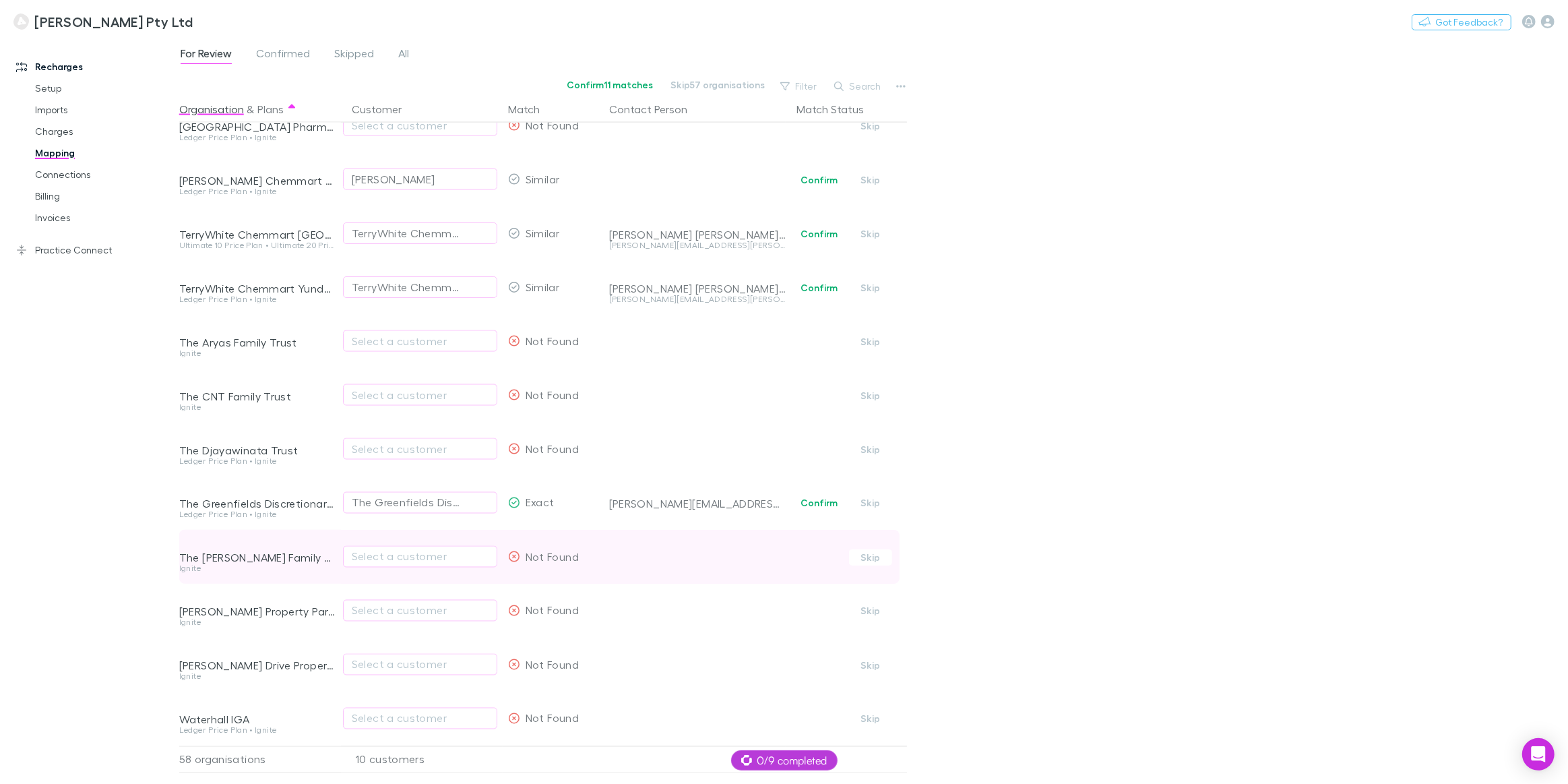
scroll to position [2513, 0]
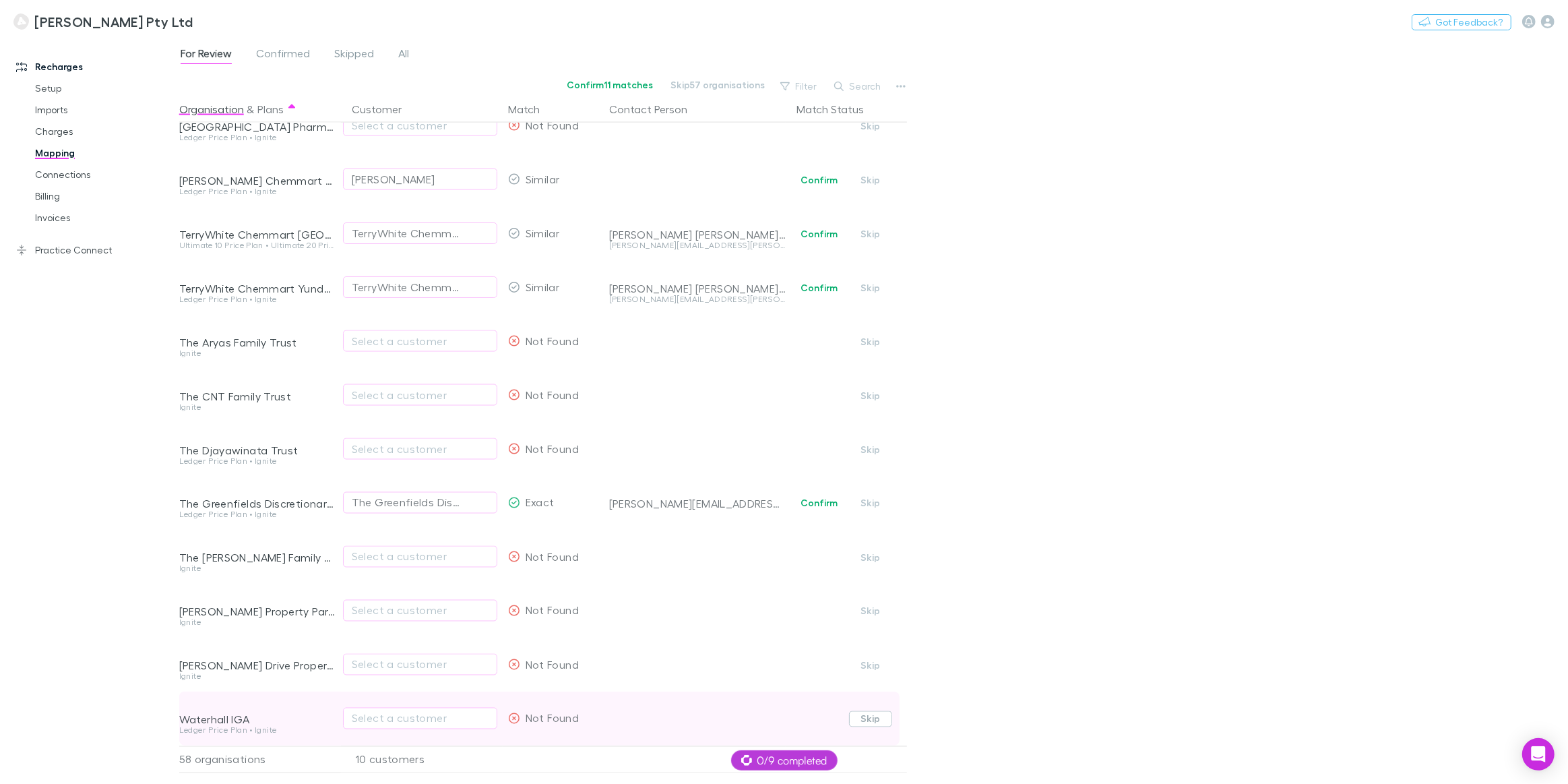
click at [880, 712] on button "Skip" at bounding box center [870, 718] width 43 height 16
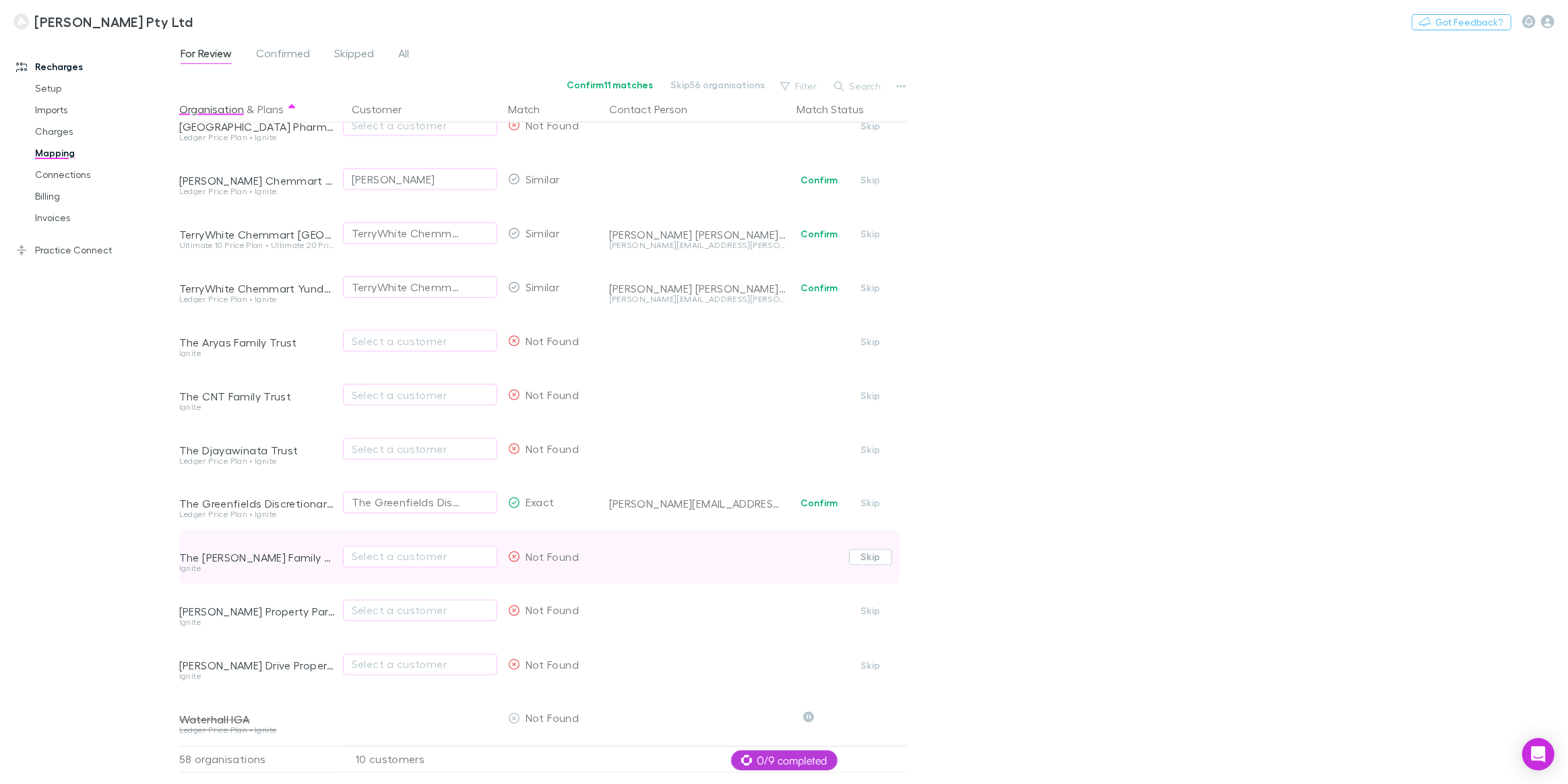
click at [875, 552] on button "Skip" at bounding box center [870, 557] width 43 height 16
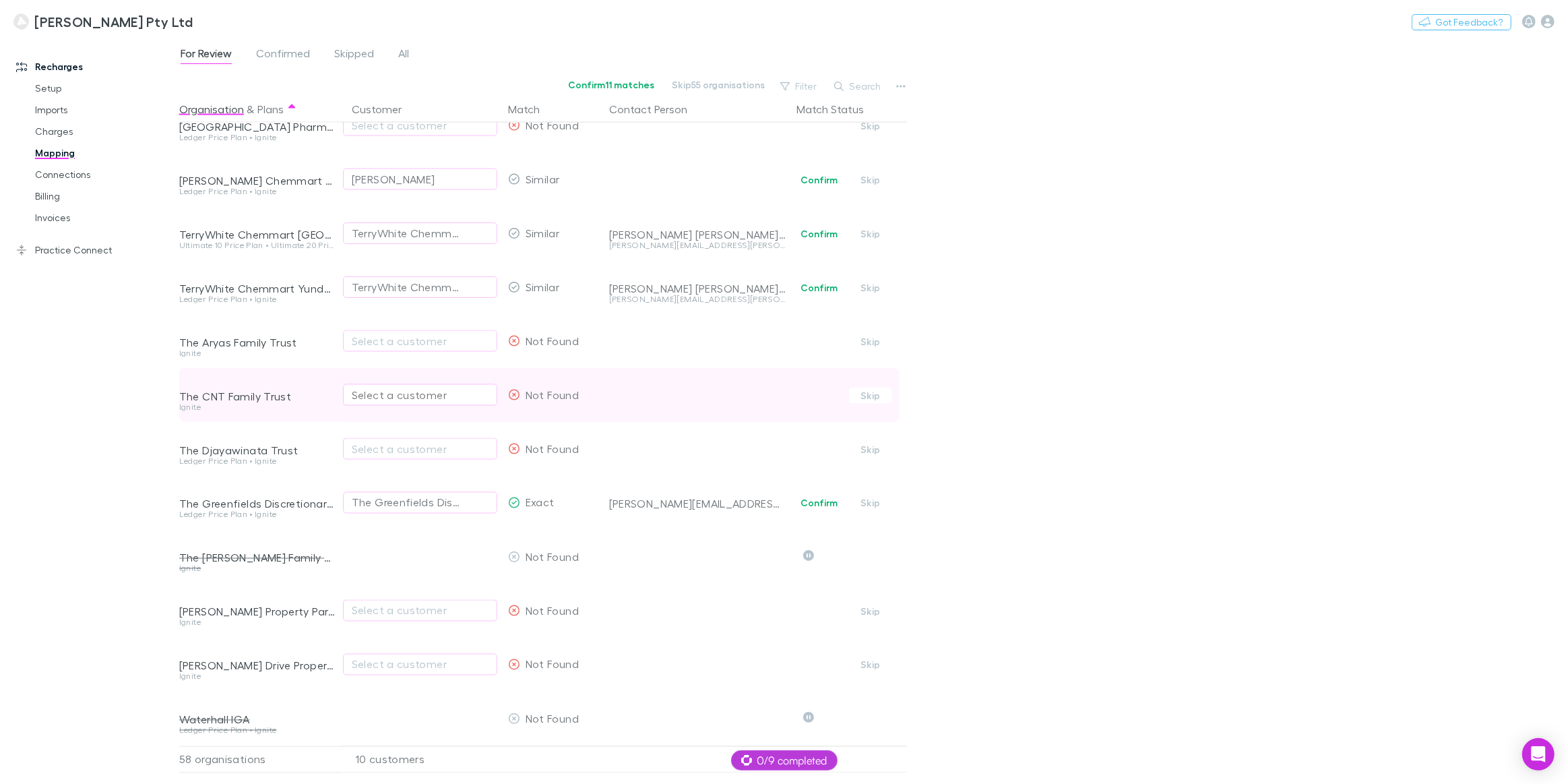
click at [381, 388] on div "Select a customer" at bounding box center [420, 395] width 136 height 16
type input "*"
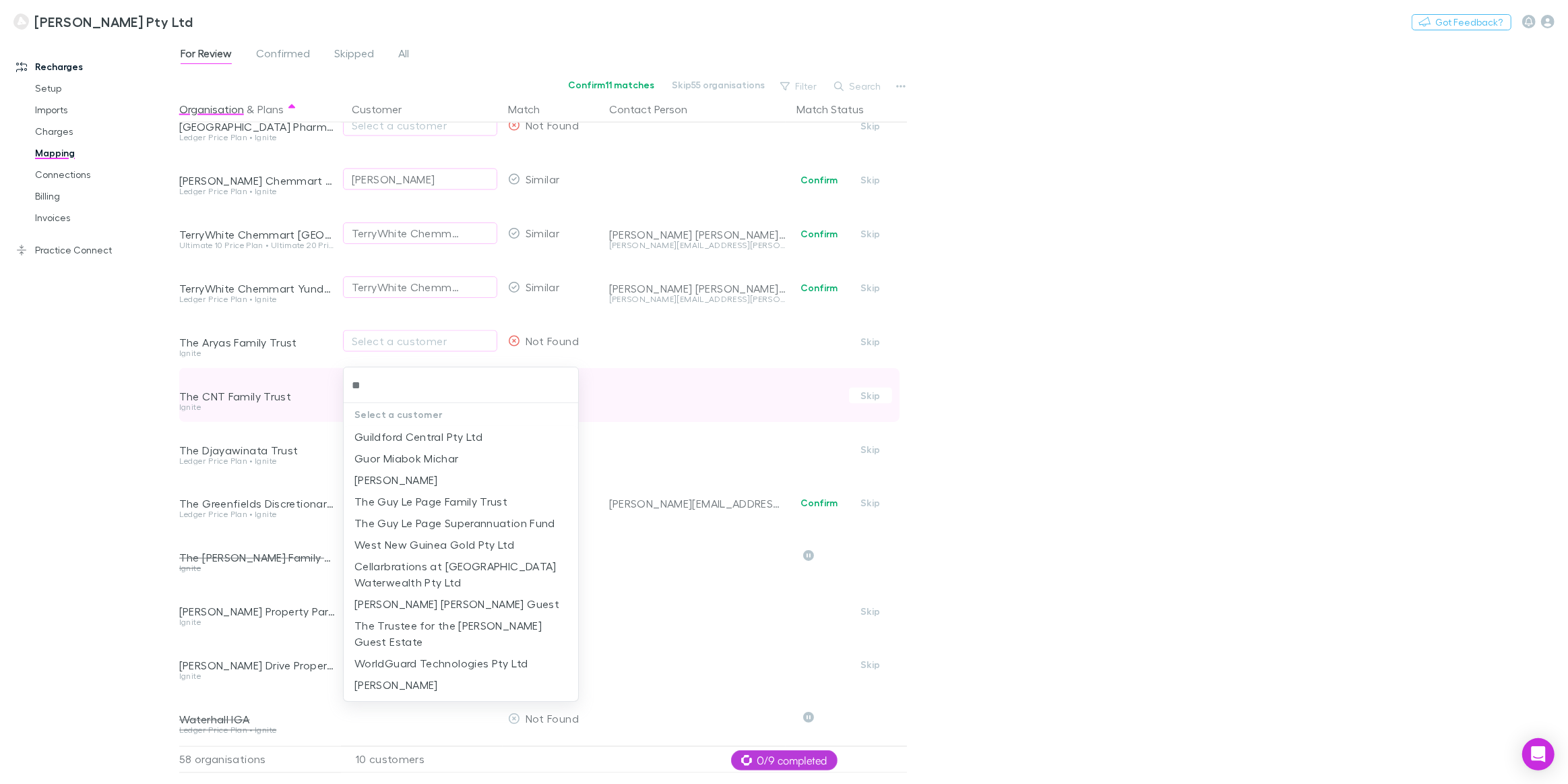
type input "***"
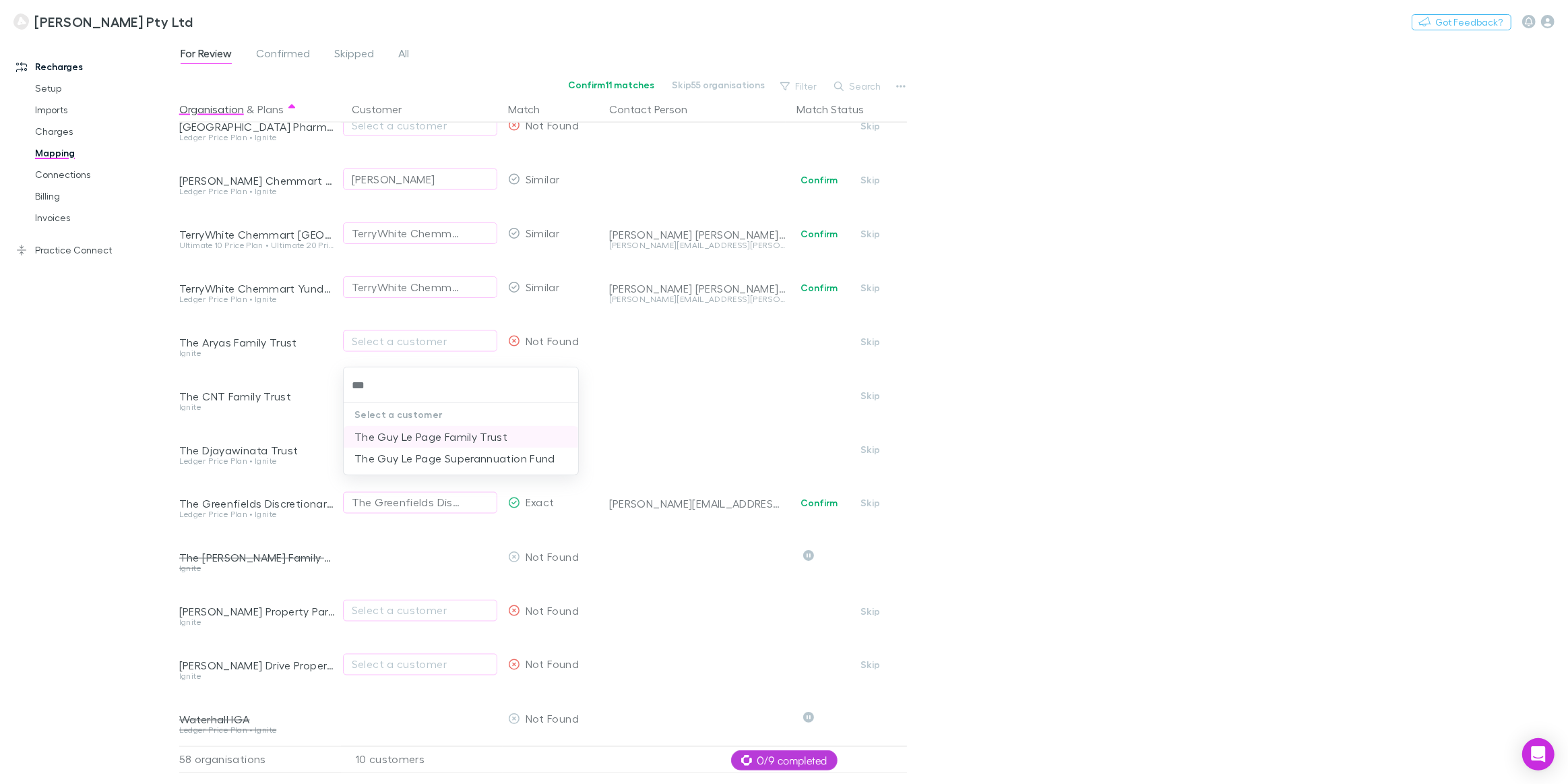
click at [395, 432] on li "The Guy Le Page Family Trust" at bounding box center [461, 437] width 234 height 22
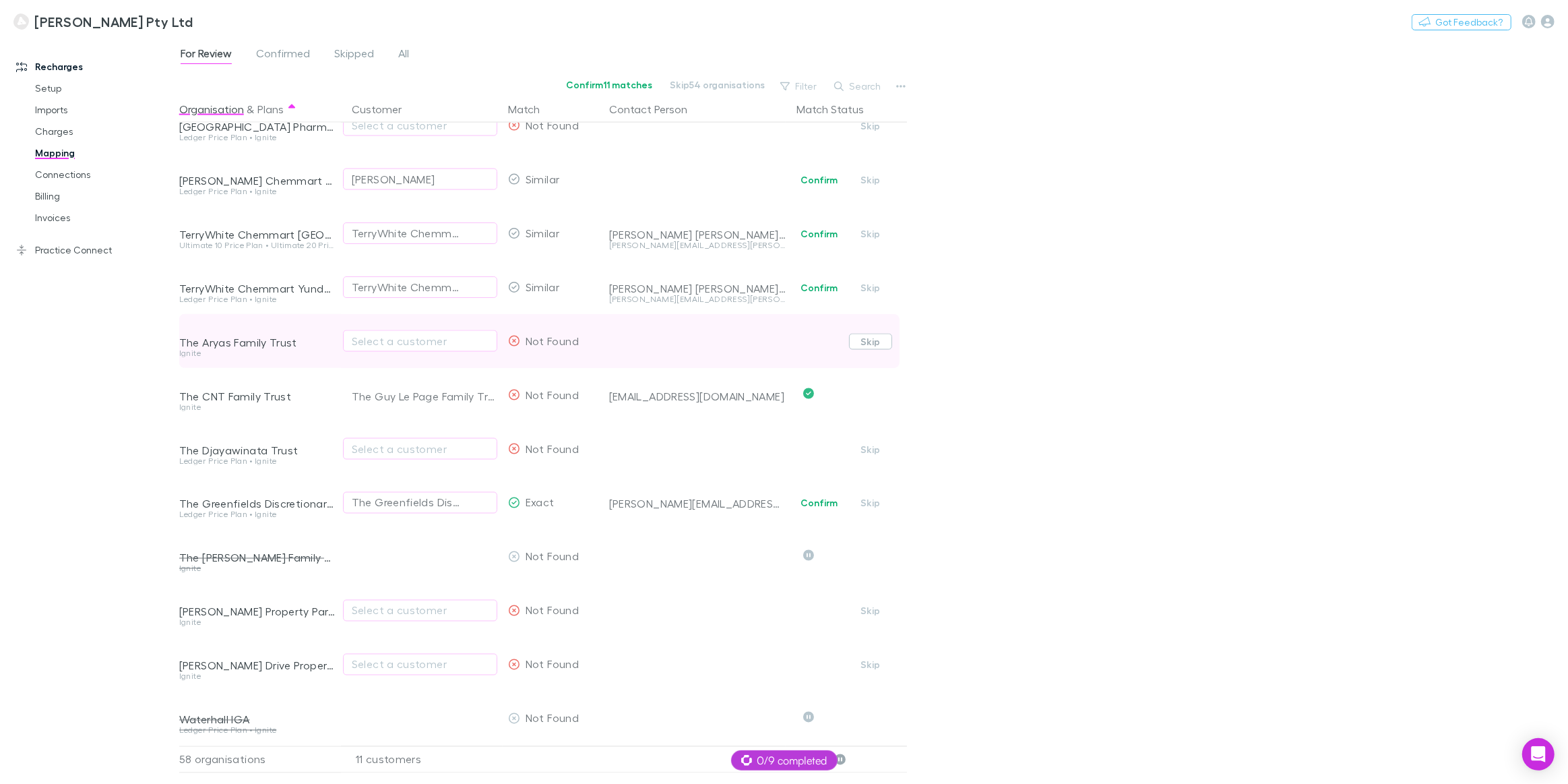
click at [876, 333] on button "Skip" at bounding box center [870, 341] width 43 height 16
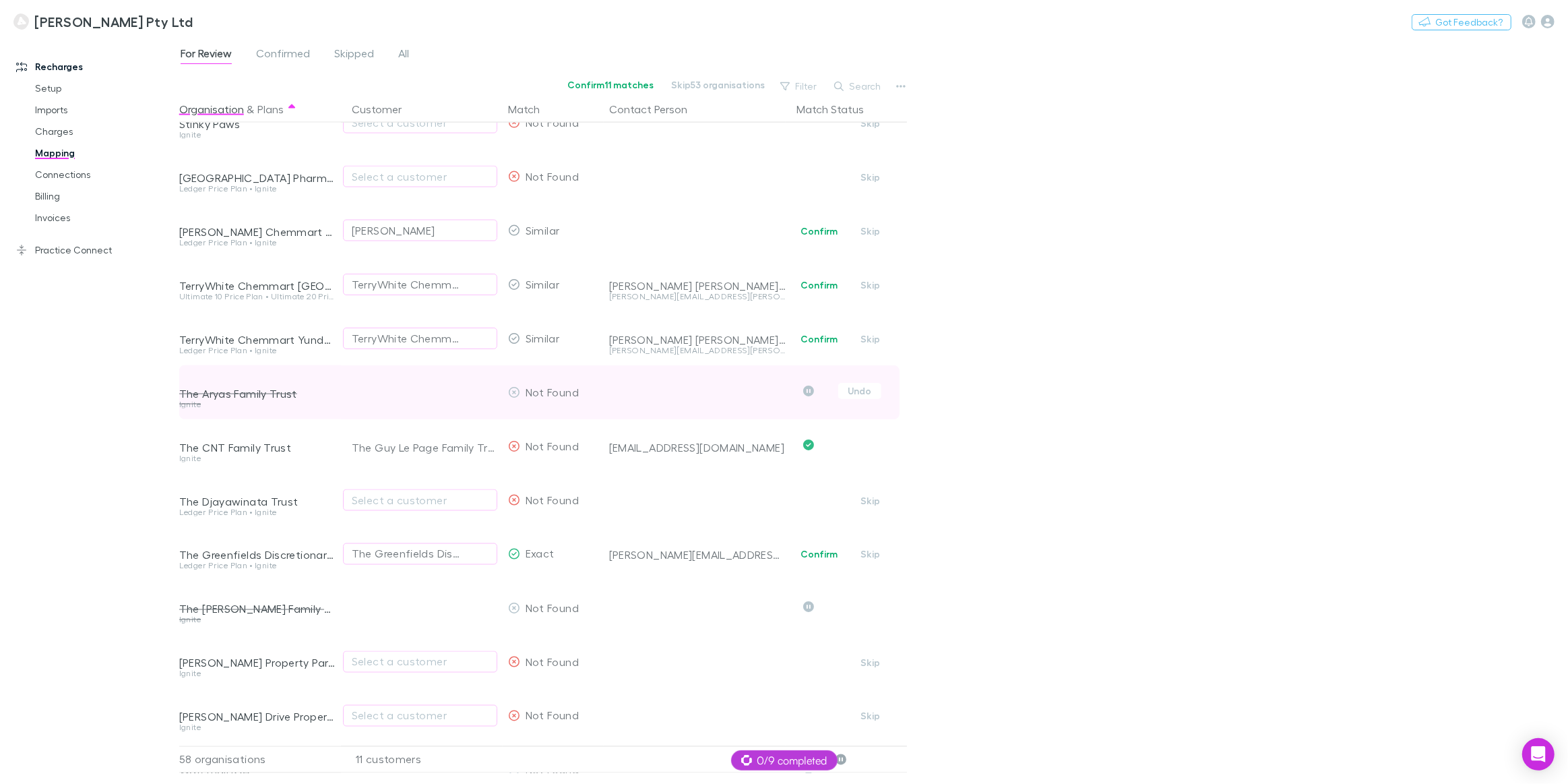
scroll to position [2391, 0]
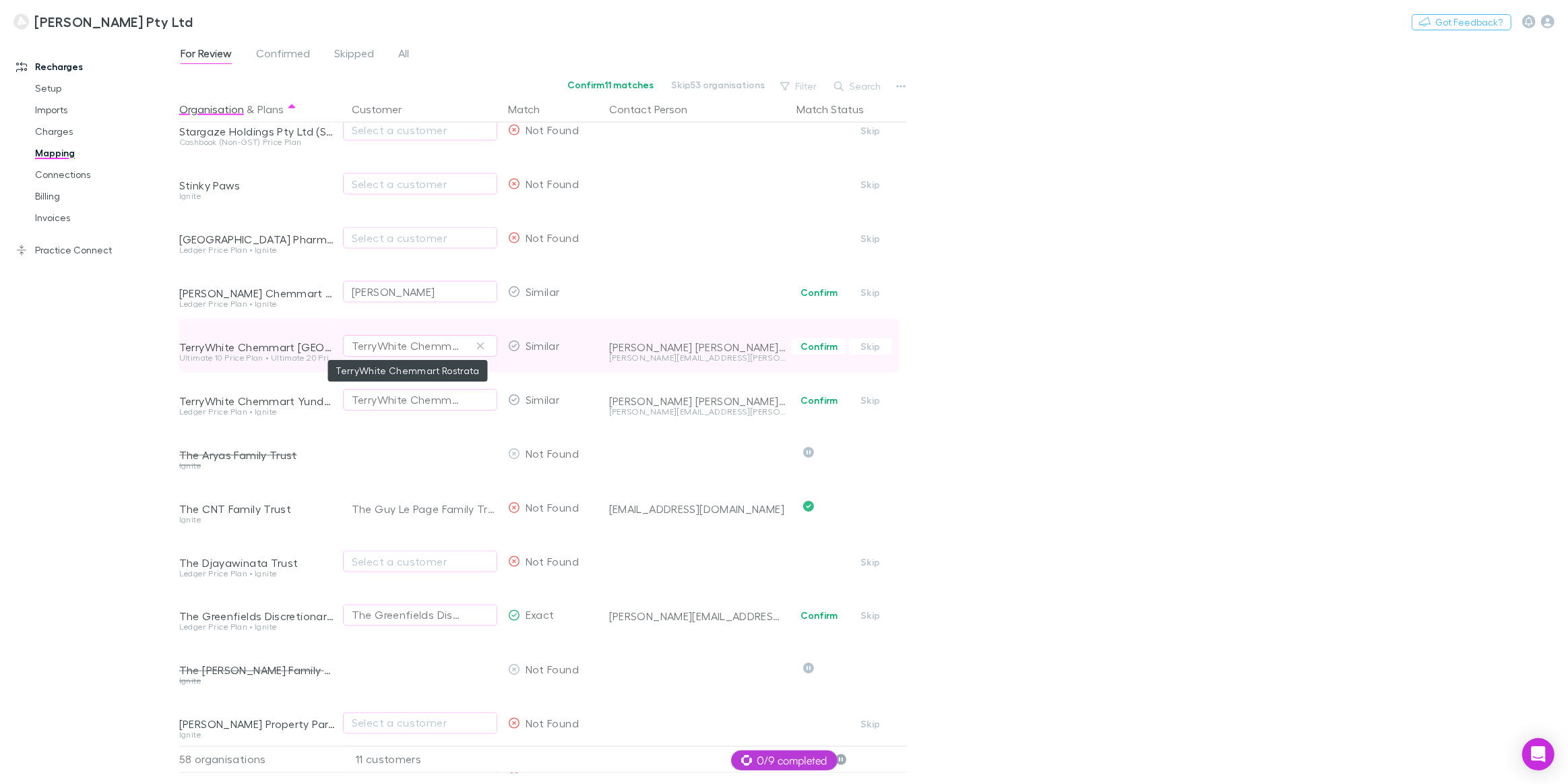
click at [412, 344] on div "TerryWhite Chemmart Rostrata" at bounding box center [407, 346] width 110 height 16
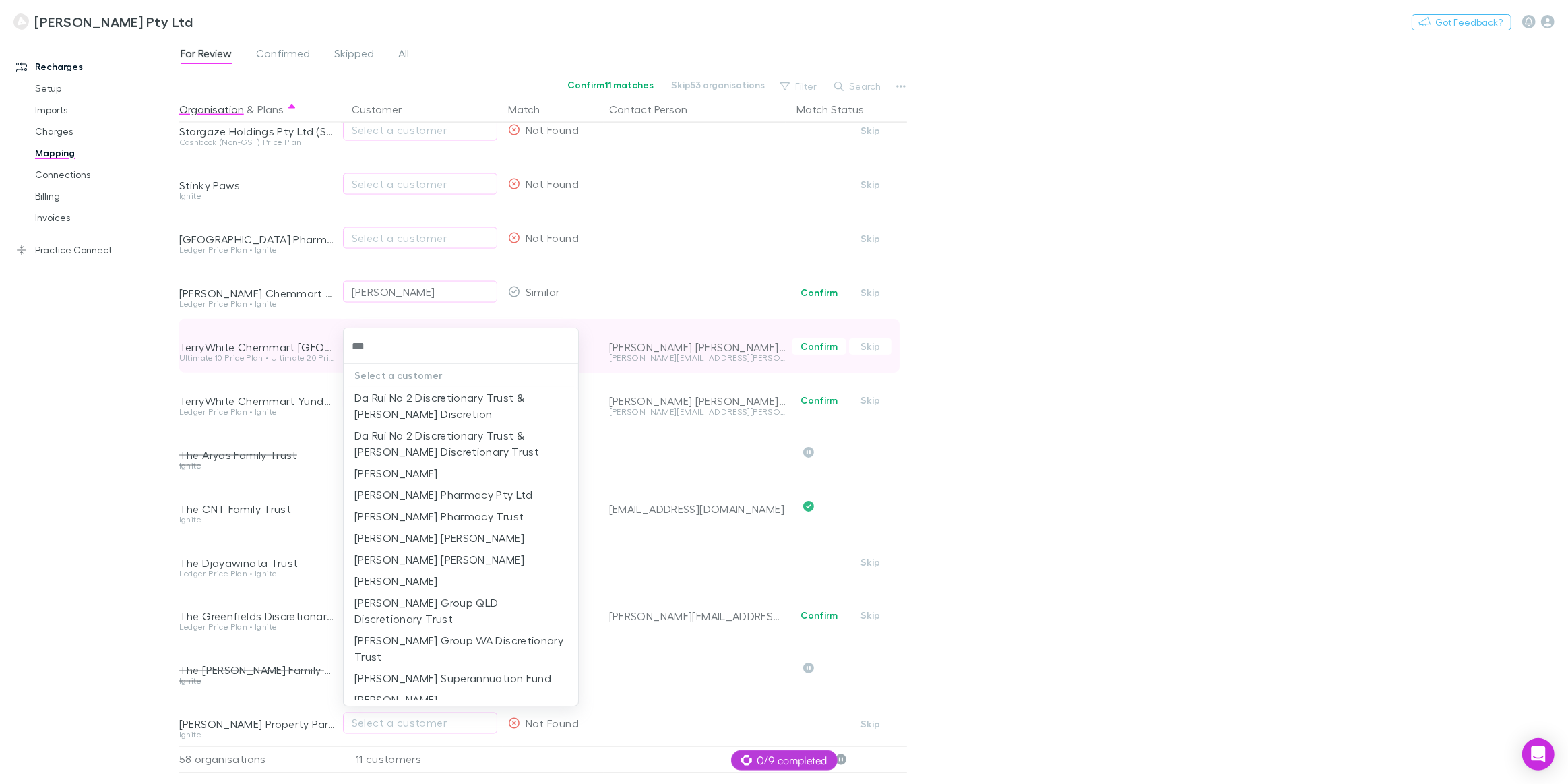
type input "****"
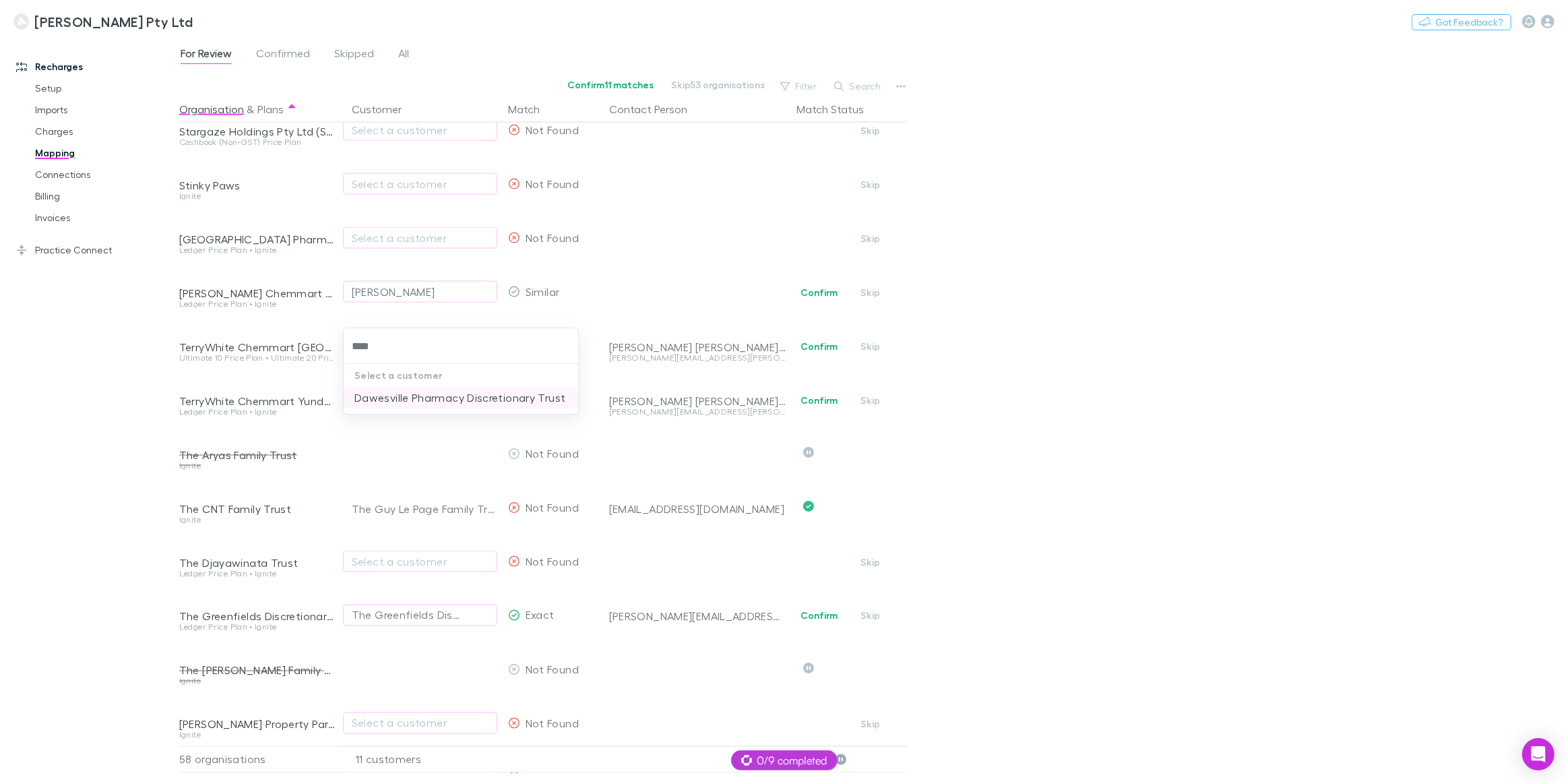
click at [422, 399] on li "Dawesville Pharmacy Discretionary Trust" at bounding box center [461, 397] width 234 height 22
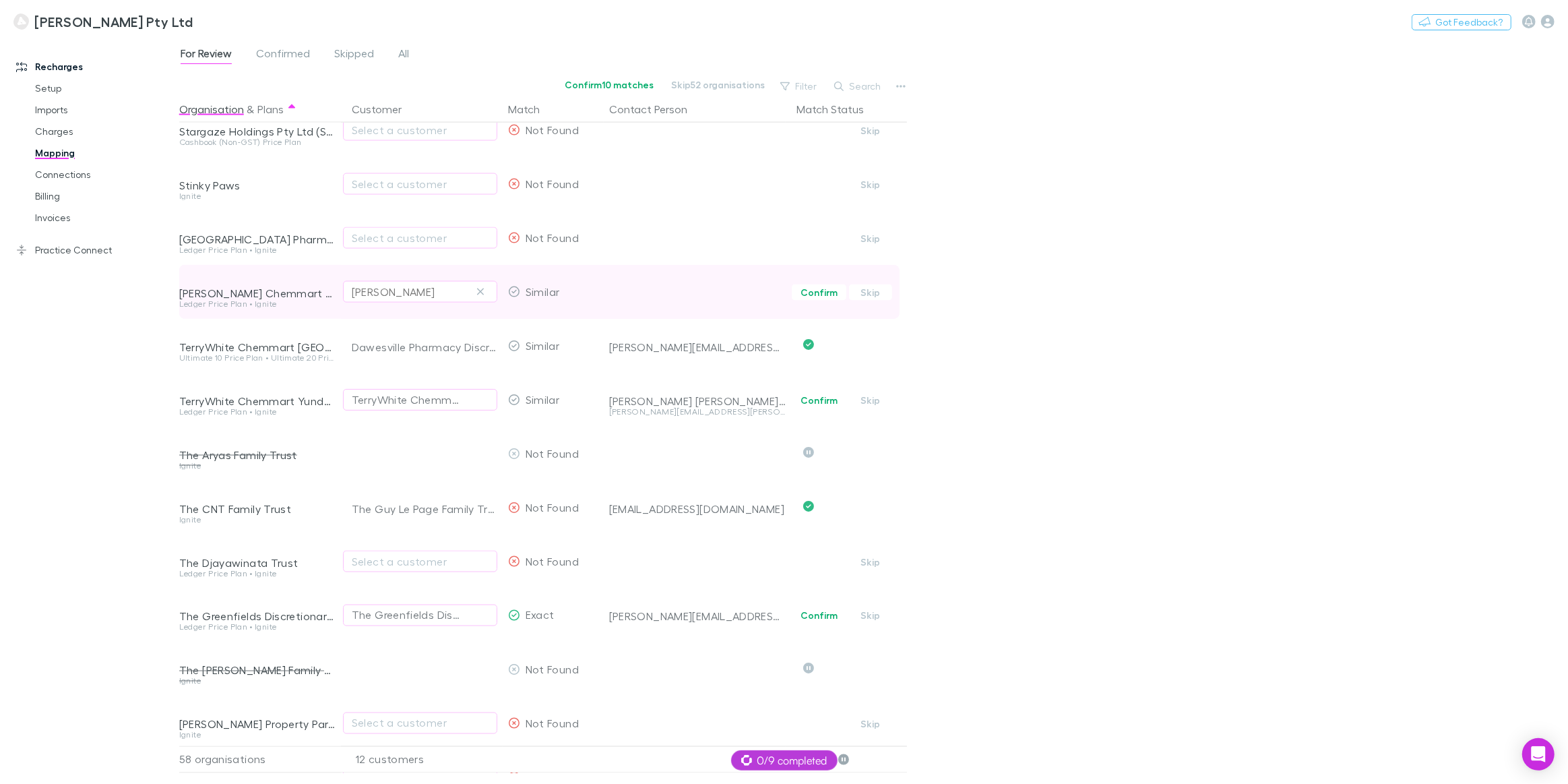
click at [385, 290] on div "Terry Cook" at bounding box center [393, 291] width 83 height 16
type input "****"
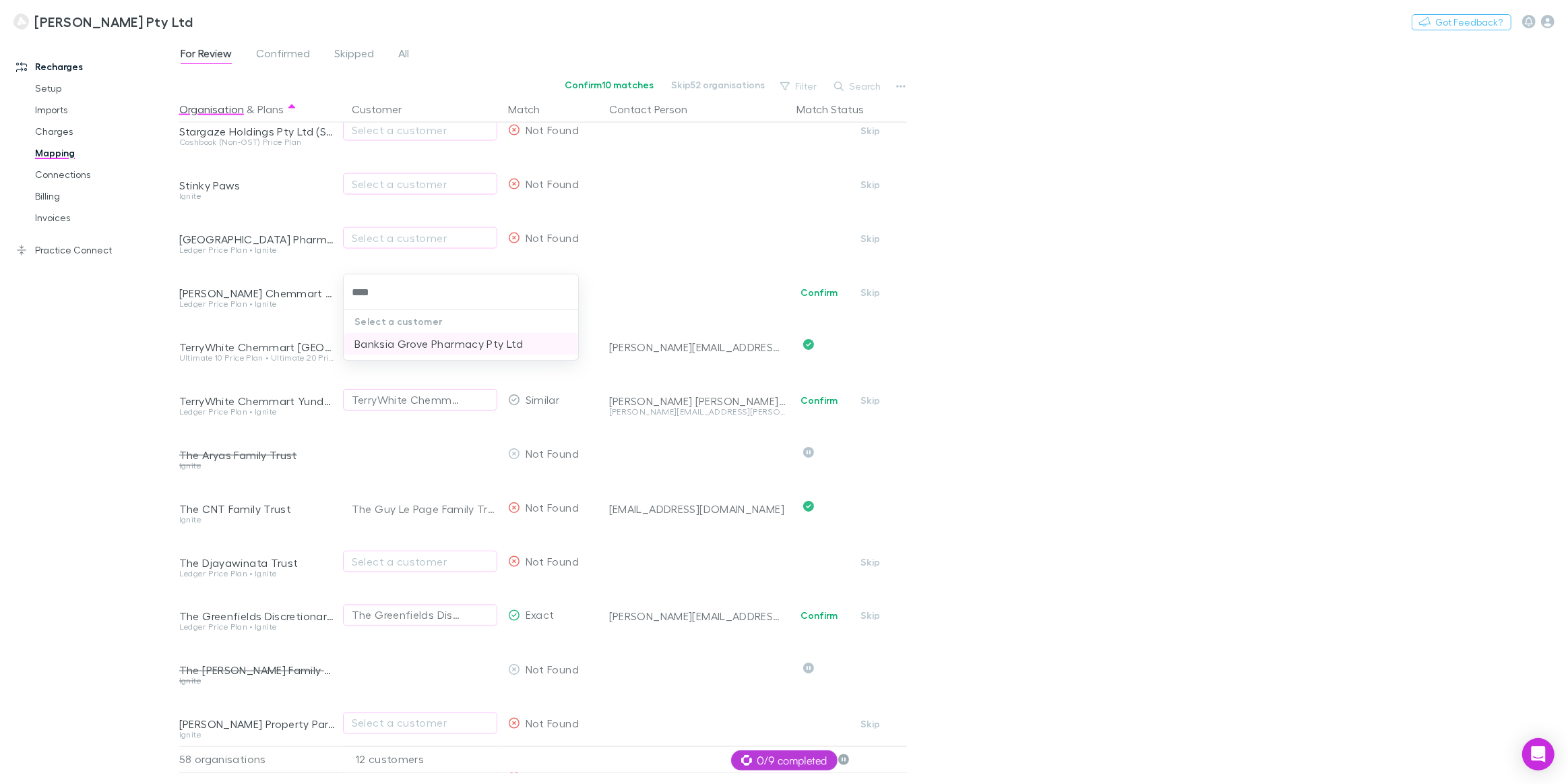
click at [425, 347] on li "Banksia Grove Pharmacy Pty Ltd" at bounding box center [461, 343] width 234 height 22
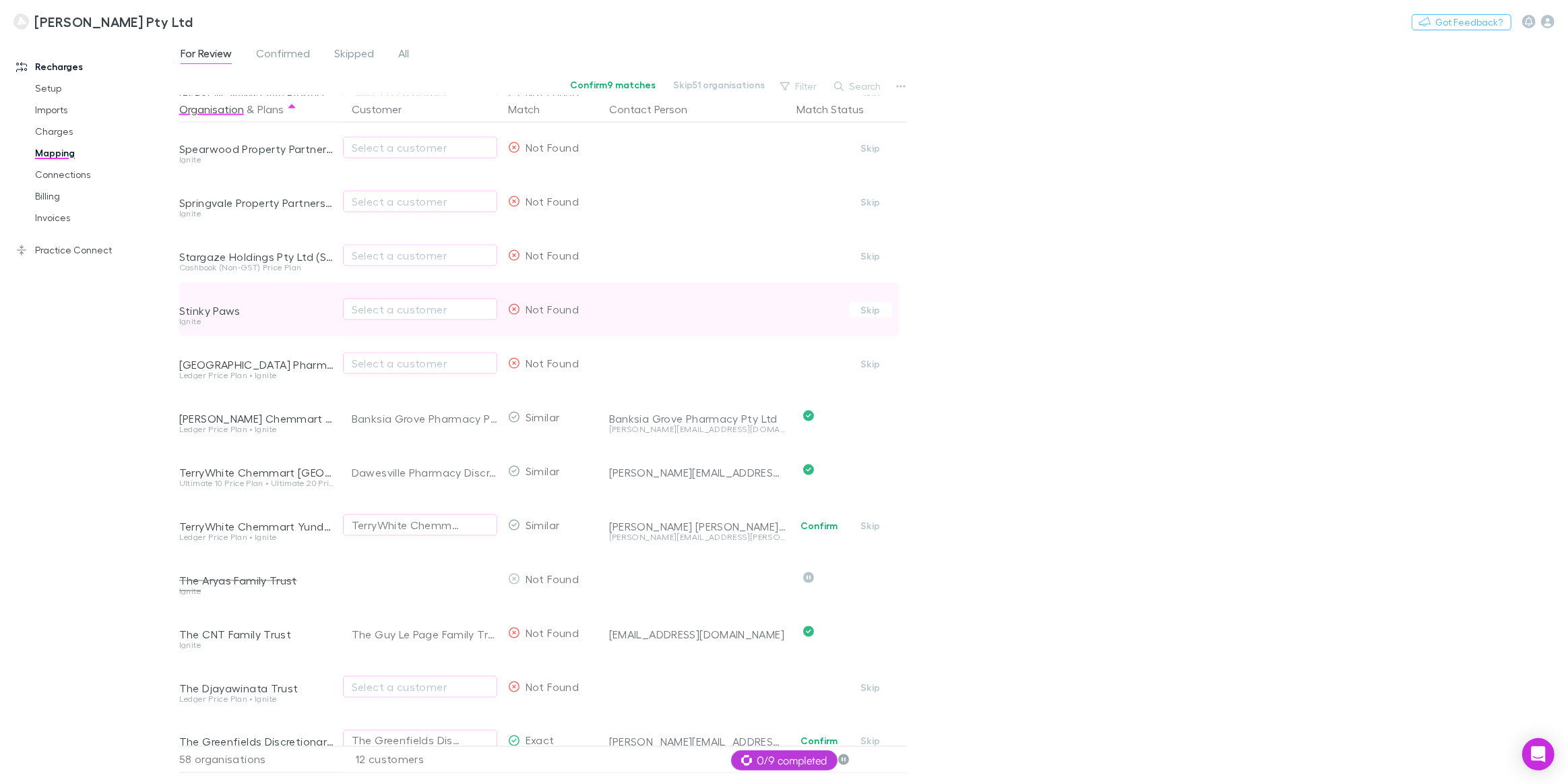
scroll to position [2208, 0]
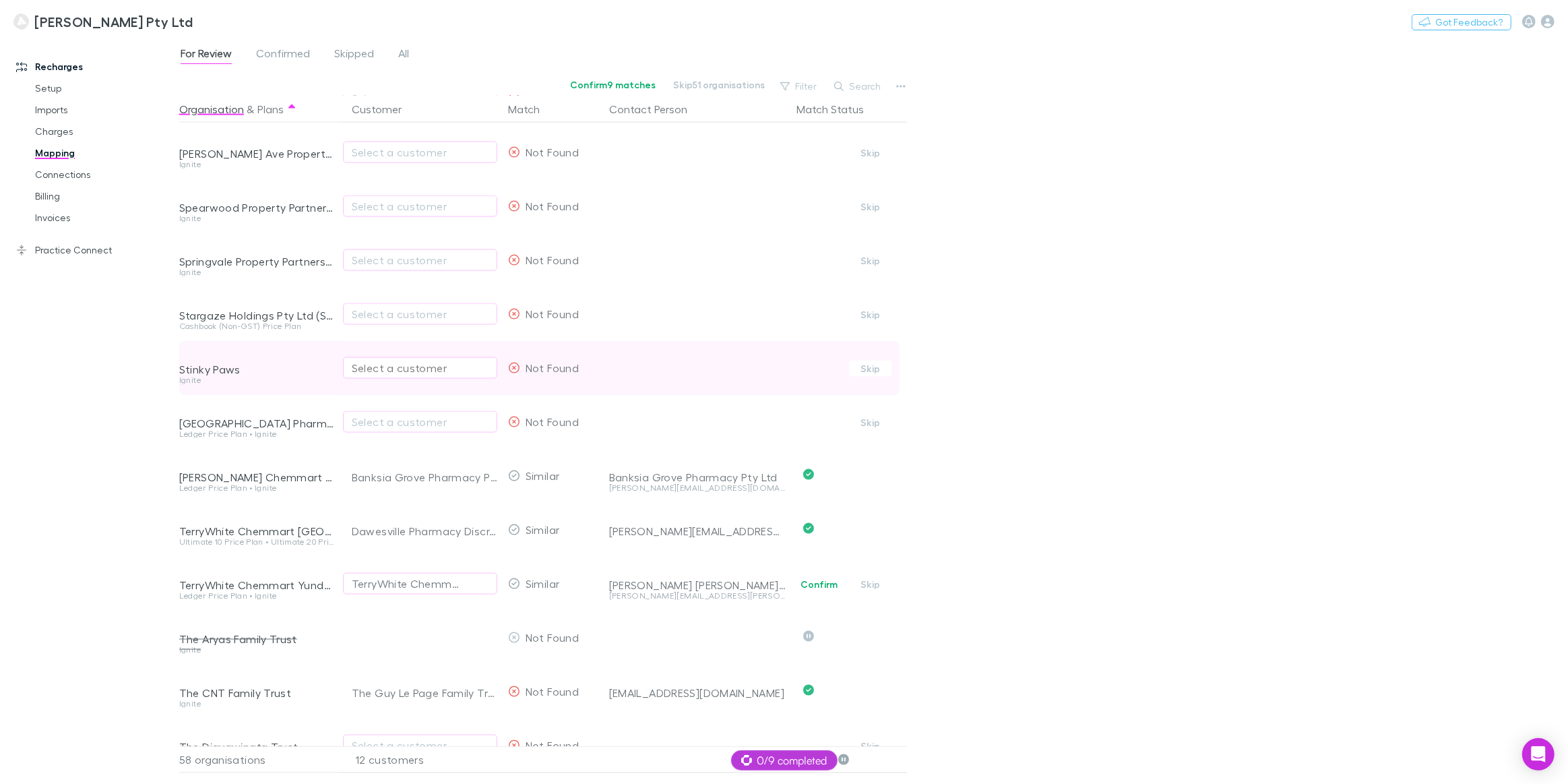
click at [411, 372] on div "Select a customer" at bounding box center [420, 368] width 136 height 16
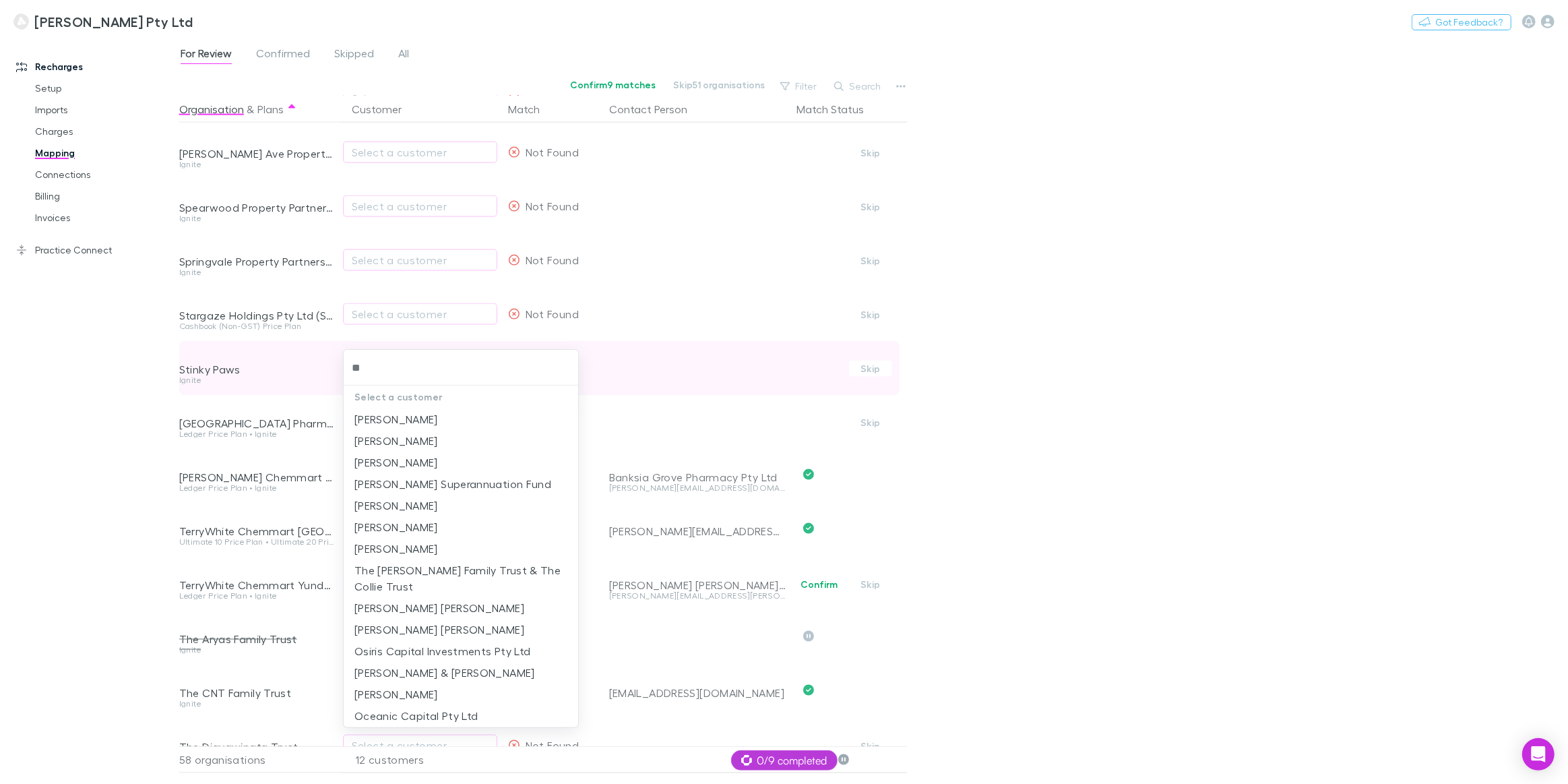
type input "***"
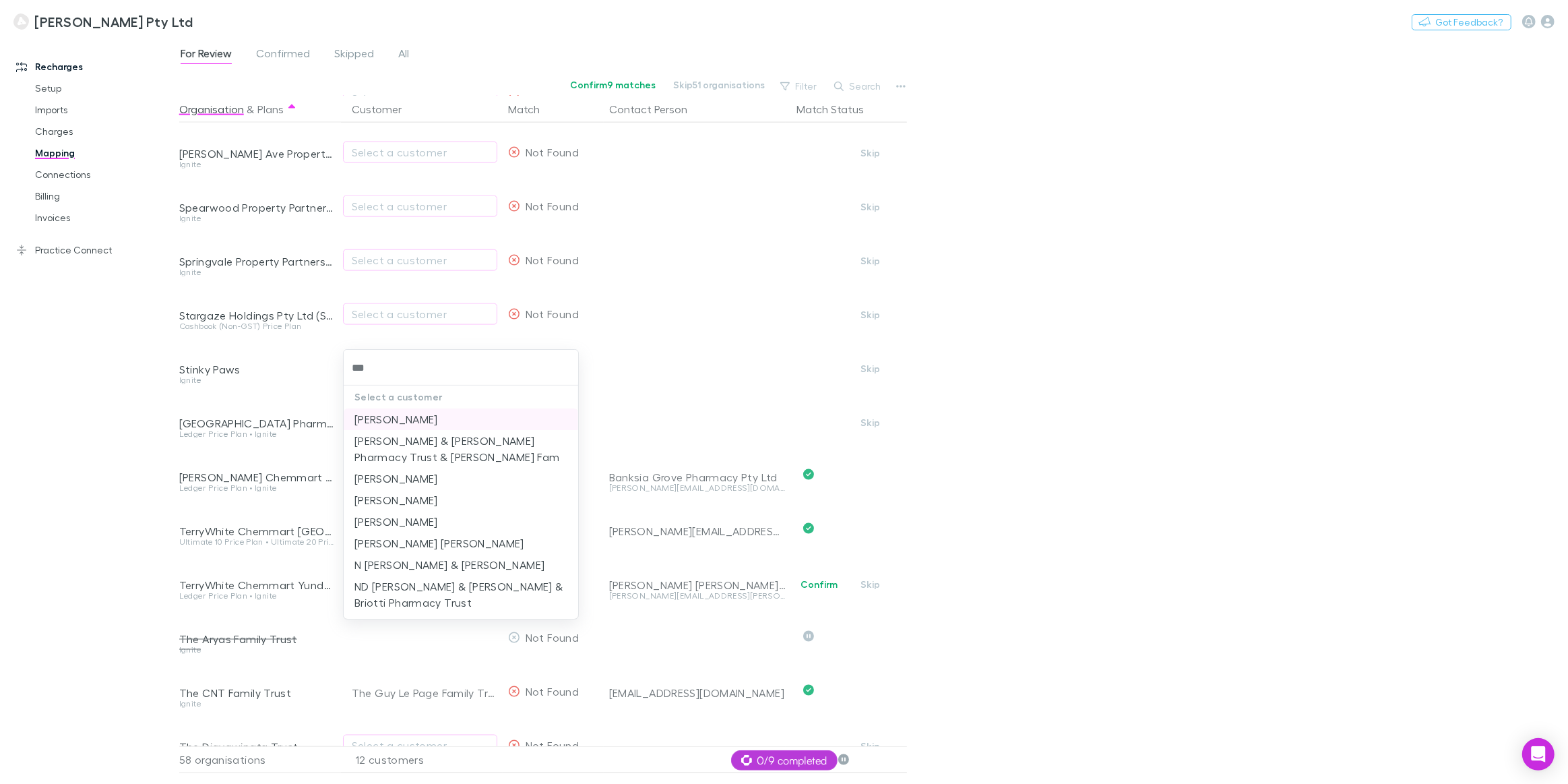
click at [404, 417] on li "Candice Ang" at bounding box center [461, 419] width 234 height 22
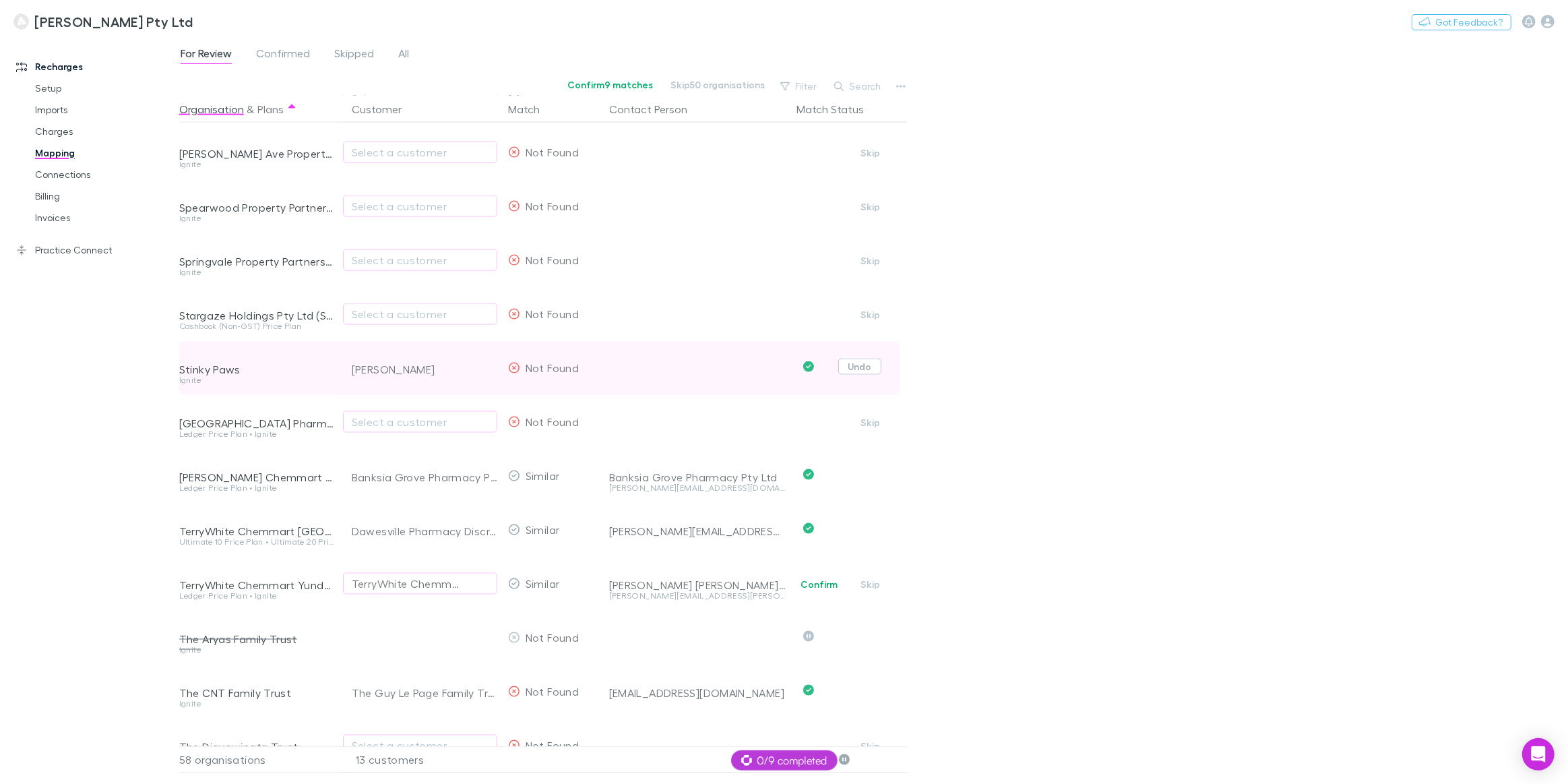
click at [861, 364] on button "Undo" at bounding box center [859, 367] width 43 height 16
click at [879, 369] on button "Skip" at bounding box center [870, 368] width 43 height 16
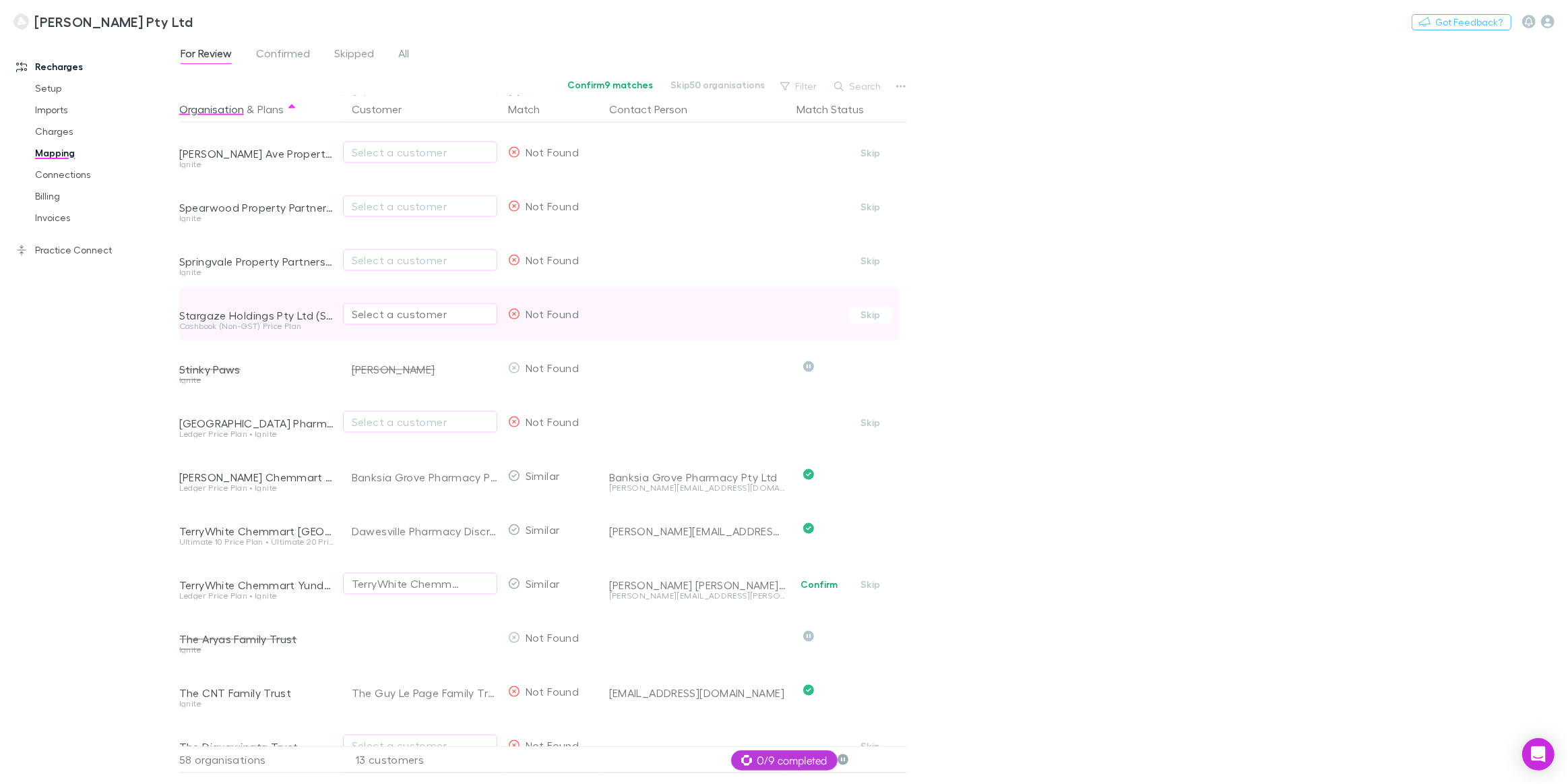
click at [383, 317] on div "Select a customer" at bounding box center [420, 314] width 136 height 16
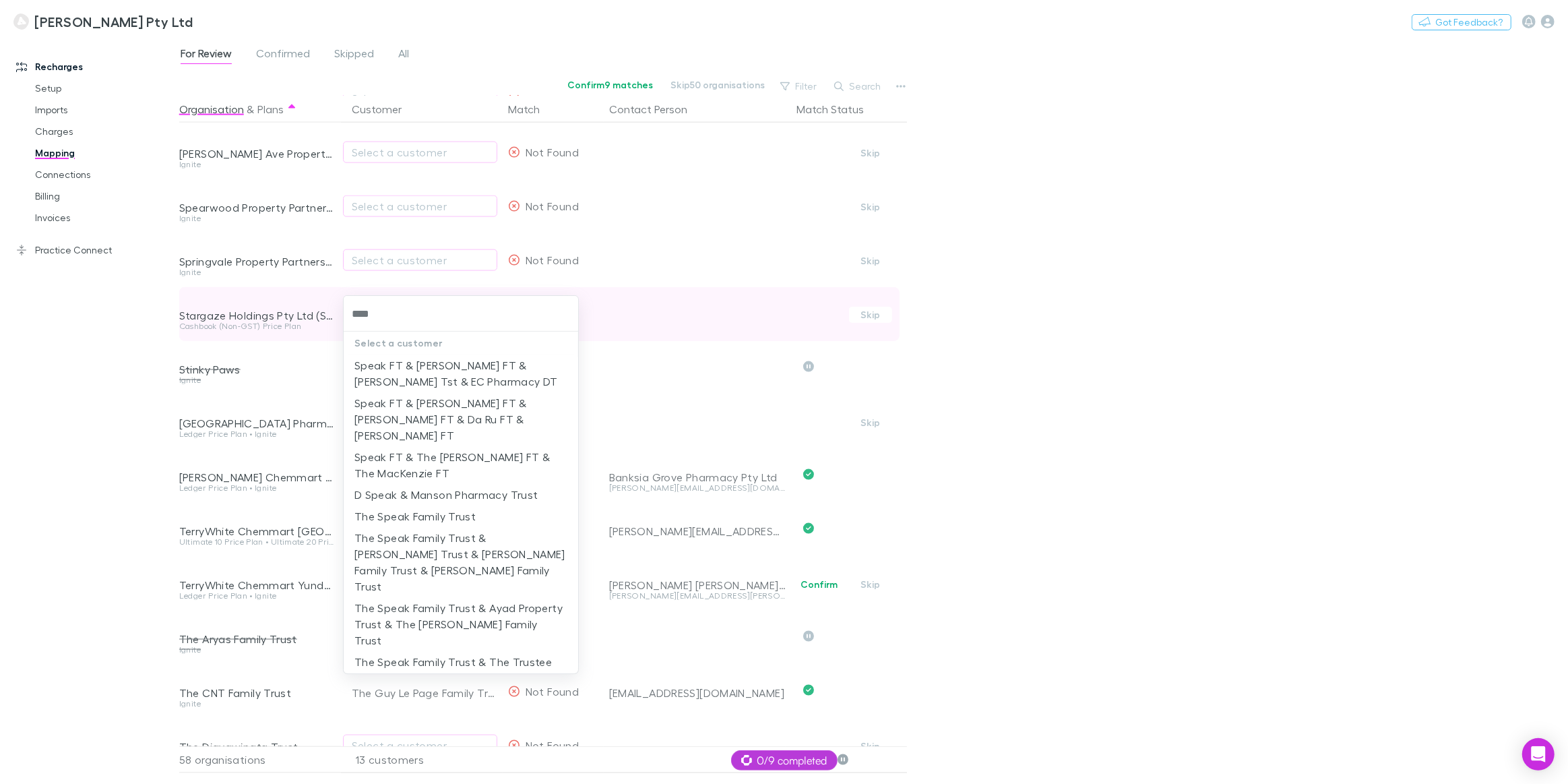
type input "*****"
click at [416, 506] on li "The Speak Family Trust" at bounding box center [461, 516] width 234 height 22
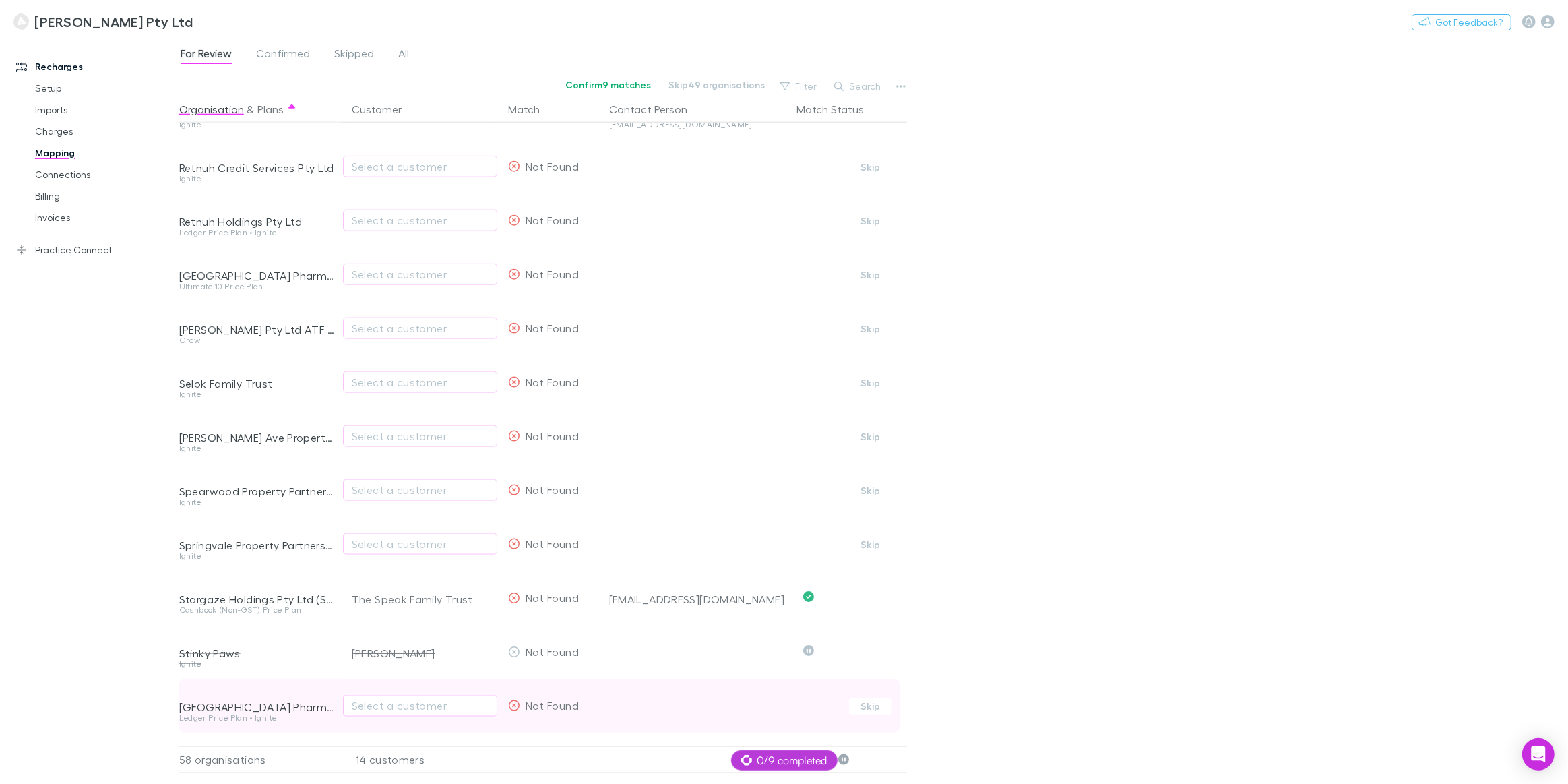
scroll to position [1900, 0]
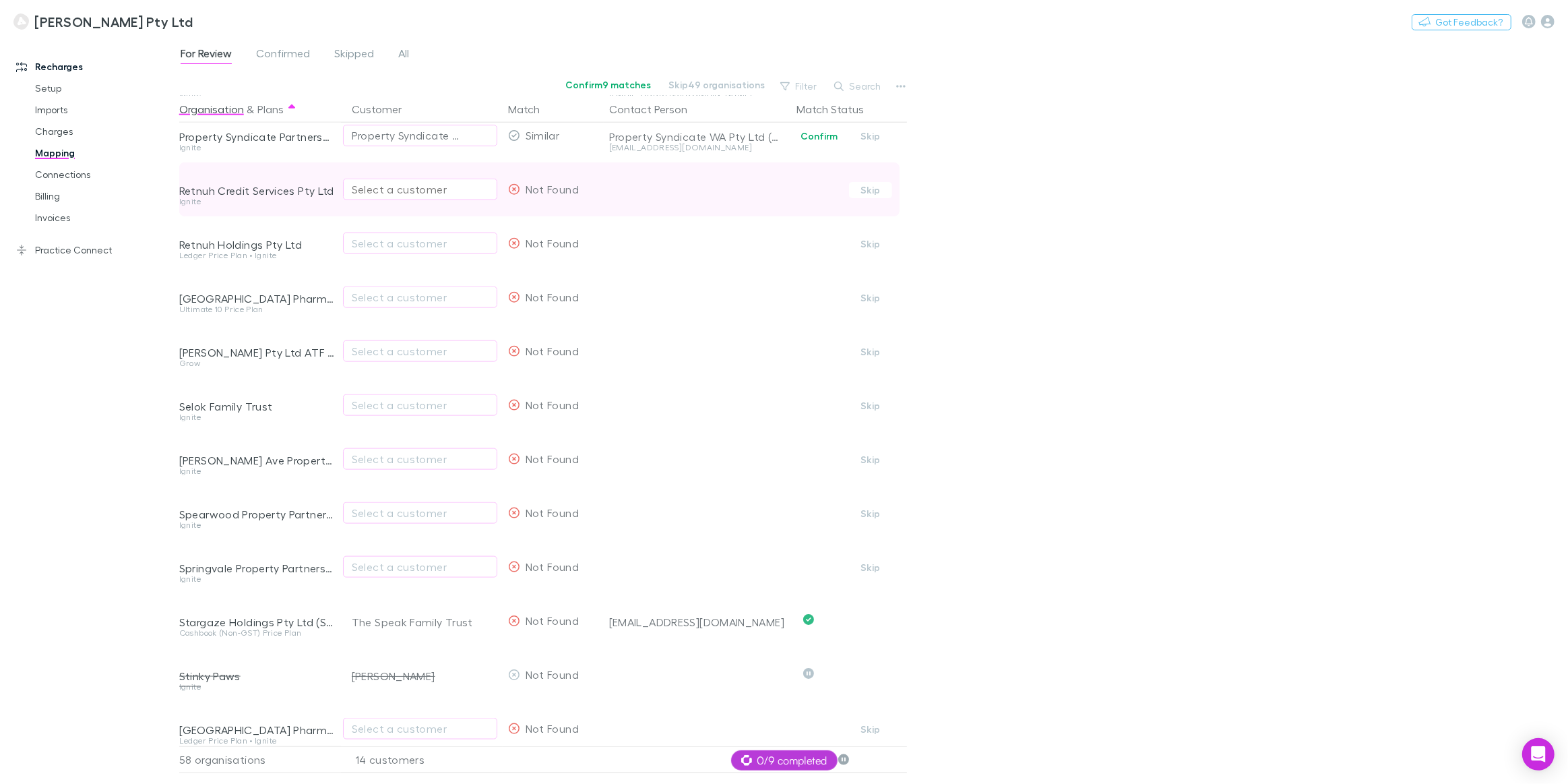
click at [397, 192] on div "Select a customer" at bounding box center [420, 189] width 136 height 16
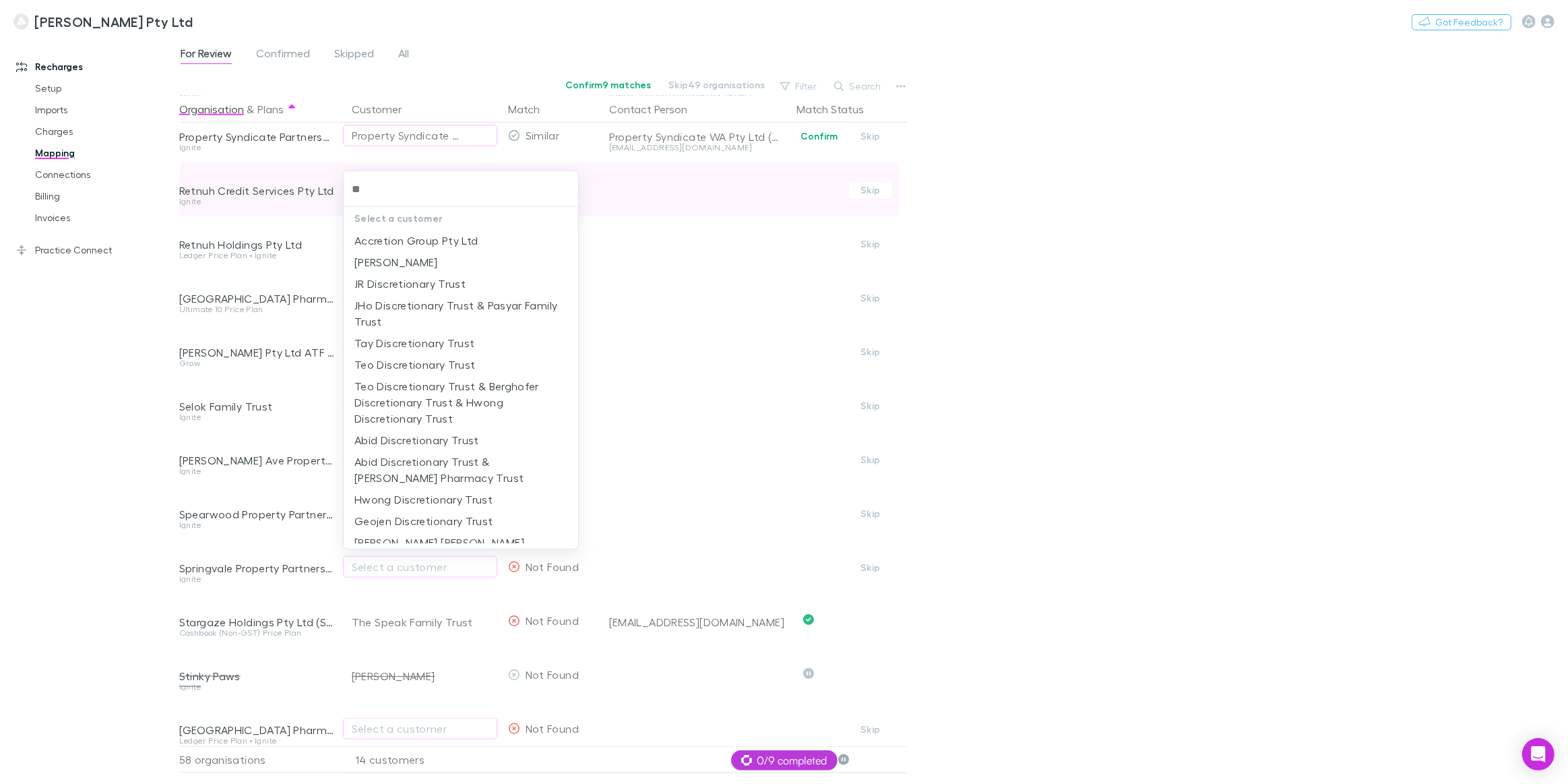
type input "*"
type input "***"
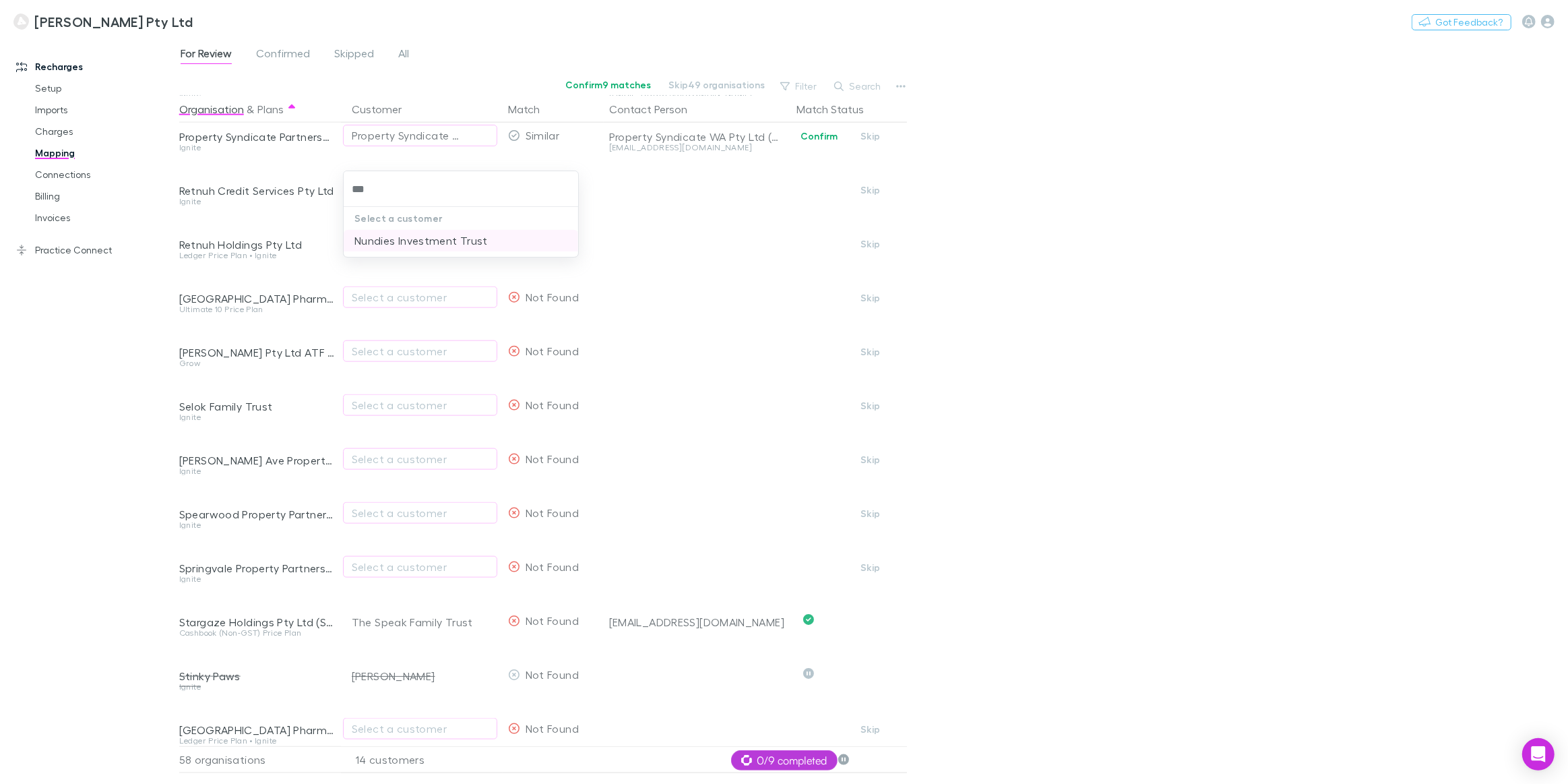
click at [417, 238] on li "Nundies Investment Trust" at bounding box center [461, 241] width 234 height 22
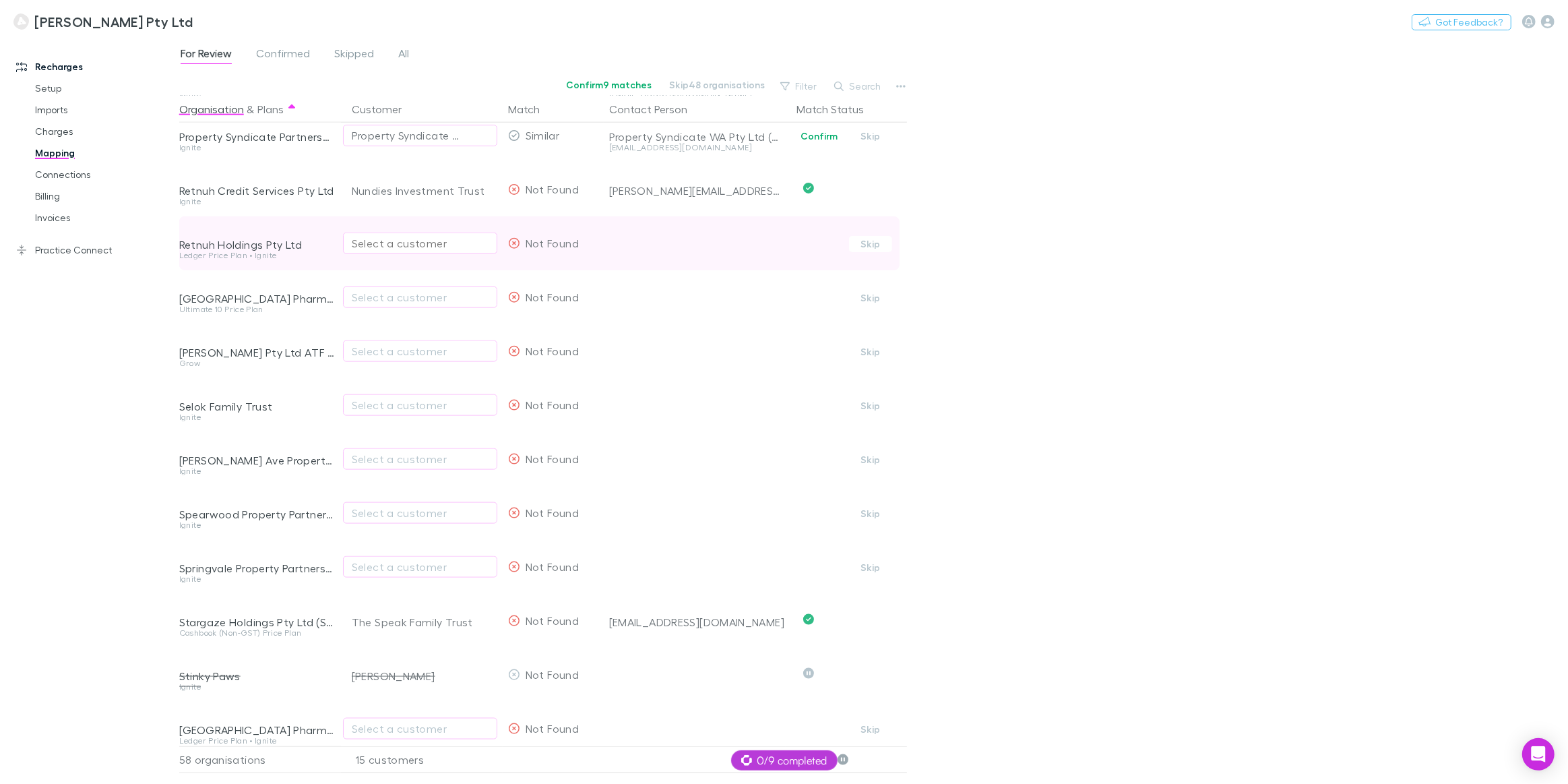
click at [388, 239] on div "Select a customer" at bounding box center [420, 243] width 136 height 16
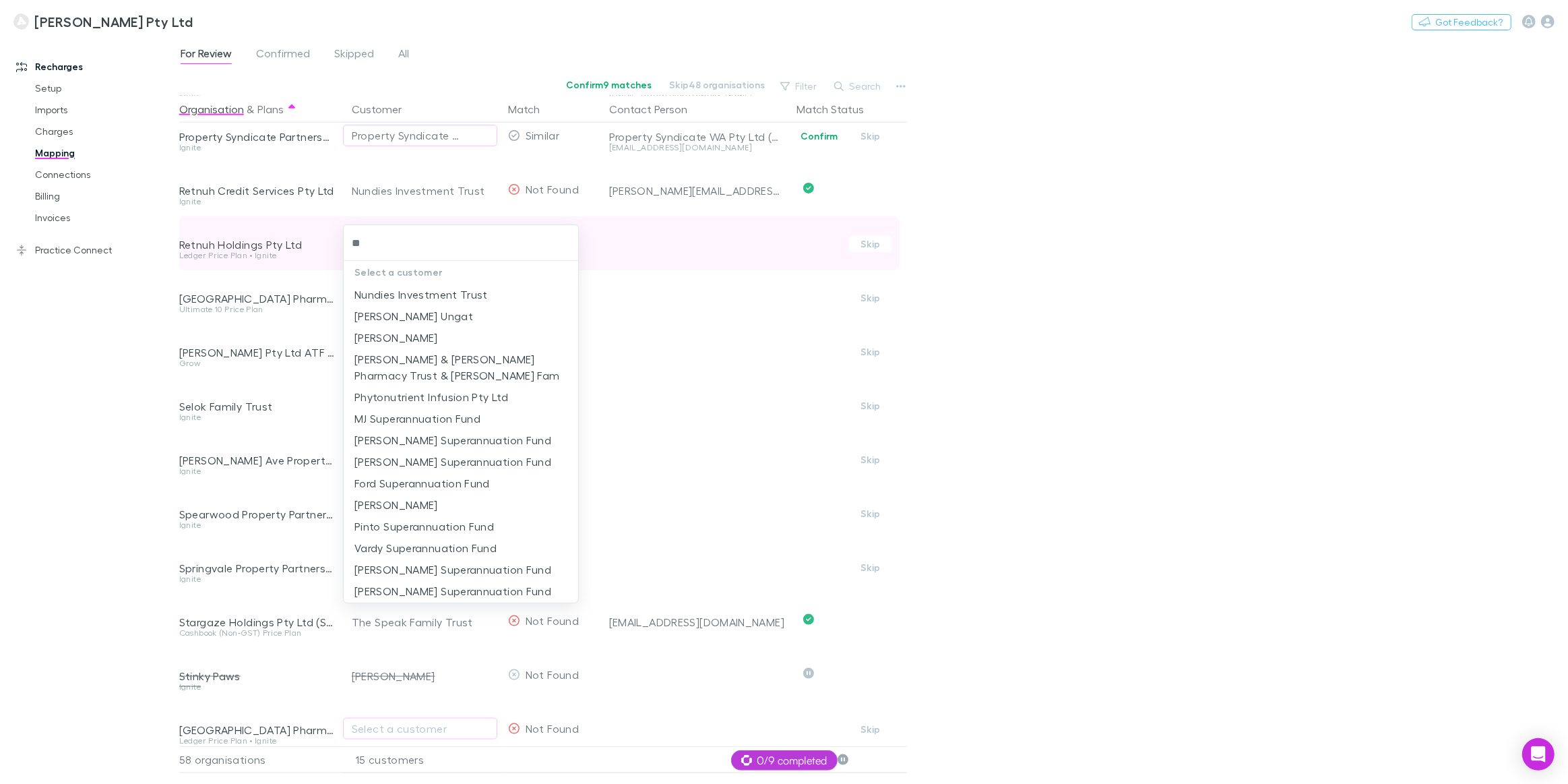
type input "***"
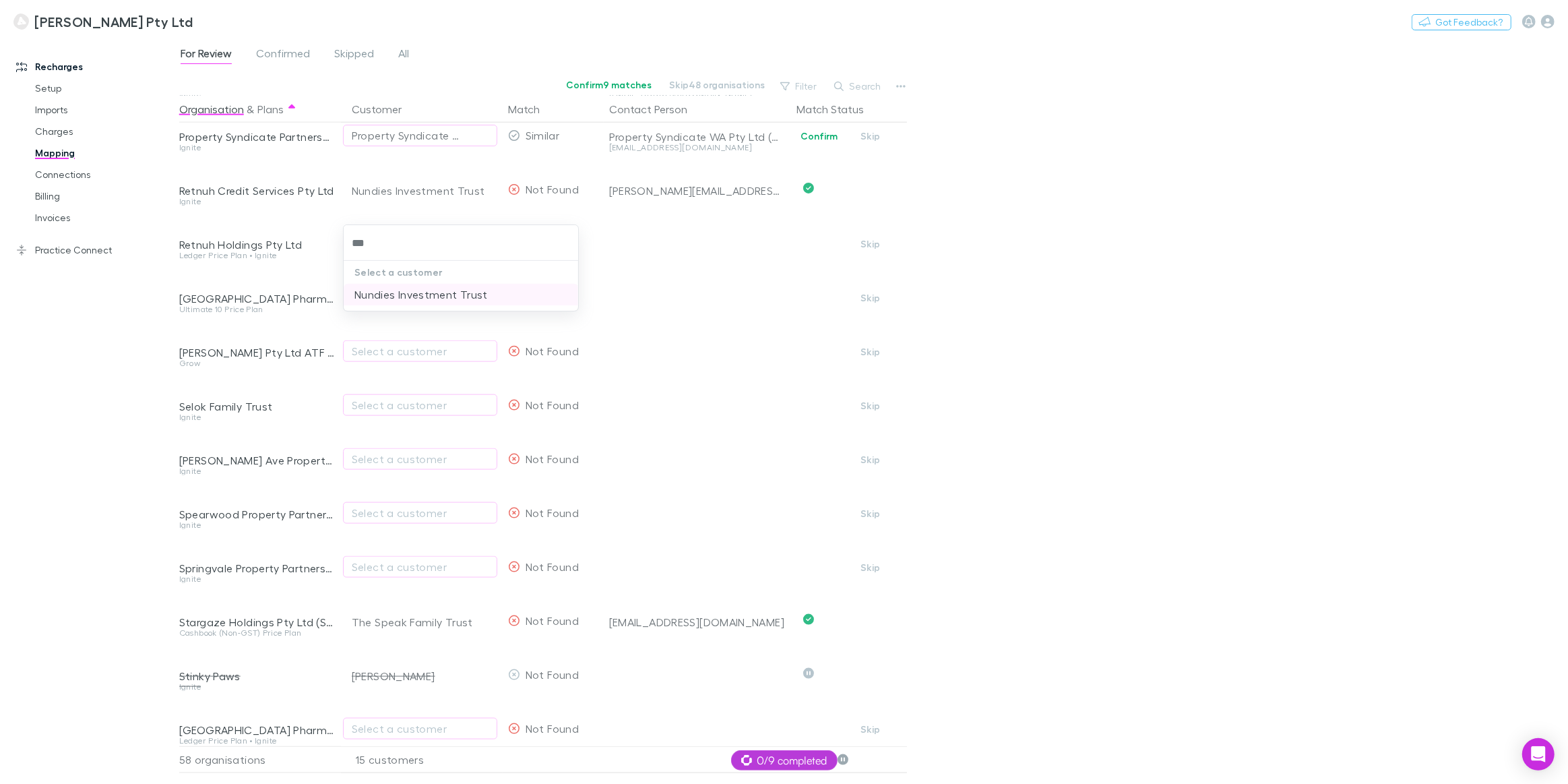
click at [407, 297] on li "Nundies Investment Trust" at bounding box center [461, 294] width 234 height 22
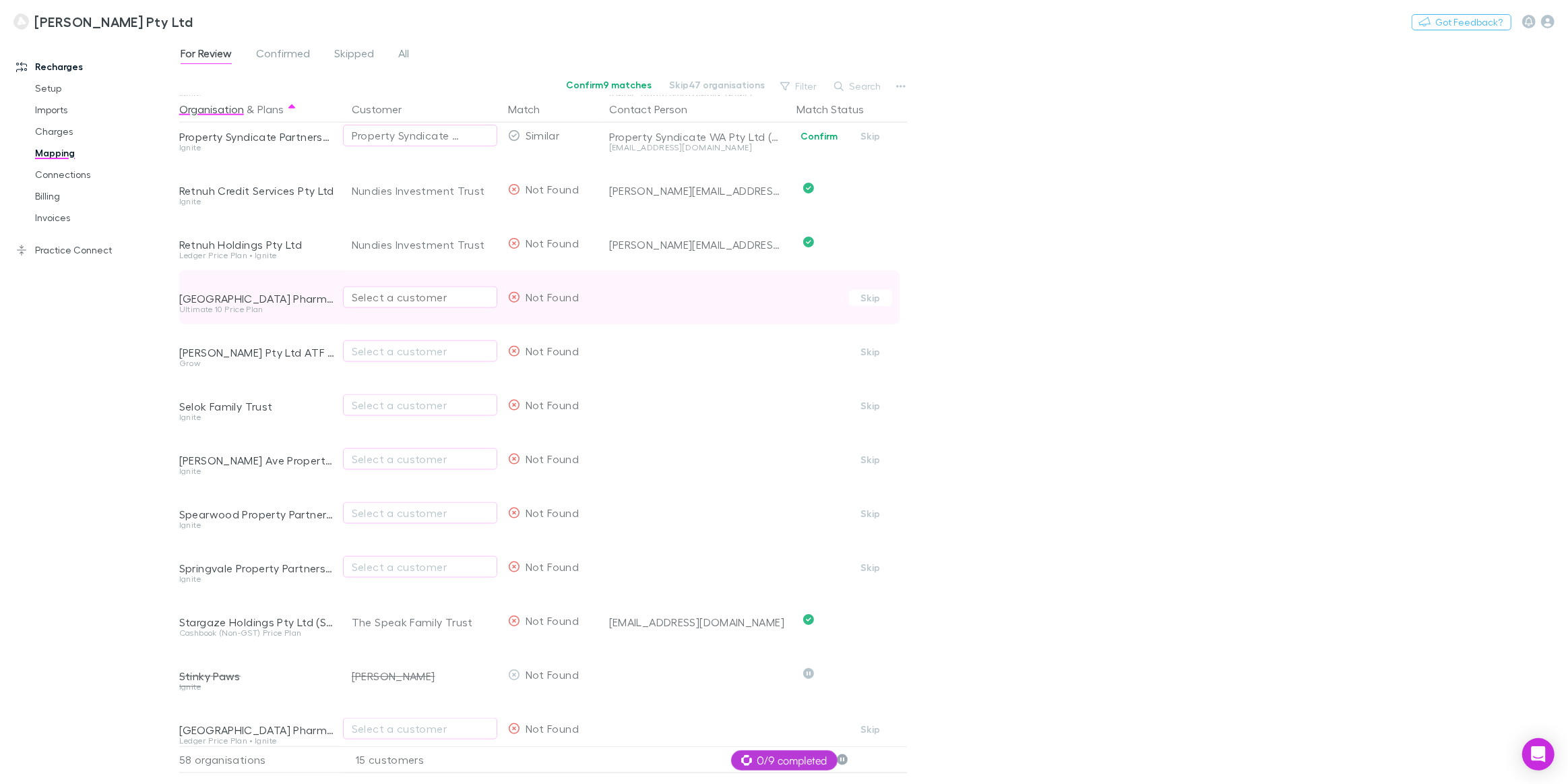
click at [418, 301] on div "Select a customer" at bounding box center [420, 297] width 136 height 16
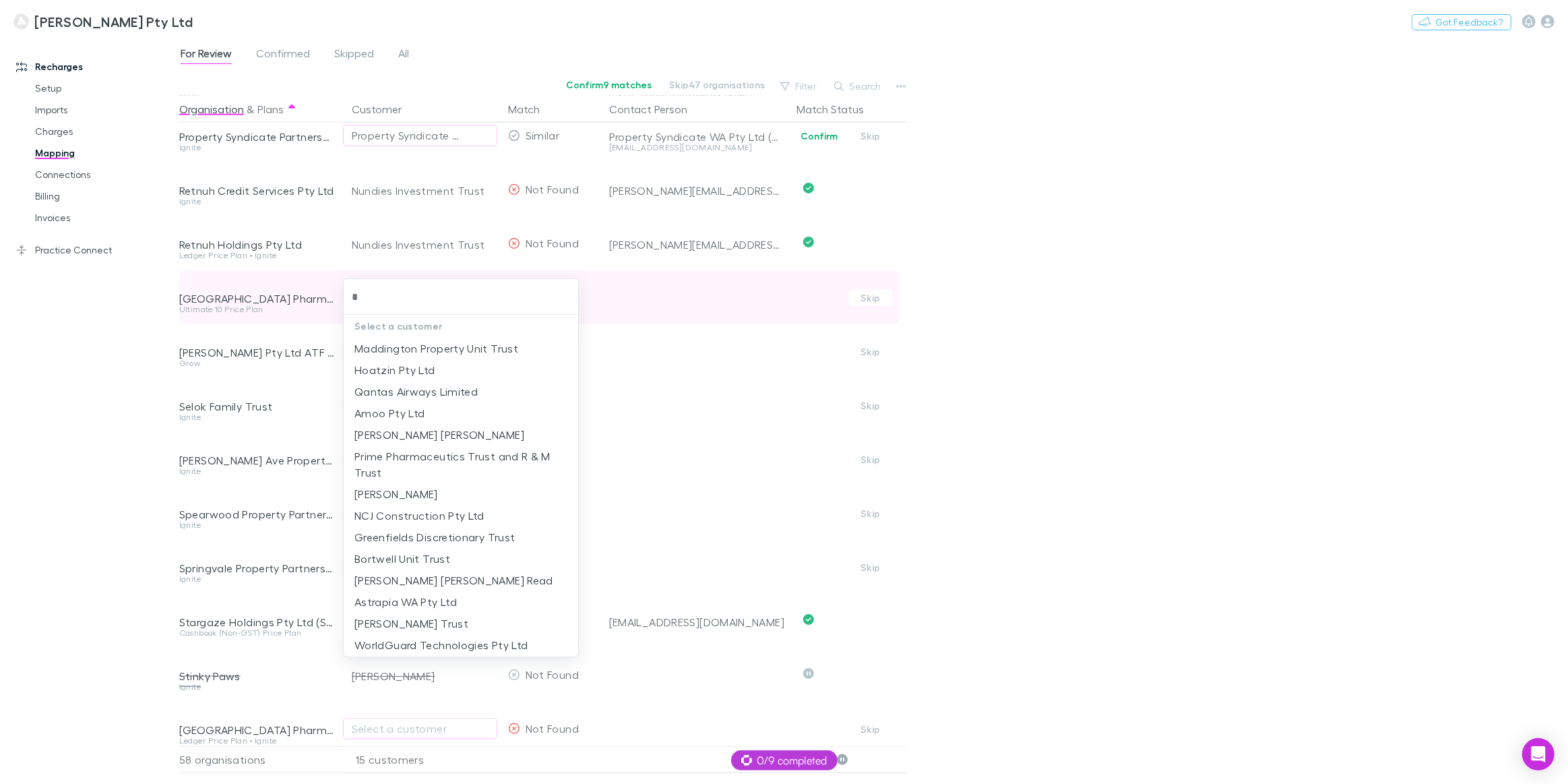
type input "**"
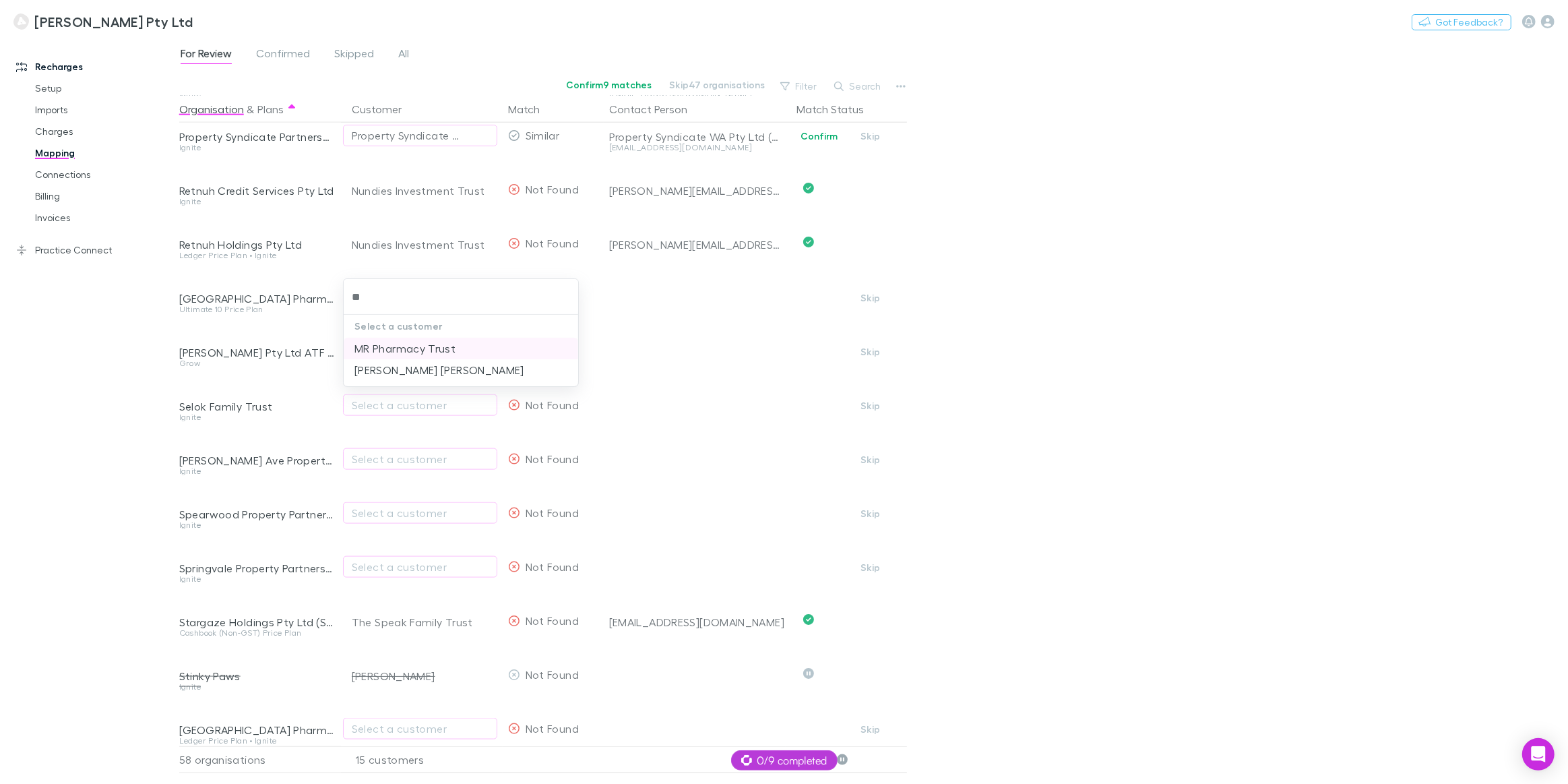
click at [407, 344] on li "MR Pharmacy Trust" at bounding box center [461, 348] width 234 height 22
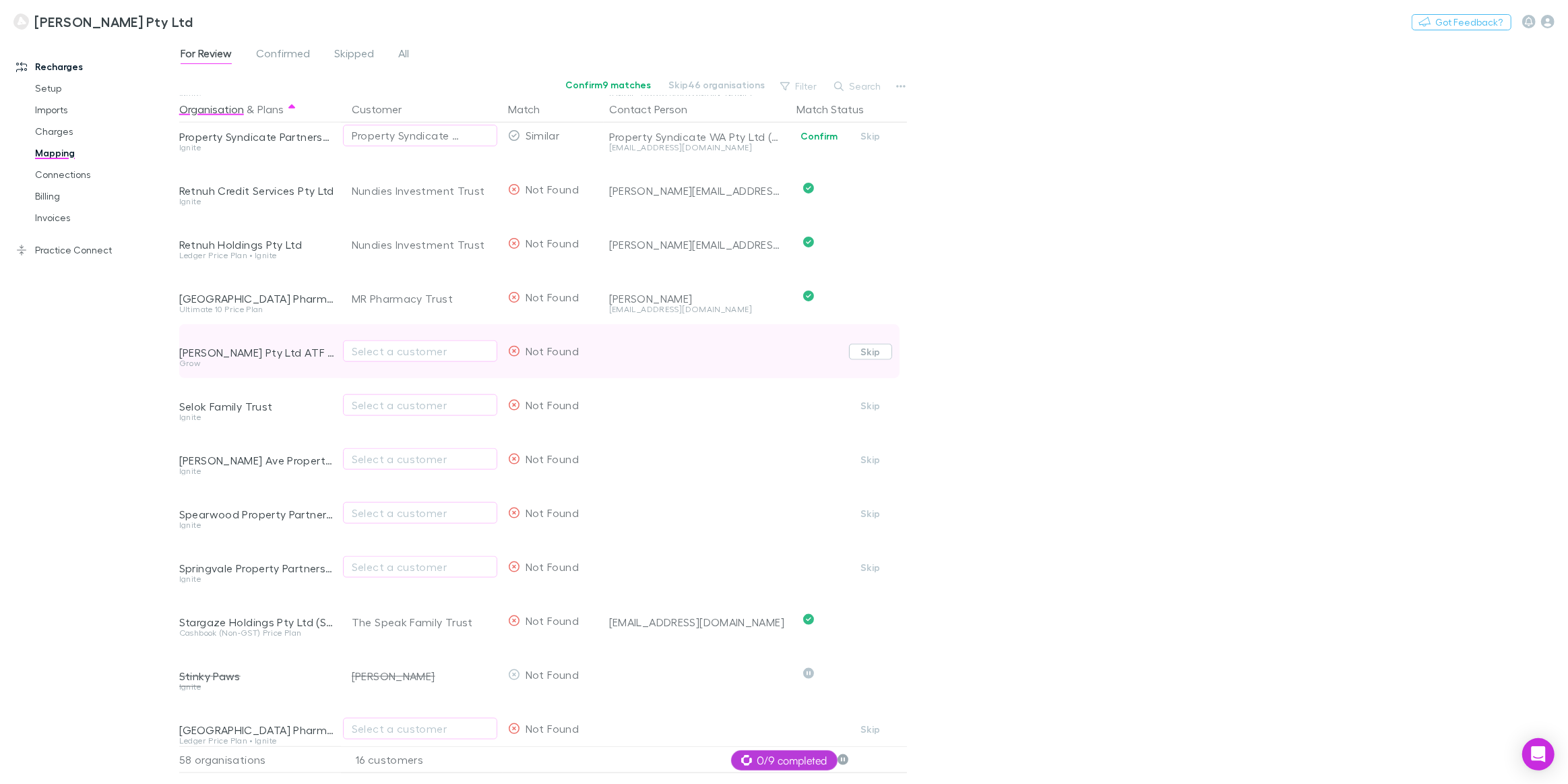
click at [876, 351] on button "Skip" at bounding box center [870, 352] width 43 height 16
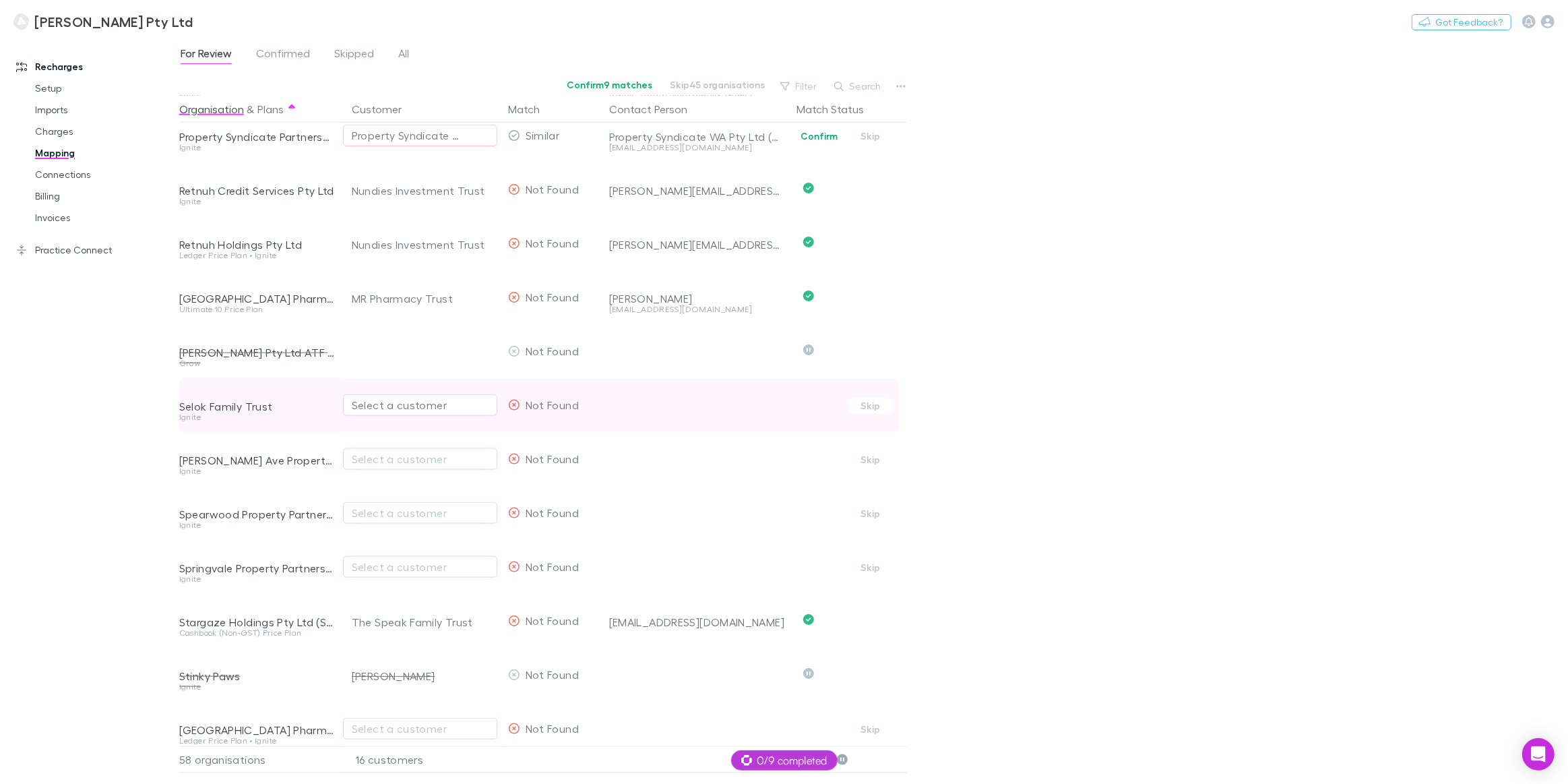
click at [398, 403] on div "Select a customer" at bounding box center [420, 405] width 136 height 16
type input "*"
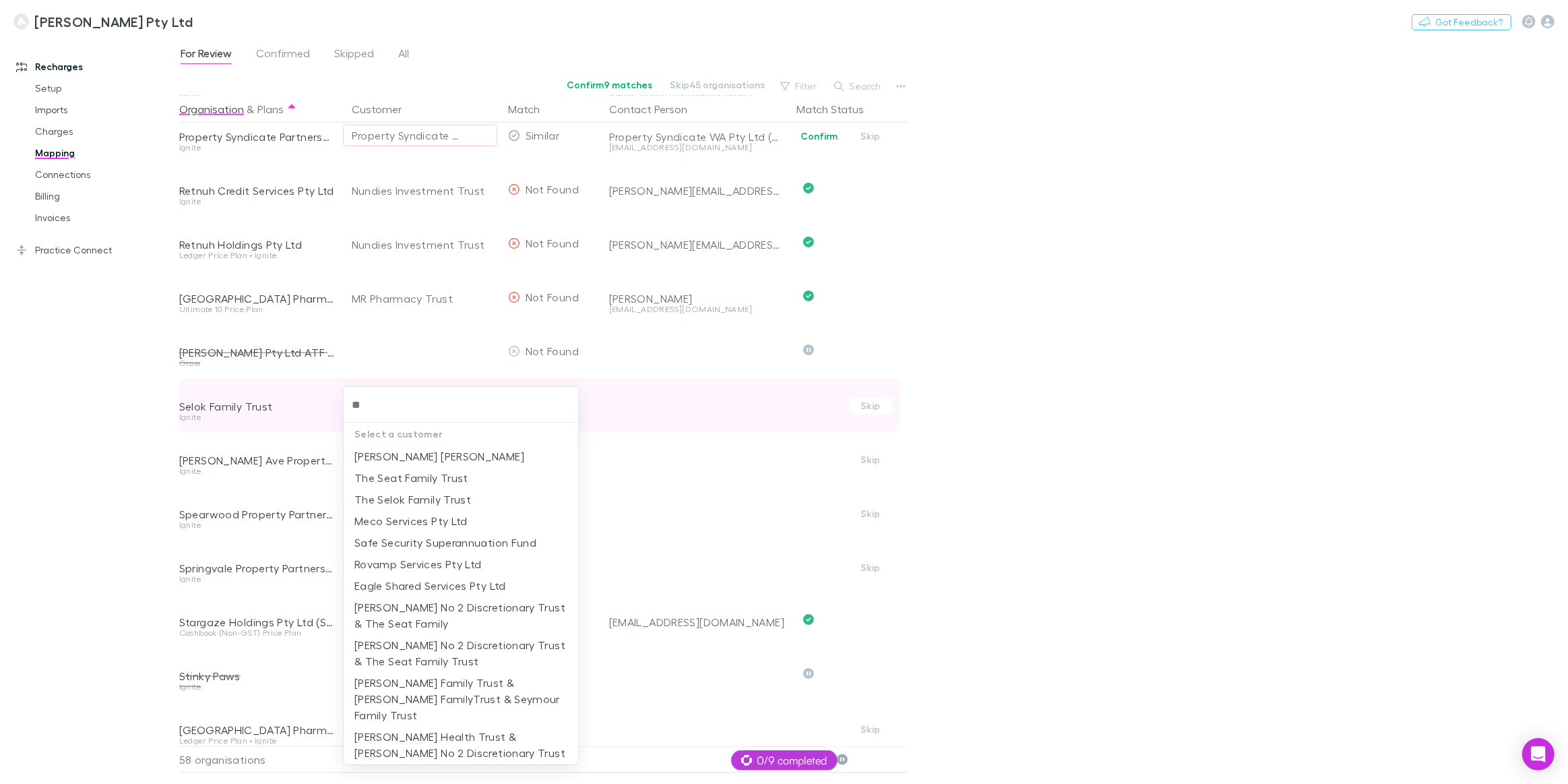
type input "*"
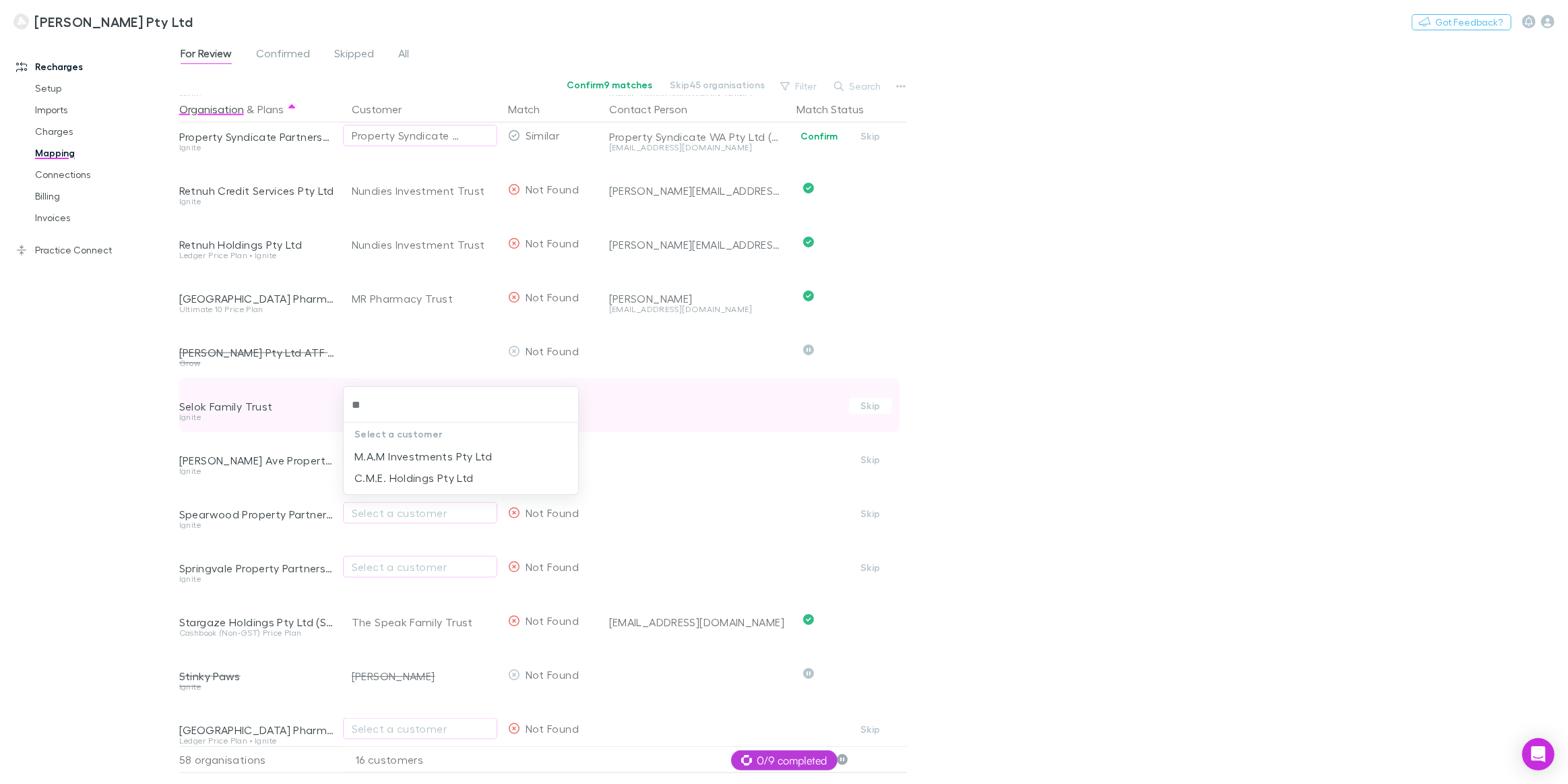
type input "***"
click at [397, 461] on li "M.A.M Investments Pty Ltd" at bounding box center [461, 456] width 234 height 22
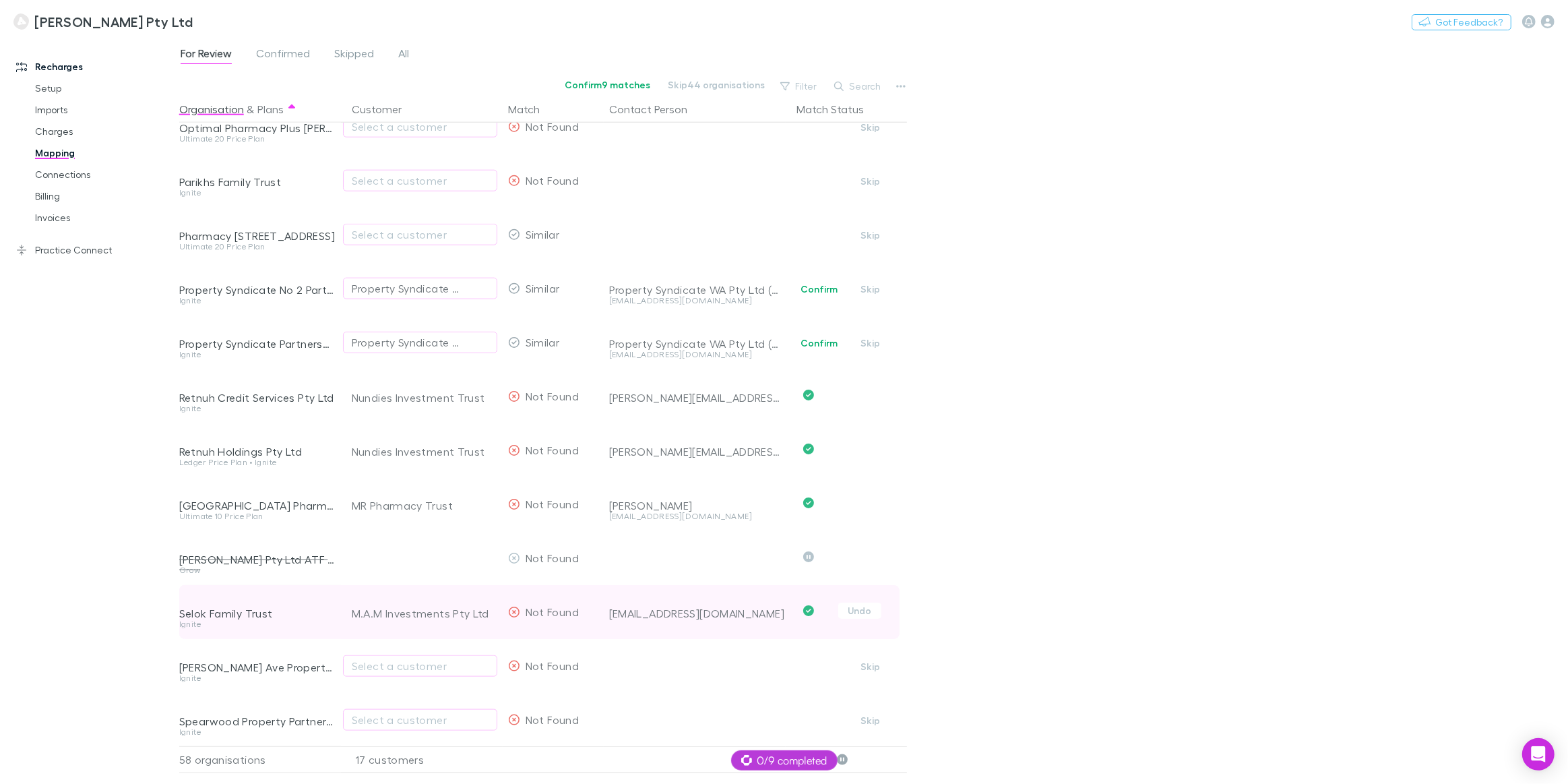
scroll to position [1656, 0]
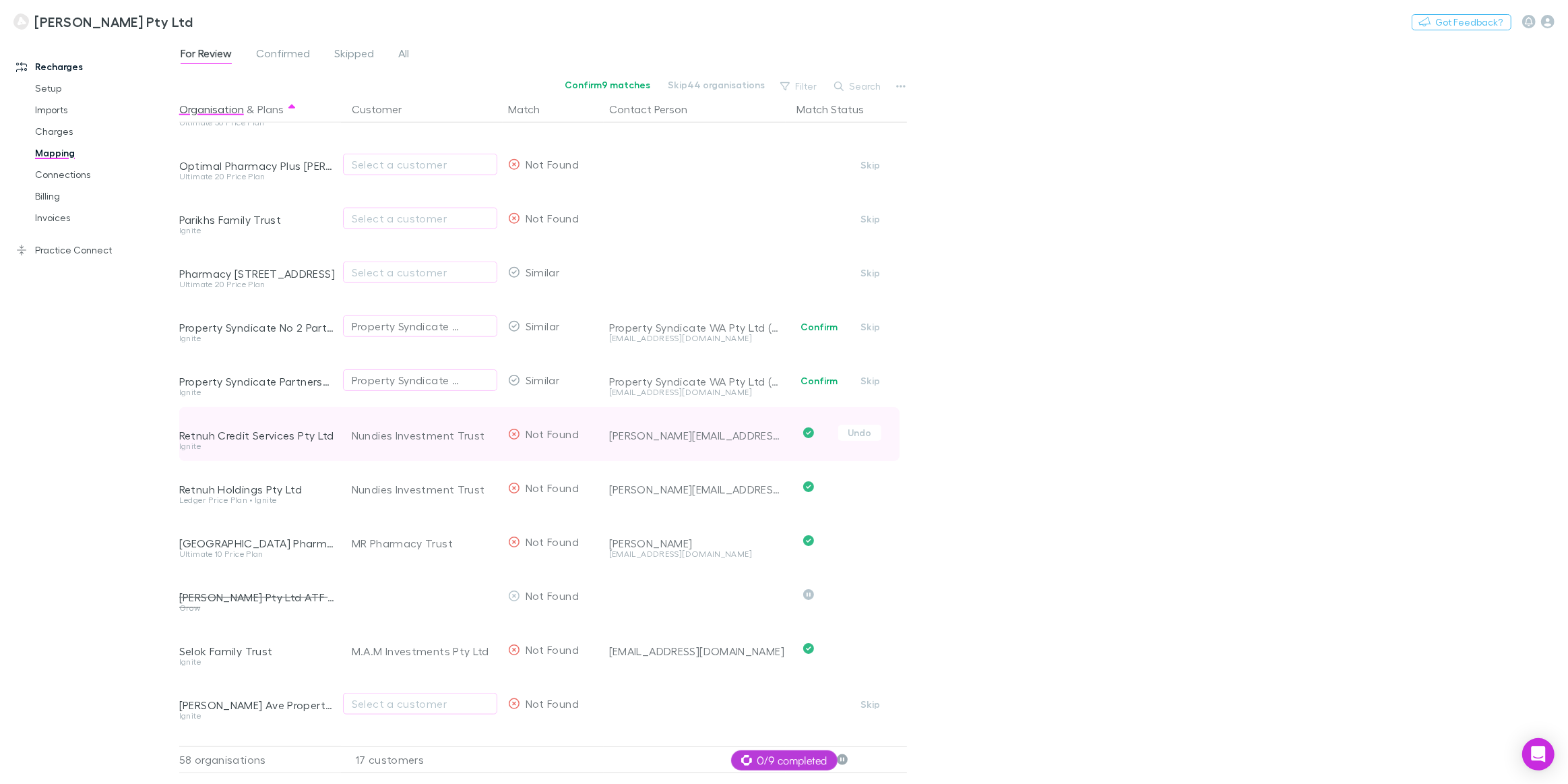
click at [807, 431] on icon "Confirmed" at bounding box center [808, 432] width 10 height 10
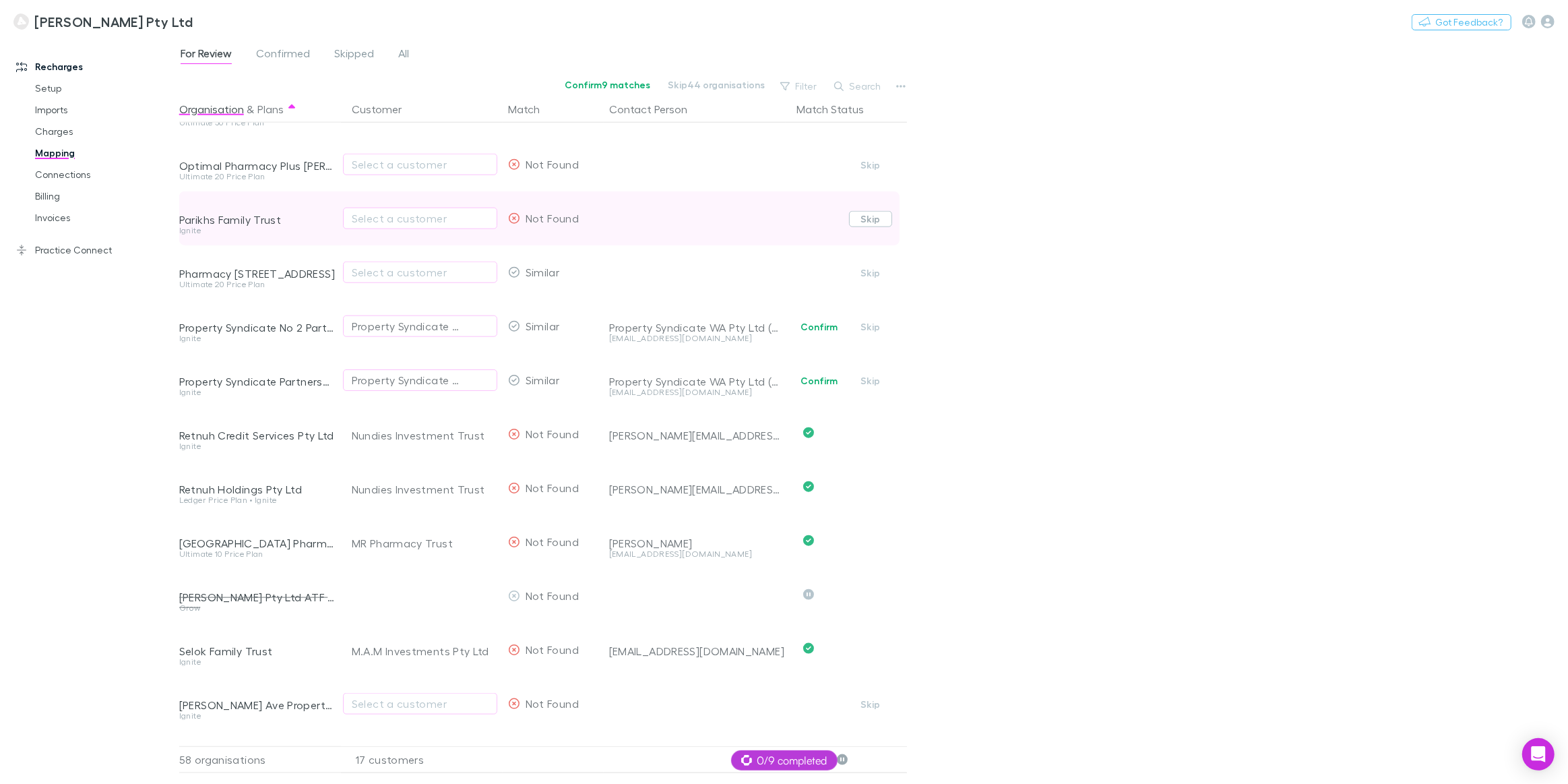
click at [876, 221] on button "Skip" at bounding box center [870, 219] width 43 height 16
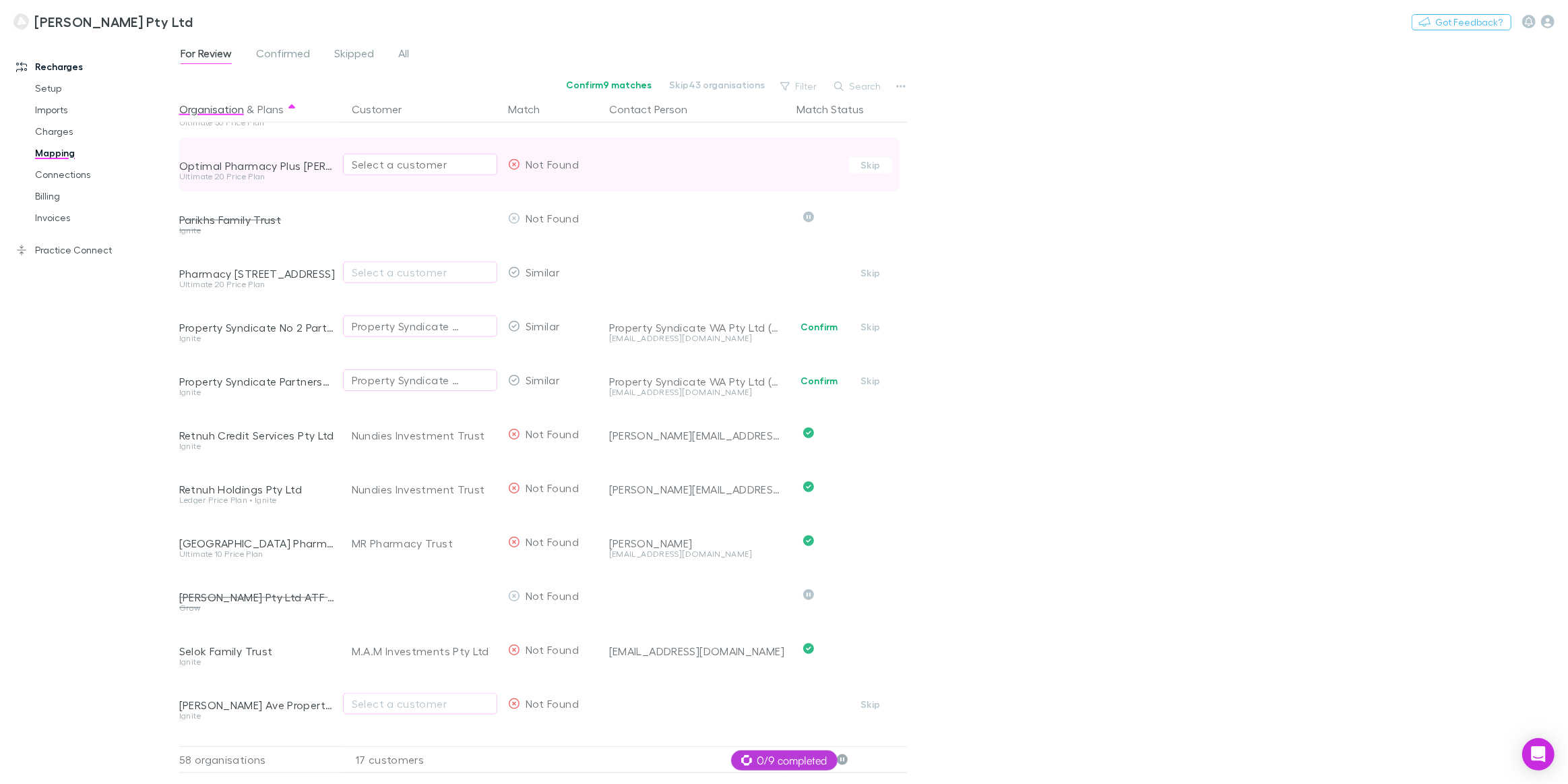
click at [409, 165] on div "Select a customer" at bounding box center [420, 164] width 136 height 16
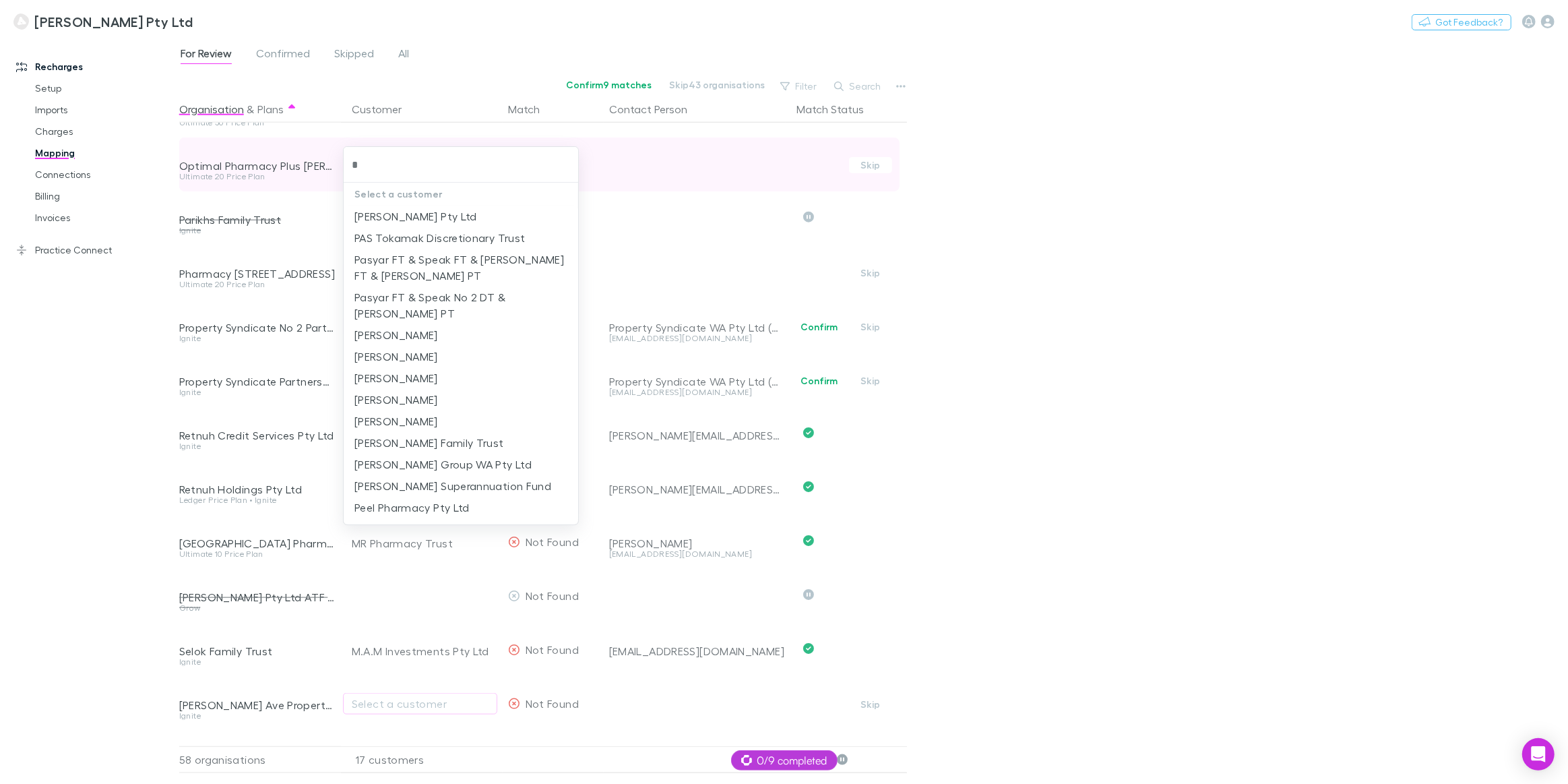
type input "**"
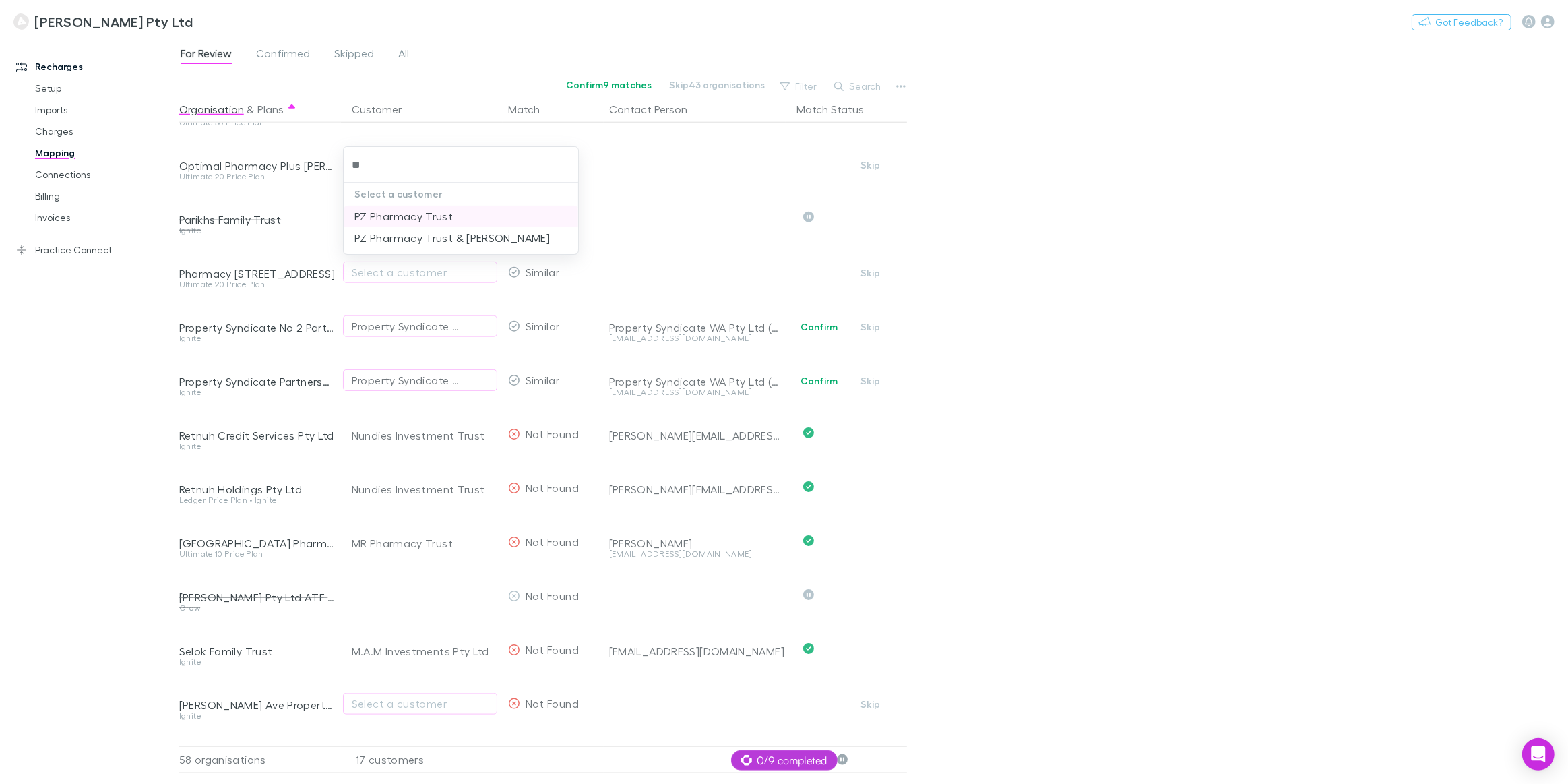
click at [416, 218] on li "PZ Pharmacy Trust" at bounding box center [461, 216] width 234 height 22
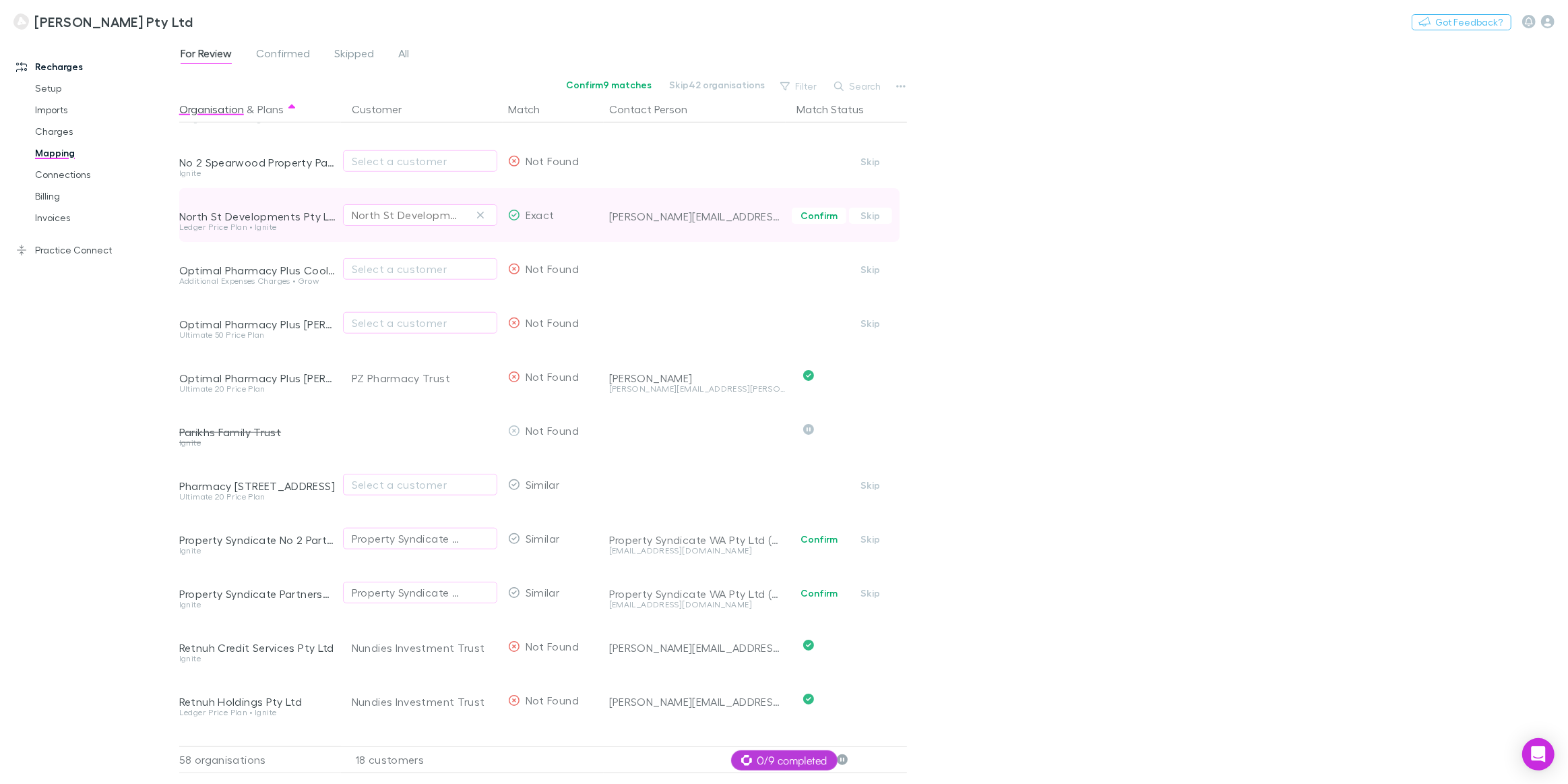
scroll to position [1410, 0]
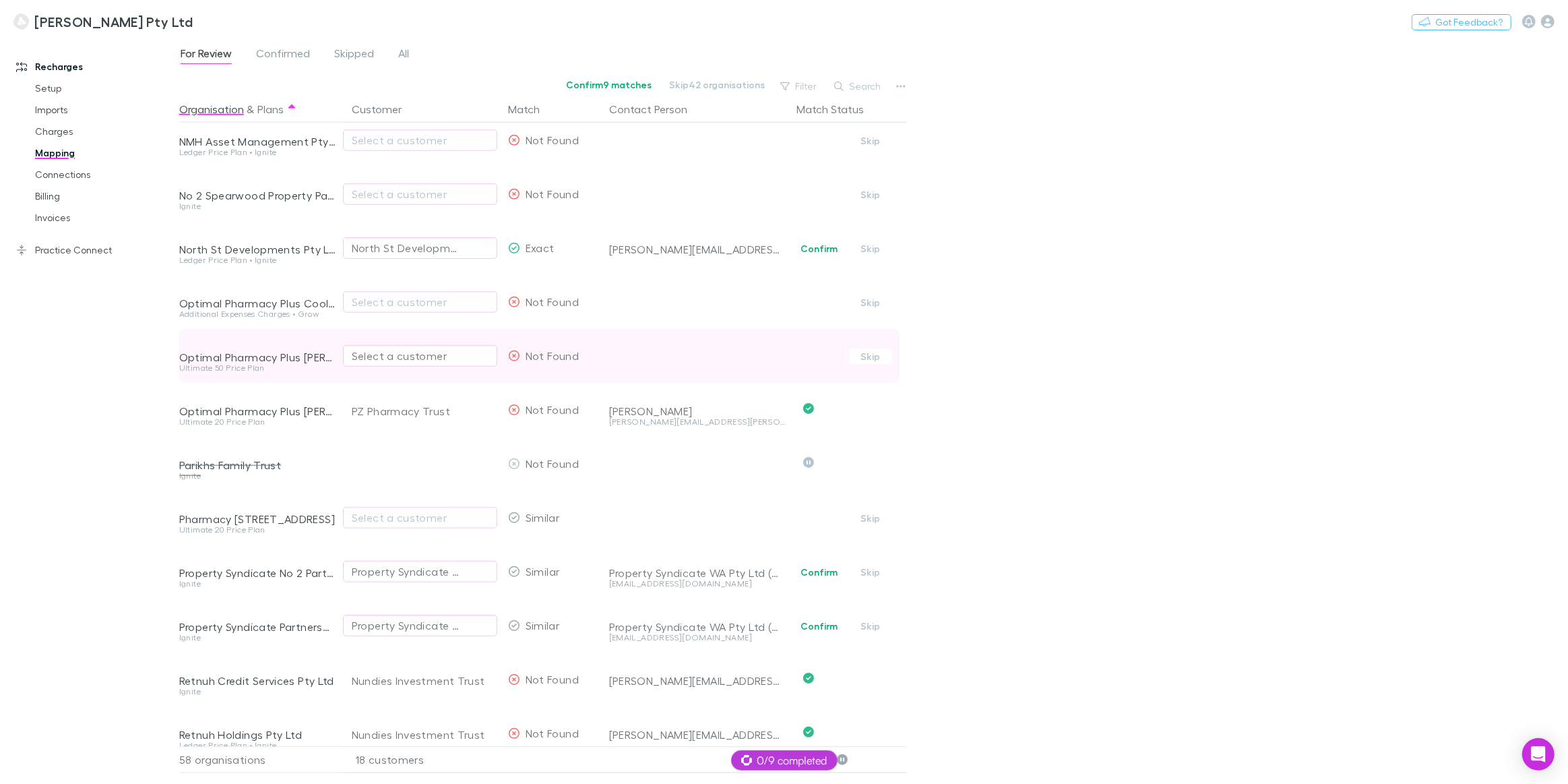
click at [387, 360] on div "Select a customer" at bounding box center [420, 355] width 136 height 16
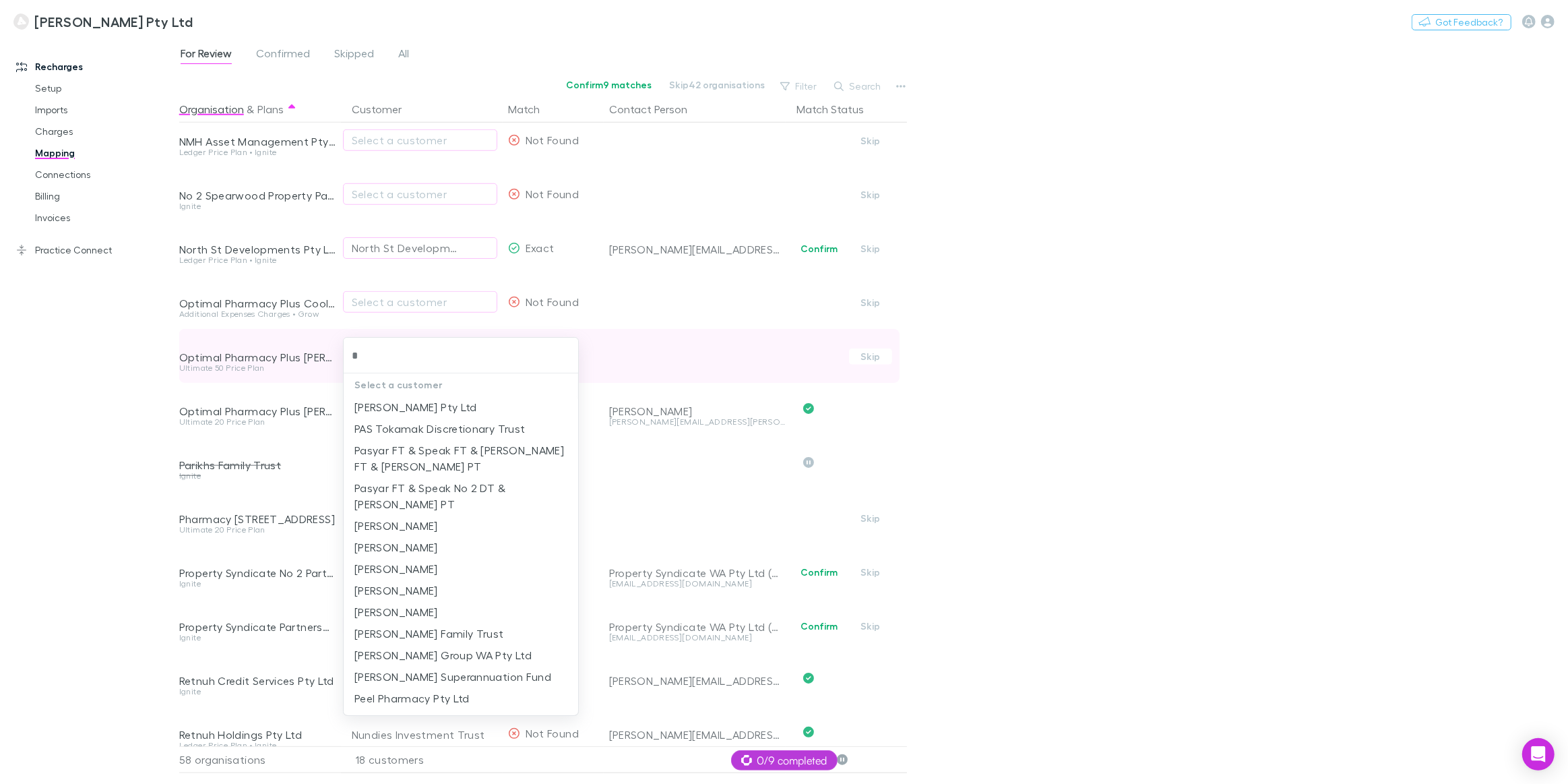
type input "**"
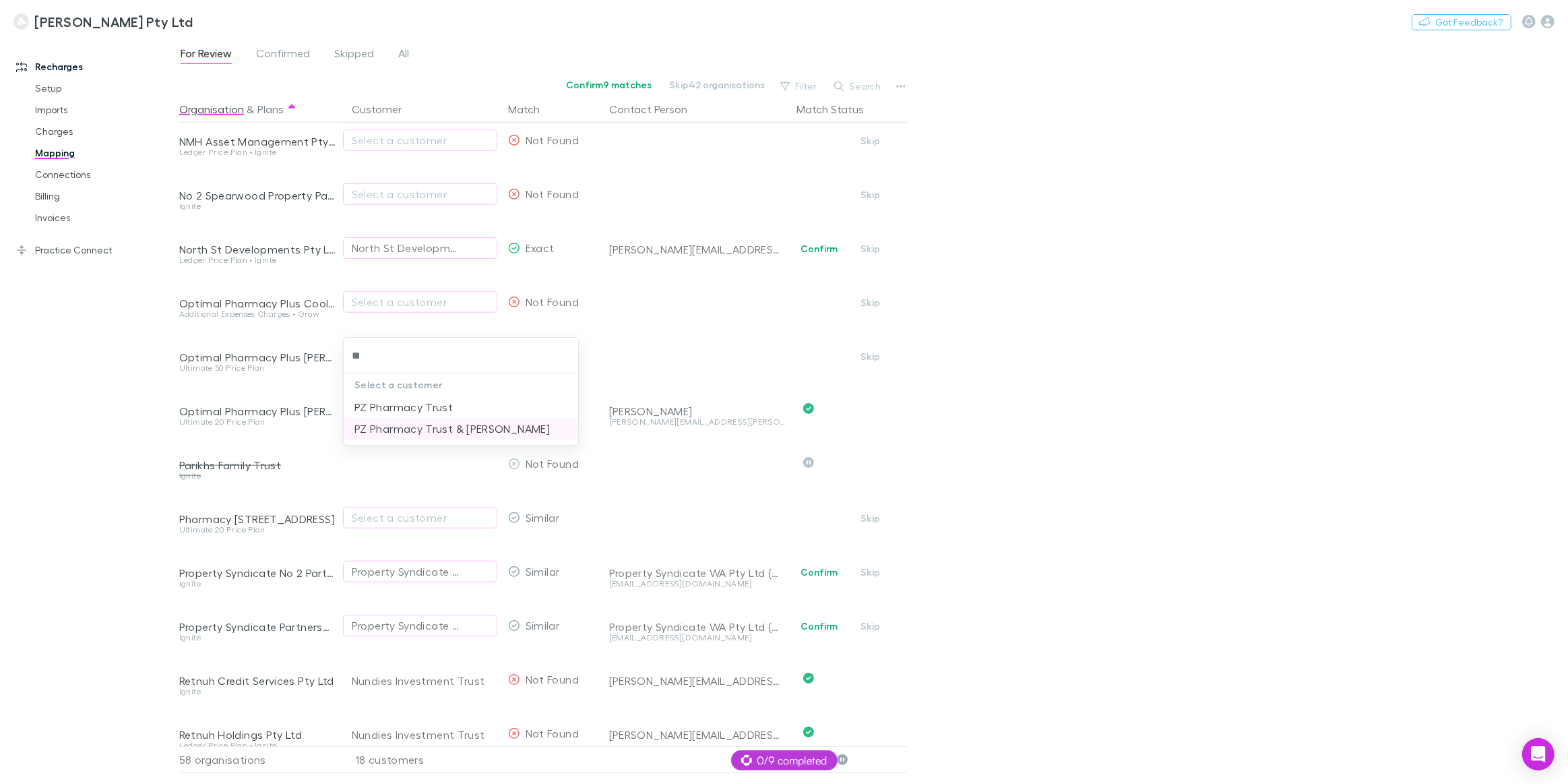
click at [406, 426] on li "PZ Pharmacy Trust & P Zaninovich" at bounding box center [461, 428] width 234 height 22
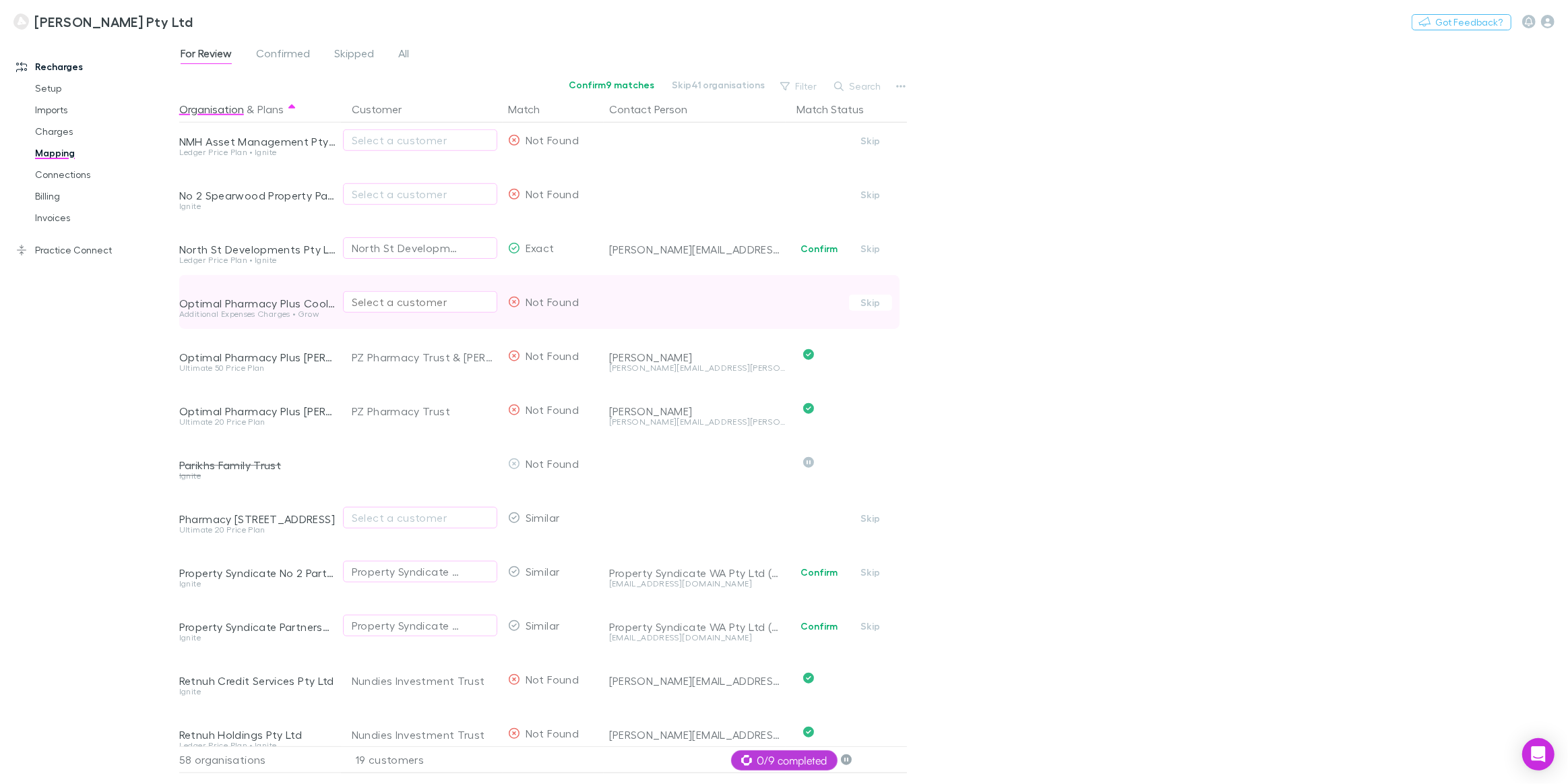
click at [385, 303] on div "Select a customer" at bounding box center [420, 302] width 136 height 16
type input "****"
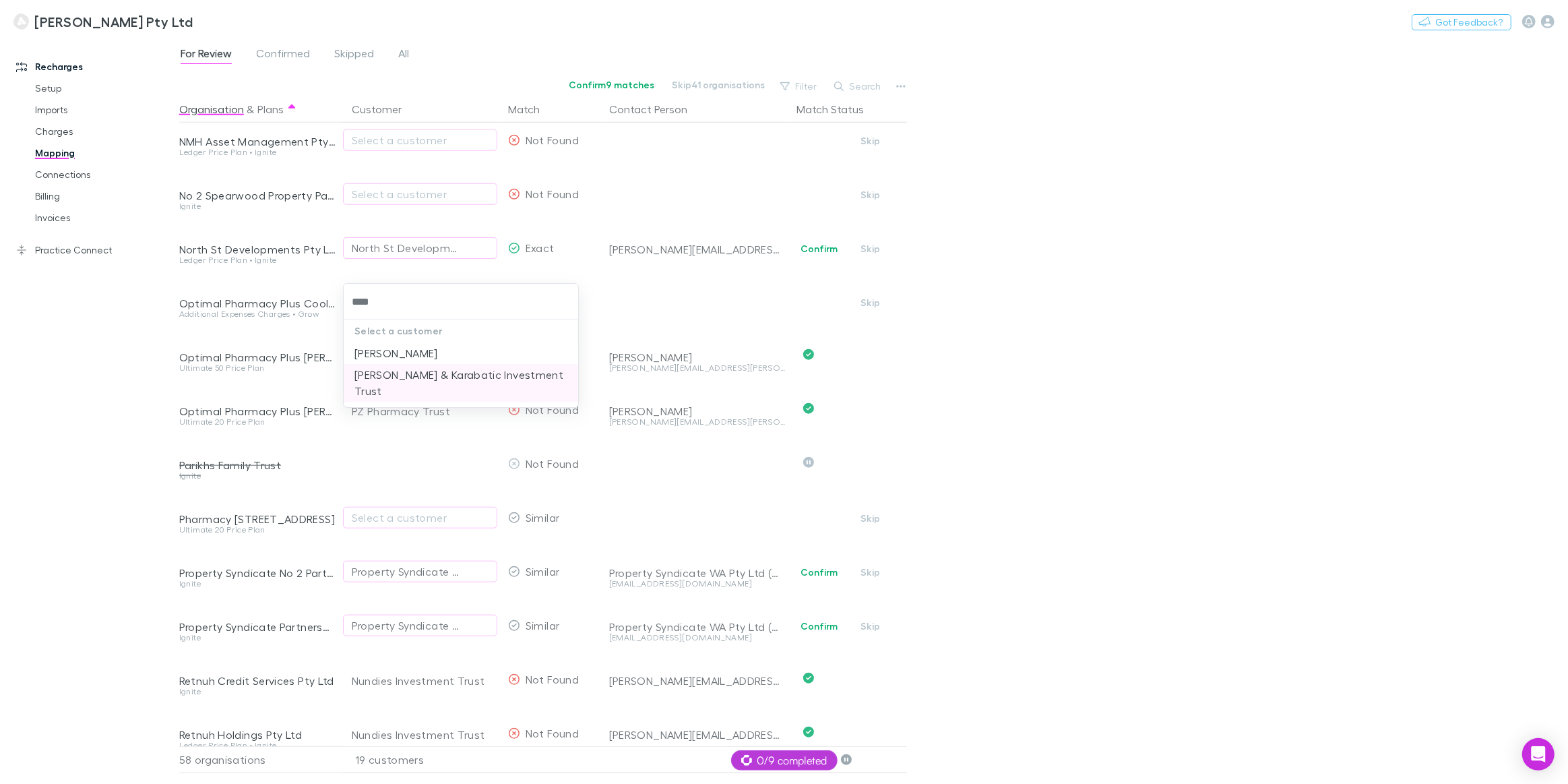
click at [395, 373] on li "Malcolm Karabatic & Karabatic Investment Trust" at bounding box center [461, 382] width 234 height 38
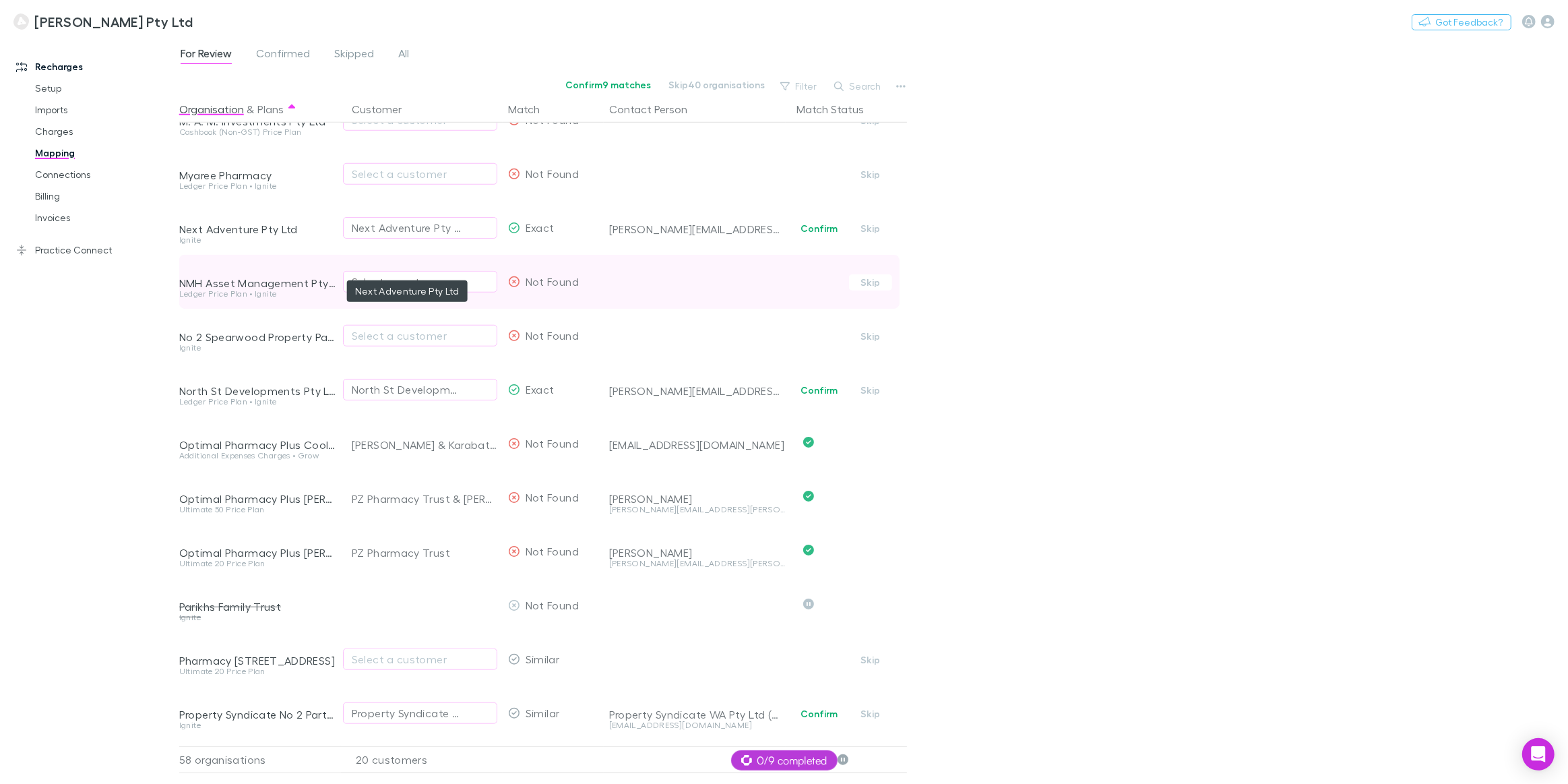
scroll to position [1227, 0]
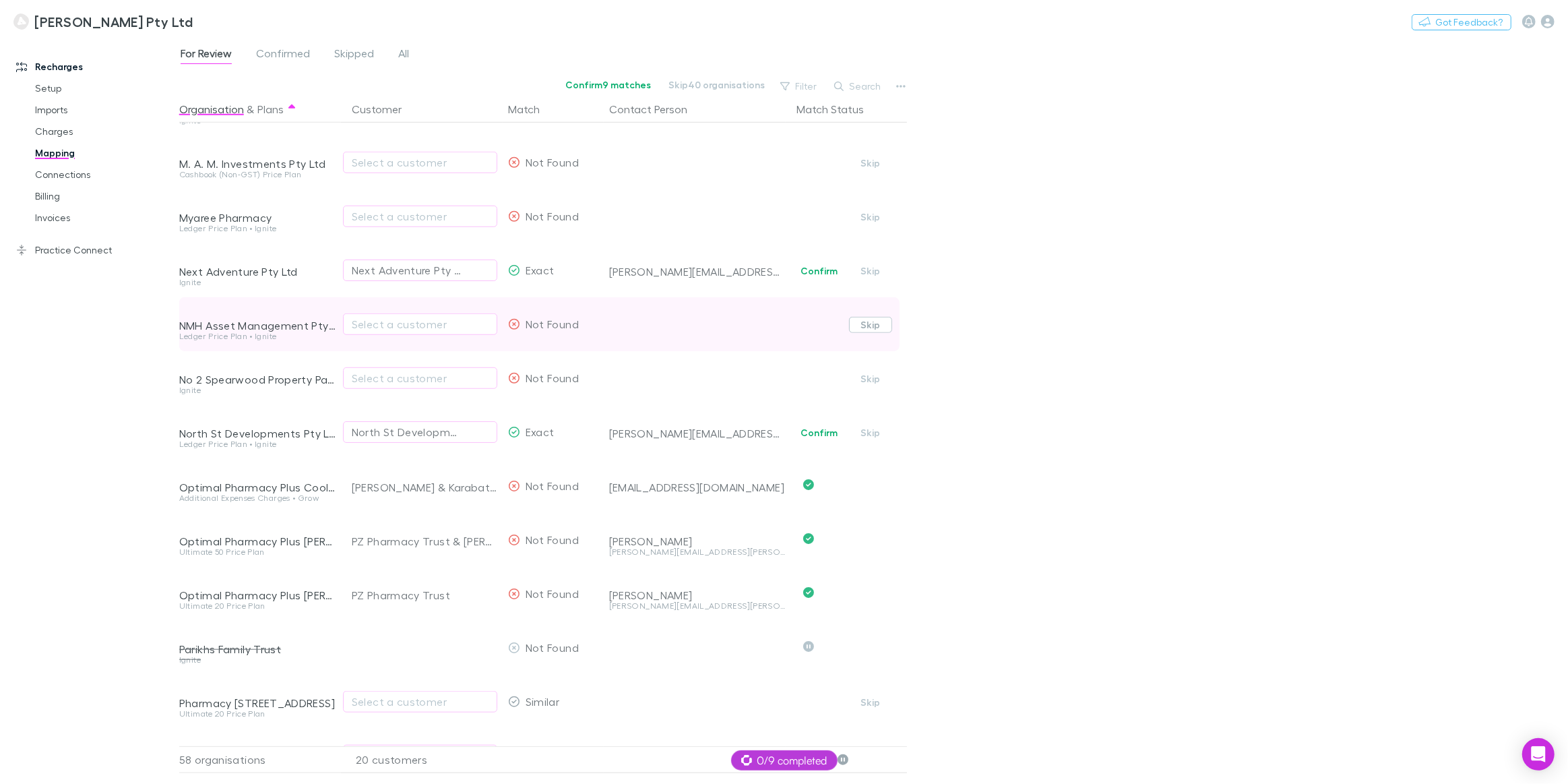
click at [870, 323] on button "Skip" at bounding box center [870, 325] width 43 height 16
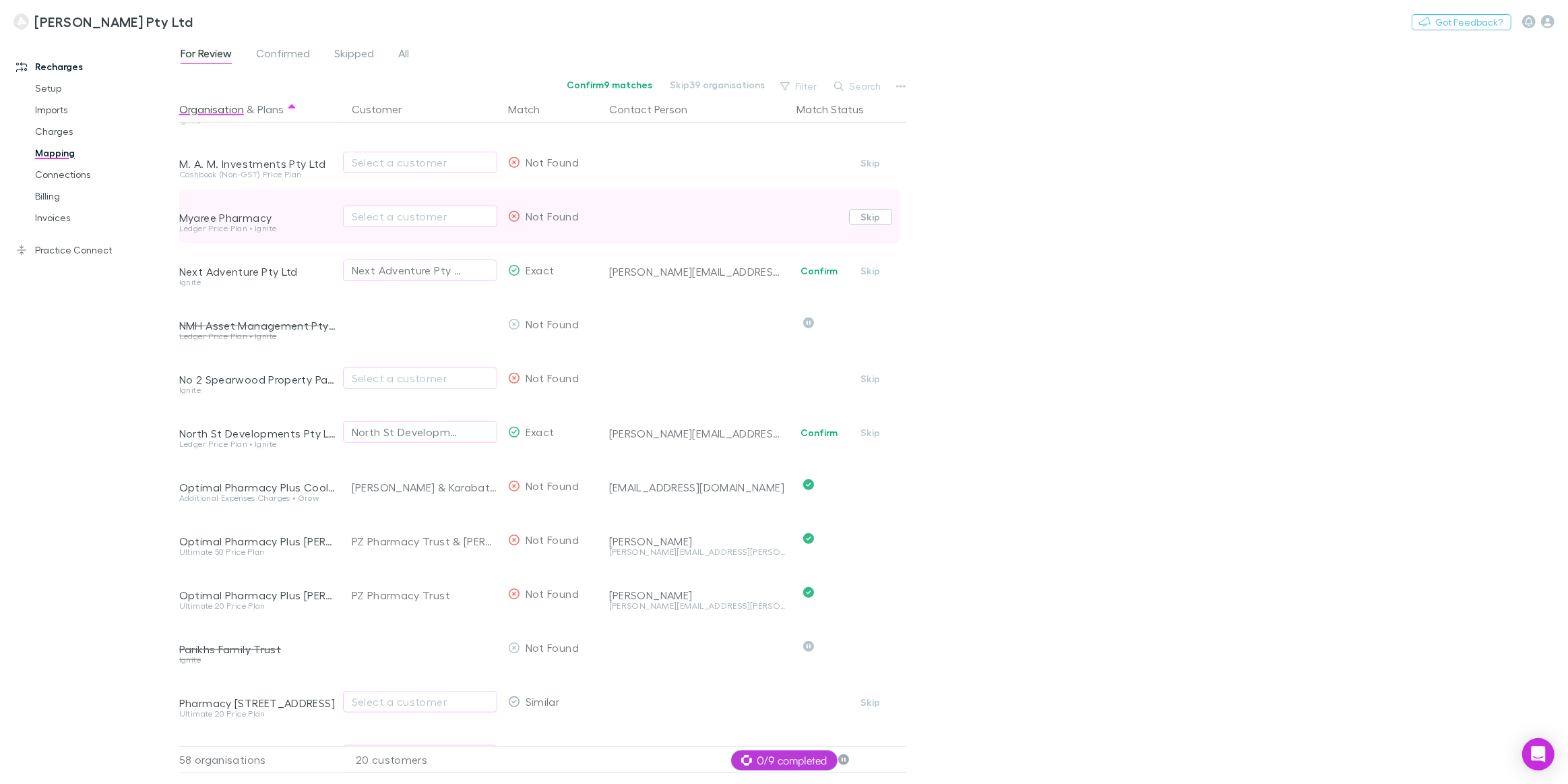
click at [871, 217] on button "Skip" at bounding box center [870, 217] width 43 height 16
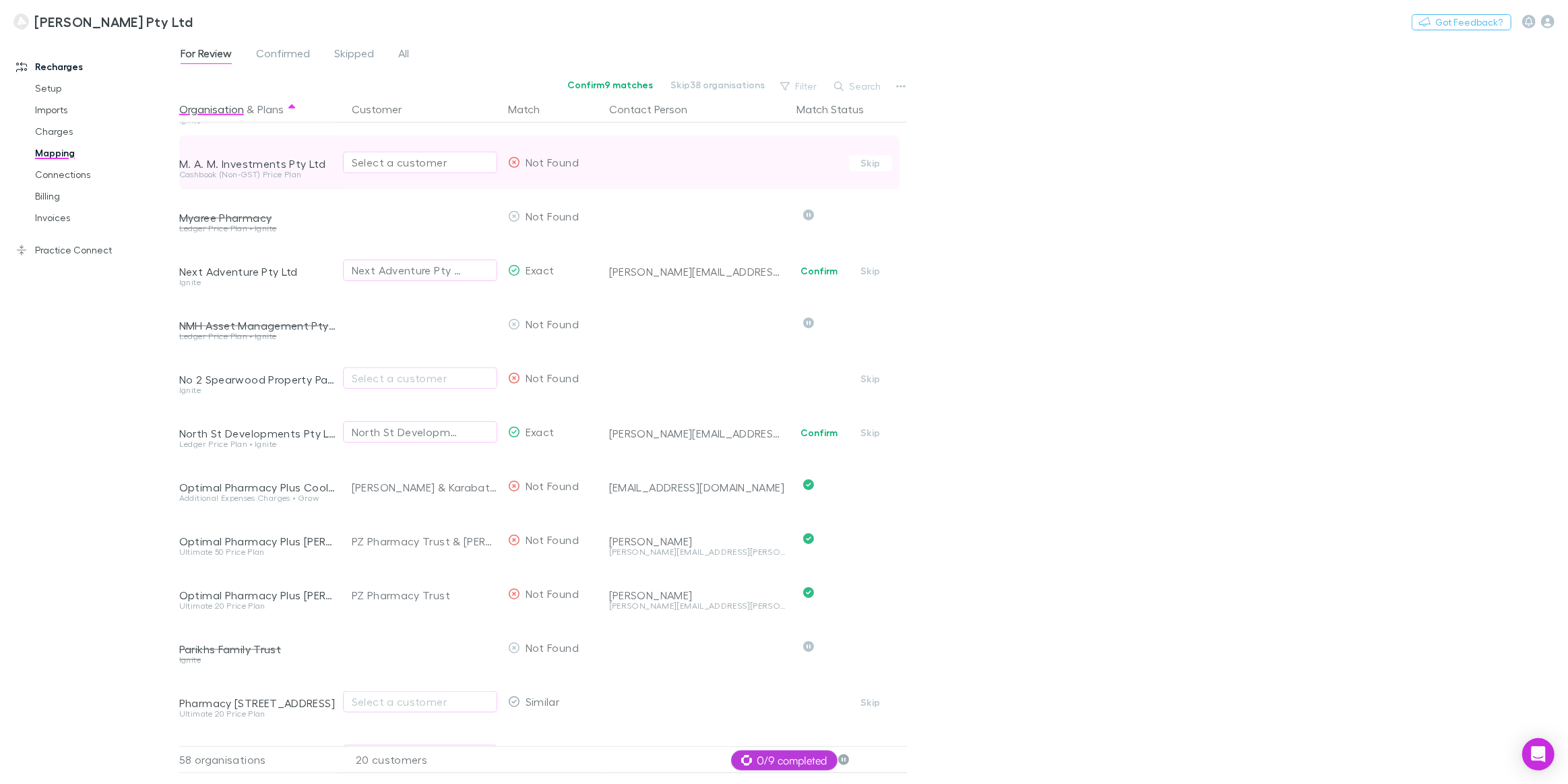
click at [383, 158] on div "Select a customer" at bounding box center [420, 162] width 136 height 16
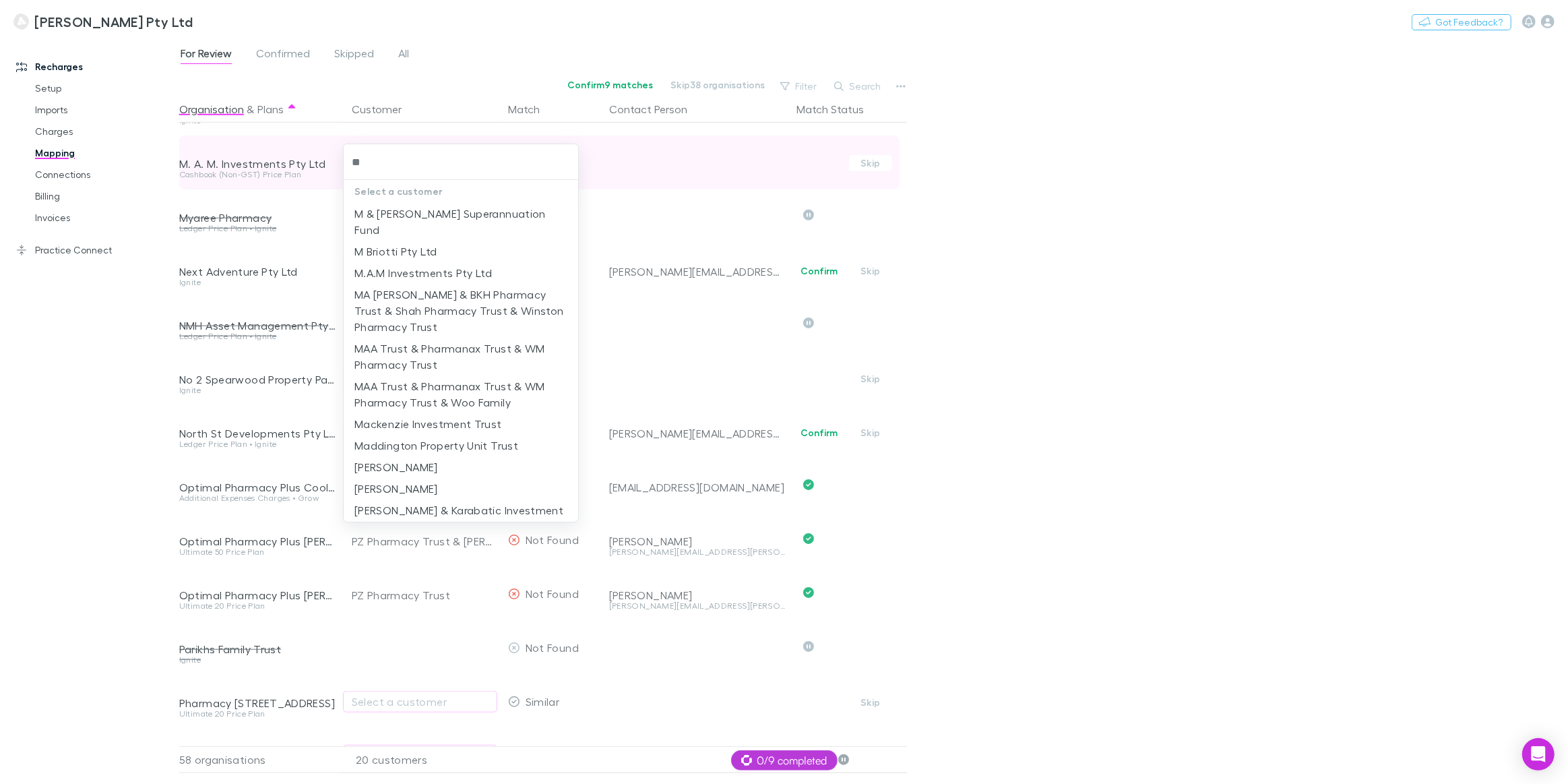
type input "***"
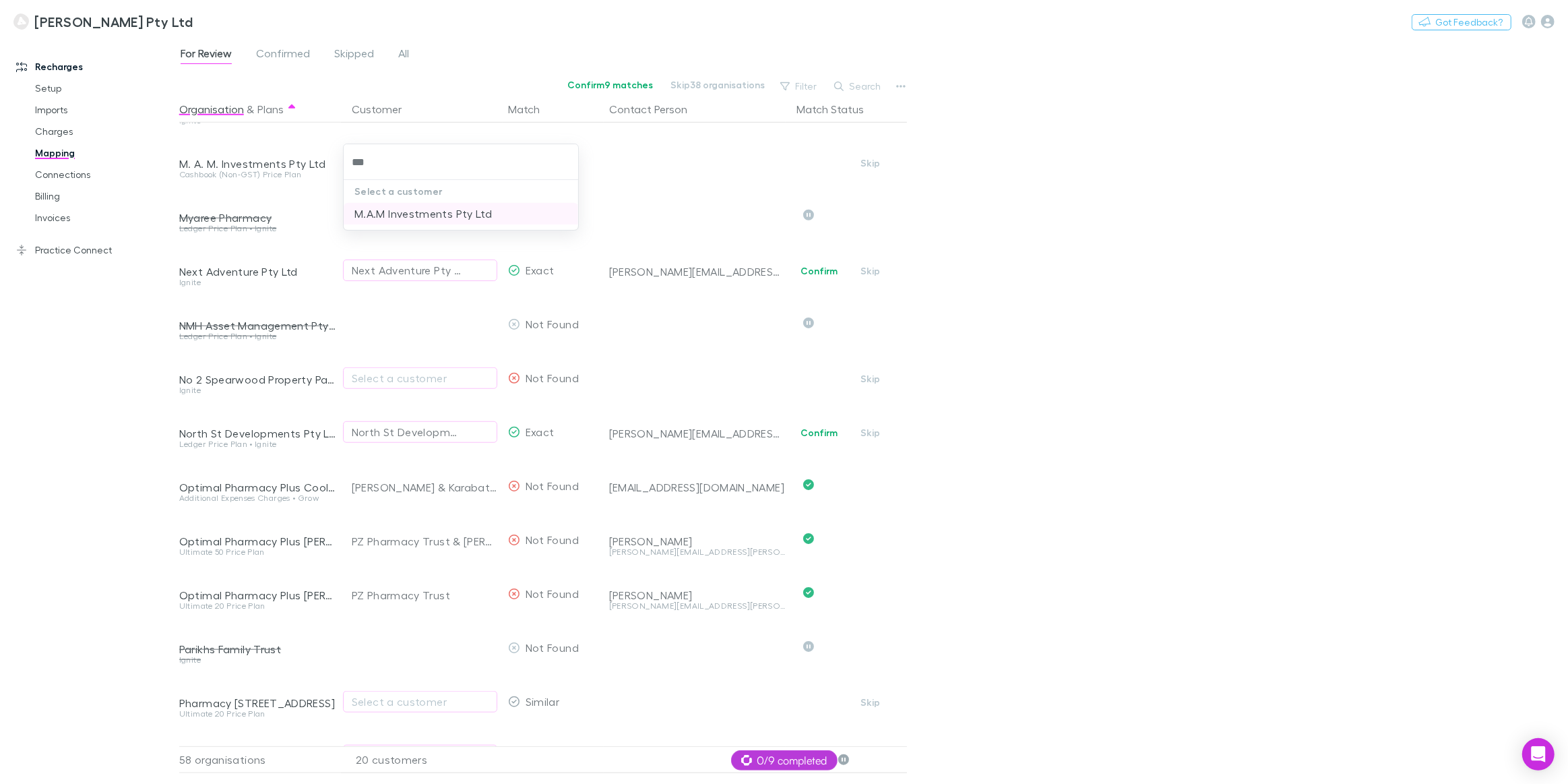
click at [421, 216] on li "M.A.M Investments Pty Ltd" at bounding box center [461, 214] width 234 height 22
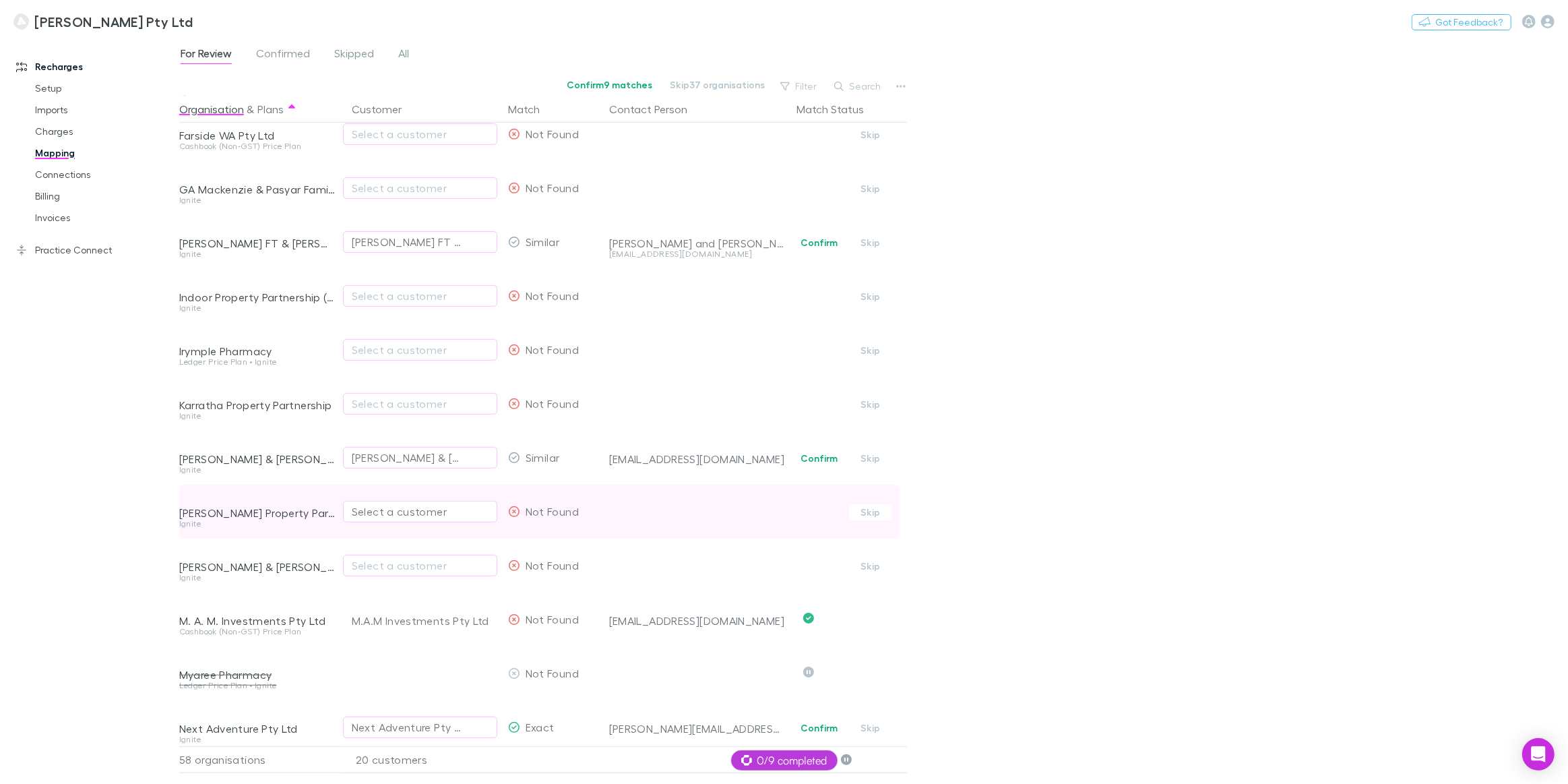
scroll to position [737, 0]
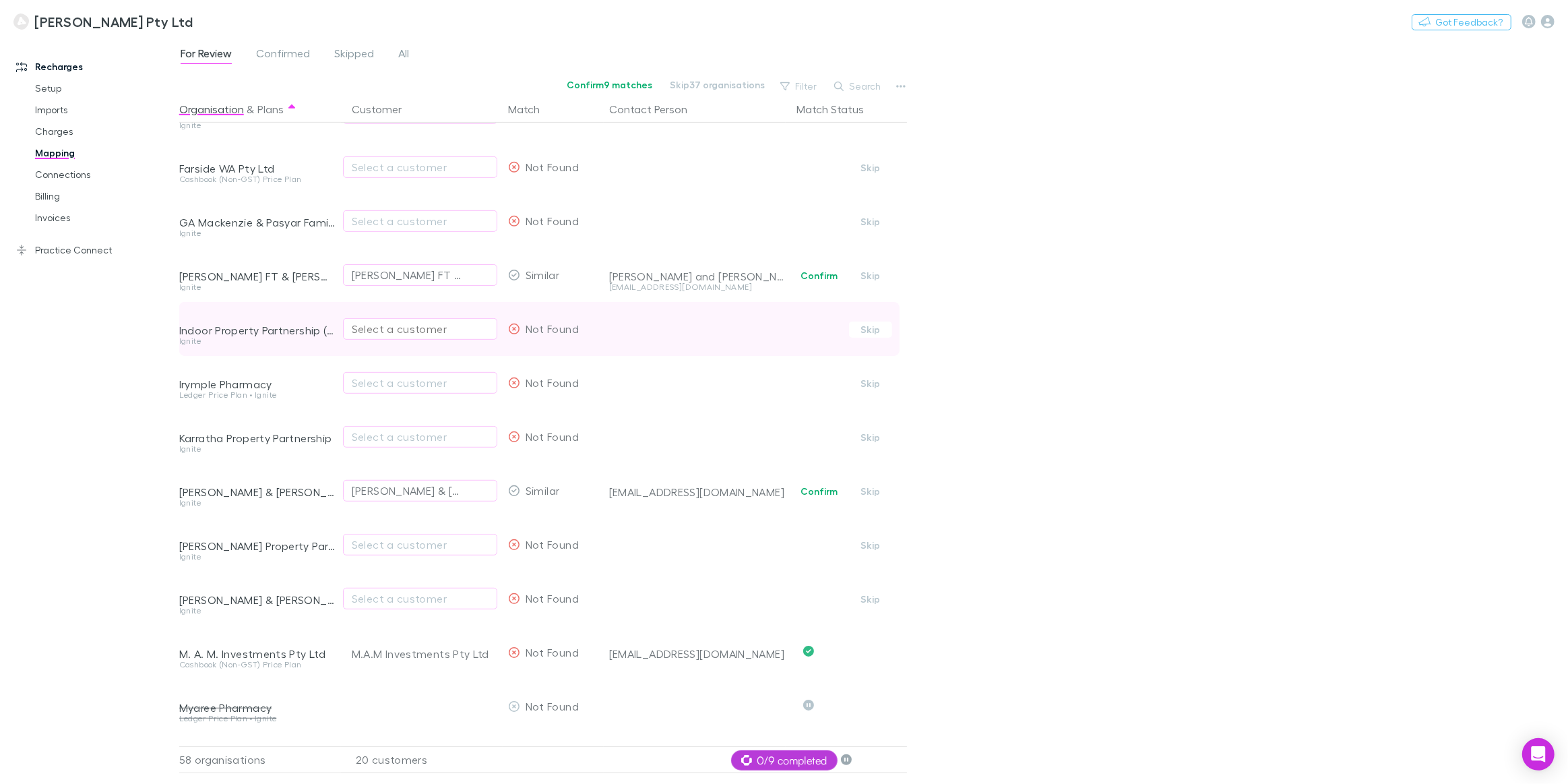
click at [411, 330] on div "Select a customer" at bounding box center [420, 329] width 136 height 16
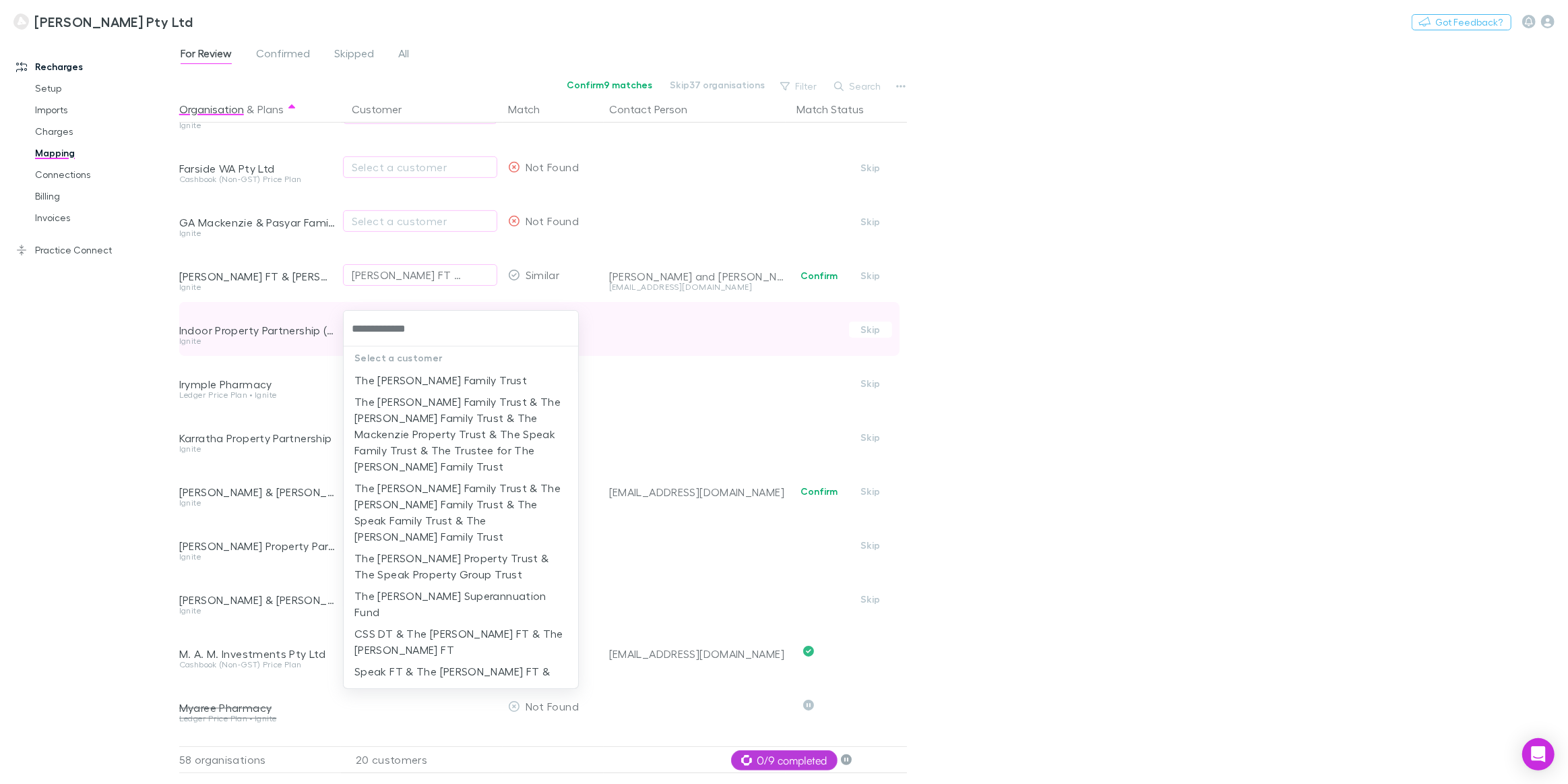
type input "**********"
click at [424, 554] on li "The Brotherson Property Trust & The Speak Property Group Trust" at bounding box center [461, 565] width 234 height 38
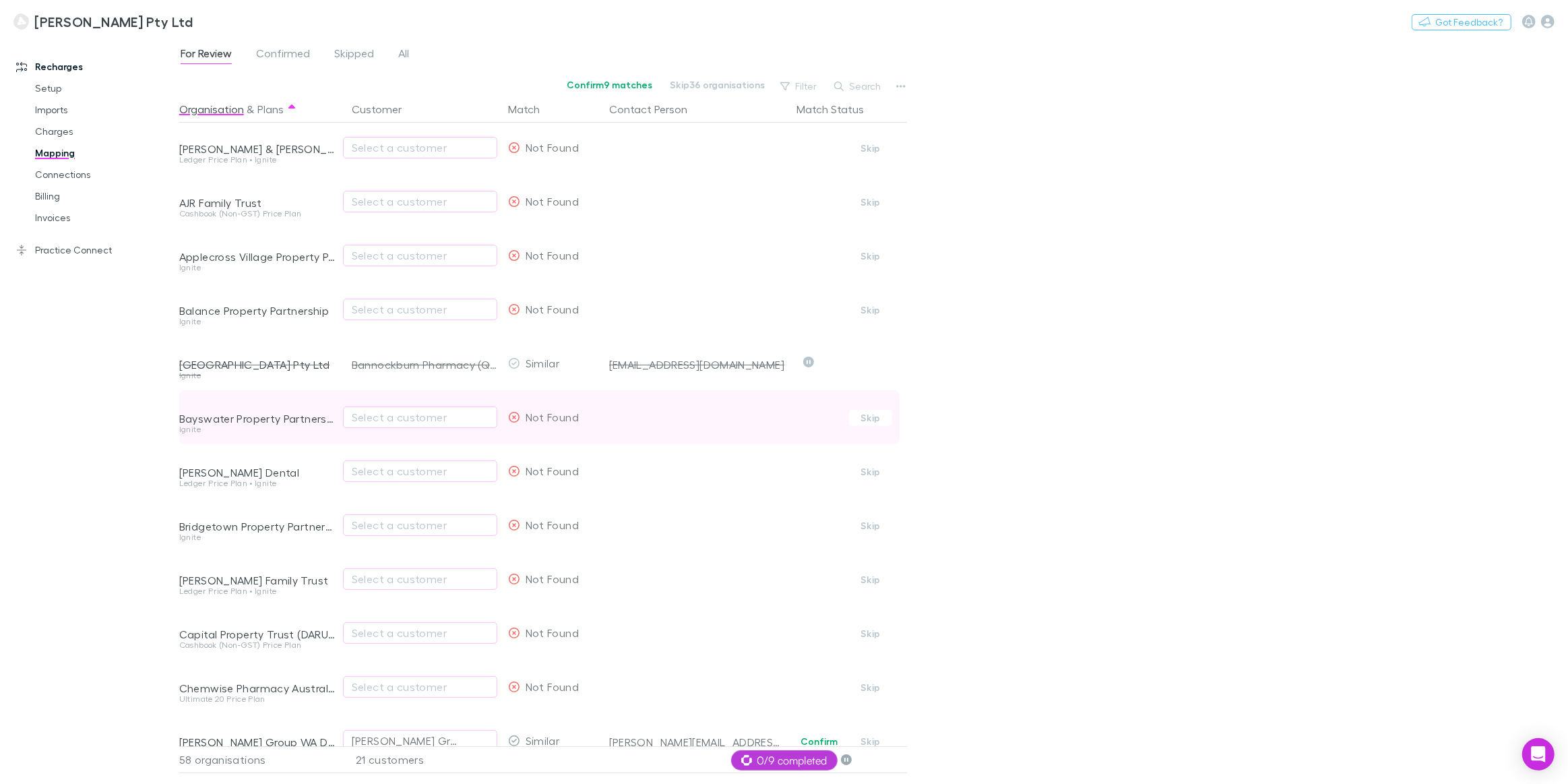
scroll to position [0, 0]
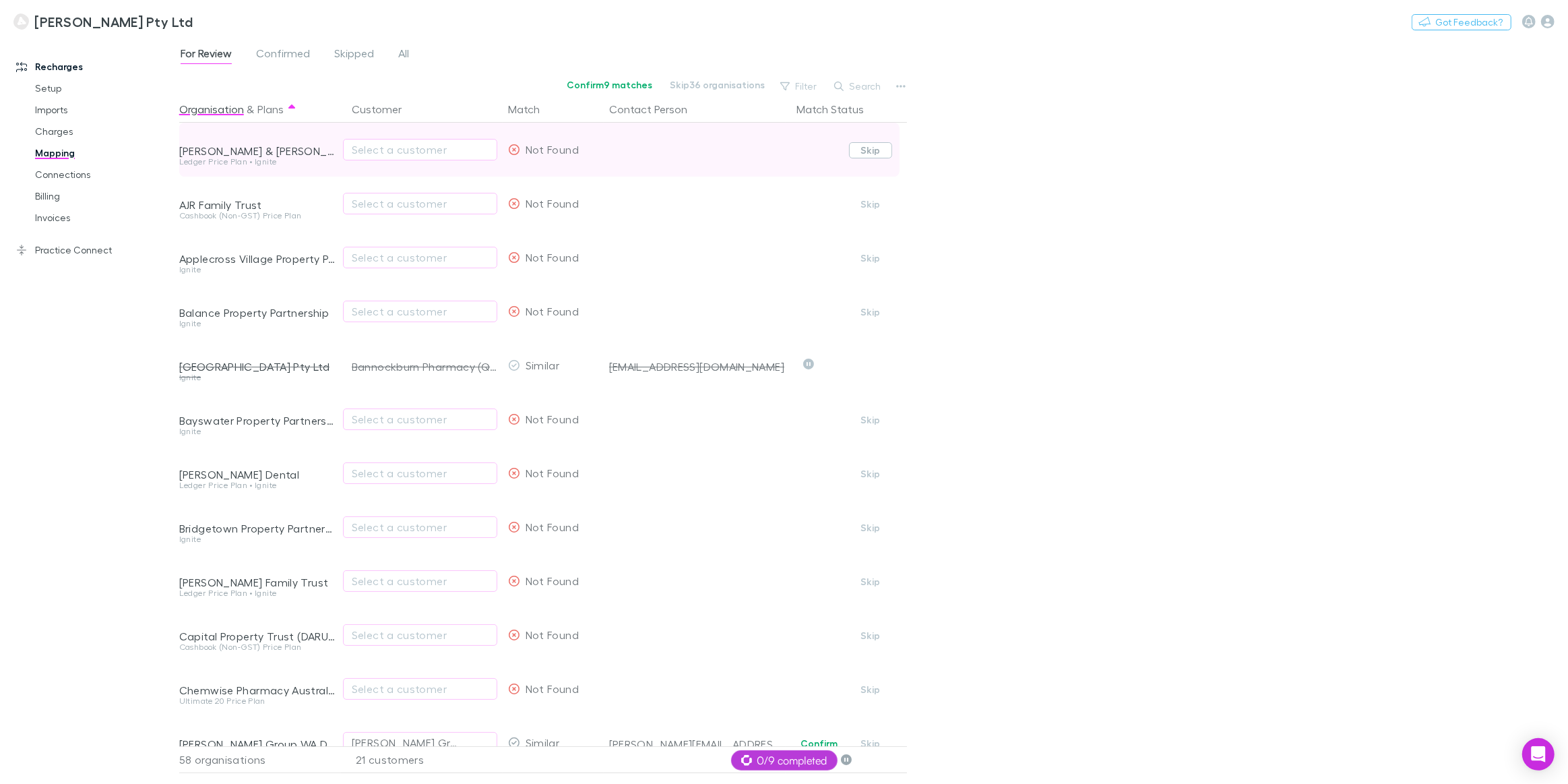
click at [869, 151] on button "Skip" at bounding box center [870, 150] width 43 height 16
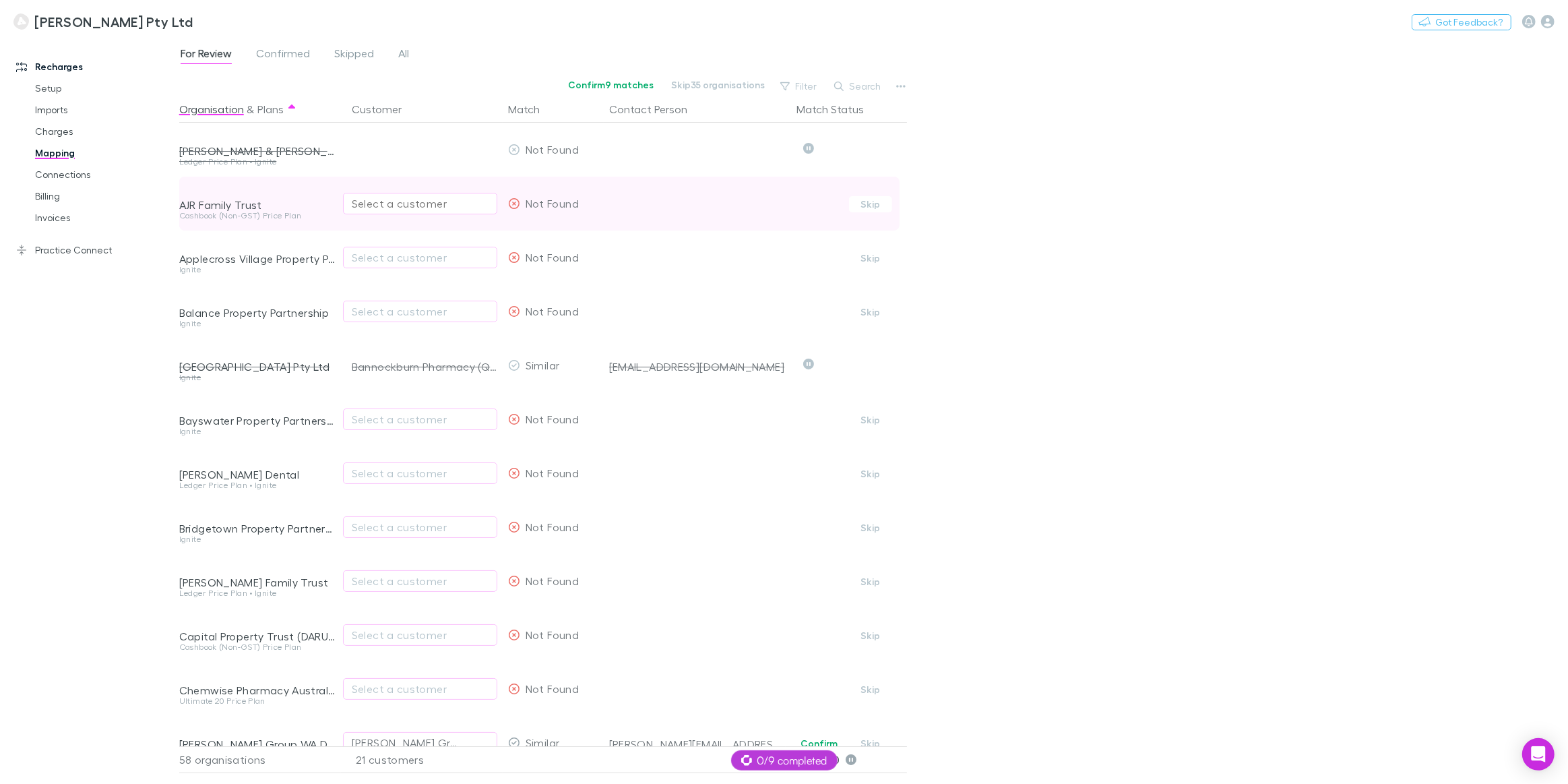
click at [440, 202] on div "Select a customer" at bounding box center [420, 203] width 136 height 16
type input "*"
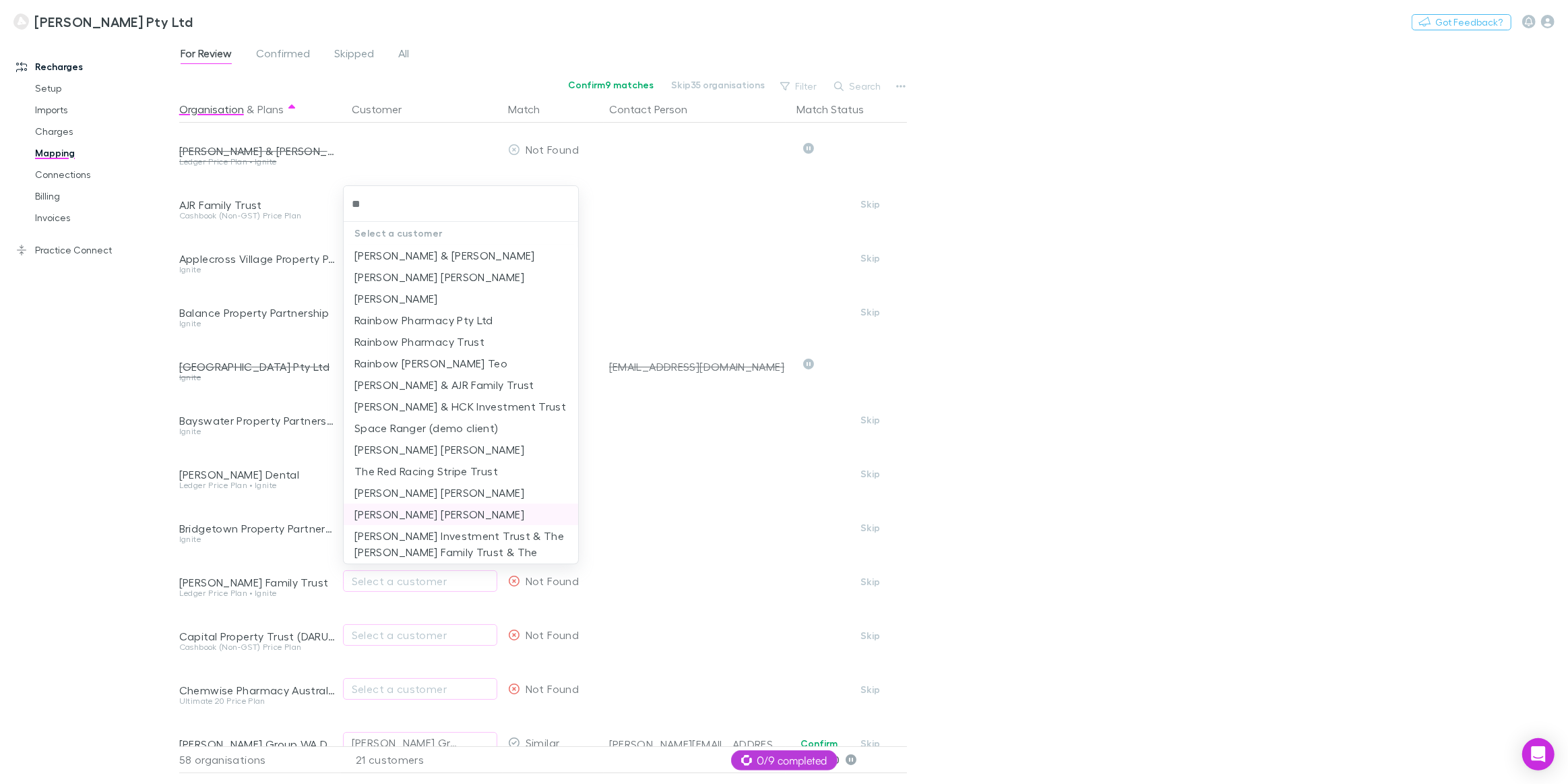
type input "*"
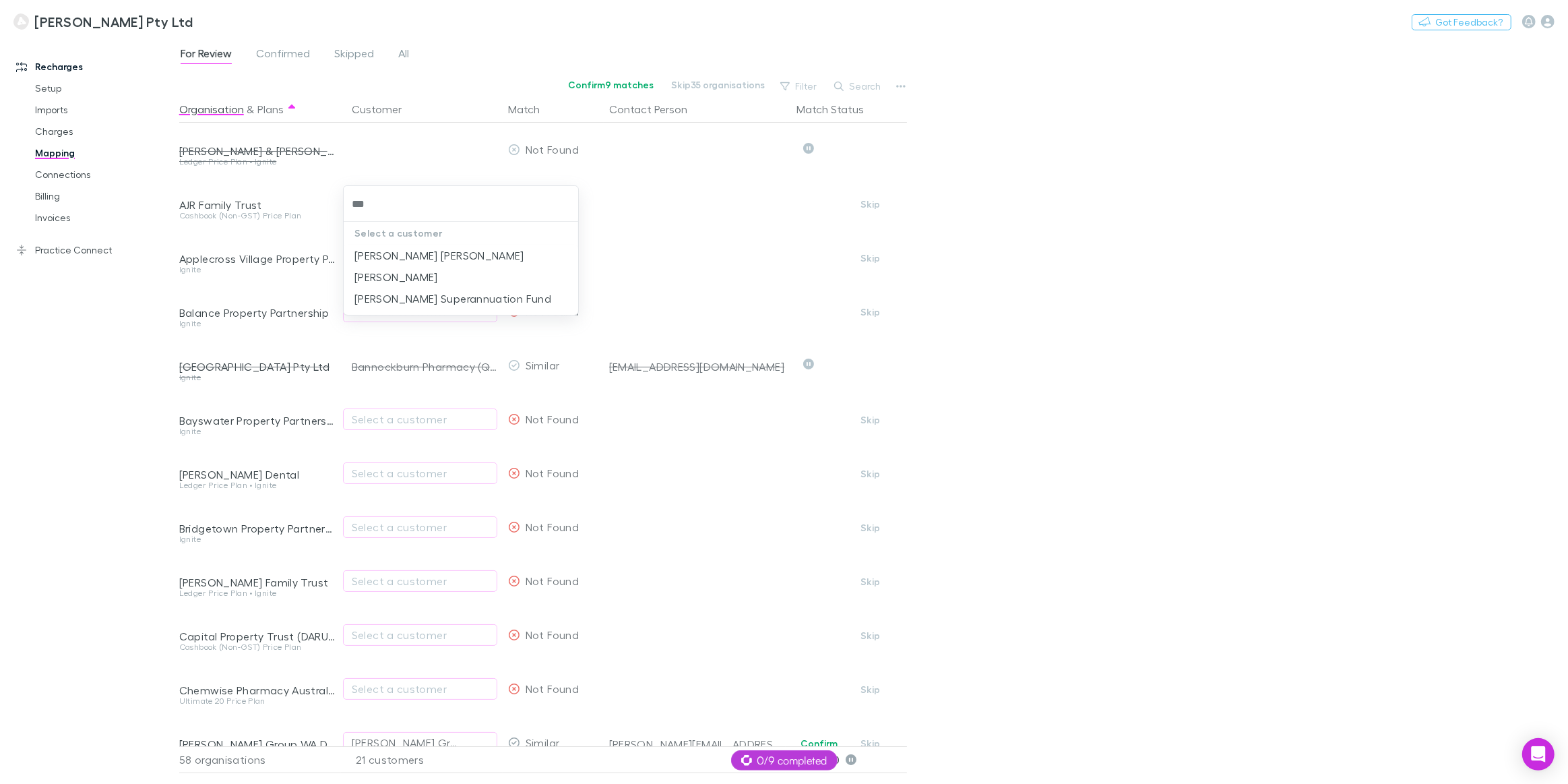
type input "****"
click at [410, 256] on li "Joseph Carlo Ranallo" at bounding box center [461, 256] width 234 height 22
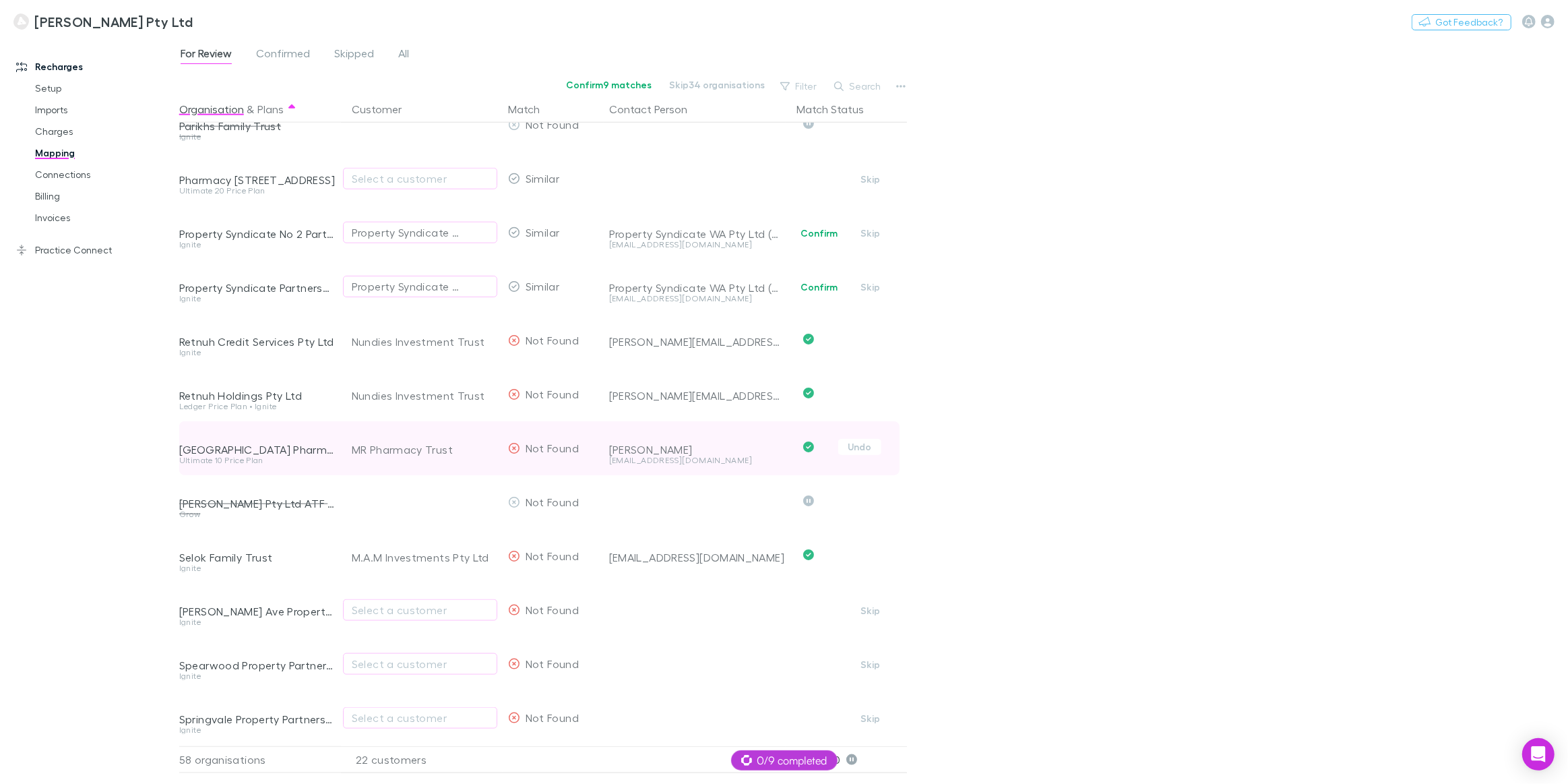
scroll to position [2513, 0]
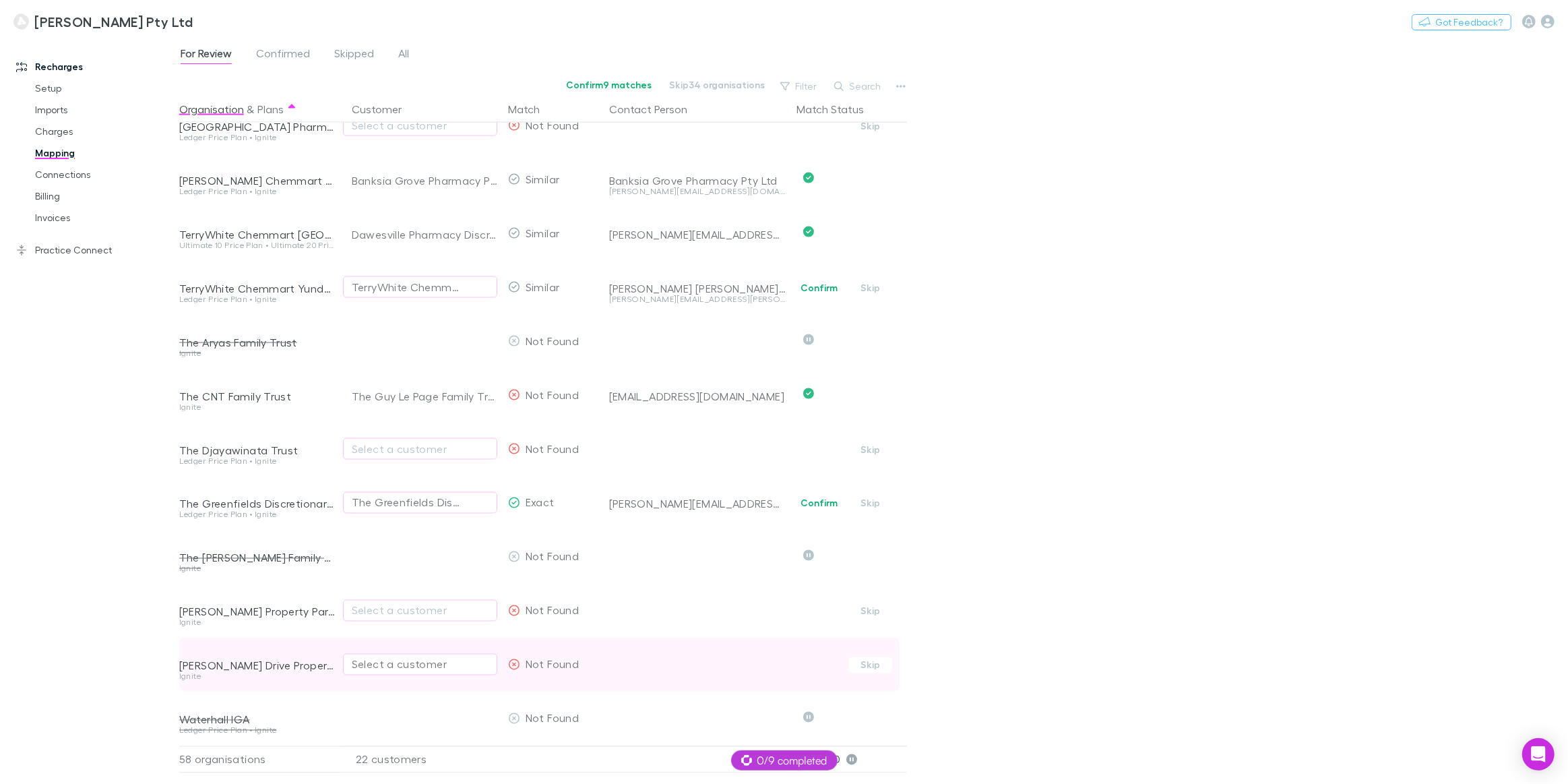
click at [385, 656] on div "Select a customer" at bounding box center [420, 664] width 136 height 16
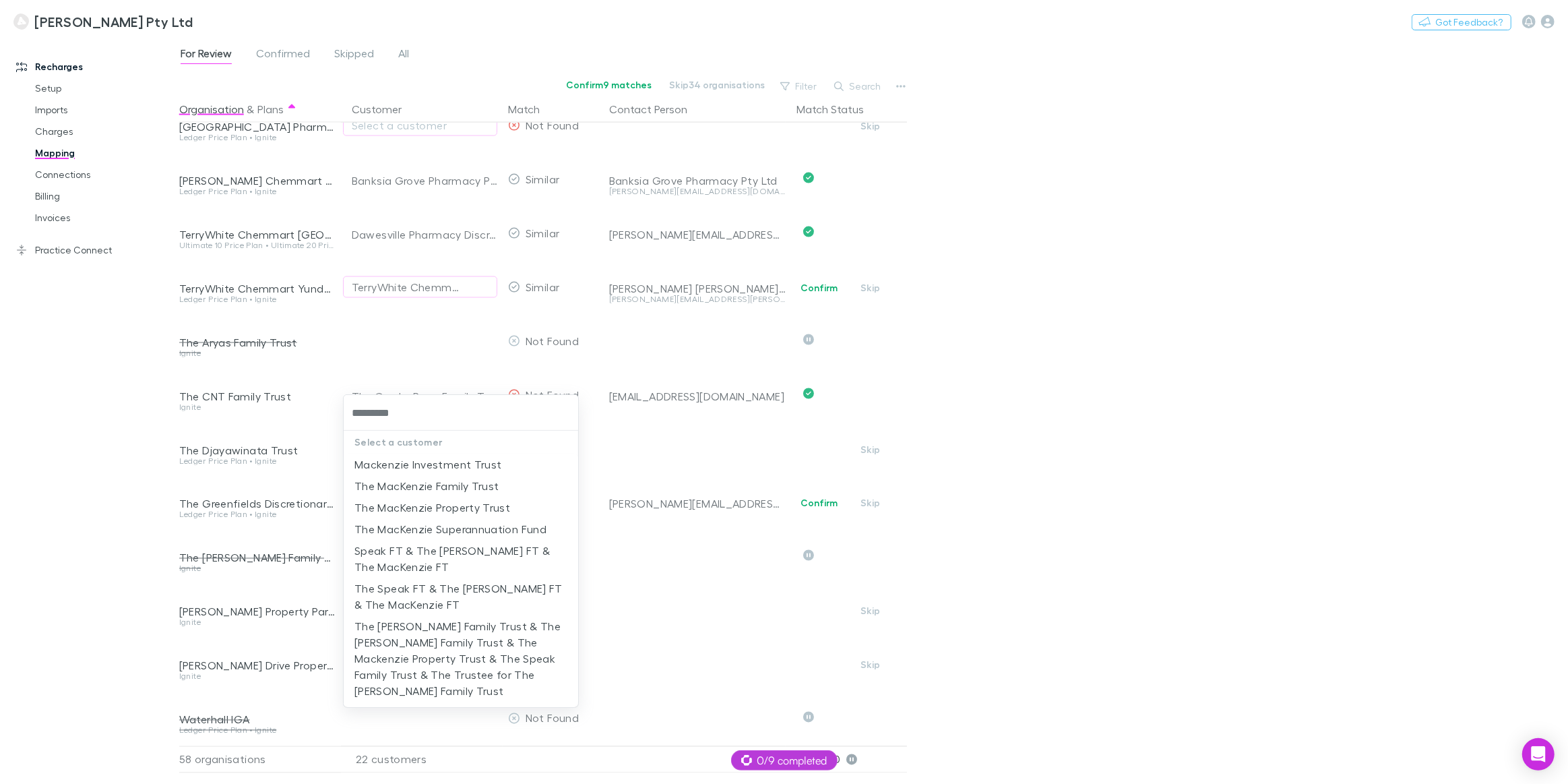
type input "*********"
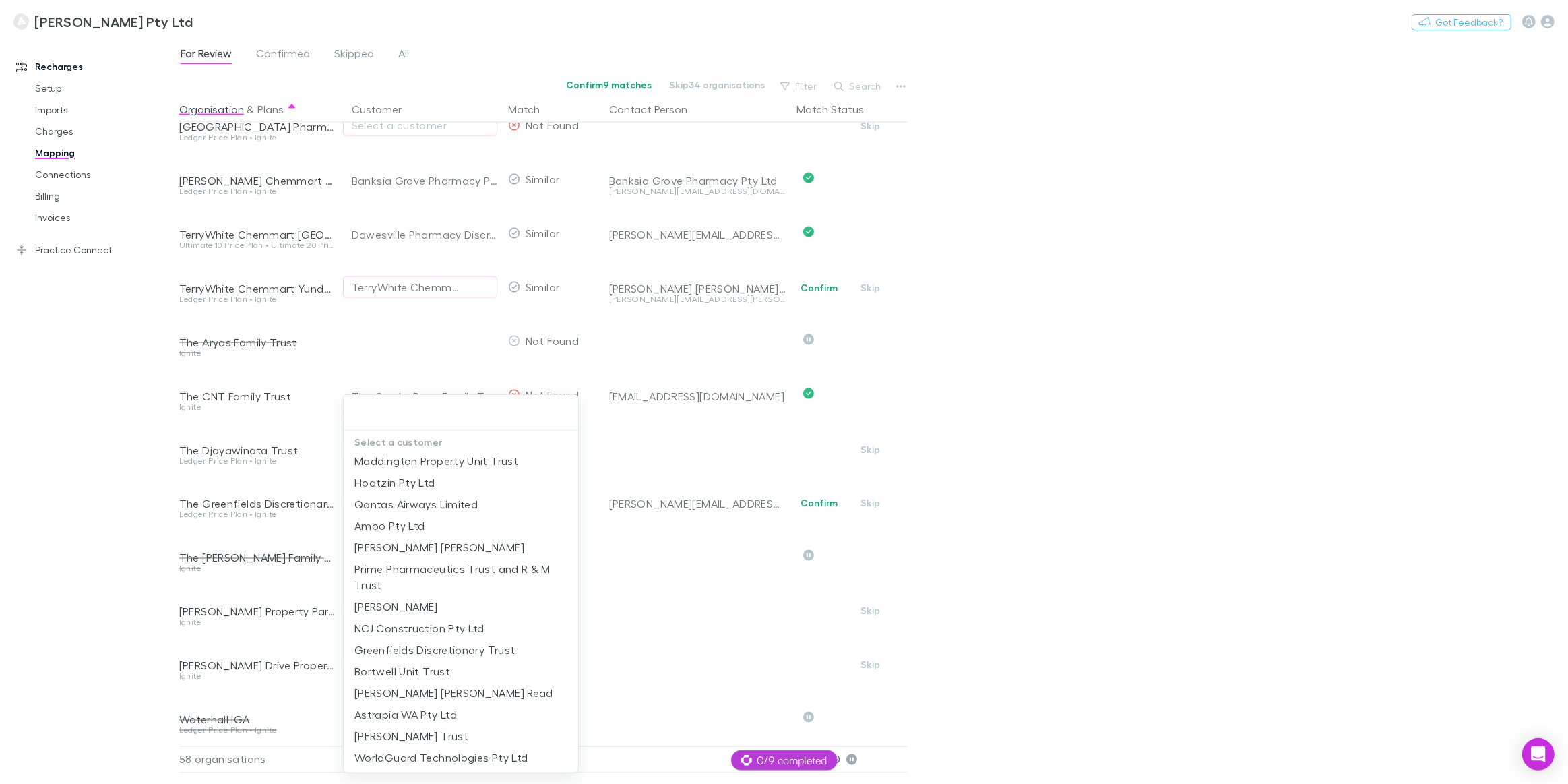
scroll to position [0, 0]
click at [394, 318] on div at bounding box center [784, 392] width 1568 height 784
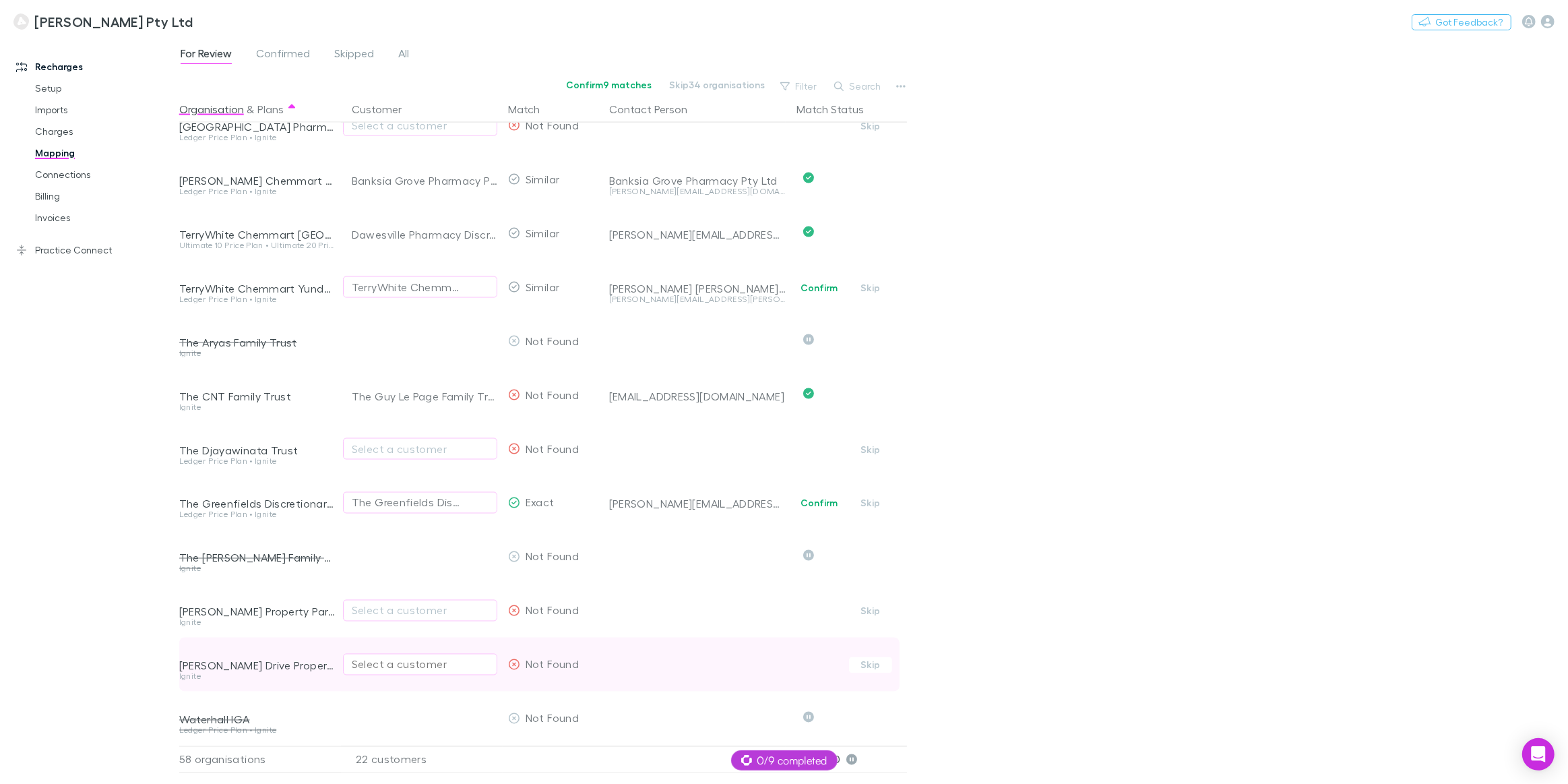
click at [383, 656] on div "Select a customer" at bounding box center [420, 664] width 136 height 16
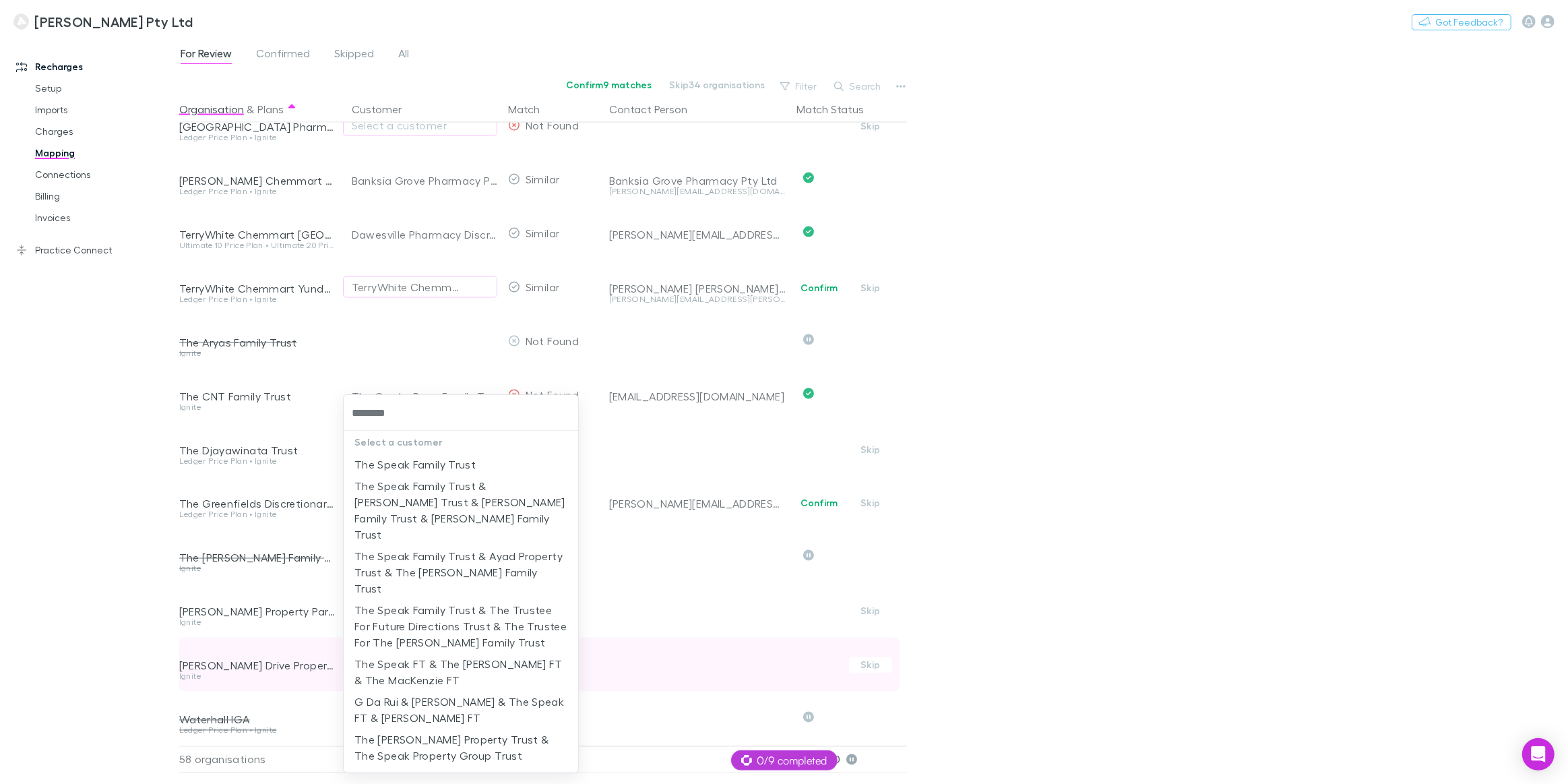
type input "*********"
click at [368, 653] on li "The Speak FT & The Brotherson FT & The MacKenzie FT" at bounding box center [461, 671] width 234 height 38
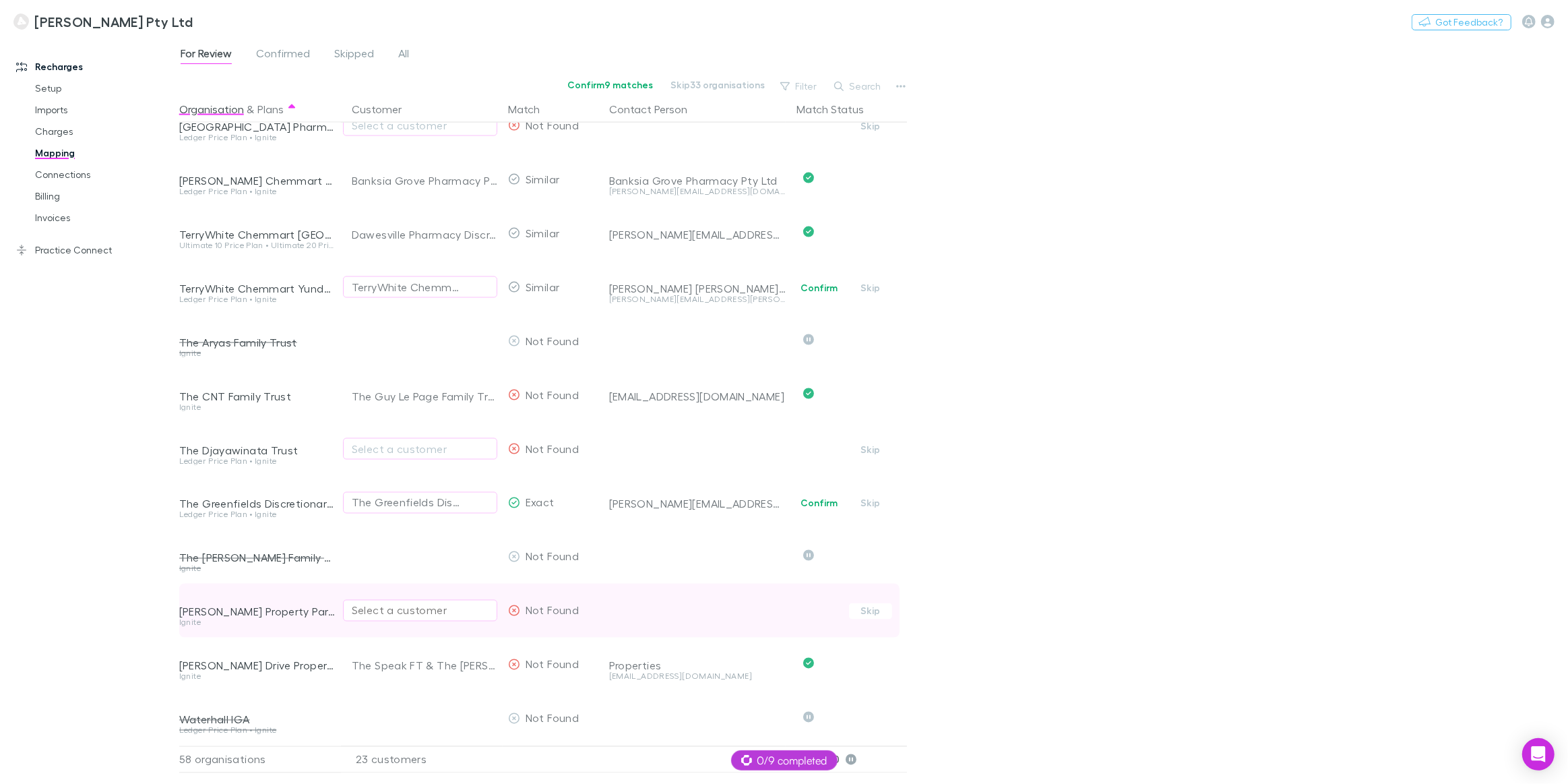
click at [405, 602] on div "Select a customer" at bounding box center [420, 610] width 136 height 16
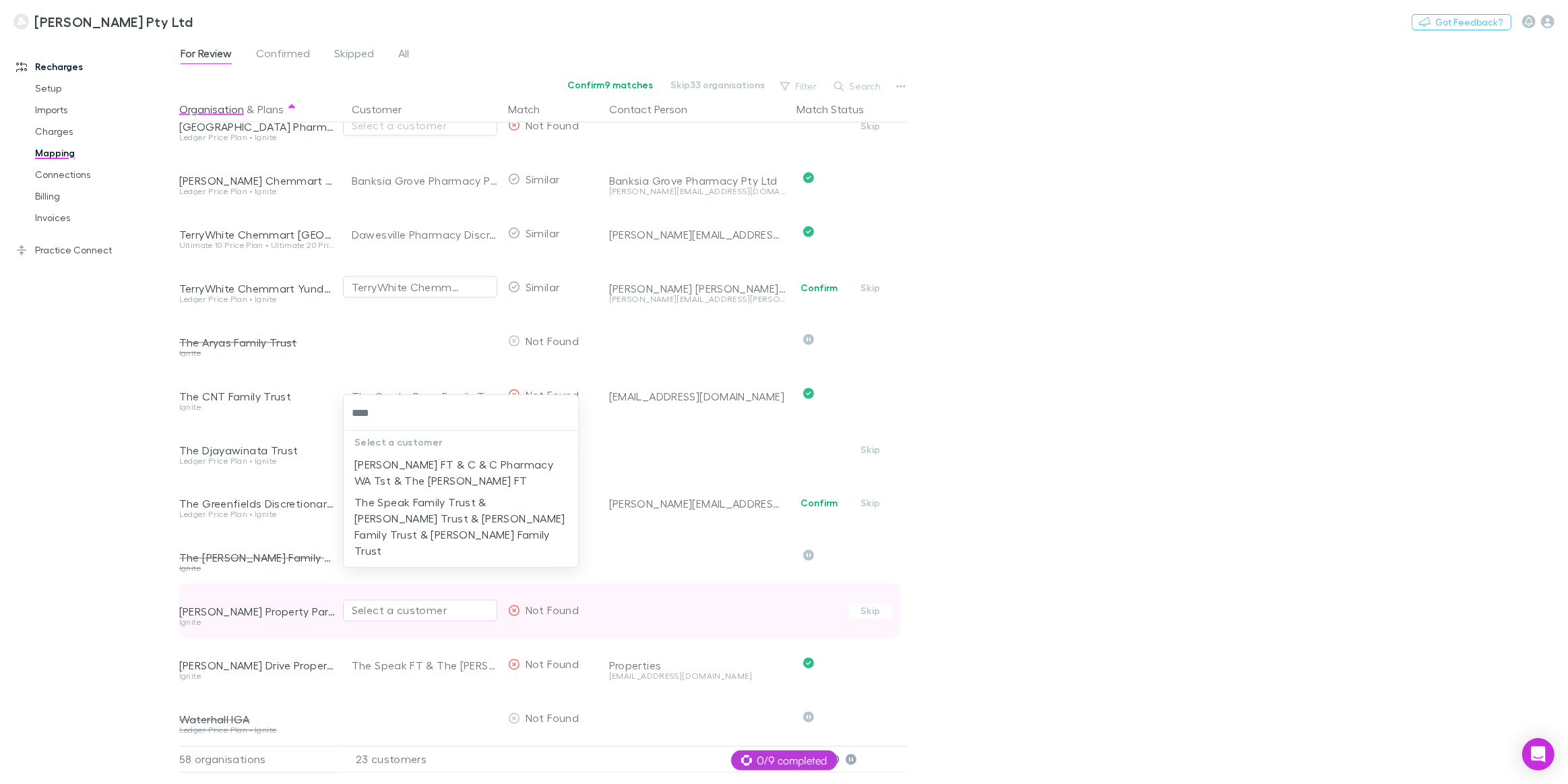
type input "*****"
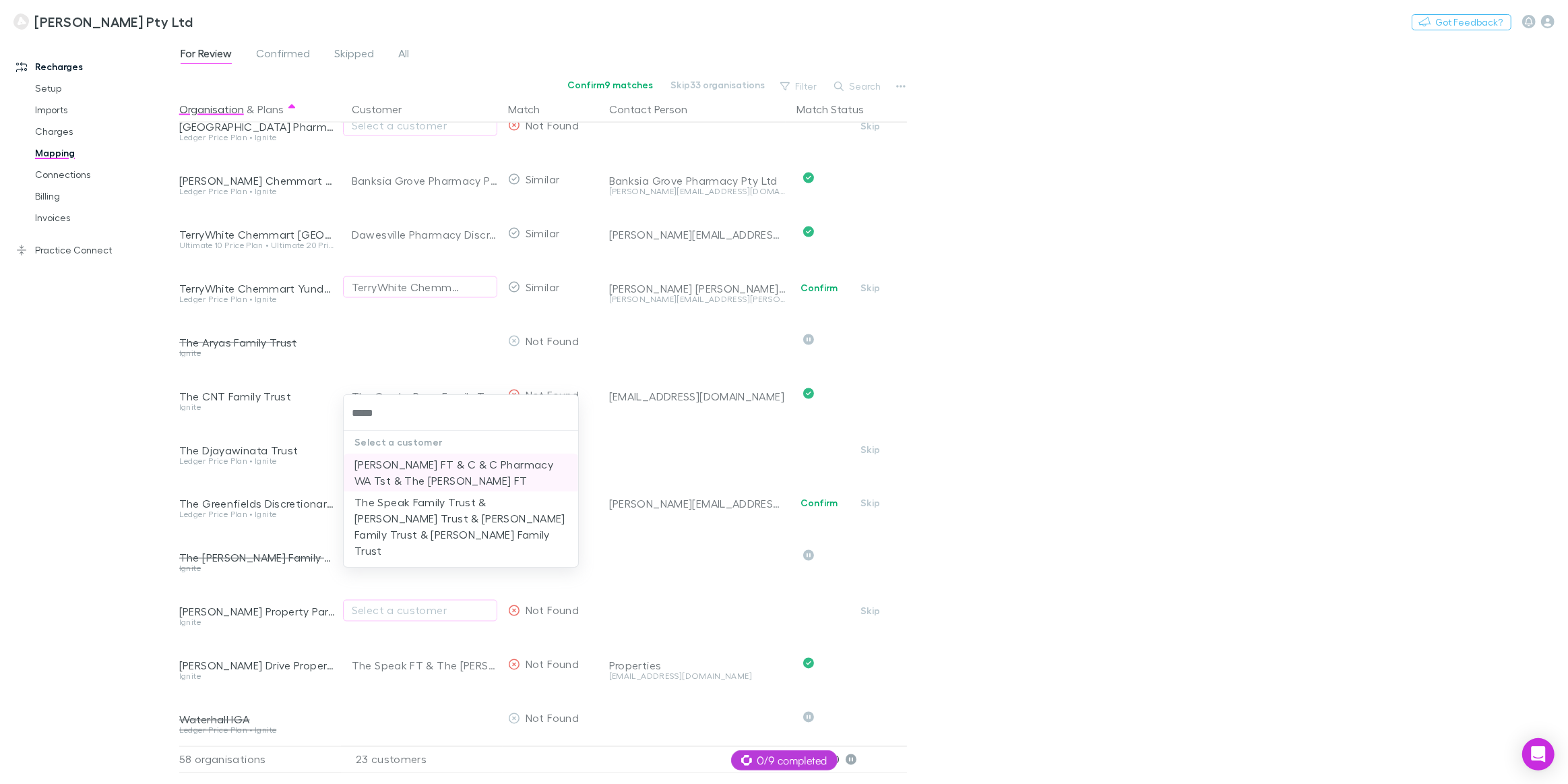
click at [418, 479] on li "[PERSON_NAME] FT & C & C Pharmacy WA Tst & The [PERSON_NAME] FT" at bounding box center [461, 472] width 234 height 38
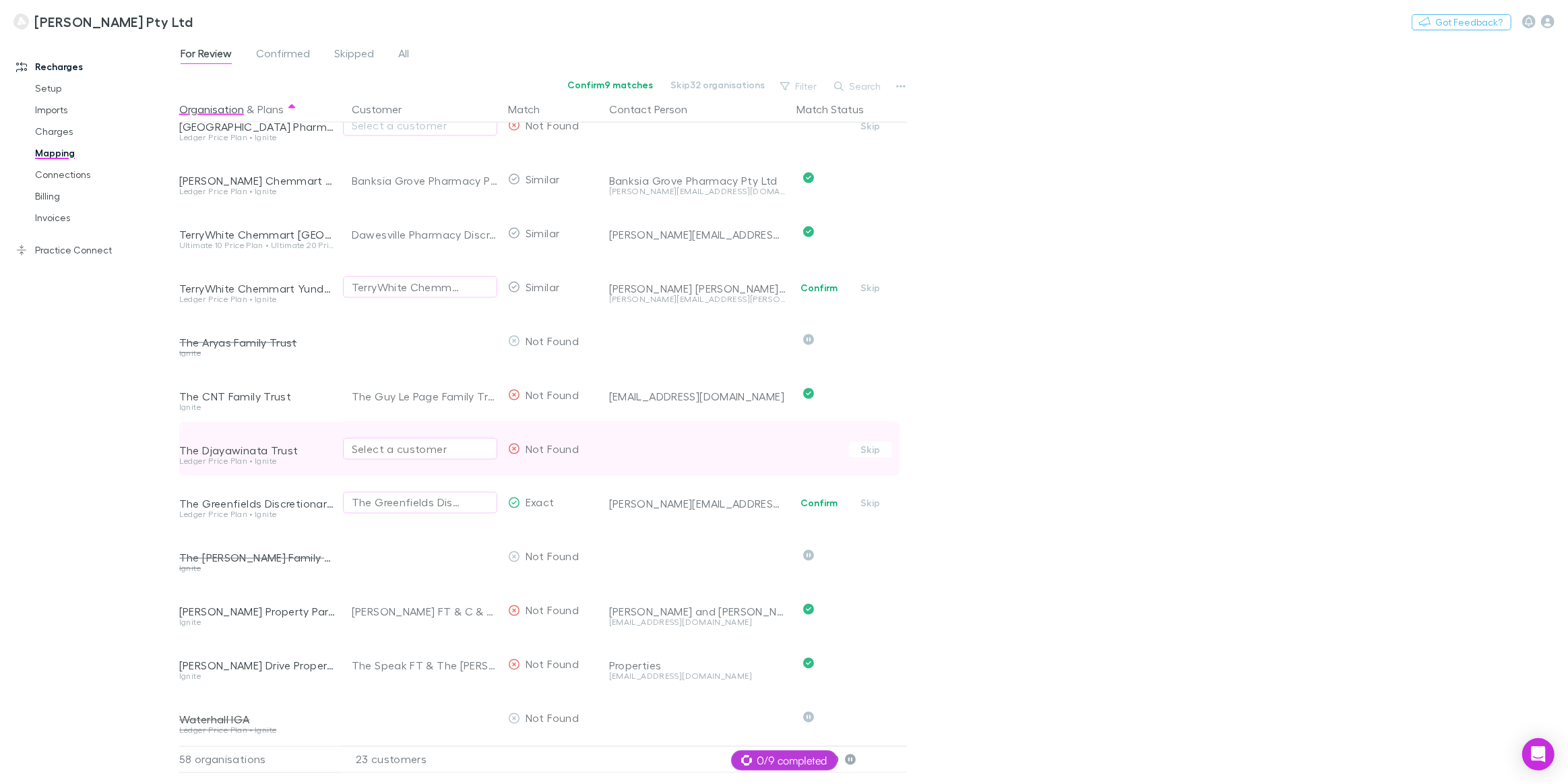
click at [382, 441] on div "Select a customer" at bounding box center [420, 449] width 136 height 16
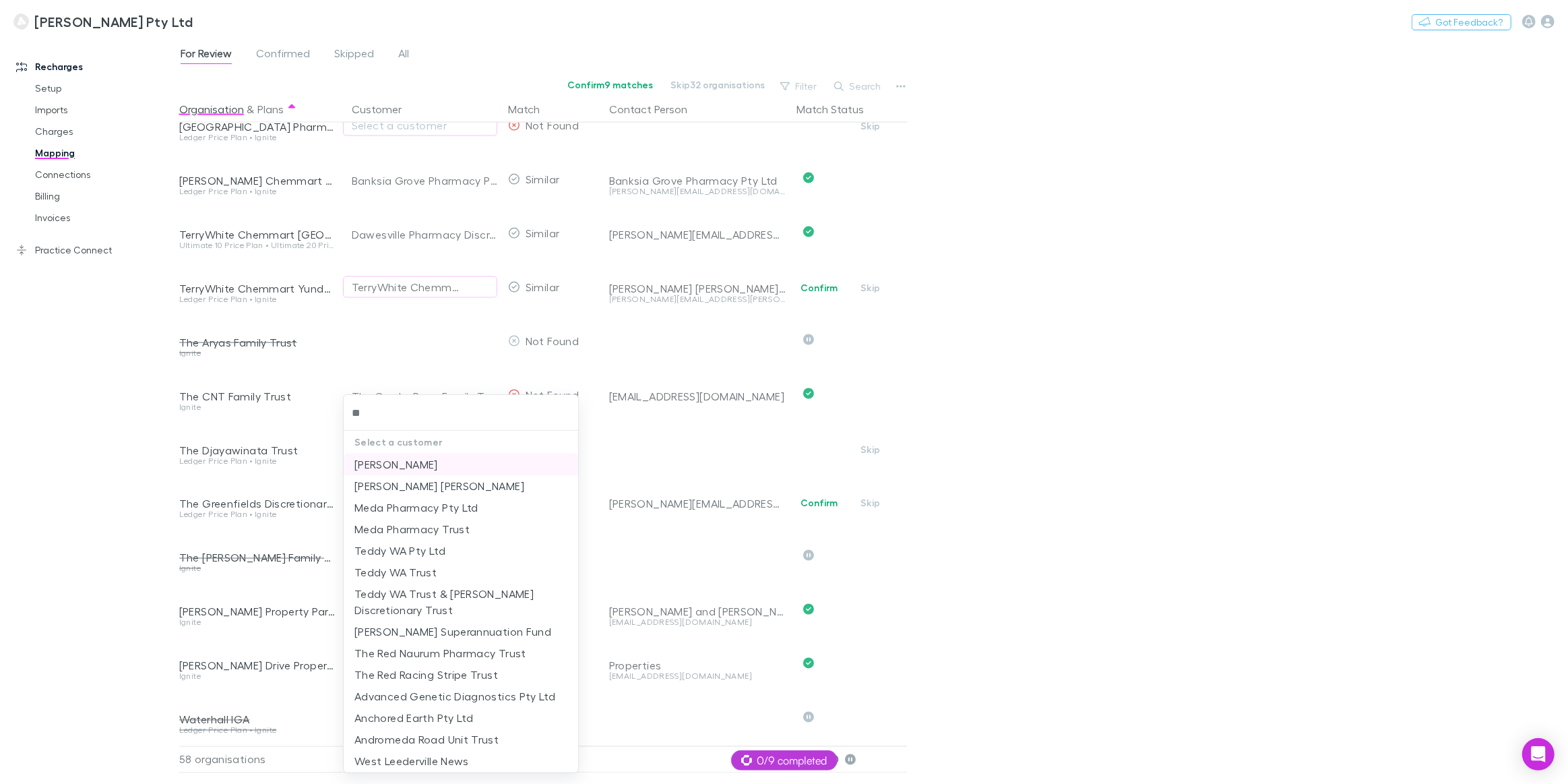
type input "*"
type input "**"
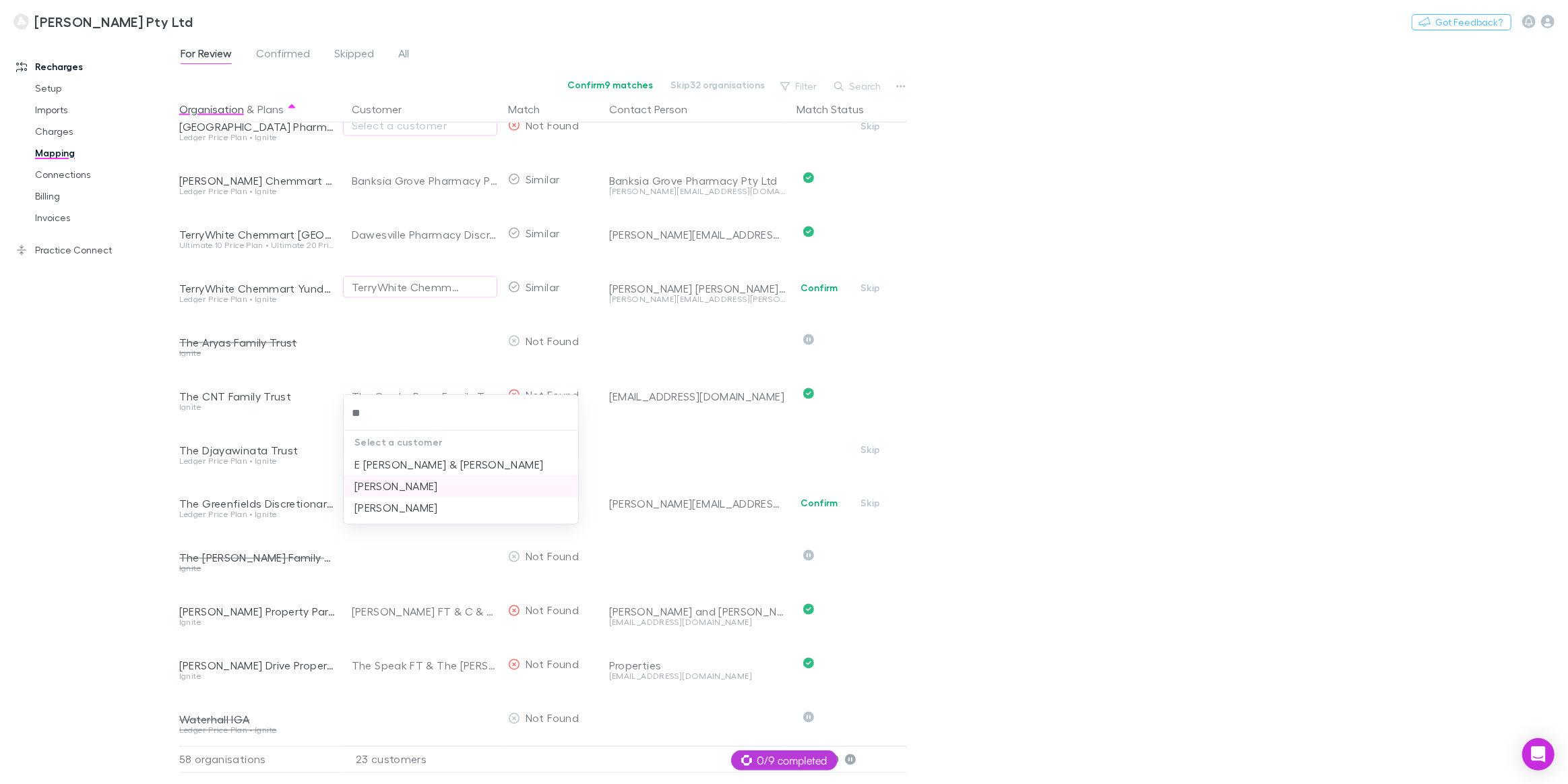
click at [374, 489] on li "Edward Djayawinata" at bounding box center [461, 486] width 234 height 22
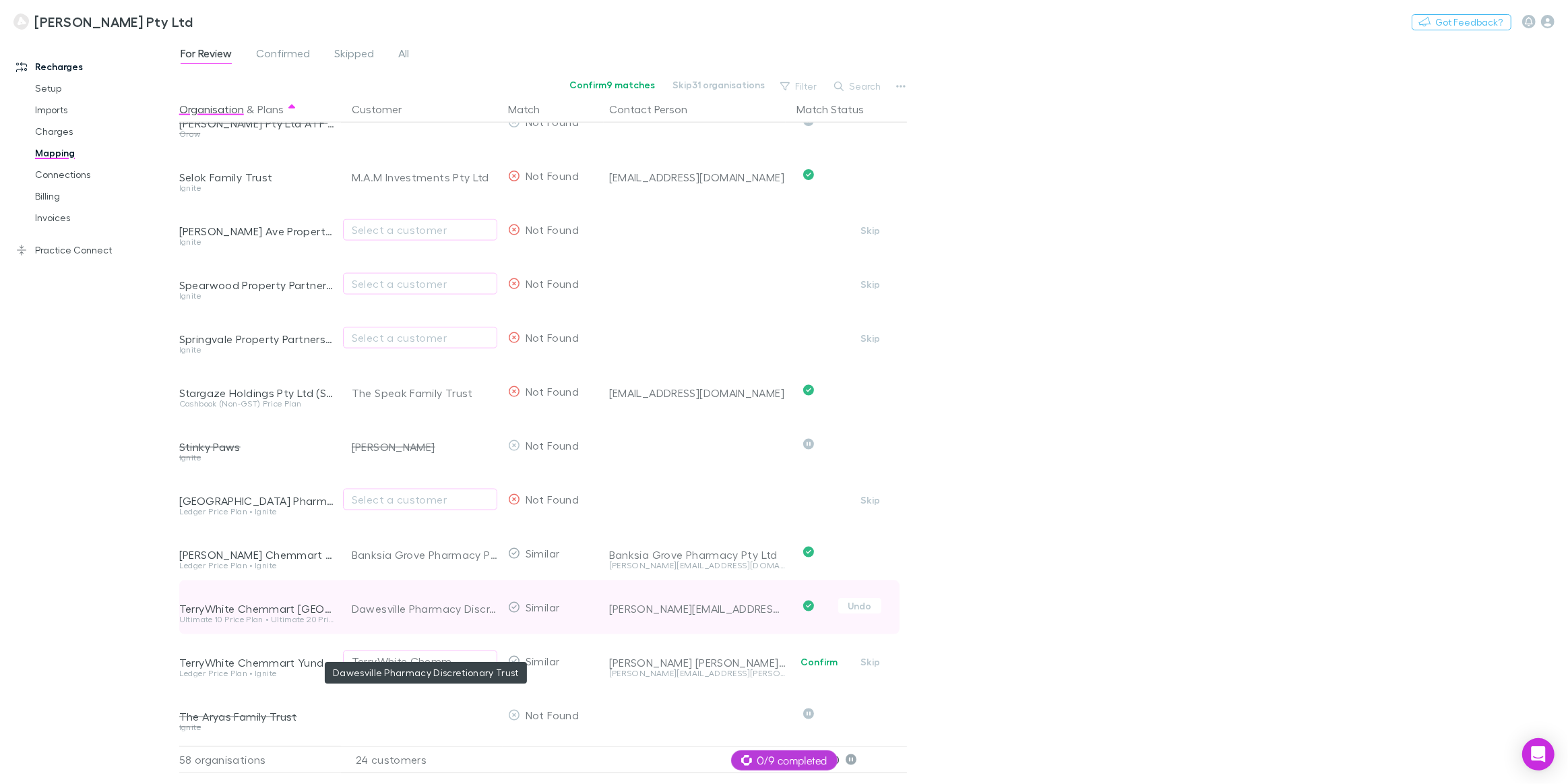
scroll to position [2084, 0]
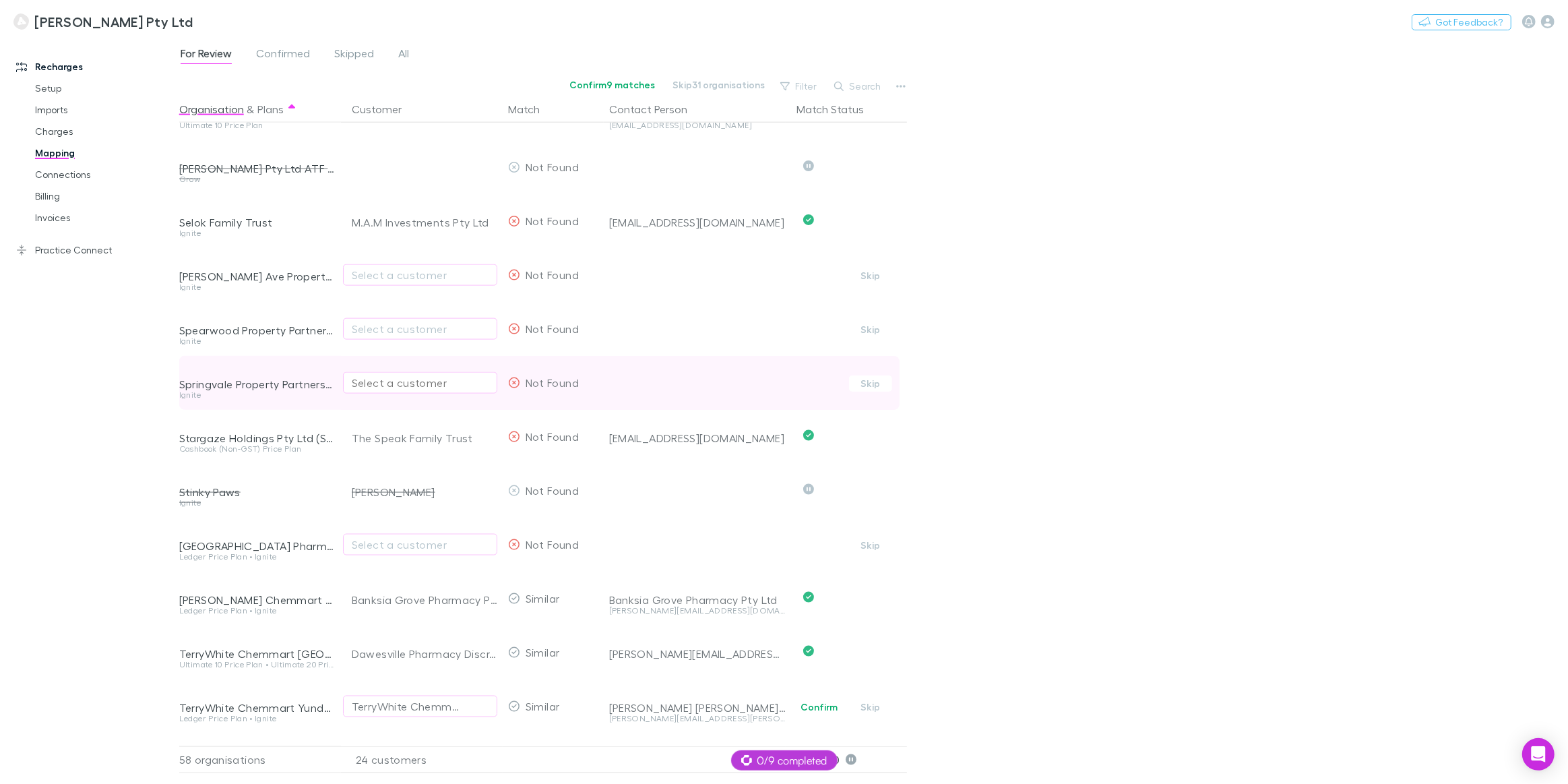
click at [404, 382] on div "Select a customer" at bounding box center [420, 382] width 136 height 16
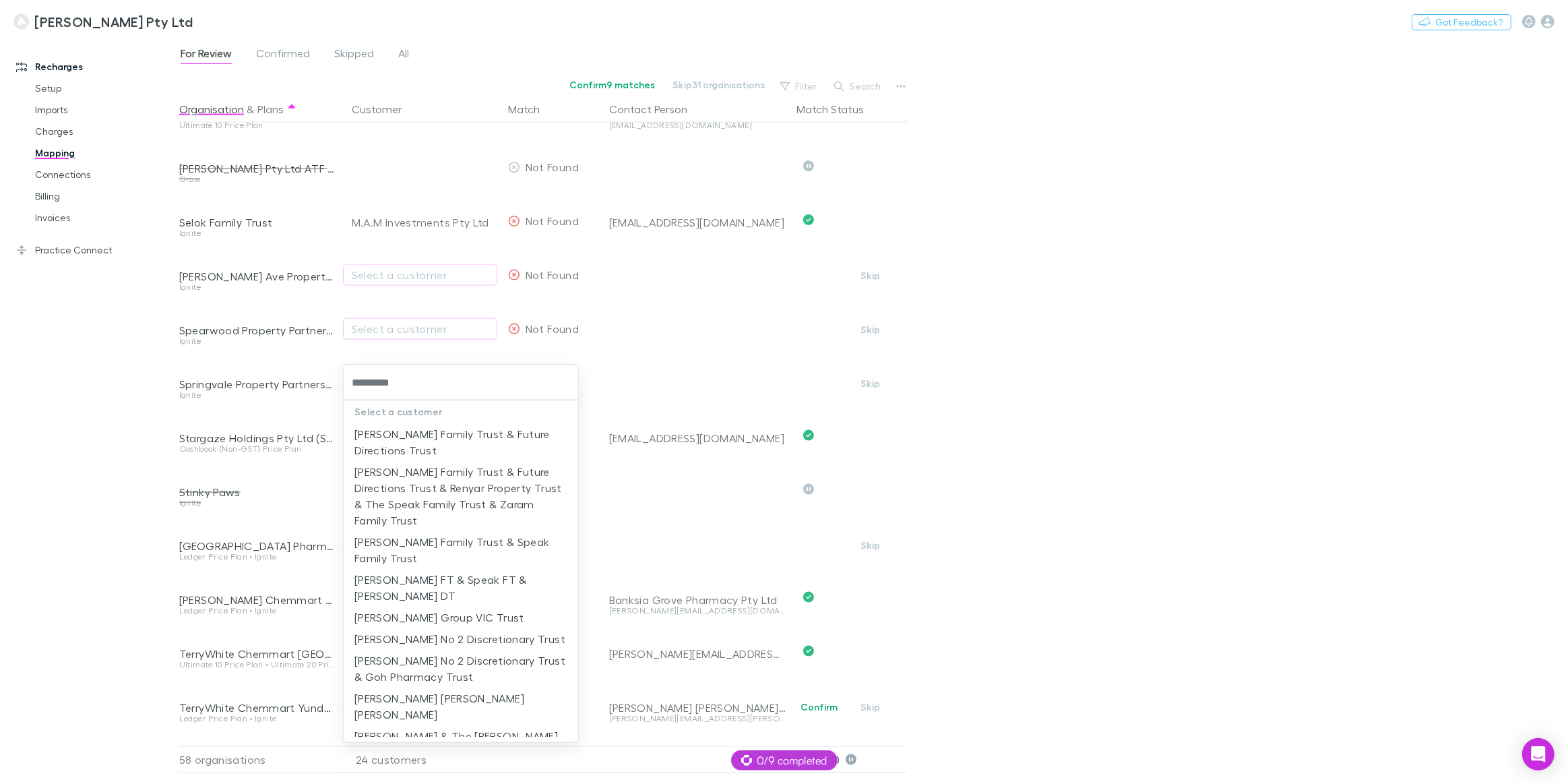
type input "**********"
click at [388, 585] on li "Brotherson FT & Speak FT & Afsar Abbas DT" at bounding box center [461, 587] width 234 height 38
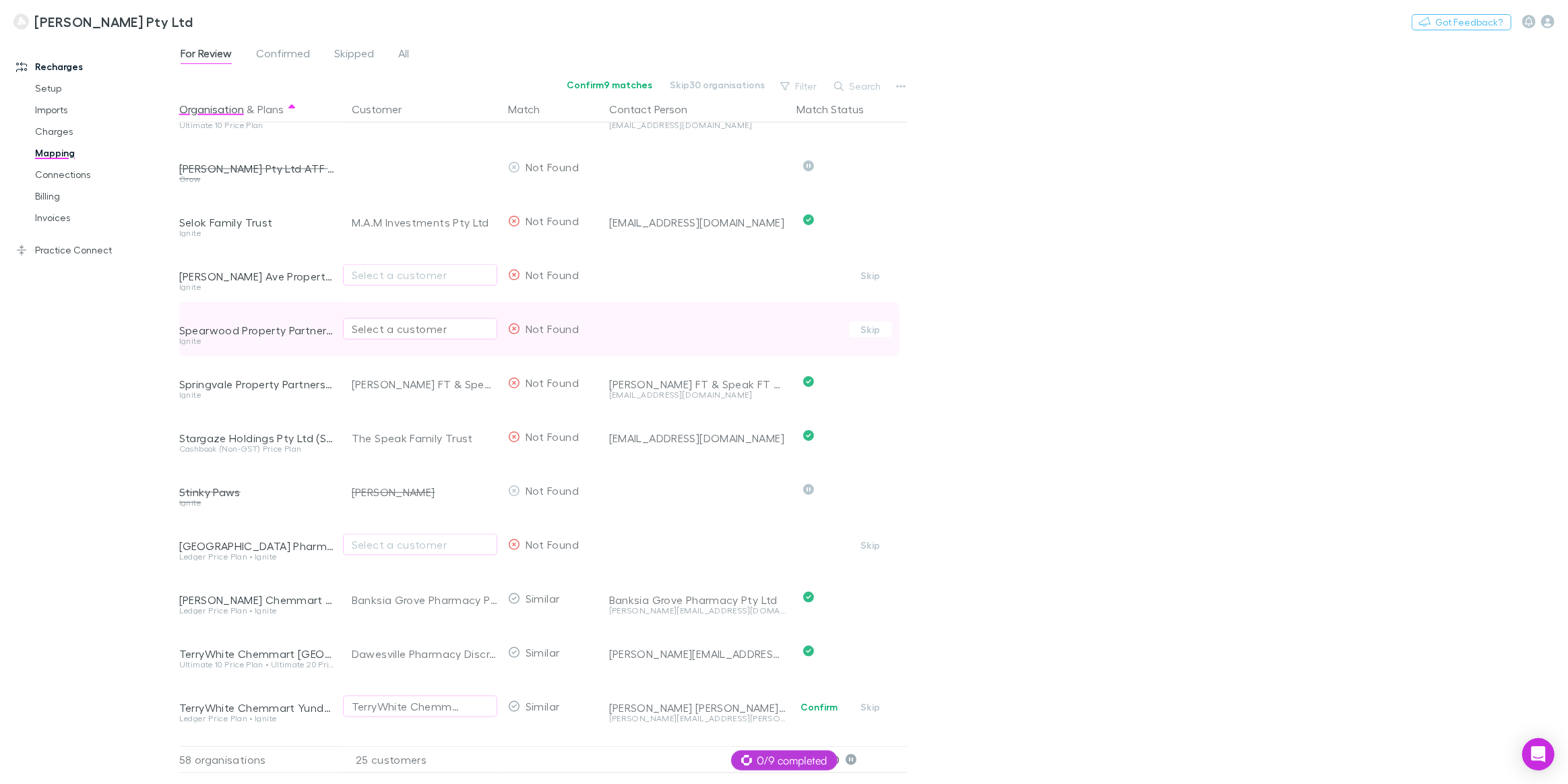
click at [369, 332] on div "Select a customer" at bounding box center [420, 329] width 136 height 16
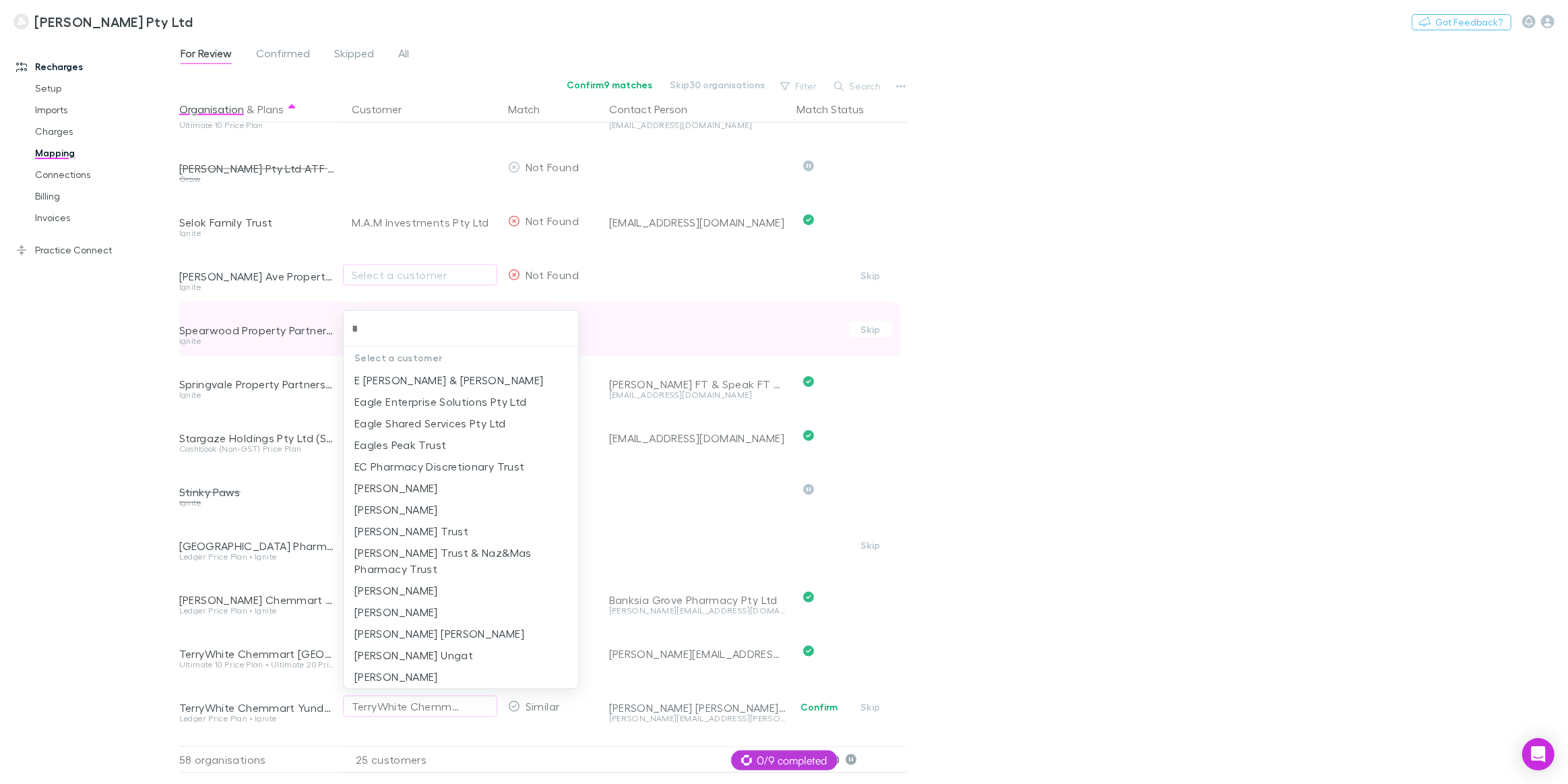
type input "**"
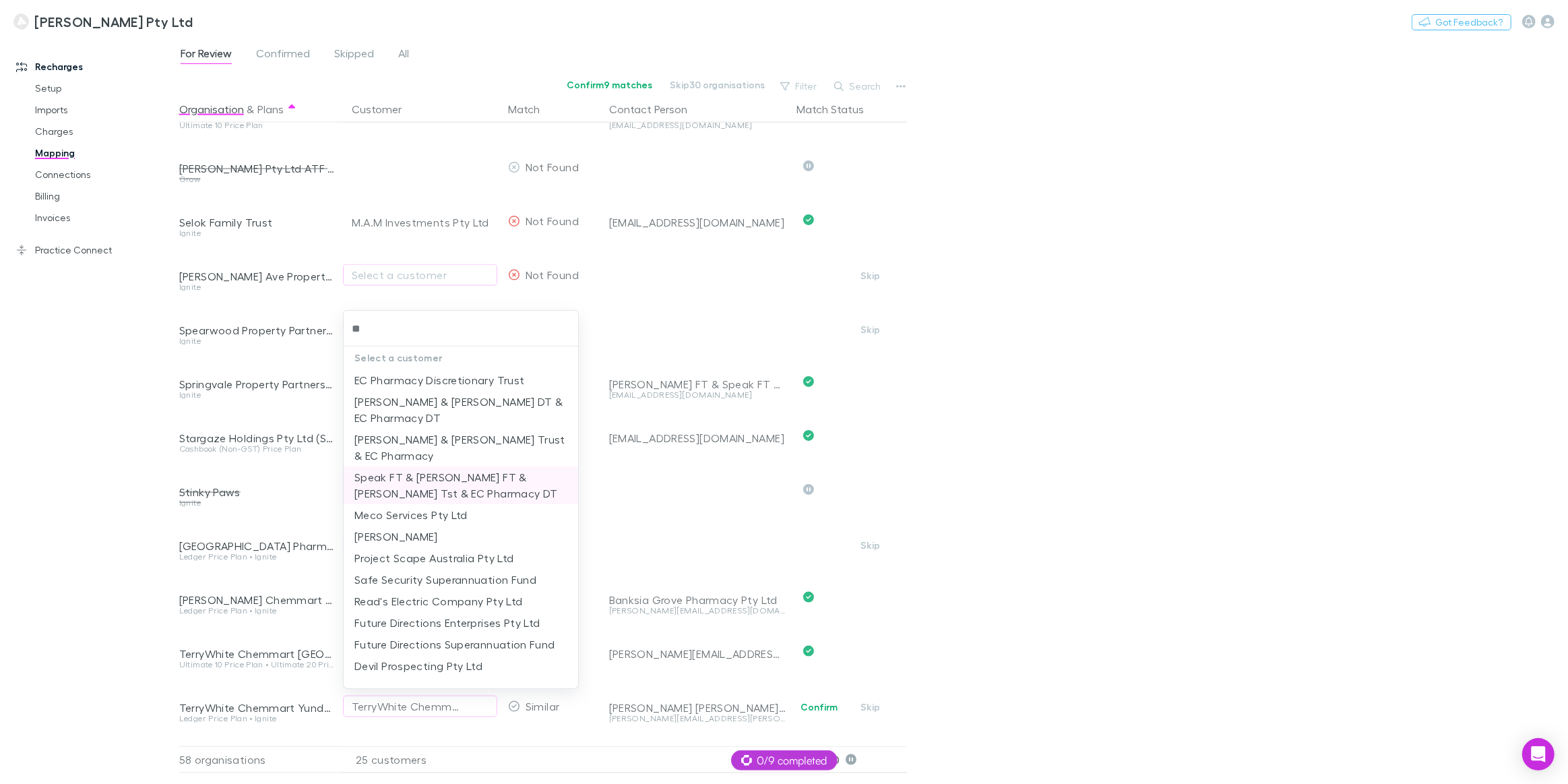
click at [402, 486] on li "Speak FT & Luke Dillon FT & Anna Brotherson Tst & EC Pharmacy DT" at bounding box center [461, 485] width 234 height 38
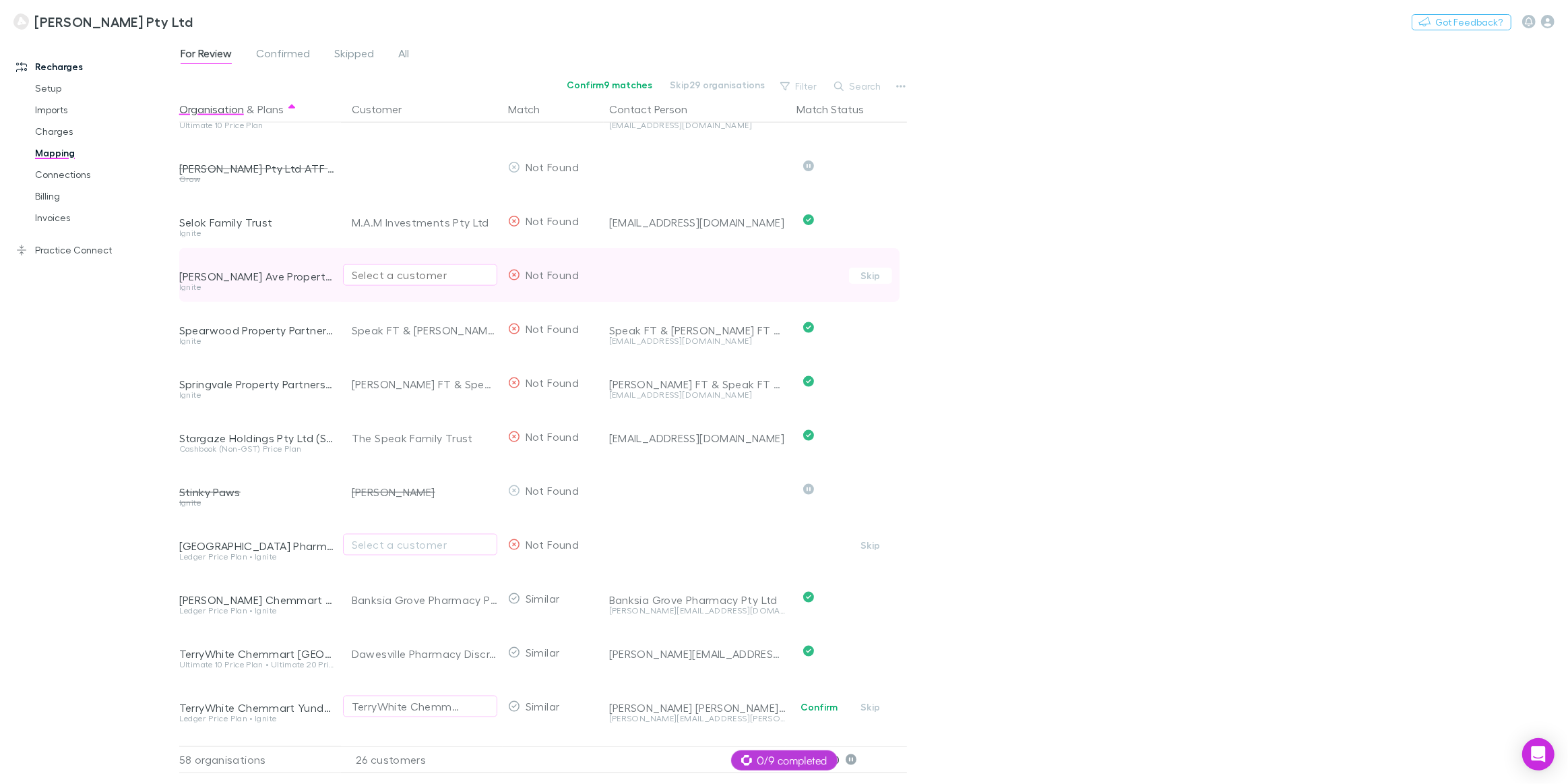
click at [377, 276] on div "Select a customer" at bounding box center [420, 275] width 136 height 16
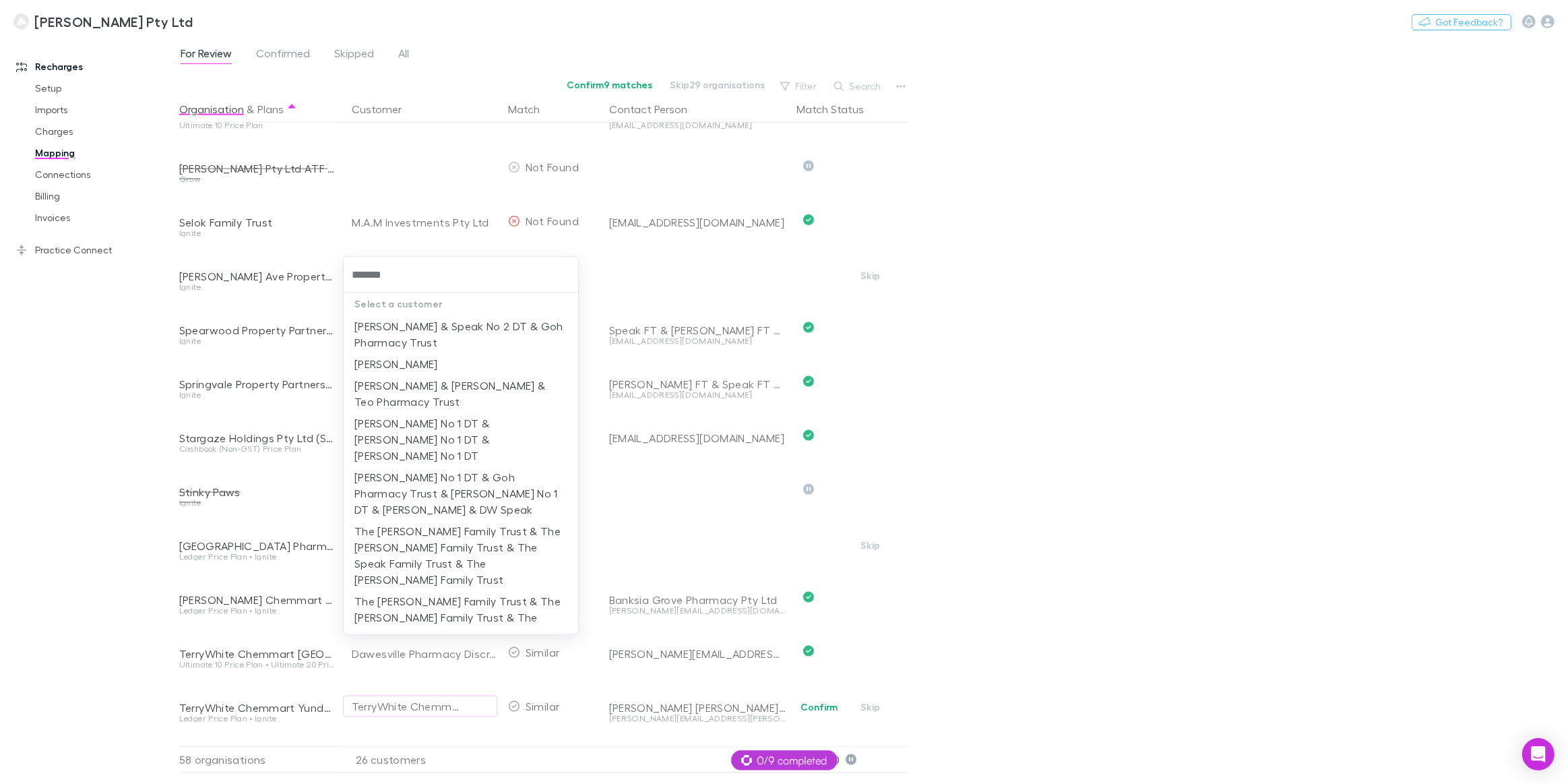
type input "*******"
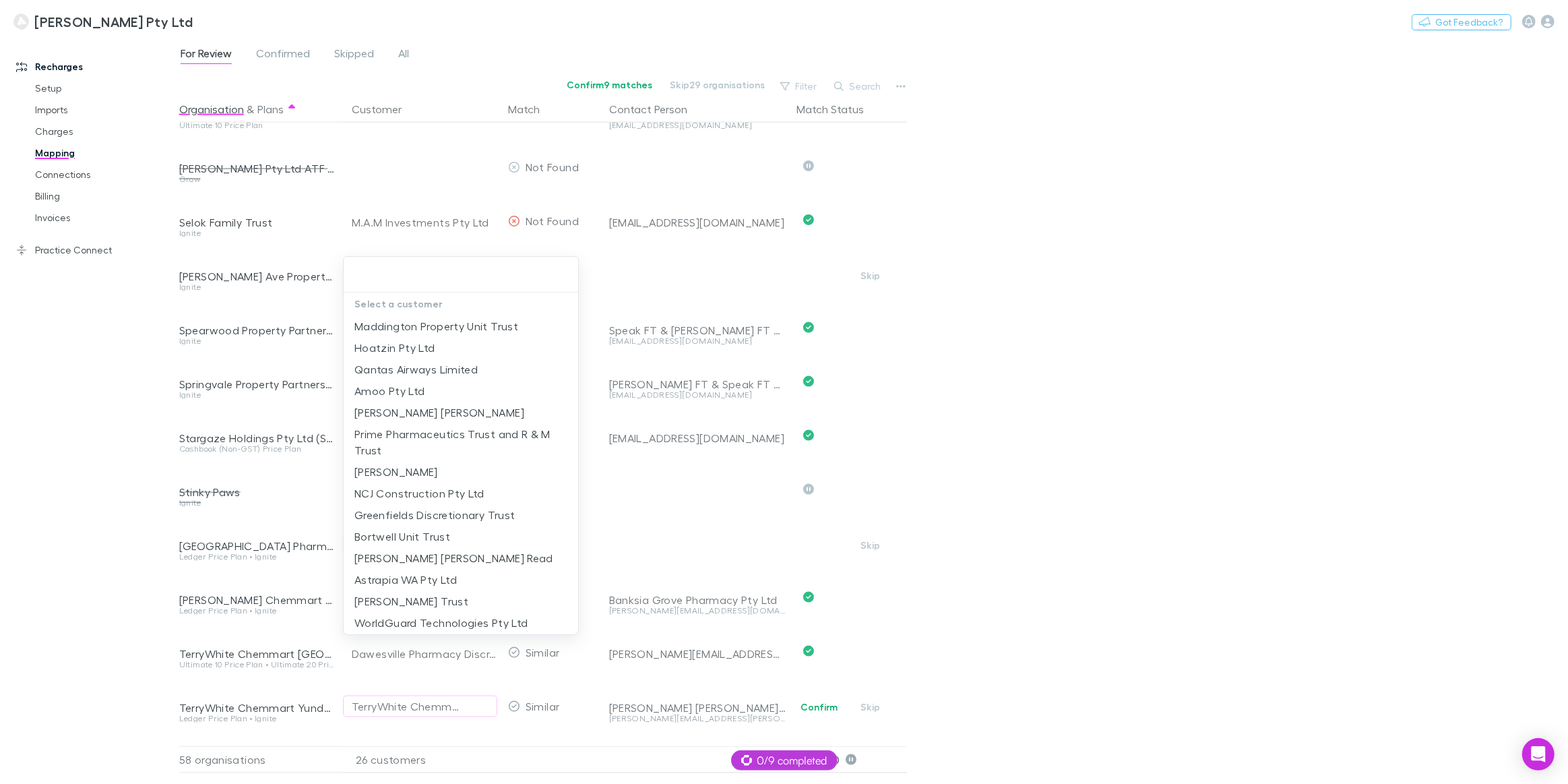
click at [989, 276] on div at bounding box center [784, 392] width 1568 height 784
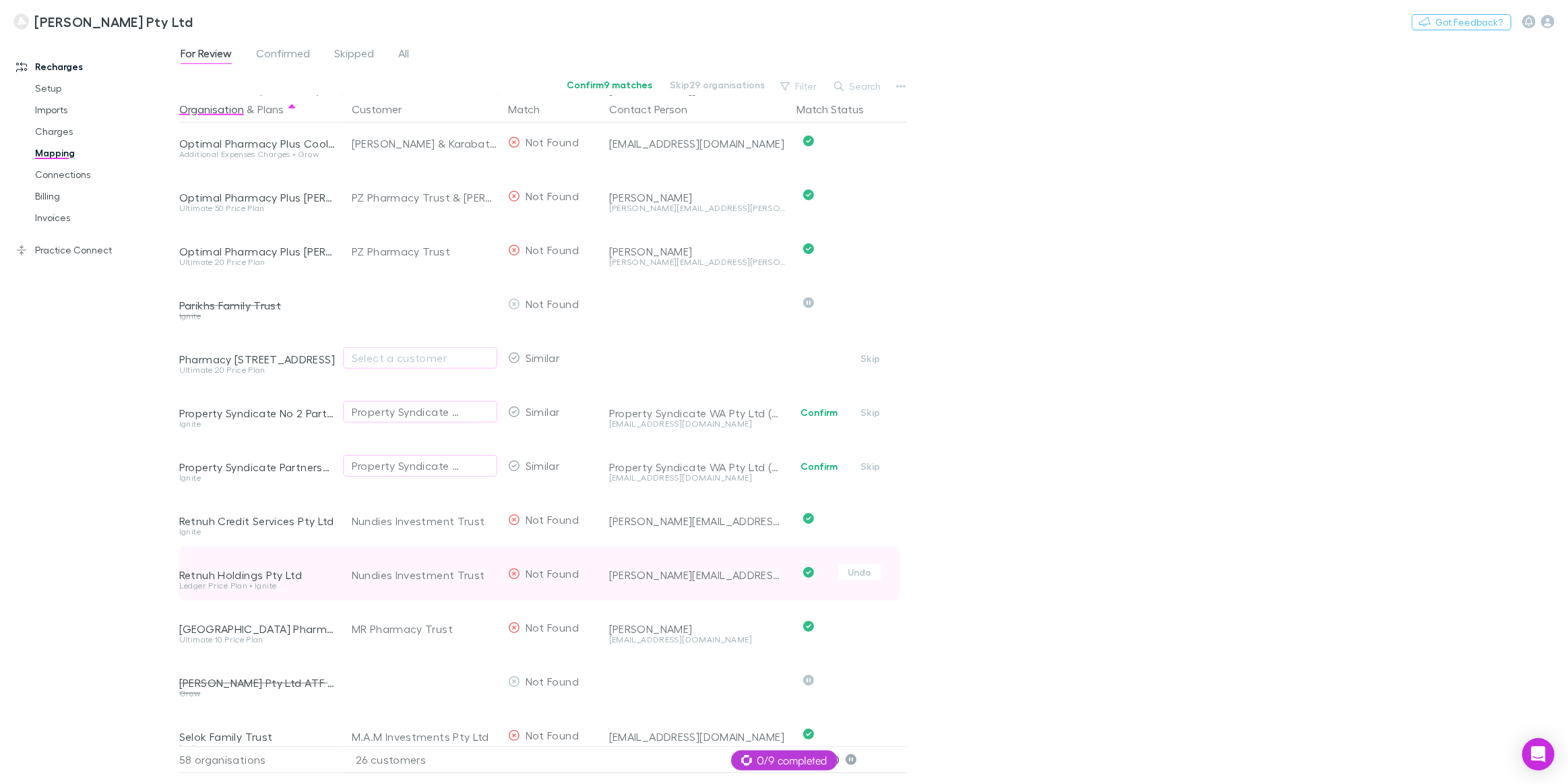
scroll to position [1534, 0]
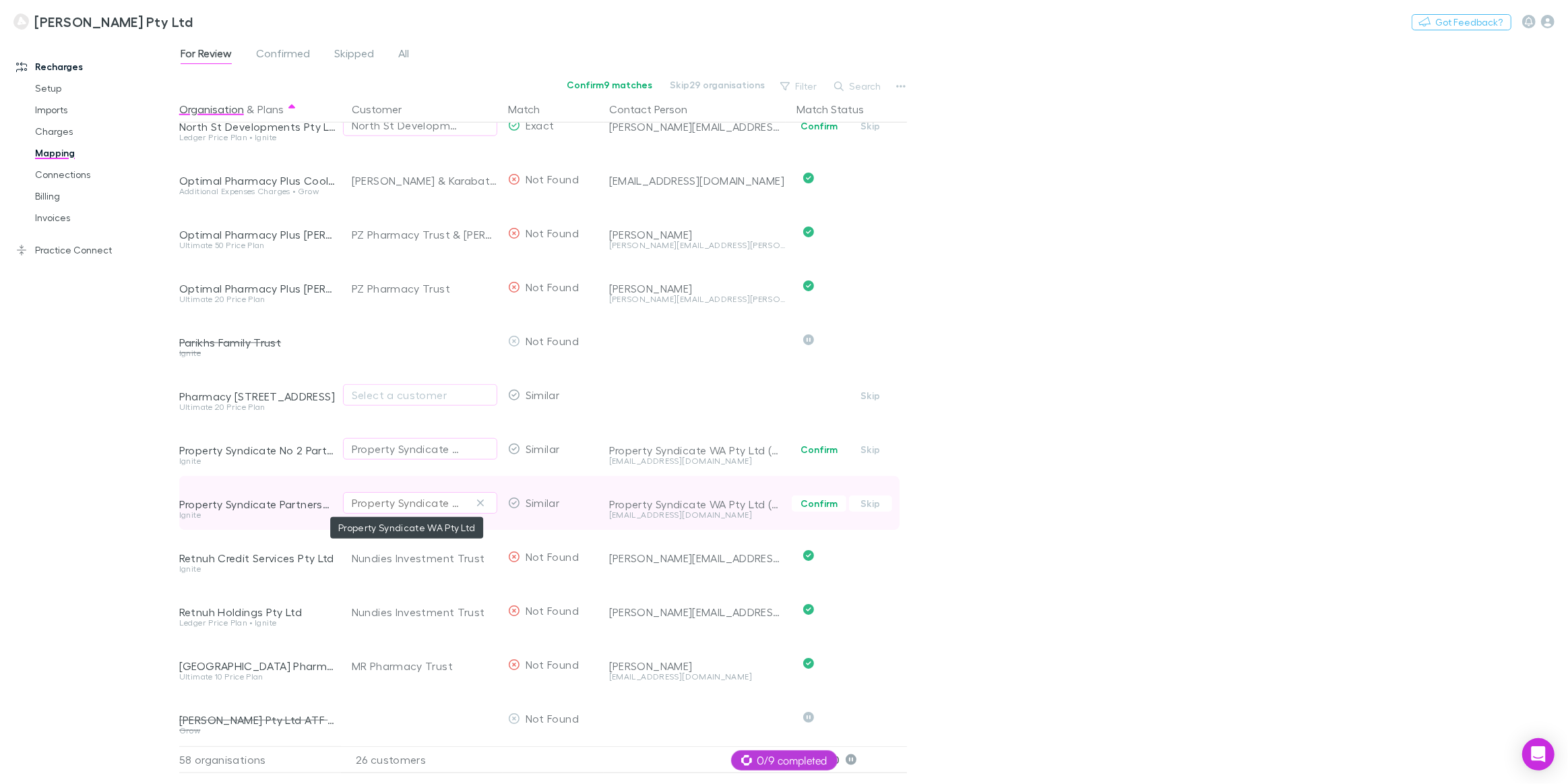
click at [395, 508] on div "Property Syndicate WA Pty Ltd" at bounding box center [407, 502] width 110 height 16
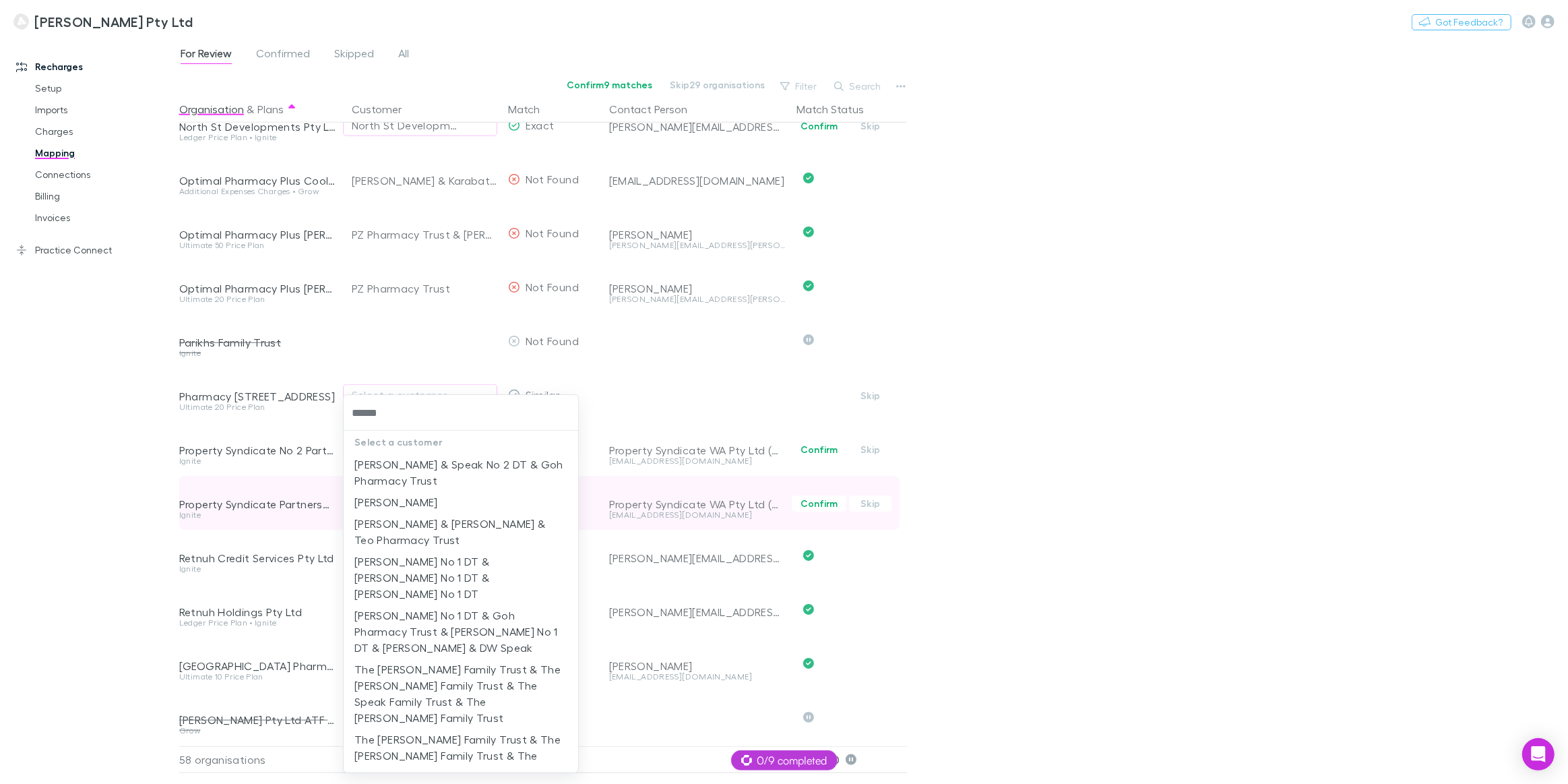
type input "*******"
click at [412, 730] on li "The Brotherson Family Trust & The Luke Dillon Family Trust & The Mackenzie Prop…" at bounding box center [461, 771] width 234 height 87
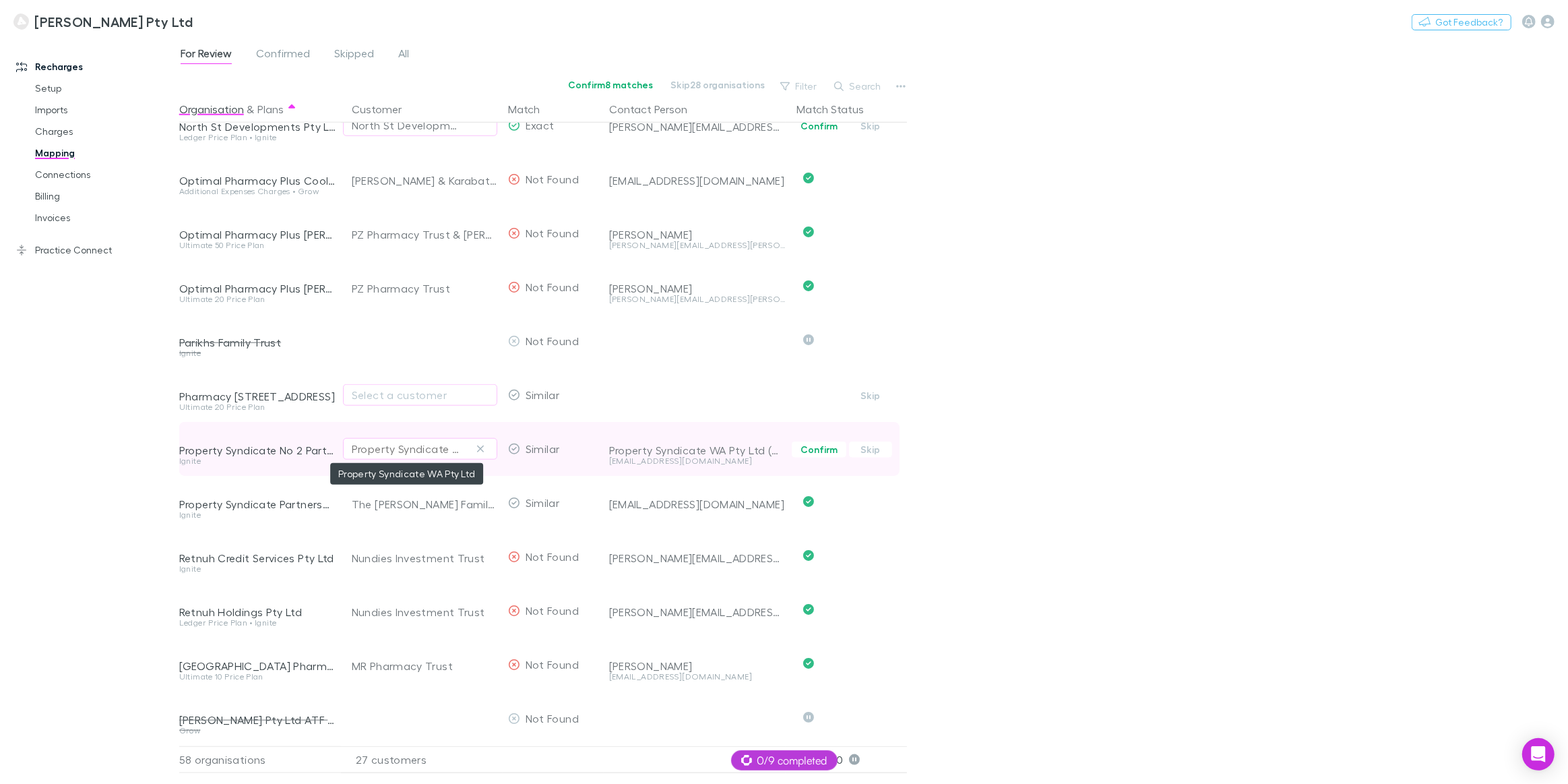
click at [409, 452] on div "Property Syndicate WA Pty Ltd" at bounding box center [407, 449] width 110 height 16
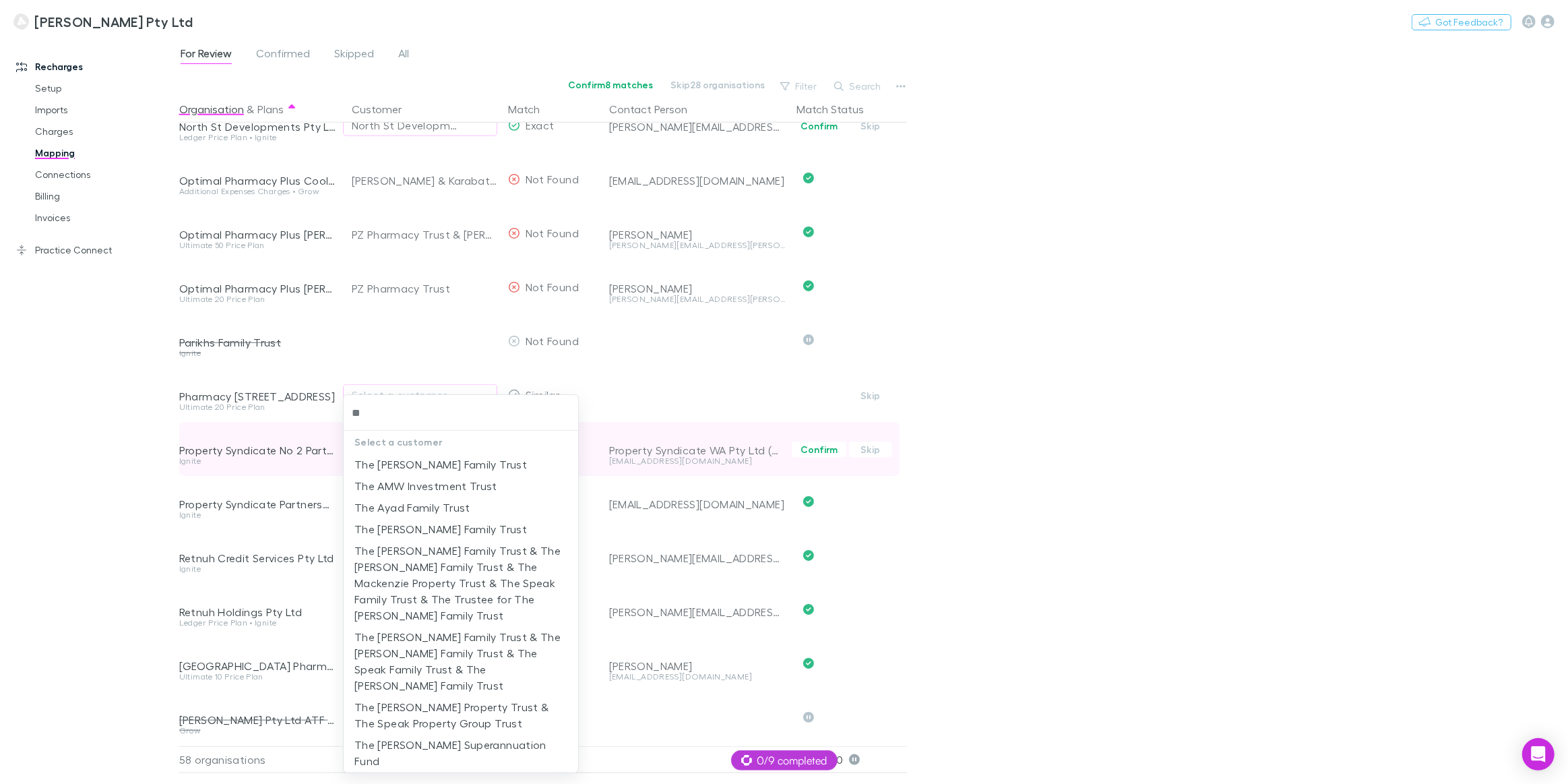
type input "*"
type input "*******"
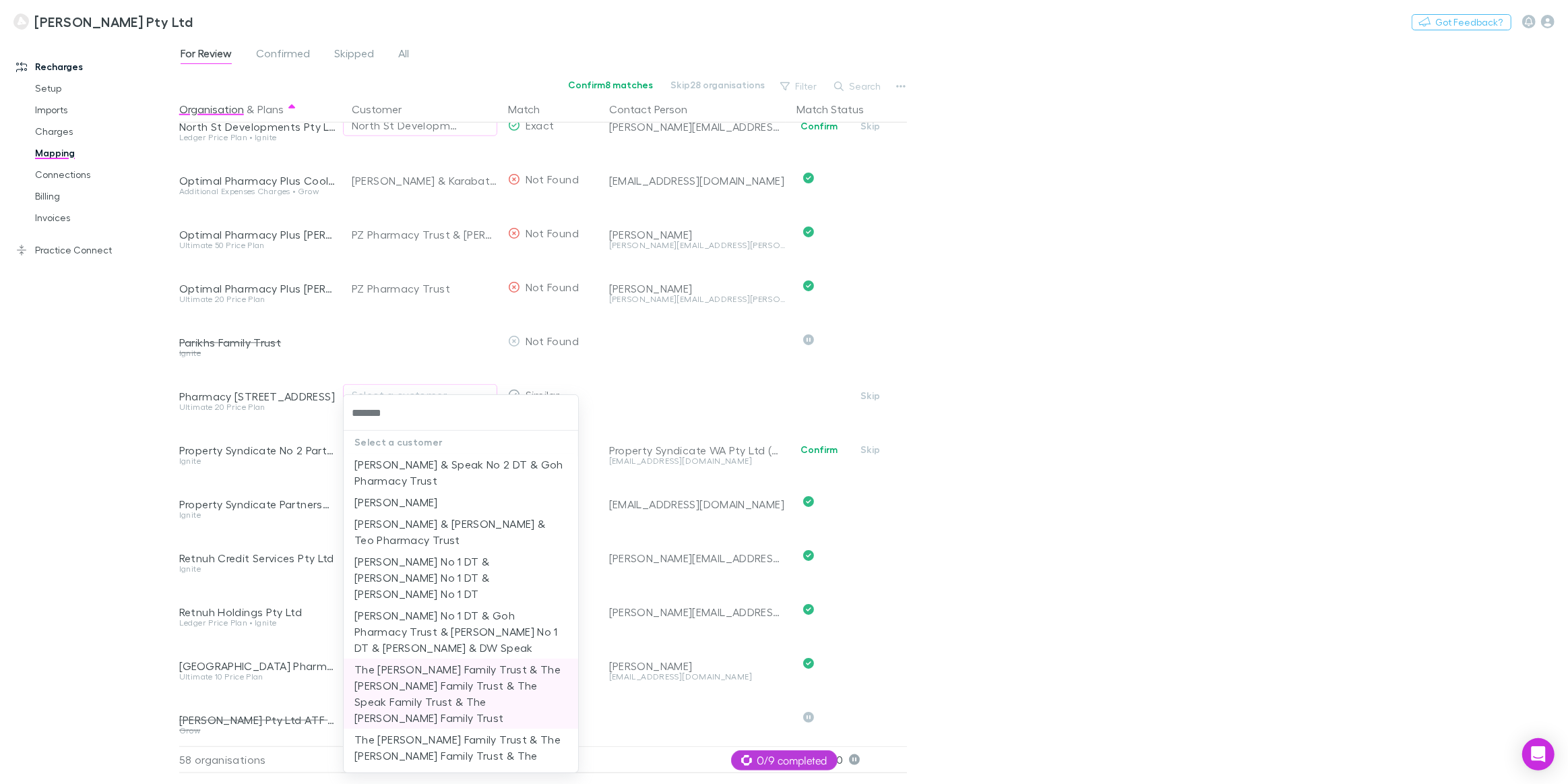
click at [473, 668] on li "The Brotherson Family Trust & The Luke Dillon Family Trust & The Speak Family T…" at bounding box center [461, 693] width 234 height 70
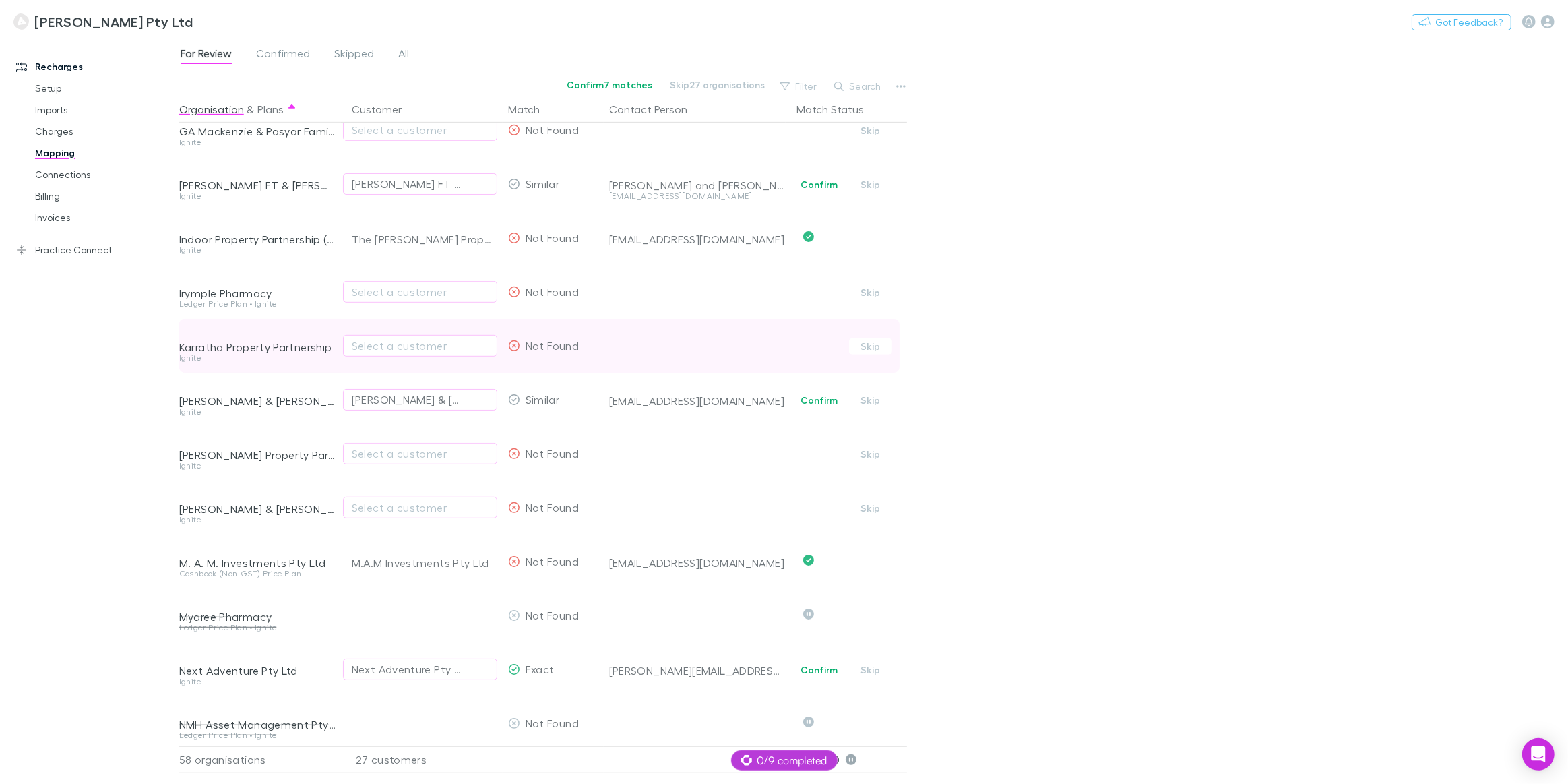
scroll to position [553, 0]
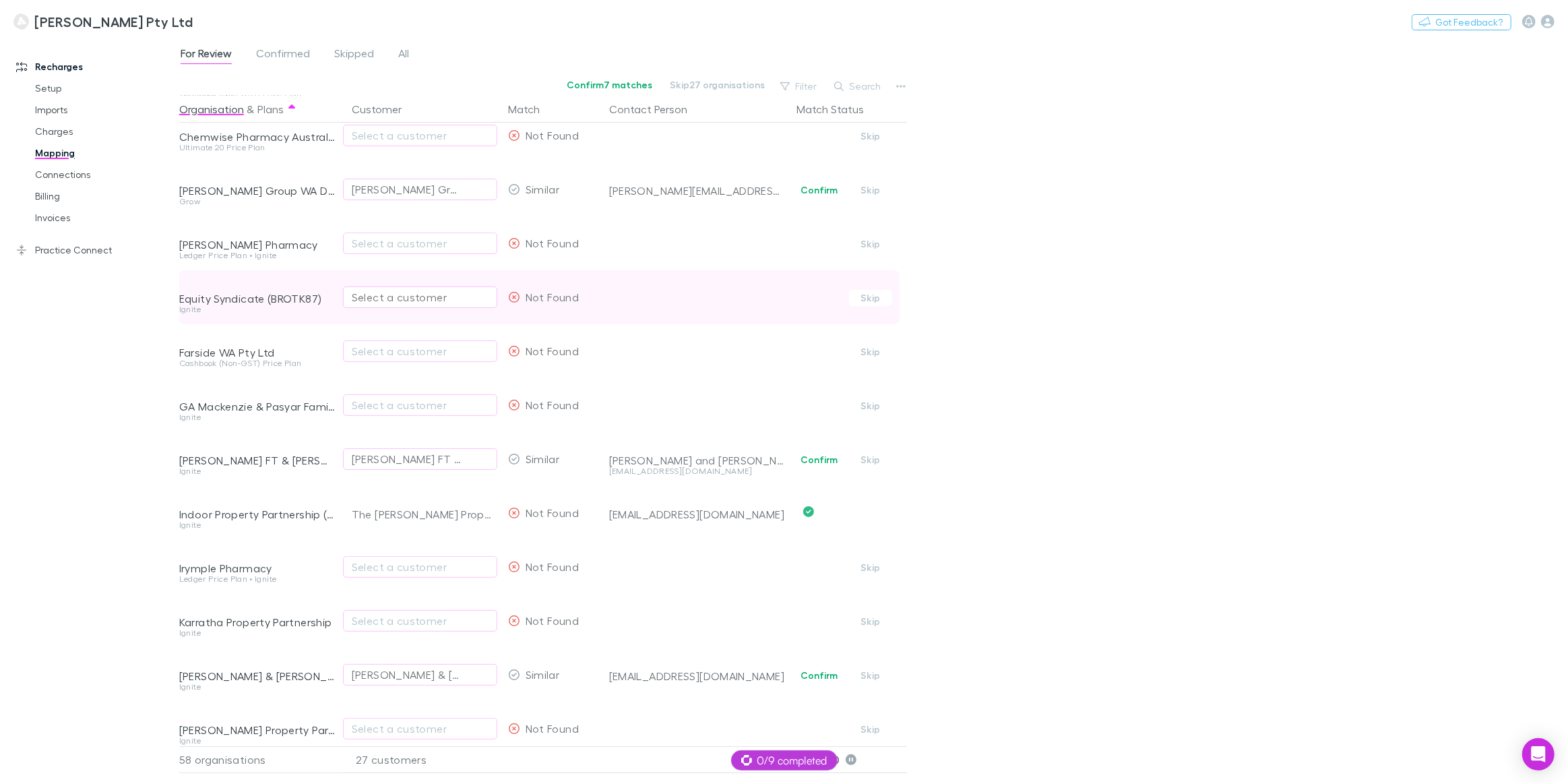
click at [379, 296] on div "Select a customer" at bounding box center [420, 297] width 136 height 16
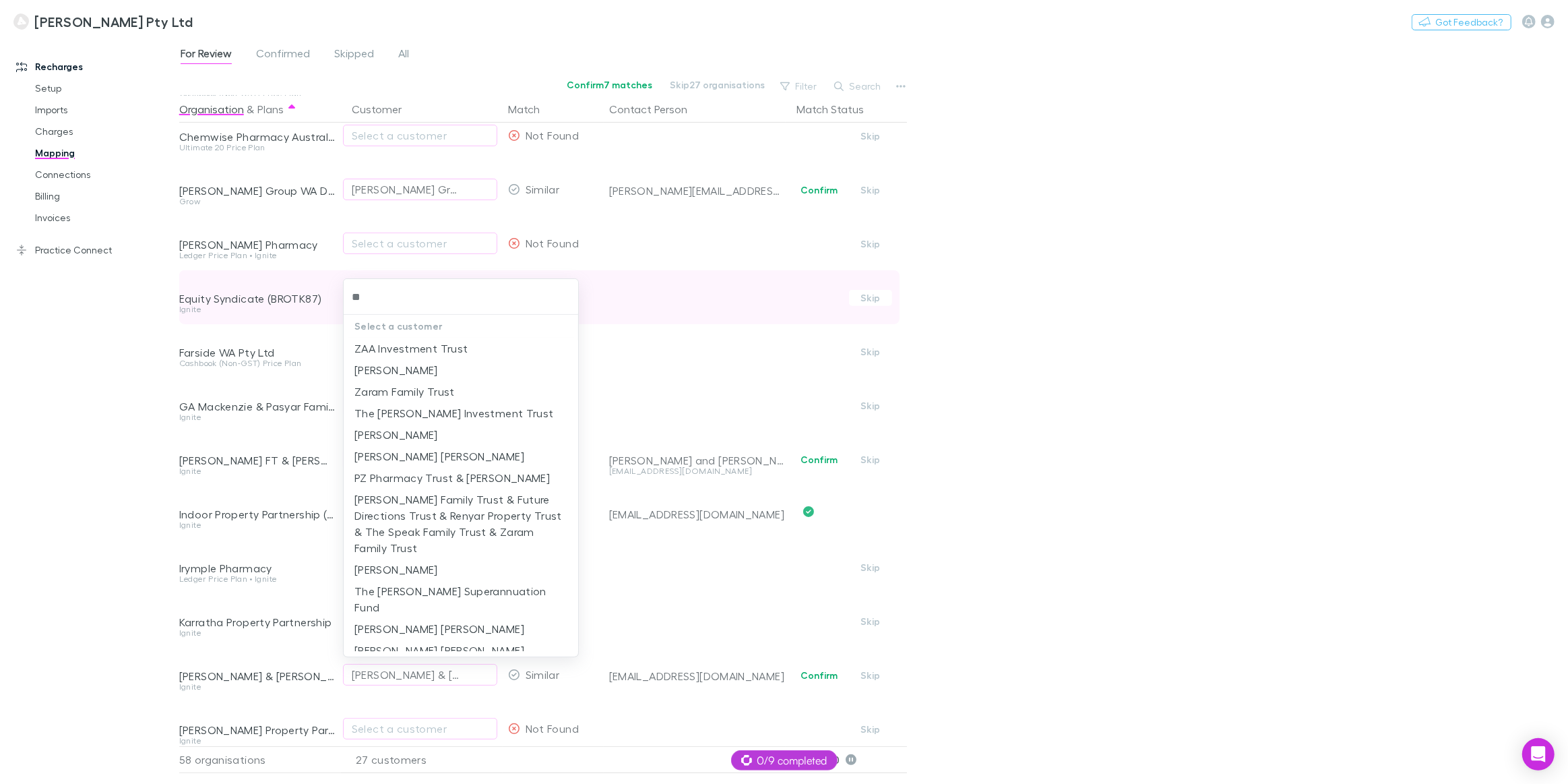
type input "***"
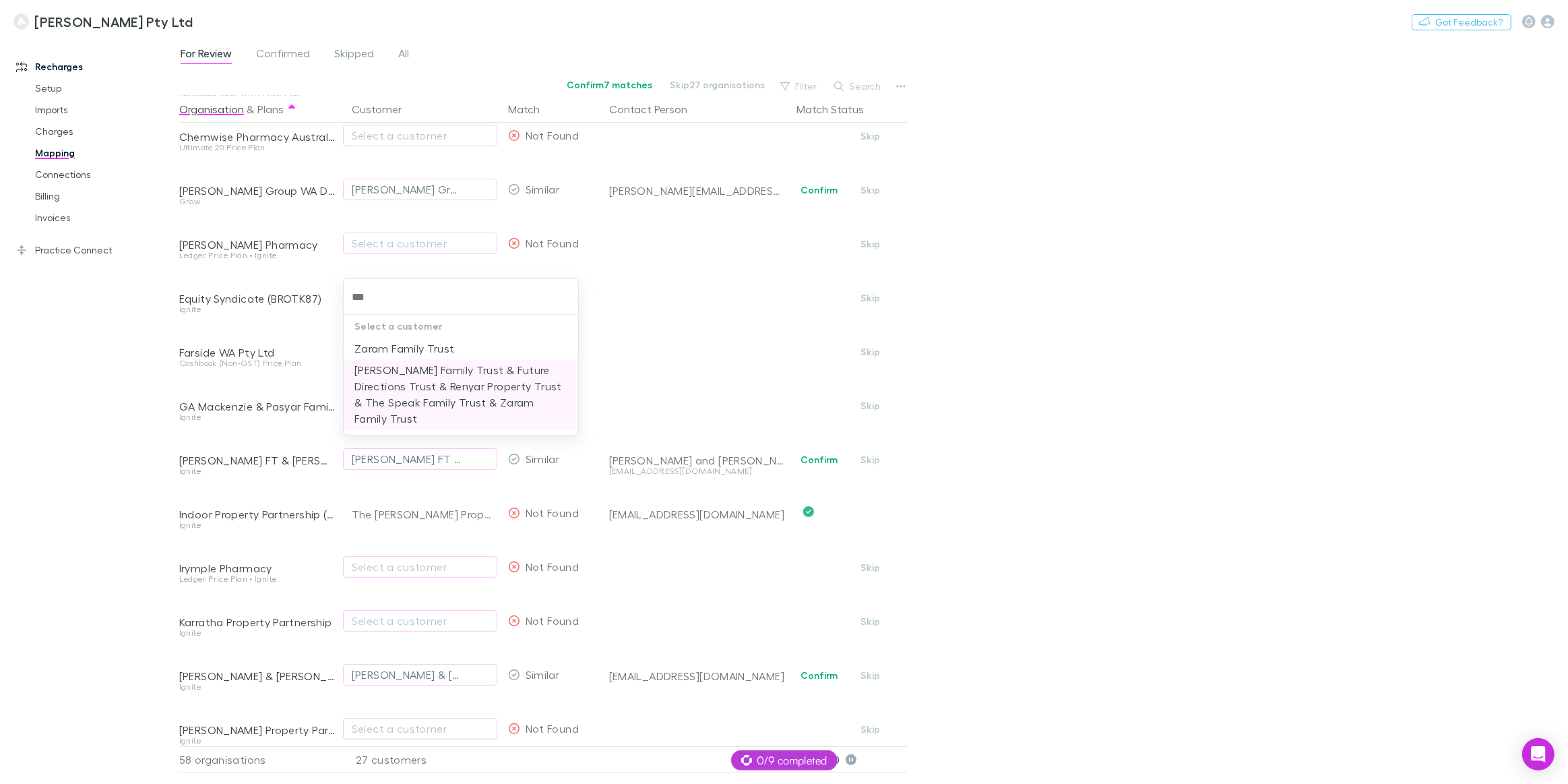
click at [397, 391] on li "Brotherson Family Trust & Future Directions Trust & Renyar Property Trust & The…" at bounding box center [461, 394] width 234 height 70
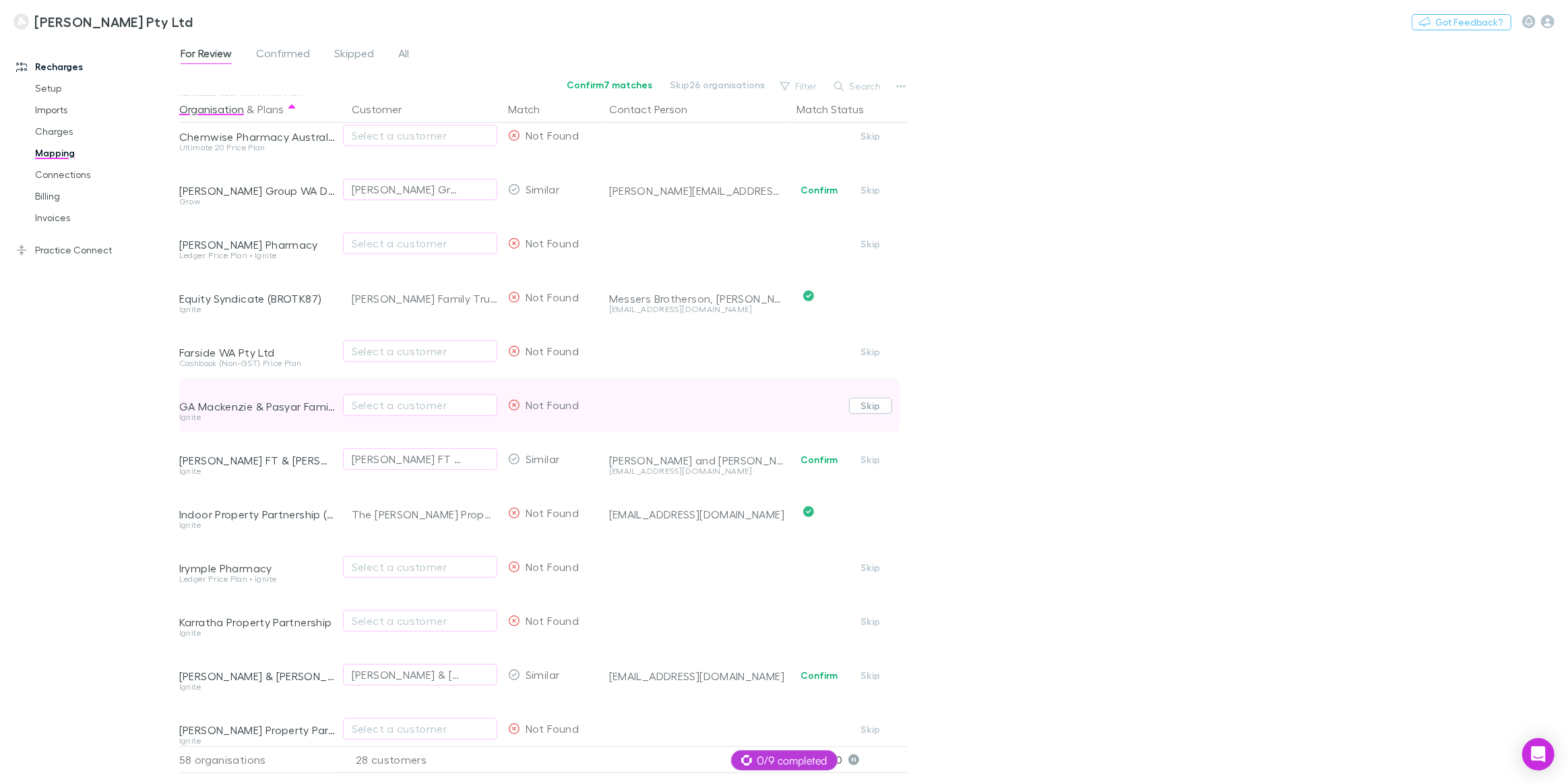
click at [869, 408] on button "Skip" at bounding box center [870, 405] width 43 height 16
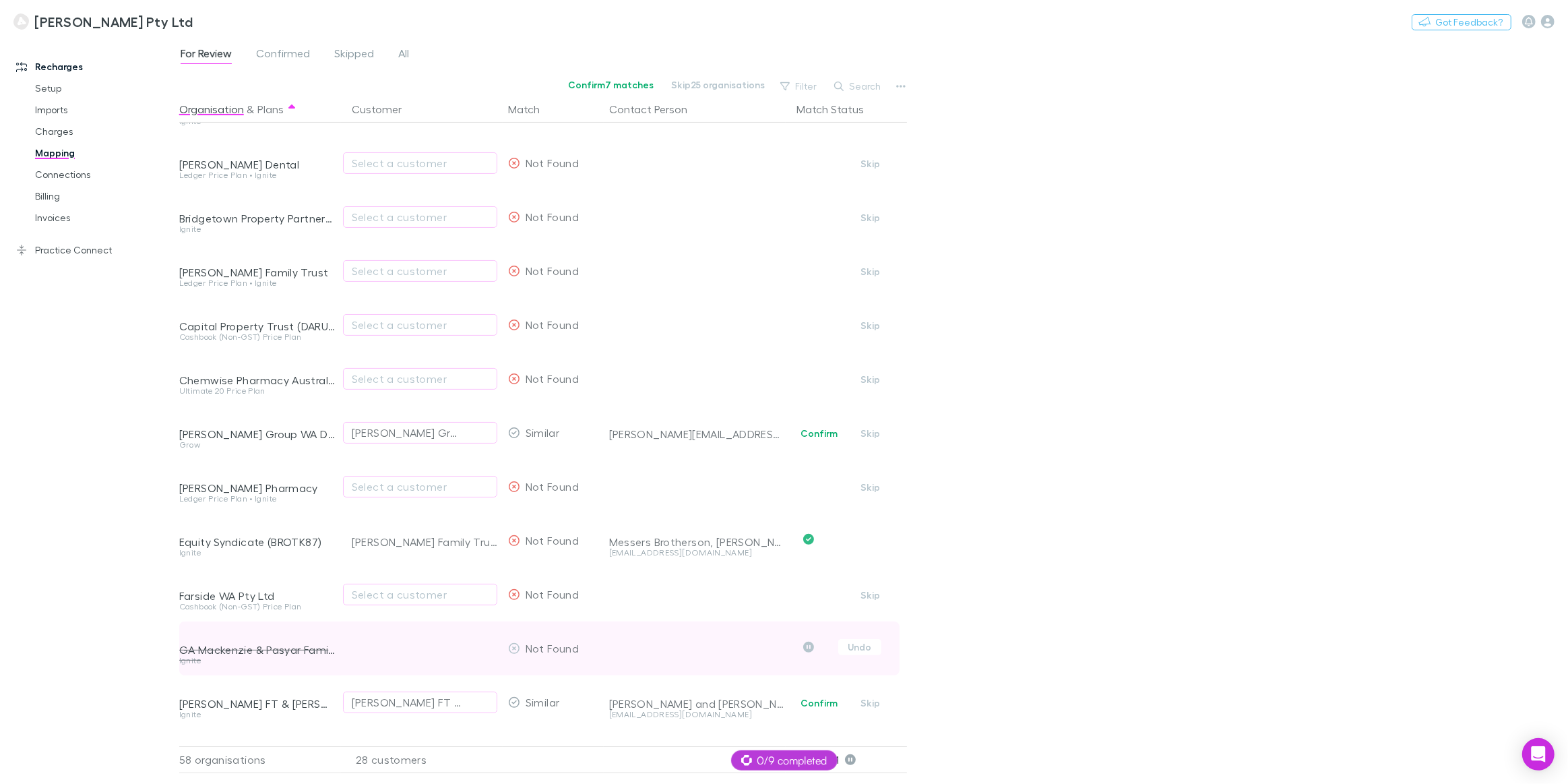
scroll to position [309, 0]
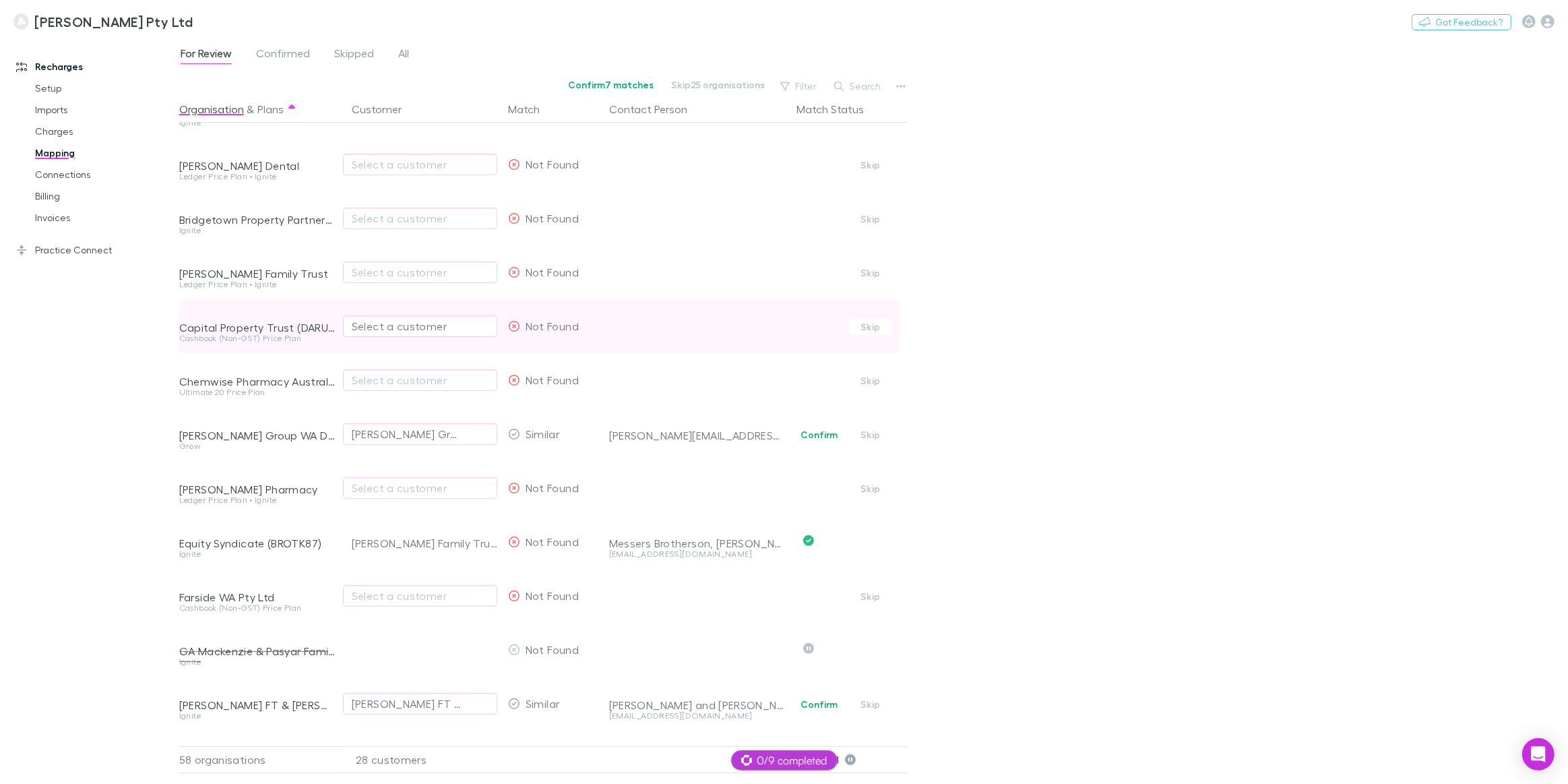
click at [410, 327] on div "Select a customer" at bounding box center [420, 326] width 136 height 16
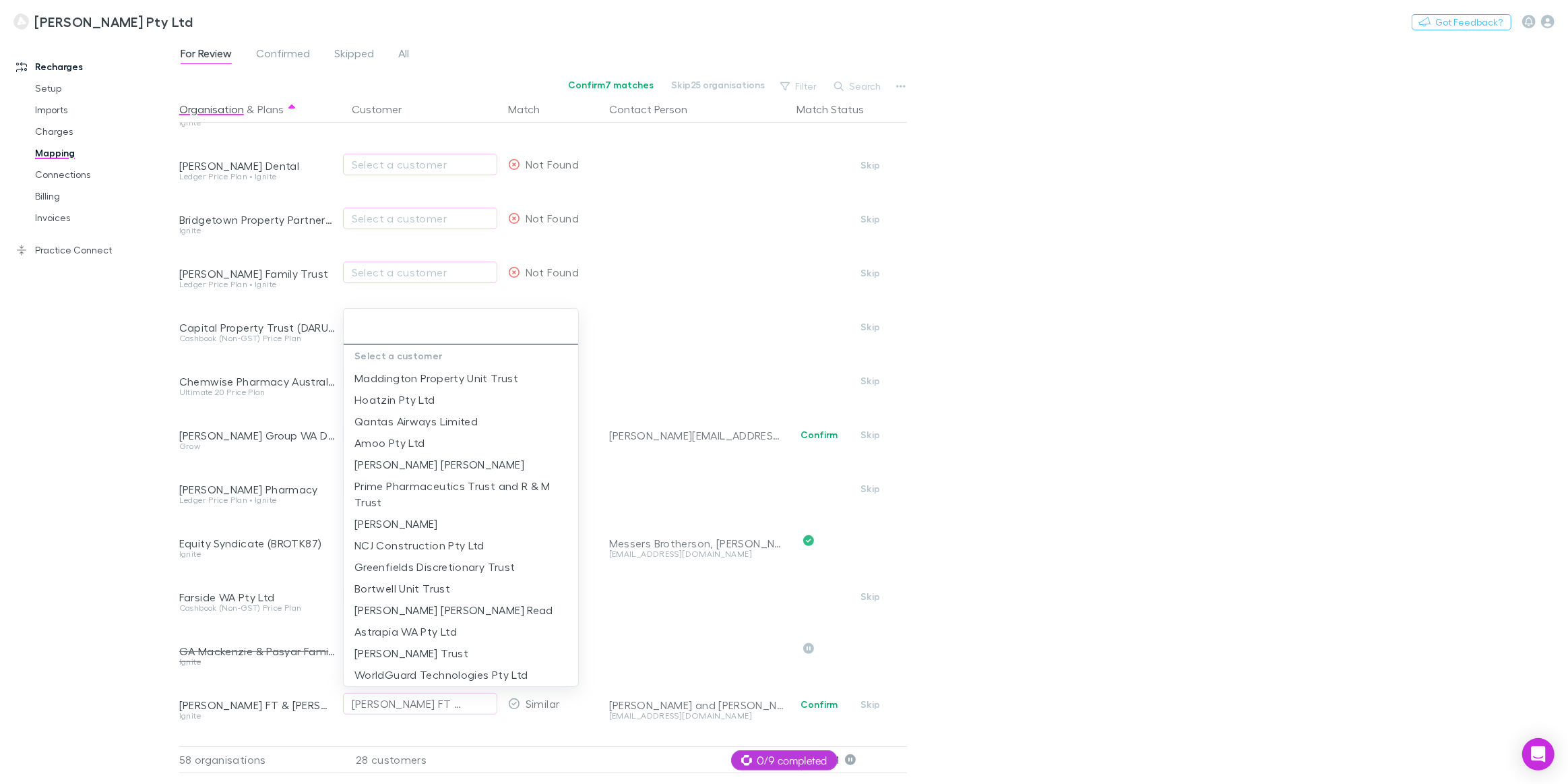
click at [395, 334] on input "text" at bounding box center [461, 326] width 224 height 24
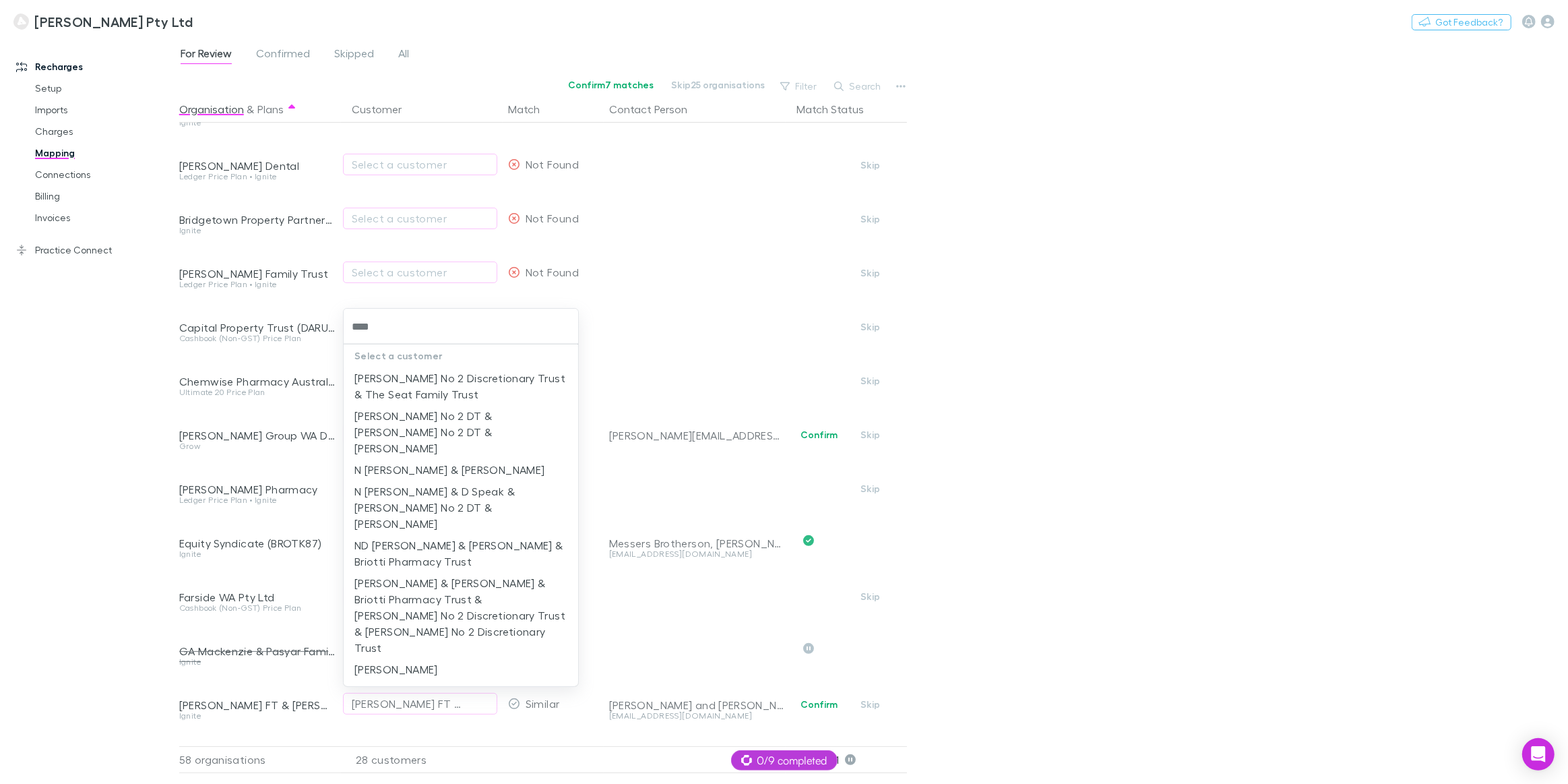
type input "*****"
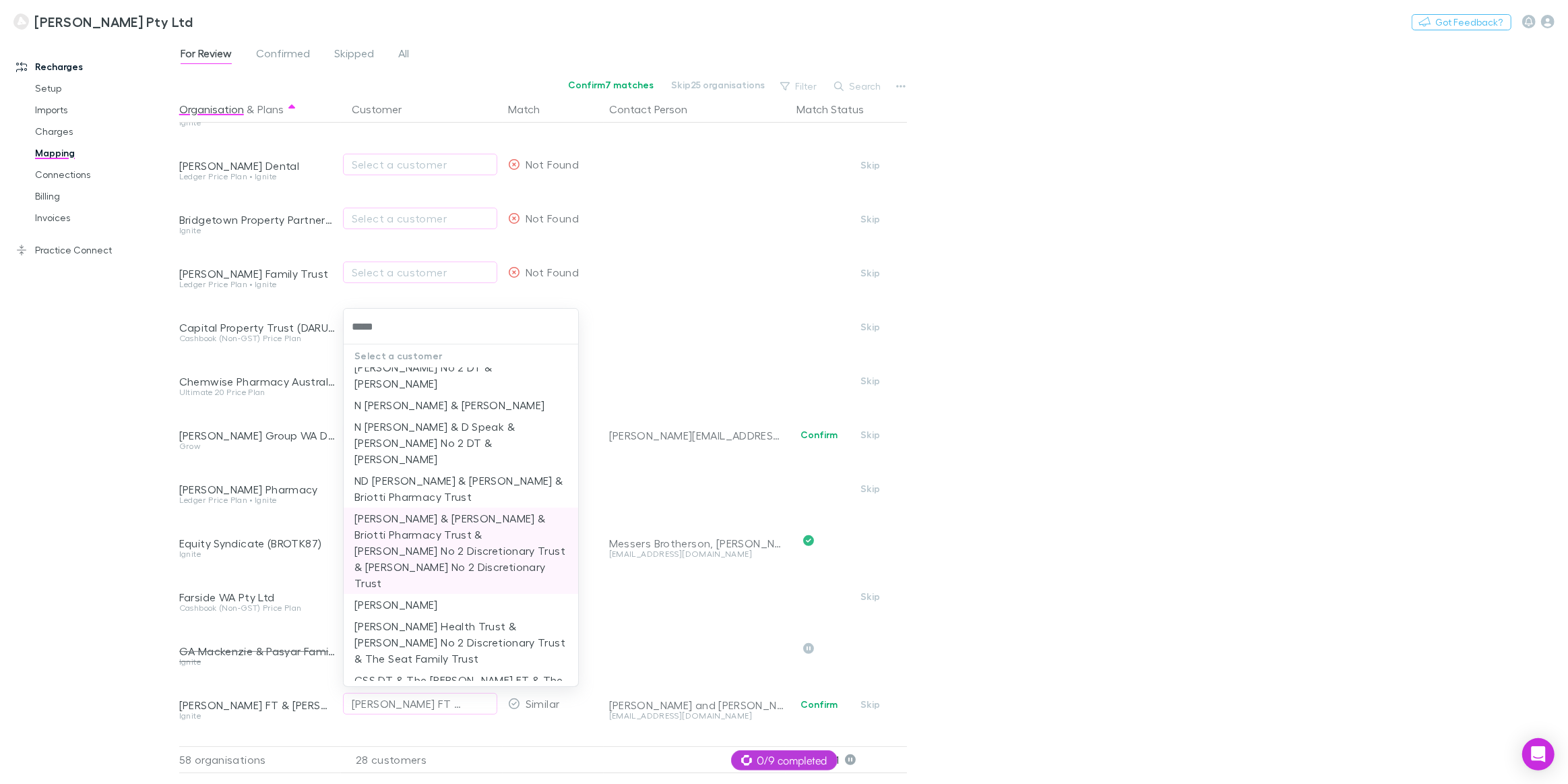
scroll to position [117, 0]
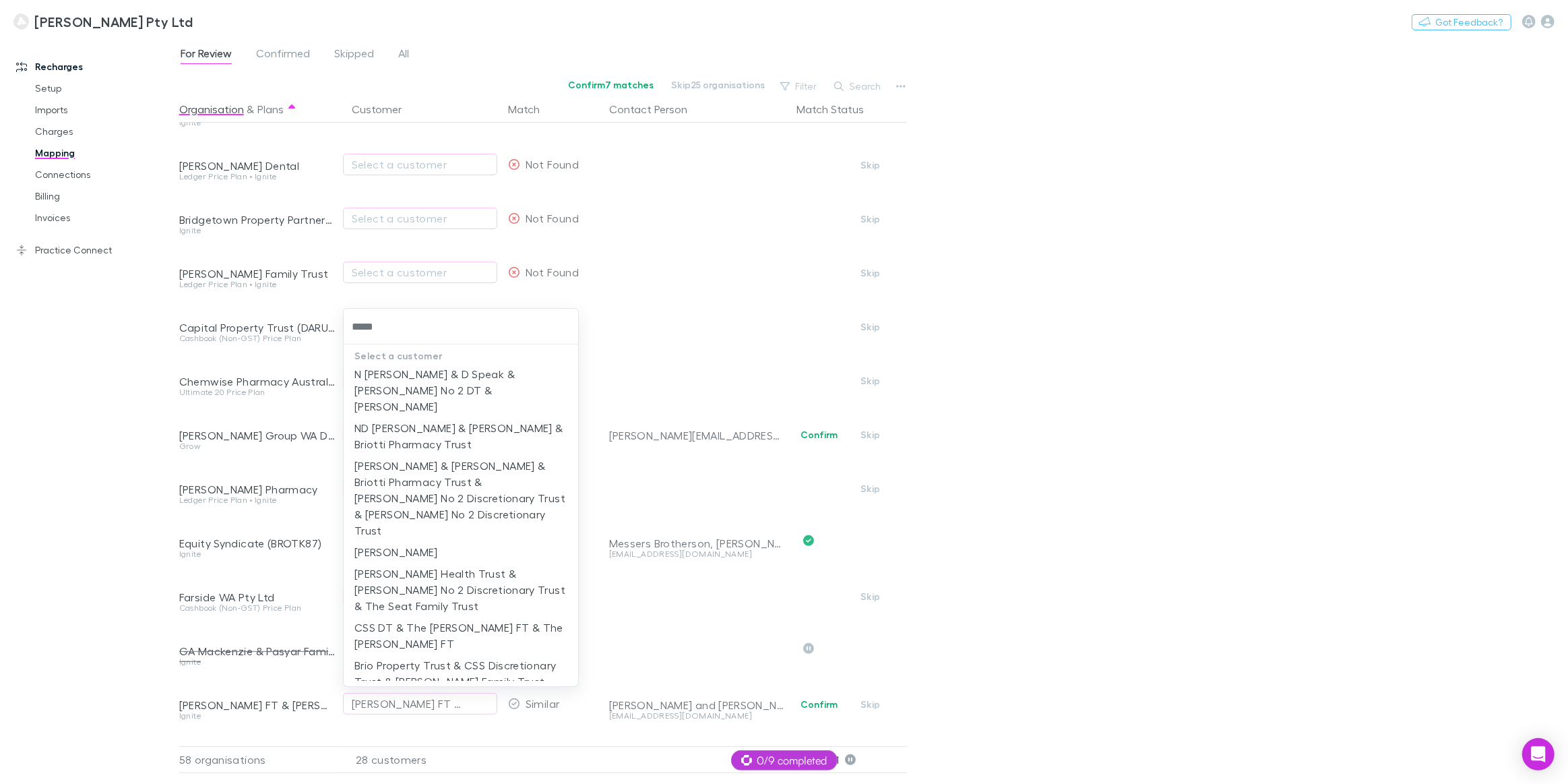
click at [452, 692] on li "Speak FT & Stocco FT & Brotherson FT & Da Ru FT & Krummel FT" at bounding box center [461, 719] width 234 height 54
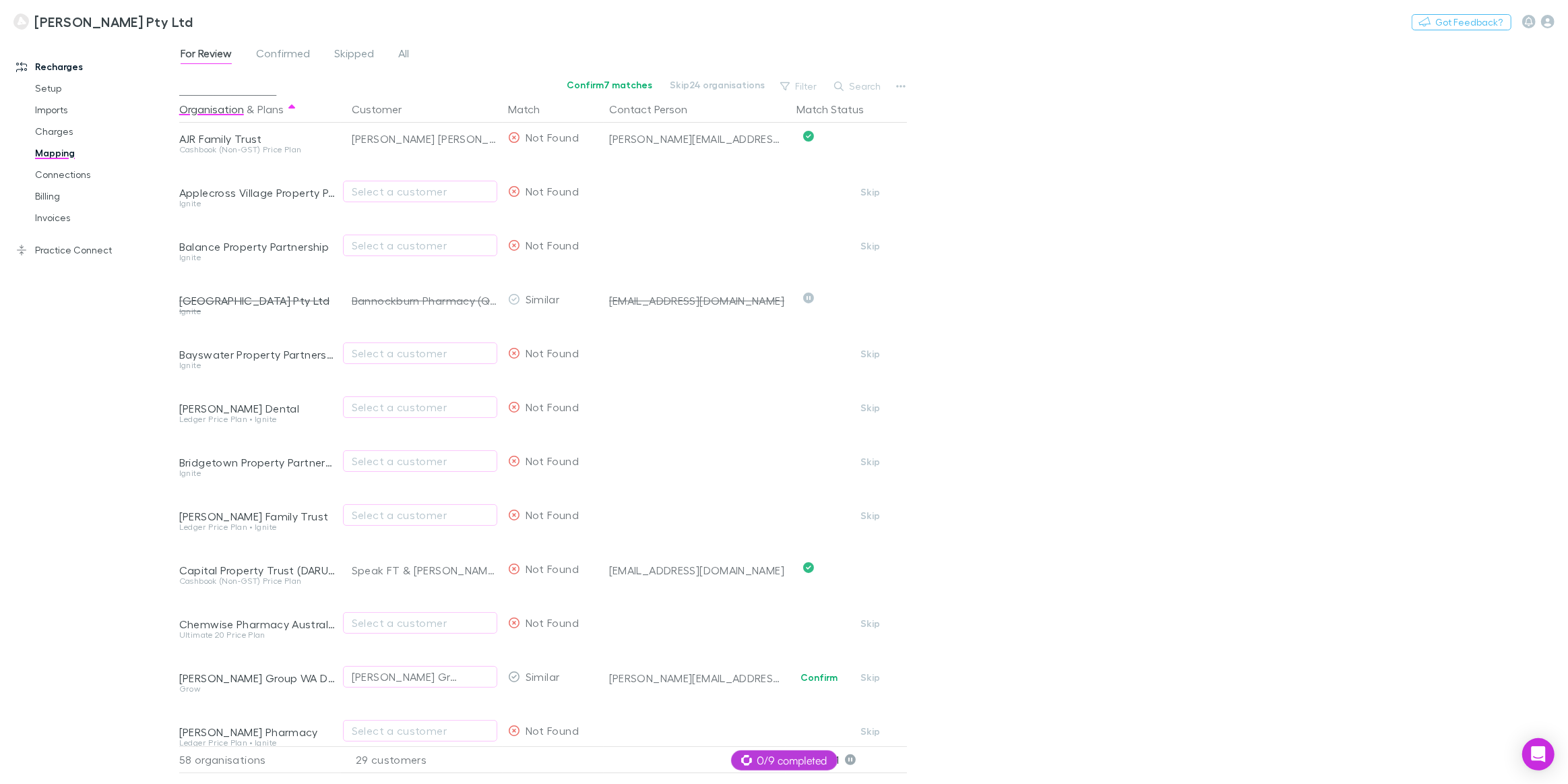
scroll to position [63, 0]
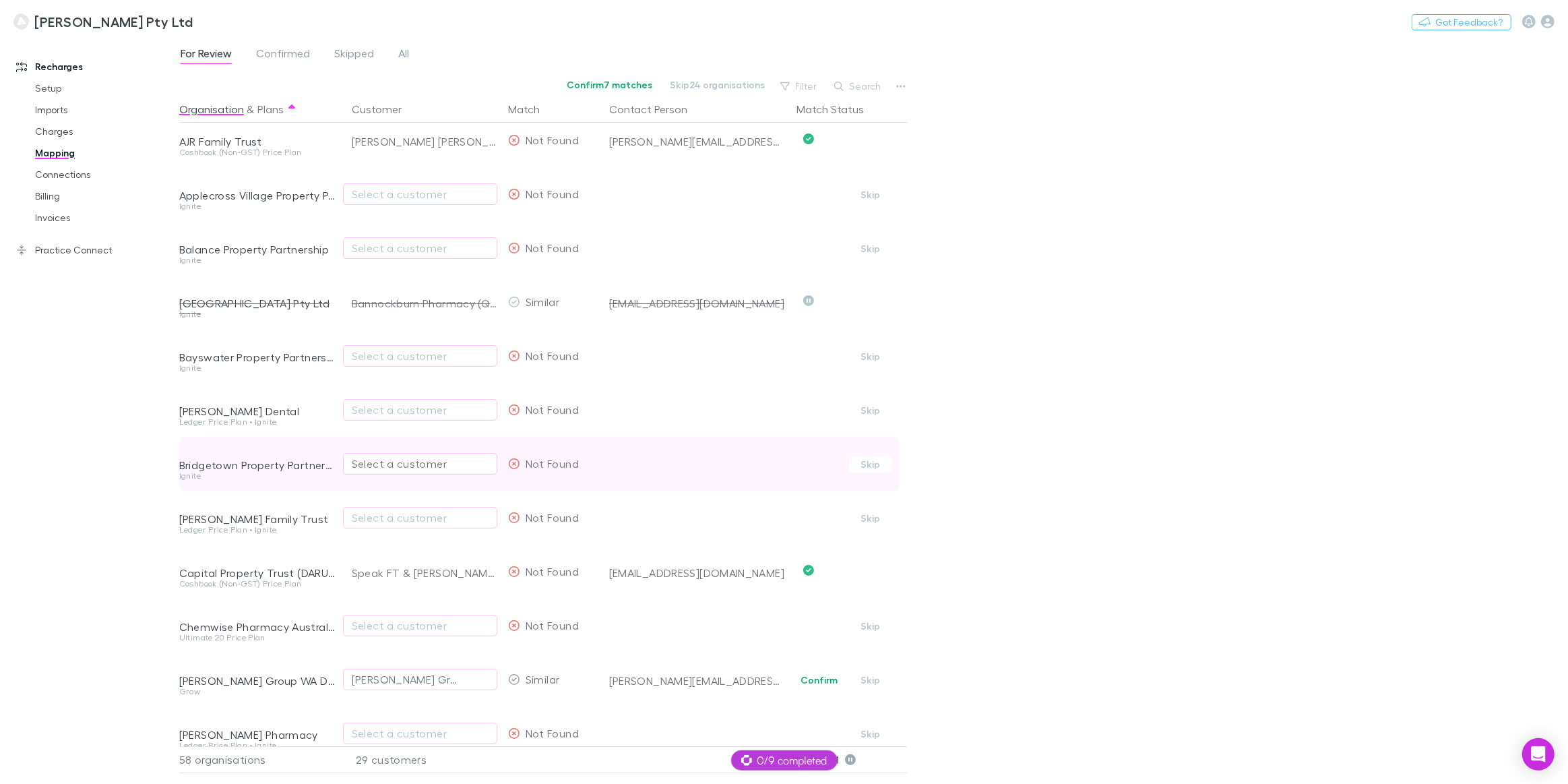
click at [387, 464] on div "Select a customer" at bounding box center [420, 464] width 136 height 16
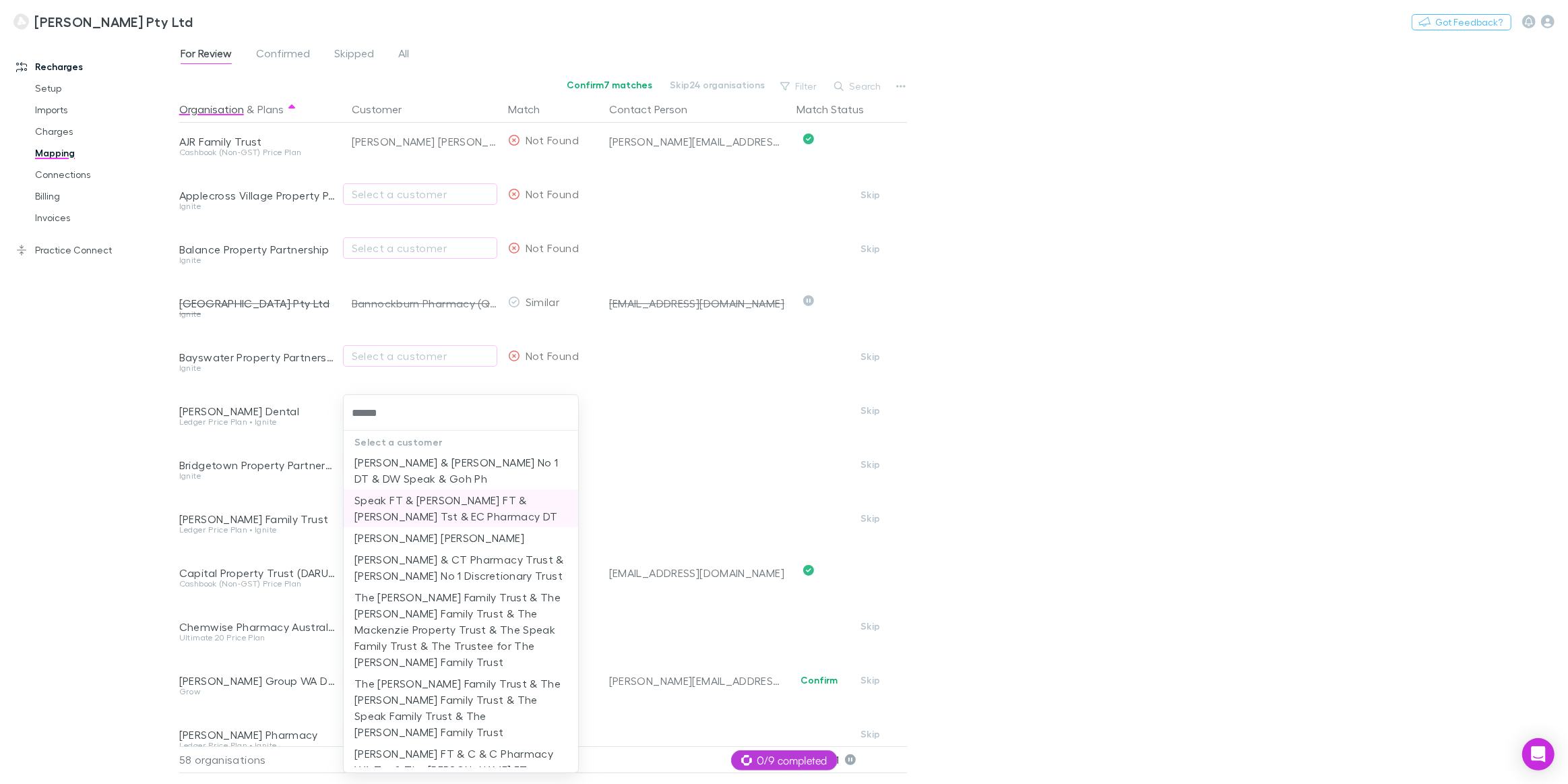
scroll to position [262, 0]
type input "******"
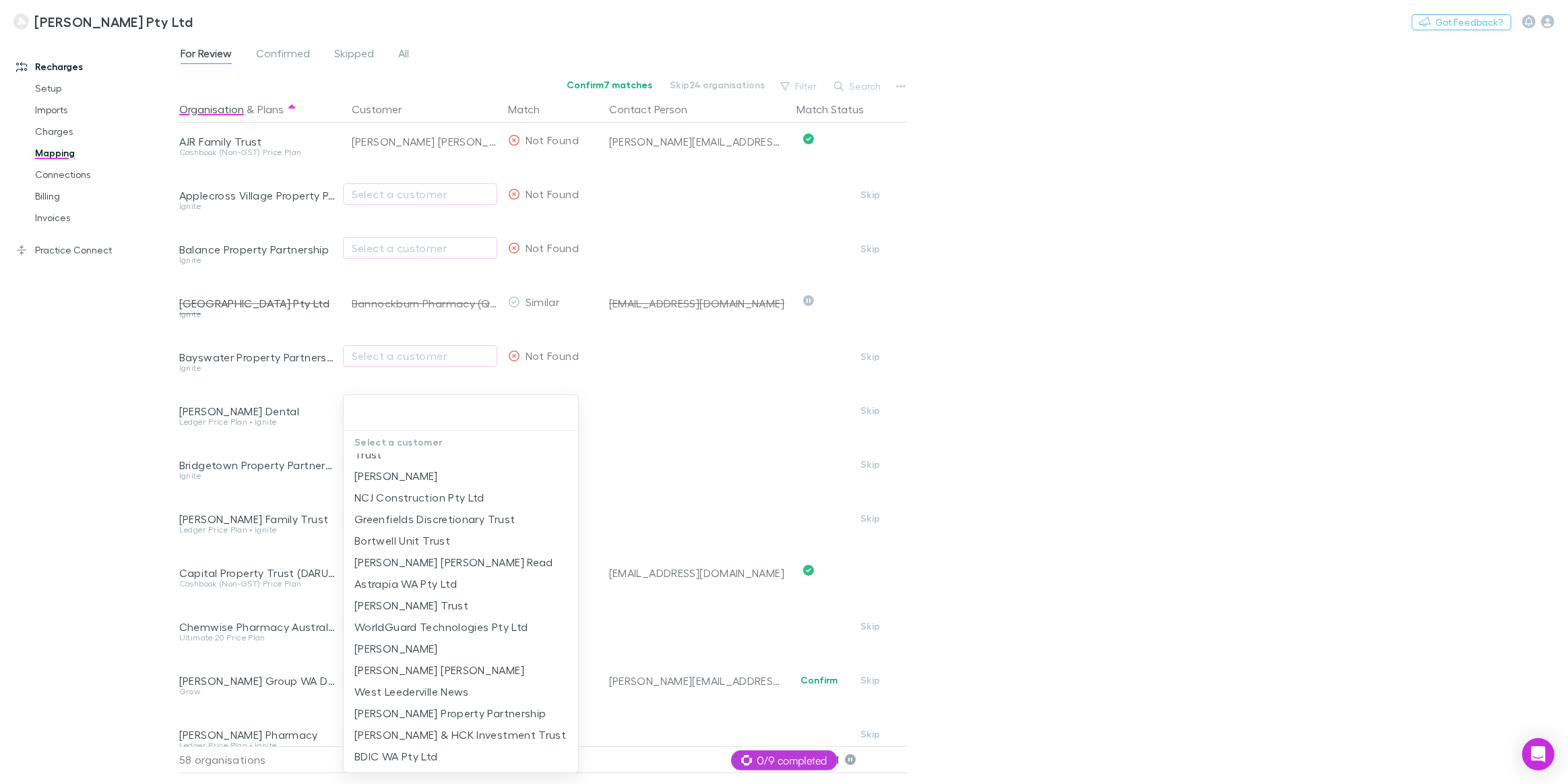
scroll to position [0, 0]
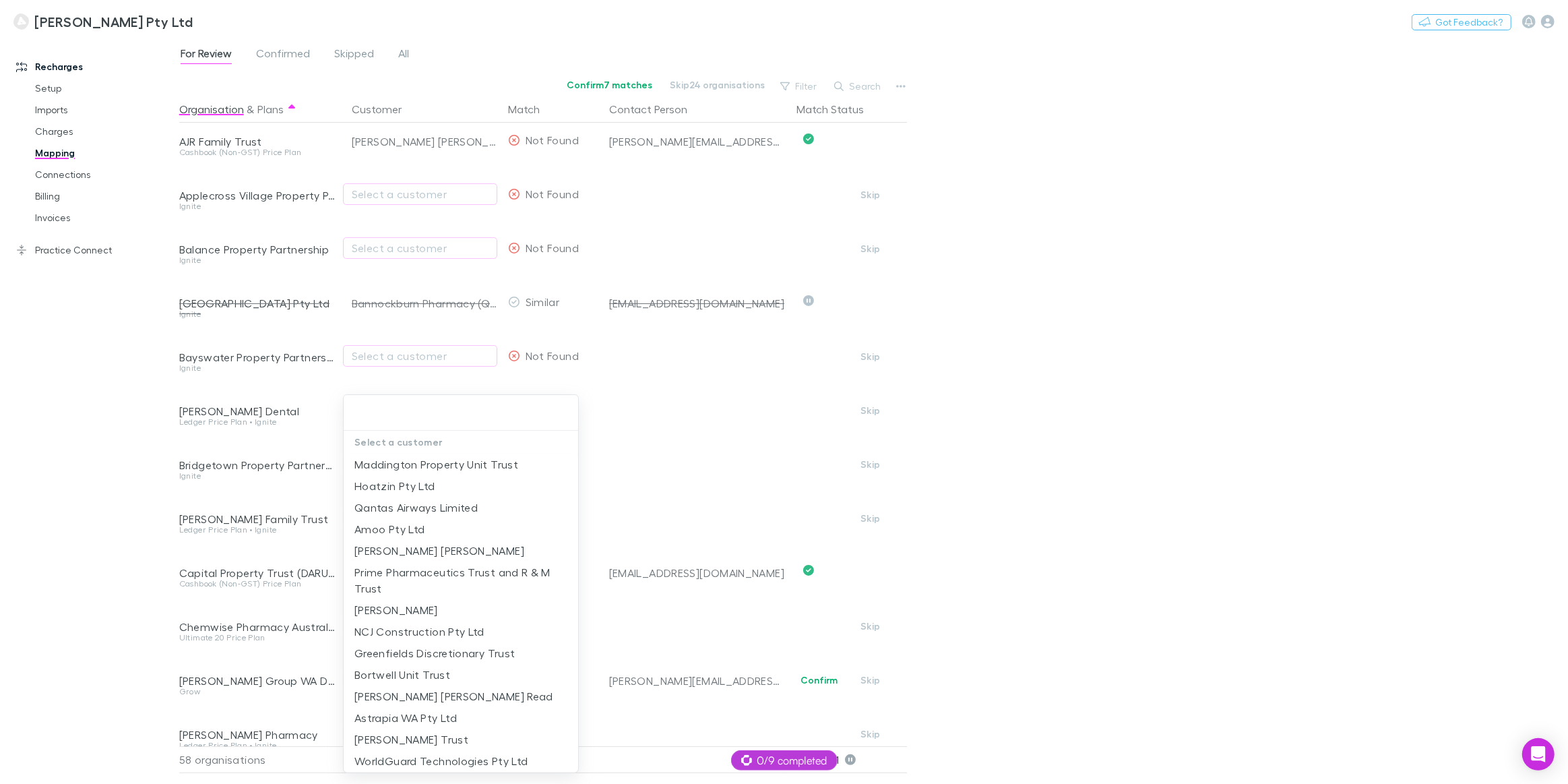
click at [396, 357] on div at bounding box center [784, 392] width 1568 height 784
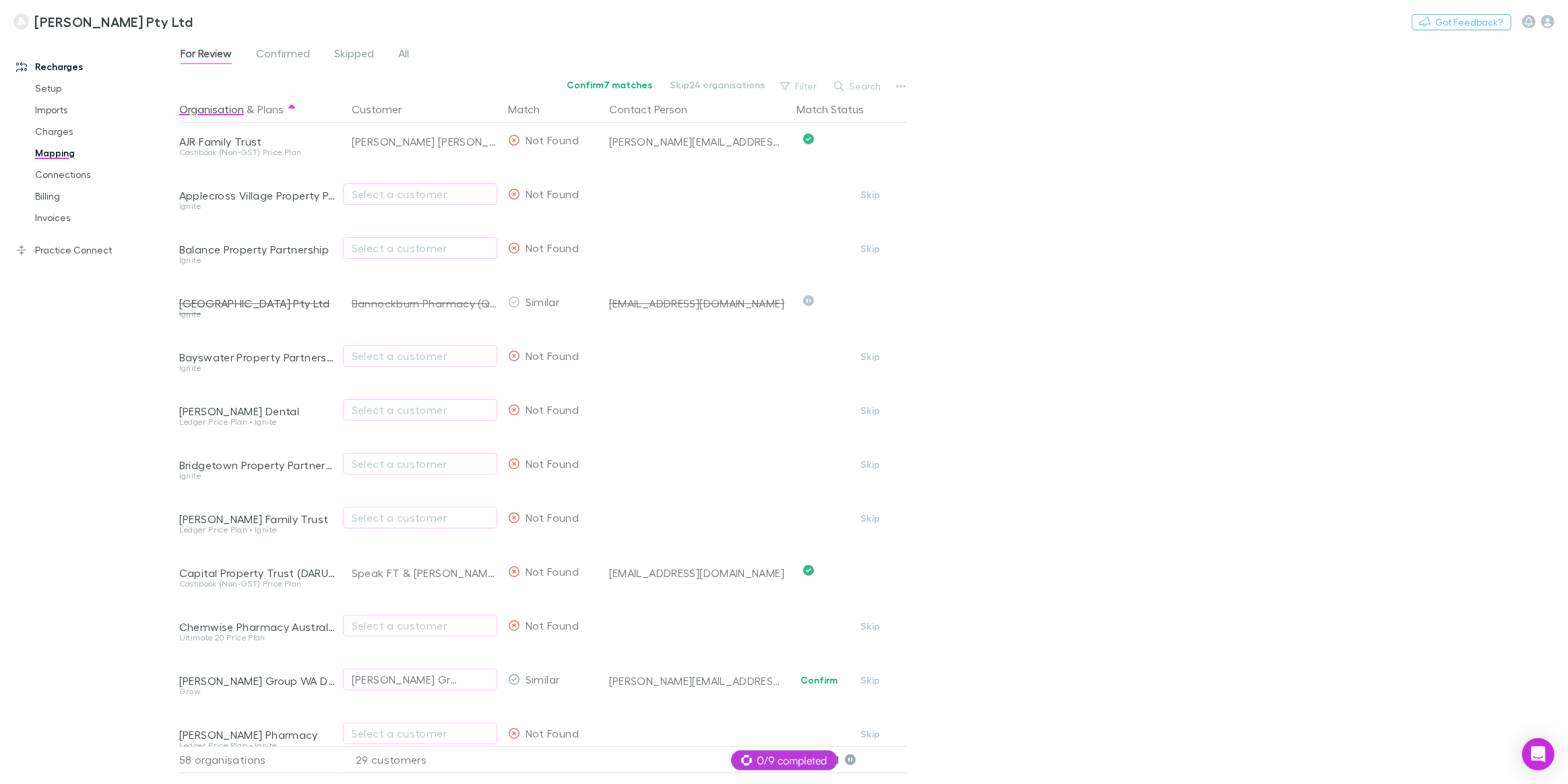
click at [386, 354] on div "Select a customer" at bounding box center [420, 355] width 136 height 16
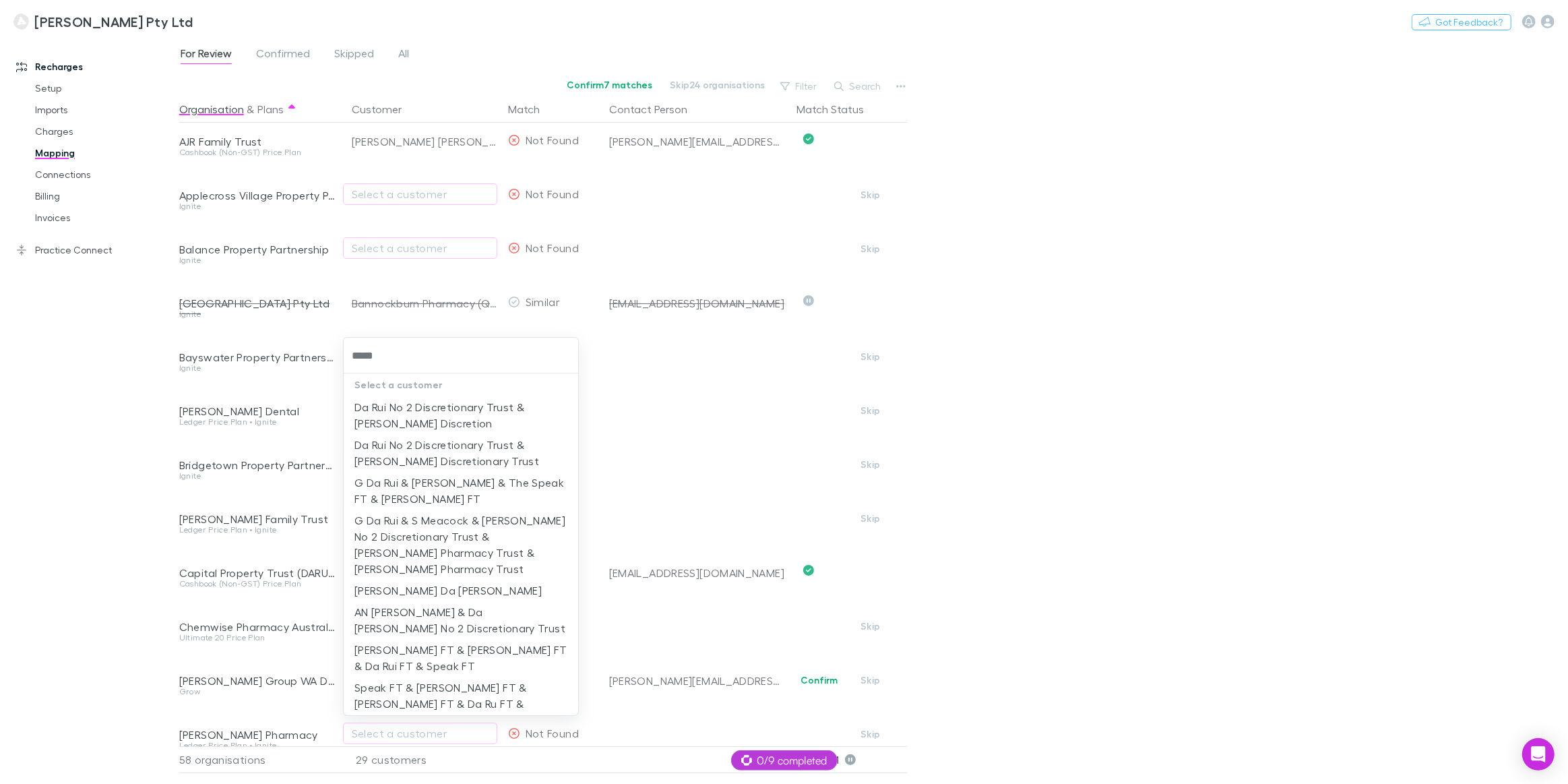
type input "******"
click at [364, 489] on li "G Da Rui & J Da Rui & The Speak FT & Brotherson FT" at bounding box center [461, 490] width 234 height 38
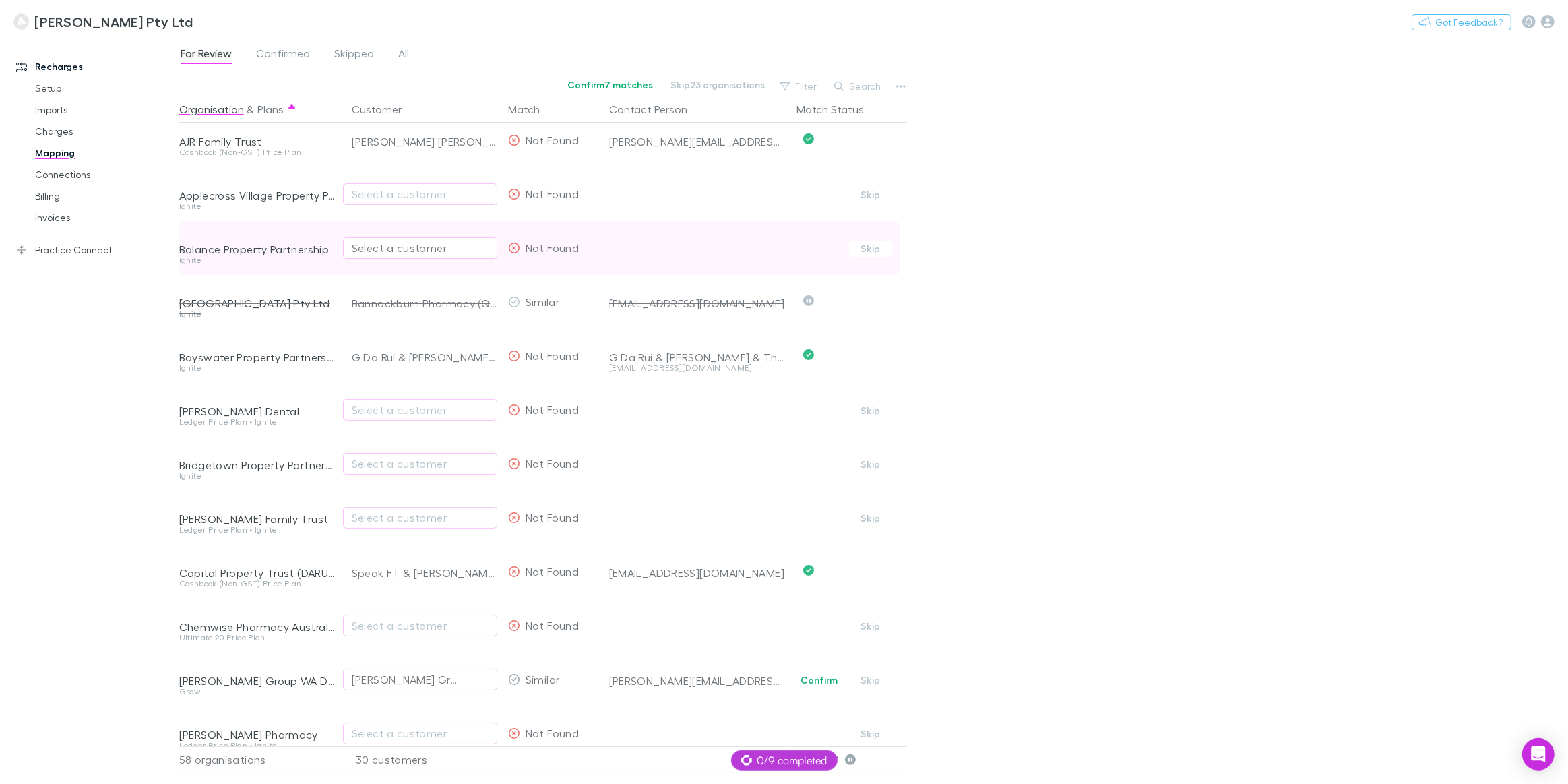
click at [406, 248] on div "Select a customer" at bounding box center [420, 248] width 136 height 16
type input "**********"
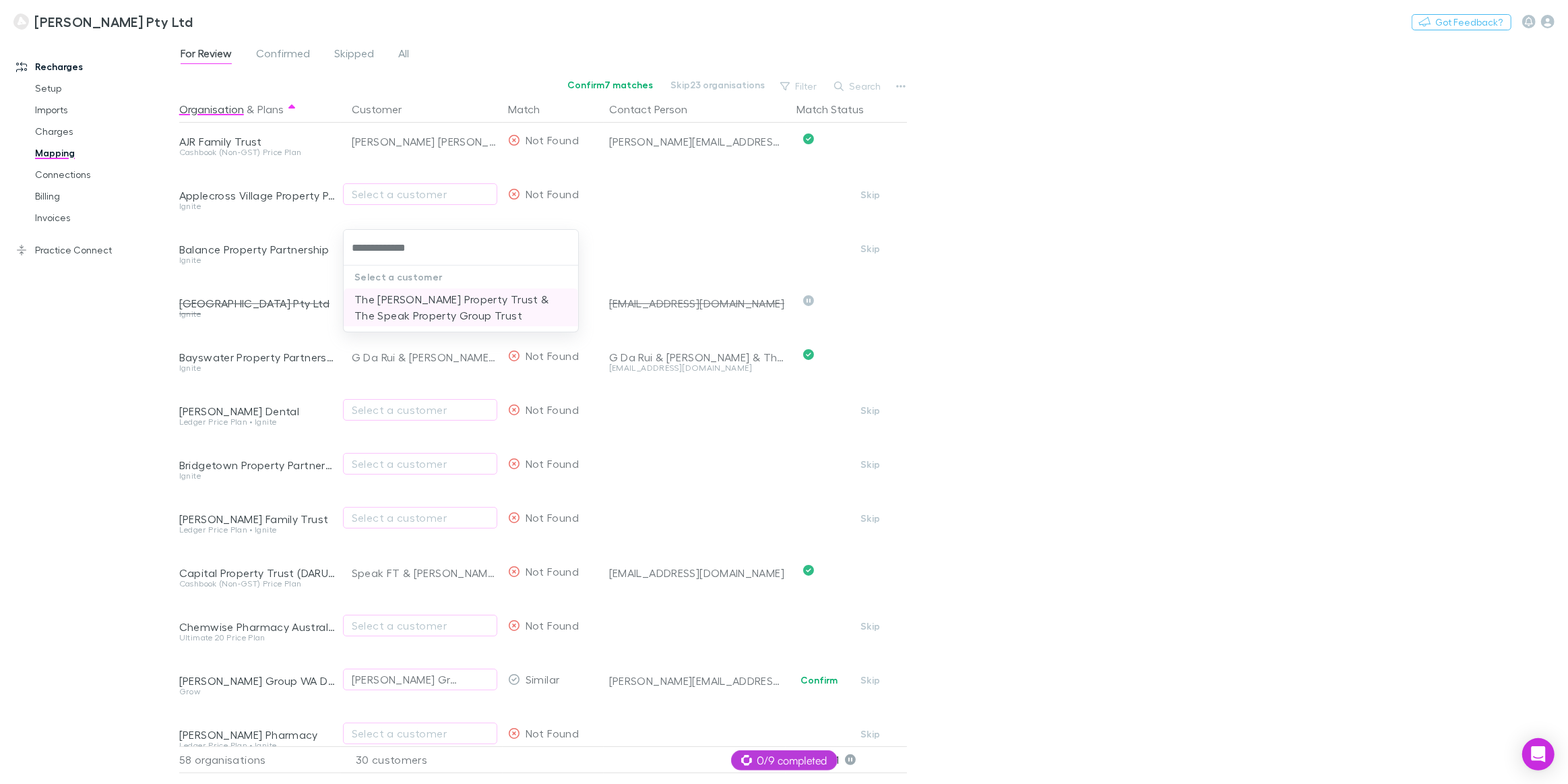
click at [402, 313] on li "The Brotherson Property Trust & The Speak Property Group Trust" at bounding box center [461, 307] width 234 height 38
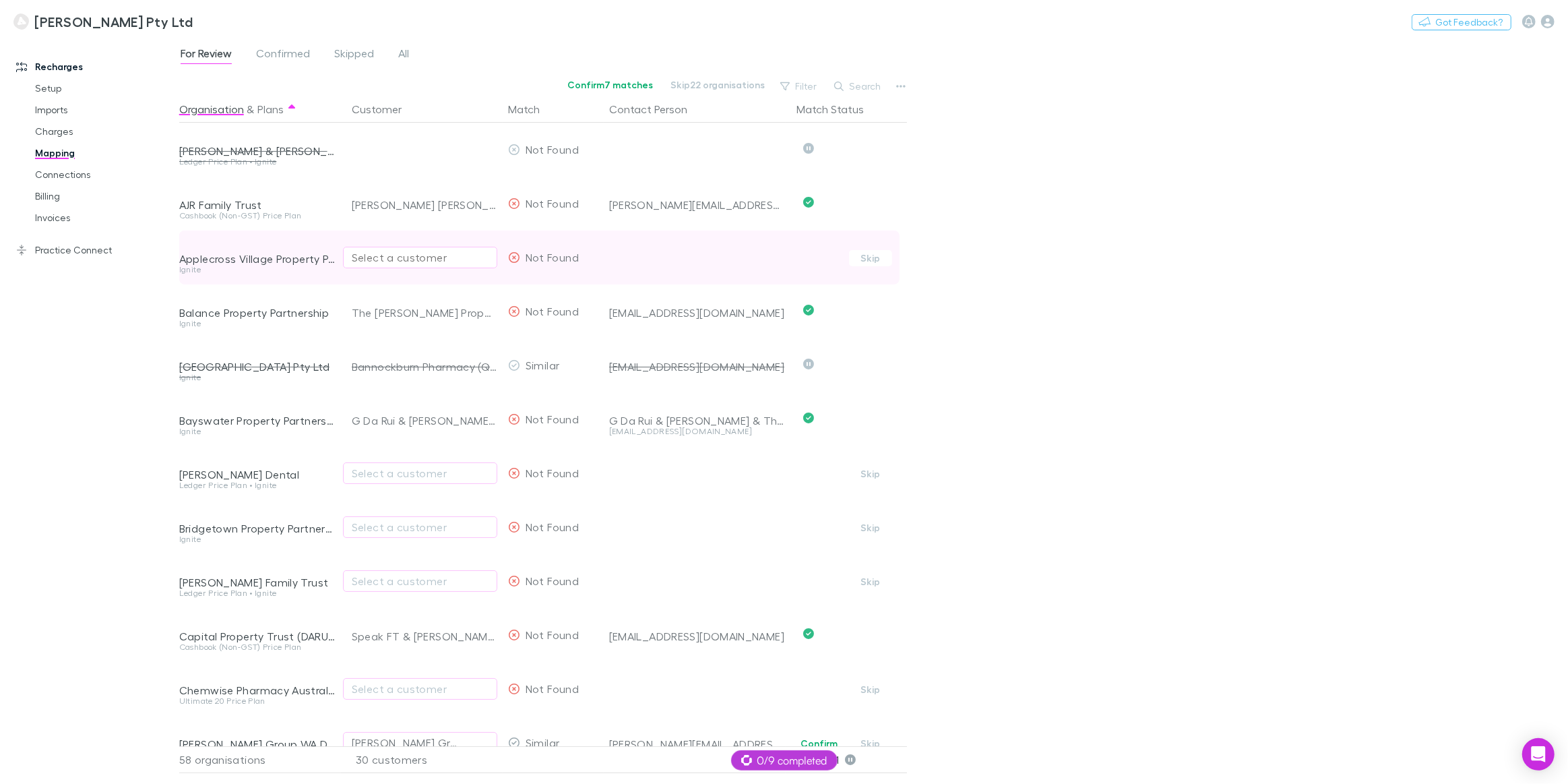
click at [419, 254] on div "Select a customer" at bounding box center [420, 257] width 136 height 16
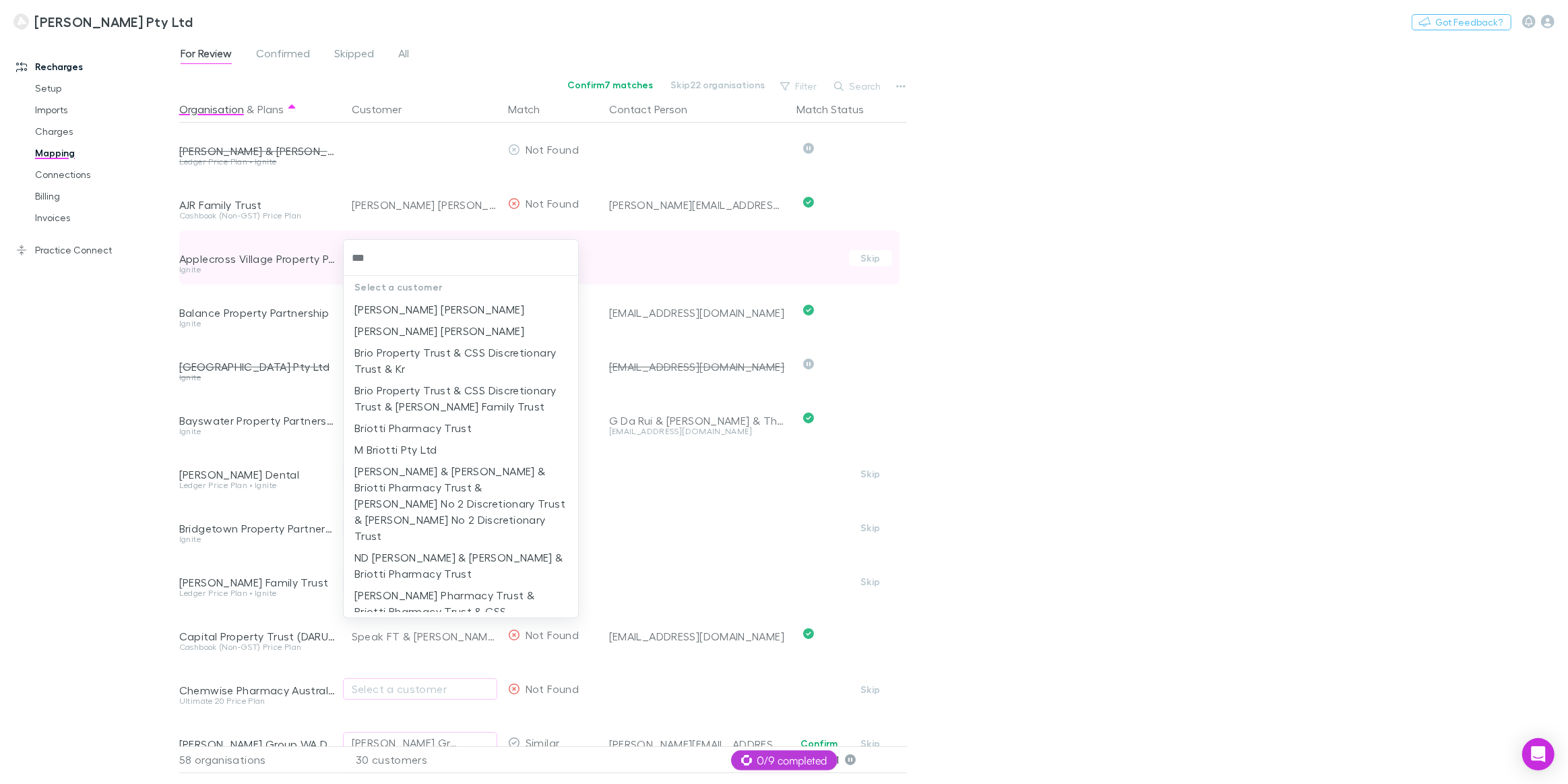
type input "****"
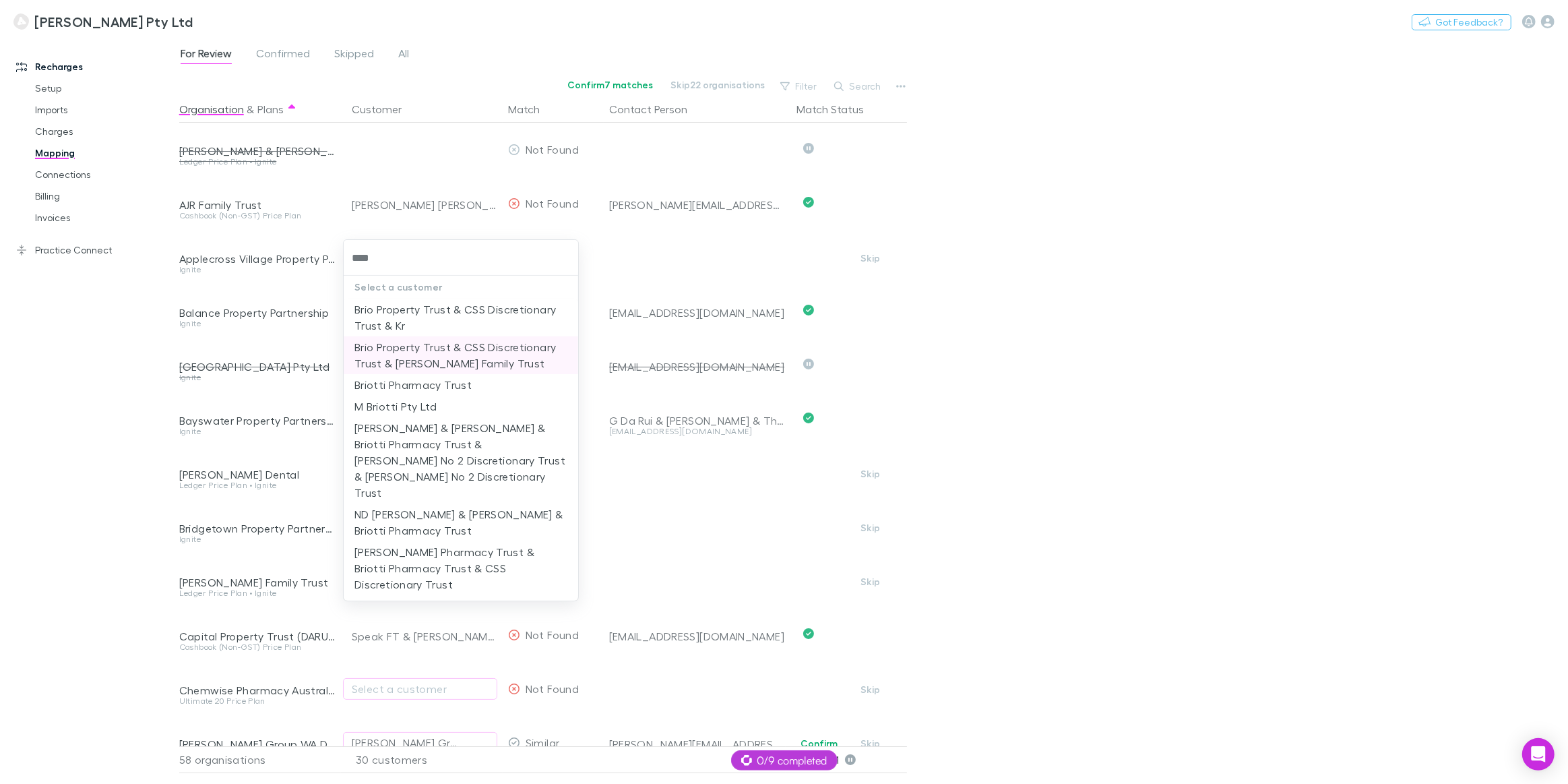
click at [422, 359] on li "Brio Property Trust & CSS Discretionary Trust & Krummel Family Trust" at bounding box center [461, 354] width 234 height 38
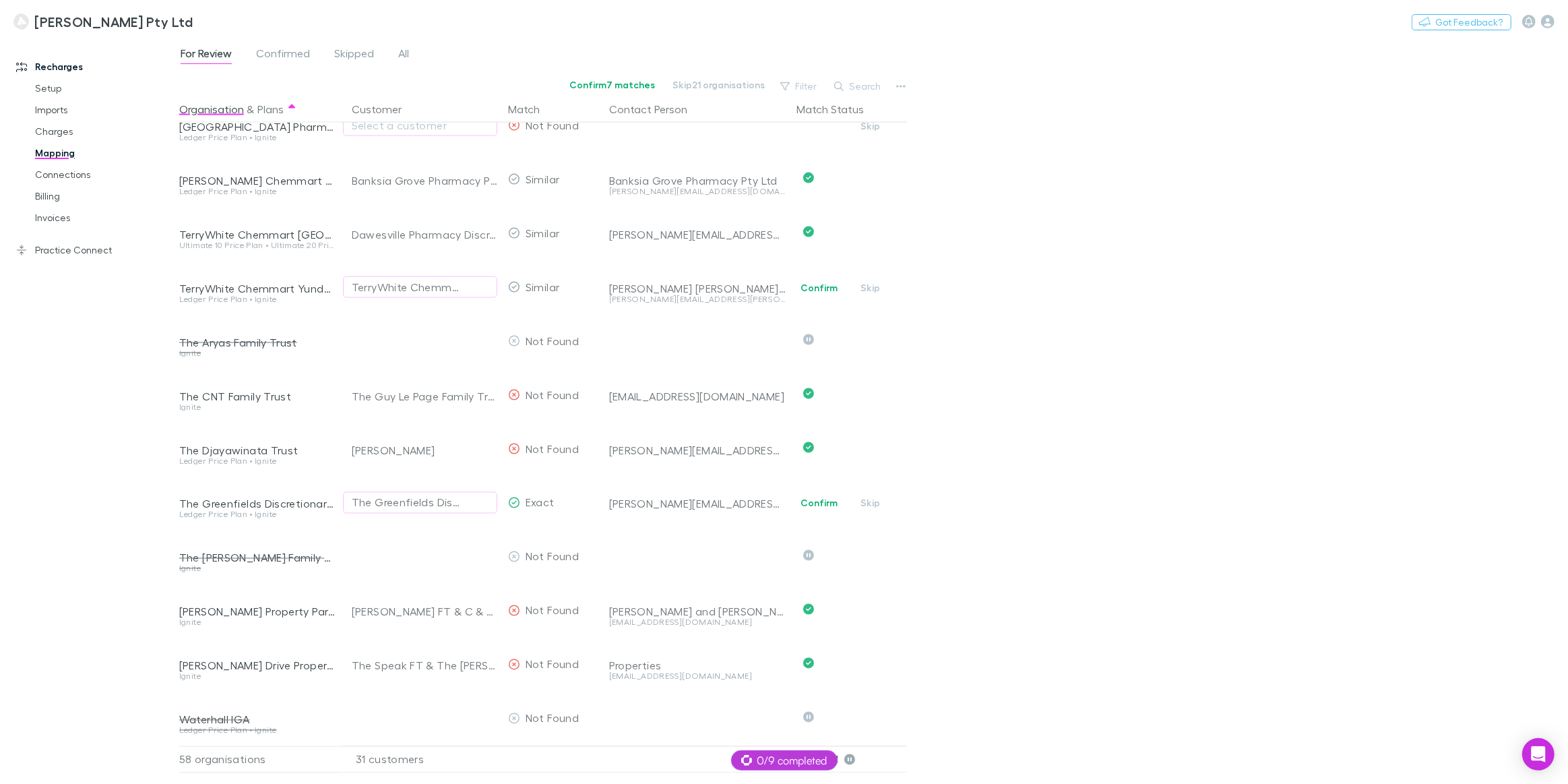
scroll to position [2513, 0]
click at [872, 495] on button "Skip" at bounding box center [870, 503] width 43 height 16
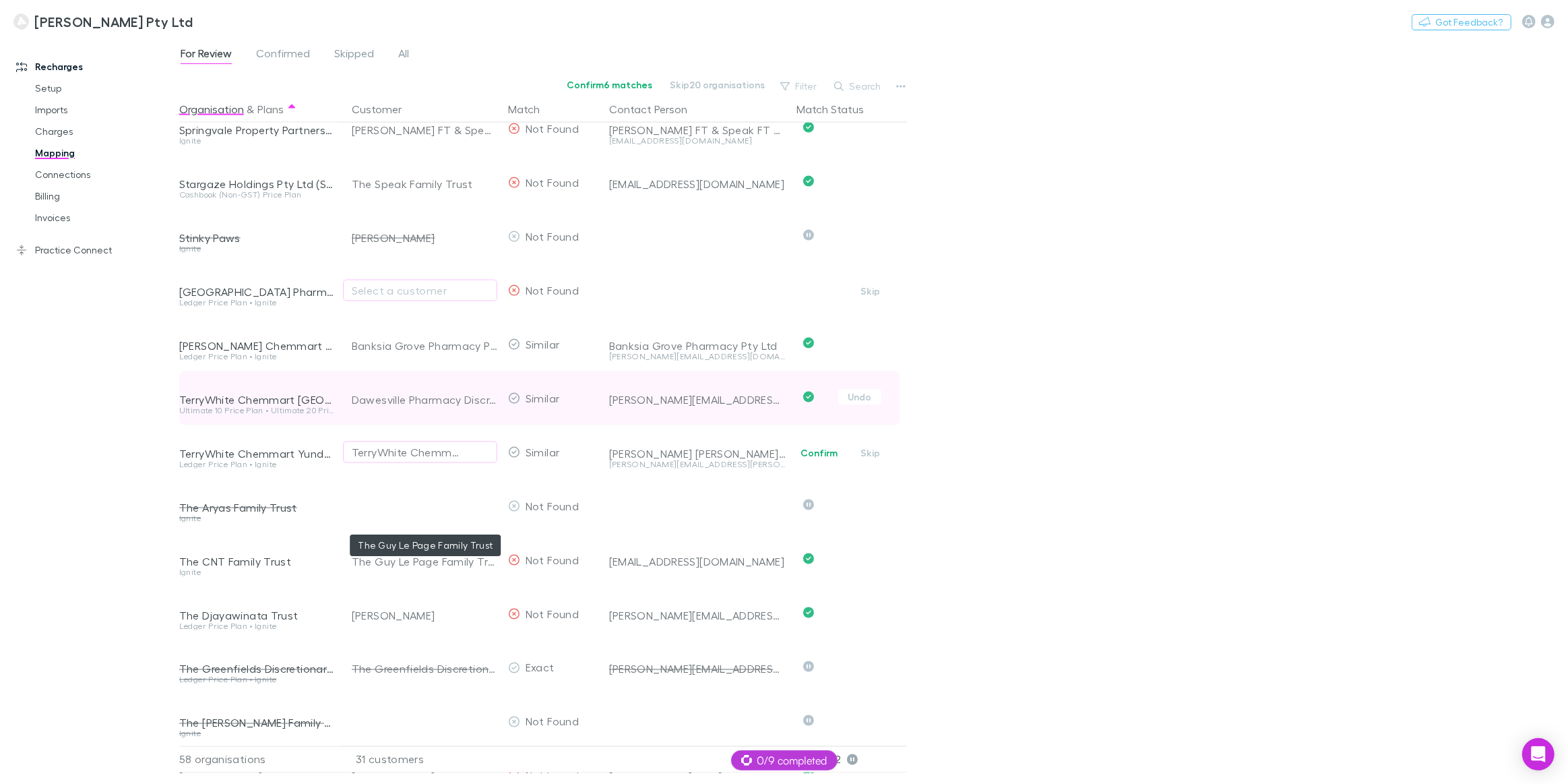
scroll to position [2269, 0]
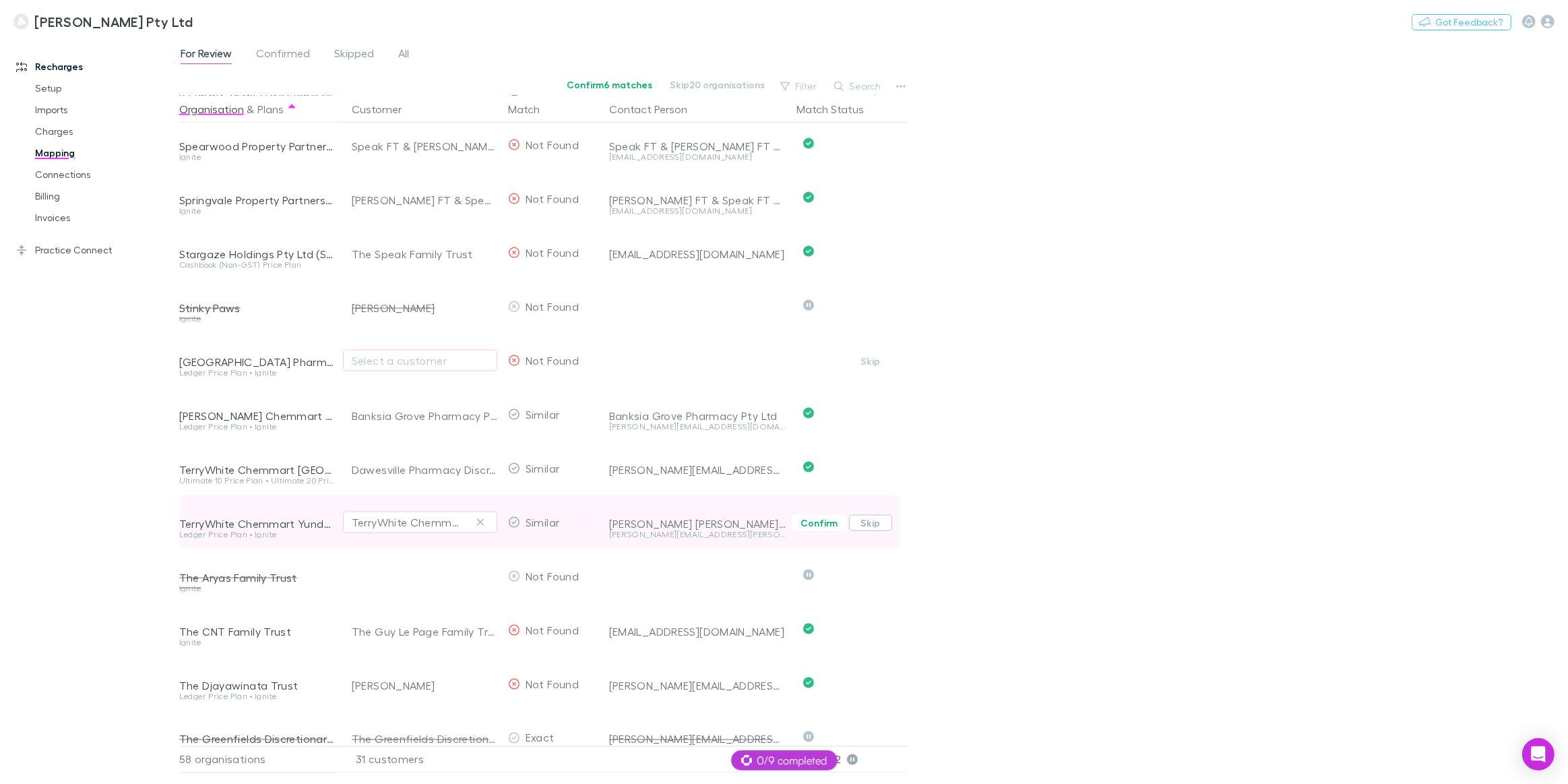
click at [880, 526] on button "Skip" at bounding box center [870, 522] width 43 height 16
click at [870, 522] on button "Skip" at bounding box center [870, 522] width 43 height 16
click at [479, 522] on icon "button" at bounding box center [480, 522] width 7 height 7
click at [479, 523] on icon "button" at bounding box center [480, 522] width 7 height 7
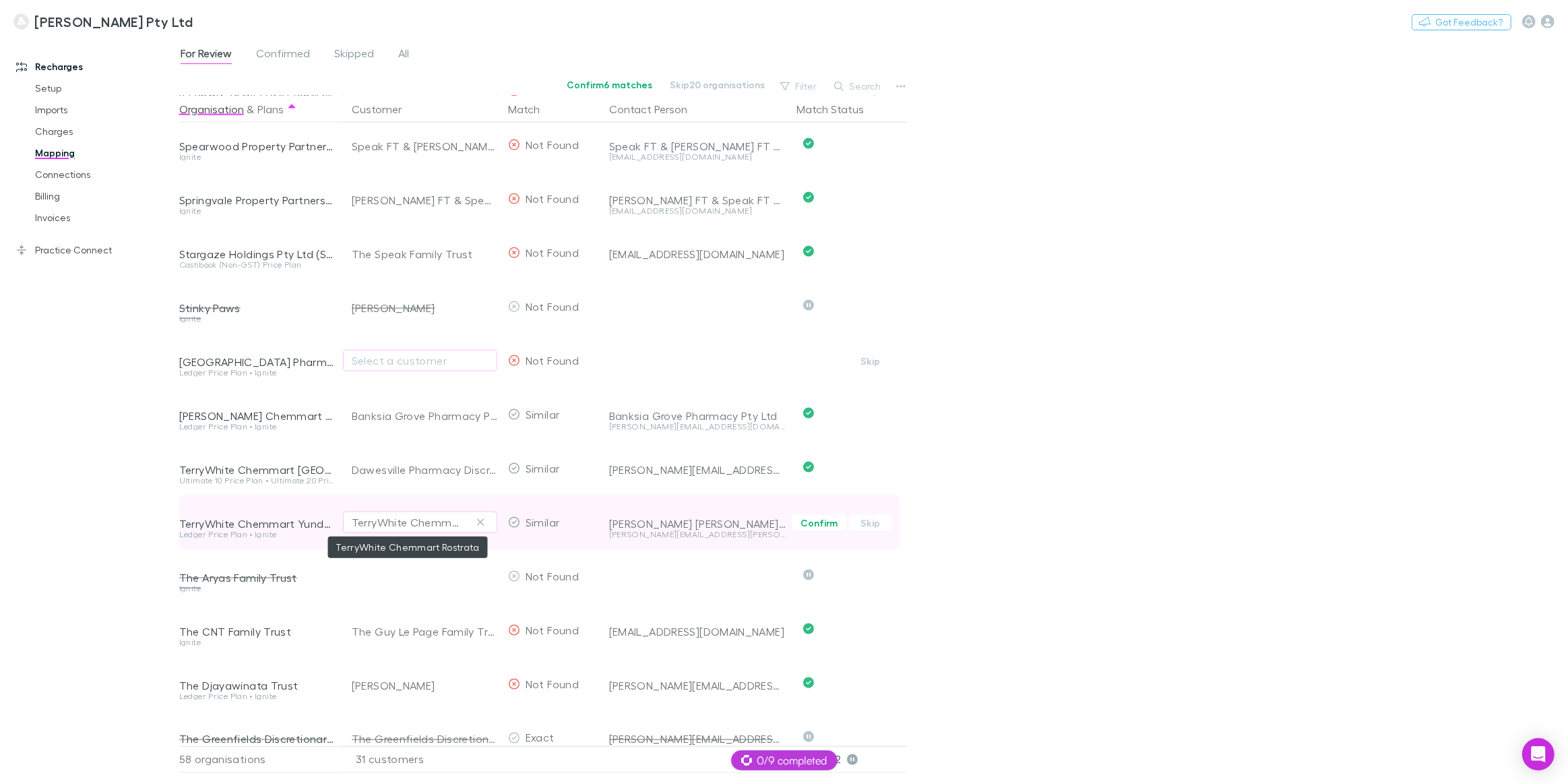
click at [455, 525] on div "TerryWhite Chemmart Rostrata" at bounding box center [407, 522] width 110 height 16
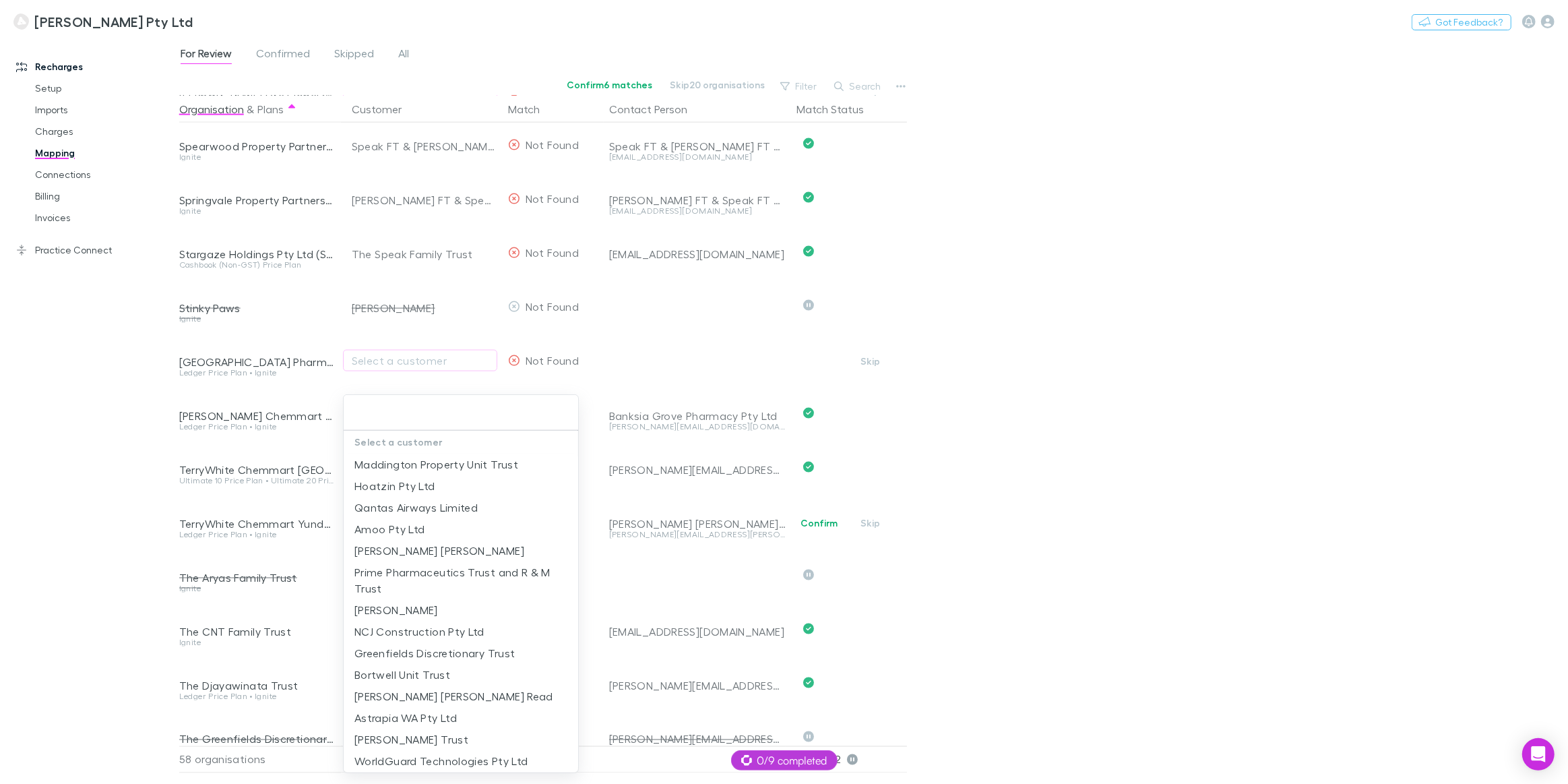
click at [397, 417] on input "text" at bounding box center [461, 412] width 224 height 24
drag, startPoint x: 430, startPoint y: 409, endPoint x: 514, endPoint y: 374, distance: 91.0
click at [432, 408] on input "text" at bounding box center [461, 412] width 224 height 24
click at [1023, 352] on div at bounding box center [784, 392] width 1568 height 784
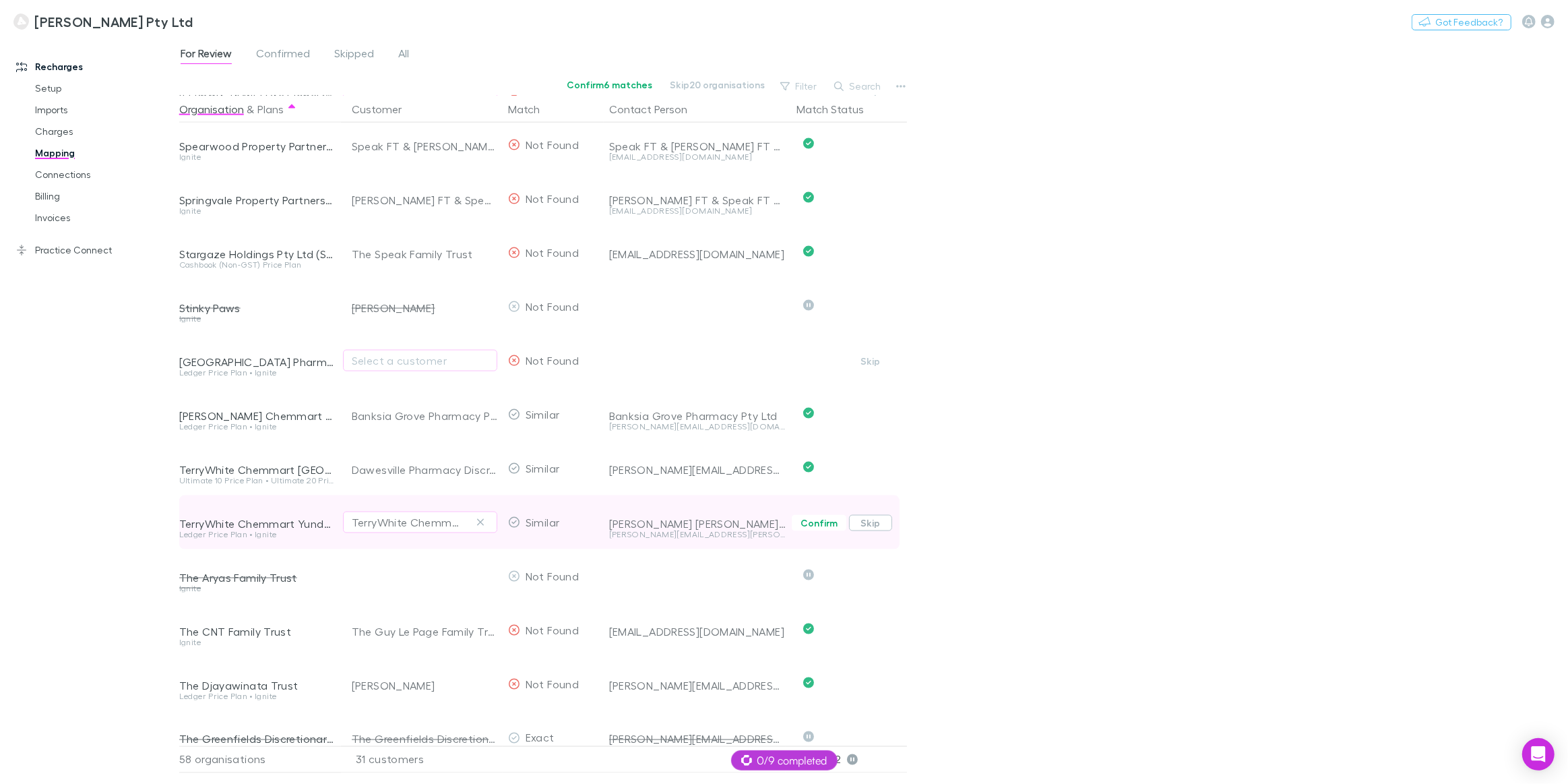
click at [875, 521] on button "Skip" at bounding box center [870, 522] width 43 height 16
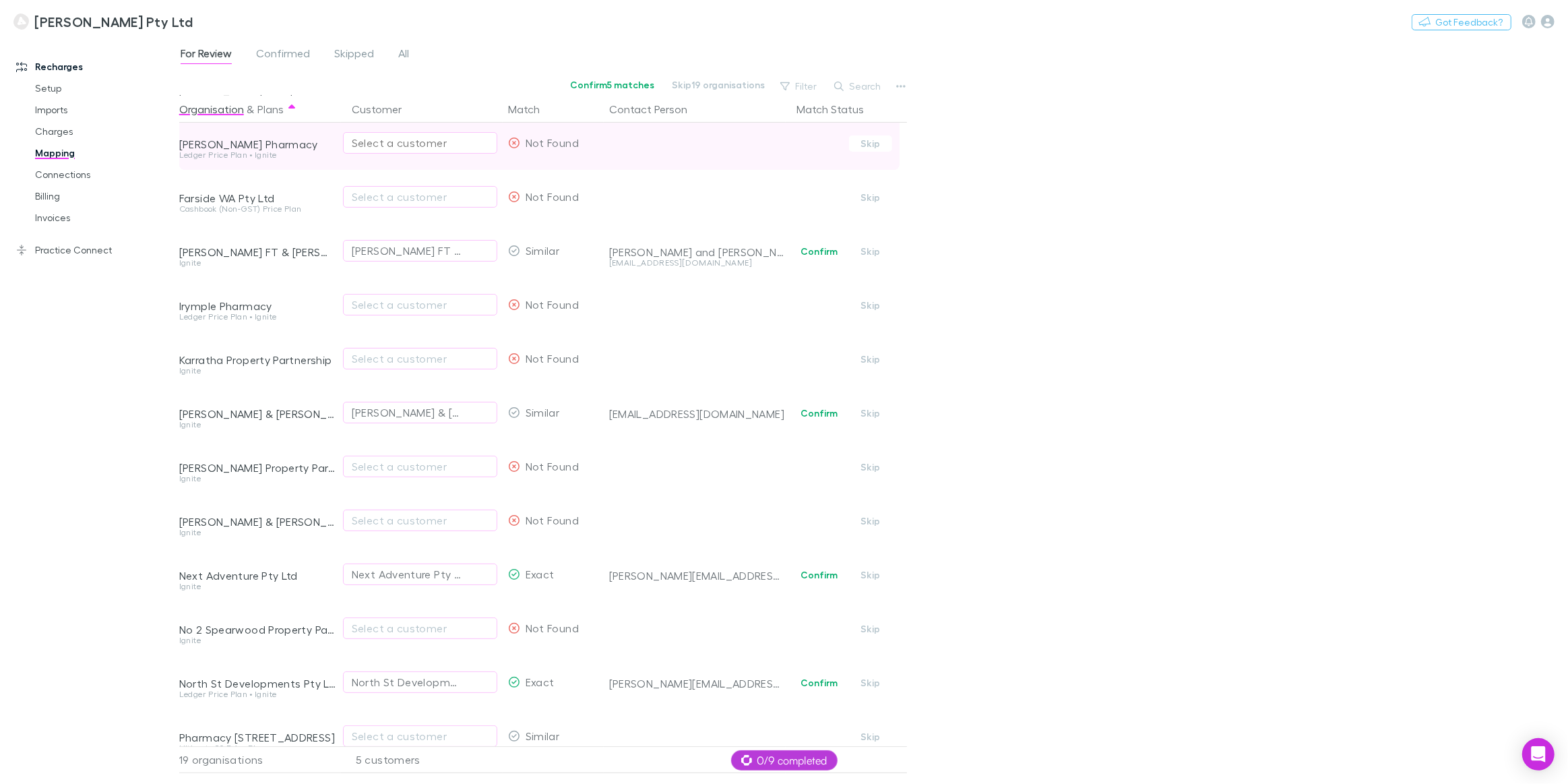
scroll to position [411, 0]
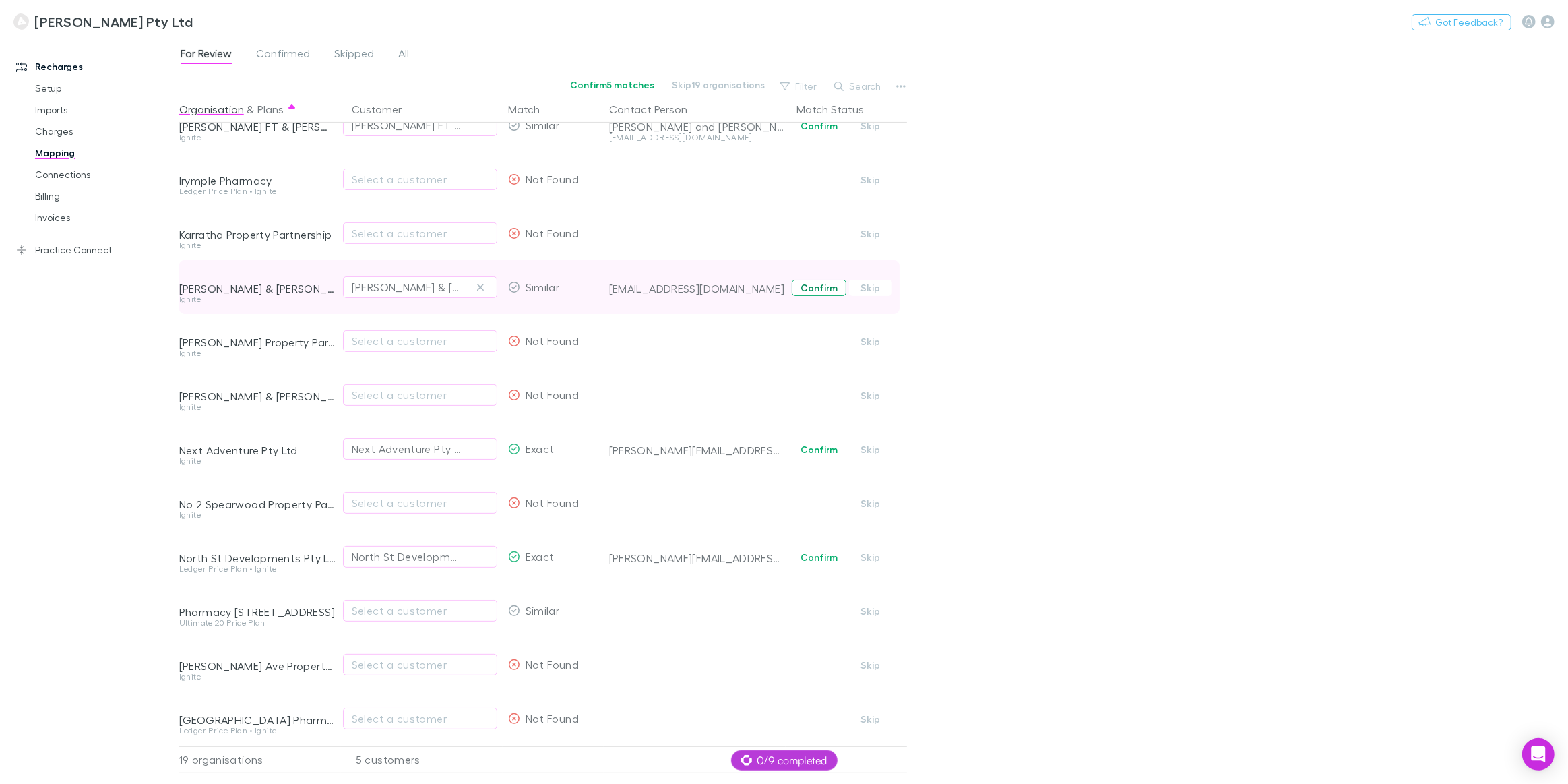
click at [826, 280] on button "Confirm" at bounding box center [819, 288] width 54 height 16
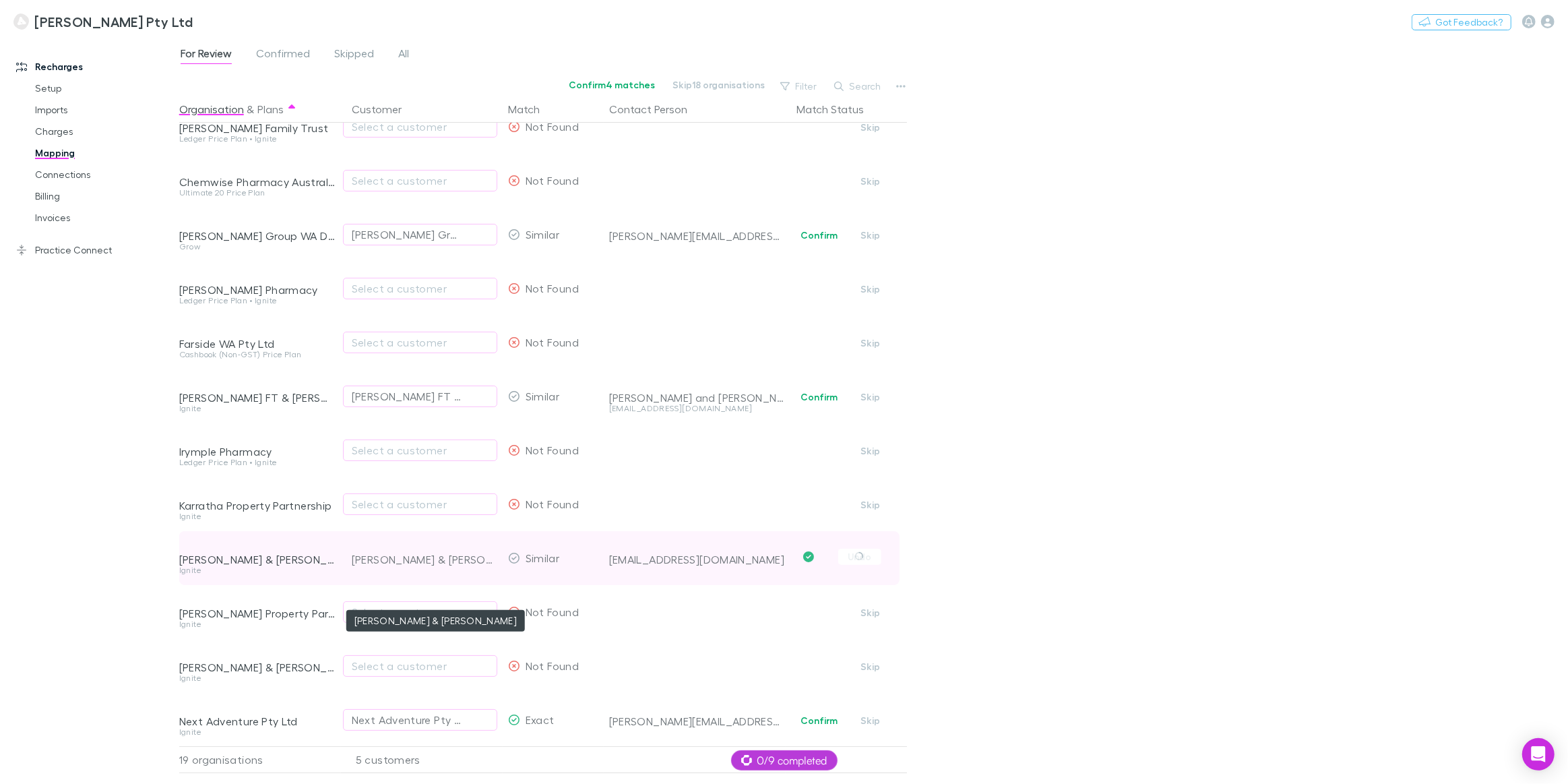
scroll to position [105, 0]
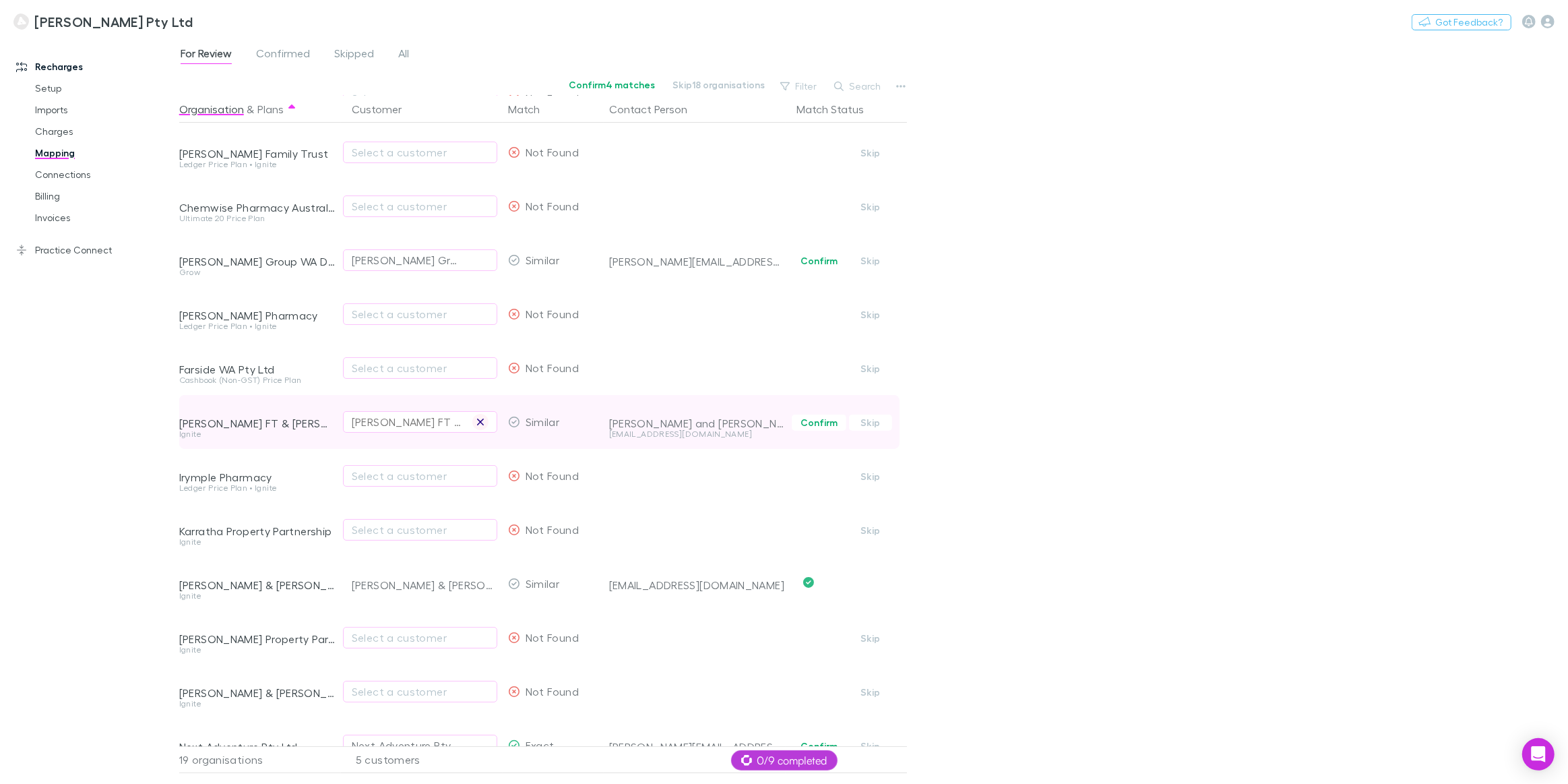
click at [480, 423] on icon "button" at bounding box center [480, 422] width 7 height 7
click at [396, 418] on div "Select a customer" at bounding box center [420, 422] width 136 height 16
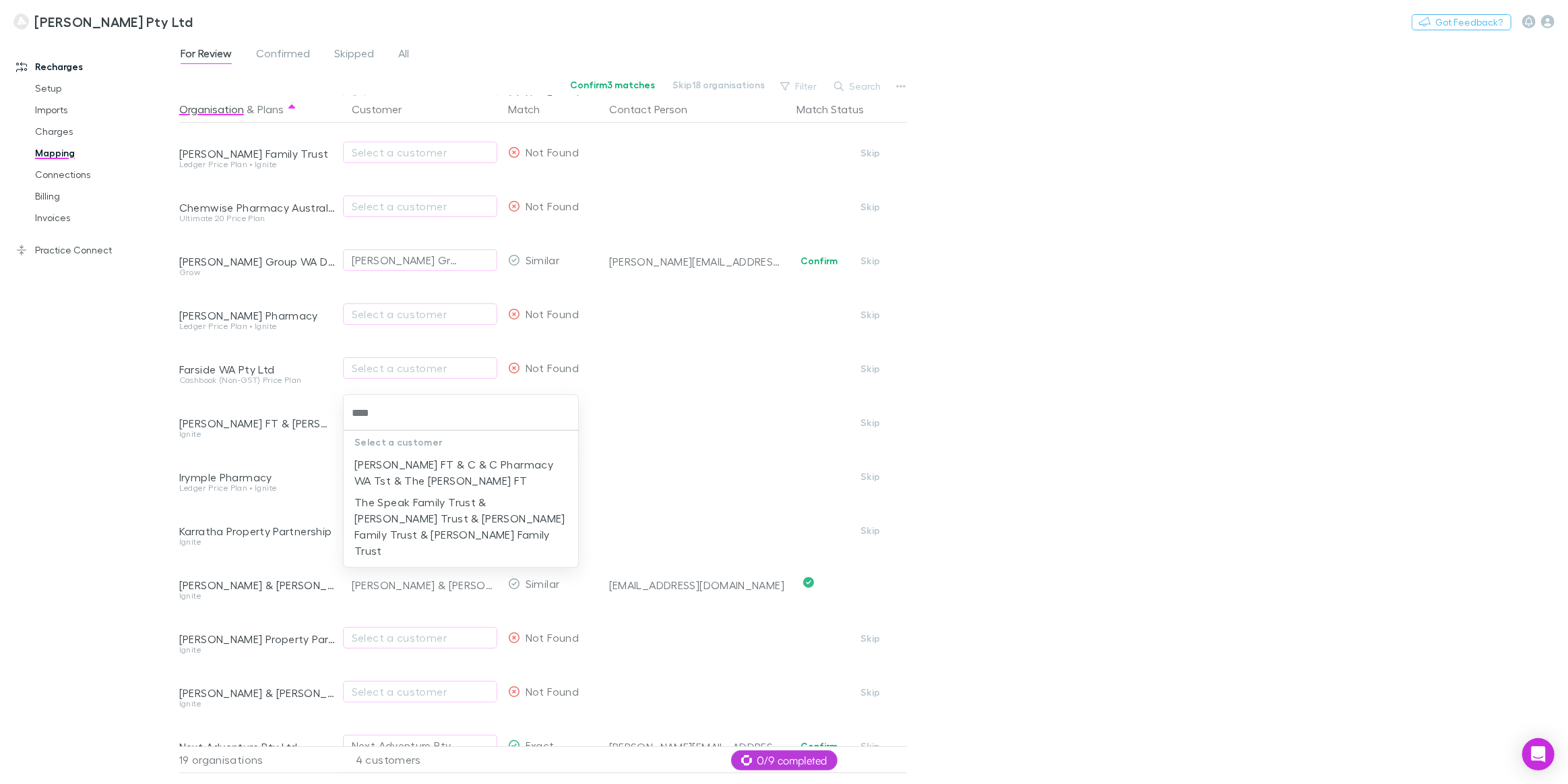
type input "*****"
click at [404, 513] on li "The Speak Family Trust & [PERSON_NAME] Trust & [PERSON_NAME] Family Trust & [PE…" at bounding box center [461, 526] width 234 height 70
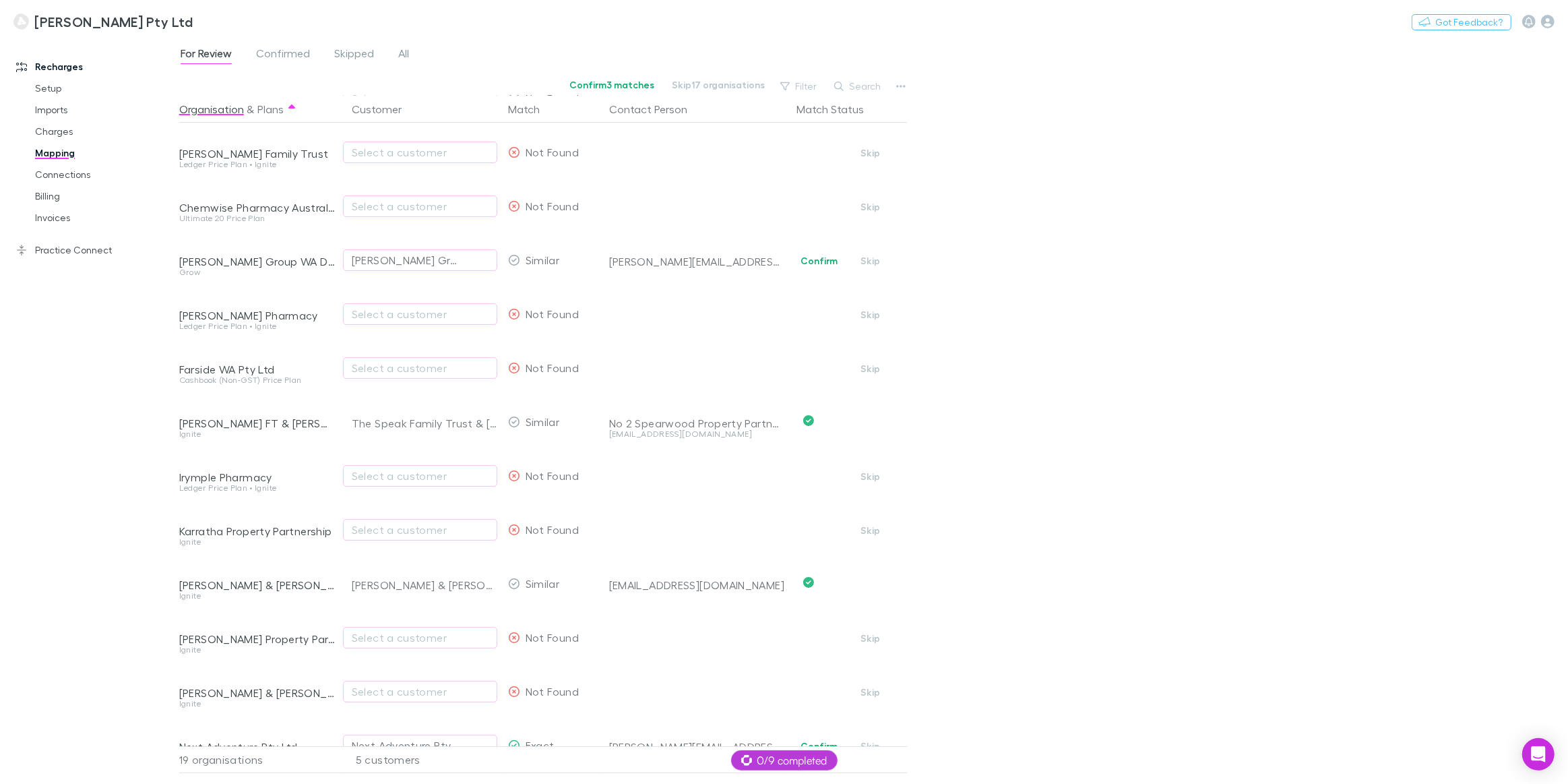
click at [1144, 321] on div "For Review Confirmed Skipped All Confirm 3 matches Skip 17 organisations Filter…" at bounding box center [873, 410] width 1389 height 746
